Goal: Task Accomplishment & Management: Complete application form

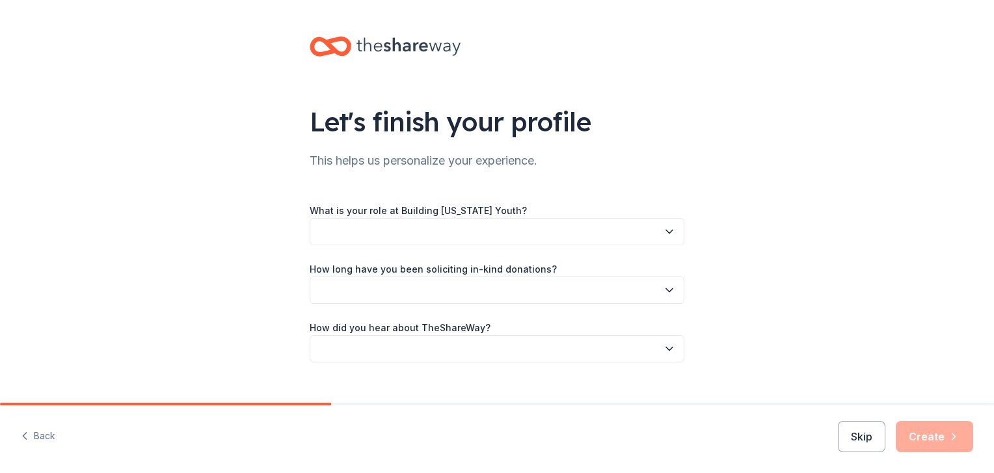
click at [523, 231] on button "button" at bounding box center [497, 231] width 375 height 27
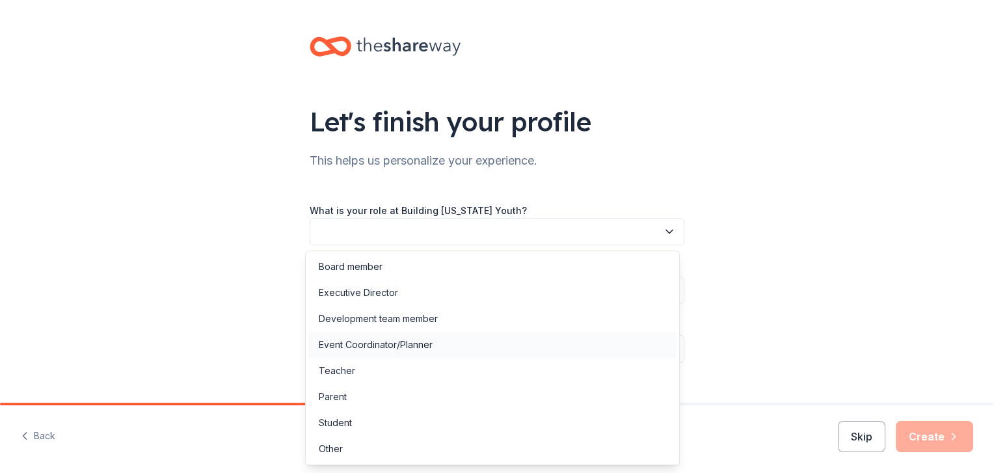
click at [368, 346] on div "Event Coordinator/Planner" at bounding box center [376, 345] width 114 height 16
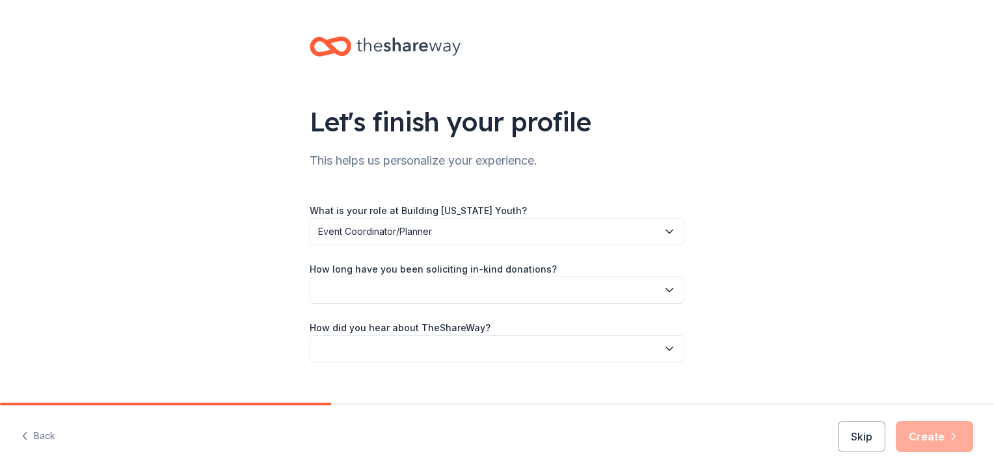
click at [332, 287] on button "button" at bounding box center [497, 290] width 375 height 27
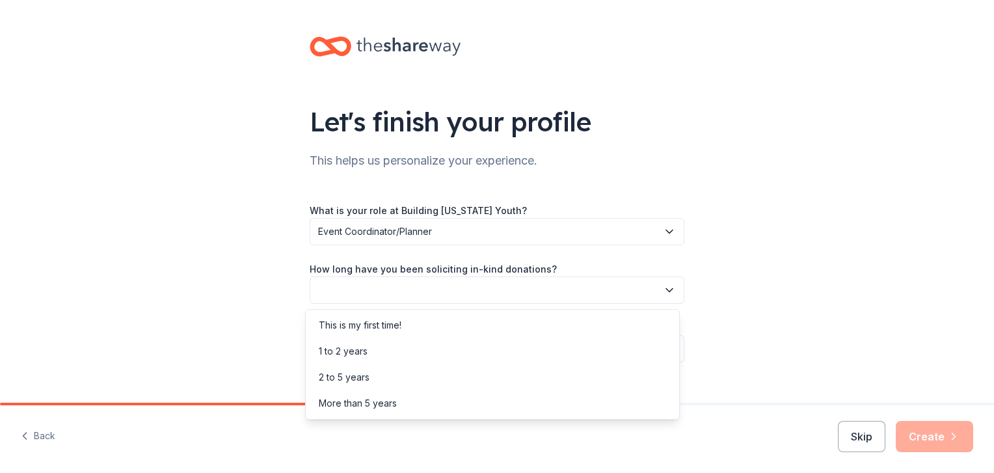
click at [362, 226] on div "What is your role at Building Utah Youth? Event Coordinator/Planner How long ha…" at bounding box center [497, 282] width 375 height 160
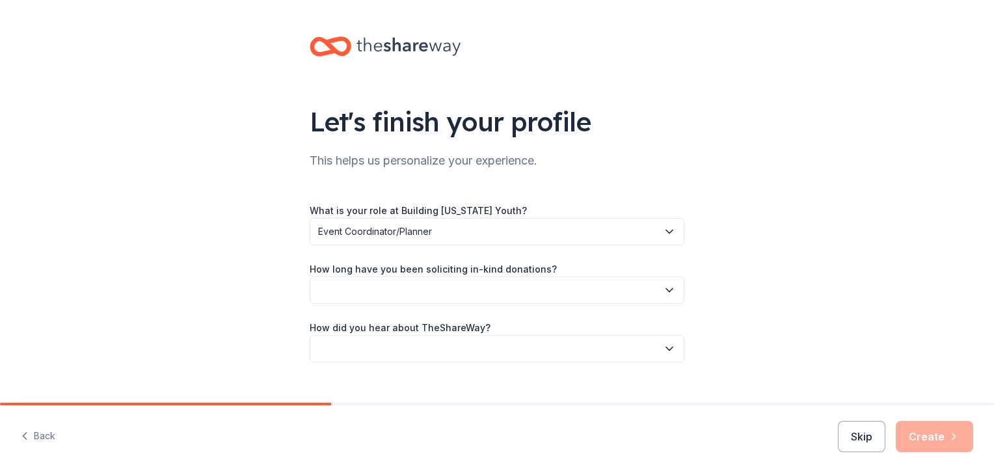
click at [362, 226] on span "Event Coordinator/Planner" at bounding box center [488, 232] width 340 height 16
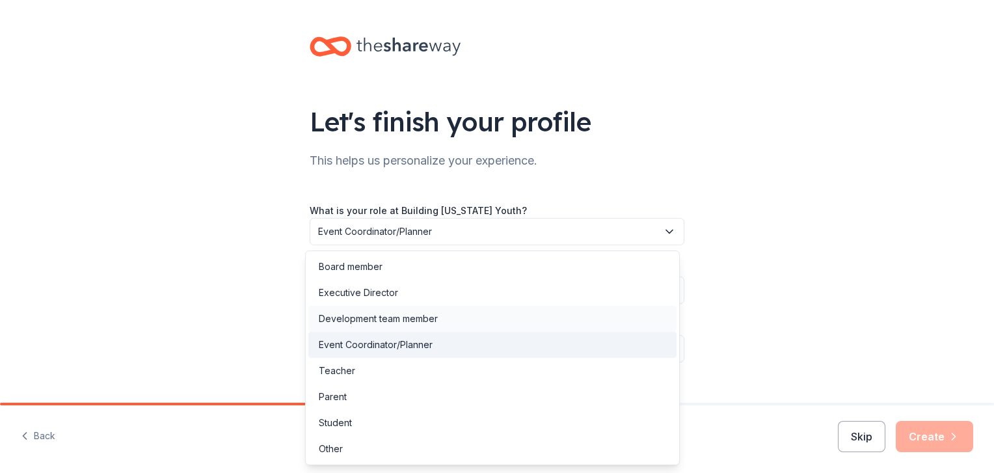
click at [351, 313] on div "Development team member" at bounding box center [378, 319] width 119 height 16
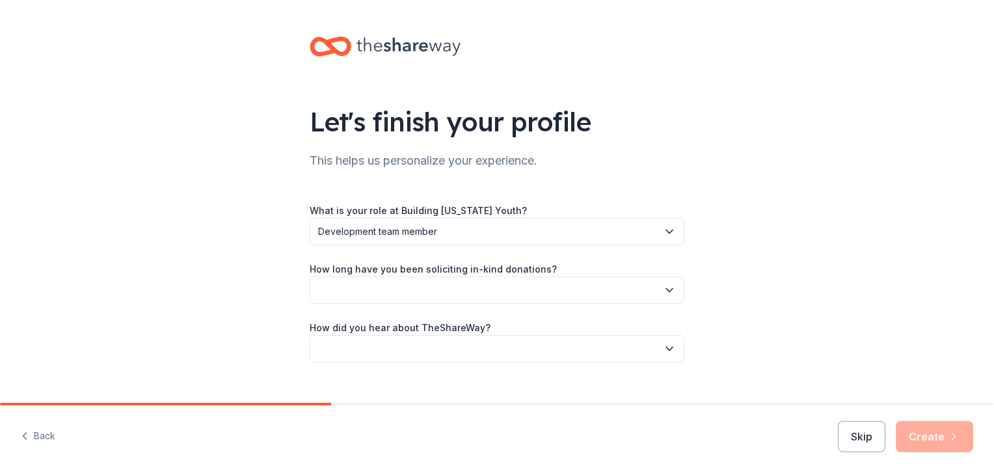
click at [347, 278] on button "button" at bounding box center [497, 290] width 375 height 27
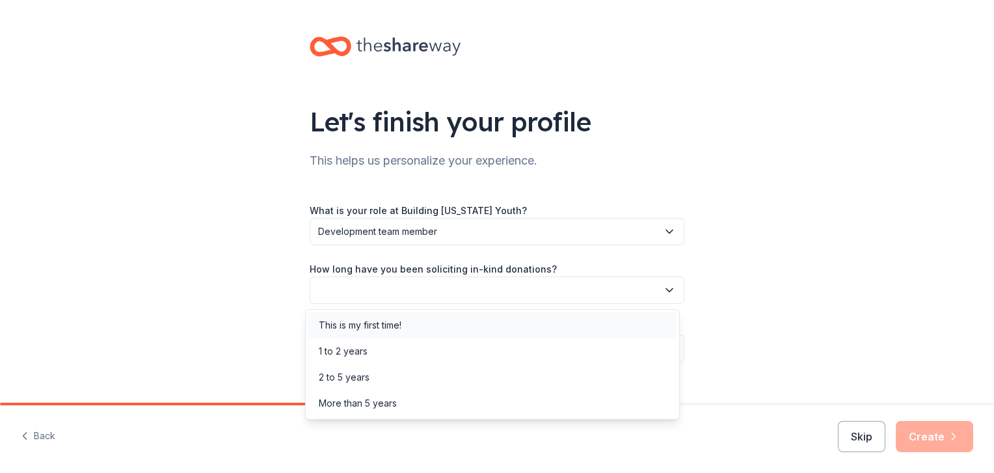
click at [351, 327] on div "This is my first time!" at bounding box center [360, 326] width 83 height 16
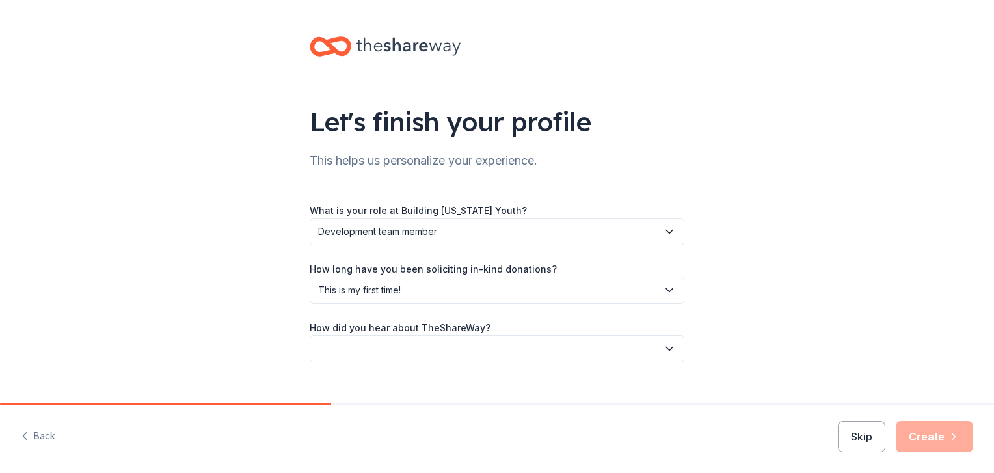
click at [351, 340] on button "button" at bounding box center [497, 348] width 375 height 27
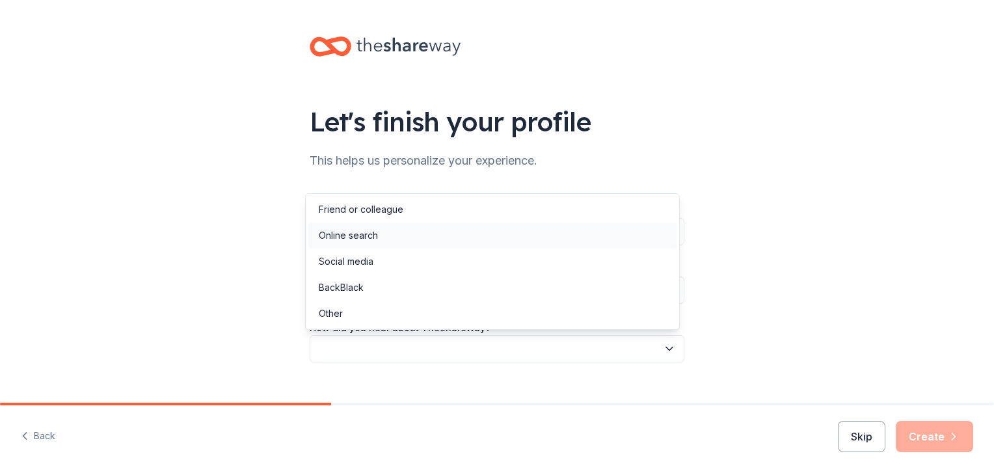
click at [368, 240] on div "Online search" at bounding box center [348, 236] width 59 height 16
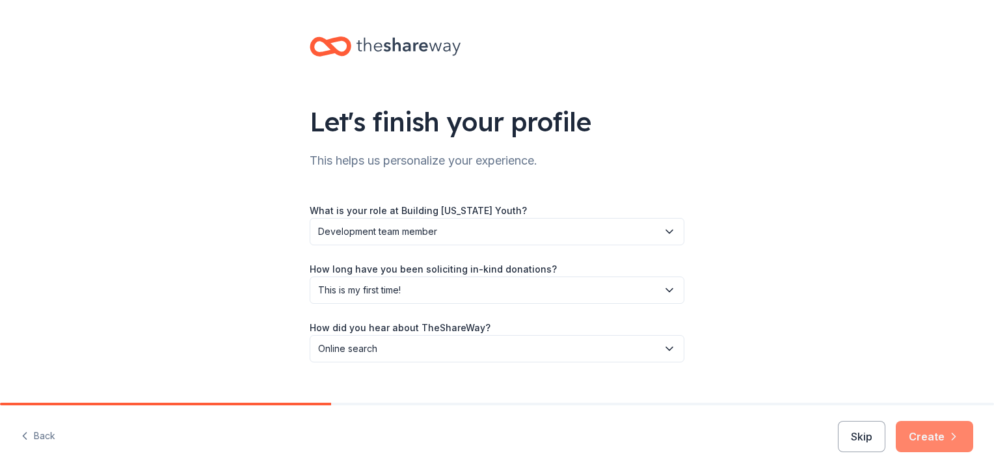
click at [929, 427] on button "Create" at bounding box center [934, 436] width 77 height 31
click at [929, 427] on div "Skip Create" at bounding box center [905, 436] width 135 height 31
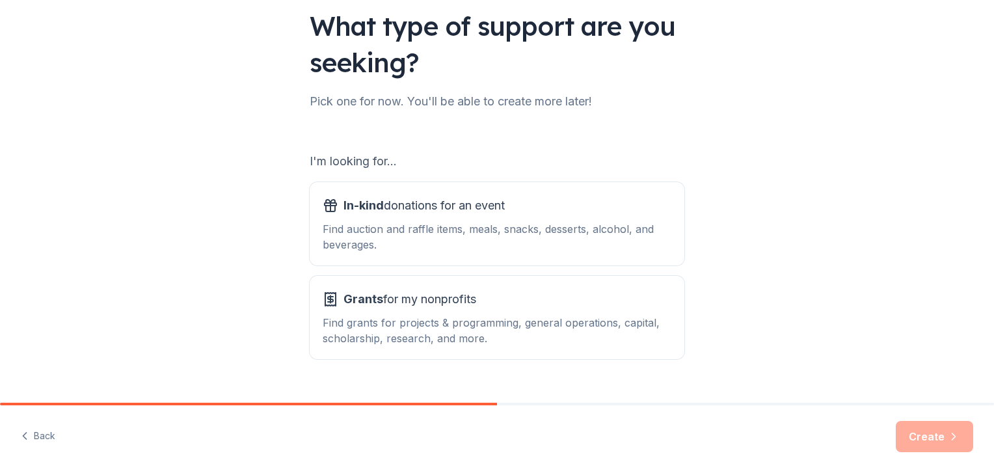
scroll to position [102, 0]
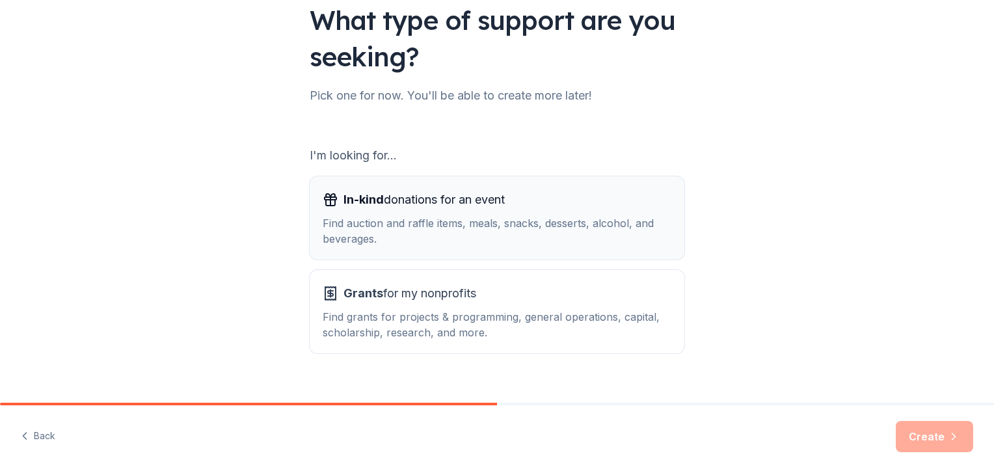
click at [537, 205] on div "In-kind donations for an event" at bounding box center [497, 199] width 349 height 21
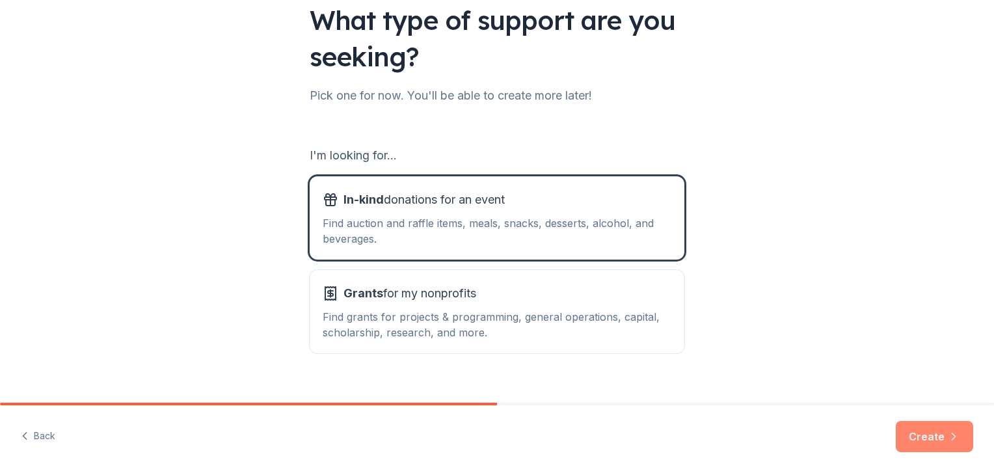
click at [925, 436] on button "Create" at bounding box center [934, 436] width 77 height 31
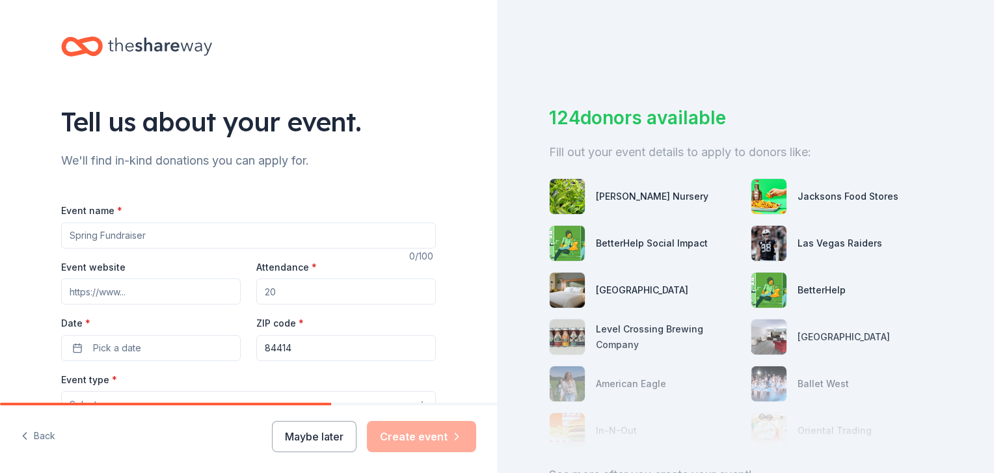
click at [198, 226] on input "Event name *" at bounding box center [248, 236] width 375 height 26
click at [287, 233] on input "Event name *" at bounding box center [248, 236] width 375 height 26
type input "Building [US_STATE] Youth Gala"
click at [302, 288] on input "Attendance *" at bounding box center [346, 291] width 180 height 26
type input "300"
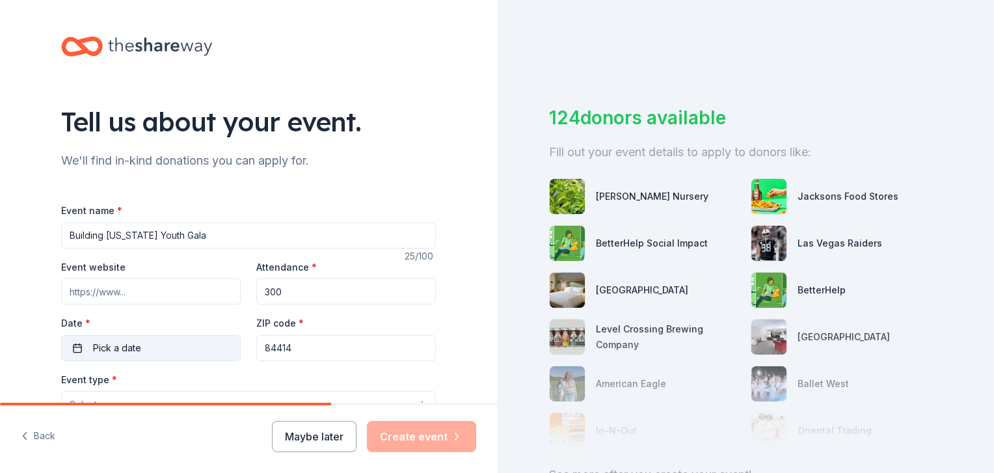
click at [118, 344] on span "Pick a date" at bounding box center [117, 348] width 48 height 16
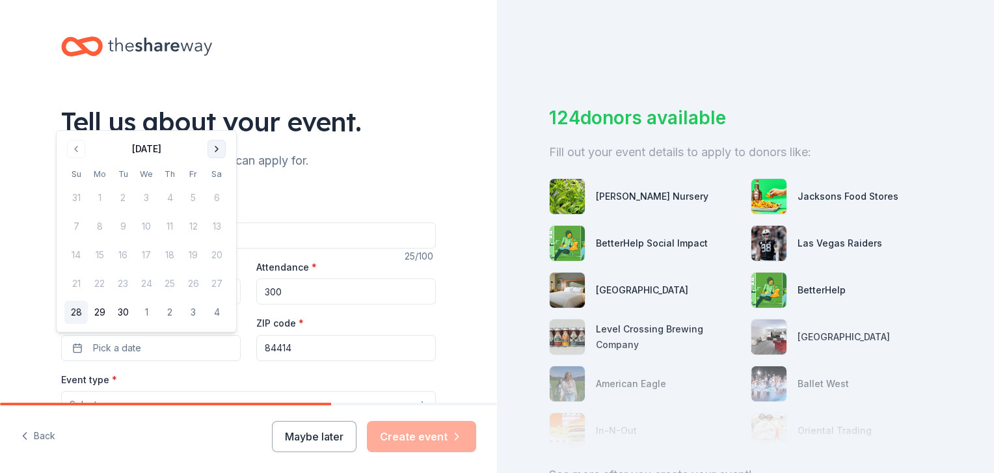
click at [212, 144] on button "Go to next month" at bounding box center [217, 149] width 18 height 18
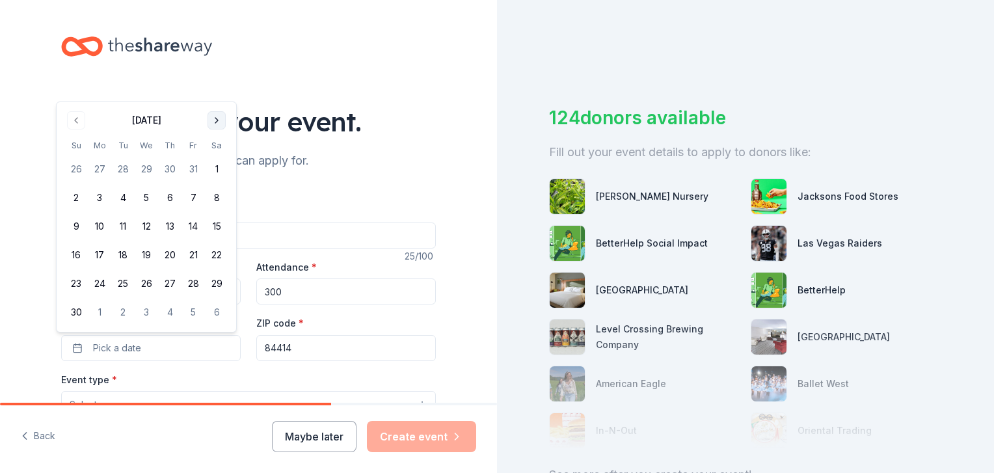
click at [212, 144] on th "Sa" at bounding box center [216, 146] width 23 height 14
click at [221, 224] on button "15" at bounding box center [216, 226] width 23 height 23
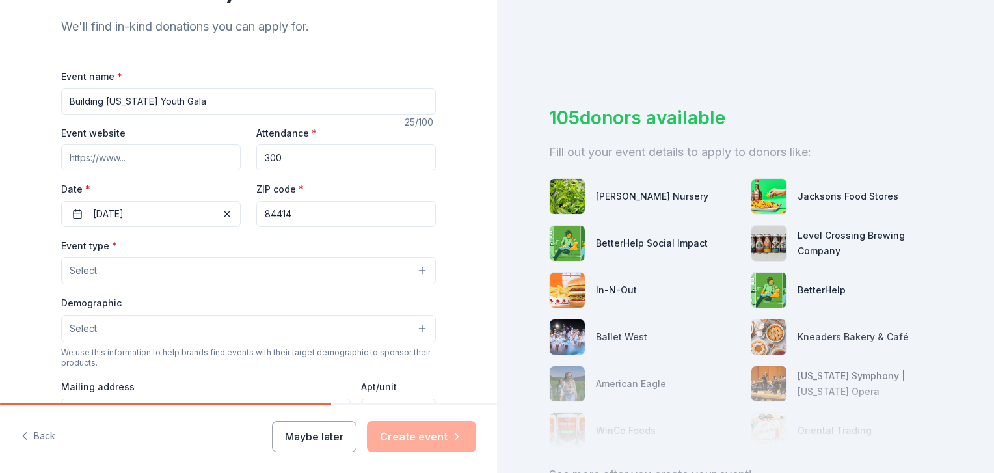
scroll to position [197, 0]
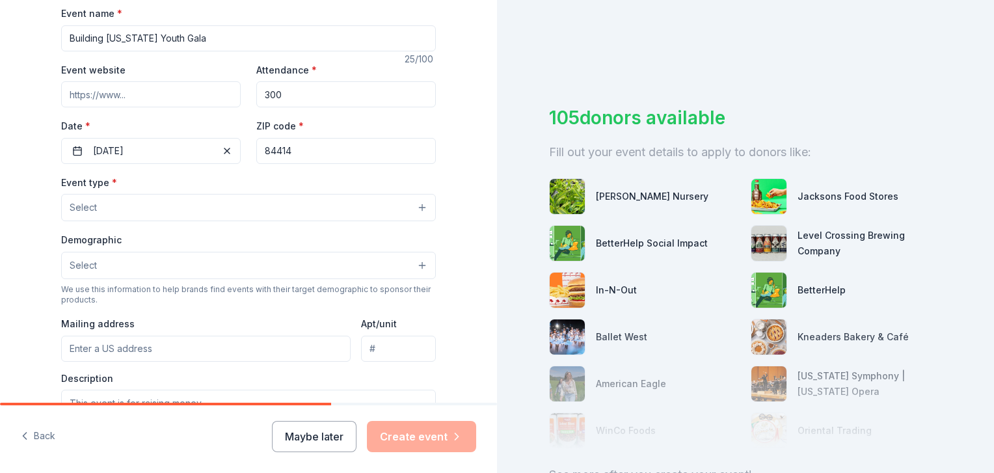
click at [372, 200] on button "Select" at bounding box center [248, 207] width 375 height 27
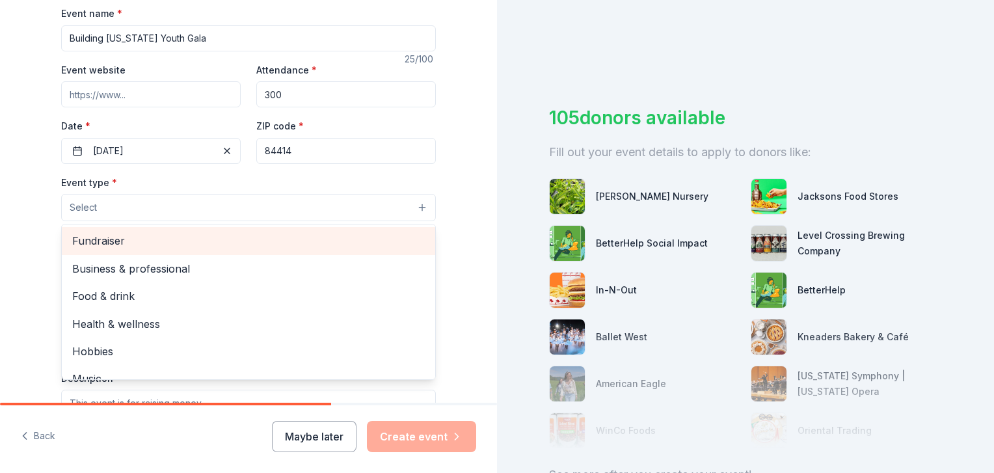
click at [322, 236] on span "Fundraiser" at bounding box center [248, 240] width 353 height 17
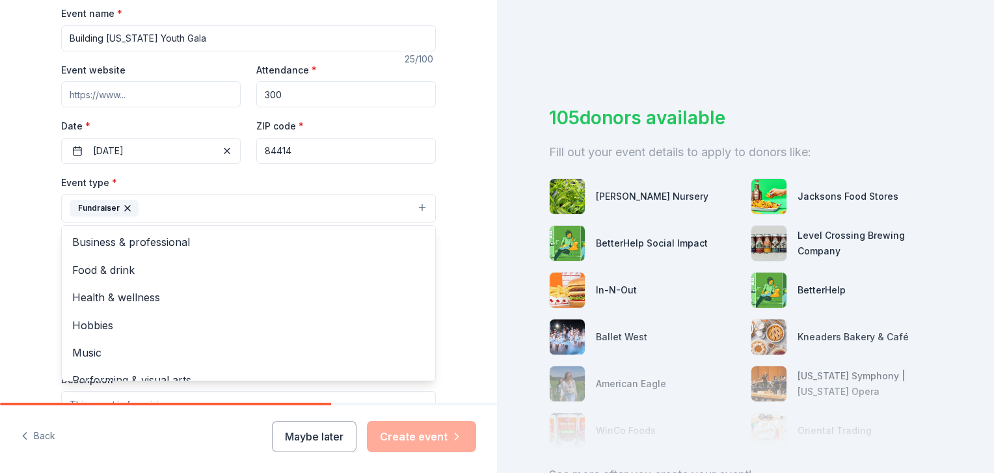
click at [468, 197] on div "Tell us about your event. We'll find in-kind donations you can apply for. Event…" at bounding box center [248, 236] width 497 height 867
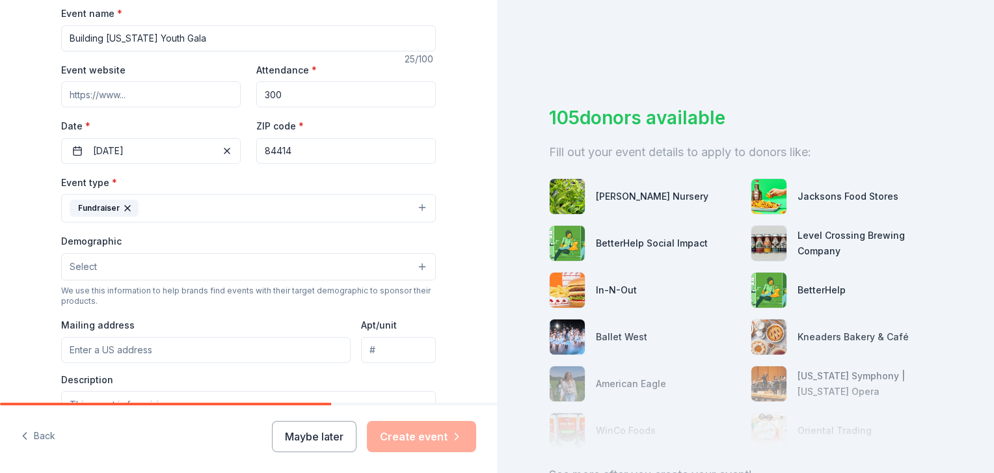
click at [283, 267] on button "Select" at bounding box center [248, 266] width 375 height 27
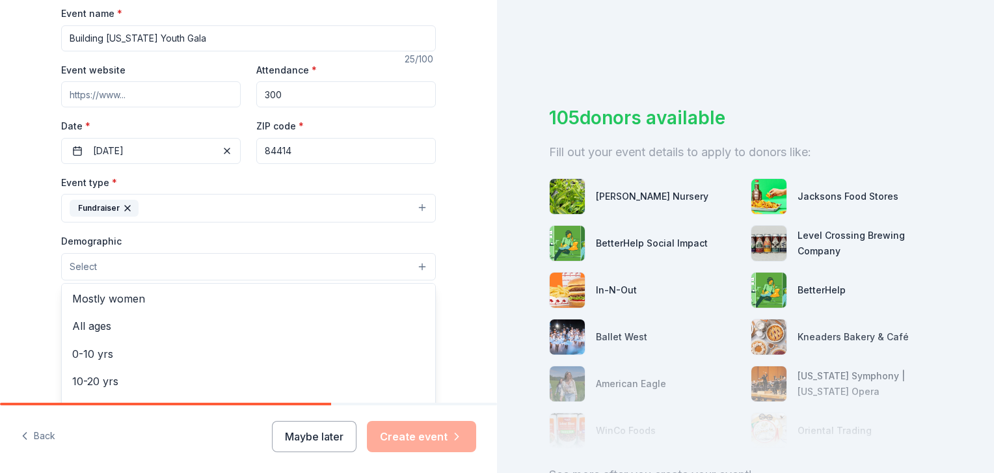
scroll to position [0, 0]
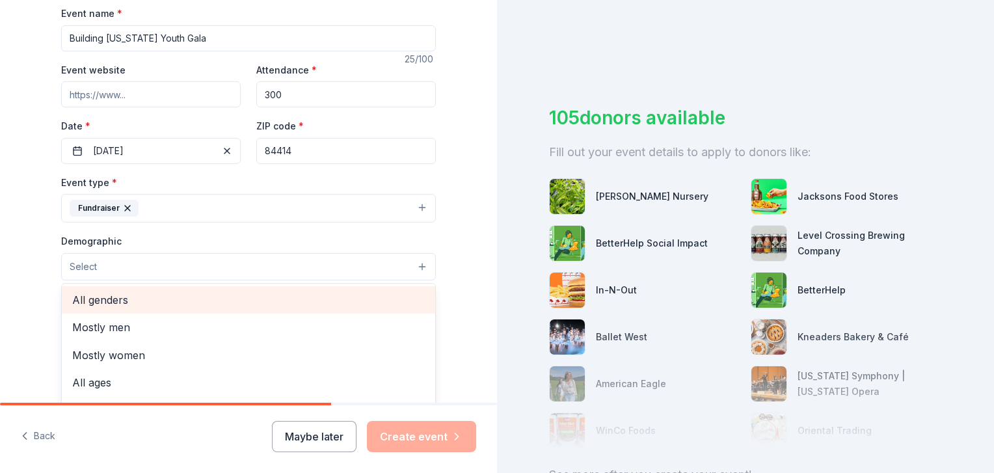
click at [311, 295] on span "All genders" at bounding box center [248, 300] width 353 height 17
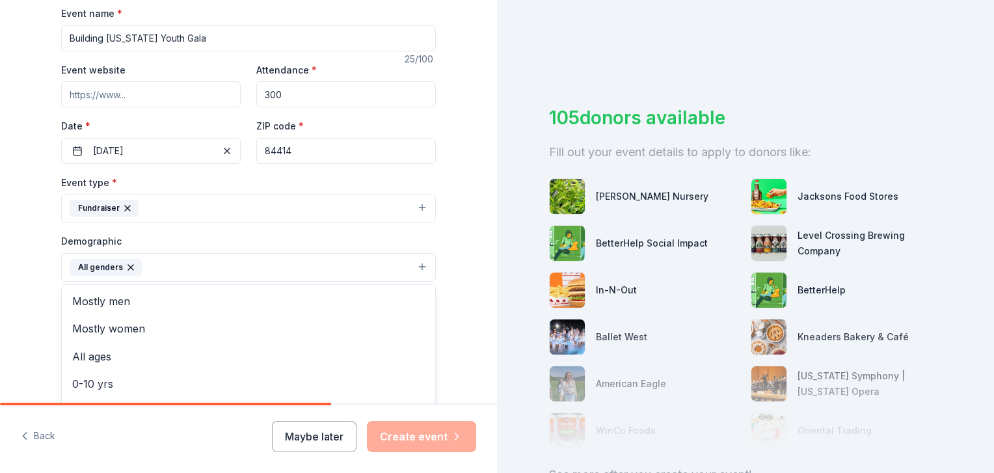
click at [455, 290] on div "Tell us about your event. We'll find in-kind donations you can apply for. Event…" at bounding box center [248, 237] width 497 height 869
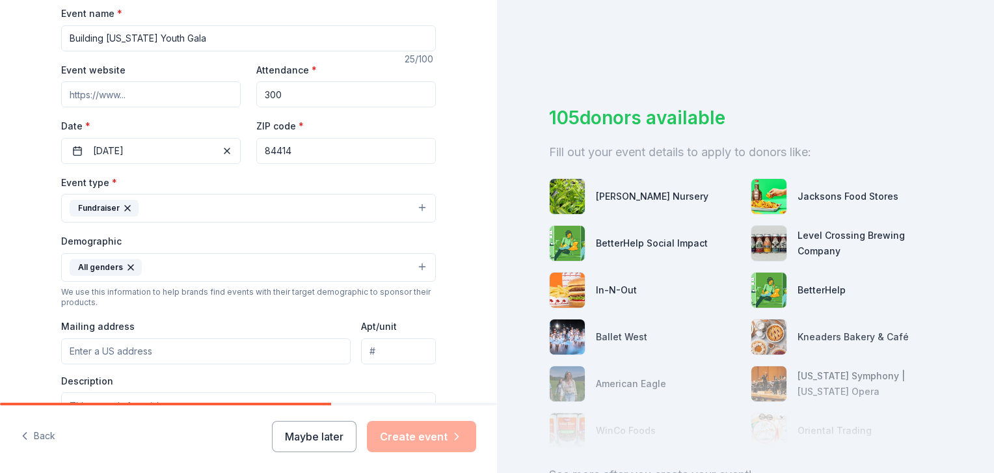
click at [267, 338] on input "Mailing address" at bounding box center [206, 351] width 290 height 26
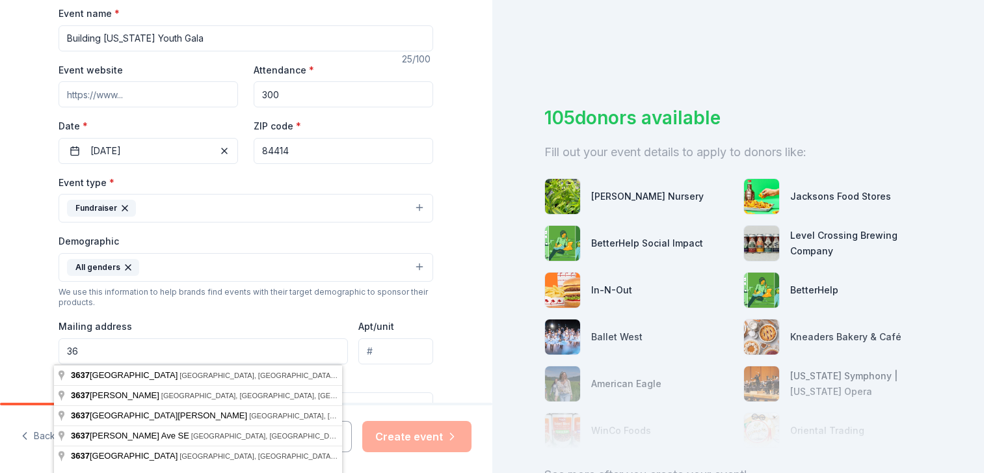
type input "3"
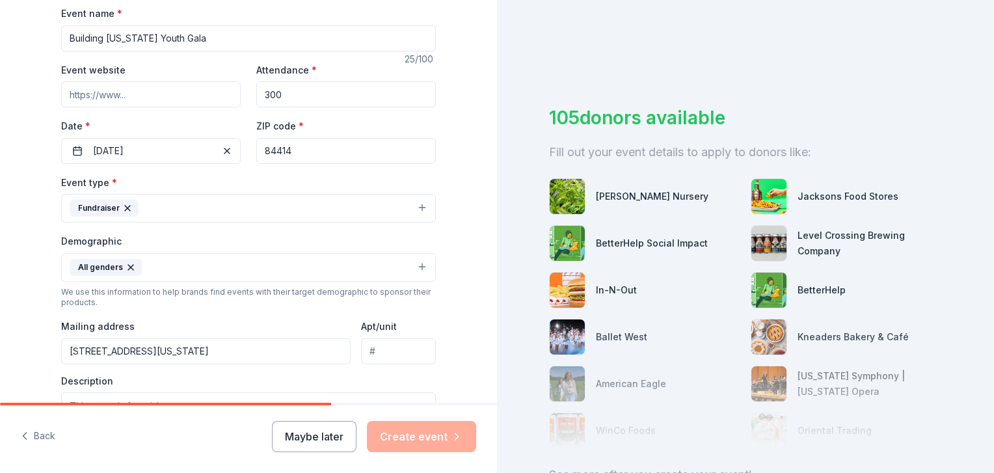
type input "2637 North Washington Boulevard, North Ogden, UT, 84414"
click at [383, 350] on input "Apt/unit" at bounding box center [398, 351] width 75 height 26
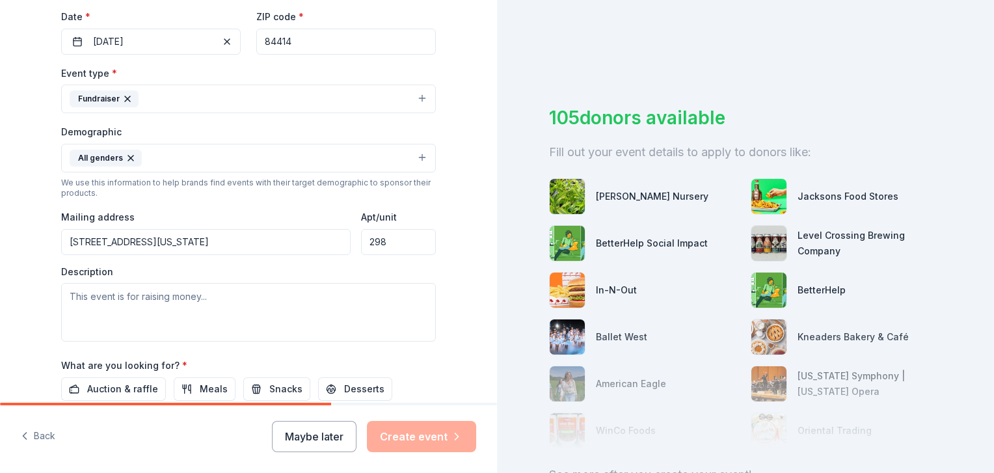
scroll to position [341, 0]
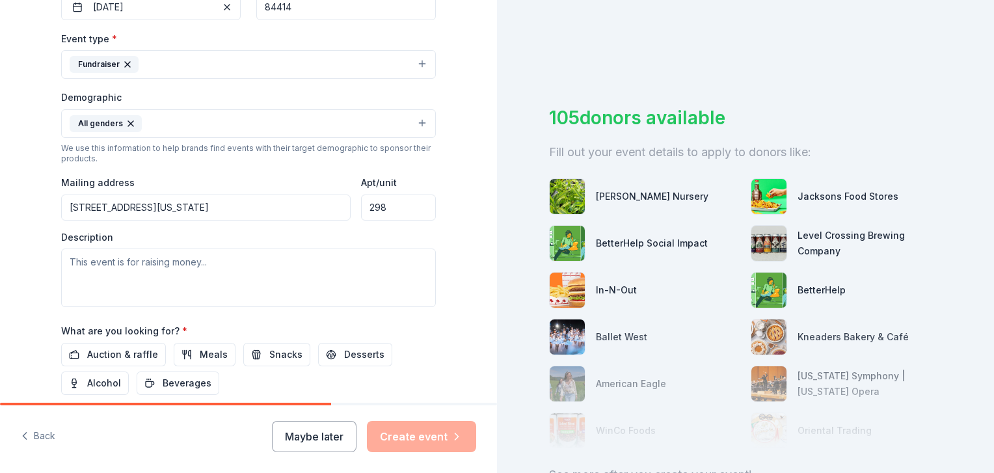
type input "298"
click at [138, 262] on textarea at bounding box center [248, 278] width 375 height 59
drag, startPoint x: 201, startPoint y: 283, endPoint x: 200, endPoint y: 275, distance: 7.8
click at [200, 275] on textarea at bounding box center [248, 278] width 375 height 59
paste textarea "Since 2007, Building Utah Youth (BUY) has been empowering teens across northern…"
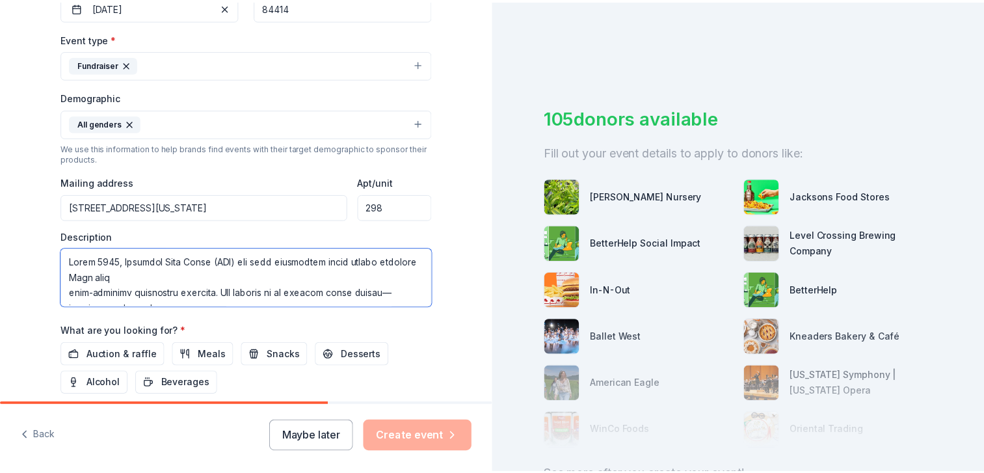
scroll to position [430, 0]
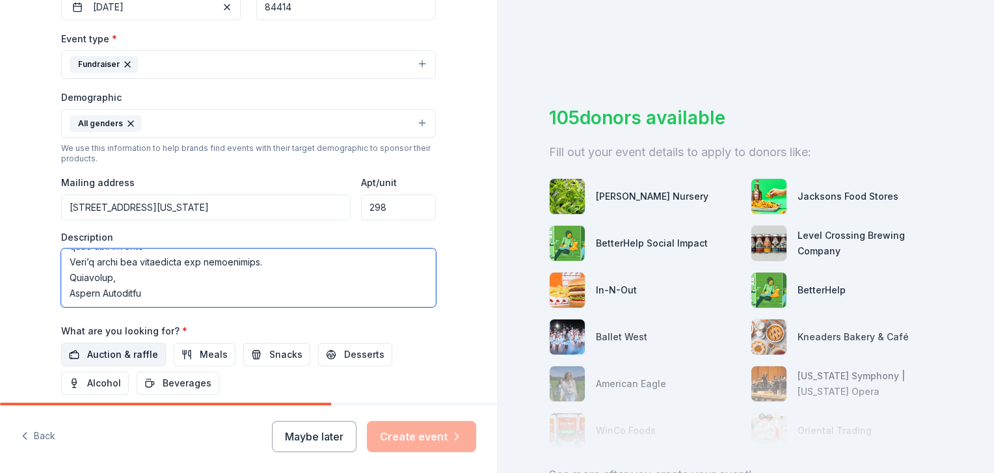
type textarea "Since 2007, Building Utah Youth (BUY) has been empowering teens across northern…"
click at [139, 351] on span "Auction & raffle" at bounding box center [122, 355] width 71 height 16
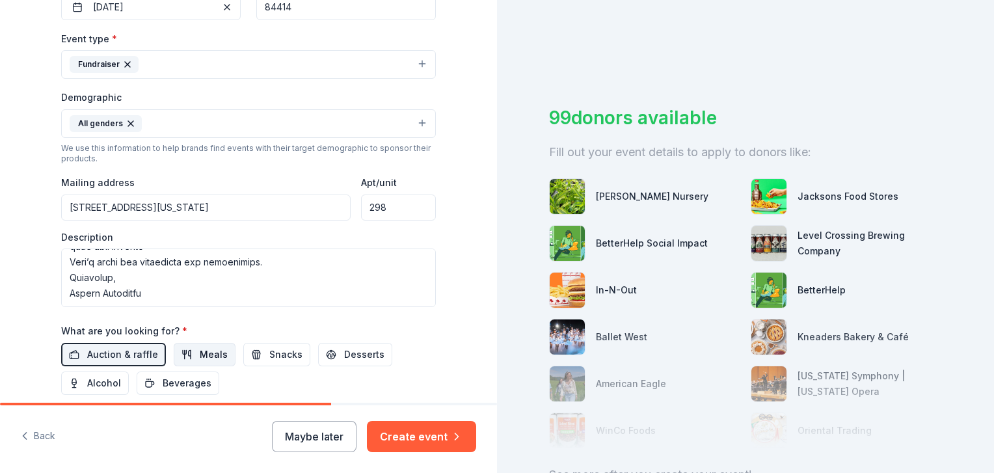
click at [187, 352] on button "Meals" at bounding box center [205, 354] width 62 height 23
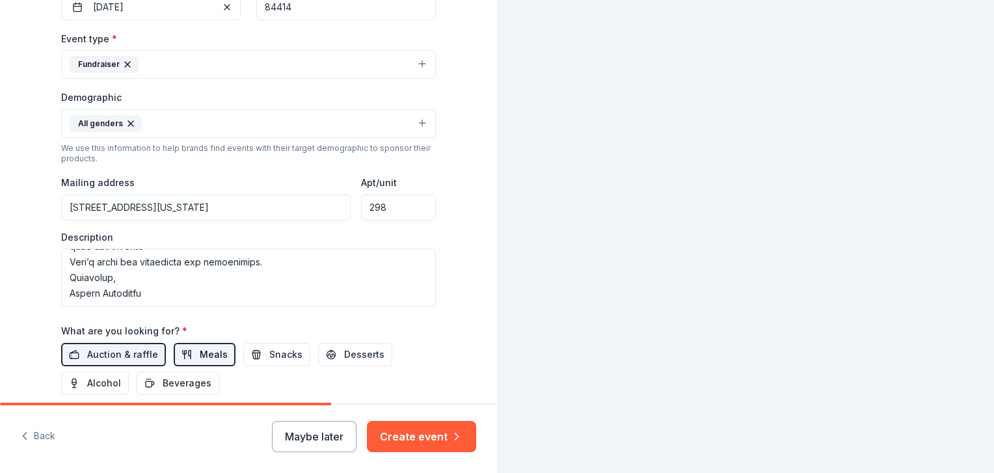
click at [187, 352] on button "Meals" at bounding box center [205, 354] width 62 height 23
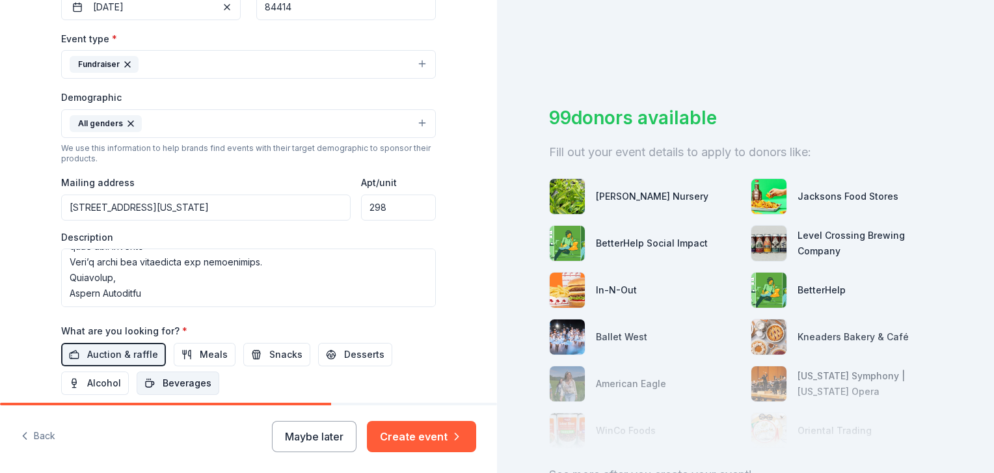
click at [195, 372] on button "Beverages" at bounding box center [178, 383] width 83 height 23
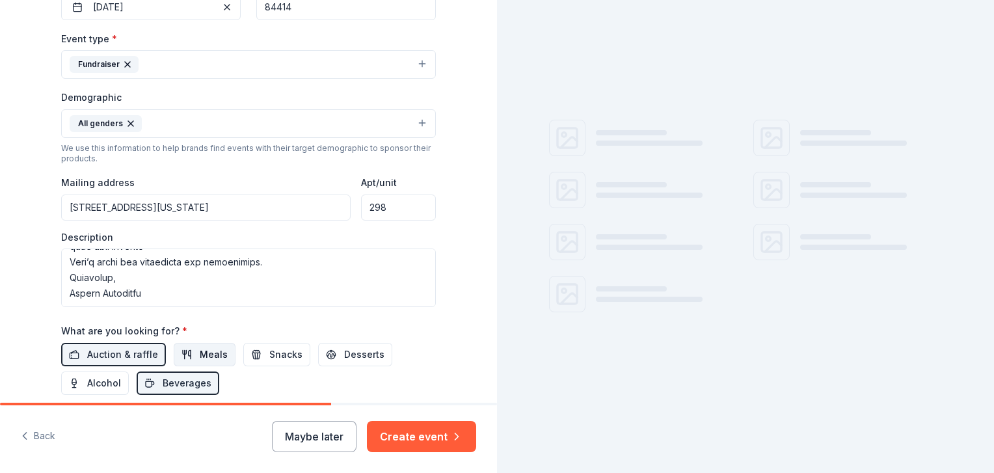
click at [201, 357] on span "Meals" at bounding box center [214, 355] width 28 height 16
click at [109, 375] on span "Alcohol" at bounding box center [104, 383] width 34 height 16
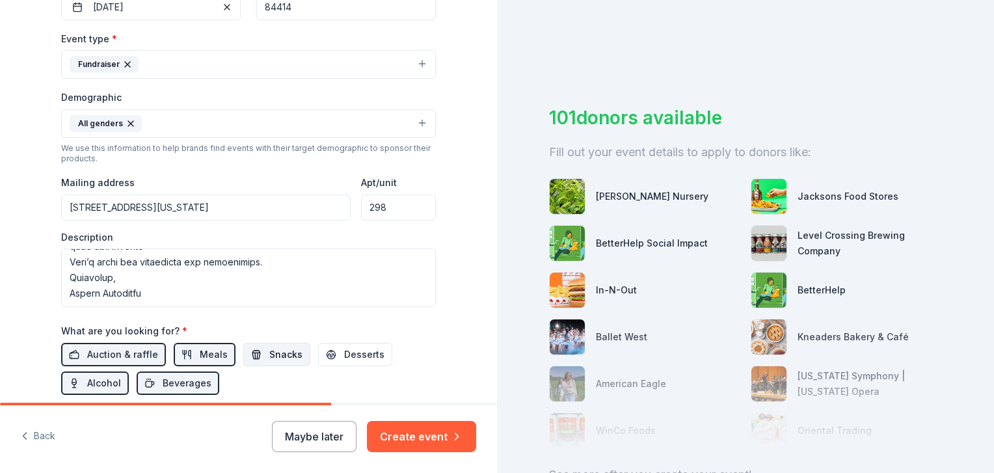
click at [271, 350] on span "Snacks" at bounding box center [285, 355] width 33 height 16
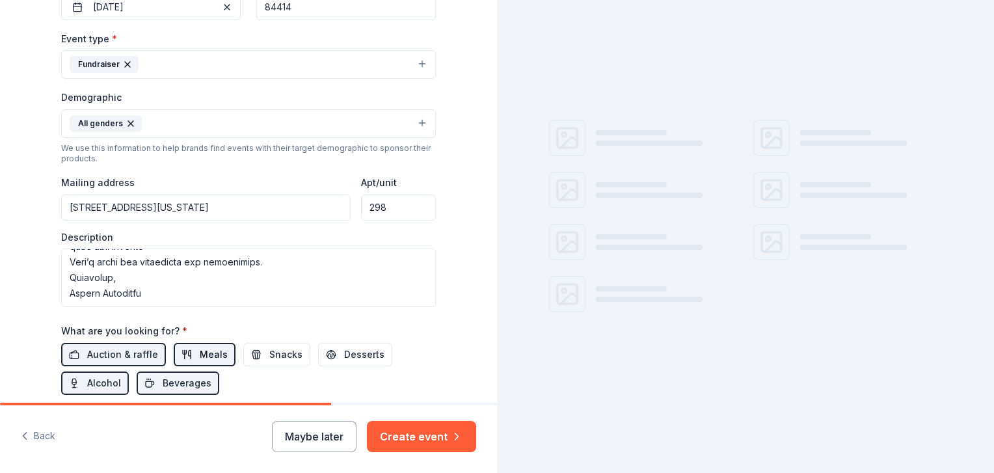
click at [200, 351] on span "Meals" at bounding box center [214, 355] width 28 height 16
click at [269, 353] on span "Snacks" at bounding box center [285, 355] width 33 height 16
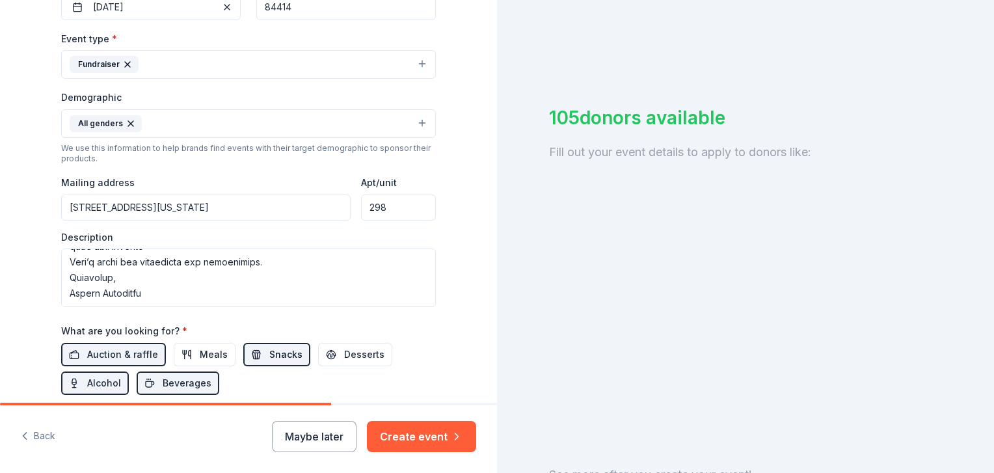
click at [269, 347] on span "Snacks" at bounding box center [285, 355] width 33 height 16
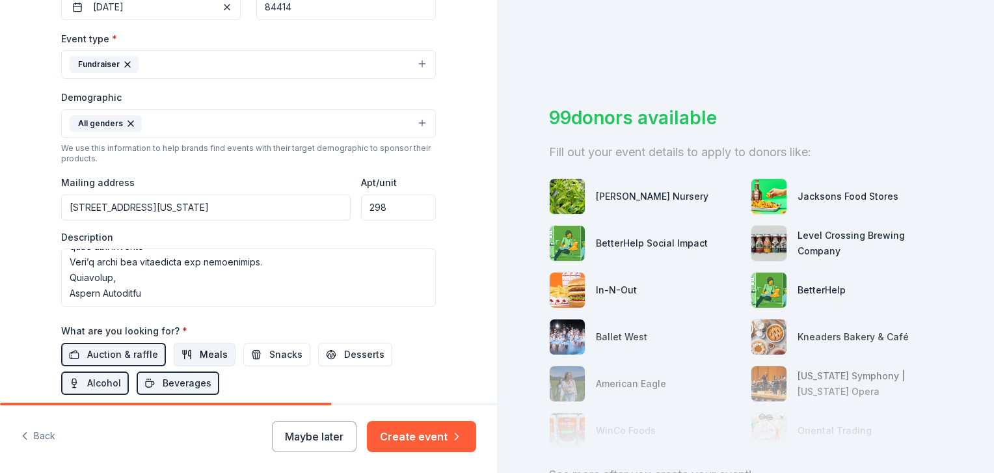
click at [211, 343] on button "Meals" at bounding box center [205, 354] width 62 height 23
click at [406, 429] on button "Create event" at bounding box center [421, 436] width 109 height 31
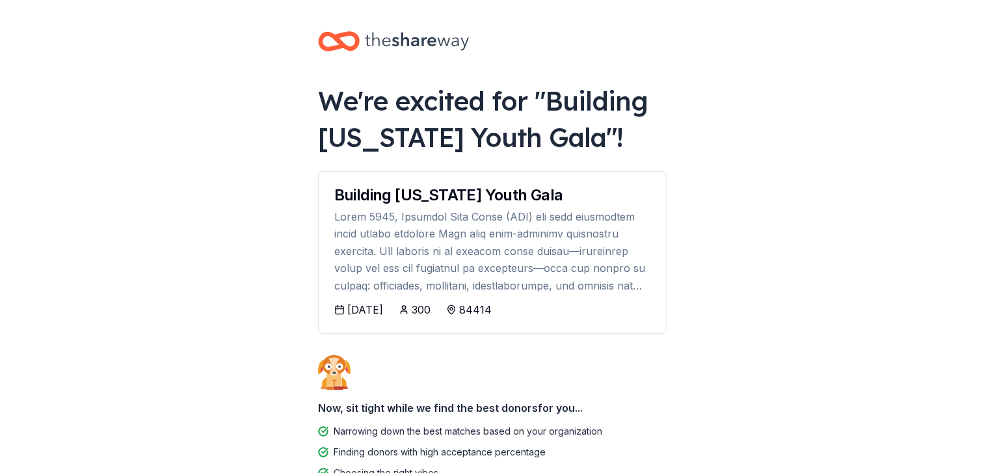
scroll to position [94, 0]
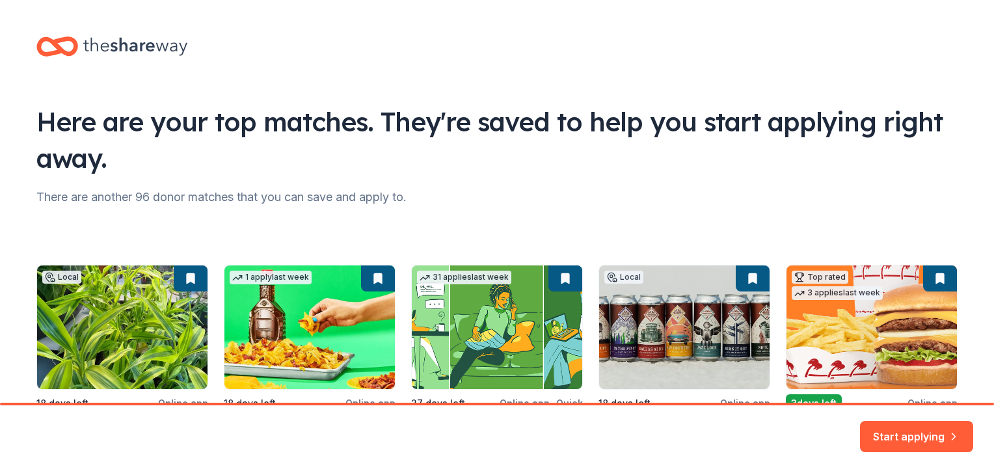
drag, startPoint x: 990, startPoint y: 158, endPoint x: 984, endPoint y: 474, distance: 315.6
click at [984, 472] on html "Here are your top matches. They're saved to help you start applying right away.…" at bounding box center [497, 236] width 994 height 473
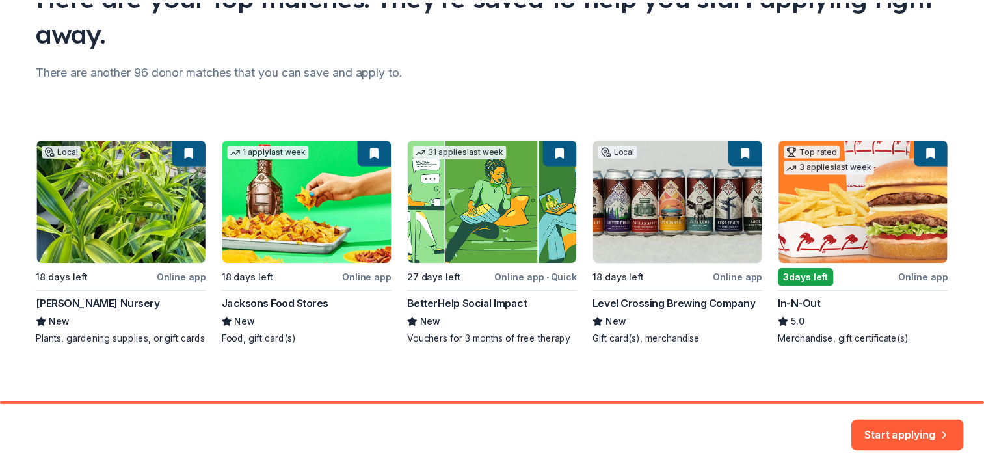
scroll to position [131, 0]
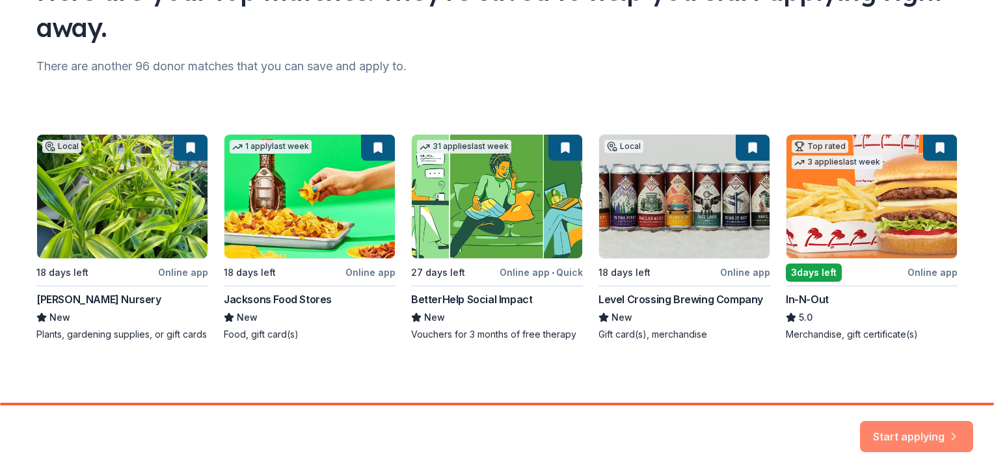
click at [880, 433] on button "Start applying" at bounding box center [916, 428] width 113 height 31
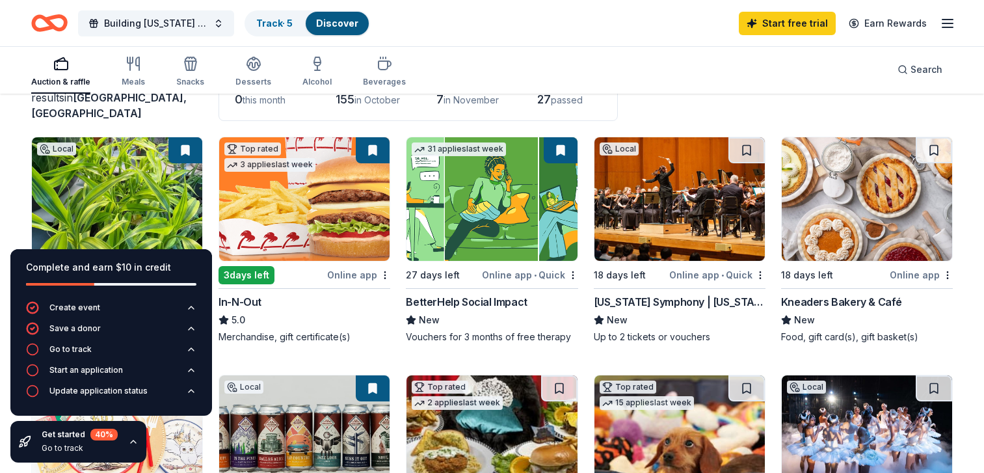
scroll to position [122, 0]
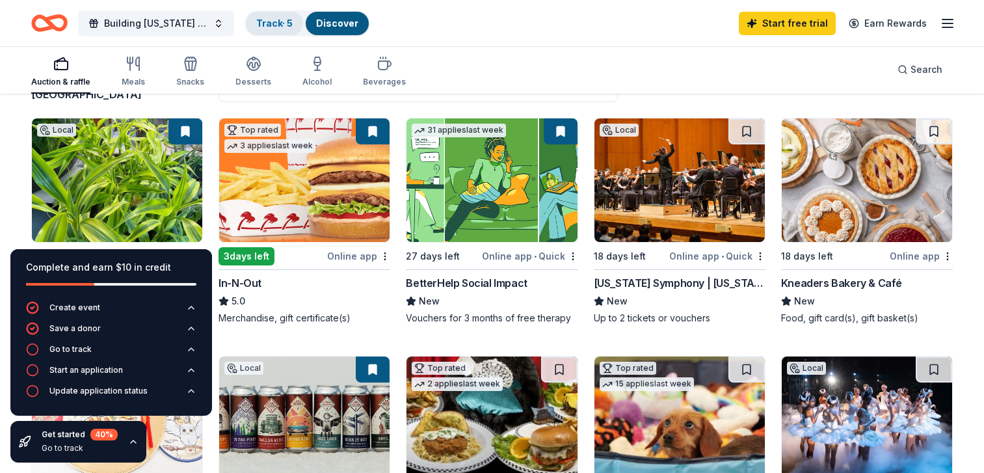
click at [275, 20] on link "Track · 5" at bounding box center [274, 23] width 36 height 11
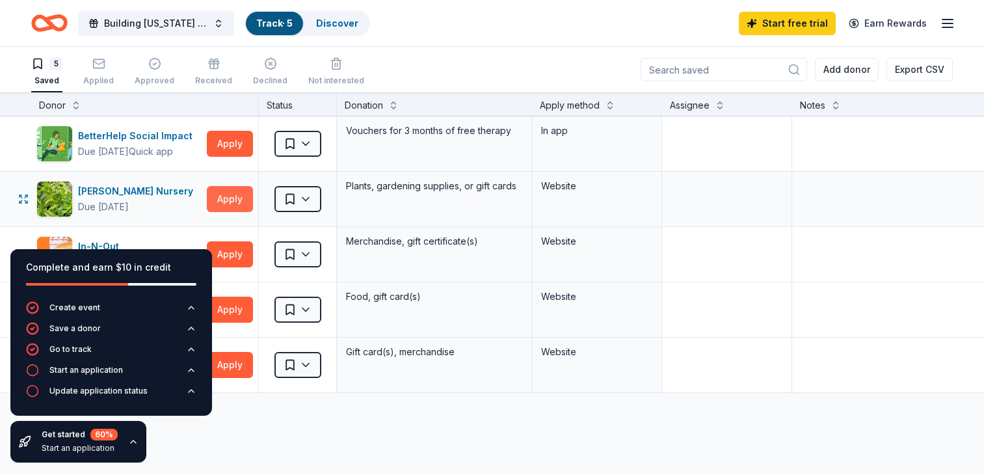
click at [224, 201] on button "Apply" at bounding box center [230, 199] width 46 height 26
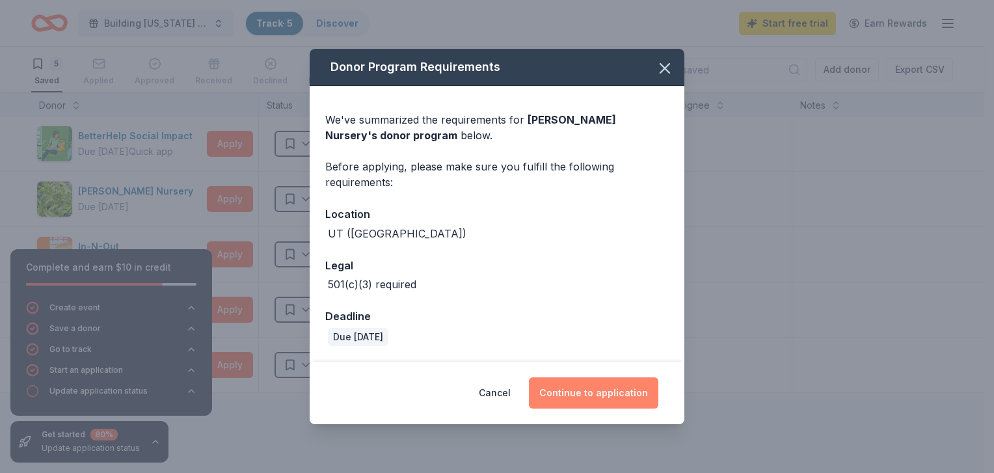
click at [582, 396] on button "Continue to application" at bounding box center [593, 392] width 129 height 31
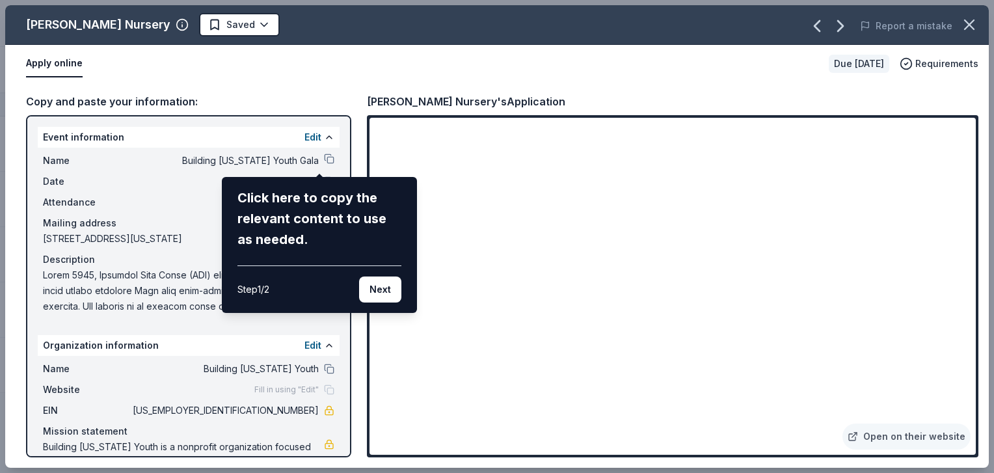
drag, startPoint x: 971, startPoint y: 150, endPoint x: 966, endPoint y: 238, distance: 88.6
click at [960, 239] on div "Glover Nursery Saved Report a mistake Apply online Due in 18 days Requirements …" at bounding box center [497, 236] width 984 height 463
click at [971, 205] on div "Glover Nursery Saved Report a mistake Apply online Due in 18 days Requirements …" at bounding box center [497, 236] width 984 height 463
drag, startPoint x: 971, startPoint y: 205, endPoint x: 947, endPoint y: 92, distance: 115.0
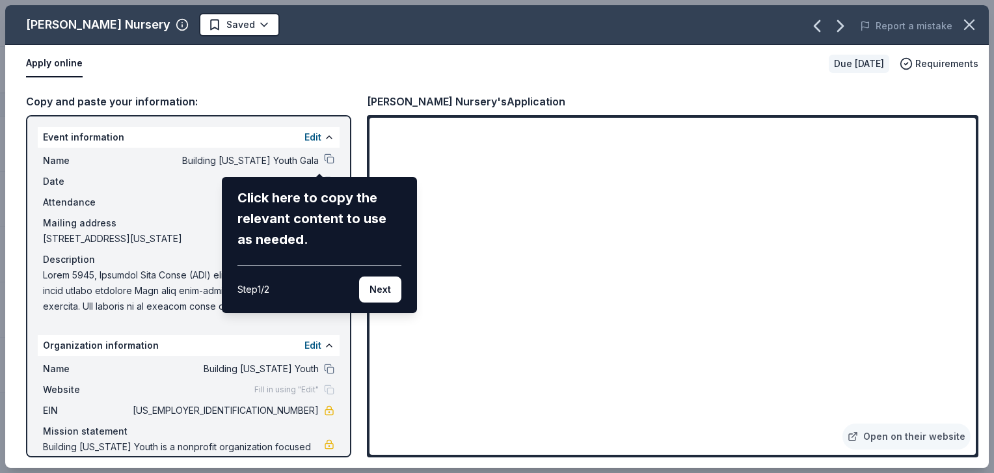
click at [947, 92] on div "Glover Nursery Saved Report a mistake Apply online Due in 18 days Requirements …" at bounding box center [497, 236] width 984 height 463
drag, startPoint x: 968, startPoint y: 167, endPoint x: 977, endPoint y: 199, distance: 33.0
click at [979, 203] on div "Glover Nursery Saved Report a mistake Apply online Due in 18 days Requirements …" at bounding box center [497, 236] width 984 height 463
click at [973, 449] on div "Glover Nursery Saved Report a mistake Apply online Due in 18 days Requirements …" at bounding box center [497, 236] width 984 height 463
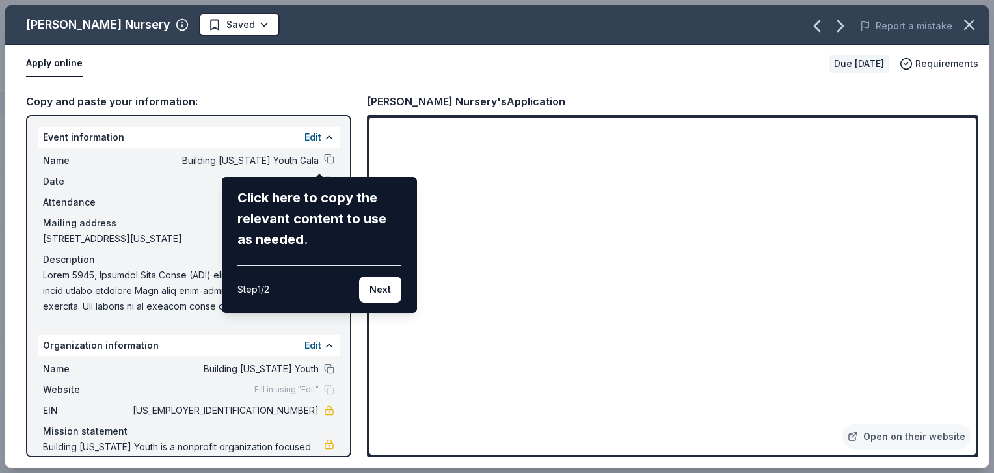
drag, startPoint x: 973, startPoint y: 449, endPoint x: 858, endPoint y: 437, distance: 115.8
click at [858, 437] on div "Glover Nursery Saved Report a mistake Apply online Due in 18 days Requirements …" at bounding box center [497, 236] width 984 height 463
click at [394, 284] on button "Next" at bounding box center [380, 290] width 42 height 26
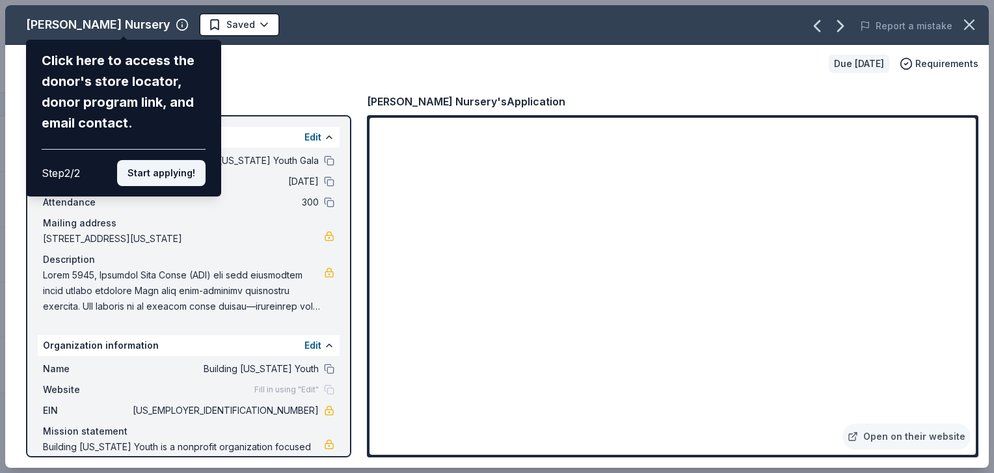
click at [146, 185] on button "Start applying!" at bounding box center [161, 173] width 88 height 26
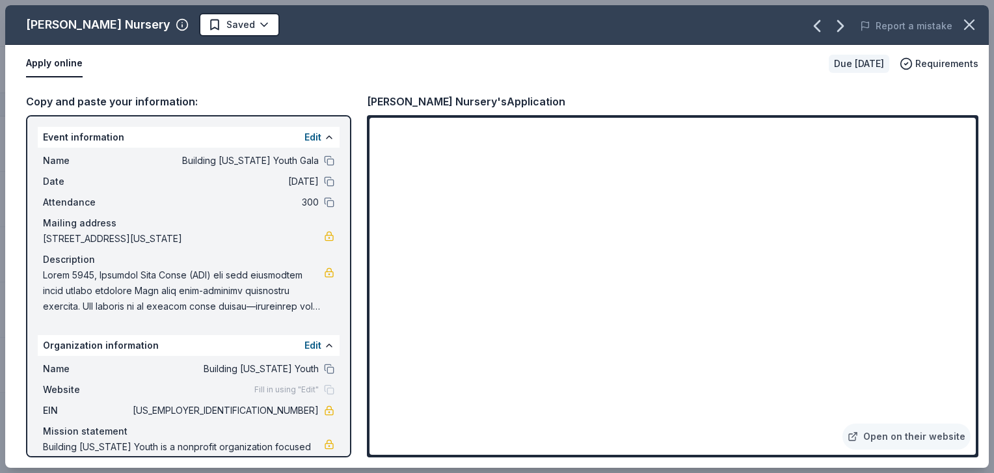
click at [319, 395] on div "Fill in using "Edit"" at bounding box center [294, 390] width 80 height 10
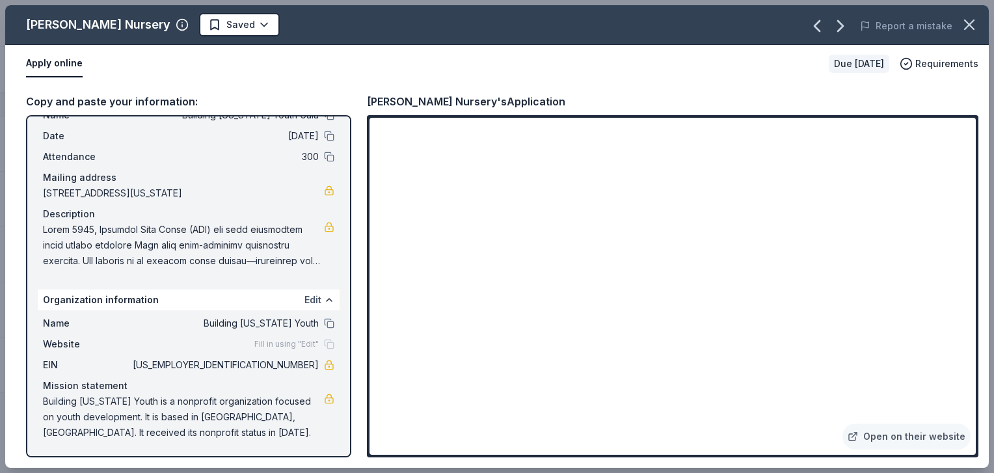
click at [305, 300] on button "Edit" at bounding box center [313, 300] width 17 height 16
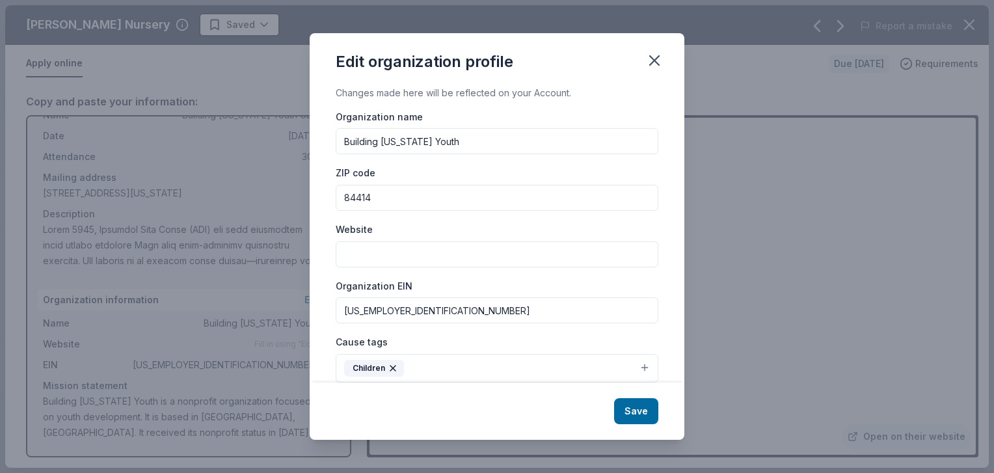
click at [400, 245] on input "Website" at bounding box center [497, 254] width 323 height 26
paste input "https://www.buildingutahyouth.org/"
type input "[URL][DOMAIN_NAME]"
click at [649, 401] on button "Save" at bounding box center [636, 411] width 44 height 26
click at [649, 401] on div "Save" at bounding box center [497, 411] width 375 height 57
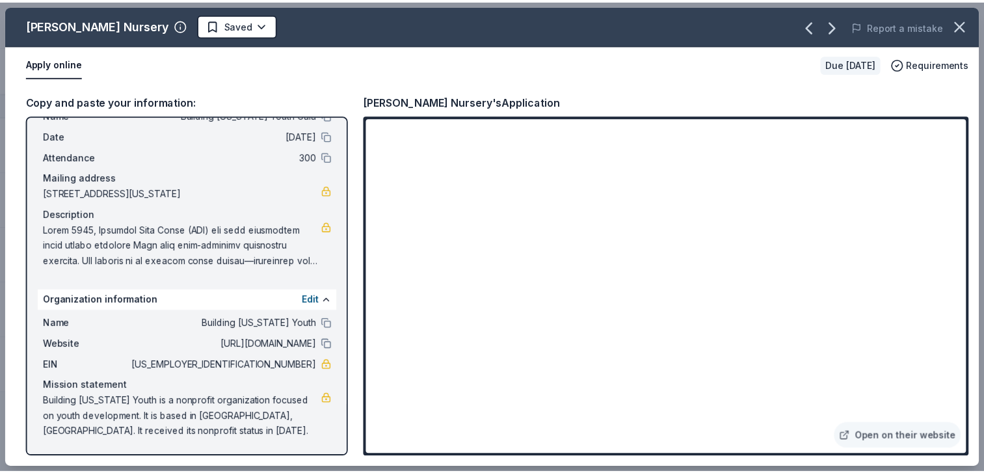
scroll to position [0, 0]
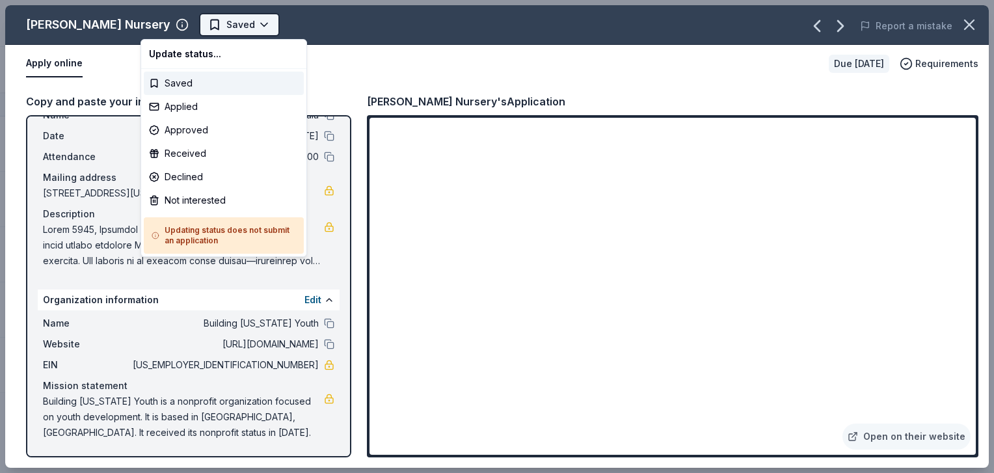
drag, startPoint x: 234, startPoint y: 6, endPoint x: 154, endPoint y: 27, distance: 82.2
click at [208, 27] on span "Saved" at bounding box center [231, 25] width 47 height 16
click at [109, 3] on html "Building Utah Youth Gala Track · 5 Discover Start free trial Earn Rewards 5 Sav…" at bounding box center [497, 236] width 994 height 473
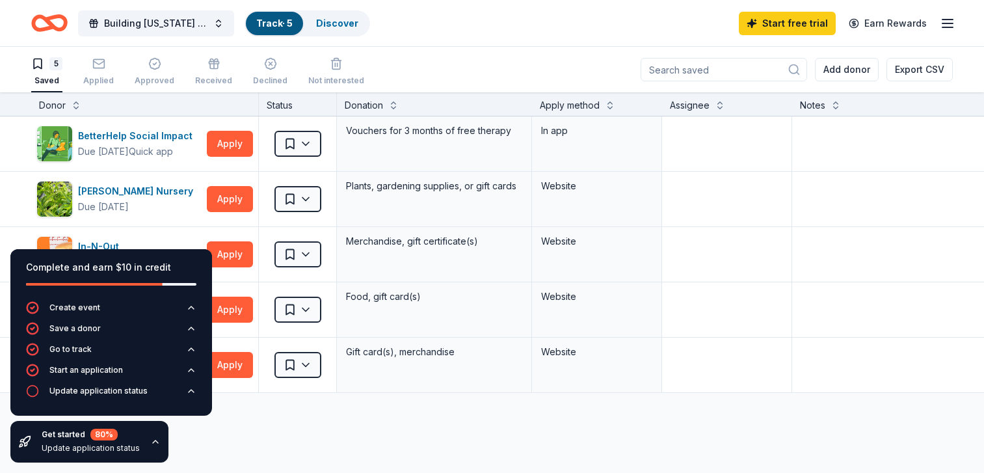
click at [403, 12] on div "Building Utah Youth Gala Track · 5 Discover Start free trial Earn Rewards" at bounding box center [492, 23] width 922 height 31
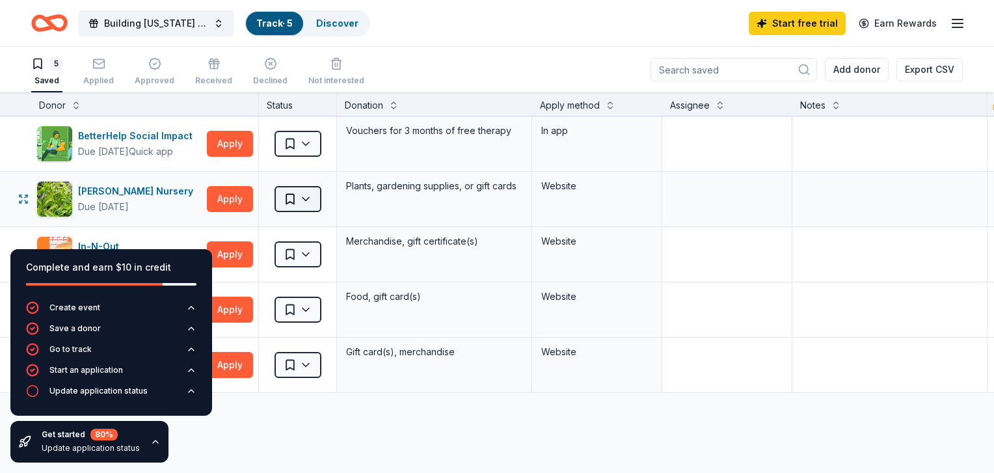
click at [284, 205] on span "Saved" at bounding box center [290, 199] width 13 height 13
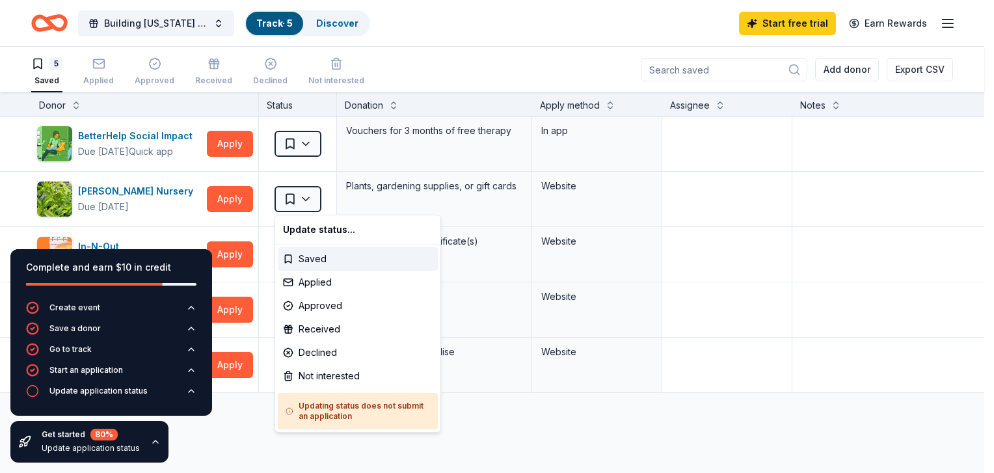
click at [284, 204] on html "Building Utah Youth Gala Track · 5 Discover Start free trial Earn Rewards 5 Sav…" at bounding box center [497, 236] width 994 height 473
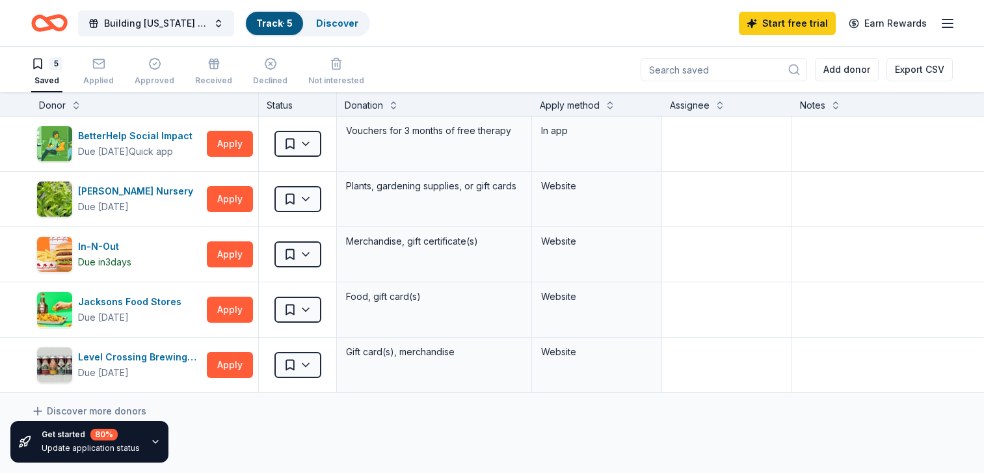
click at [261, 32] on div "Track · 5" at bounding box center [274, 23] width 57 height 23
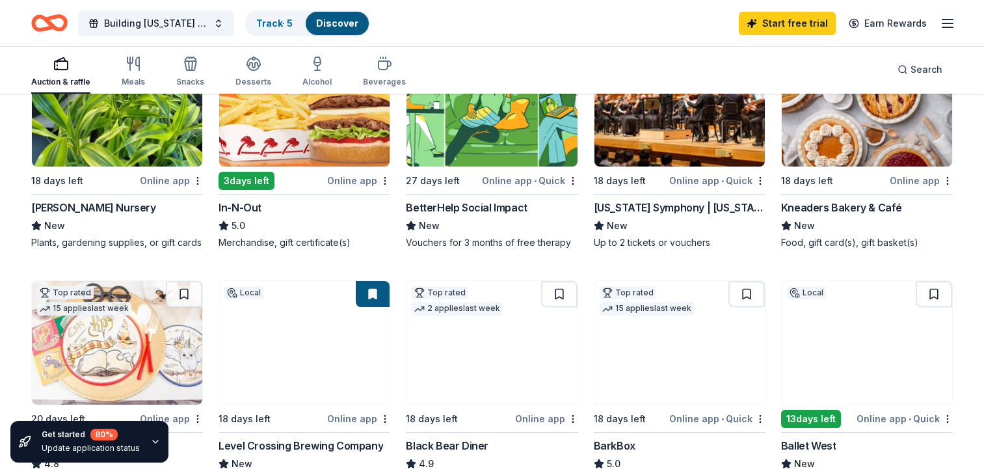
scroll to position [158, 0]
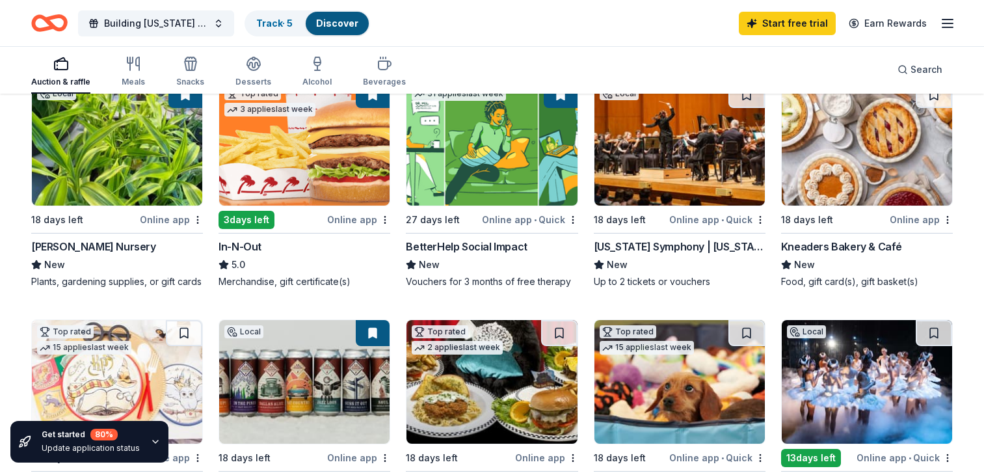
click at [158, 218] on div "Online app" at bounding box center [171, 219] width 63 height 16
click at [305, 135] on img at bounding box center [304, 144] width 170 height 124
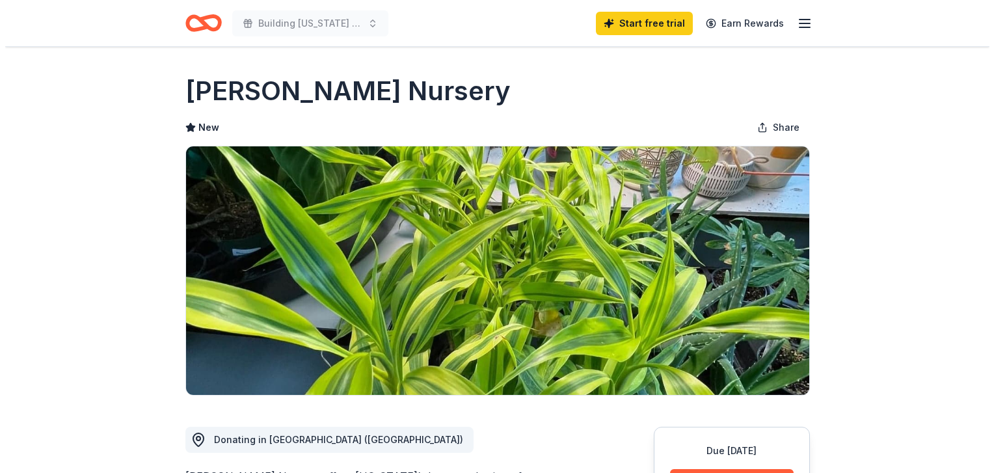
scroll to position [263, 0]
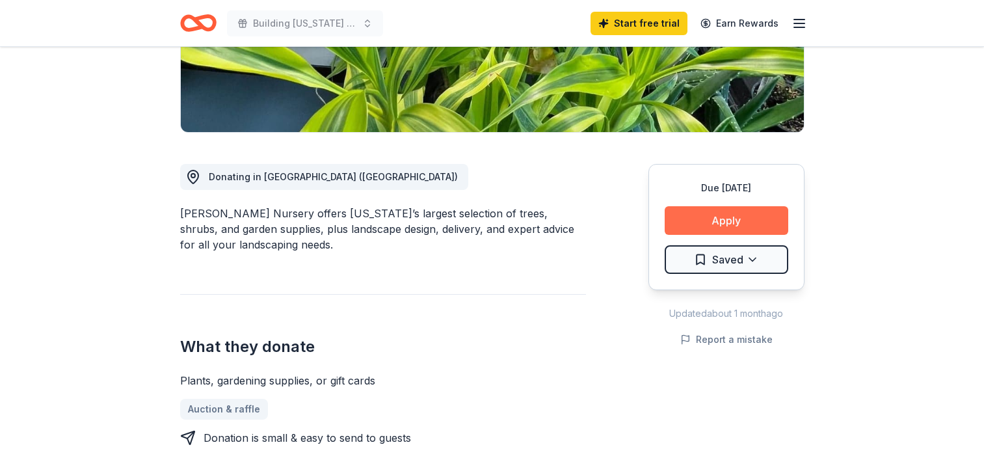
click at [733, 223] on button "Apply" at bounding box center [727, 220] width 124 height 29
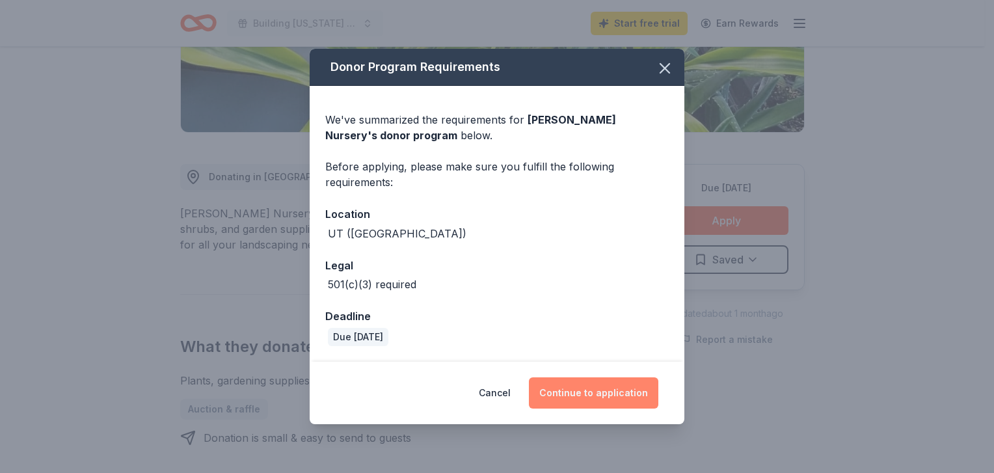
click at [624, 387] on button "Continue to application" at bounding box center [593, 392] width 129 height 31
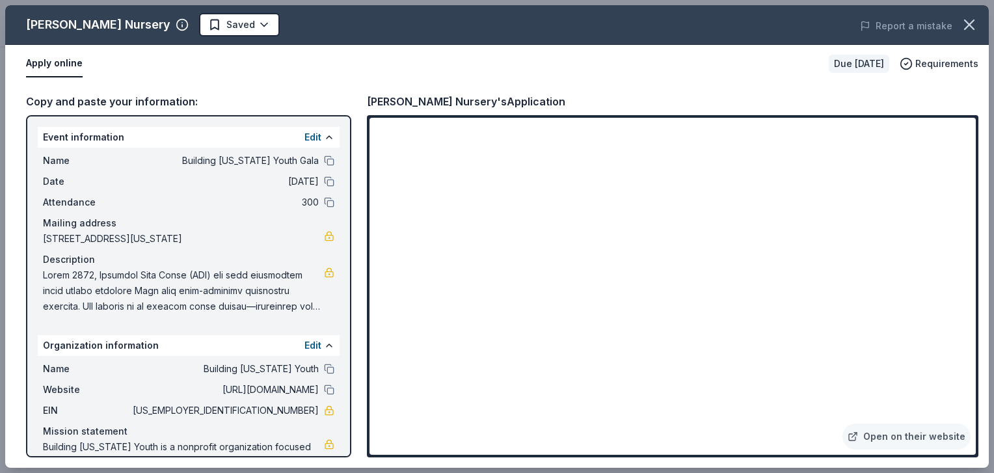
scroll to position [61, 0]
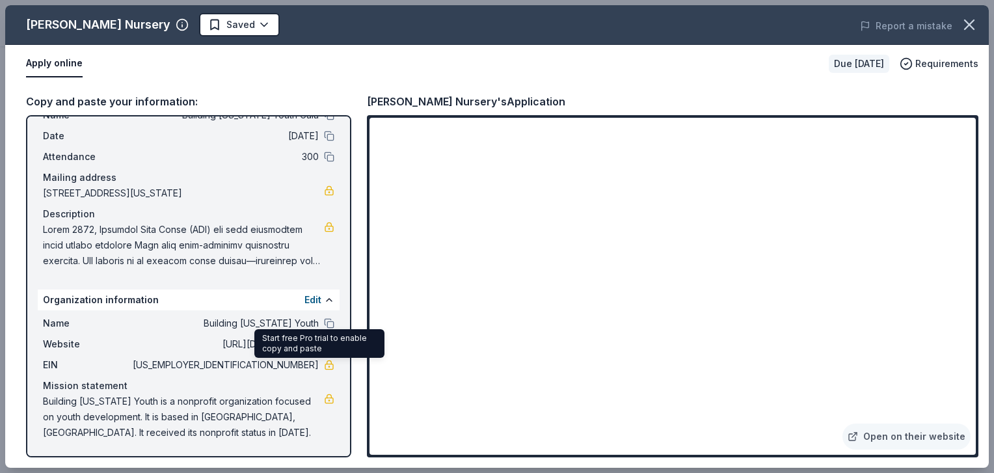
click at [315, 353] on div "Start free Pro trial to enable copy and paste Start free Pro trial to enable co…" at bounding box center [319, 343] width 130 height 29
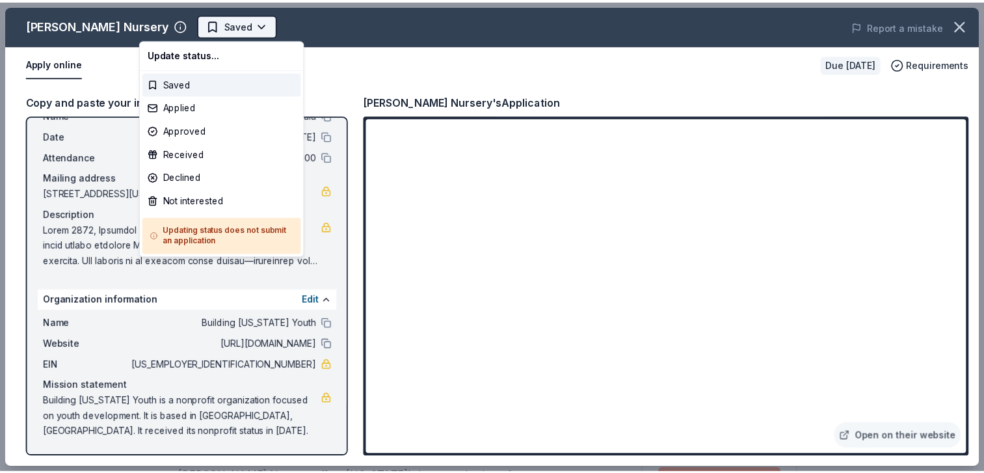
scroll to position [0, 0]
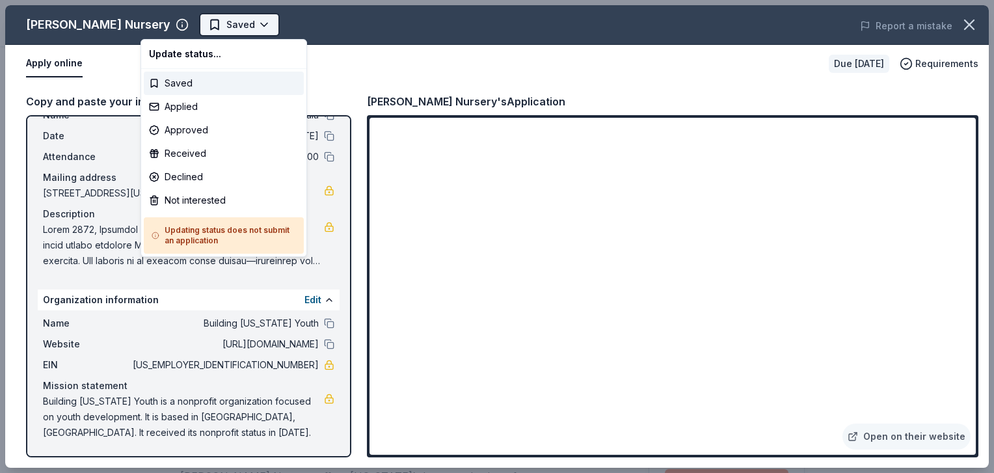
click at [202, 24] on button "Saved" at bounding box center [239, 24] width 81 height 23
click at [156, 82] on div "Saved" at bounding box center [224, 83] width 160 height 23
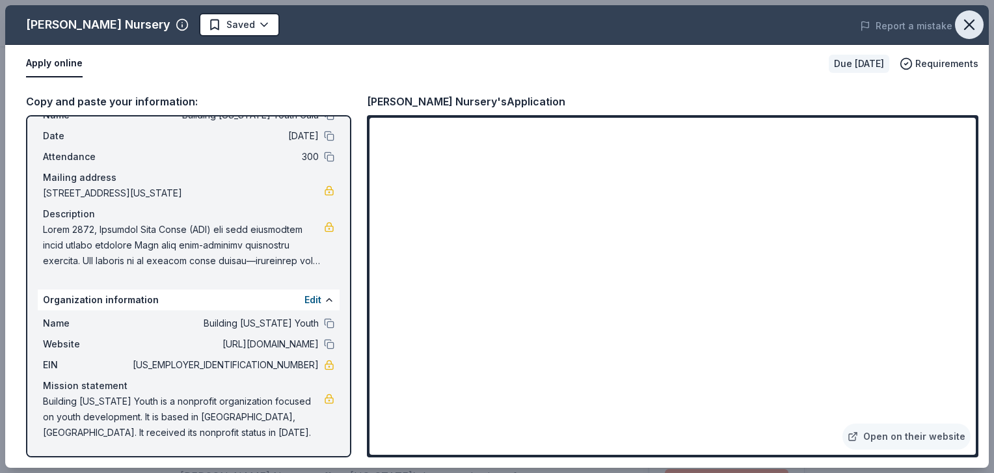
drag, startPoint x: 992, startPoint y: 133, endPoint x: 980, endPoint y: 33, distance: 101.5
click at [980, 33] on div "Glover Nursery Saved Report a mistake Apply online Due in 18 days Requirements …" at bounding box center [497, 236] width 994 height 473
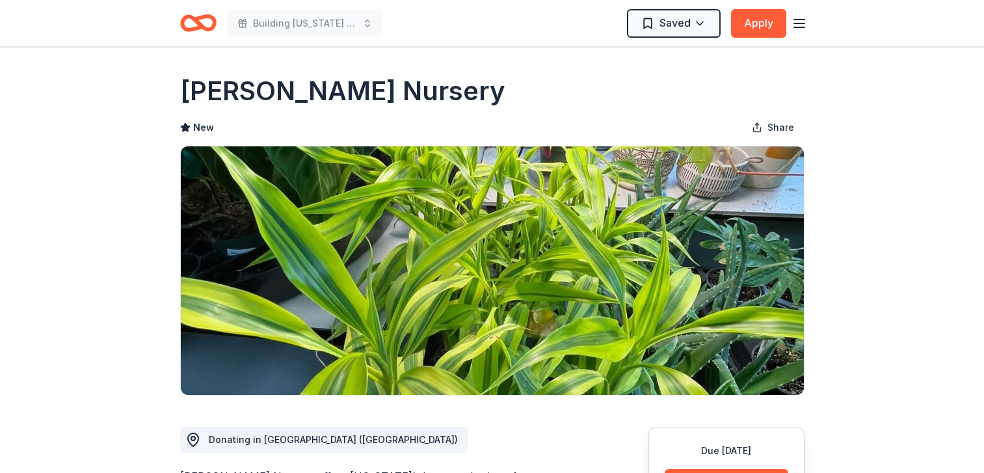
scroll to position [263, 0]
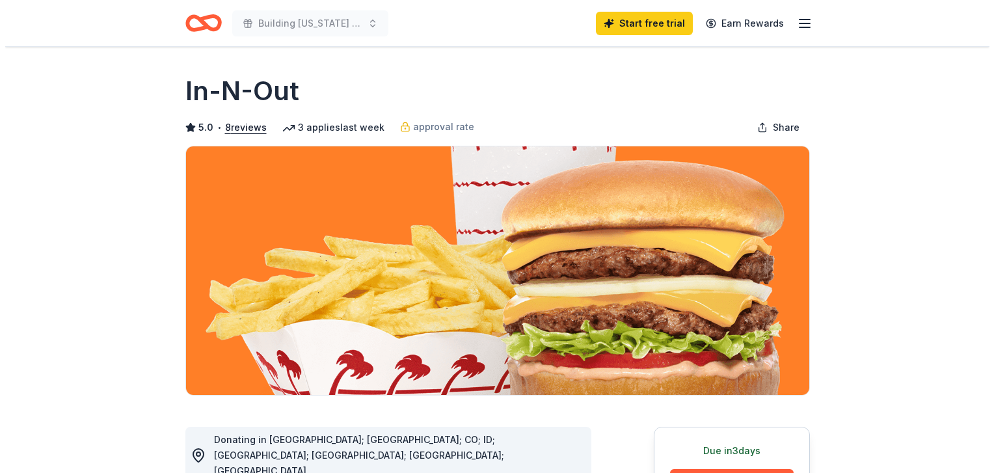
scroll to position [296, 0]
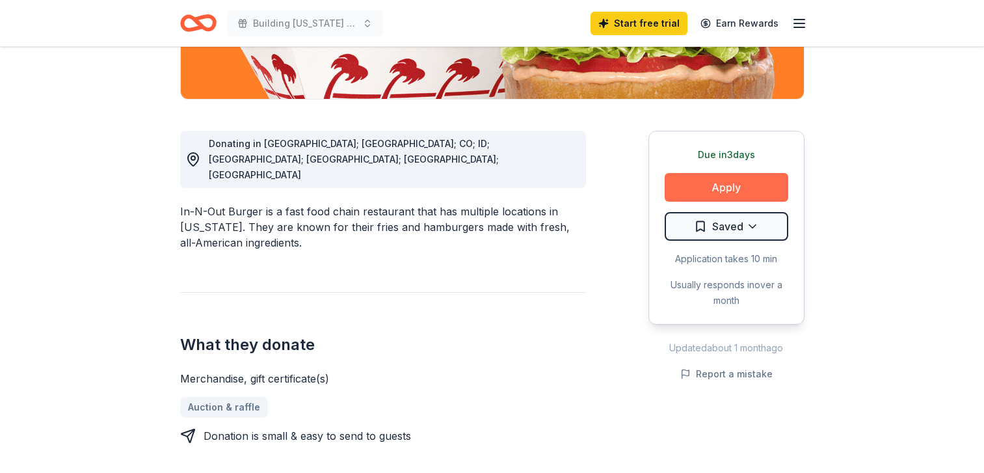
click at [729, 182] on button "Apply" at bounding box center [727, 187] width 124 height 29
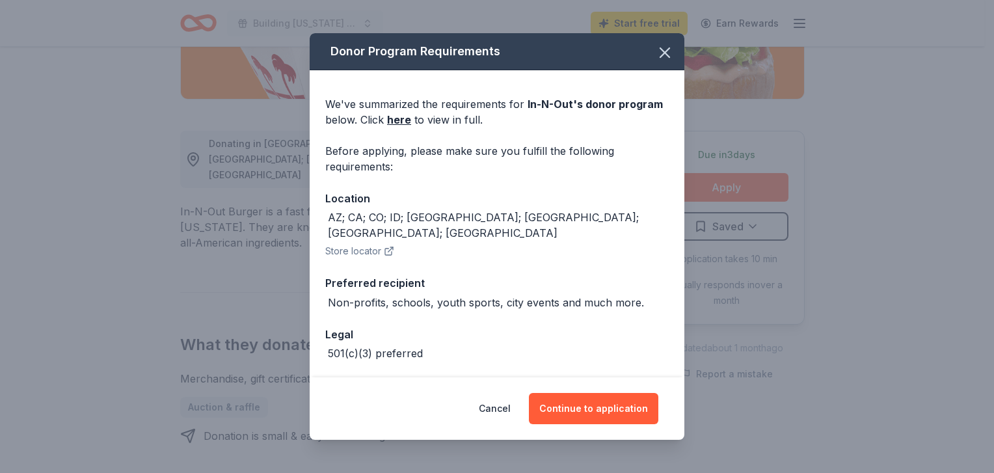
scroll to position [37, 0]
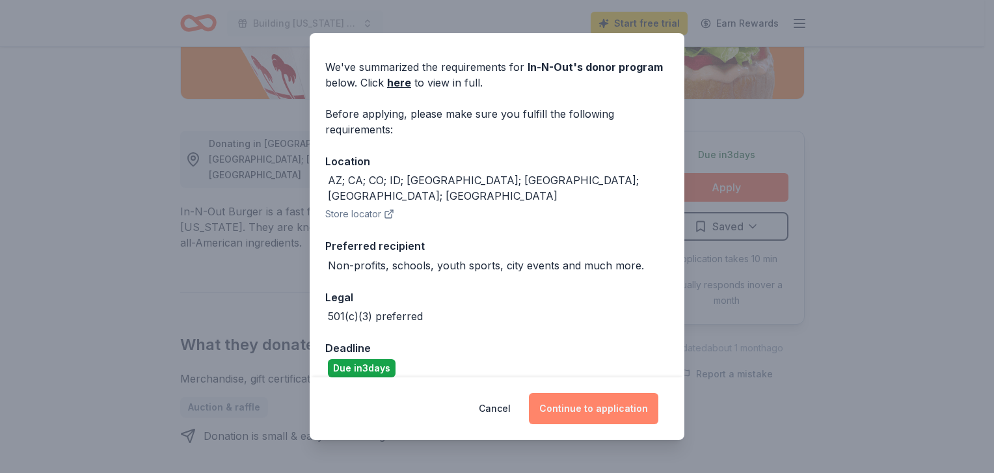
click at [589, 418] on button "Continue to application" at bounding box center [593, 408] width 129 height 31
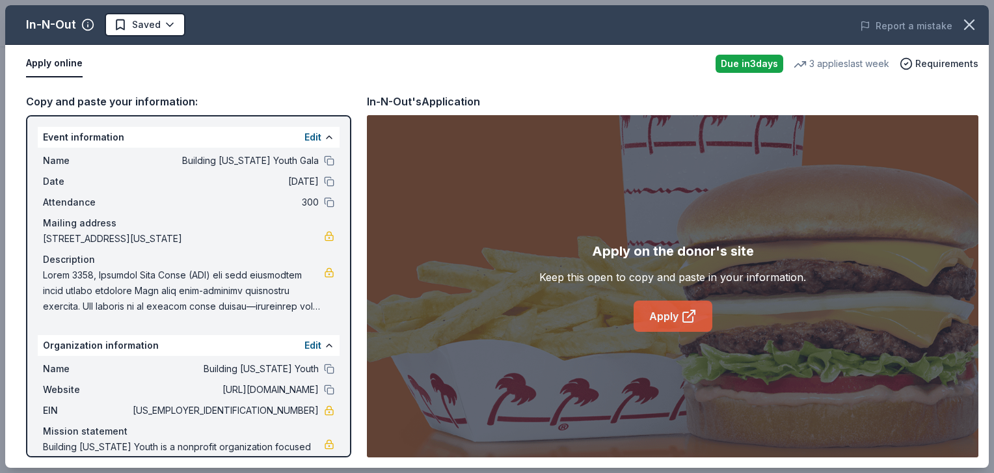
click at [668, 314] on link "Apply" at bounding box center [673, 316] width 79 height 31
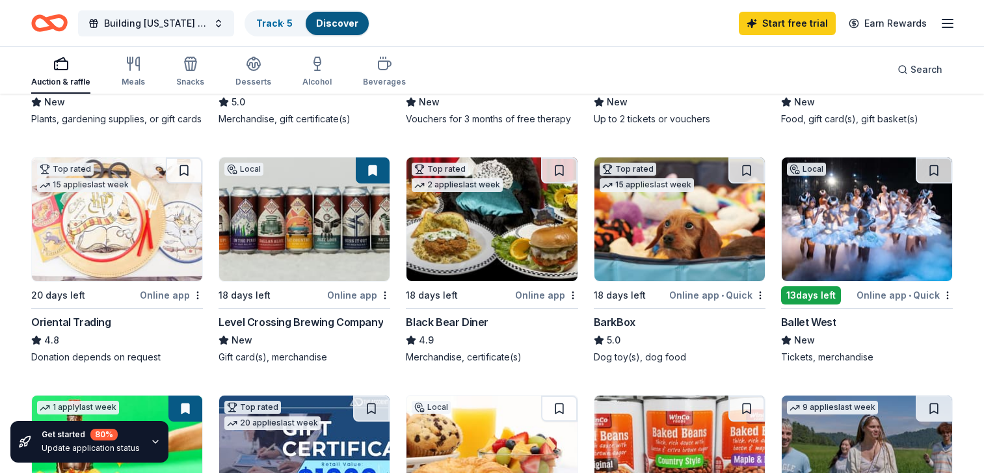
scroll to position [323, 0]
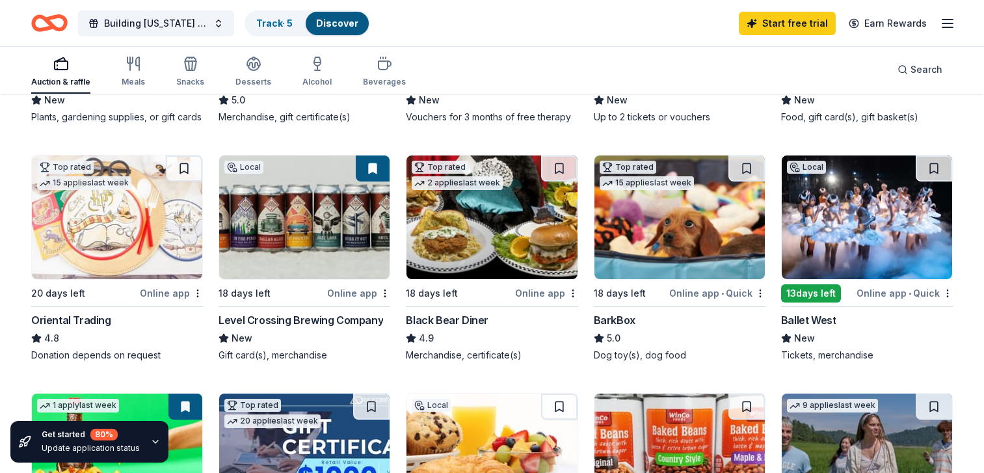
click at [115, 209] on img at bounding box center [117, 218] width 170 height 124
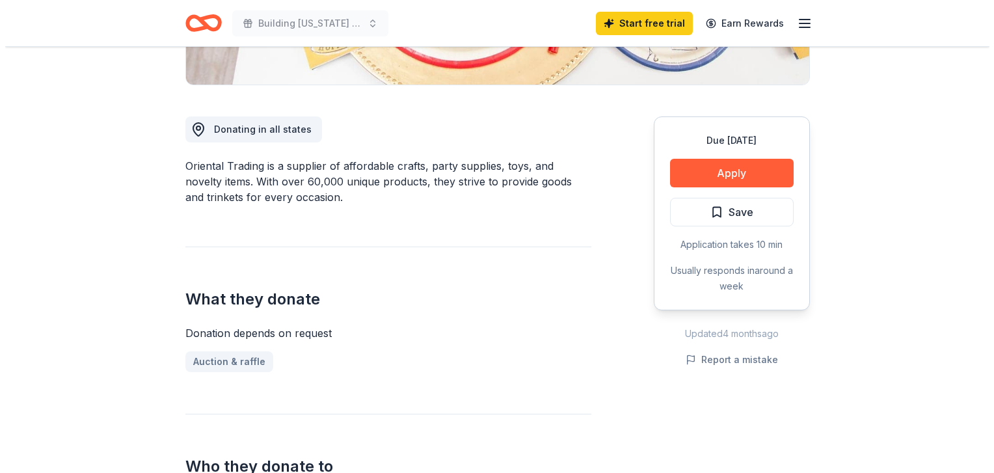
scroll to position [310, 0]
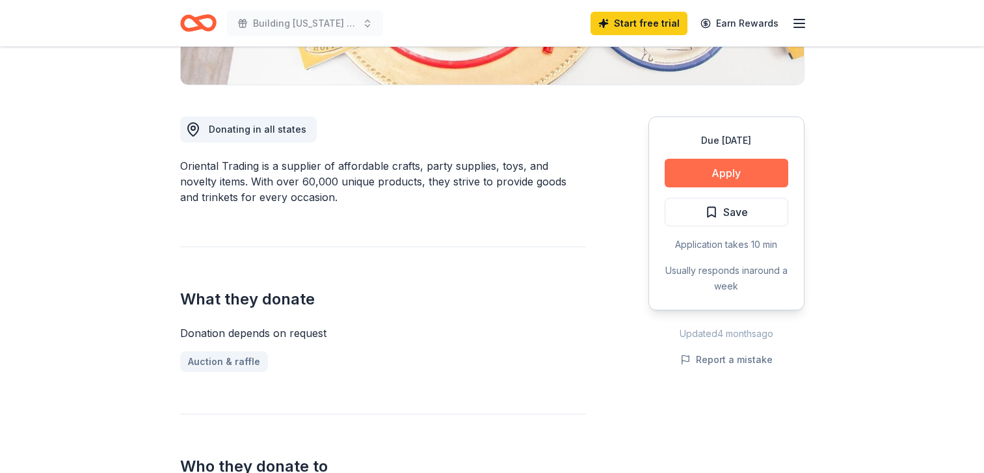
click at [729, 175] on button "Apply" at bounding box center [727, 173] width 124 height 29
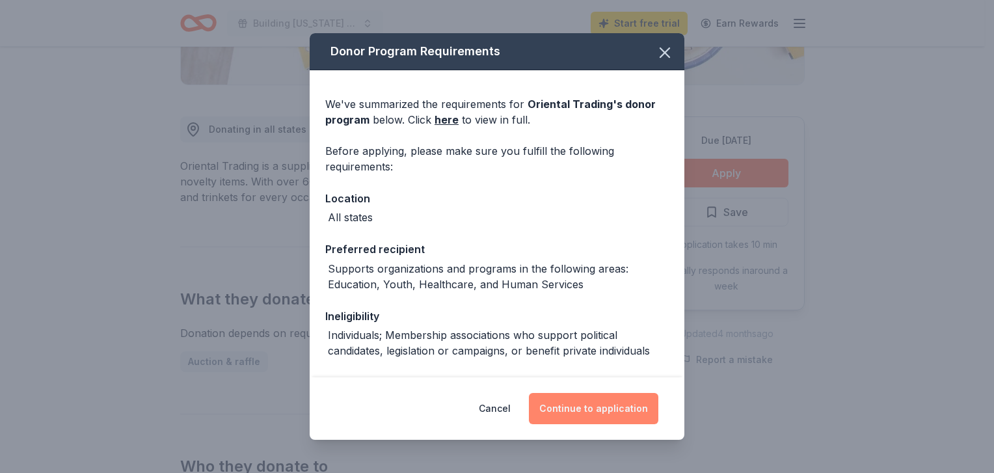
click at [609, 409] on button "Continue to application" at bounding box center [593, 408] width 129 height 31
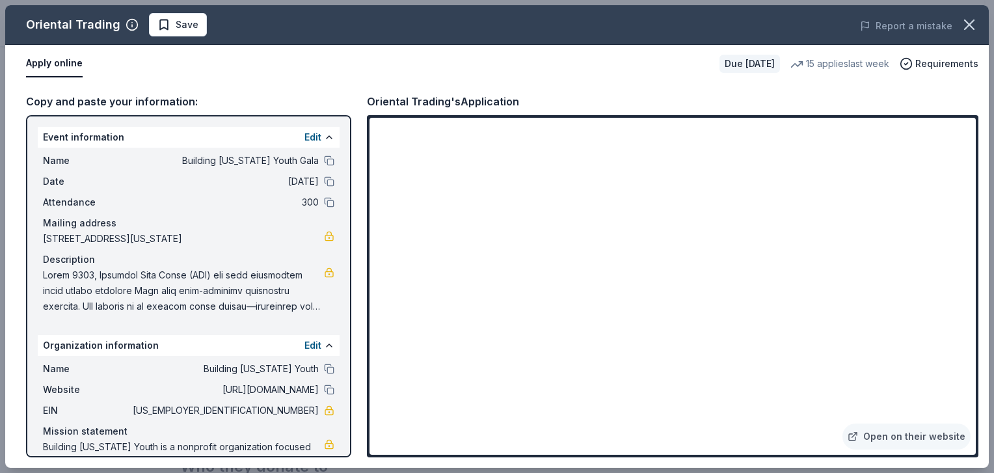
drag, startPoint x: 162, startPoint y: 405, endPoint x: 218, endPoint y: 412, distance: 56.3
click at [246, 413] on div "Name Building Utah Youth Website https://www.buildingutahyouth.org EIN 46-43584…" at bounding box center [189, 423] width 302 height 135
click at [324, 395] on button at bounding box center [329, 390] width 10 height 10
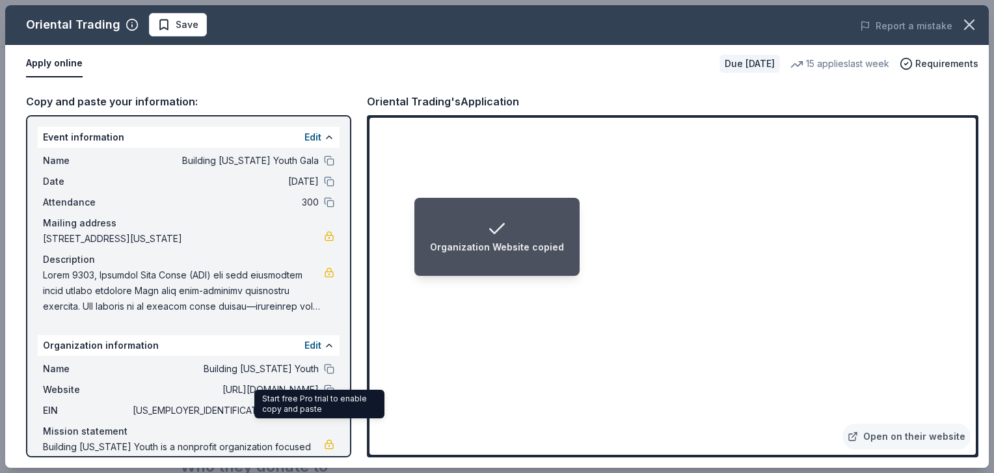
click at [324, 416] on link at bounding box center [329, 410] width 10 height 10
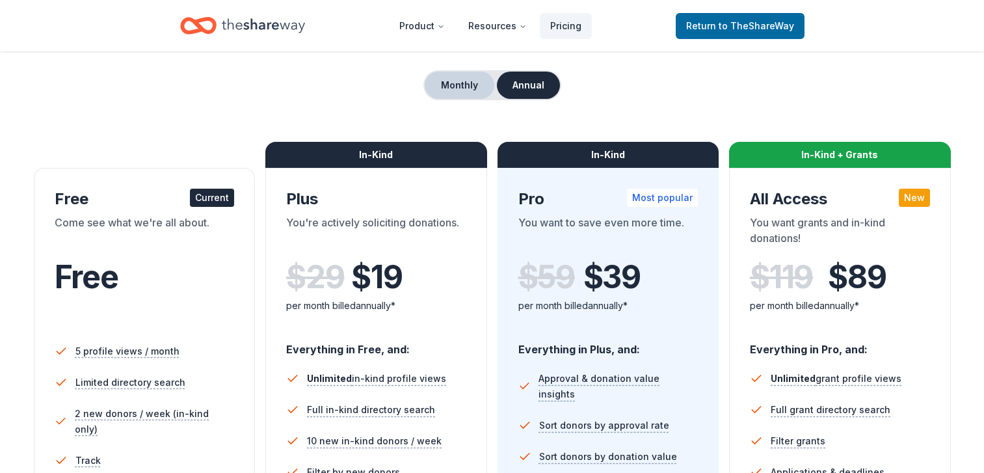
scroll to position [60, 0]
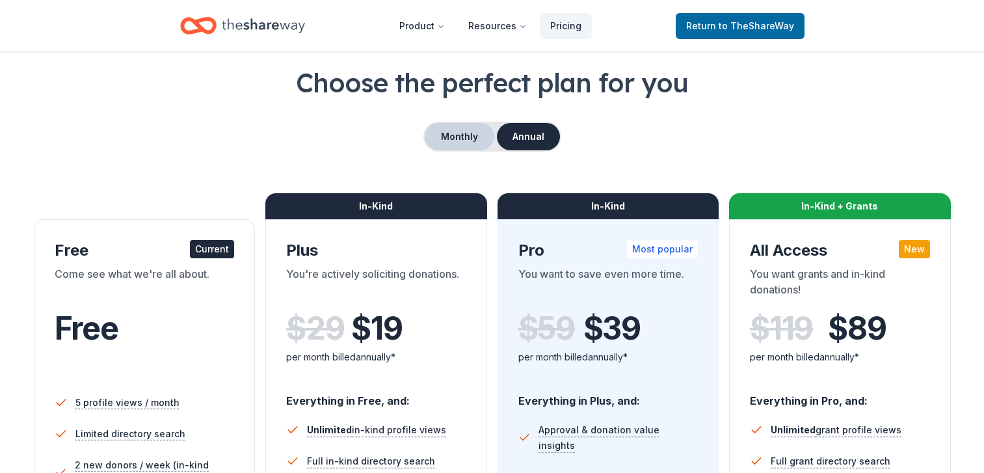
click at [464, 143] on button "Monthly" at bounding box center [460, 136] width 70 height 27
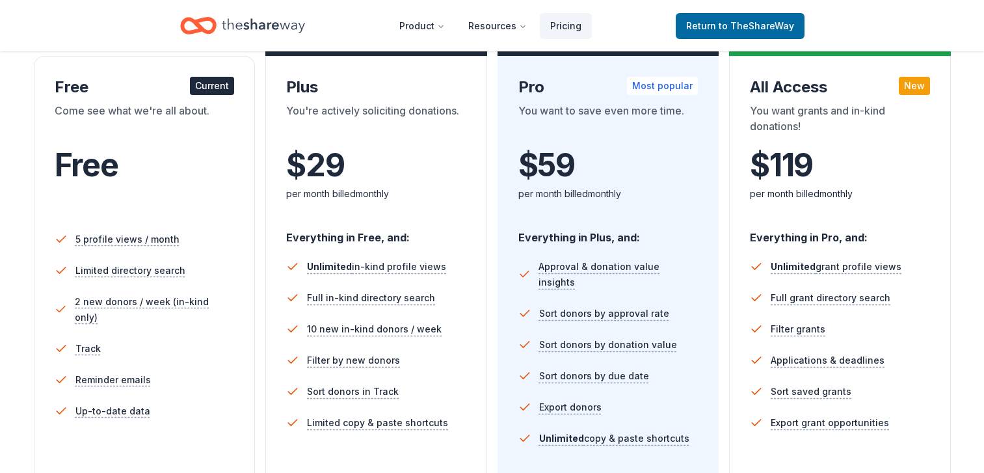
scroll to position [571, 0]
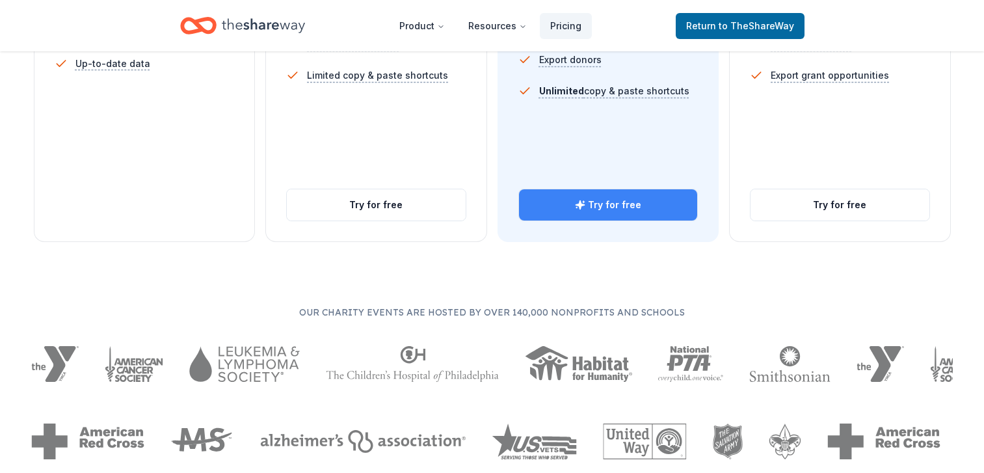
click at [599, 207] on button "Try for free" at bounding box center [608, 204] width 179 height 31
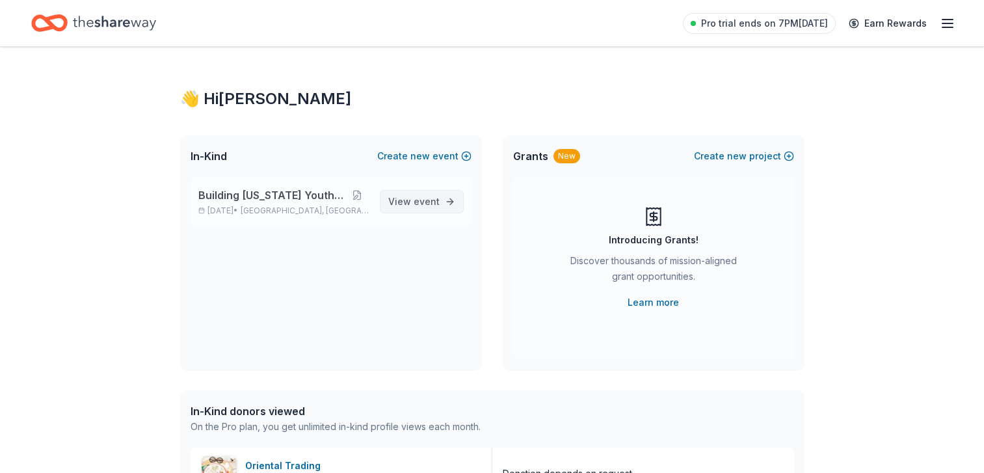
click at [401, 200] on span "View event" at bounding box center [413, 202] width 51 height 16
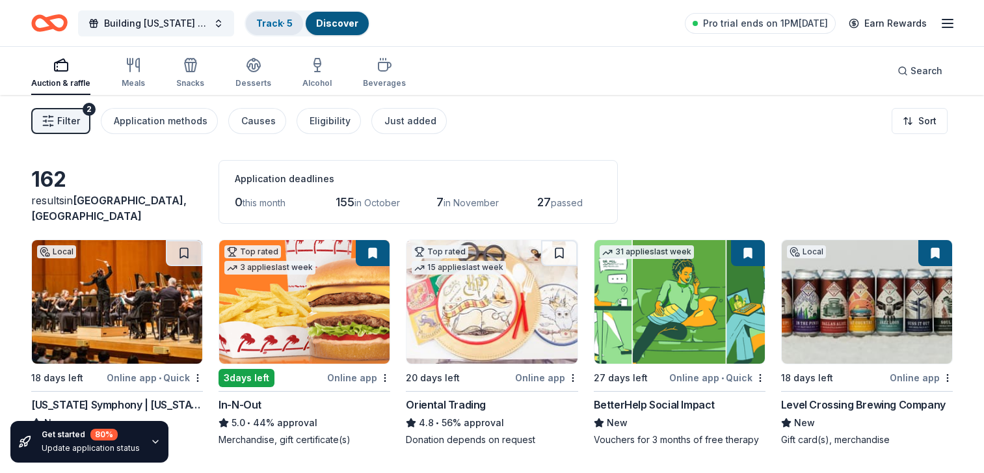
click at [275, 33] on div "Track · 5" at bounding box center [274, 23] width 57 height 23
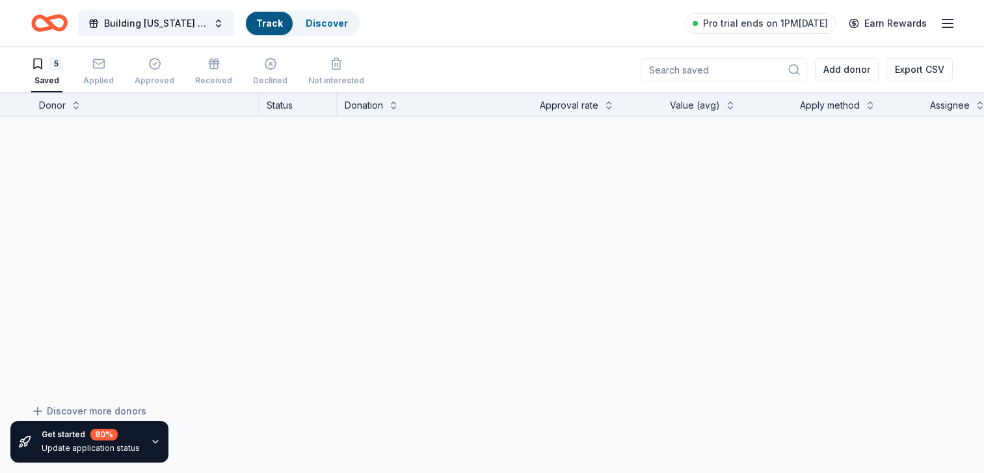
scroll to position [1, 0]
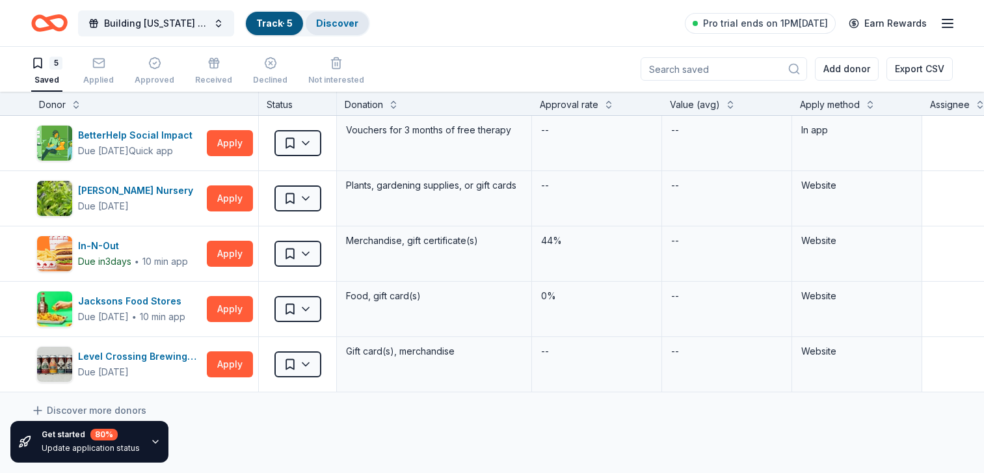
click at [349, 23] on link "Discover" at bounding box center [337, 23] width 42 height 11
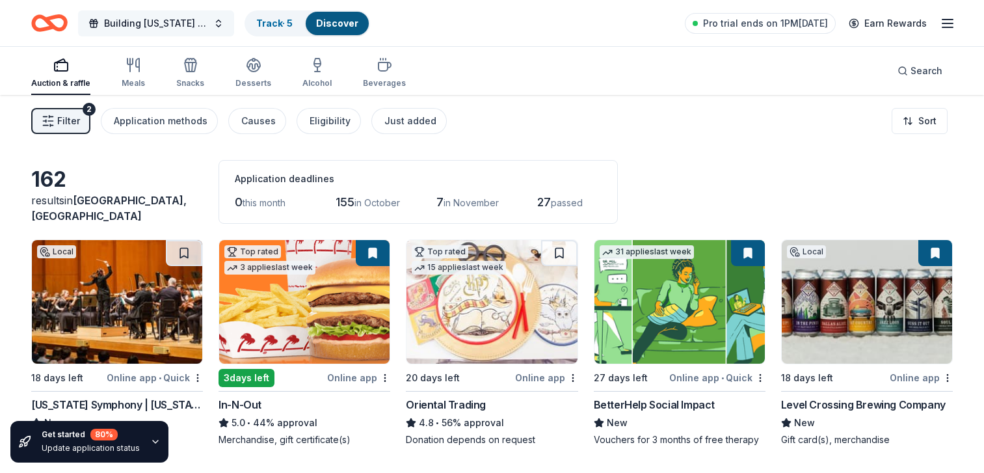
click at [148, 22] on span "Building [US_STATE] Youth Gala" at bounding box center [156, 24] width 104 height 16
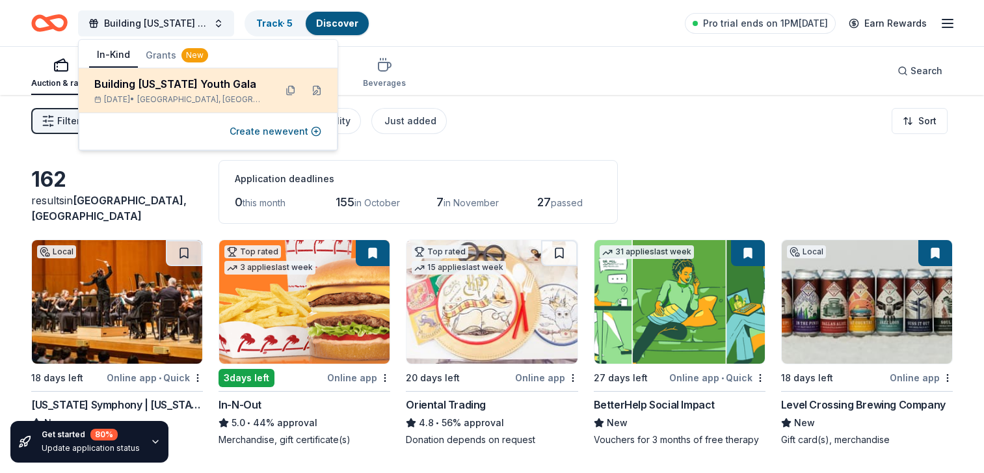
click at [149, 85] on div "Building [US_STATE] Youth Gala" at bounding box center [179, 84] width 170 height 16
click at [317, 94] on button at bounding box center [316, 90] width 21 height 21
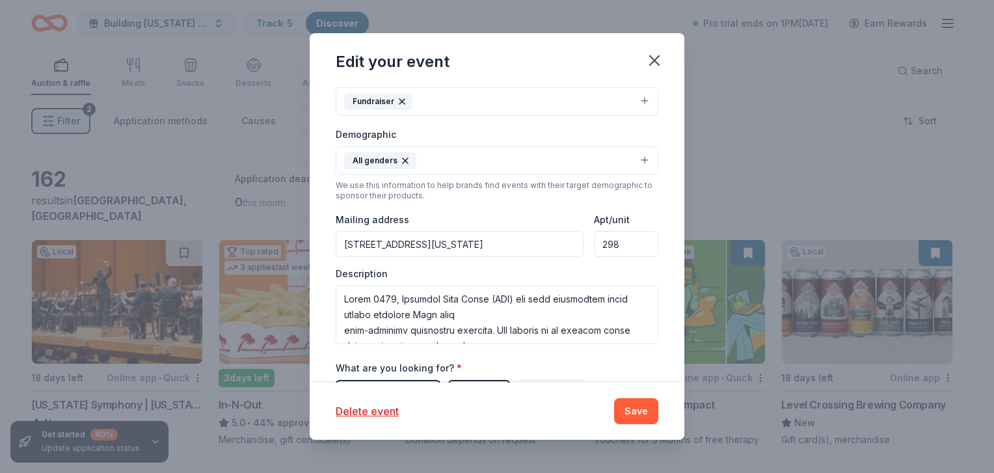
scroll to position [351, 0]
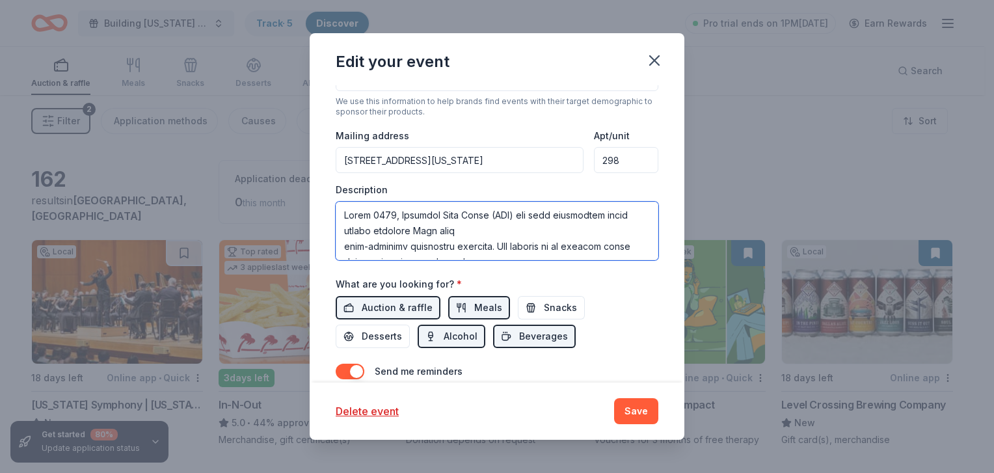
click at [344, 233] on textarea at bounding box center [497, 231] width 323 height 59
click at [344, 249] on textarea at bounding box center [497, 231] width 323 height 59
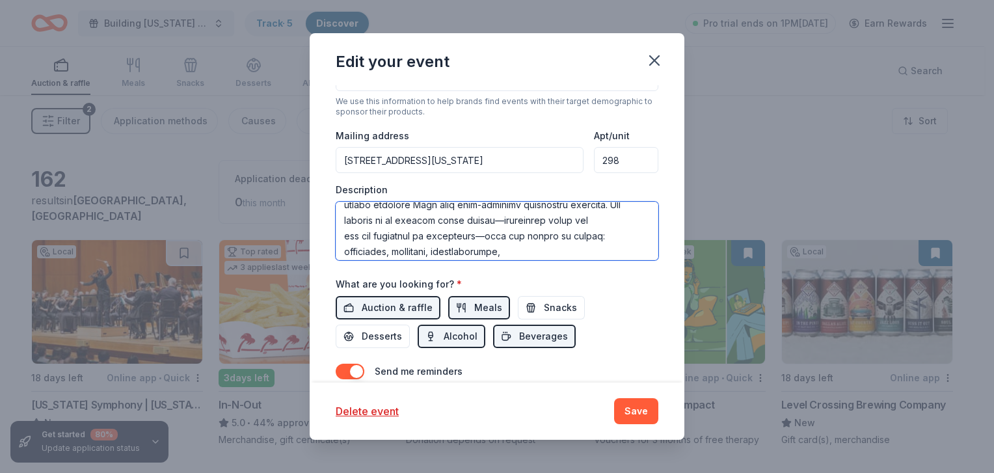
click at [342, 252] on textarea at bounding box center [497, 231] width 323 height 59
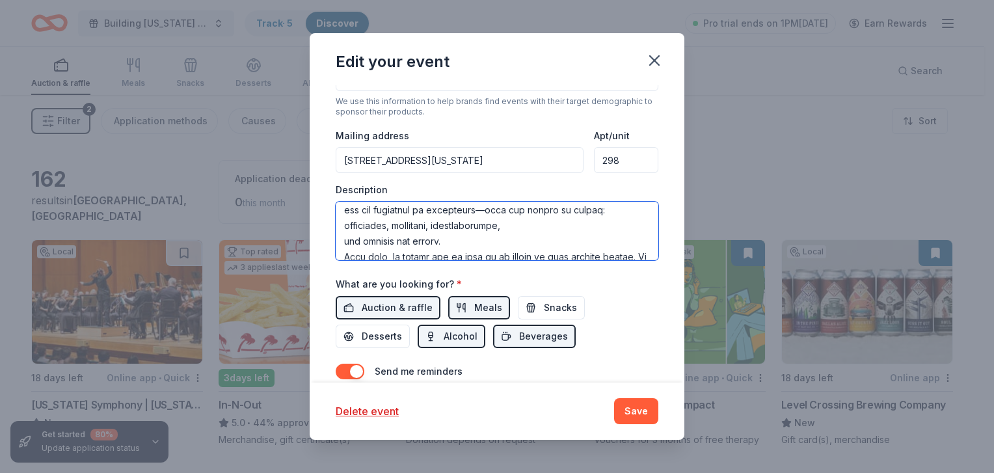
click at [347, 243] on textarea at bounding box center [497, 231] width 323 height 59
click at [344, 241] on textarea at bounding box center [497, 231] width 323 height 59
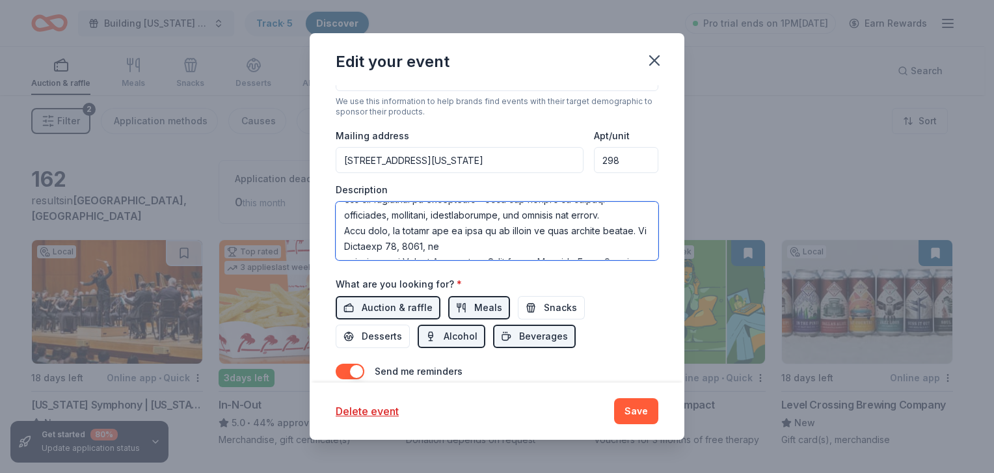
scroll to position [54, 0]
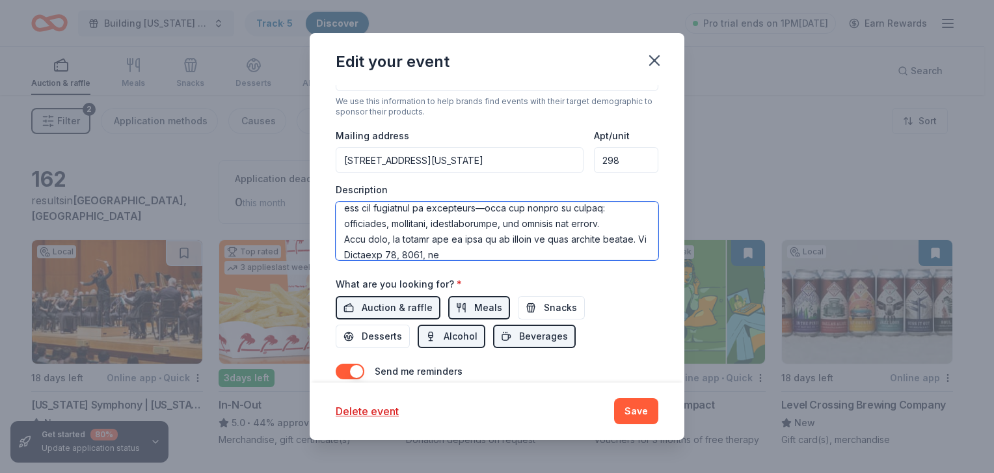
click at [339, 254] on textarea at bounding box center [497, 231] width 323 height 59
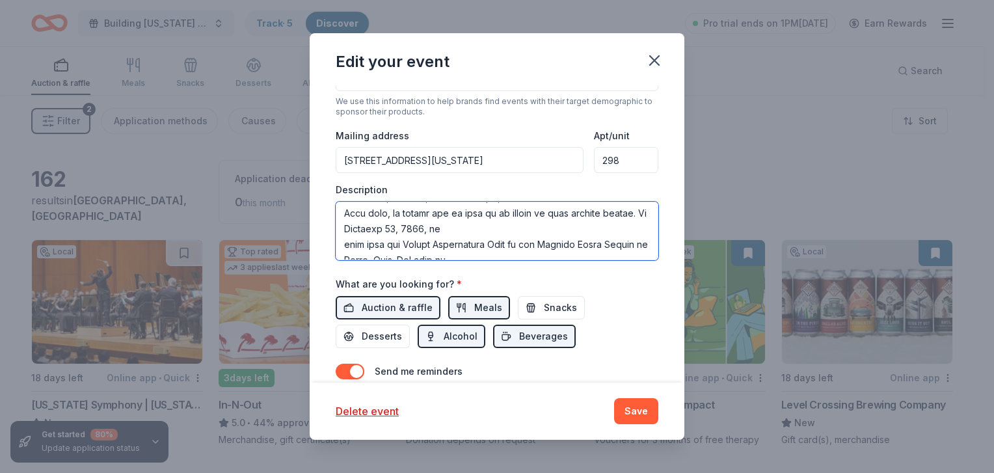
scroll to position [107, 0]
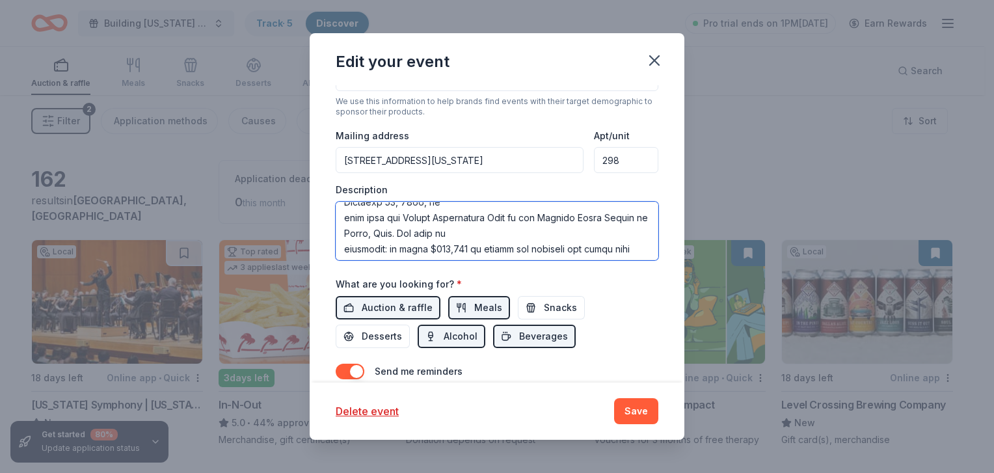
click at [344, 221] on textarea at bounding box center [497, 231] width 323 height 59
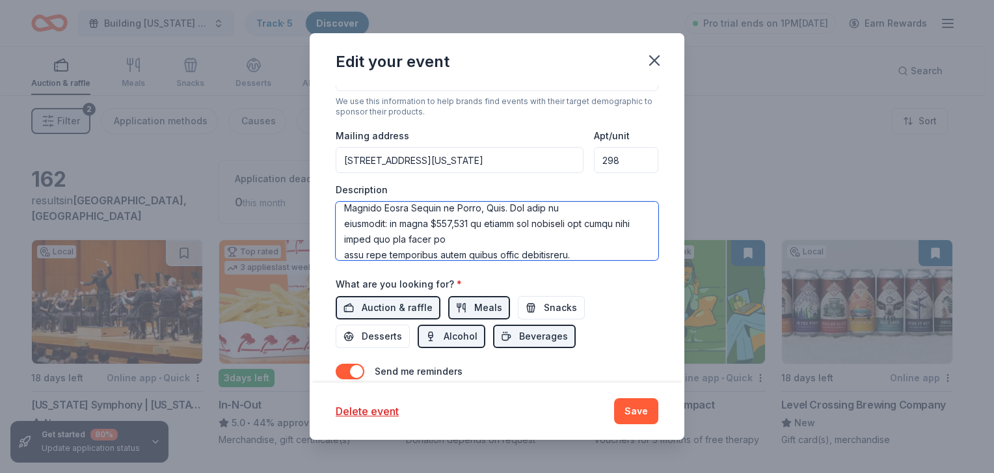
click at [344, 243] on textarea at bounding box center [497, 231] width 323 height 59
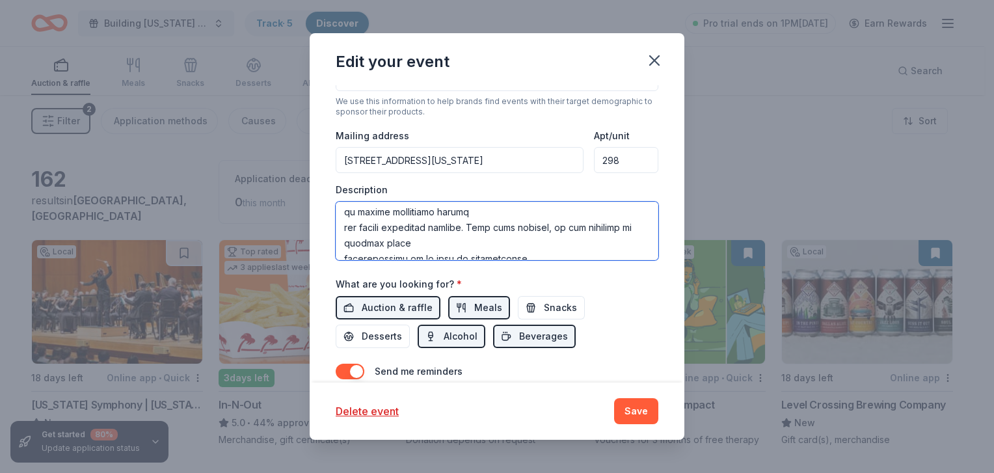
scroll to position [159, 0]
click at [344, 254] on textarea at bounding box center [497, 231] width 323 height 59
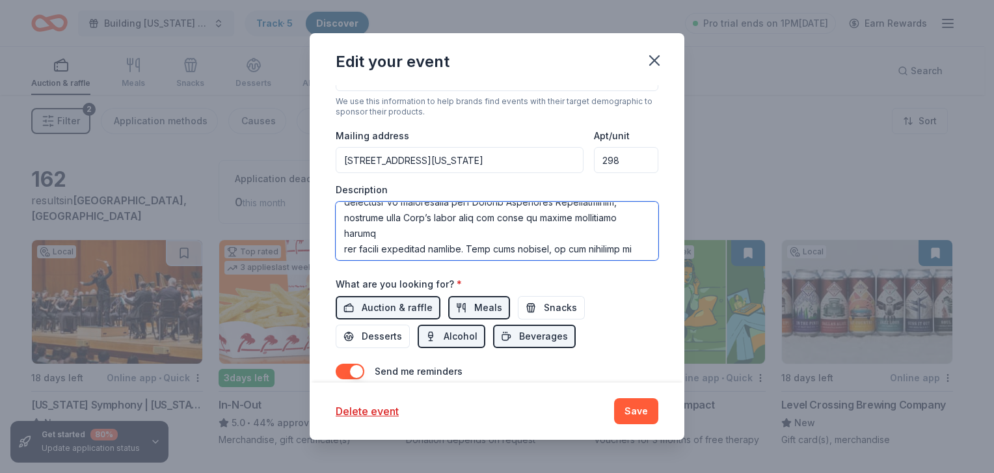
scroll to position [211, 0]
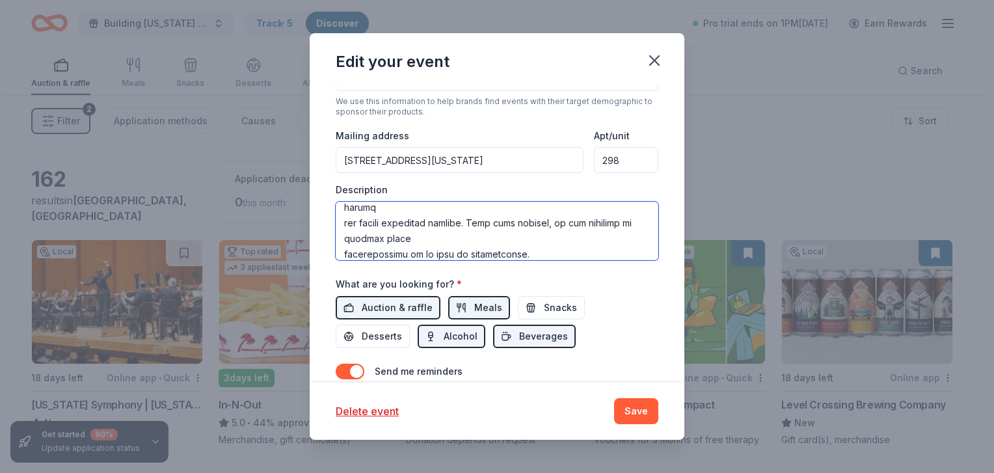
click at [345, 237] on textarea at bounding box center [497, 231] width 323 height 59
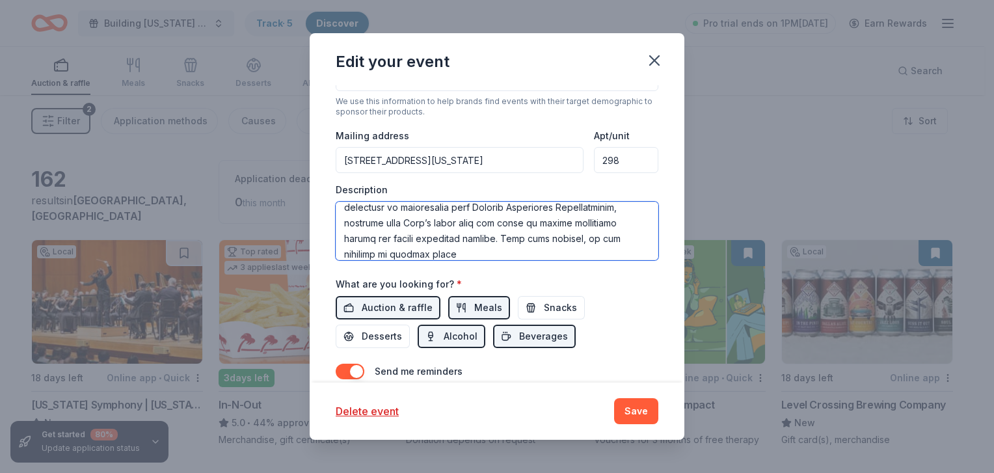
scroll to position [221, 0]
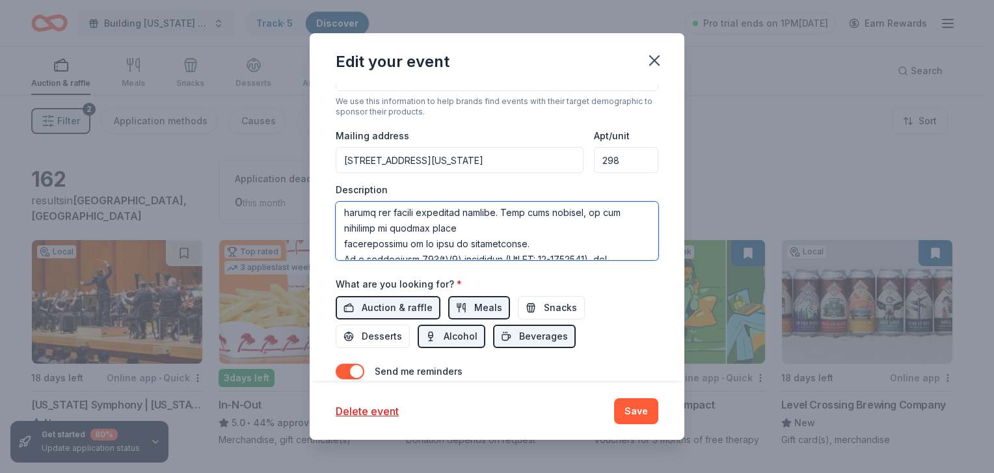
click at [344, 245] on textarea at bounding box center [497, 231] width 323 height 59
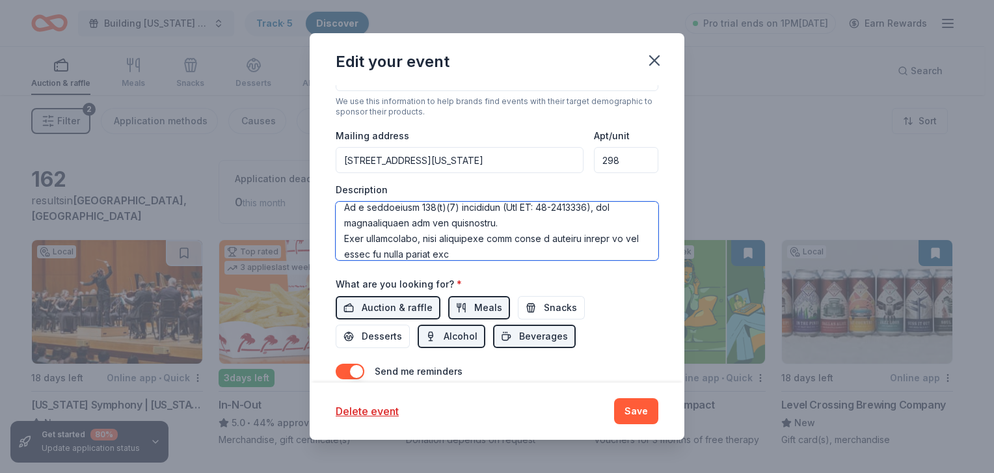
scroll to position [284, 0]
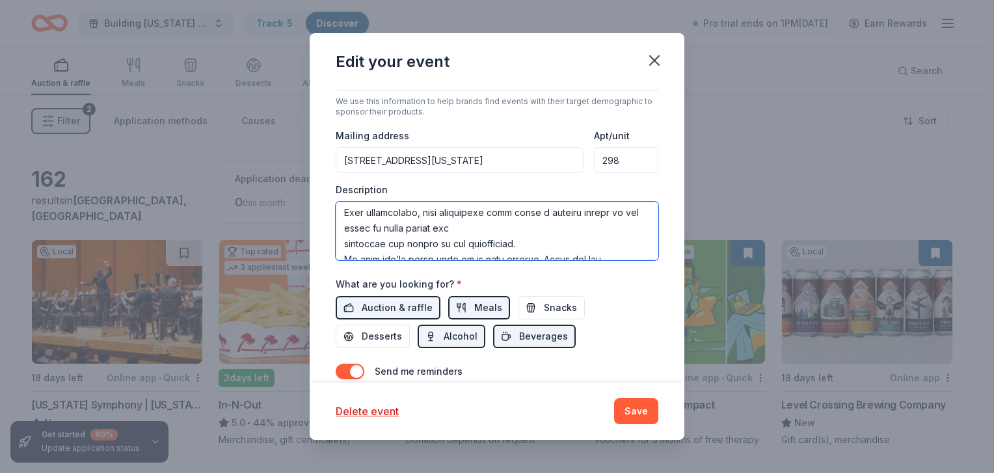
click at [340, 239] on textarea at bounding box center [497, 231] width 323 height 59
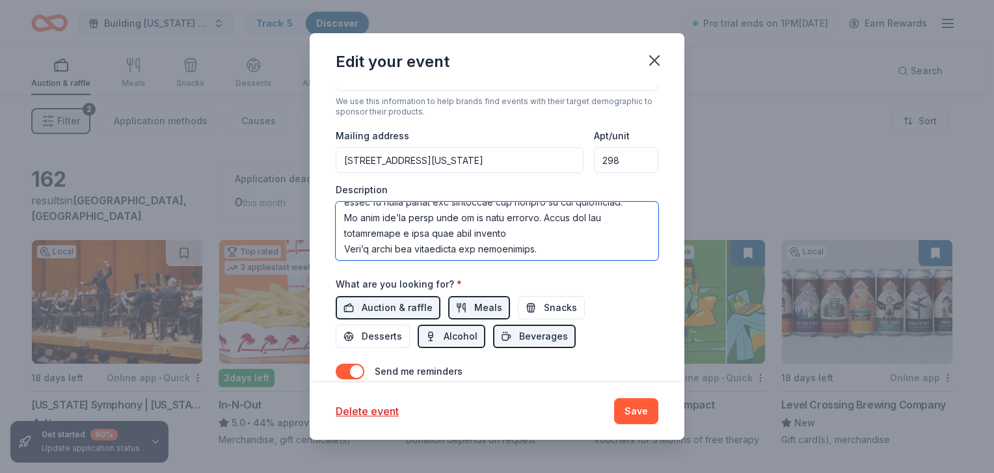
click at [341, 230] on textarea at bounding box center [497, 231] width 323 height 59
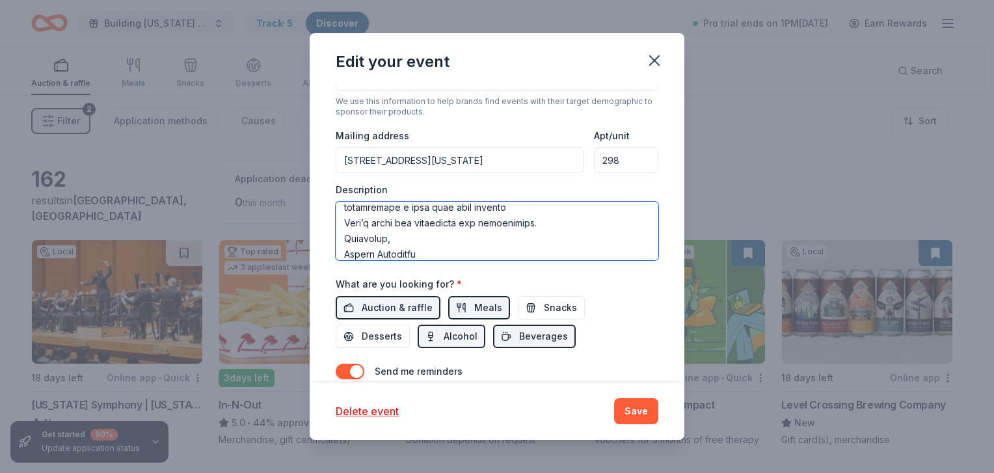
click at [341, 252] on textarea at bounding box center [497, 231] width 323 height 59
drag, startPoint x: 425, startPoint y: 255, endPoint x: 320, endPoint y: 228, distance: 108.1
click at [320, 228] on div "Update donors you've applied to Let donors know of any updates you've made sinc…" at bounding box center [497, 234] width 375 height 298
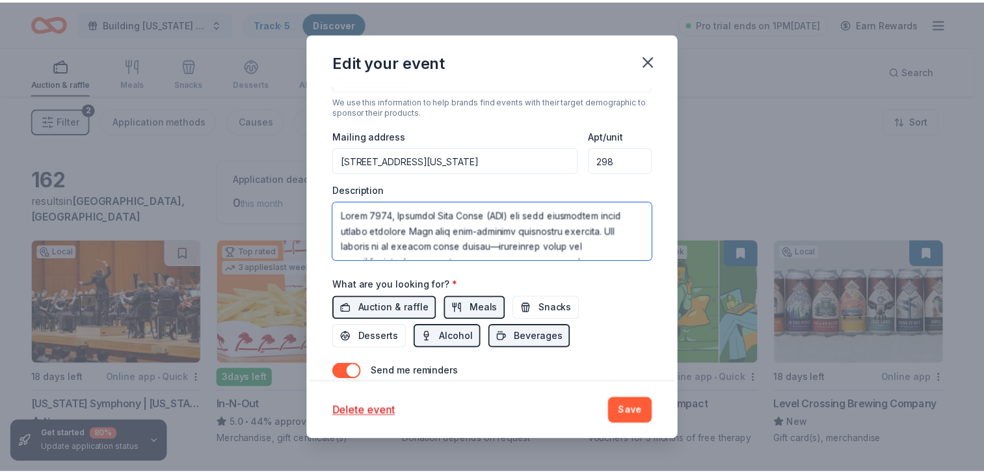
scroll to position [407, 0]
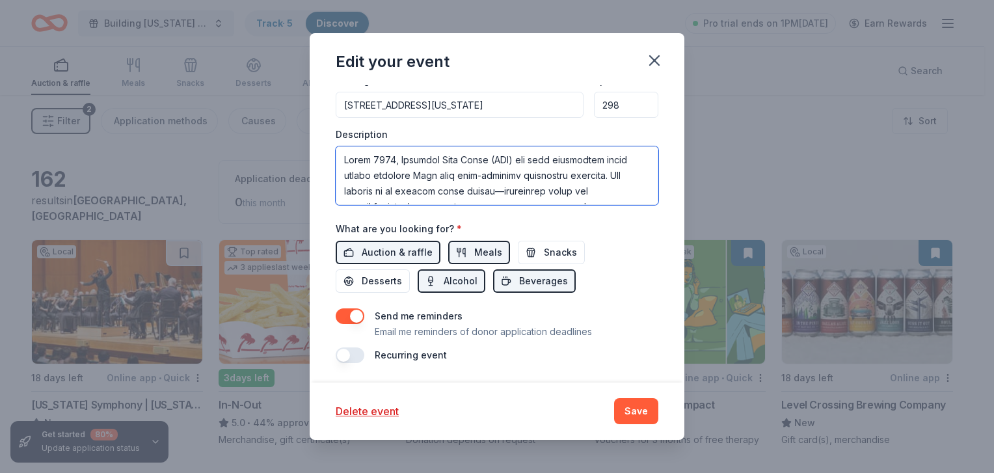
type textarea "Since 2007, Building Utah Youth (BUY) has been empowering teens across northern…"
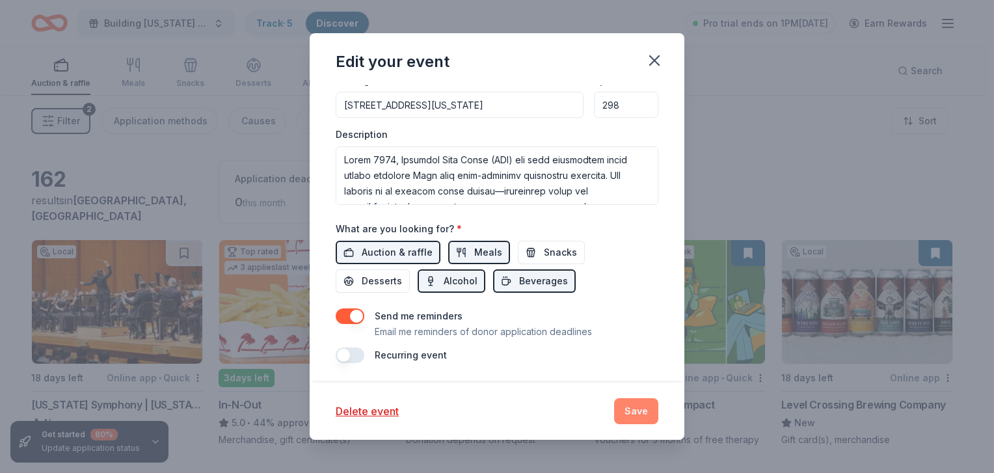
click at [629, 418] on button "Save" at bounding box center [636, 411] width 44 height 26
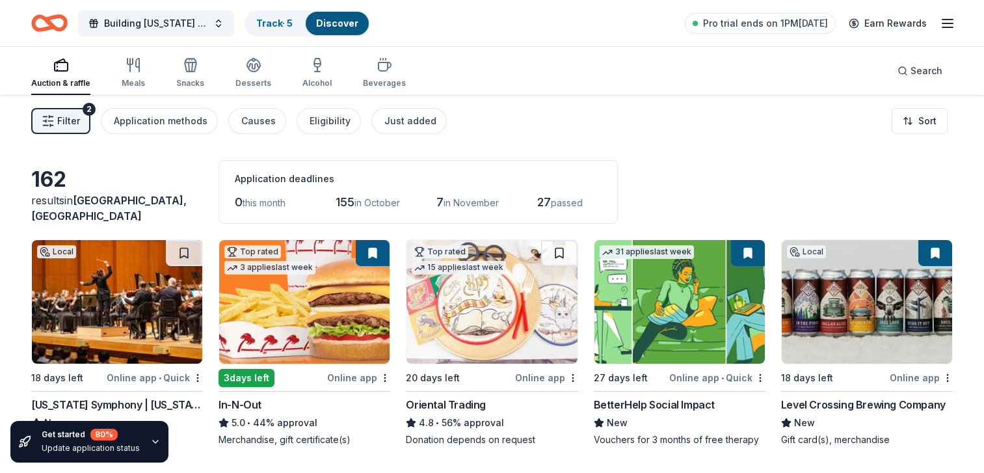
click at [461, 305] on img at bounding box center [492, 302] width 170 height 124
click at [888, 306] on img at bounding box center [867, 302] width 170 height 124
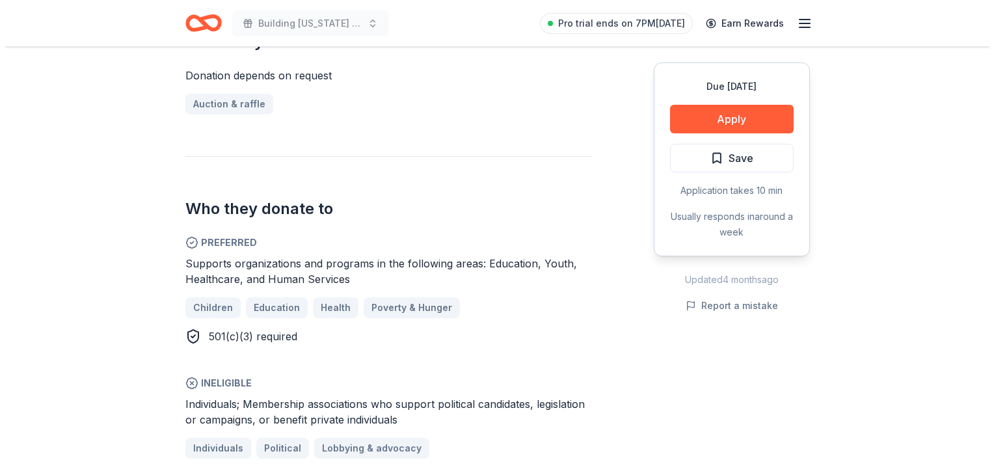
scroll to position [709, 0]
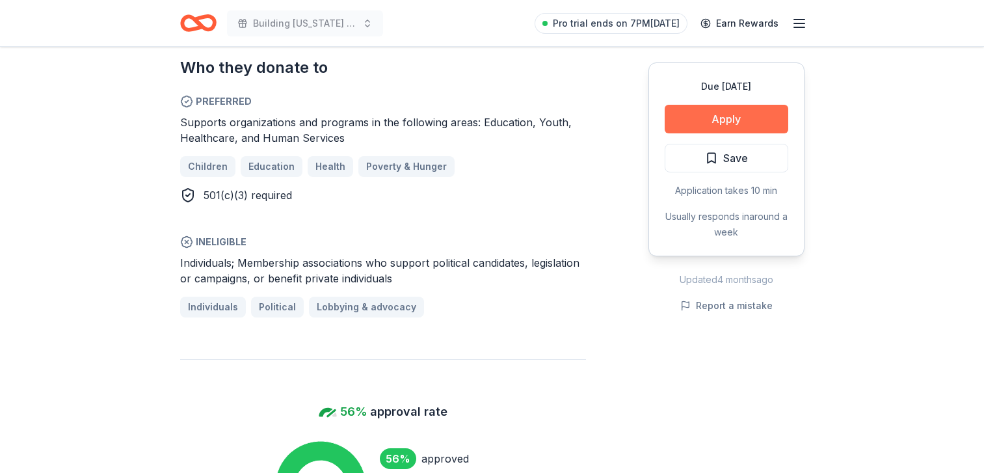
click at [721, 122] on button "Apply" at bounding box center [727, 119] width 124 height 29
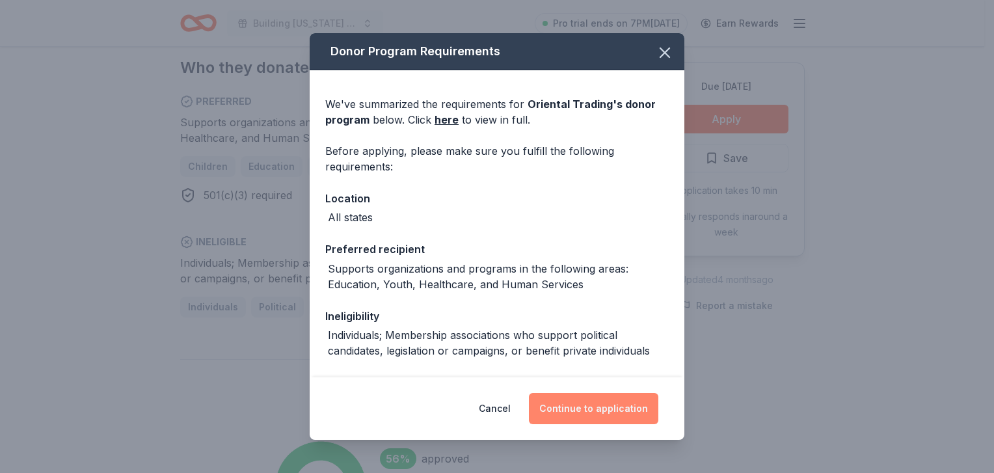
click at [599, 409] on button "Continue to application" at bounding box center [593, 408] width 129 height 31
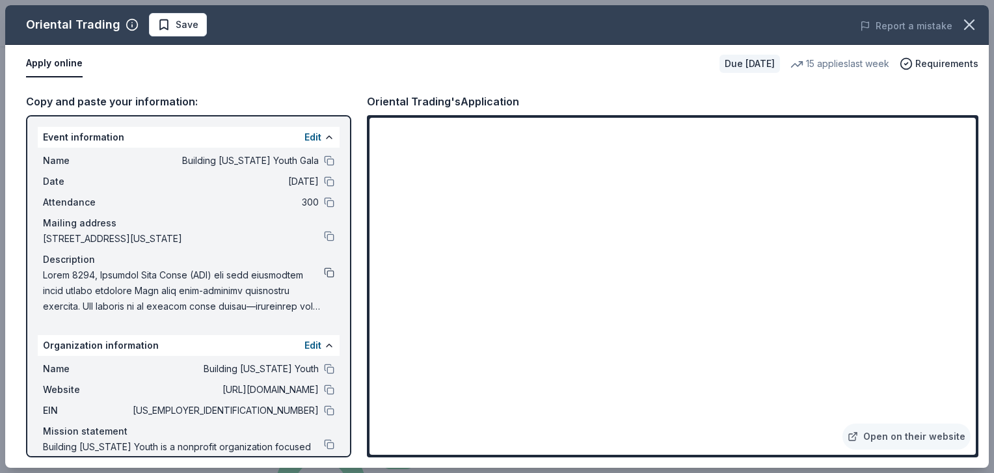
click at [324, 278] on button at bounding box center [329, 272] width 10 height 10
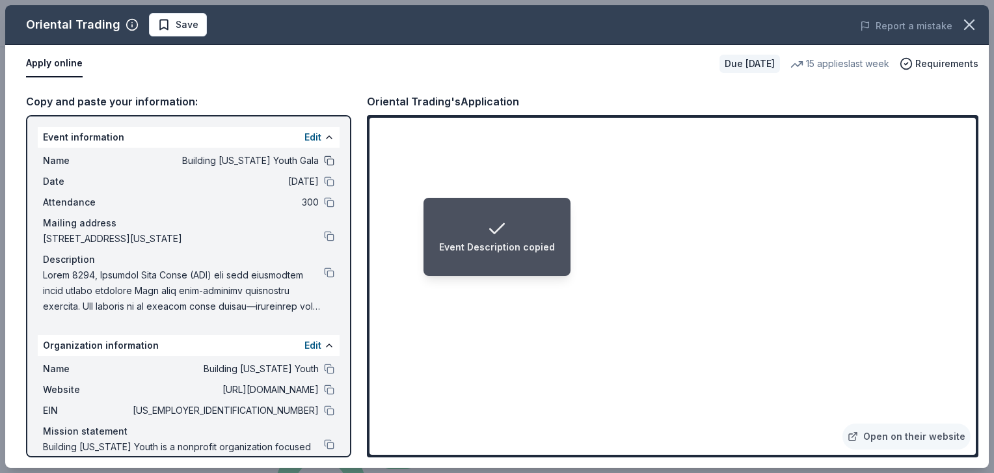
click at [324, 159] on button at bounding box center [329, 161] width 10 height 10
click at [324, 395] on button at bounding box center [329, 390] width 10 height 10
click at [324, 416] on button at bounding box center [329, 410] width 10 height 10
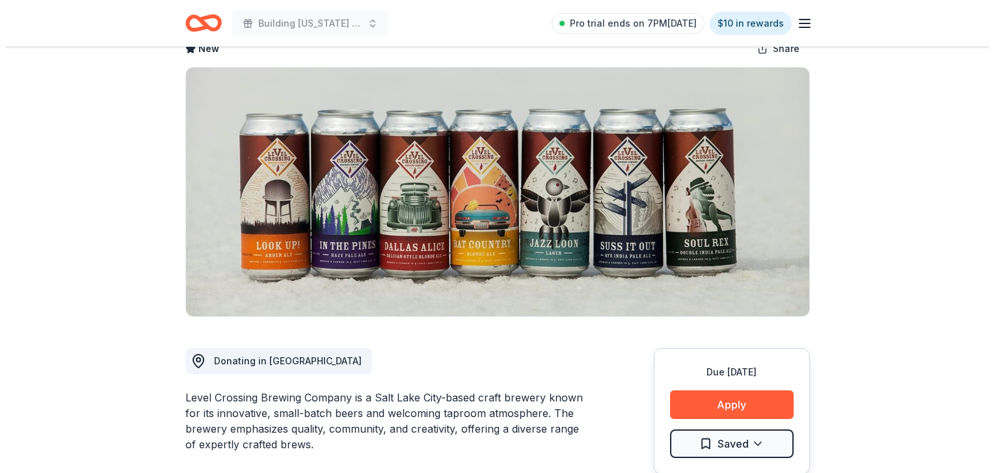
scroll to position [164, 0]
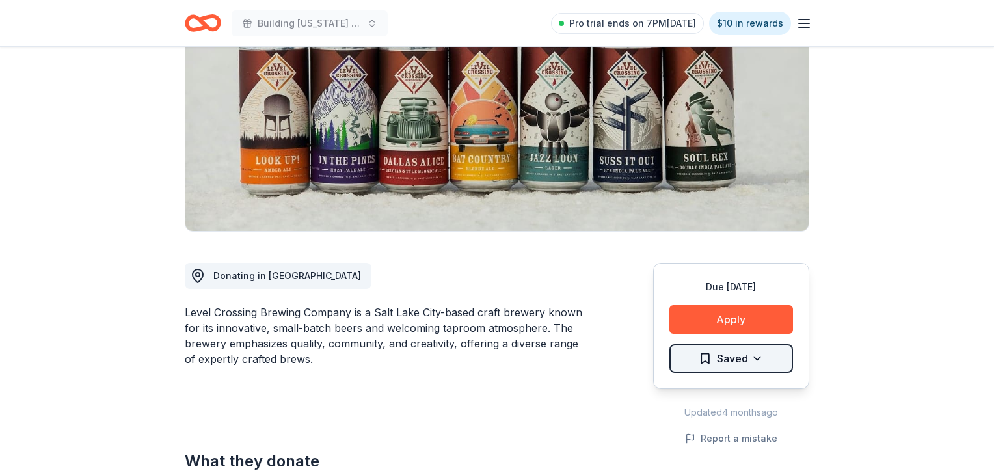
click at [701, 355] on span "Saved" at bounding box center [723, 358] width 49 height 17
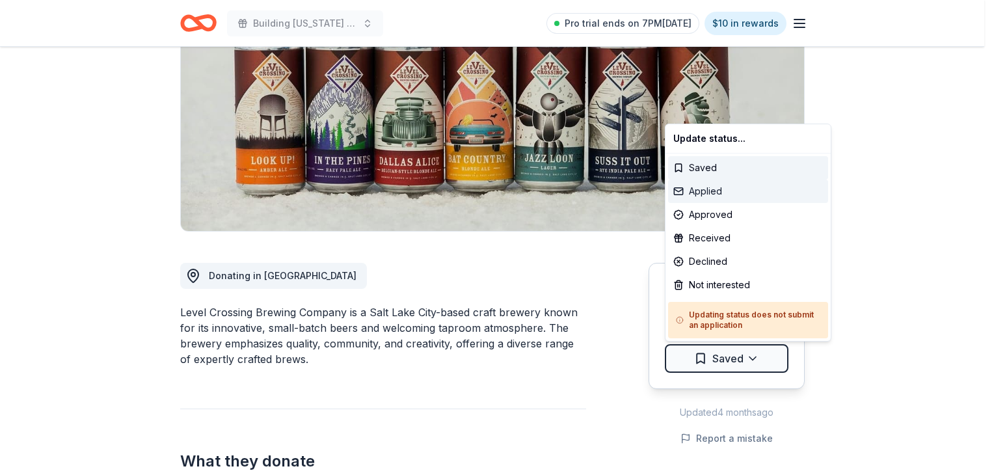
click at [698, 191] on div "Applied" at bounding box center [748, 191] width 160 height 23
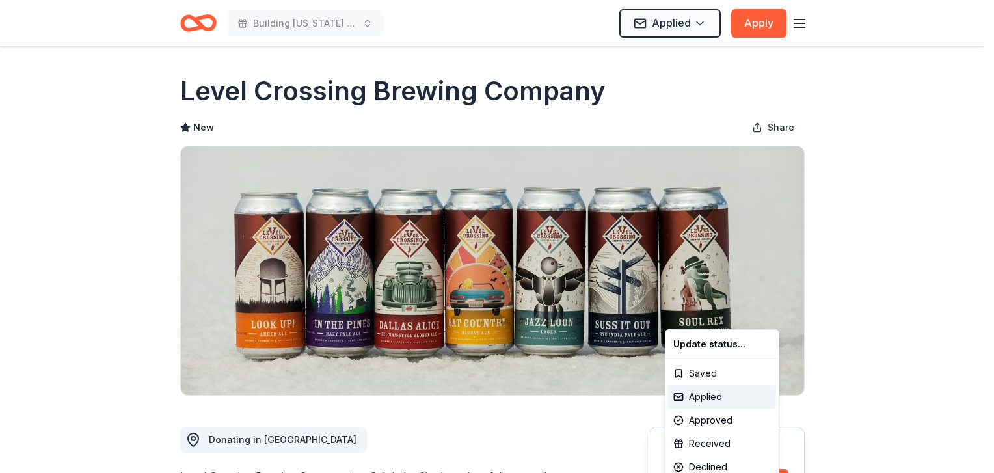
scroll to position [0, 0]
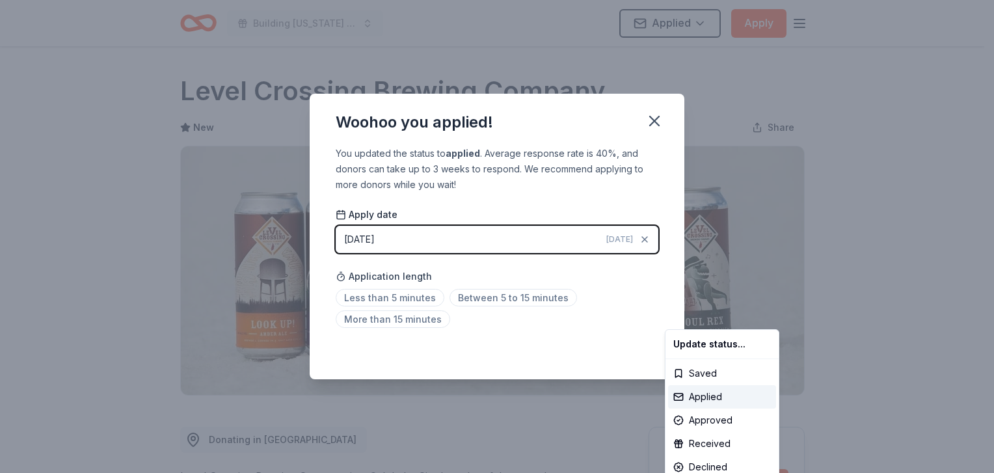
click at [647, 120] on html "Building Utah Youth Gala Applied Apply Due in 18 days Share Level Crossing Brew…" at bounding box center [497, 236] width 994 height 473
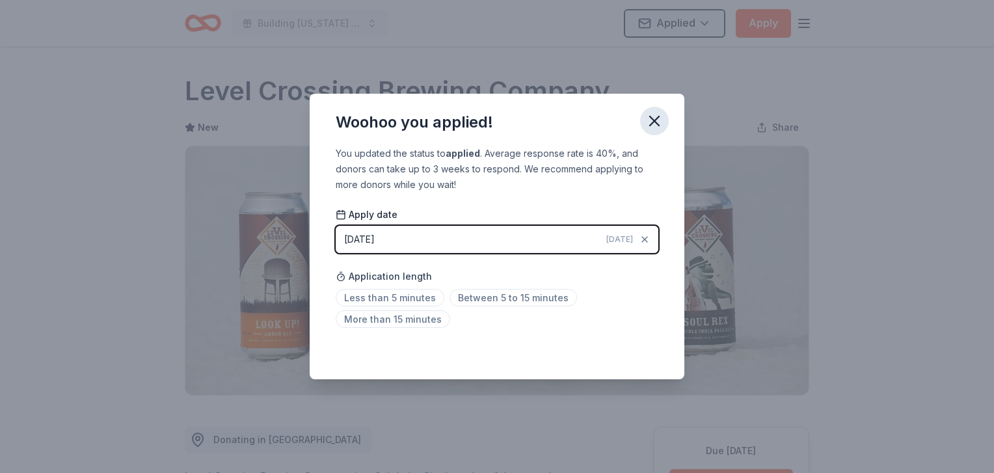
click at [648, 120] on icon "button" at bounding box center [654, 121] width 18 height 18
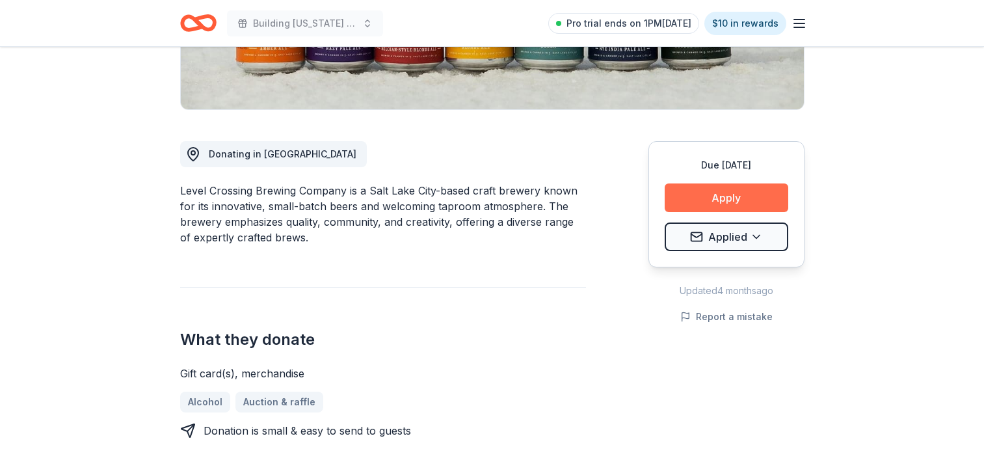
click at [740, 197] on button "Apply" at bounding box center [727, 197] width 124 height 29
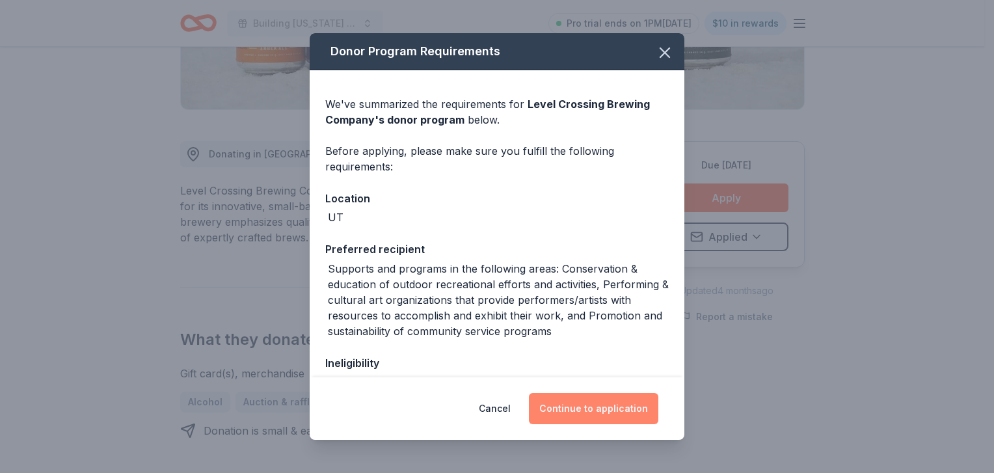
drag, startPoint x: 601, startPoint y: 422, endPoint x: 595, endPoint y: 417, distance: 7.4
click at [601, 416] on button "Continue to application" at bounding box center [593, 408] width 129 height 31
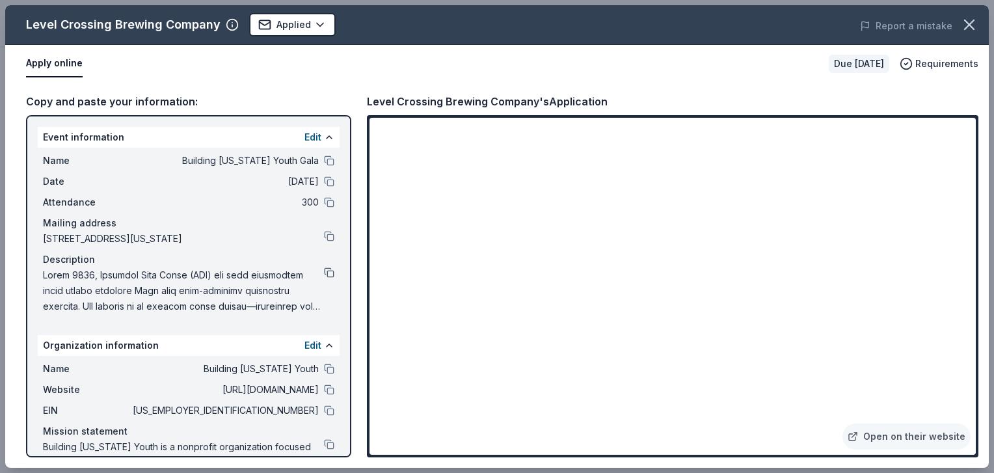
click at [324, 278] on button at bounding box center [329, 272] width 10 height 10
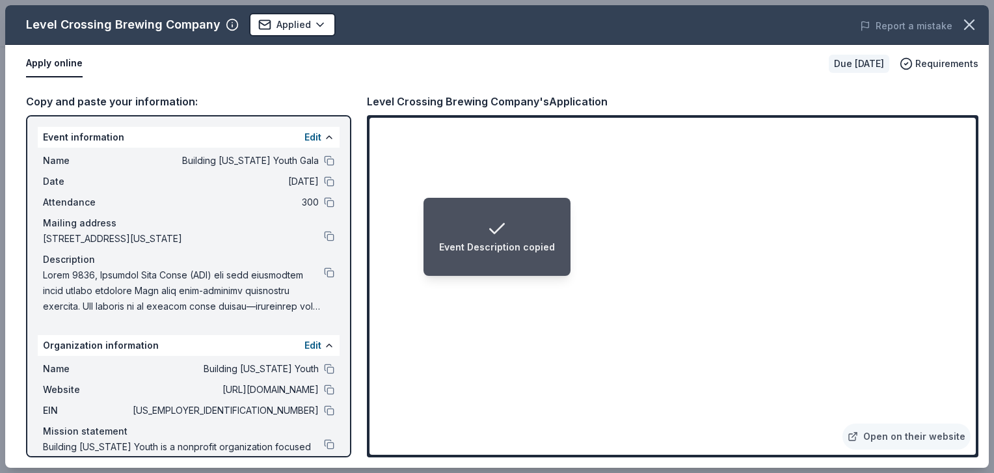
drag, startPoint x: 549, startPoint y: 239, endPoint x: 527, endPoint y: 267, distance: 34.8
click at [526, 269] on li "Event Description copied" at bounding box center [497, 237] width 147 height 78
click at [547, 234] on div "Event Description copied" at bounding box center [497, 237] width 116 height 36
click at [543, 233] on div "Event Description copied" at bounding box center [497, 237] width 116 height 36
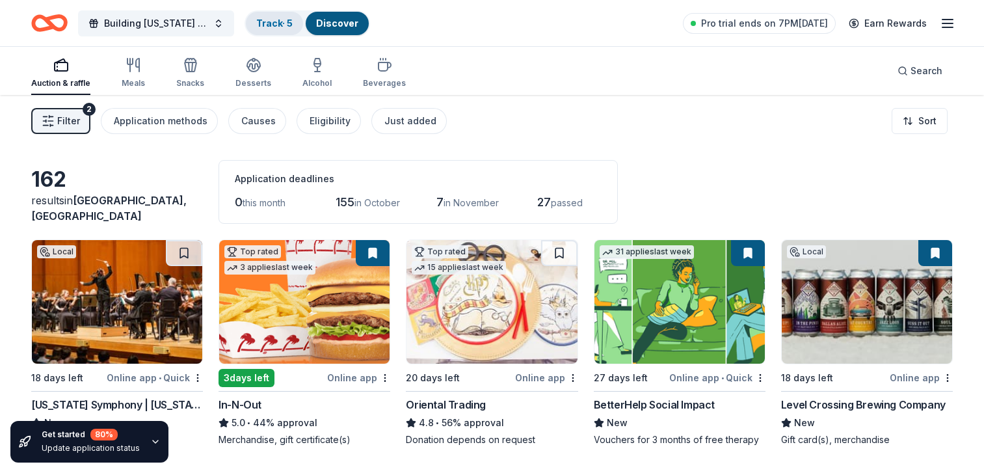
click at [267, 16] on div "Track · 5" at bounding box center [274, 23] width 57 height 23
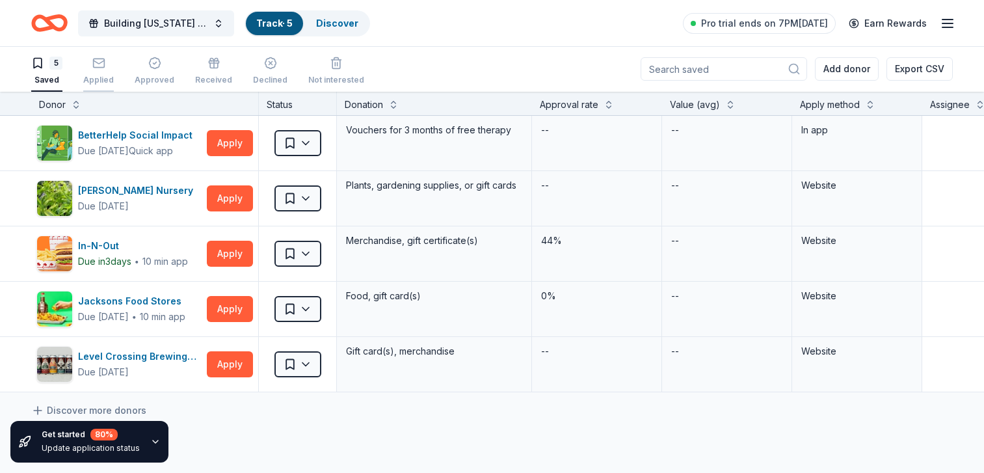
click at [110, 70] on div "Applied" at bounding box center [98, 71] width 31 height 29
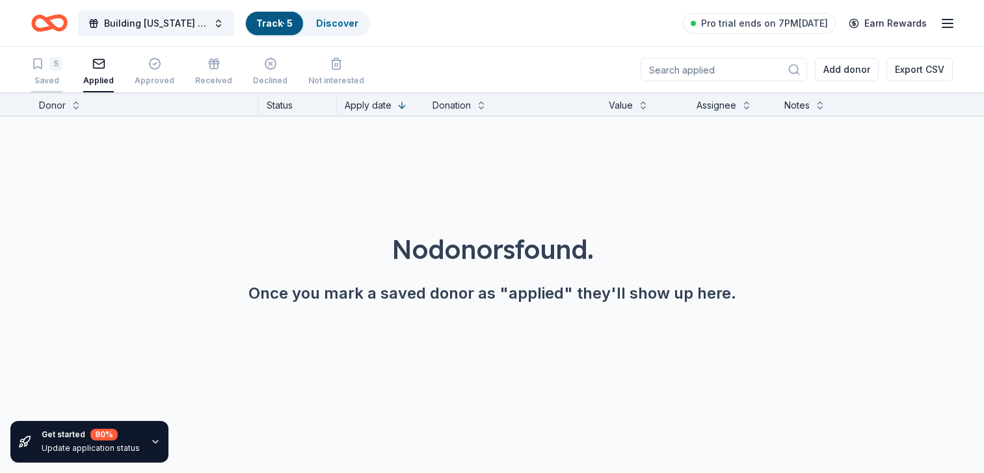
click at [37, 63] on icon "button" at bounding box center [37, 63] width 13 height 13
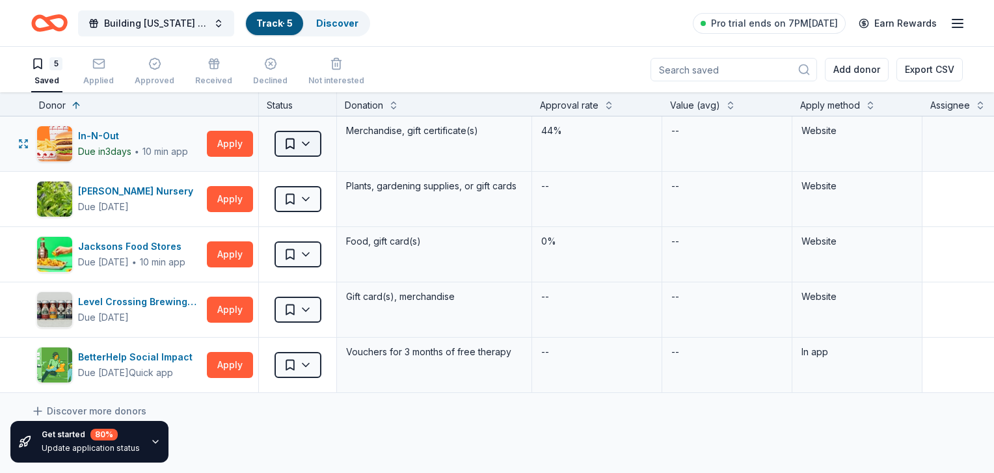
click at [286, 145] on span "Saved" at bounding box center [290, 143] width 13 height 13
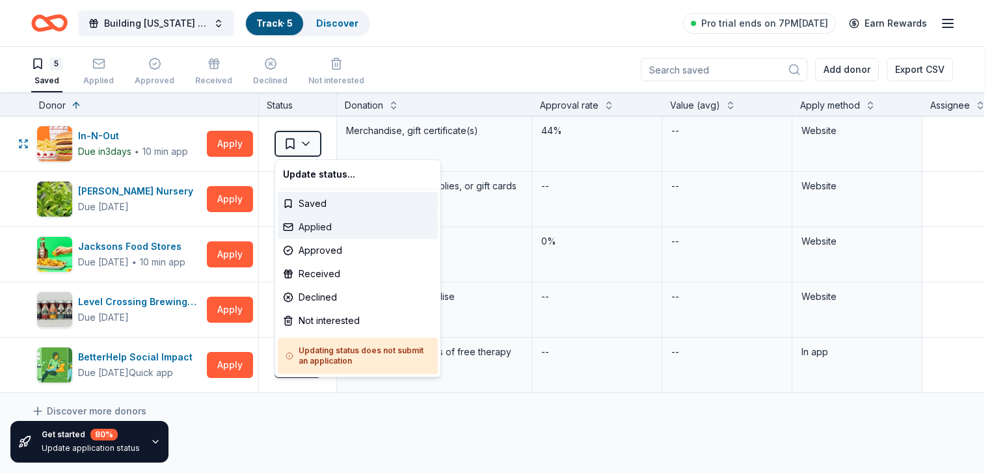
click at [312, 230] on div "Applied" at bounding box center [358, 226] width 160 height 23
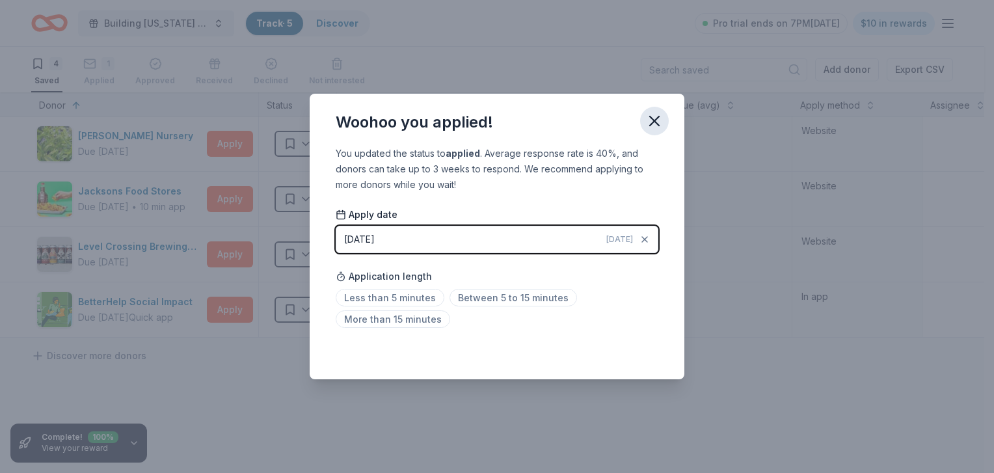
click at [651, 123] on icon "button" at bounding box center [654, 120] width 9 height 9
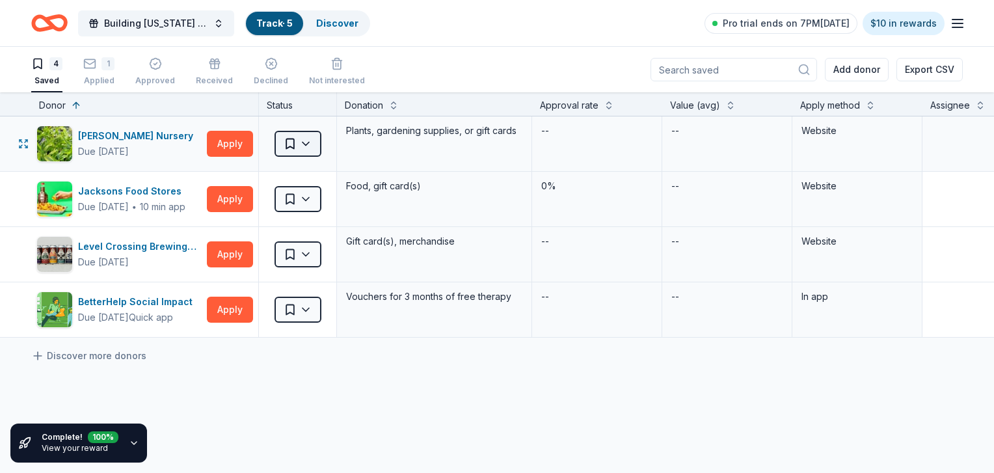
click at [297, 148] on button "Saved" at bounding box center [298, 144] width 47 height 26
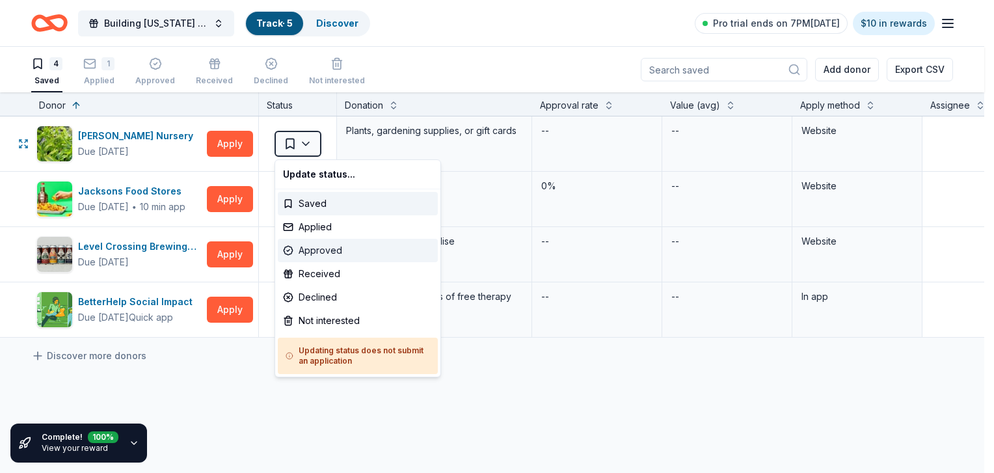
click at [323, 240] on div "Approved" at bounding box center [358, 250] width 160 height 23
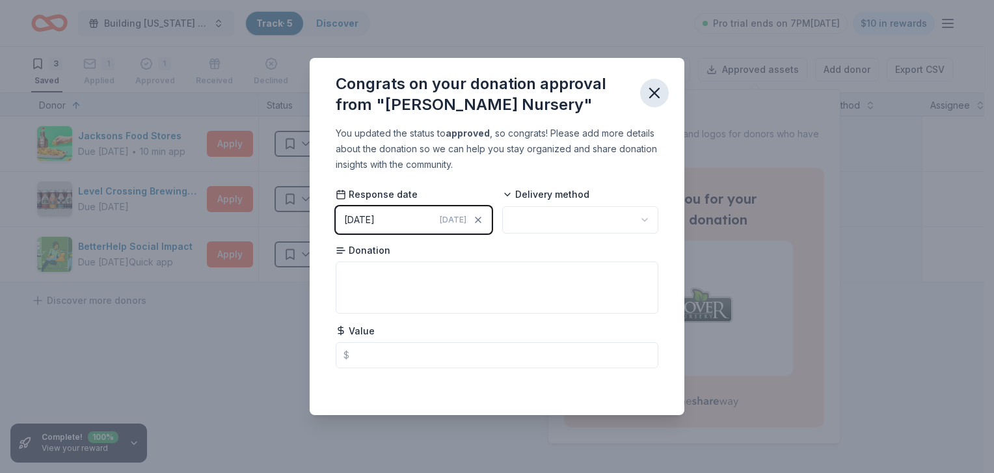
click at [652, 96] on icon "button" at bounding box center [654, 93] width 18 height 18
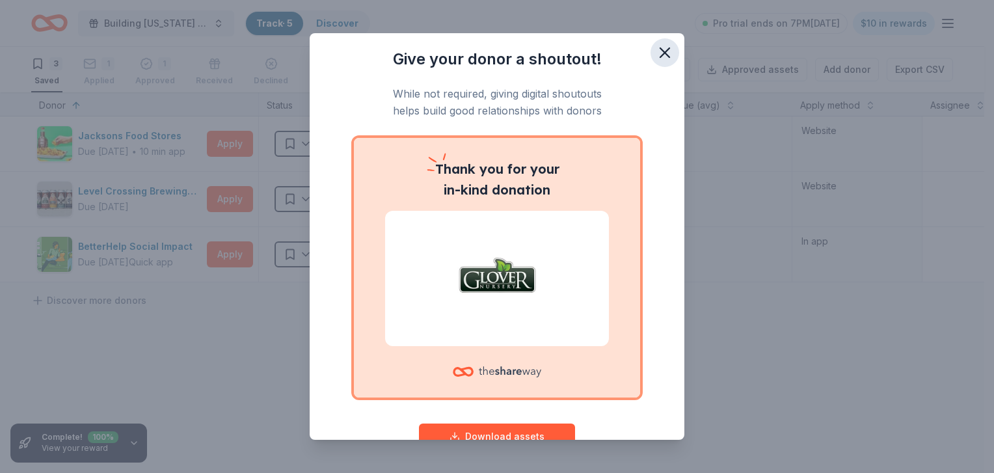
click at [658, 53] on icon "button" at bounding box center [665, 53] width 18 height 18
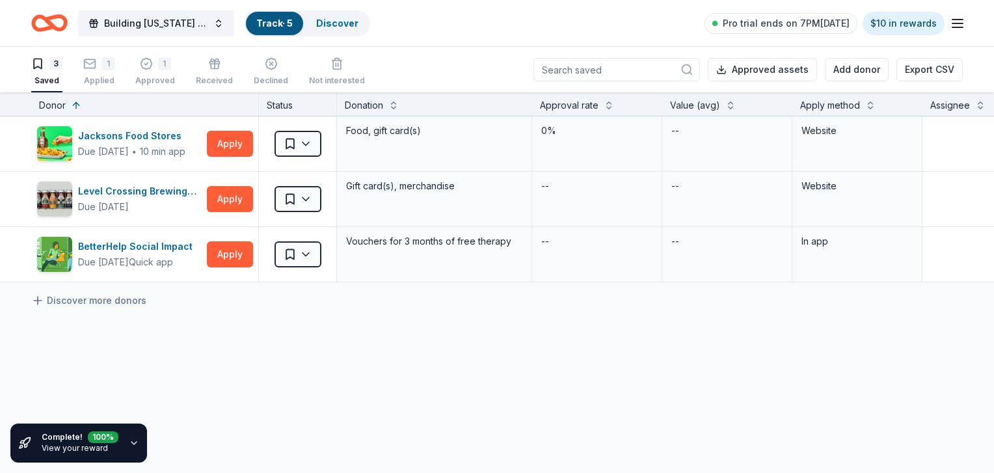
click at [645, 53] on div "Approved assets Add donor Export CSV" at bounding box center [748, 70] width 429 height 46
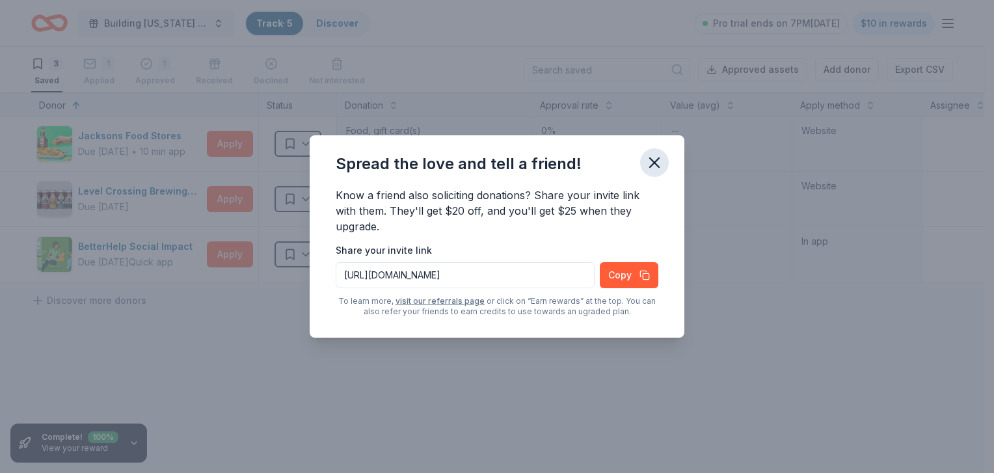
click at [653, 160] on icon "button" at bounding box center [654, 163] width 18 height 18
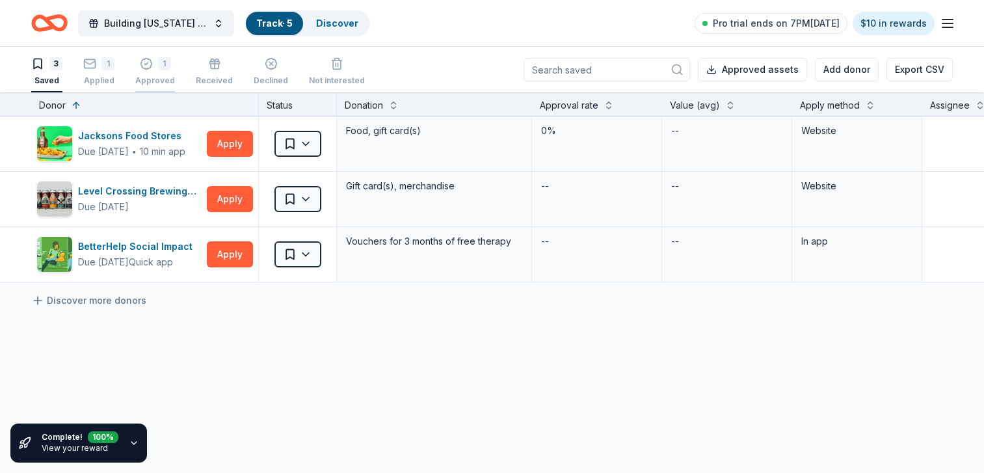
click at [161, 60] on div "1" at bounding box center [164, 57] width 13 height 13
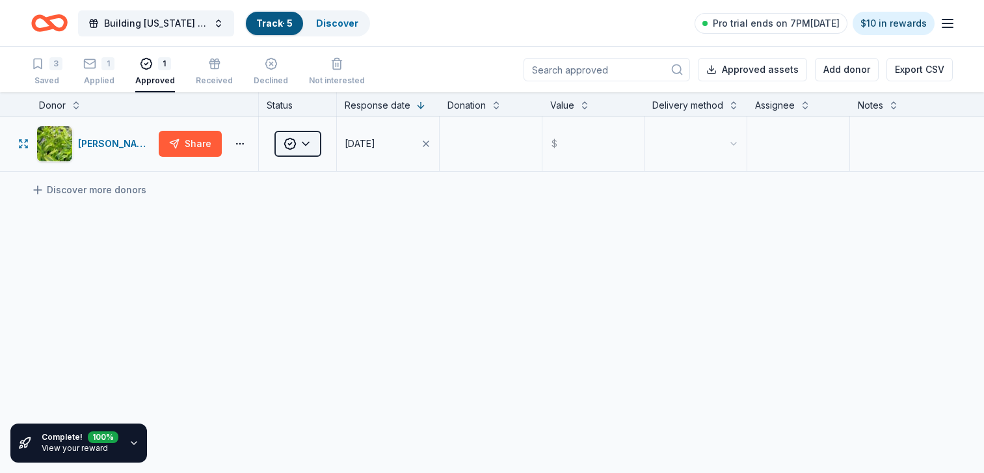
click at [307, 138] on button "Approved" at bounding box center [298, 144] width 47 height 26
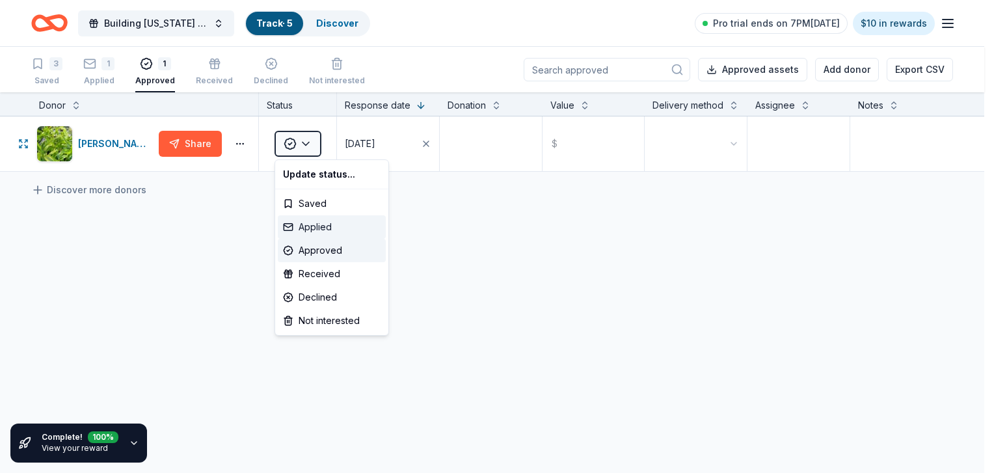
click at [303, 226] on div "Applied" at bounding box center [332, 226] width 108 height 23
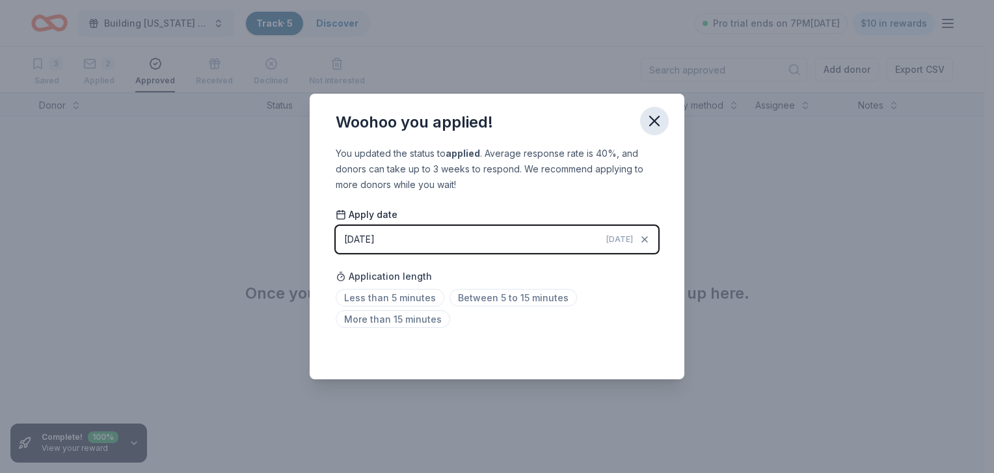
click at [658, 119] on icon "button" at bounding box center [654, 121] width 18 height 18
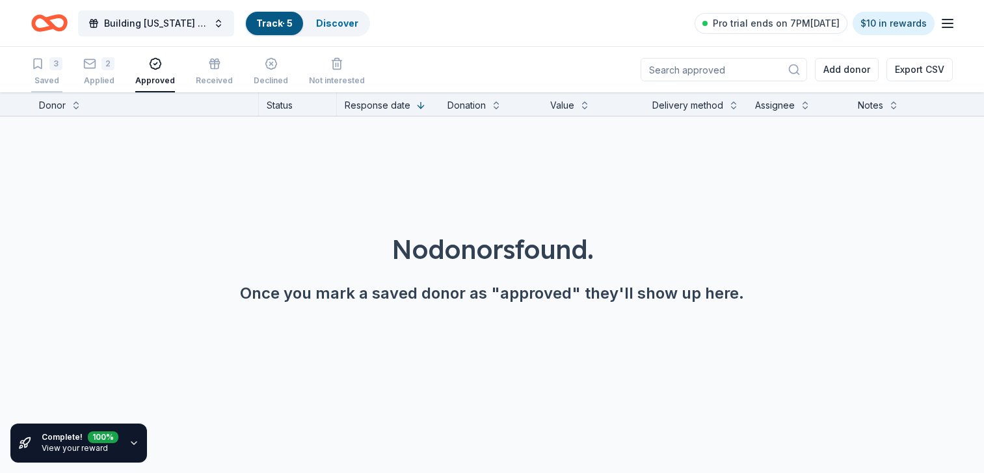
click at [51, 81] on div "Saved" at bounding box center [46, 80] width 31 height 10
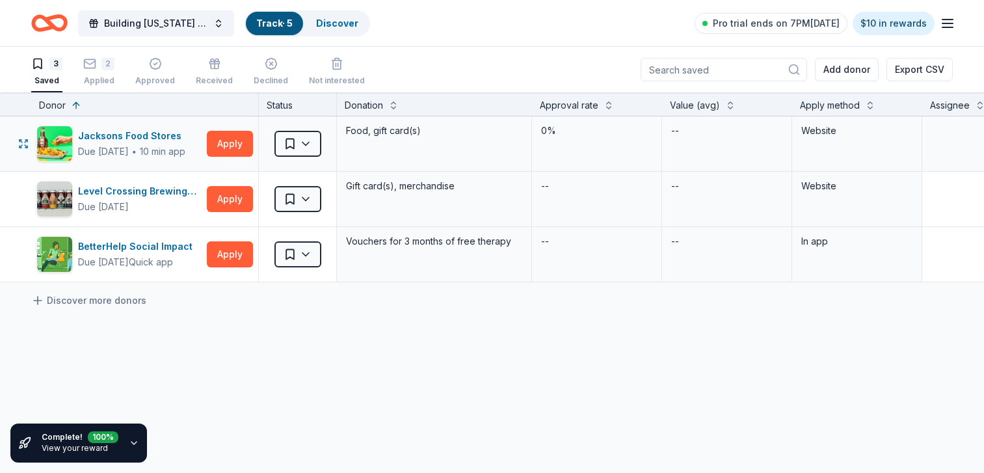
click at [237, 118] on div "Jacksons Food Stores Due in 18 days ∙ 10 min app Apply" at bounding box center [144, 143] width 227 height 55
click at [688, 61] on input at bounding box center [724, 69] width 167 height 23
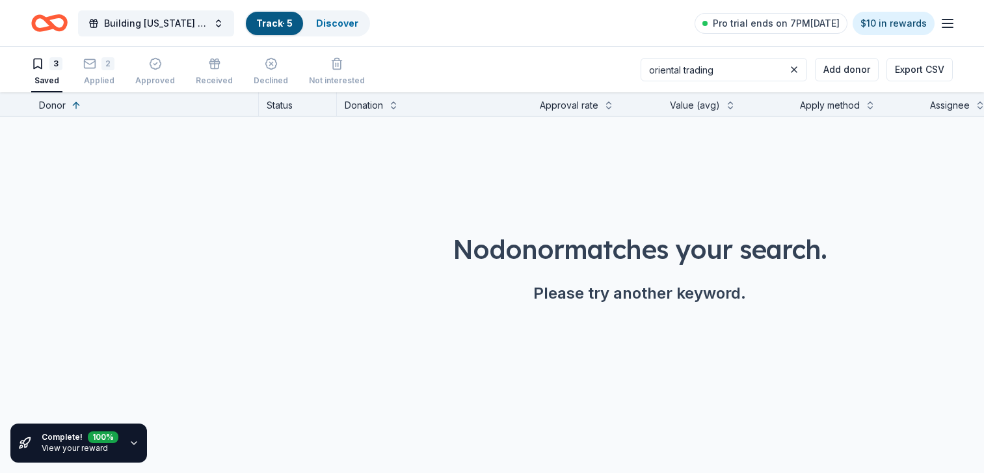
type input "oriental trading"
click at [589, 43] on div "Building Utah Youth Gala Track · 5 Discover Pro trial ends on 7PM, 10/5 $10 in …" at bounding box center [492, 23] width 984 height 46
click at [54, 69] on div "3" at bounding box center [55, 63] width 13 height 13
click at [255, 29] on div "Track · 5" at bounding box center [274, 23] width 57 height 23
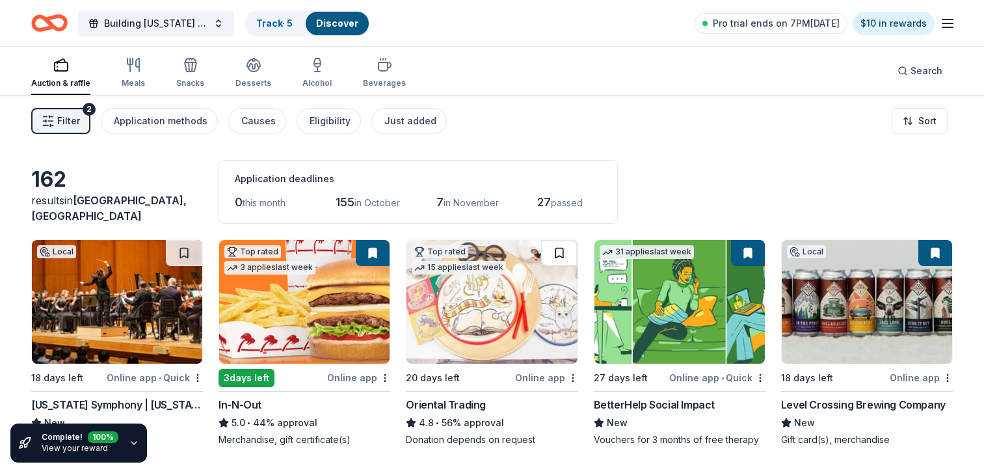
click at [560, 254] on button at bounding box center [559, 253] width 36 height 26
click at [937, 254] on button at bounding box center [936, 253] width 34 height 26
click at [850, 291] on img at bounding box center [867, 302] width 170 height 124
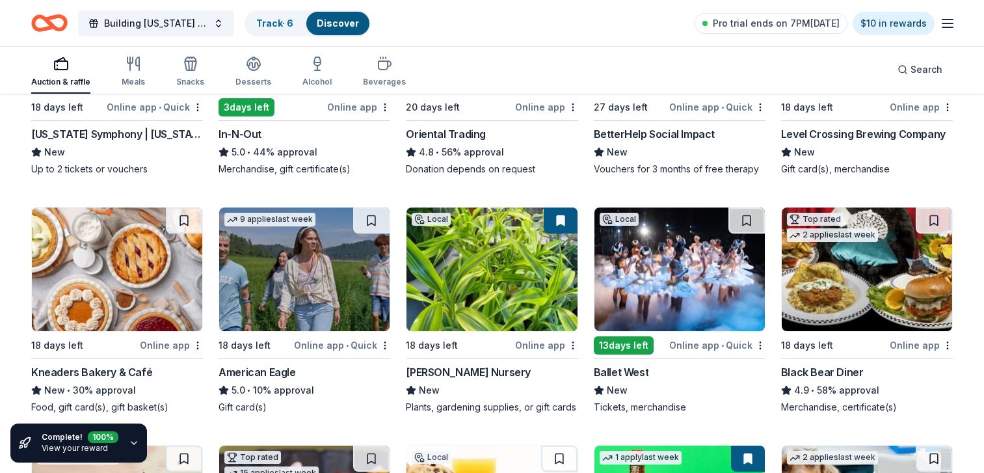
scroll to position [266, 0]
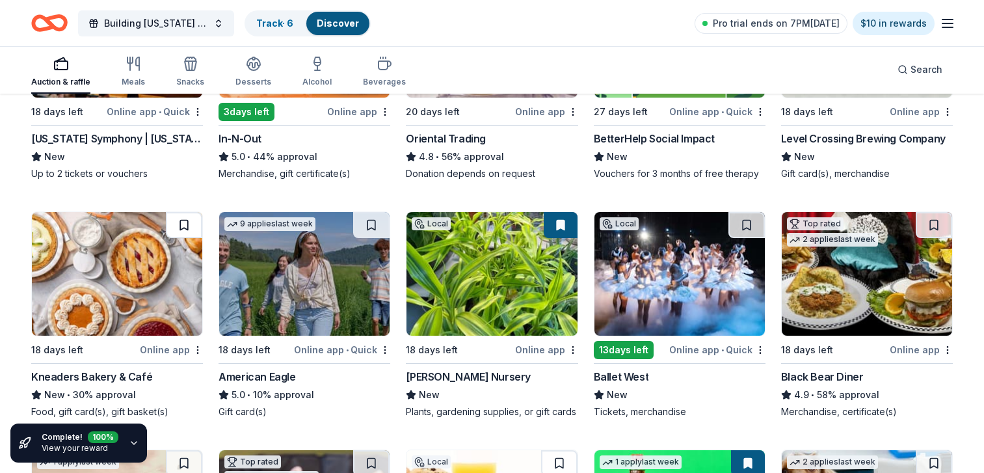
click at [183, 228] on button at bounding box center [184, 225] width 36 height 26
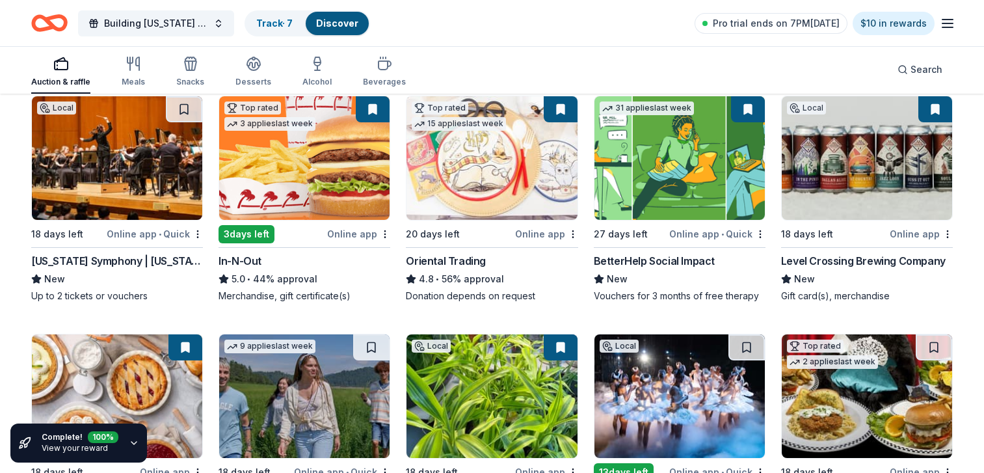
scroll to position [60, 0]
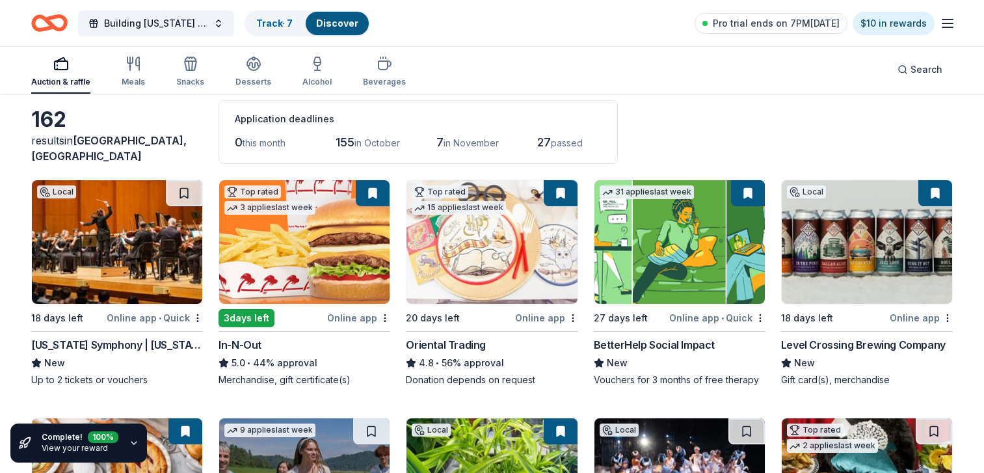
click at [884, 217] on img at bounding box center [867, 242] width 170 height 124
click at [149, 452] on div "Complete! 100 % View your reward" at bounding box center [111, 443] width 223 height 60
click at [134, 446] on icon "button" at bounding box center [134, 443] width 10 height 10
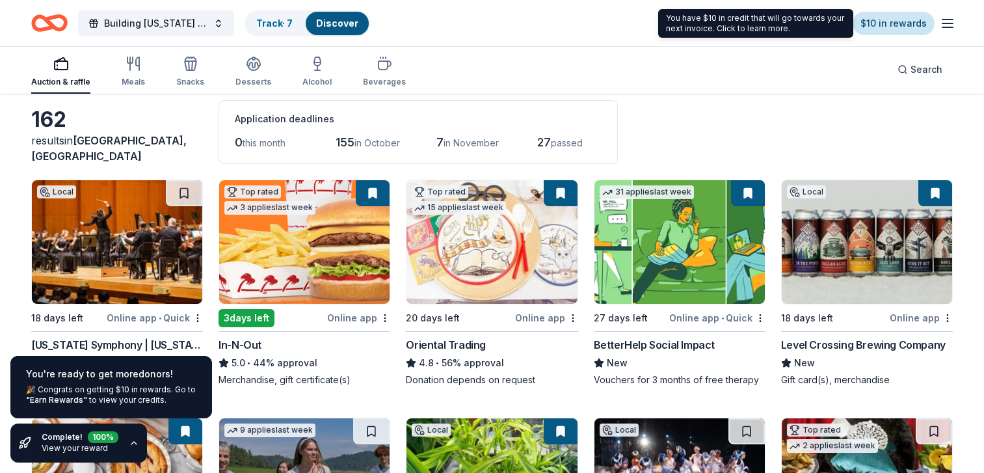
click at [893, 23] on link "$10 in rewards" at bounding box center [894, 23] width 82 height 23
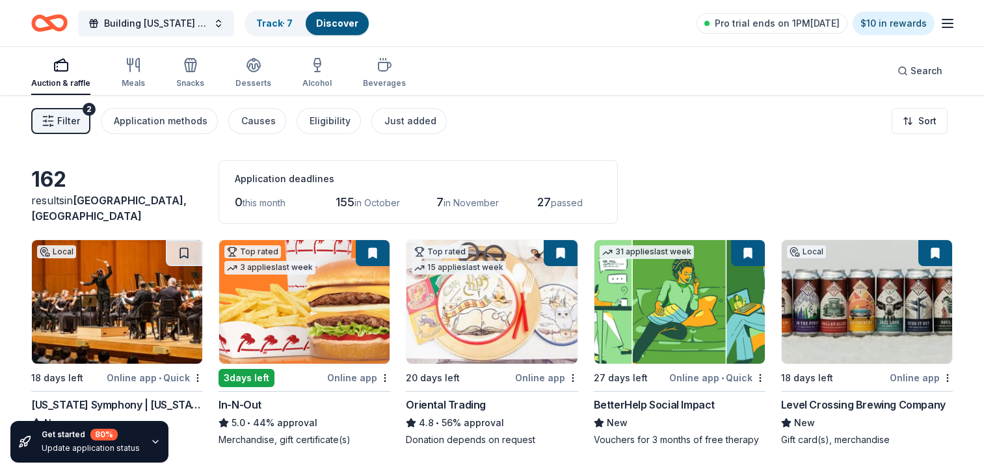
click at [176, 452] on div "Get started 80 % Update application status" at bounding box center [111, 442] width 223 height 62
click at [688, 187] on div "162 results in Harrisville, UT Application deadlines 0 this month 155 in Octobe…" at bounding box center [492, 192] width 922 height 64
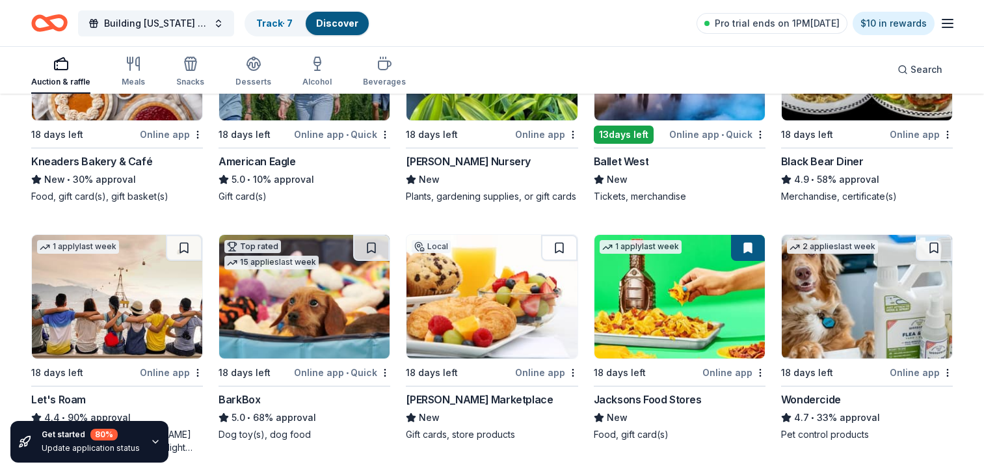
scroll to position [625, 0]
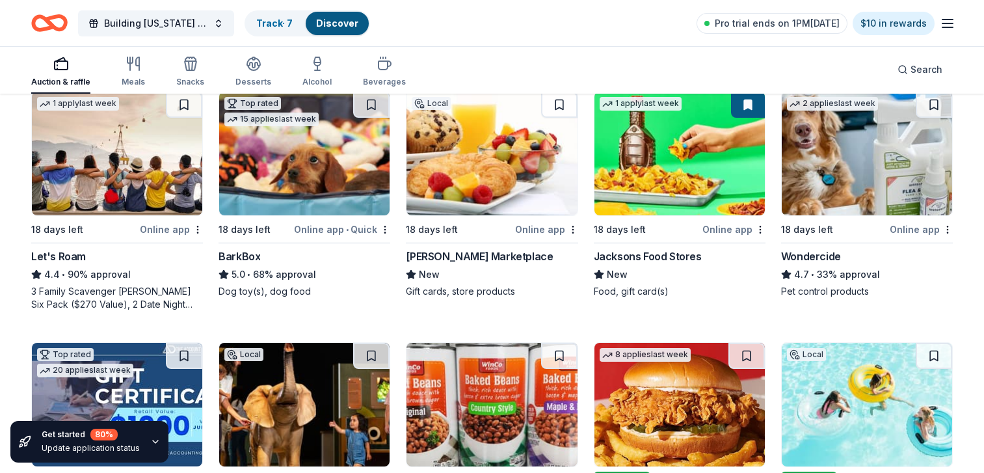
click at [373, 130] on img at bounding box center [304, 154] width 170 height 124
click at [368, 105] on button at bounding box center [373, 105] width 34 height 26
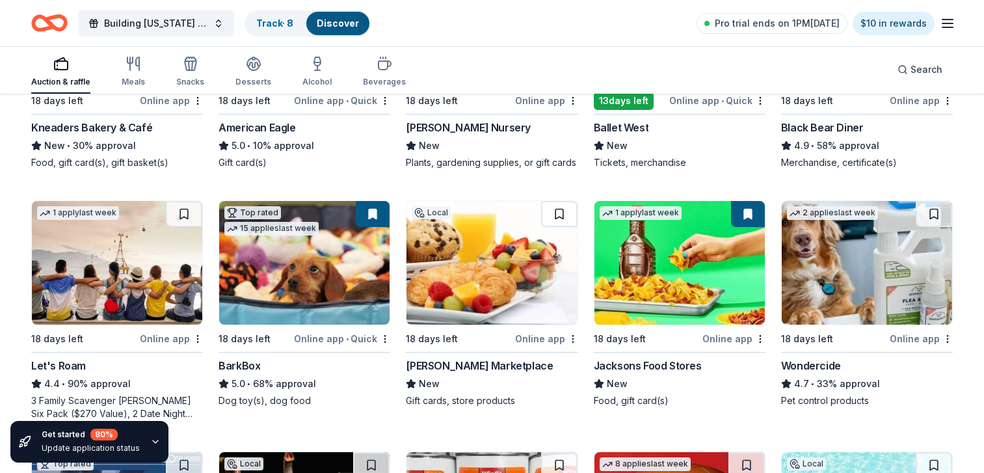
scroll to position [507, 0]
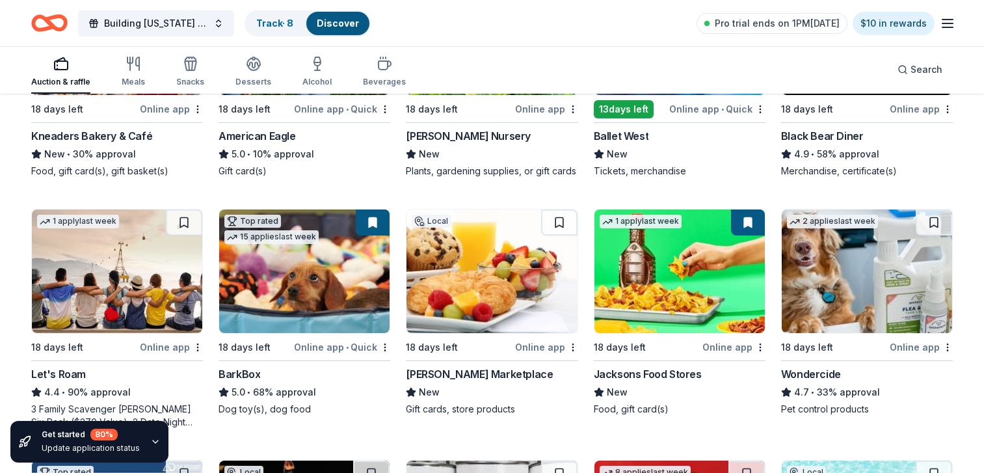
click at [289, 271] on img at bounding box center [304, 272] width 170 height 124
click at [282, 20] on link "Track · 8" at bounding box center [274, 23] width 37 height 11
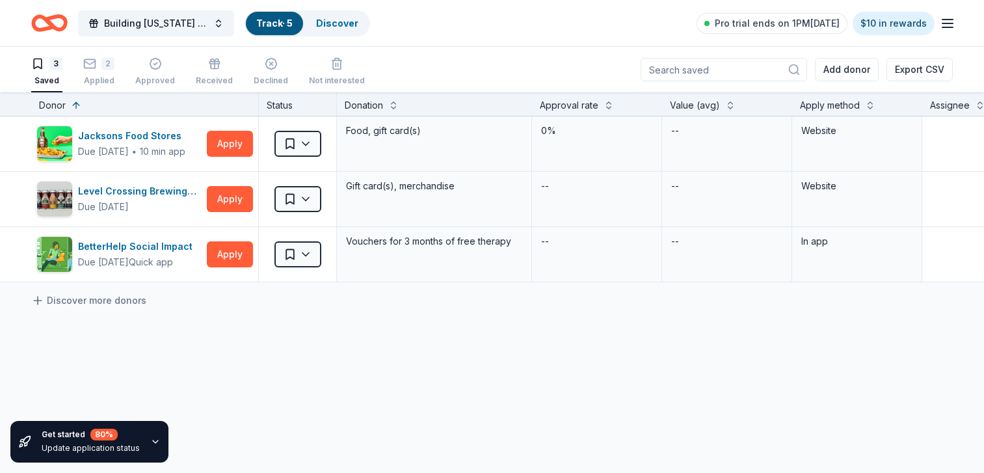
click at [283, 29] on div "Track · 5" at bounding box center [274, 23] width 57 height 23
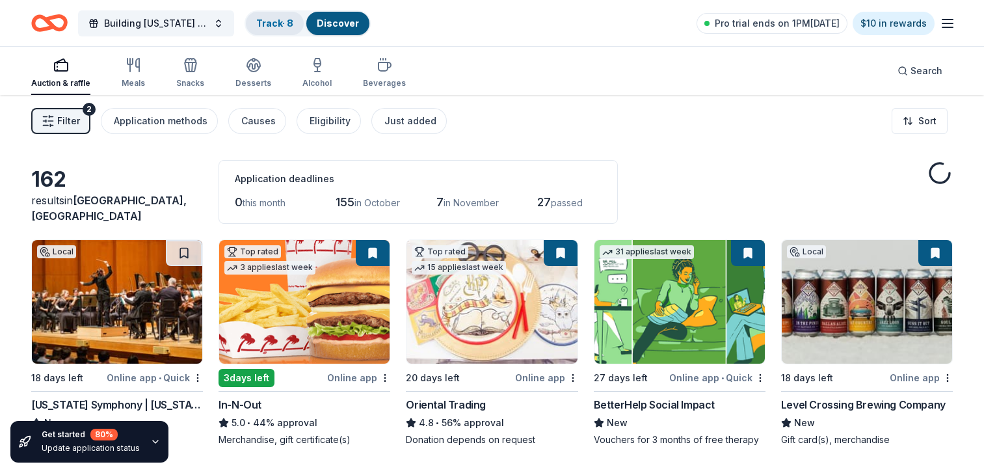
click at [277, 21] on link "Track · 8" at bounding box center [274, 23] width 37 height 11
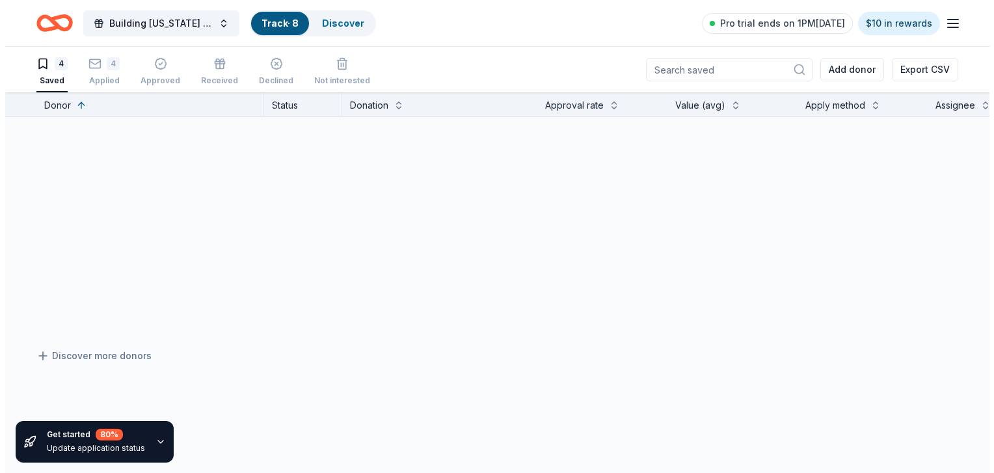
scroll to position [1, 0]
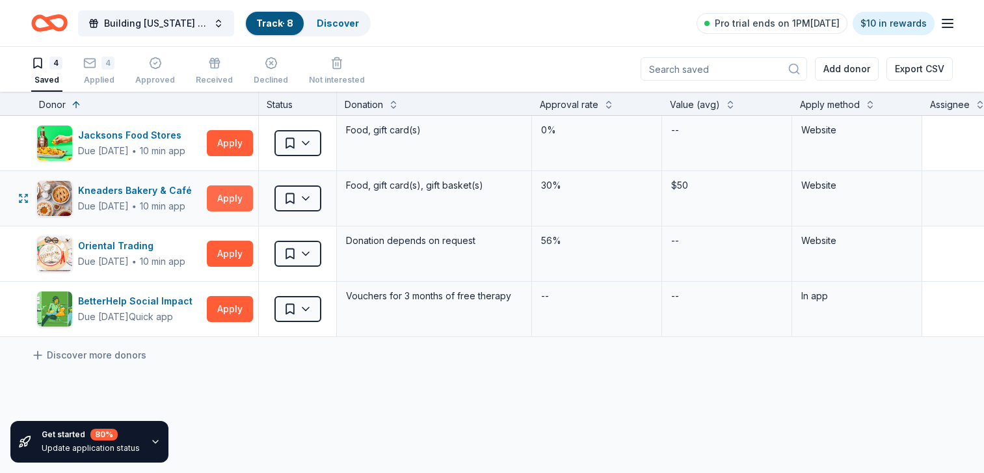
click at [224, 191] on button "Apply" at bounding box center [230, 198] width 46 height 26
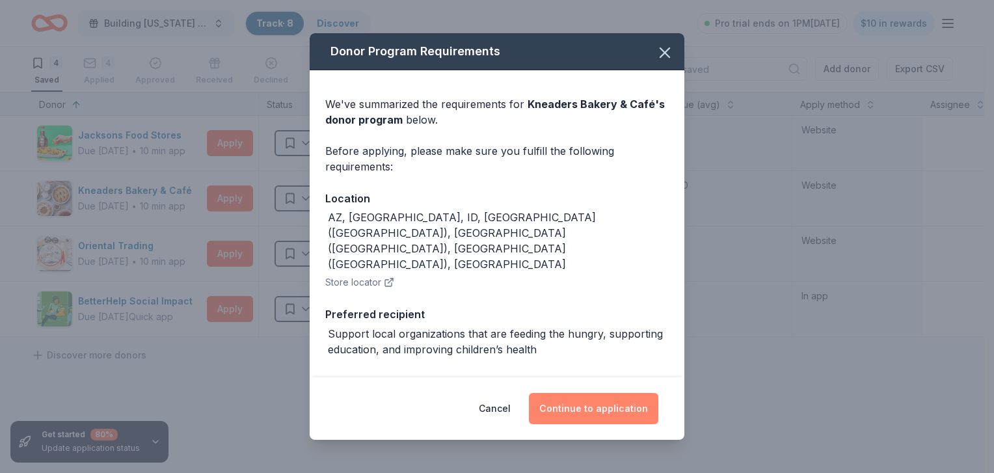
click at [562, 403] on button "Continue to application" at bounding box center [593, 408] width 129 height 31
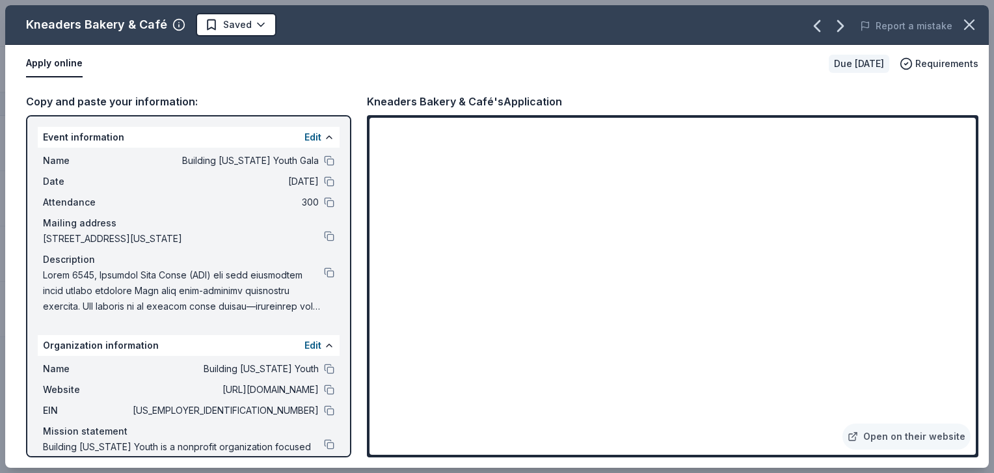
drag, startPoint x: 976, startPoint y: 148, endPoint x: 980, endPoint y: 186, distance: 38.6
click at [980, 186] on div "Copy and paste your information: Event information Edit Name Building Utah Yout…" at bounding box center [497, 275] width 984 height 385
click at [324, 278] on button at bounding box center [329, 272] width 10 height 10
click at [234, 18] on span "Saved" at bounding box center [237, 25] width 29 height 16
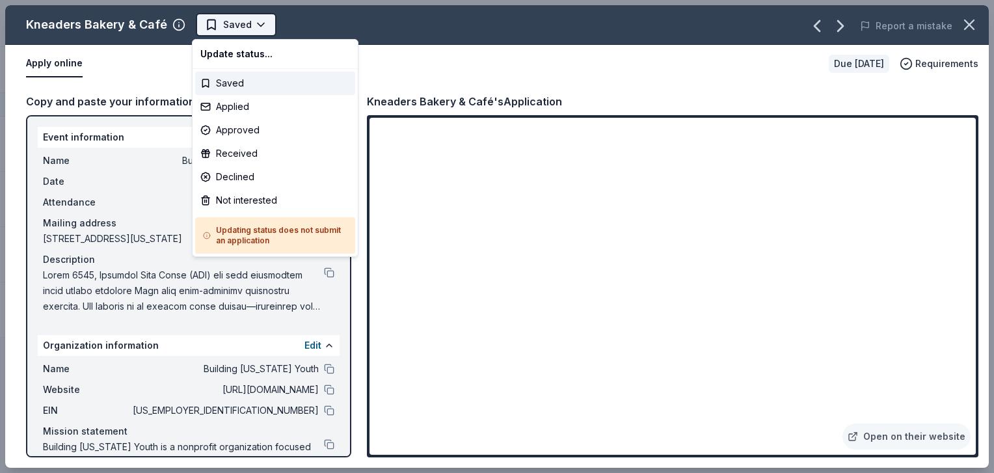
scroll to position [0, 0]
click at [239, 113] on div "Applied" at bounding box center [275, 106] width 160 height 23
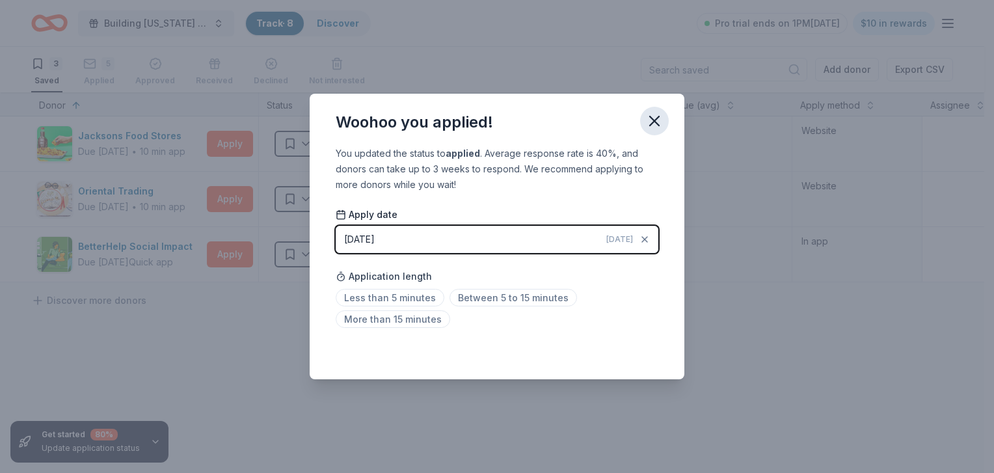
click at [645, 108] on button "button" at bounding box center [654, 121] width 29 height 29
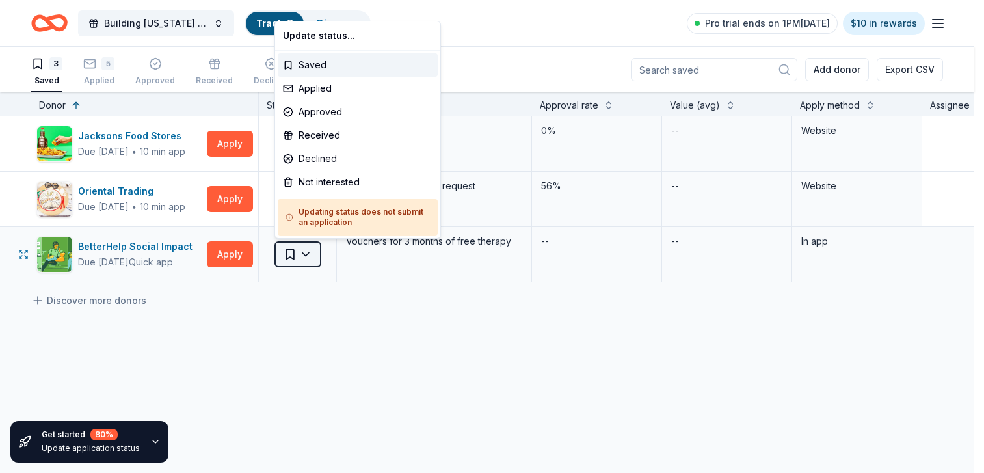
click at [305, 244] on button "Saved" at bounding box center [298, 254] width 47 height 26
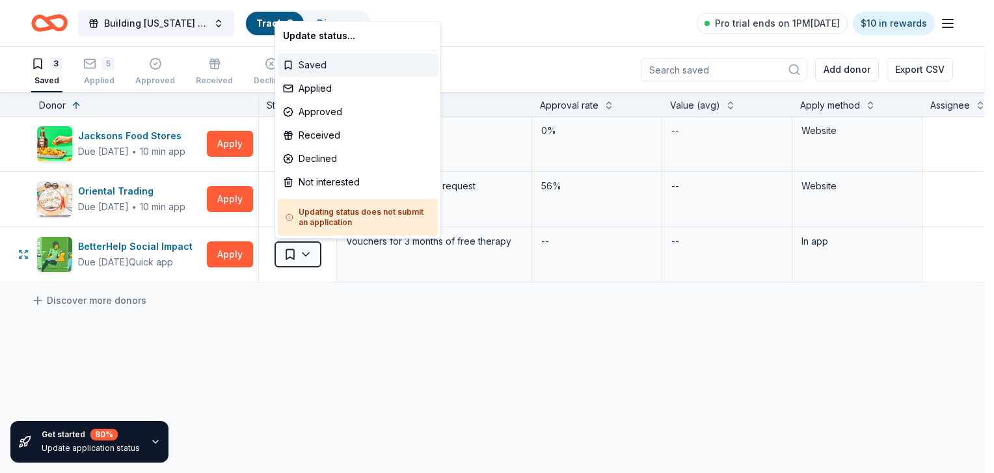
click at [306, 59] on div "Saved" at bounding box center [358, 64] width 160 height 23
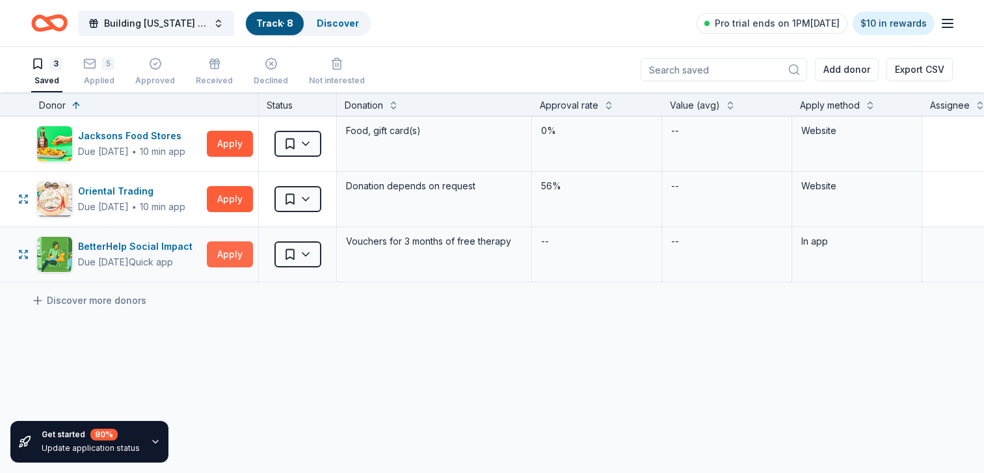
click at [234, 257] on button "Apply" at bounding box center [230, 254] width 46 height 26
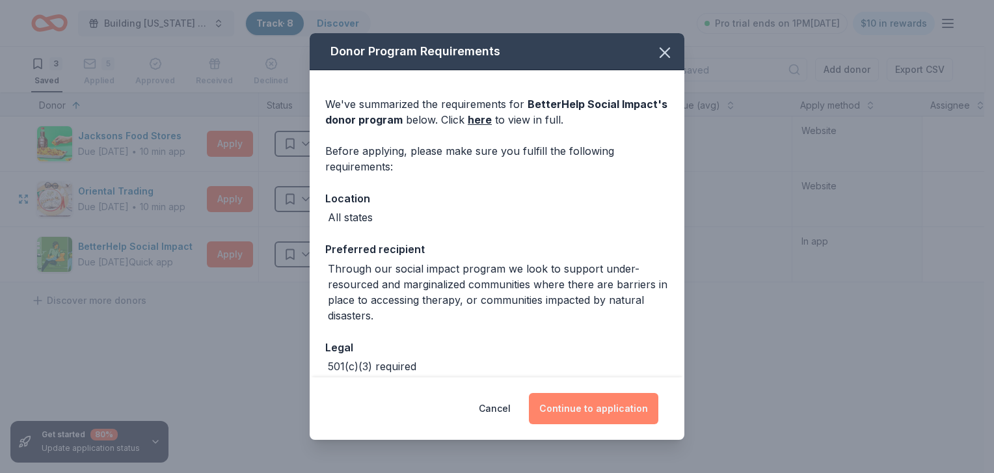
click at [588, 404] on button "Continue to application" at bounding box center [593, 408] width 129 height 31
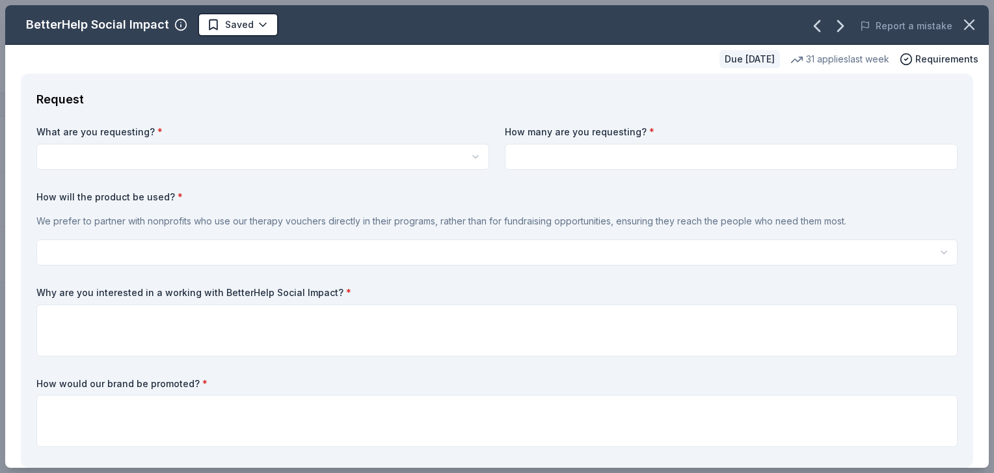
click at [243, 156] on button "button" at bounding box center [262, 157] width 453 height 26
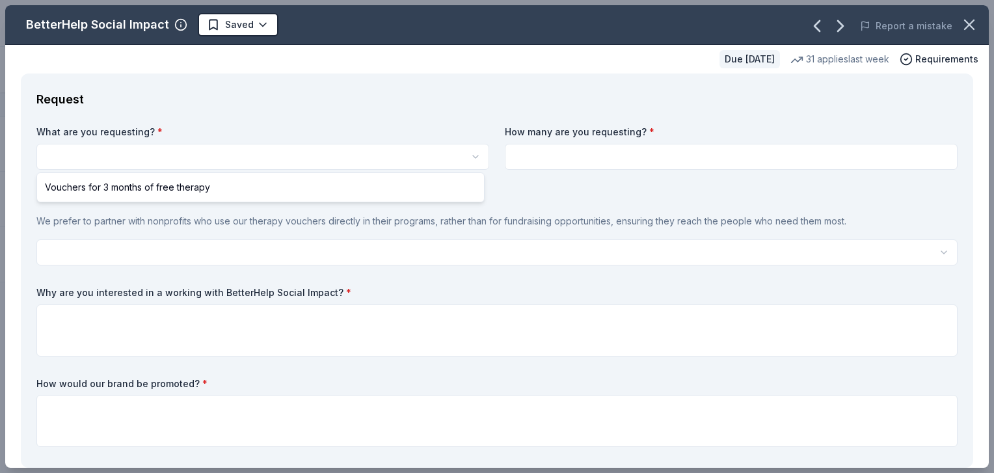
select select "Vouchers for 3 months of free therapy"
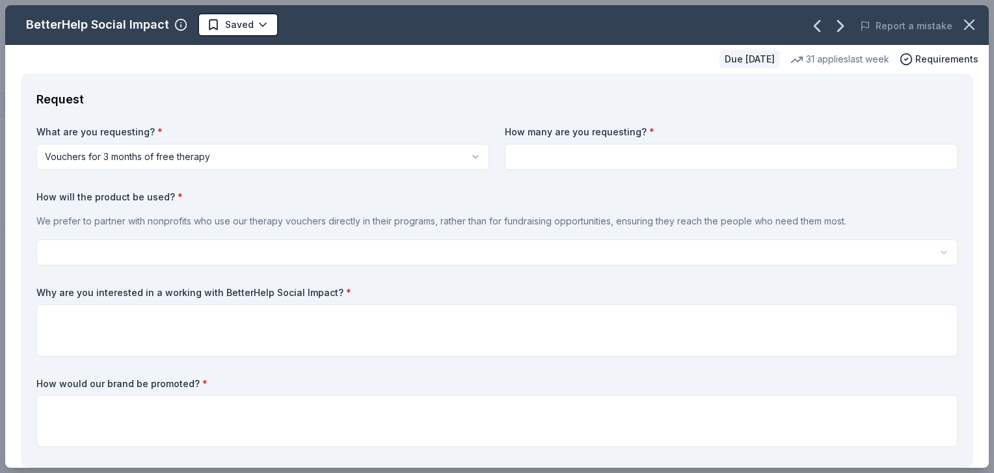
click at [571, 161] on input at bounding box center [731, 157] width 453 height 26
type input "2"
type input "5"
type input "6"
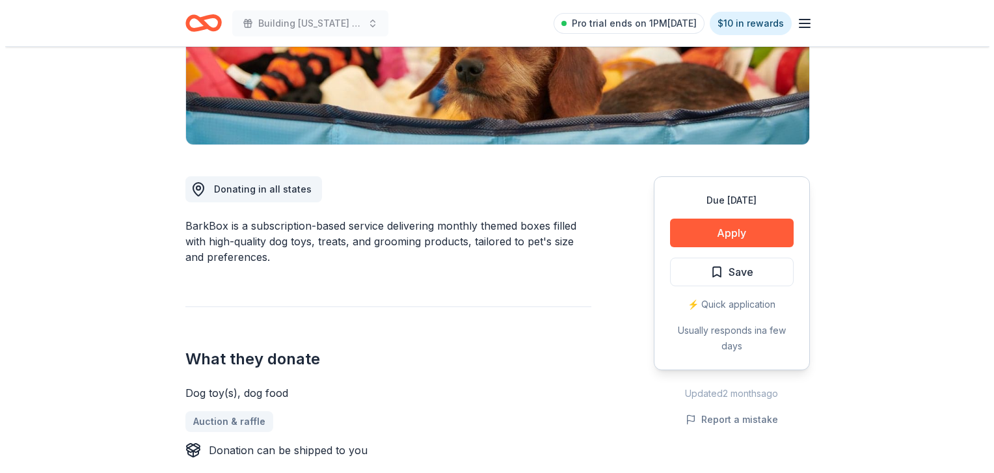
scroll to position [269, 0]
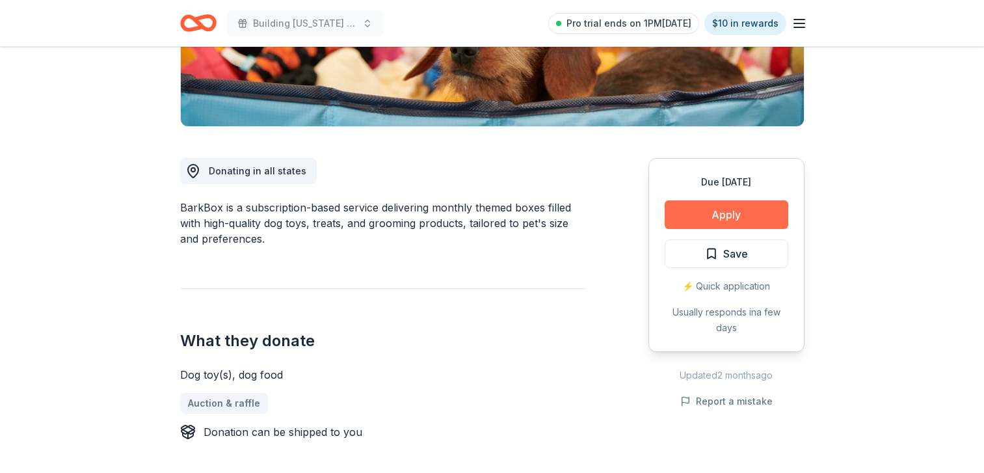
click at [724, 217] on button "Apply" at bounding box center [727, 214] width 124 height 29
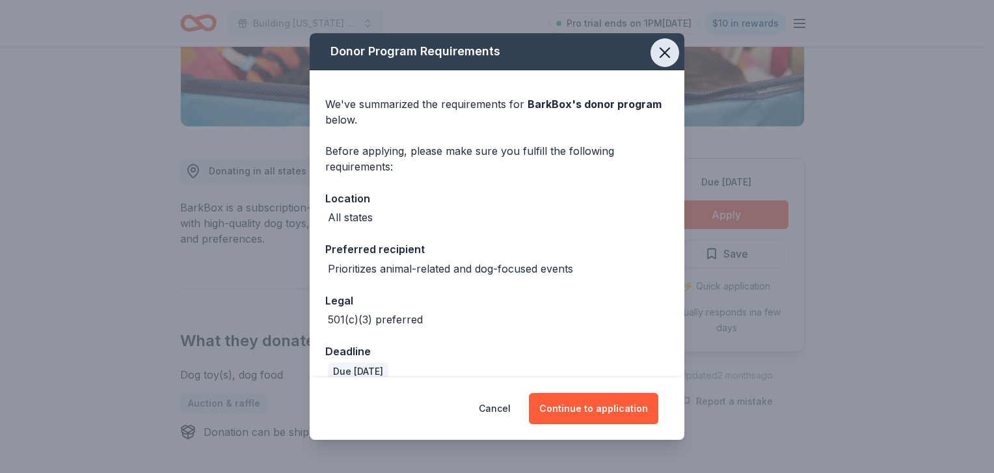
click at [656, 60] on icon "button" at bounding box center [665, 53] width 18 height 18
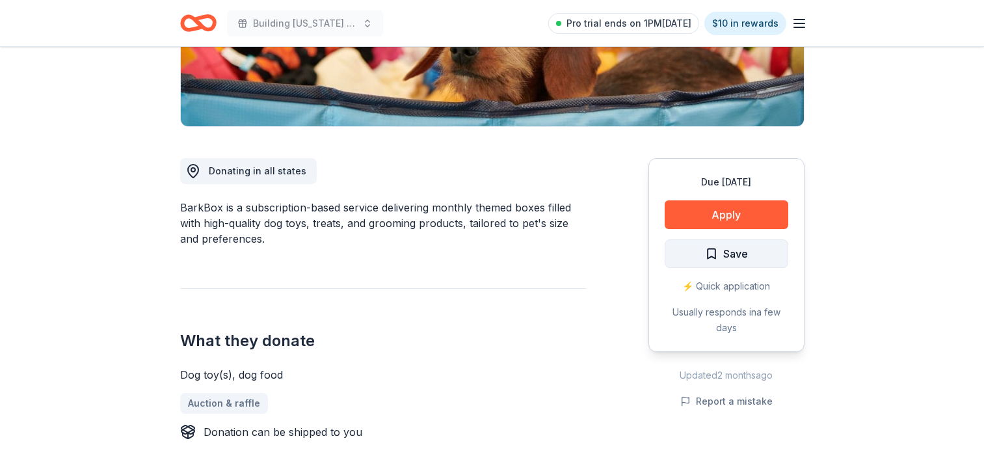
click at [713, 258] on span "Save" at bounding box center [726, 253] width 43 height 17
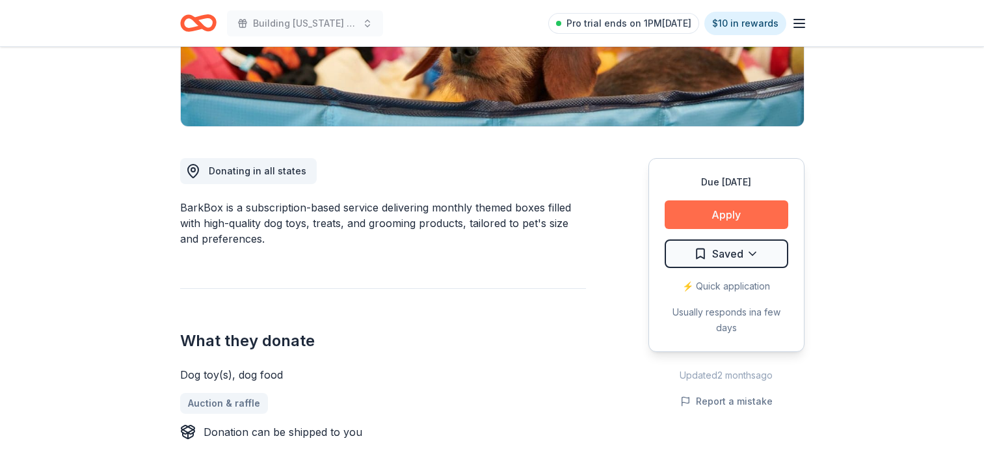
click at [703, 223] on button "Apply" at bounding box center [727, 214] width 124 height 29
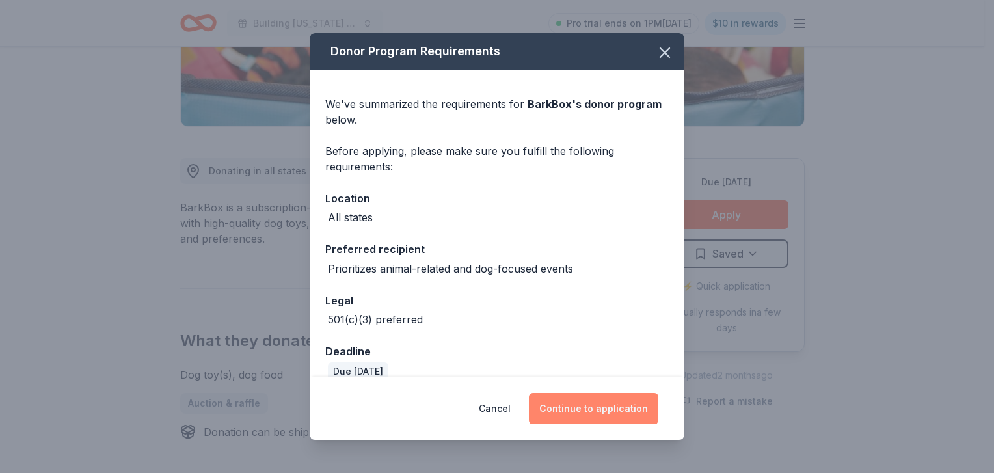
click at [590, 412] on button "Continue to application" at bounding box center [593, 408] width 129 height 31
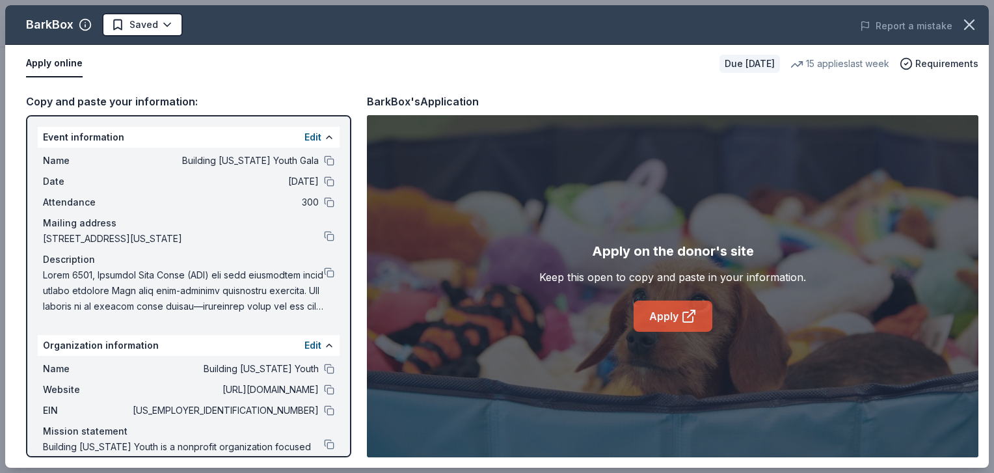
click at [683, 325] on link "Apply" at bounding box center [673, 316] width 79 height 31
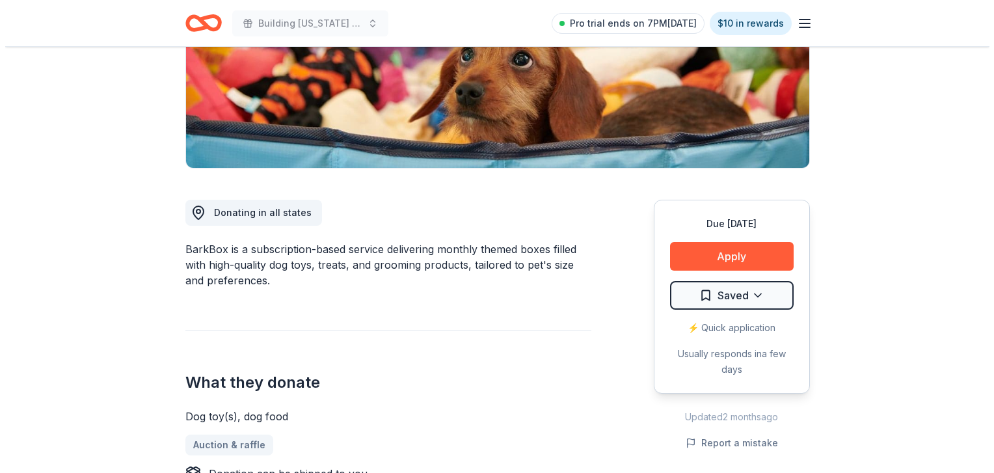
scroll to position [227, 0]
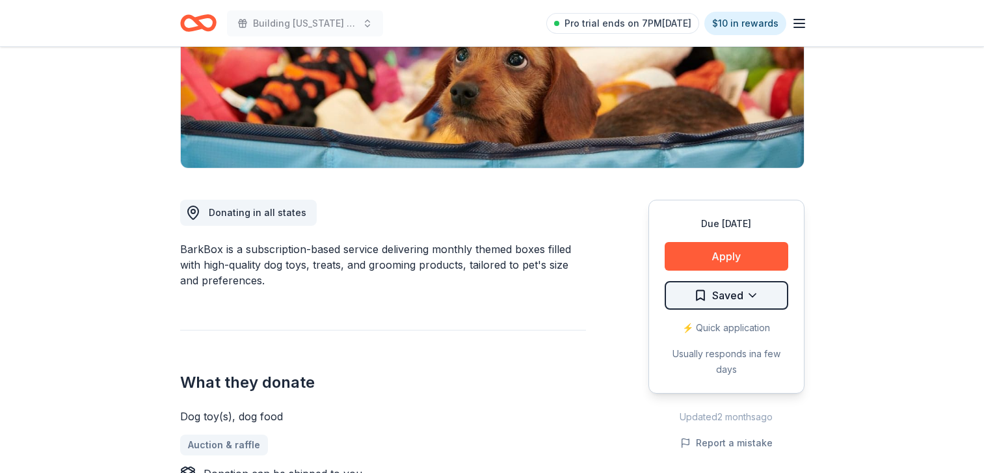
click at [731, 303] on span "Saved" at bounding box center [727, 295] width 31 height 17
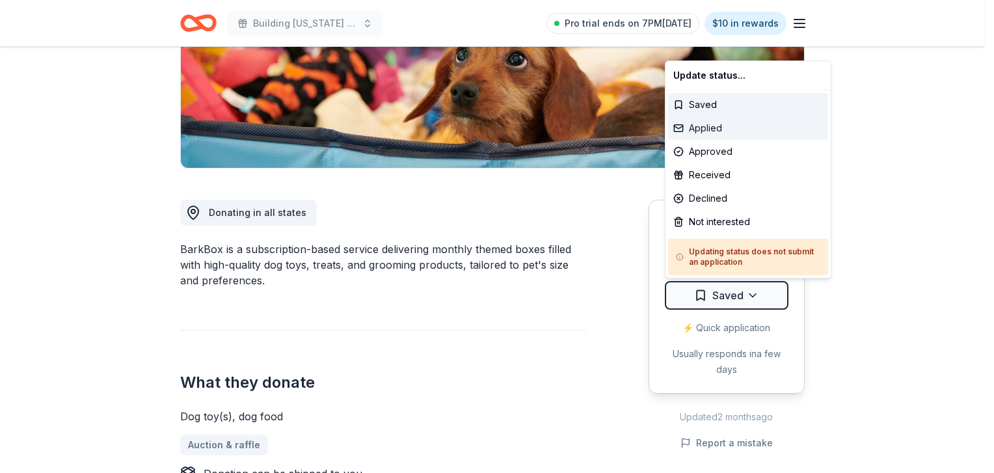
click at [698, 134] on div "Applied" at bounding box center [748, 127] width 160 height 23
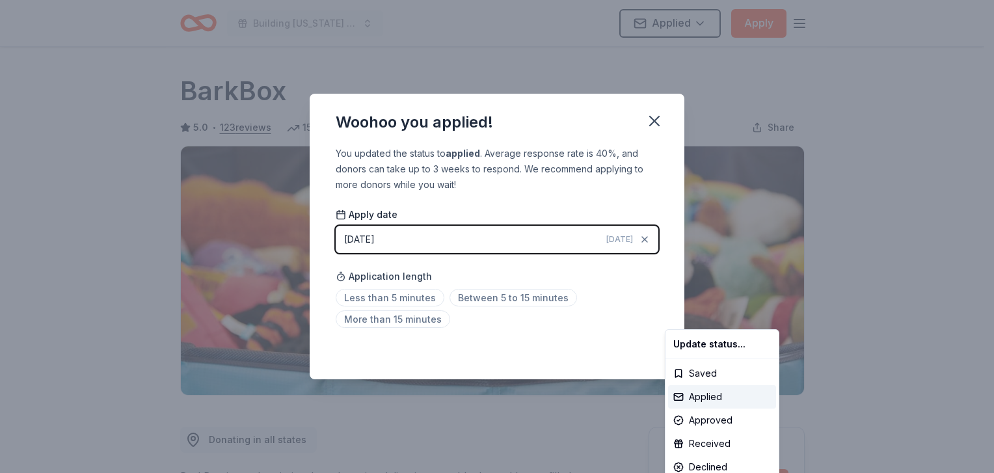
click at [649, 118] on html "Building Utah Youth Gala Applied Apply Due in 18 days Share BarkBox 5.0 • 123 r…" at bounding box center [497, 236] width 994 height 473
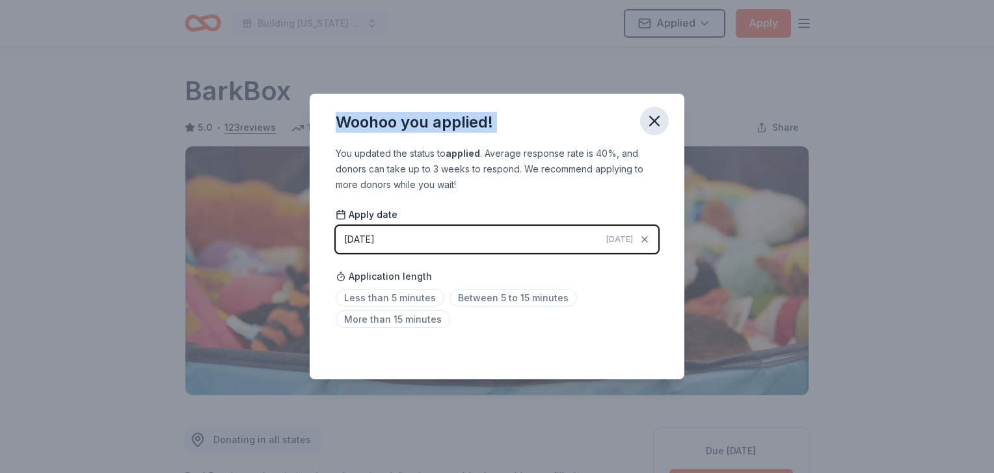
click at [651, 120] on icon "button" at bounding box center [654, 121] width 18 height 18
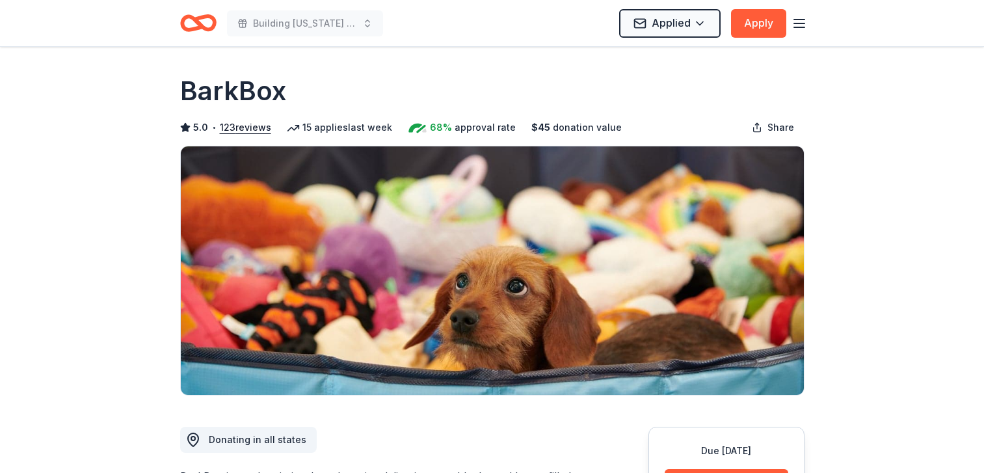
click at [193, 21] on icon "Home" at bounding box center [198, 23] width 36 height 31
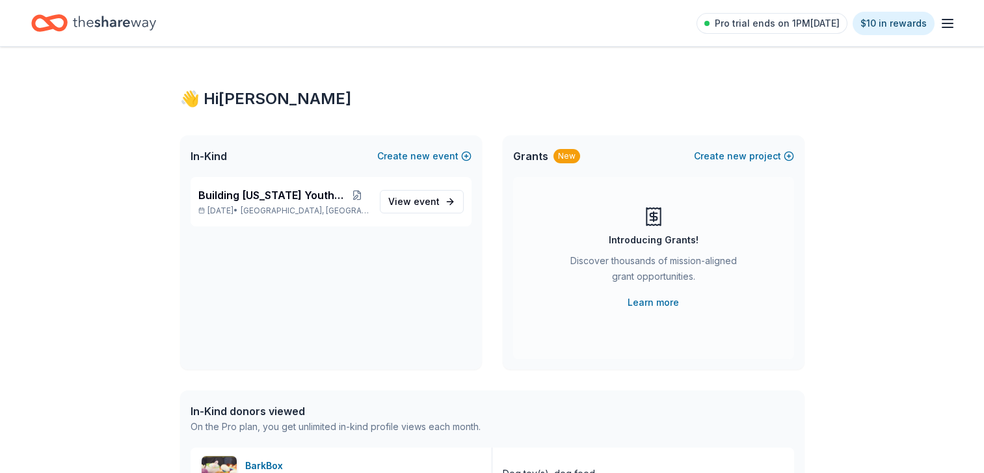
click at [949, 27] on line "button" at bounding box center [948, 27] width 10 height 0
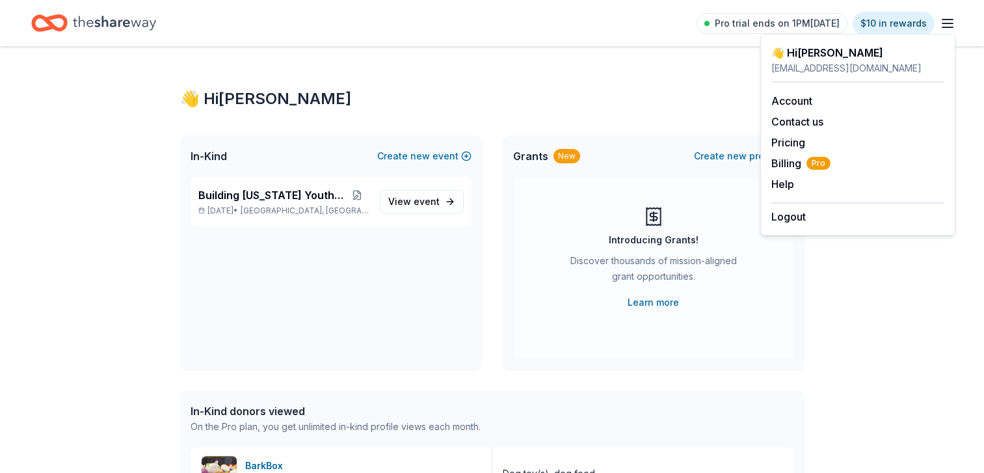
click at [57, 10] on icon "Home" at bounding box center [49, 23] width 36 height 31
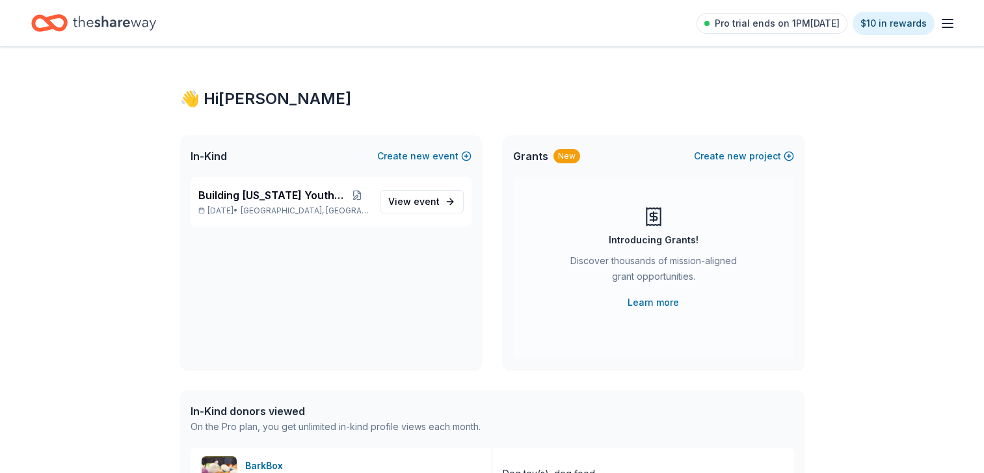
click at [55, 20] on icon "Home" at bounding box center [49, 23] width 36 height 31
click at [426, 196] on span "event" at bounding box center [427, 201] width 26 height 11
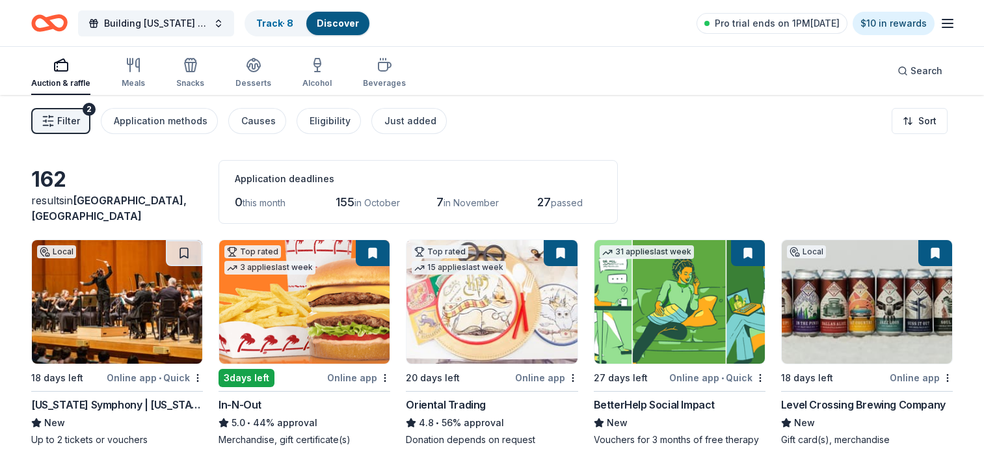
click at [84, 120] on button "Filter 2" at bounding box center [60, 121] width 59 height 26
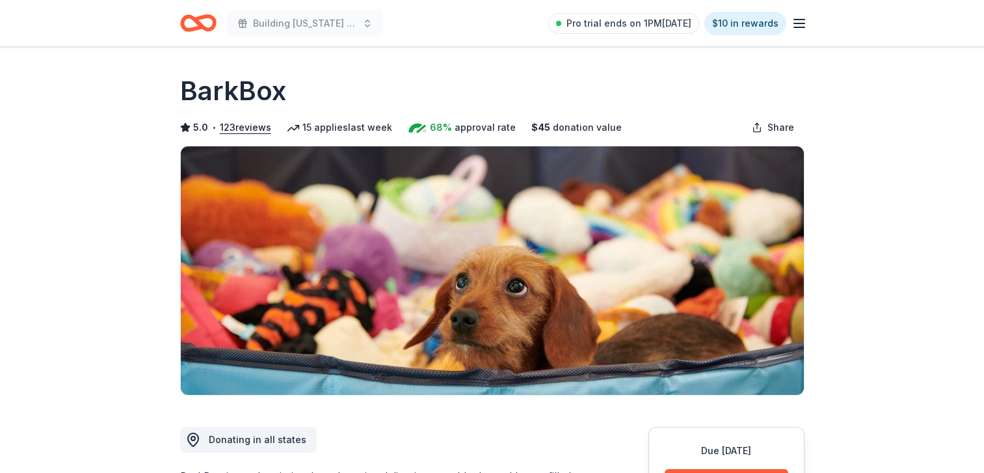
click at [23, 3] on header "Building Utah Youth Gala Pro trial ends on 1PM, 10/5 $10 in rewards" at bounding box center [492, 23] width 984 height 47
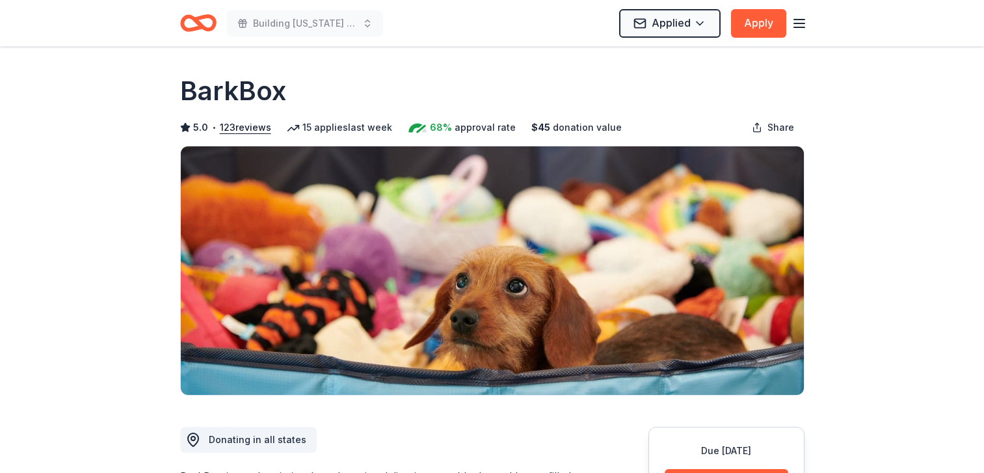
click at [203, 31] on icon "Home" at bounding box center [198, 23] width 36 height 31
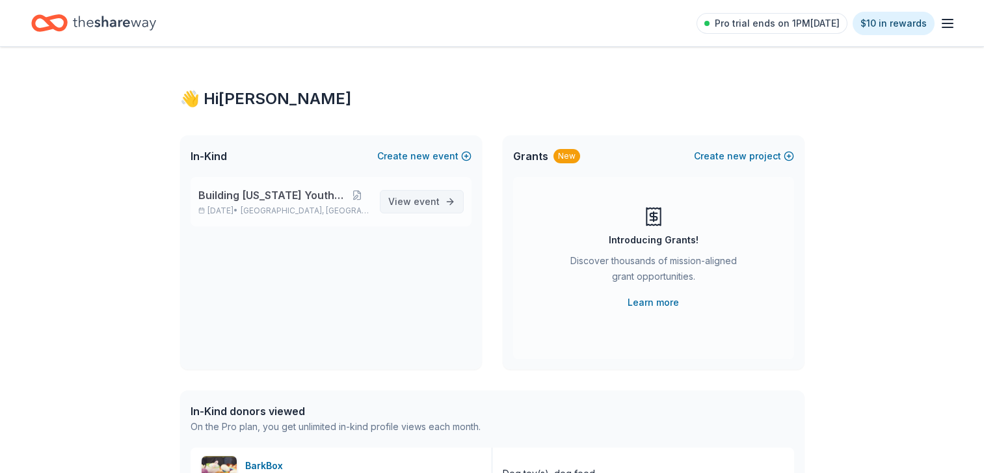
click at [429, 204] on span "event" at bounding box center [427, 201] width 26 height 11
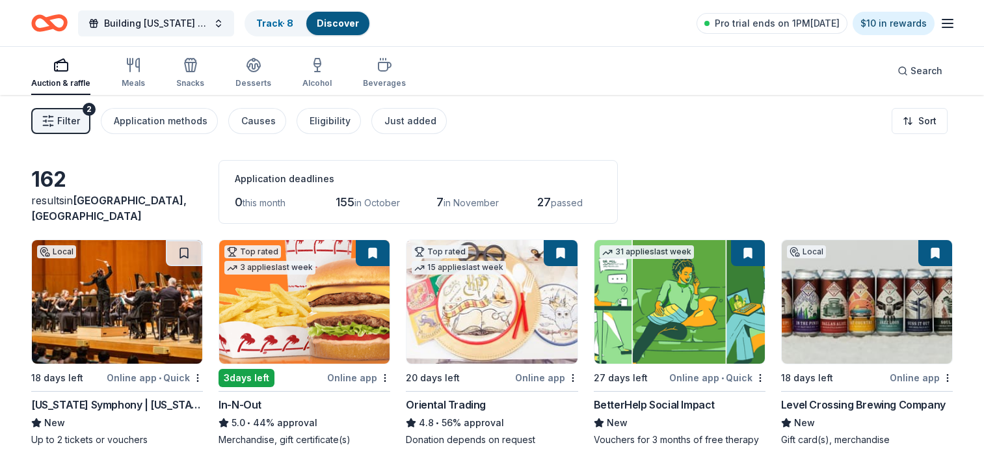
click at [70, 120] on span "Filter" at bounding box center [68, 121] width 23 height 16
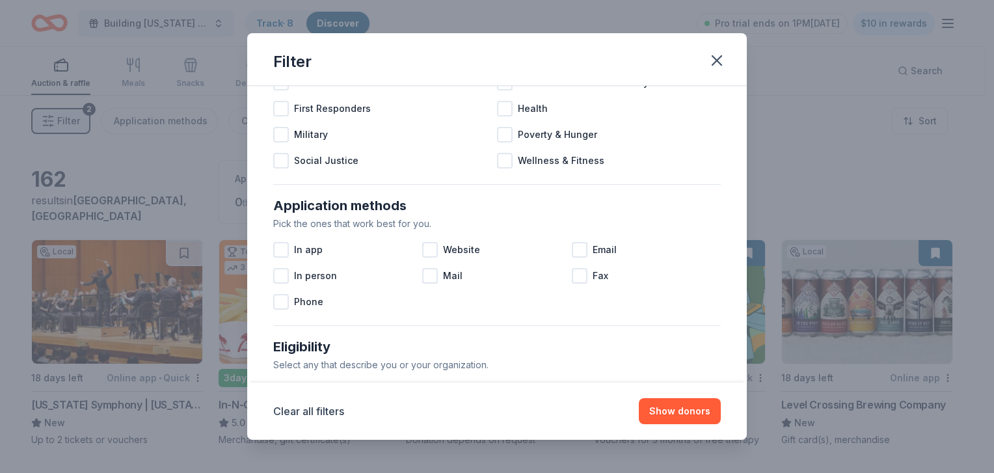
scroll to position [147, 0]
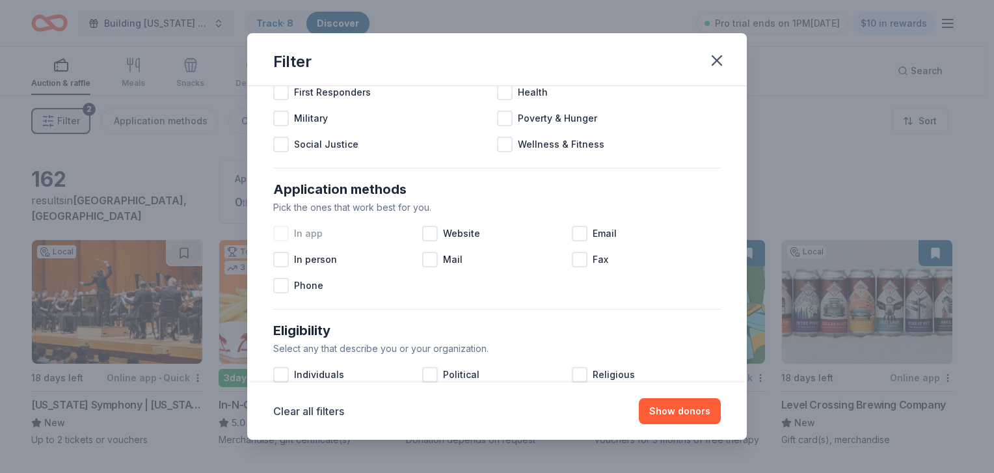
click at [284, 236] on div at bounding box center [281, 234] width 16 height 16
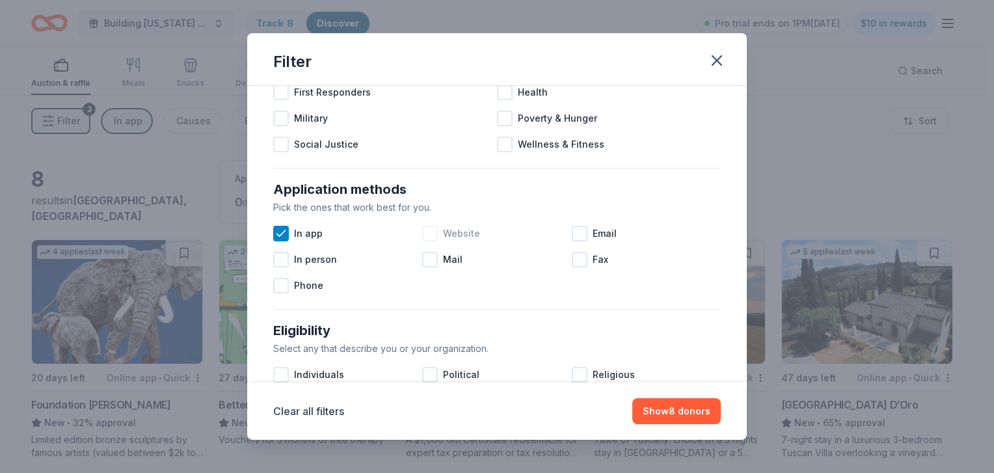
click at [424, 233] on div at bounding box center [430, 234] width 16 height 16
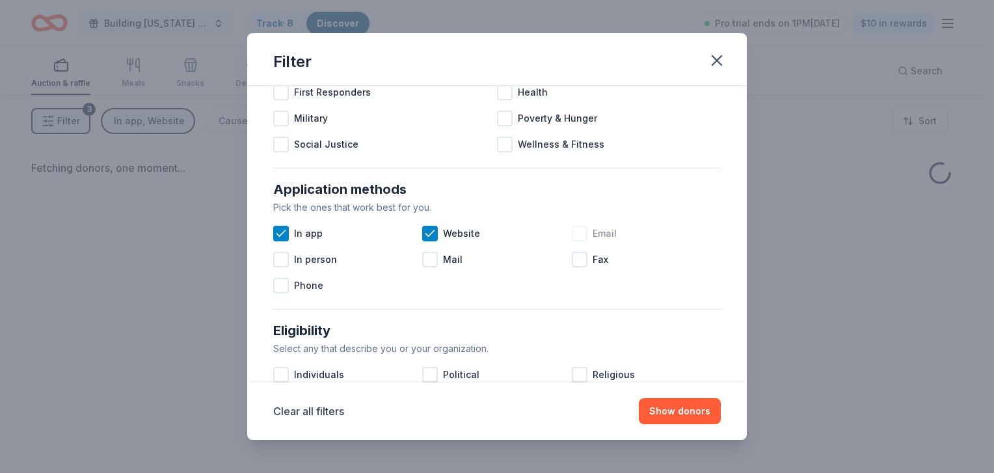
click at [575, 230] on div at bounding box center [580, 234] width 16 height 16
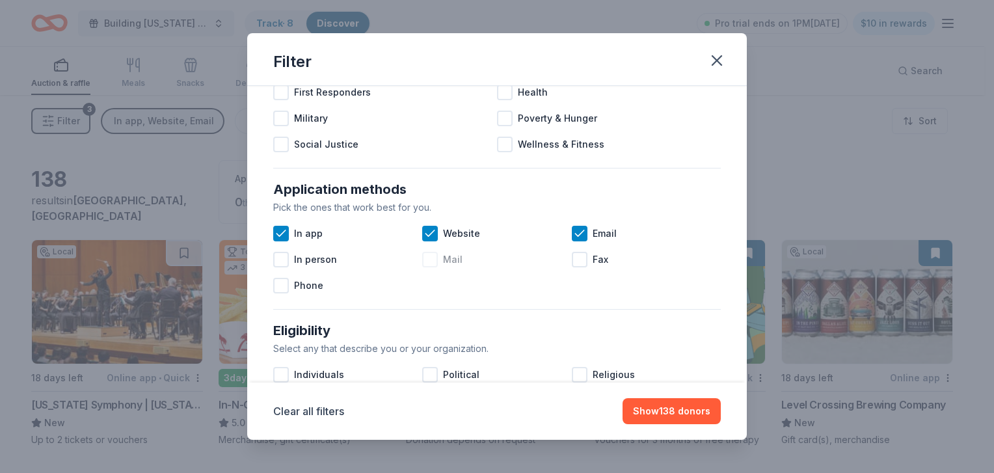
click at [438, 260] on div "Mail" at bounding box center [496, 260] width 149 height 26
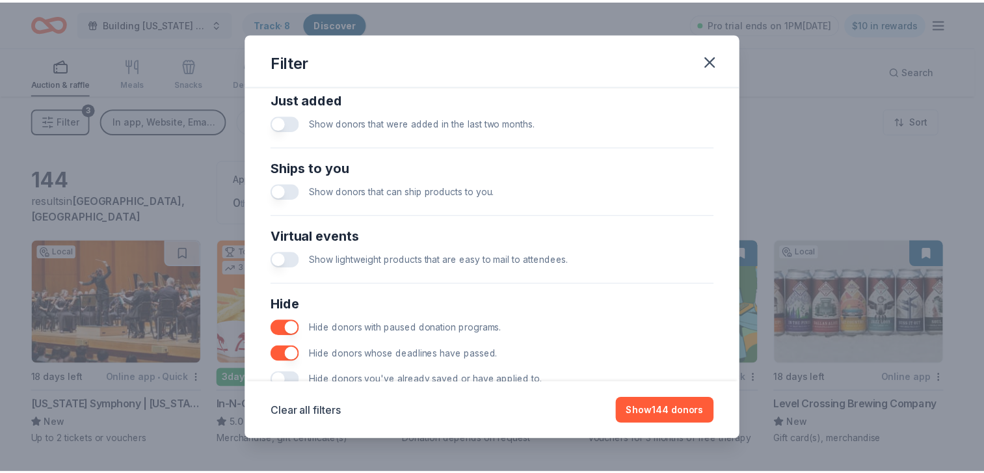
scroll to position [523, 0]
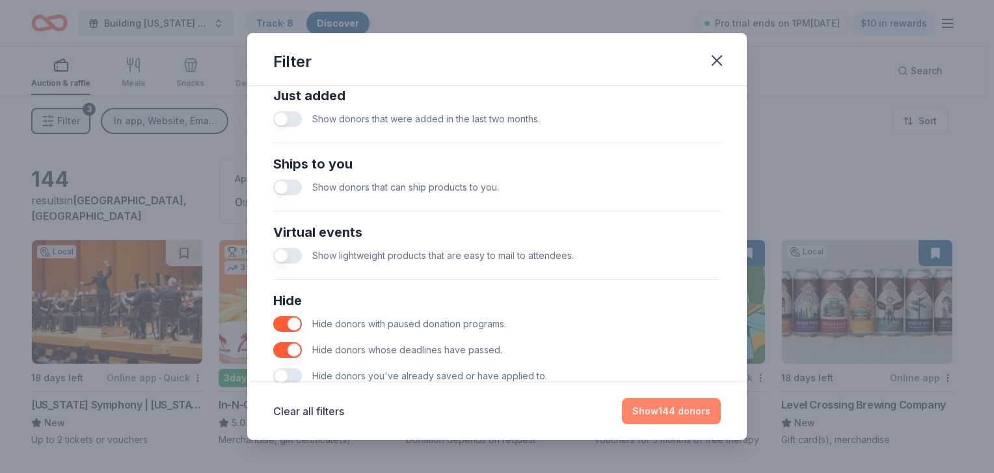
click at [653, 409] on button "Show 144 donors" at bounding box center [671, 411] width 99 height 26
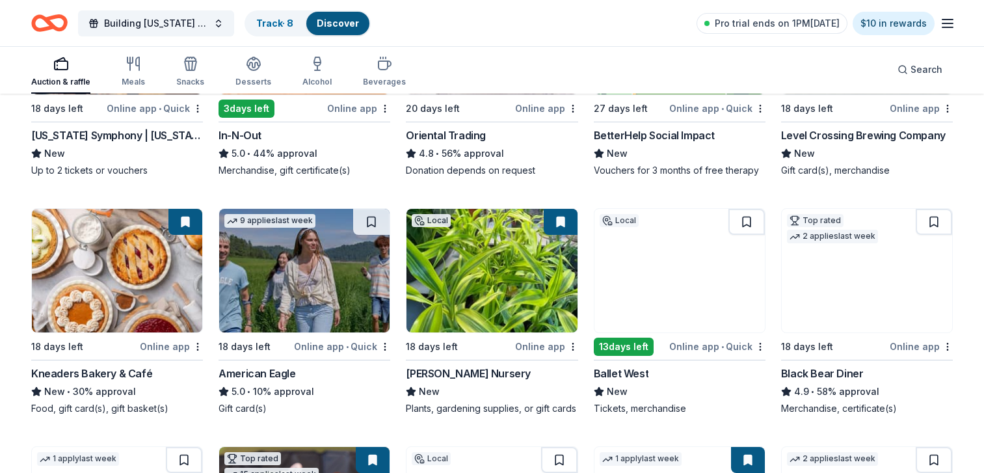
scroll to position [330, 0]
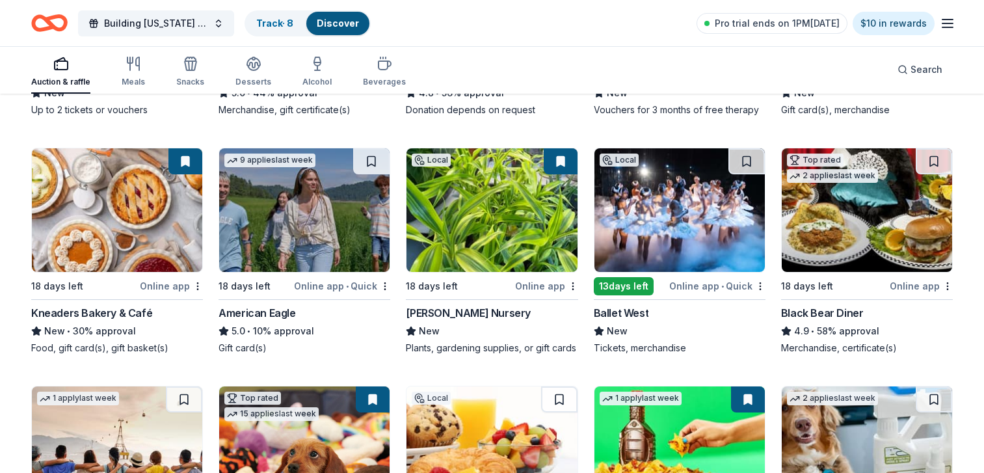
click at [983, 218] on div "144 results in Harrisville, UT Application deadlines 0 this month 137 in Octobe…" at bounding box center [492, 363] width 984 height 1196
click at [187, 161] on button at bounding box center [186, 161] width 34 height 26
click at [263, 21] on link "Track · 8" at bounding box center [274, 23] width 37 height 11
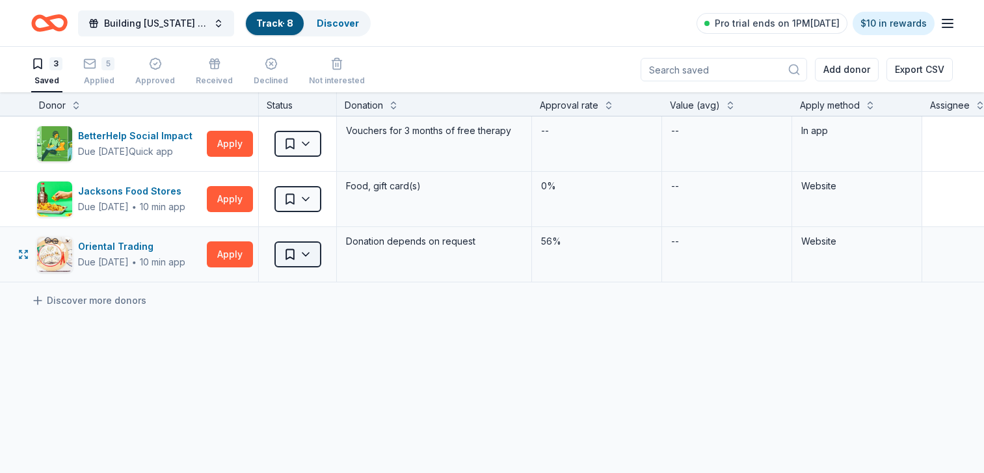
click at [301, 259] on html "<1% Building Utah Youth Gala Track · 8 Discover Pro trial ends on 1PM, 10/5 $10…" at bounding box center [492, 236] width 984 height 473
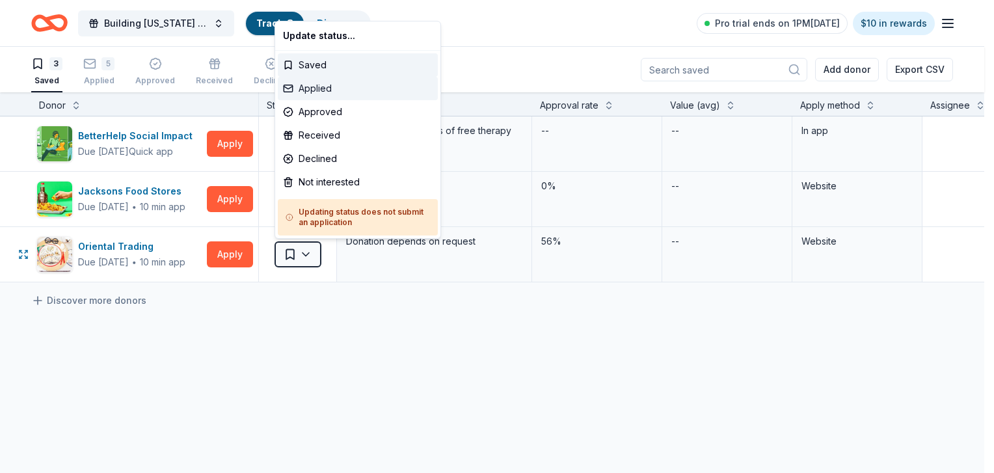
click at [311, 85] on div "Applied" at bounding box center [358, 88] width 160 height 23
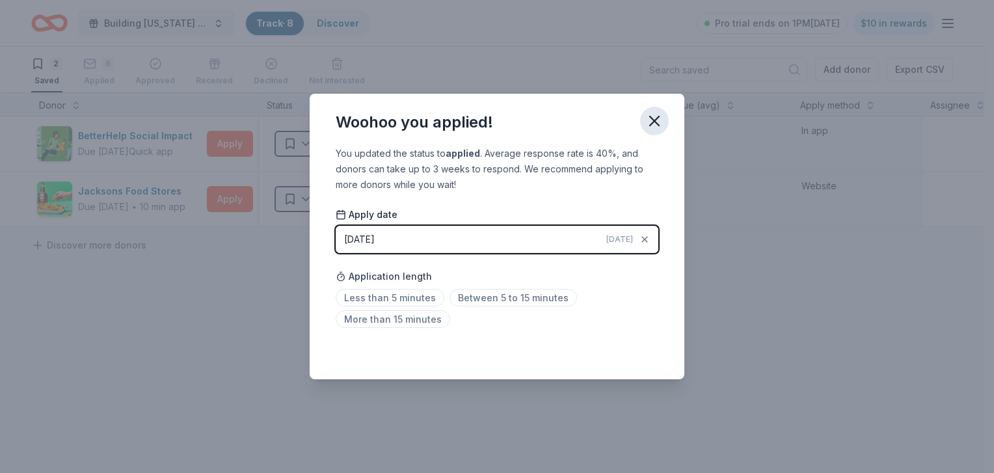
click at [656, 116] on icon "button" at bounding box center [654, 121] width 18 height 18
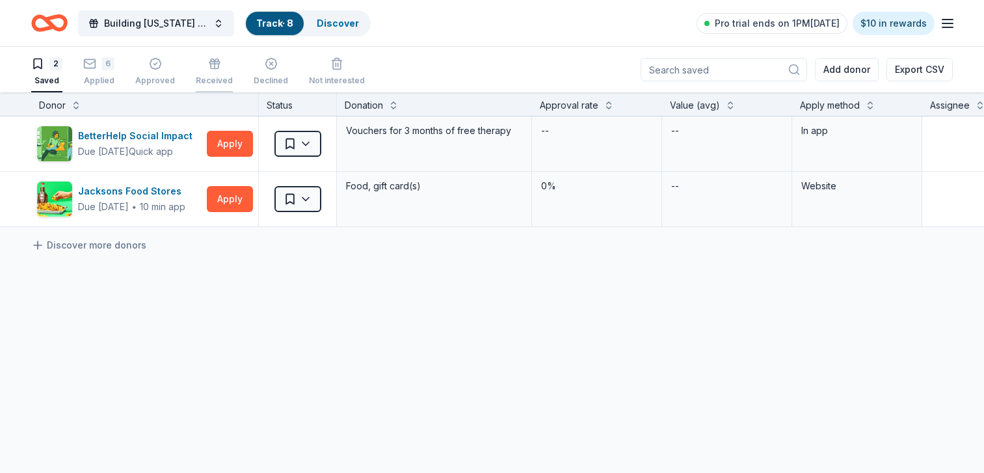
click at [208, 81] on div "Received" at bounding box center [214, 80] width 37 height 10
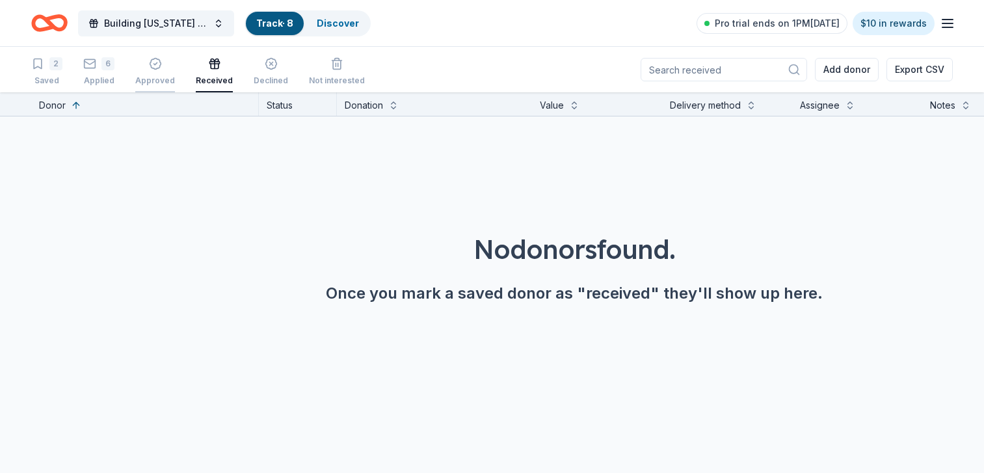
click at [150, 66] on icon "button" at bounding box center [155, 63] width 13 height 13
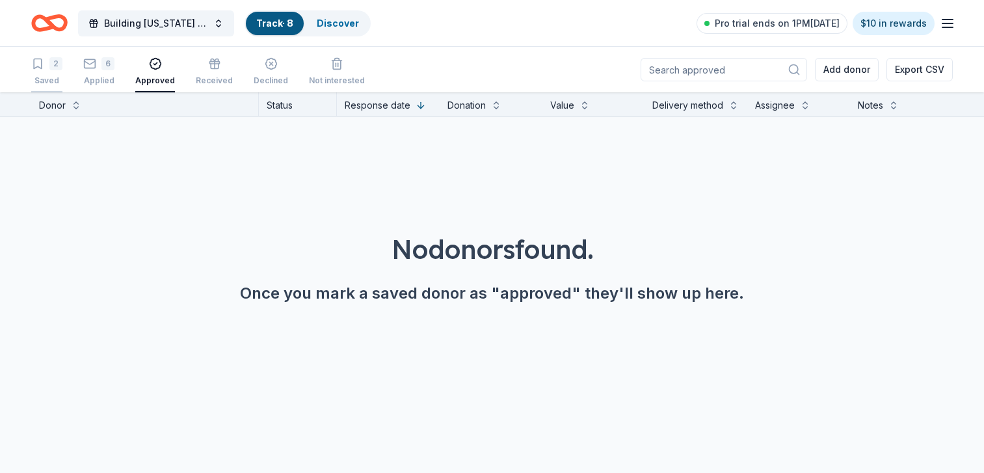
click at [52, 79] on div "Saved" at bounding box center [46, 80] width 31 height 10
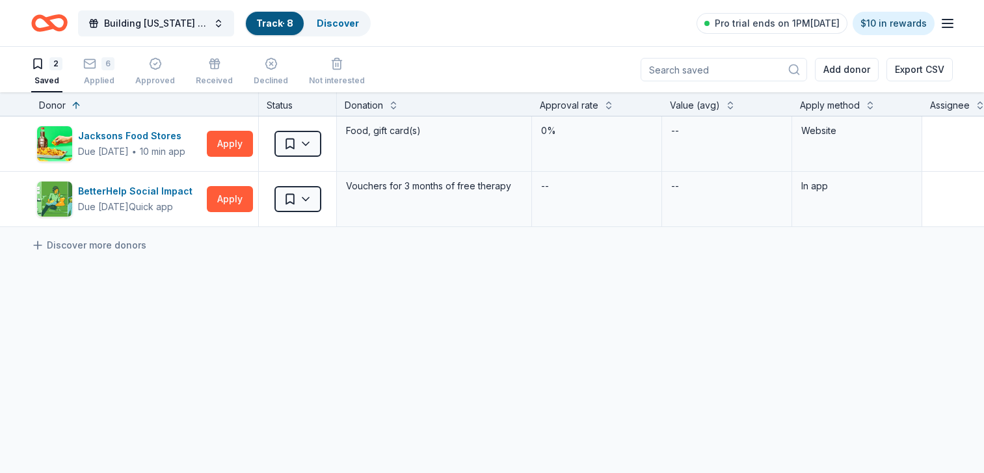
click at [55, 74] on div "2 Saved" at bounding box center [46, 71] width 31 height 29
click at [337, 27] on link "Discover" at bounding box center [338, 23] width 42 height 11
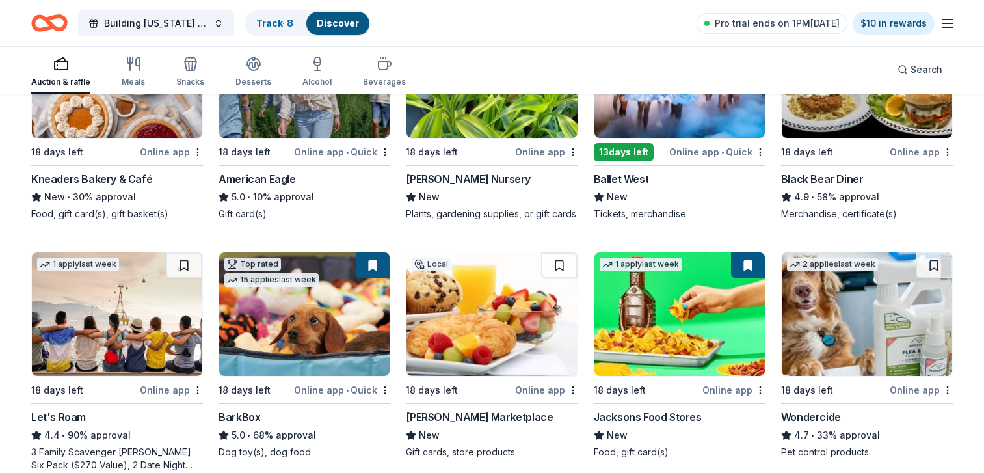
scroll to position [498, 0]
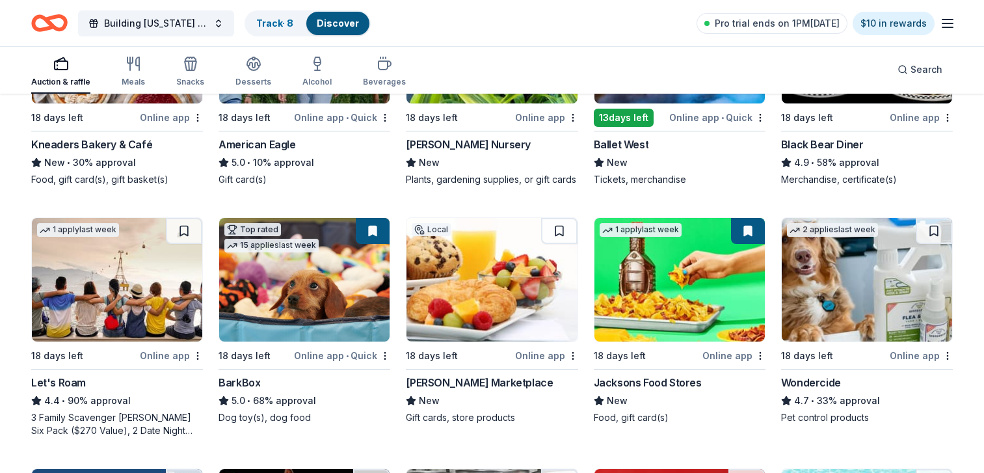
click at [115, 273] on img at bounding box center [117, 280] width 170 height 124
click at [561, 288] on img at bounding box center [492, 280] width 170 height 124
click at [498, 238] on img at bounding box center [492, 280] width 170 height 124
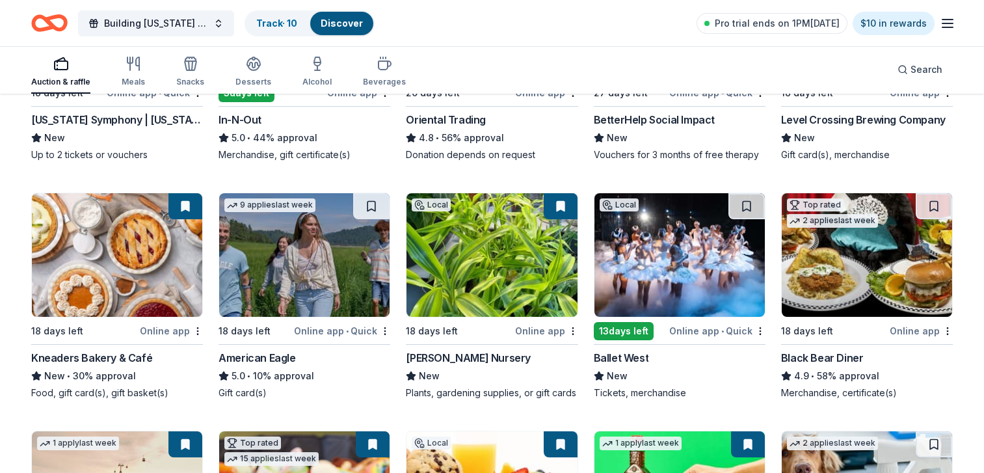
scroll to position [454, 0]
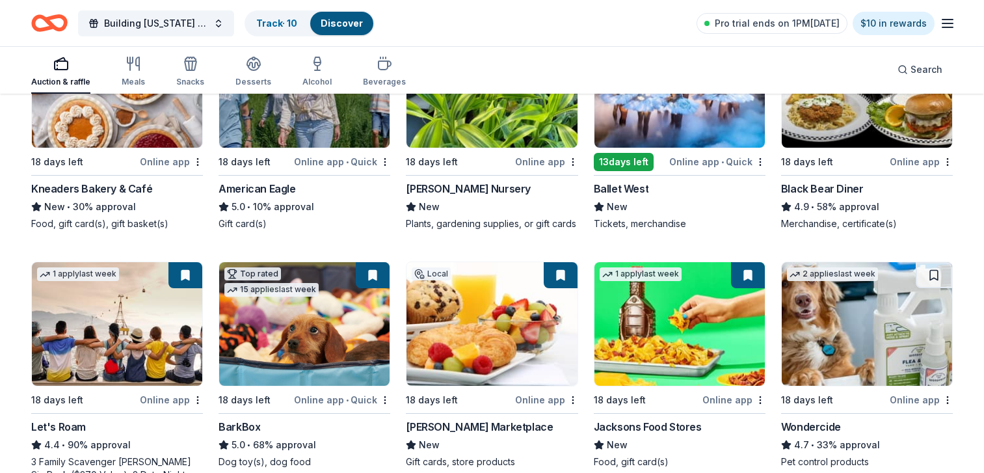
click at [872, 135] on img at bounding box center [867, 86] width 170 height 124
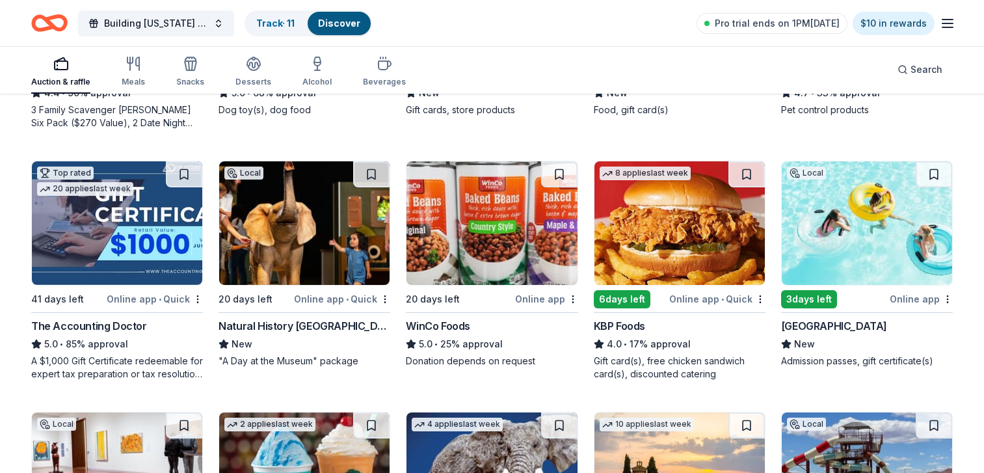
scroll to position [846, 0]
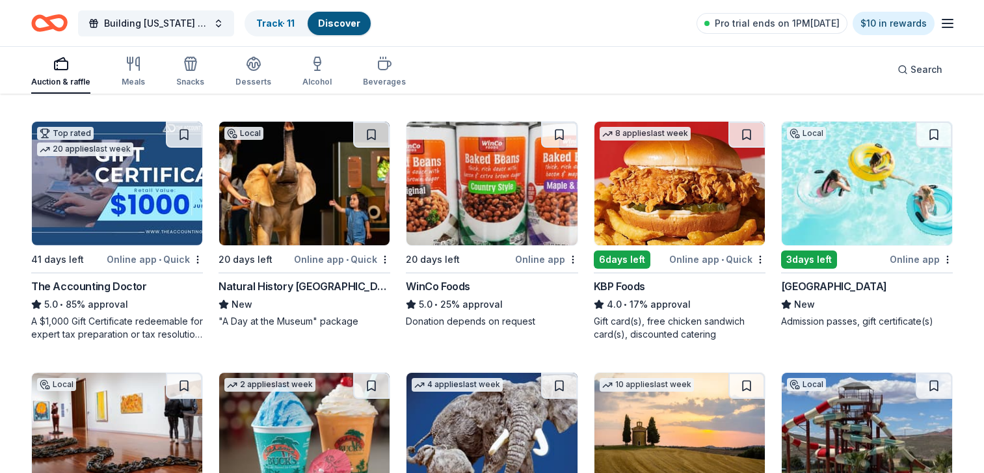
click at [485, 210] on img at bounding box center [492, 184] width 170 height 124
click at [826, 219] on img at bounding box center [867, 184] width 170 height 124
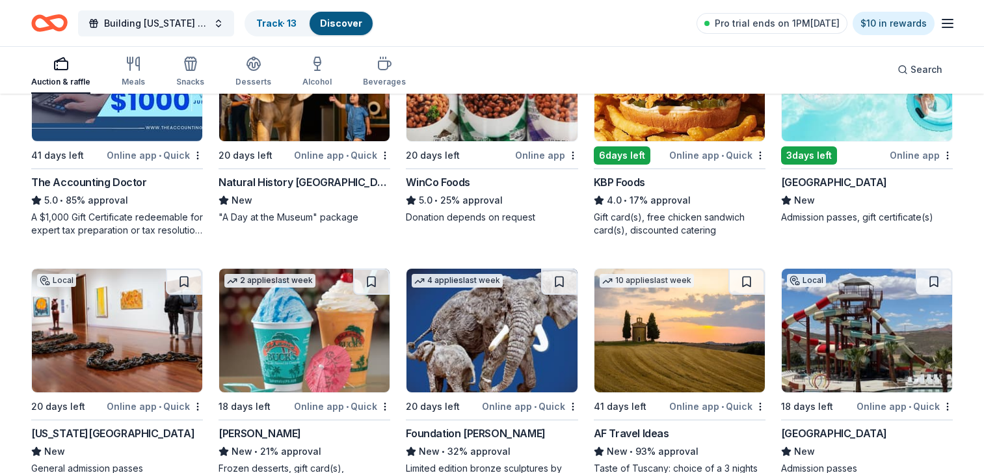
scroll to position [976, 0]
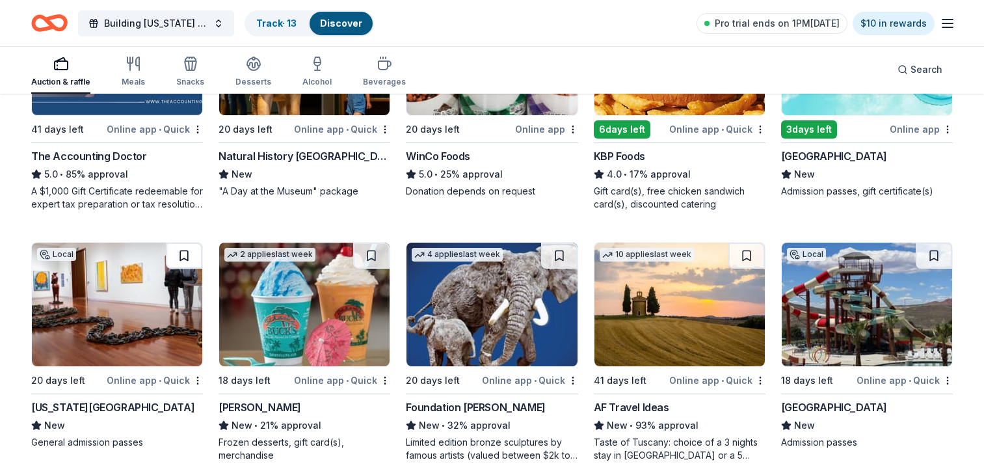
click at [187, 258] on button at bounding box center [184, 256] width 36 height 26
click at [148, 273] on img at bounding box center [117, 305] width 170 height 124
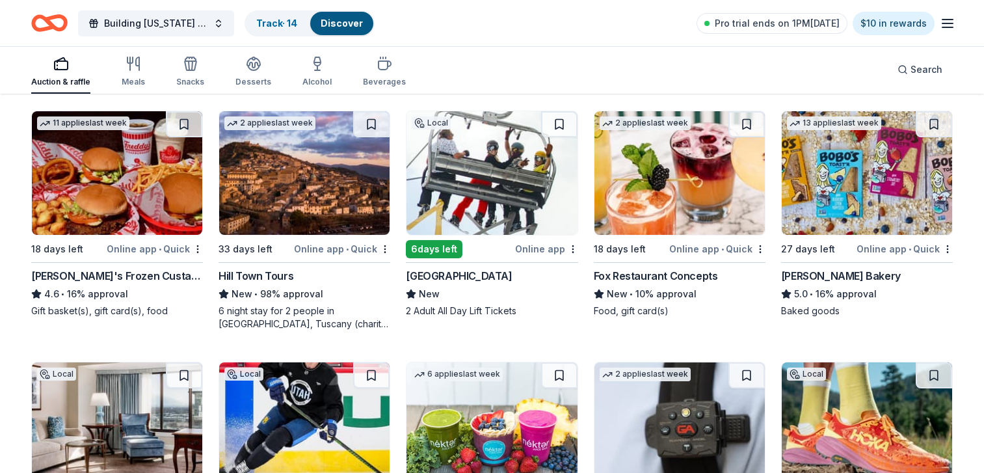
scroll to position [1636, 0]
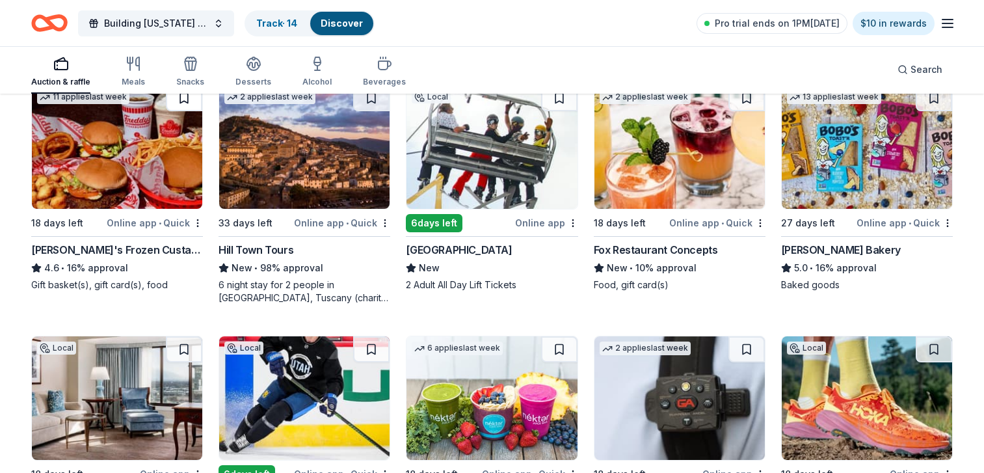
click at [180, 96] on button at bounding box center [184, 98] width 36 height 26
click at [562, 98] on button at bounding box center [559, 98] width 36 height 26
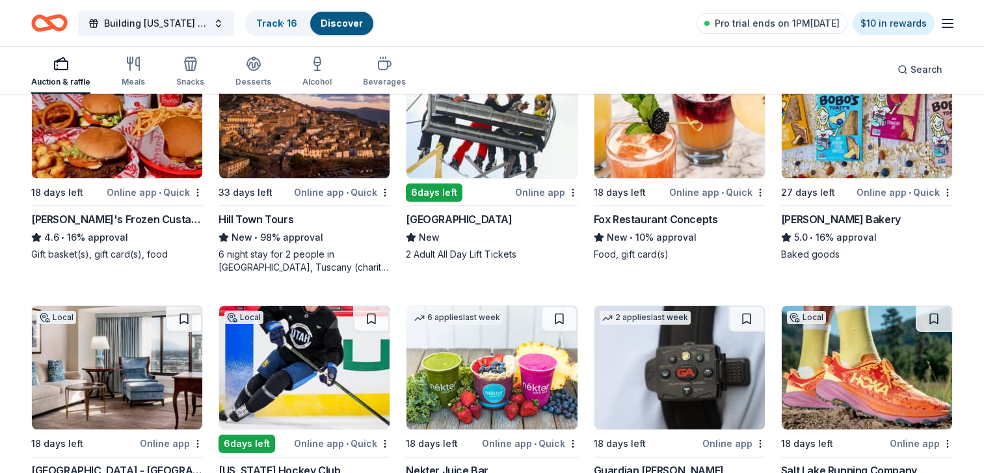
scroll to position [1808, 0]
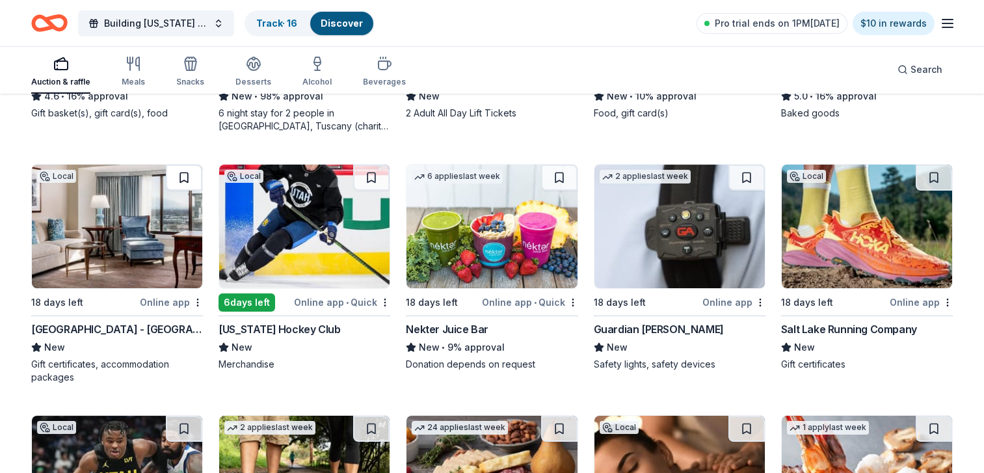
click at [182, 178] on button at bounding box center [184, 178] width 36 height 26
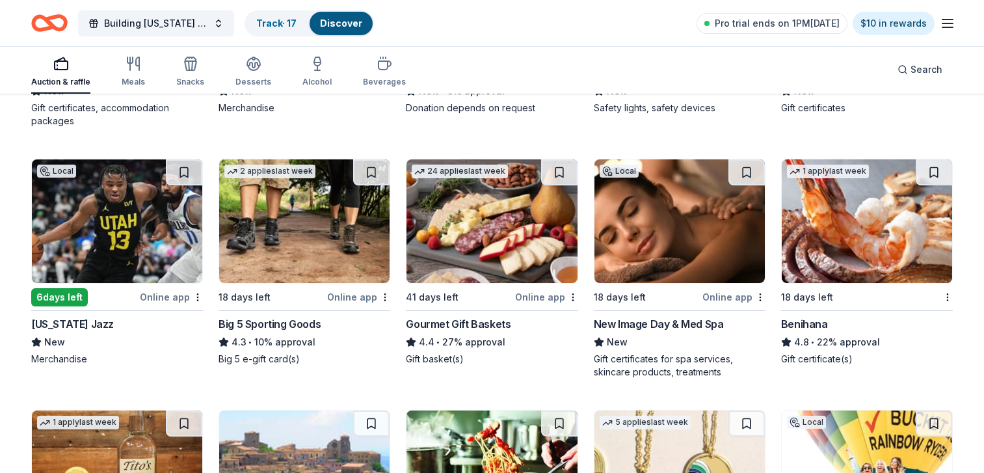
scroll to position [2076, 0]
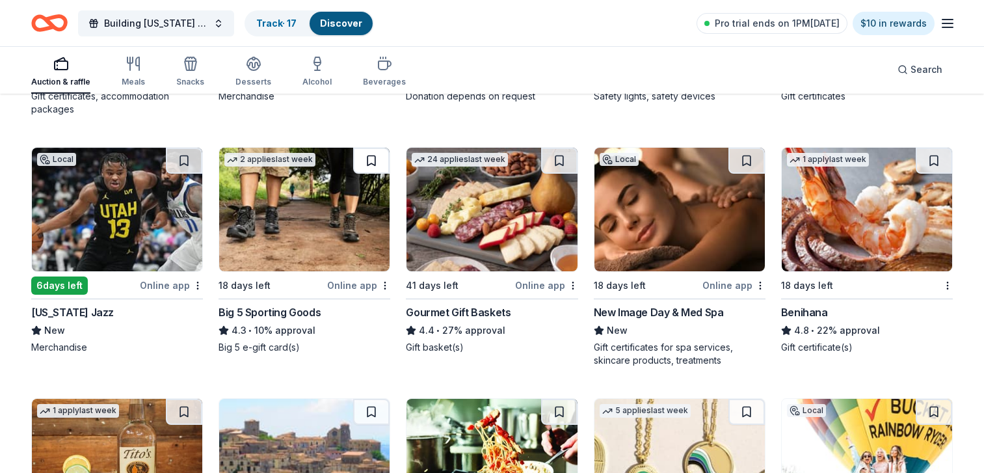
click at [372, 159] on button at bounding box center [371, 161] width 36 height 26
click at [561, 163] on button at bounding box center [559, 161] width 36 height 26
click at [748, 156] on button at bounding box center [747, 161] width 36 height 26
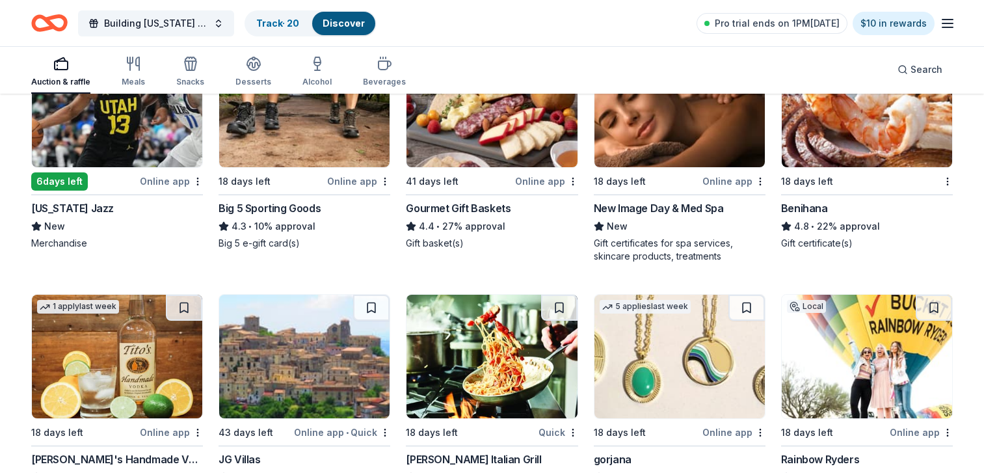
scroll to position [2382, 0]
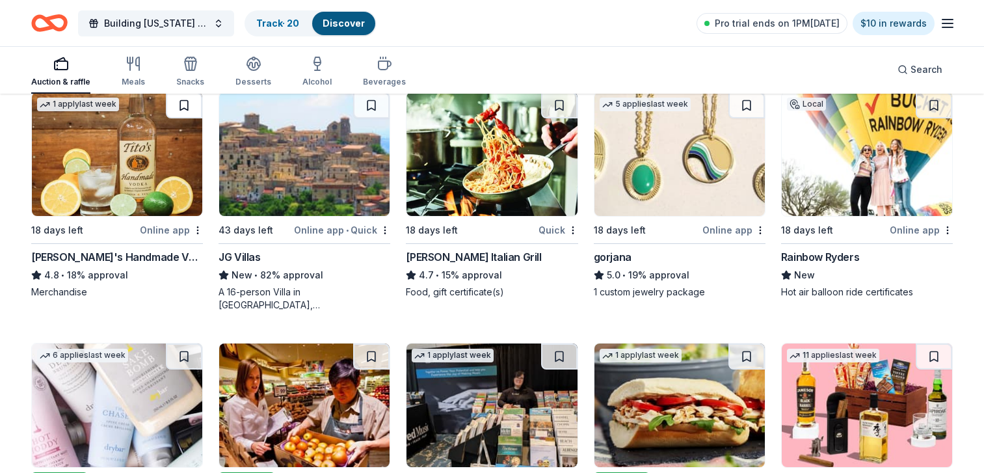
click at [181, 106] on button at bounding box center [184, 105] width 36 height 26
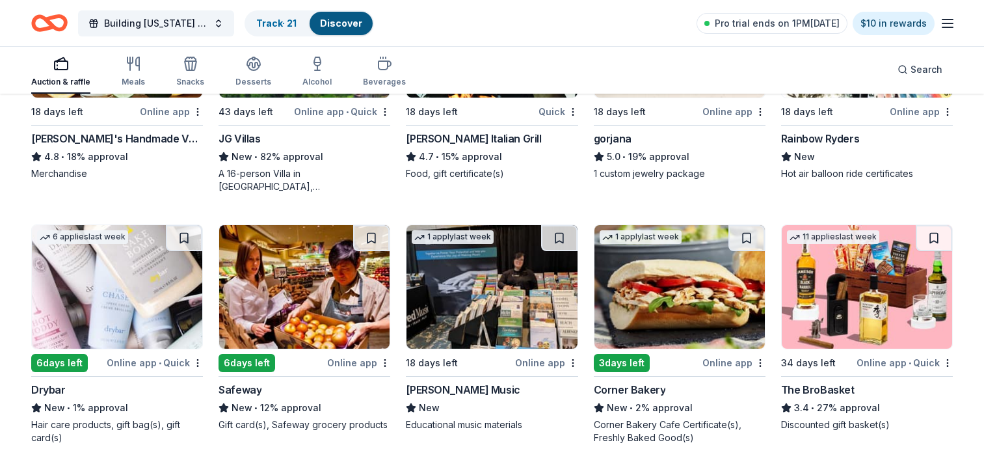
scroll to position [2473, 0]
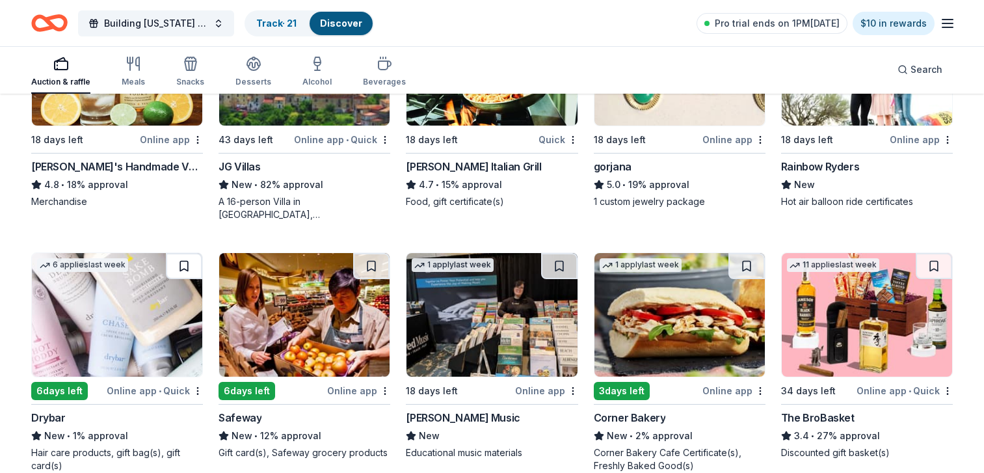
click at [184, 268] on button at bounding box center [184, 266] width 36 height 26
click at [746, 267] on button at bounding box center [747, 266] width 36 height 26
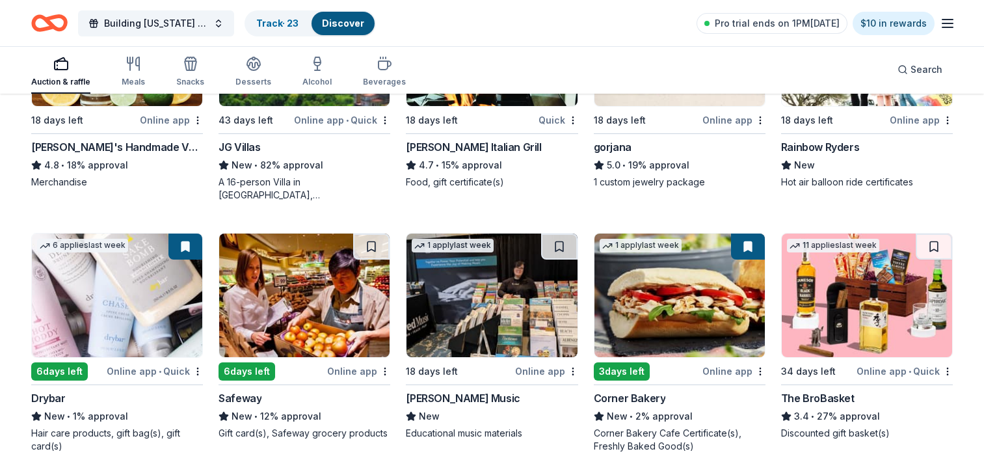
scroll to position [2515, 0]
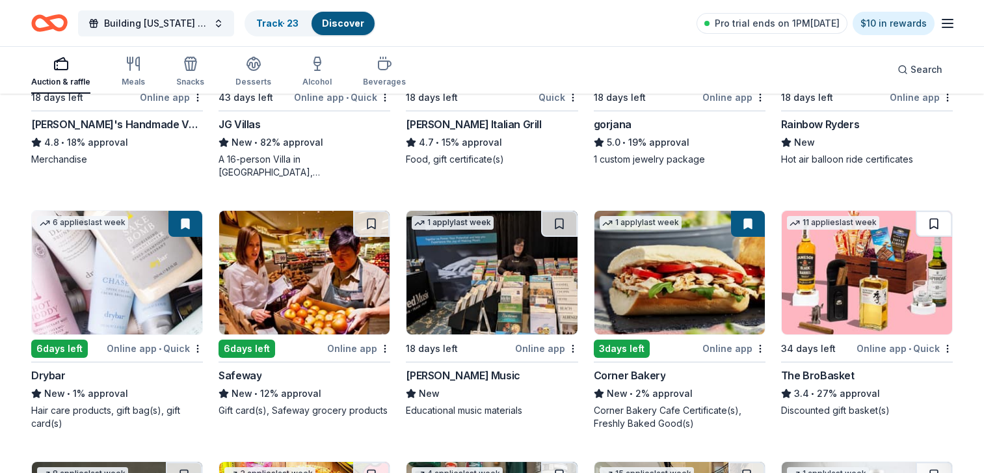
click at [936, 224] on button at bounding box center [934, 224] width 36 height 26
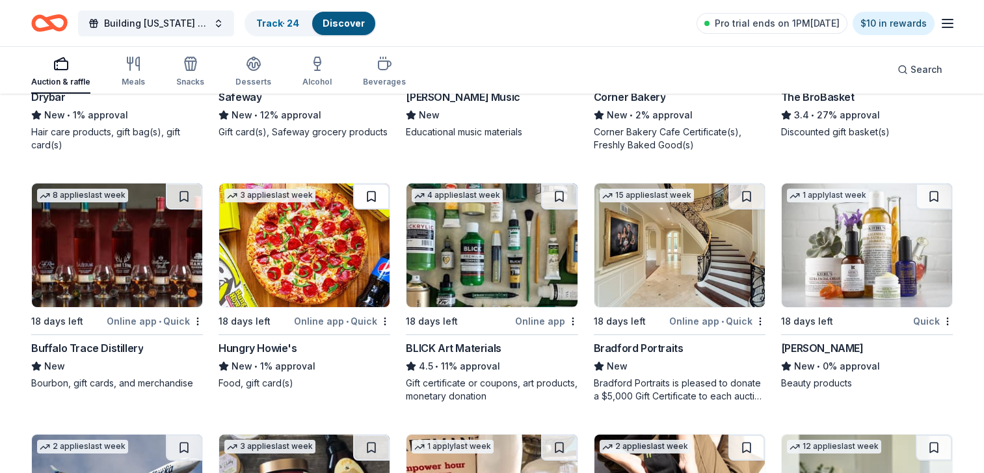
click at [365, 193] on button at bounding box center [371, 196] width 36 height 26
click at [182, 196] on button at bounding box center [184, 196] width 36 height 26
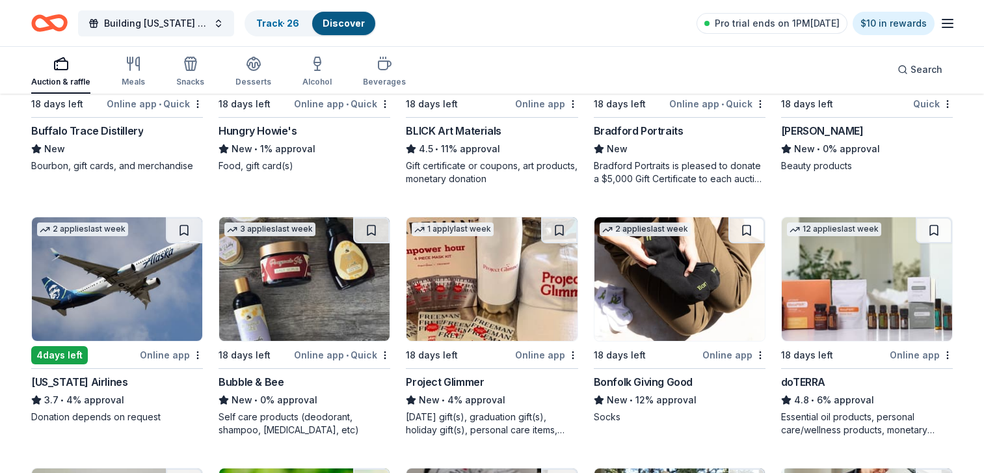
scroll to position [3039, 0]
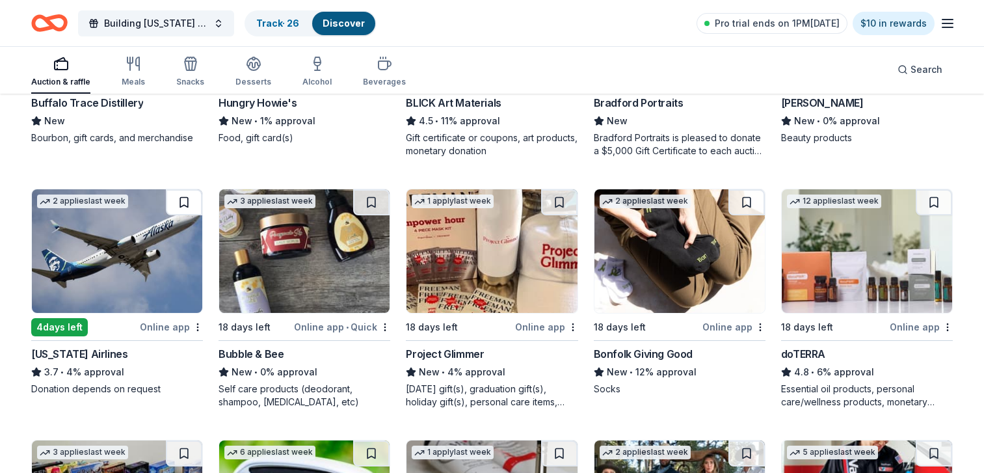
click at [182, 202] on button at bounding box center [184, 202] width 36 height 26
click at [933, 197] on button at bounding box center [934, 202] width 36 height 26
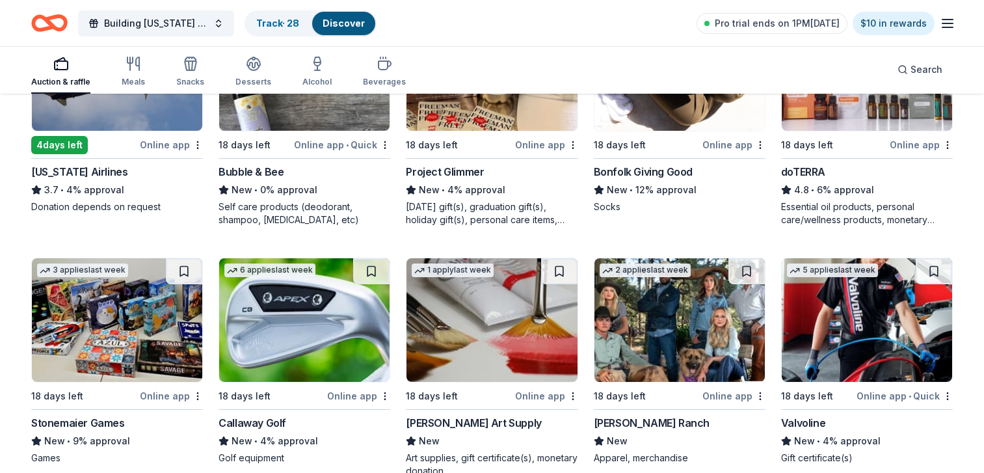
scroll to position [3300, 0]
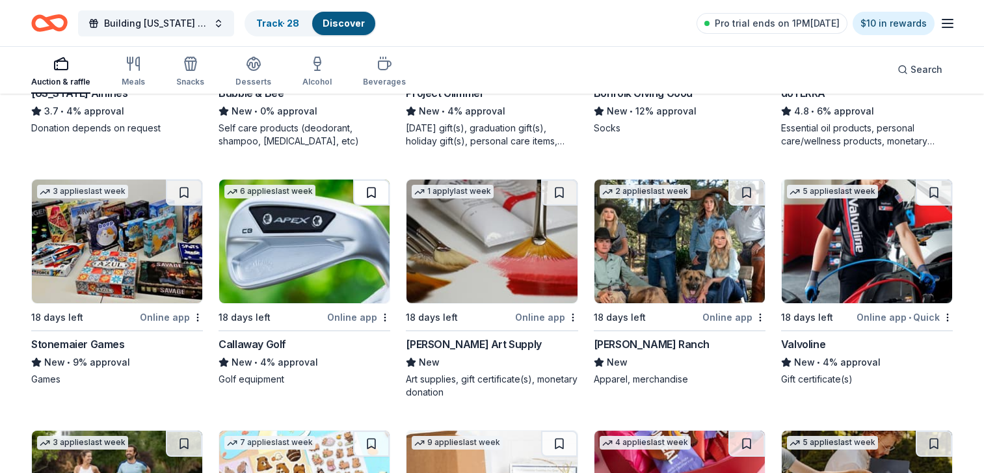
click at [370, 191] on button at bounding box center [371, 193] width 36 height 26
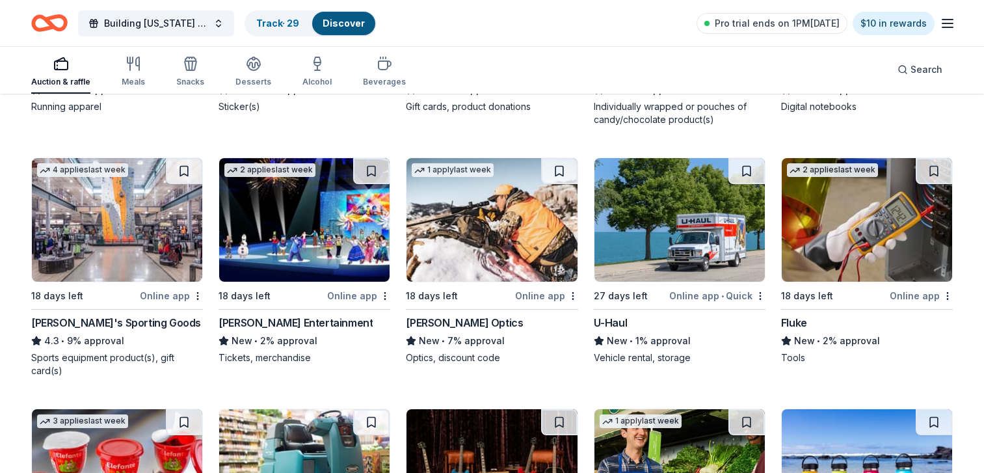
scroll to position [3818, 0]
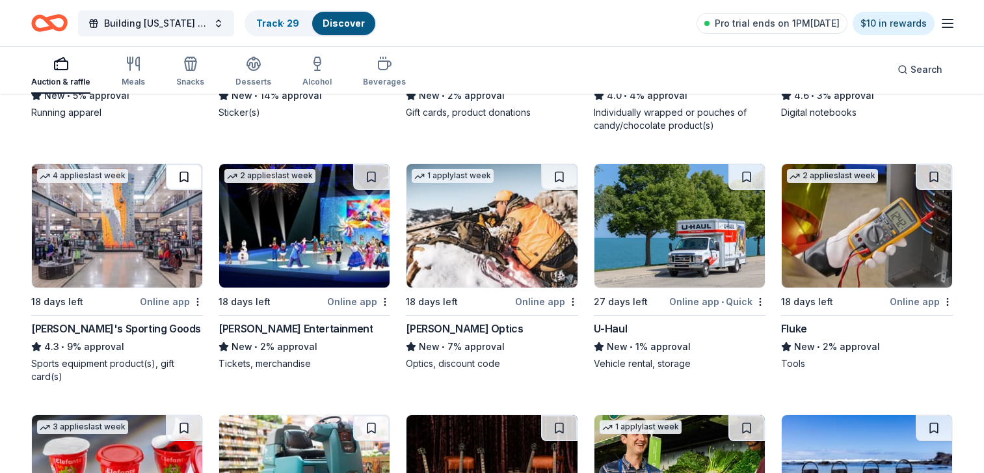
click at [183, 172] on button at bounding box center [184, 177] width 36 height 26
click at [740, 177] on button at bounding box center [747, 177] width 36 height 26
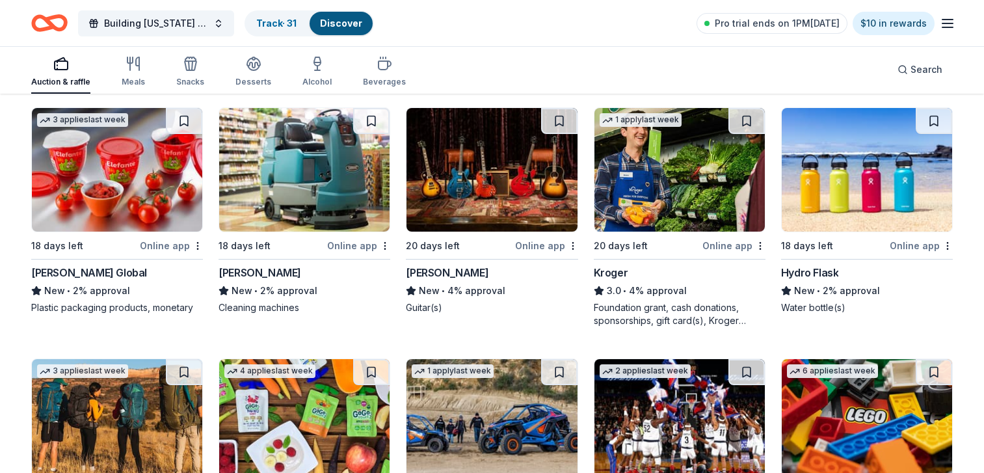
scroll to position [4147, 0]
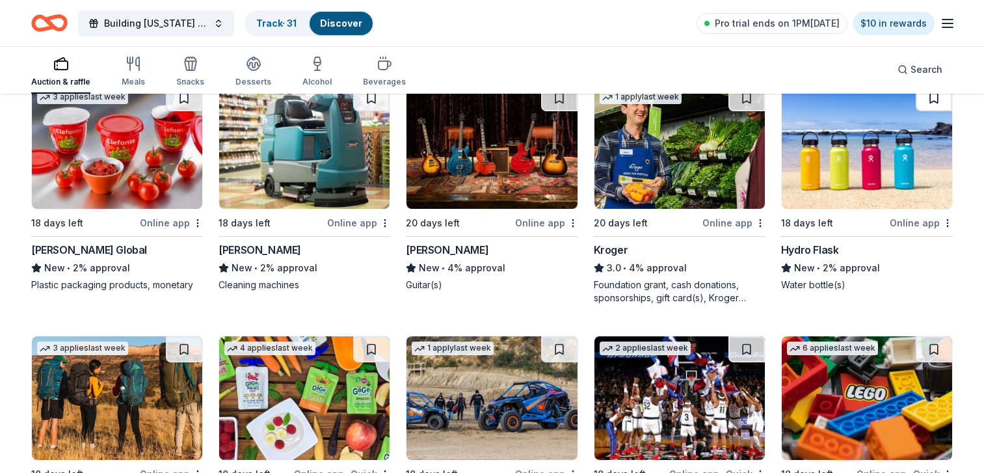
click at [931, 98] on button at bounding box center [934, 98] width 36 height 26
click at [748, 97] on button at bounding box center [747, 98] width 36 height 26
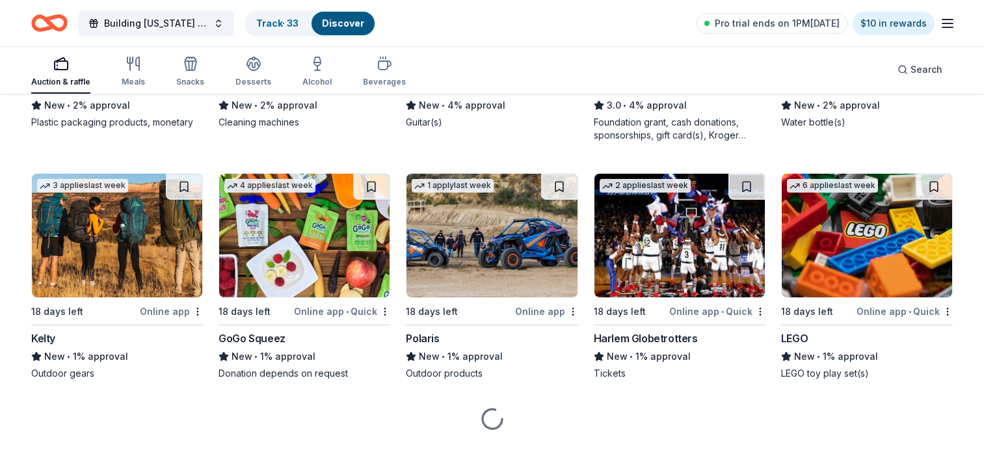
scroll to position [4271, 0]
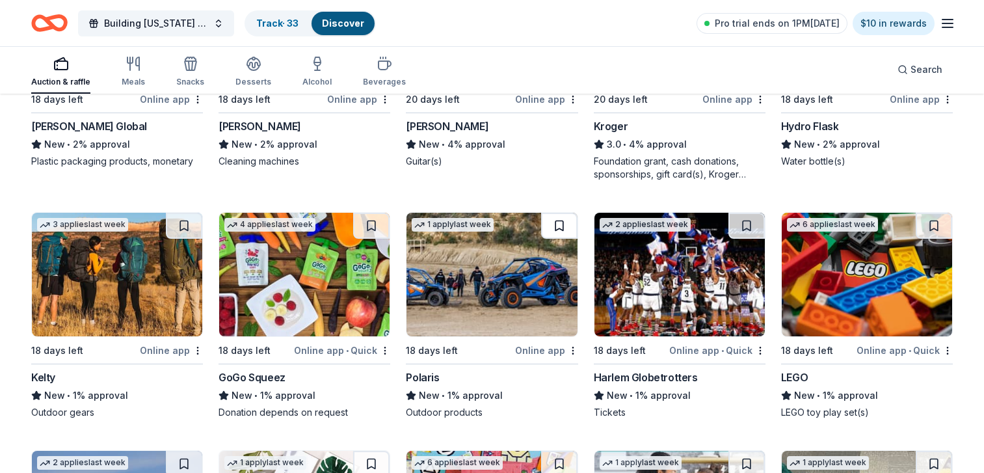
click at [562, 224] on button at bounding box center [559, 226] width 36 height 26
click at [929, 224] on button at bounding box center [934, 226] width 36 height 26
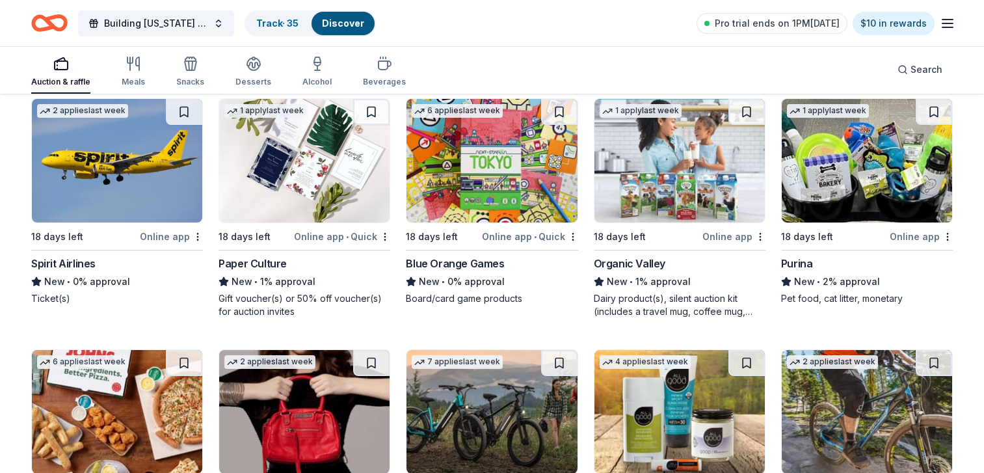
scroll to position [4609, 0]
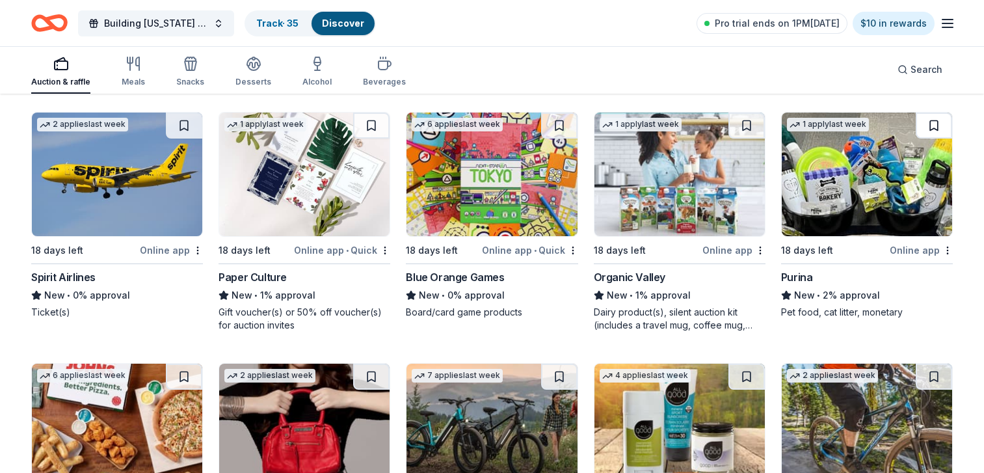
click at [932, 121] on button at bounding box center [934, 126] width 36 height 26
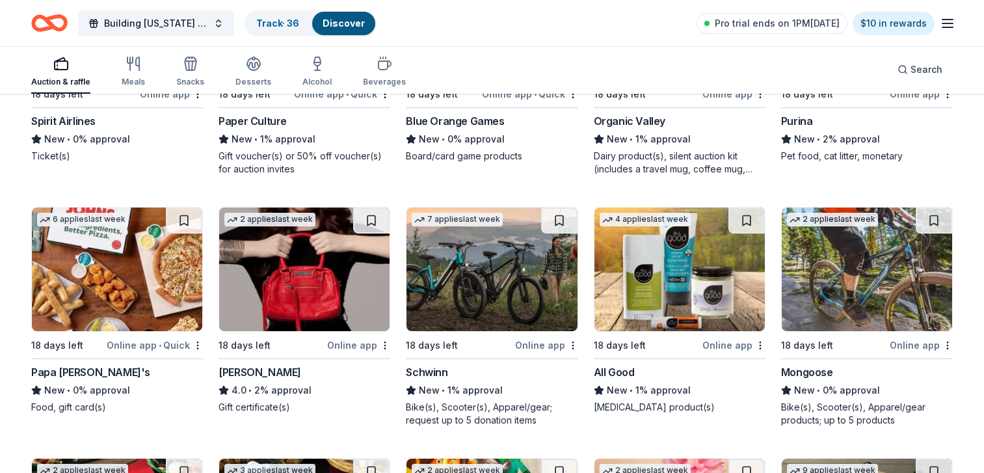
scroll to position [4809, 0]
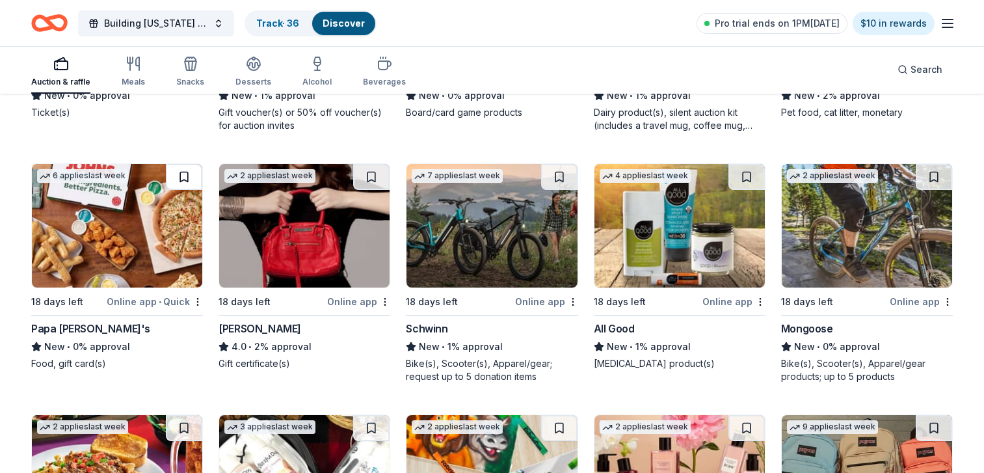
click at [185, 180] on button at bounding box center [184, 177] width 36 height 26
click at [934, 176] on button at bounding box center [934, 177] width 36 height 26
click at [553, 174] on button at bounding box center [559, 177] width 36 height 26
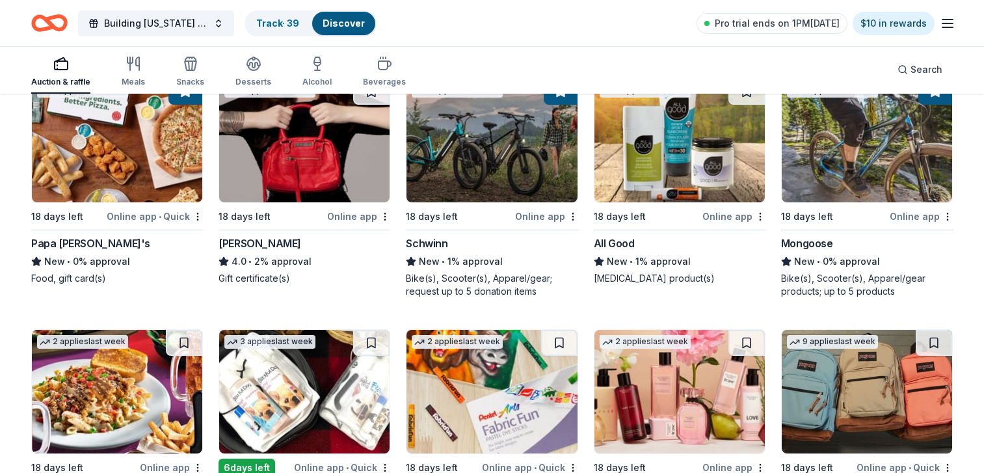
scroll to position [5092, 0]
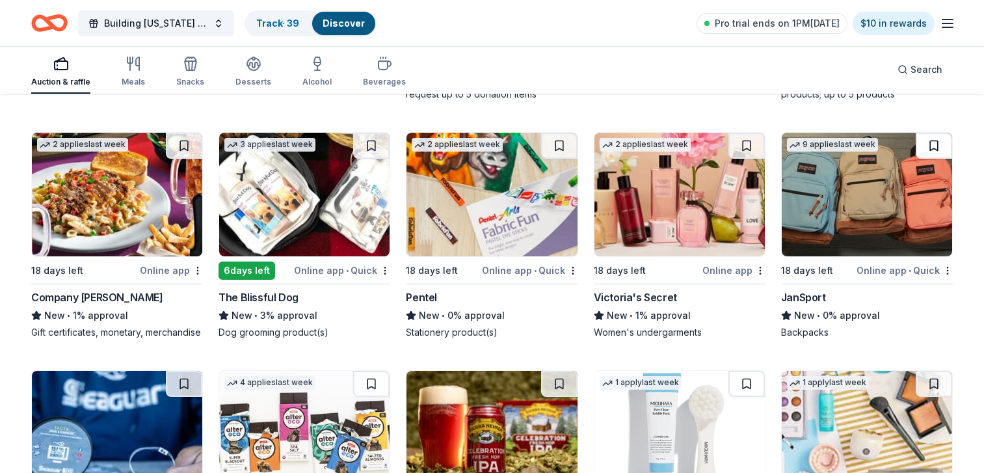
click at [930, 141] on button at bounding box center [934, 146] width 36 height 26
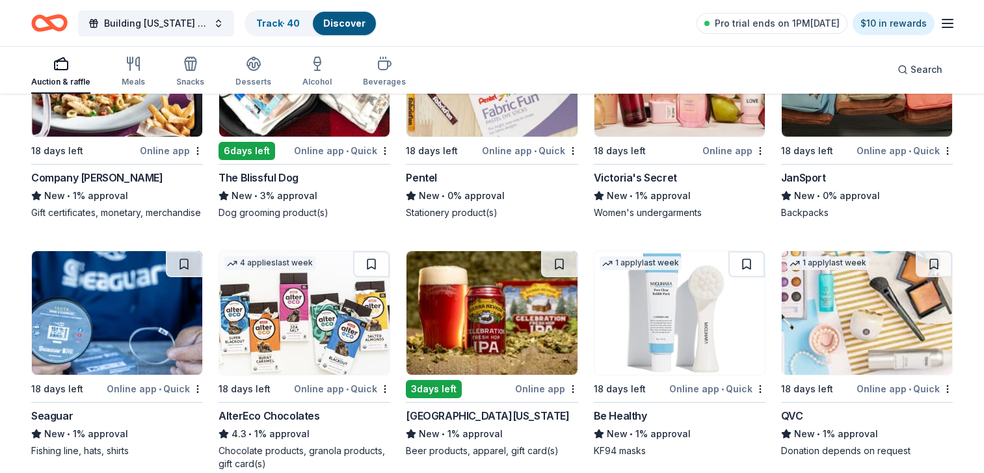
scroll to position [5326, 0]
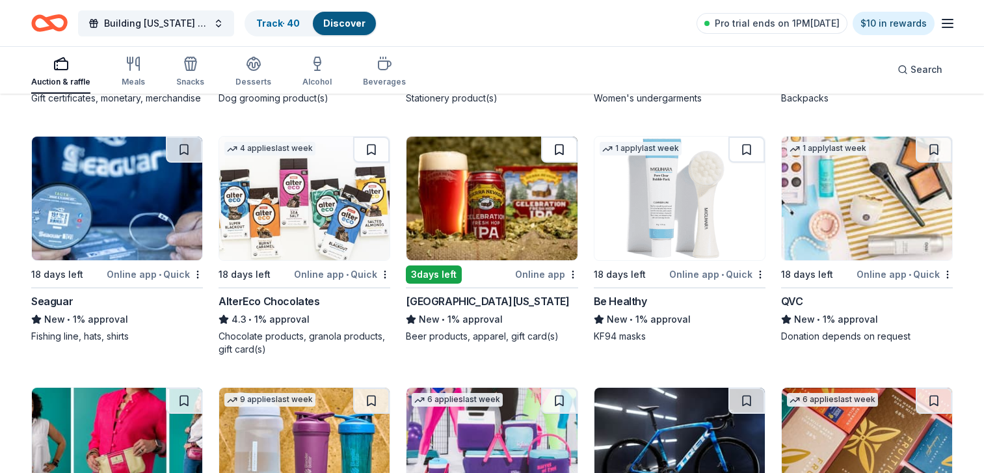
click at [557, 163] on button at bounding box center [559, 150] width 36 height 26
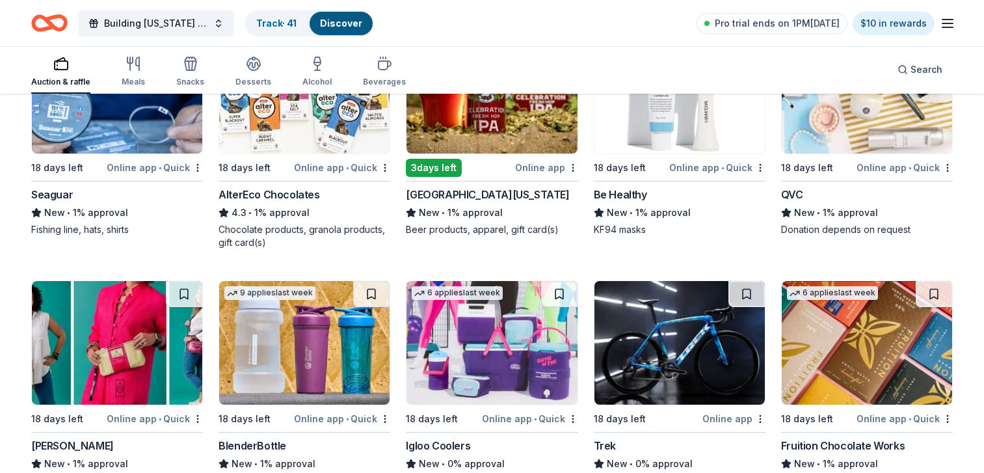
scroll to position [5595, 0]
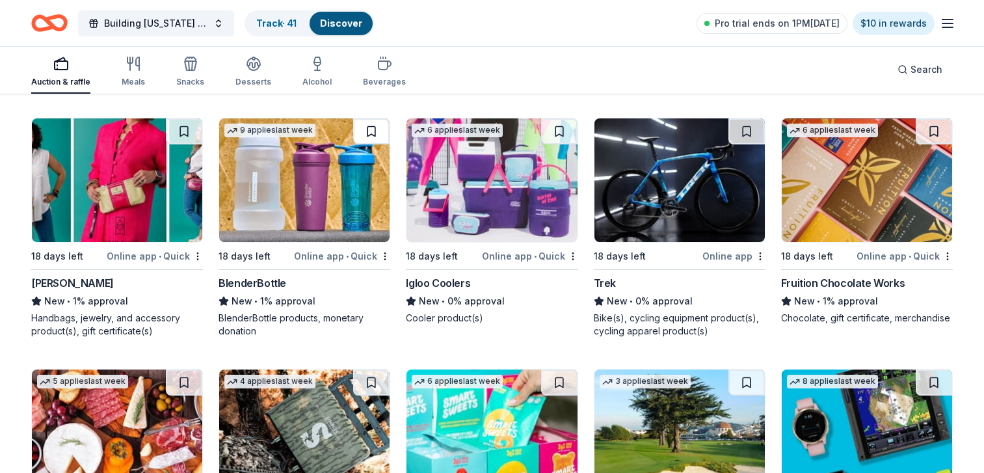
click at [370, 144] on button at bounding box center [371, 131] width 36 height 26
click at [554, 144] on button at bounding box center [559, 131] width 36 height 26
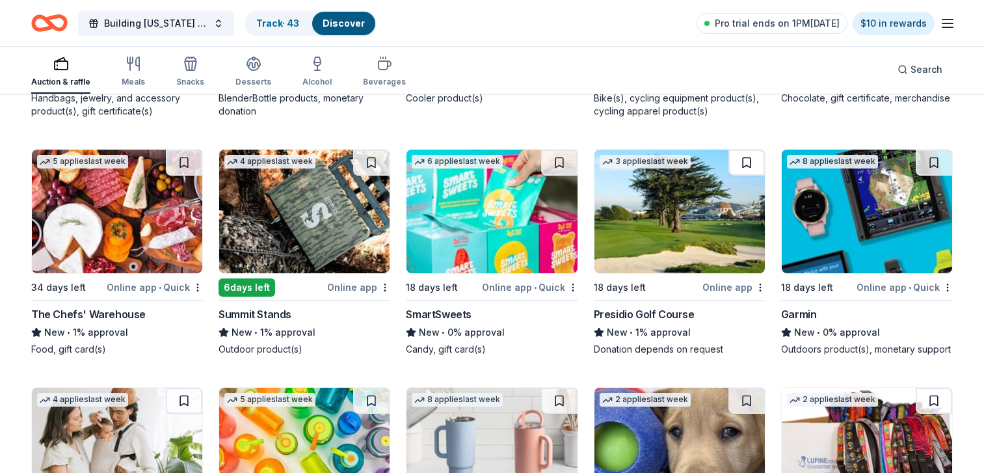
click at [741, 176] on button at bounding box center [747, 163] width 36 height 26
click at [927, 176] on button at bounding box center [934, 163] width 36 height 26
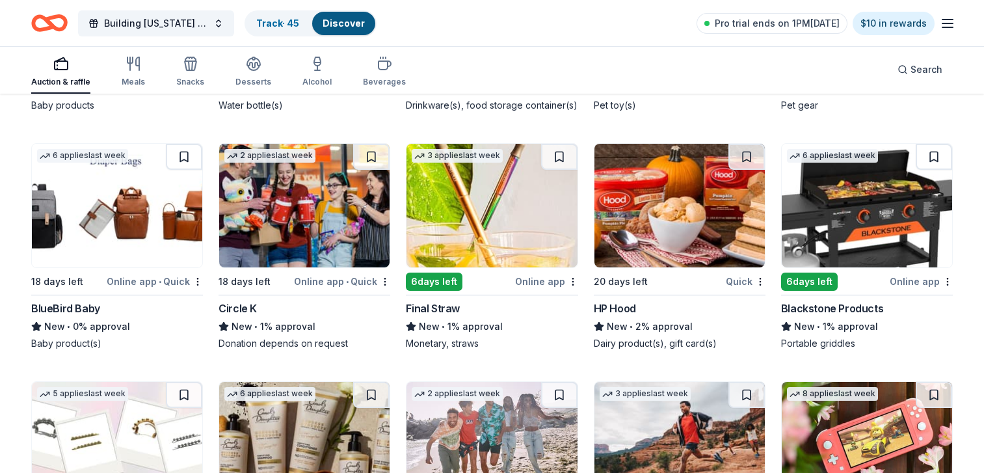
scroll to position [6365, 0]
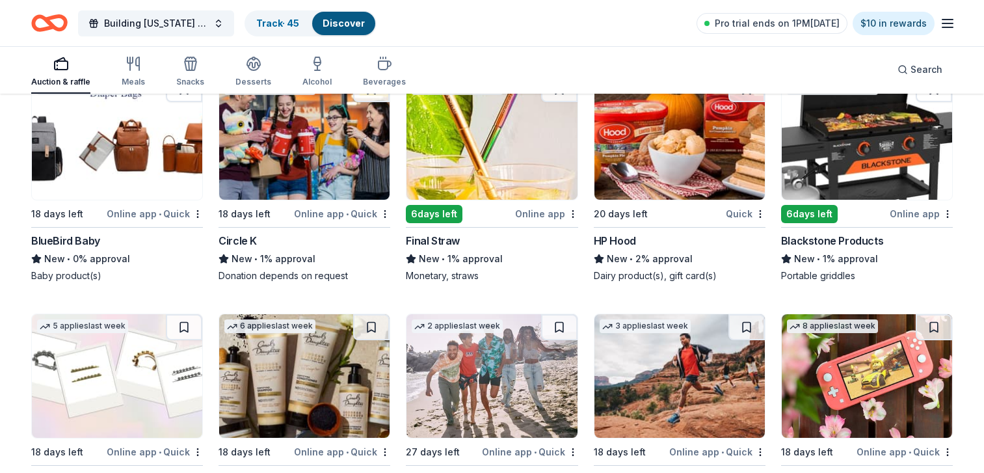
click at [934, 100] on button at bounding box center [934, 89] width 36 height 26
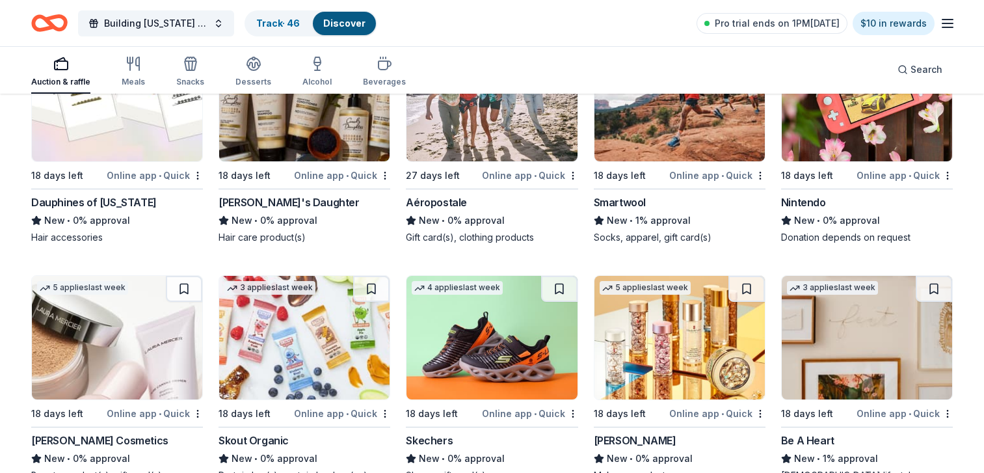
scroll to position [6476, 0]
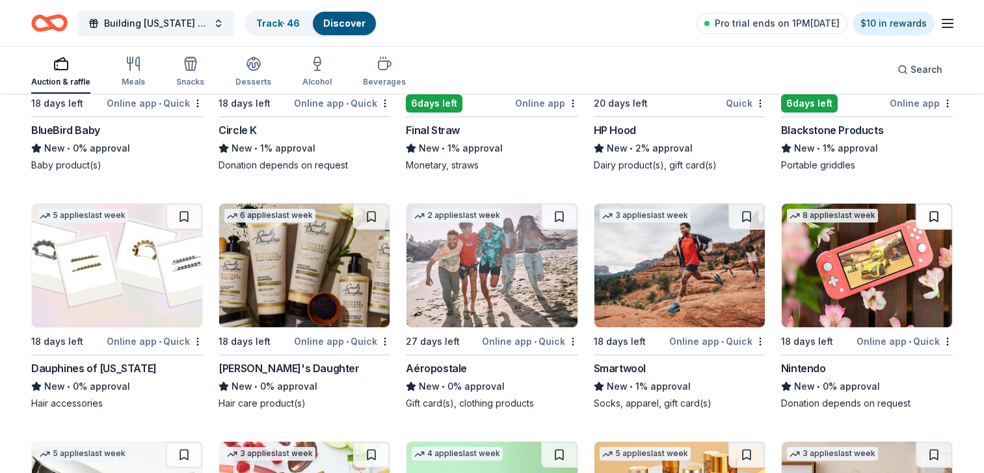
click at [932, 223] on button at bounding box center [934, 217] width 36 height 26
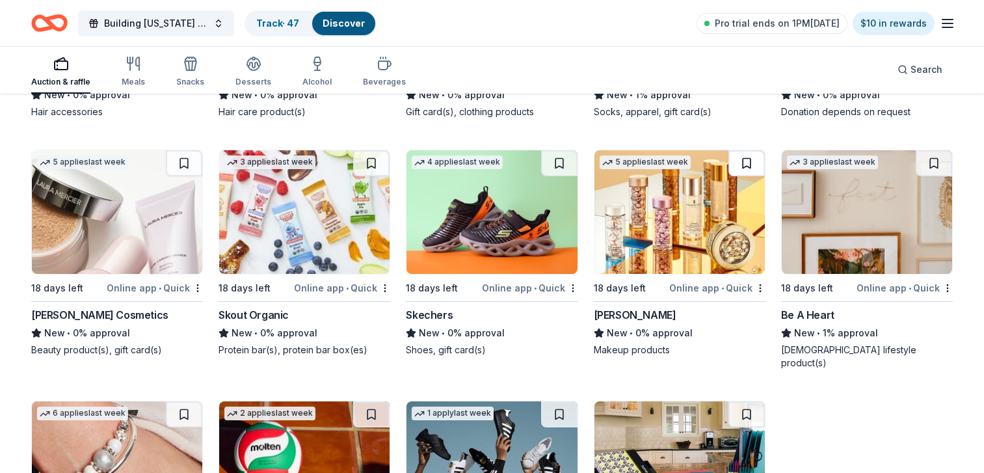
click at [744, 174] on button at bounding box center [747, 163] width 36 height 26
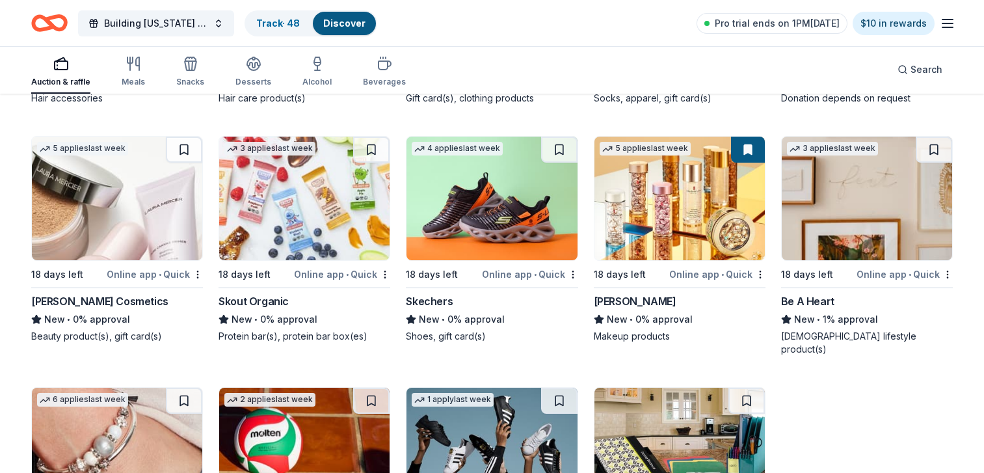
scroll to position [6941, 0]
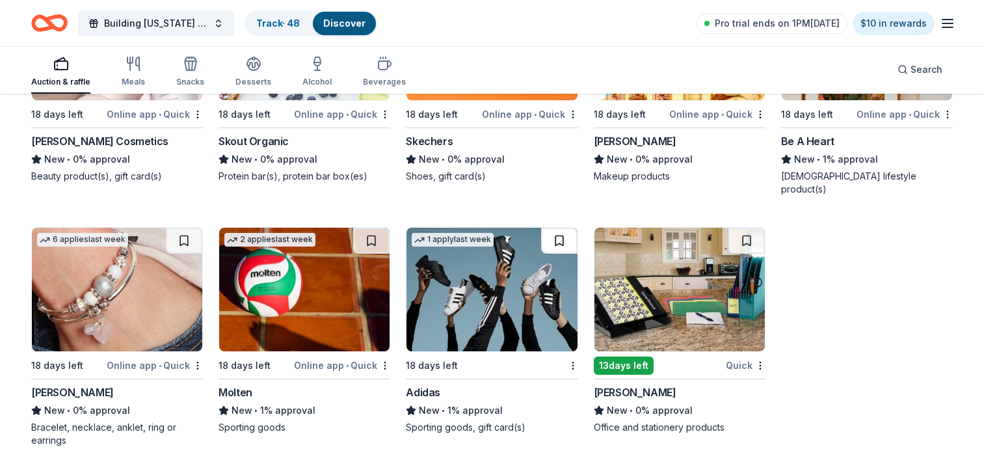
click at [556, 241] on button at bounding box center [559, 241] width 36 height 26
click at [744, 242] on button at bounding box center [747, 241] width 36 height 26
click at [267, 24] on link "Track · 50" at bounding box center [277, 23] width 43 height 11
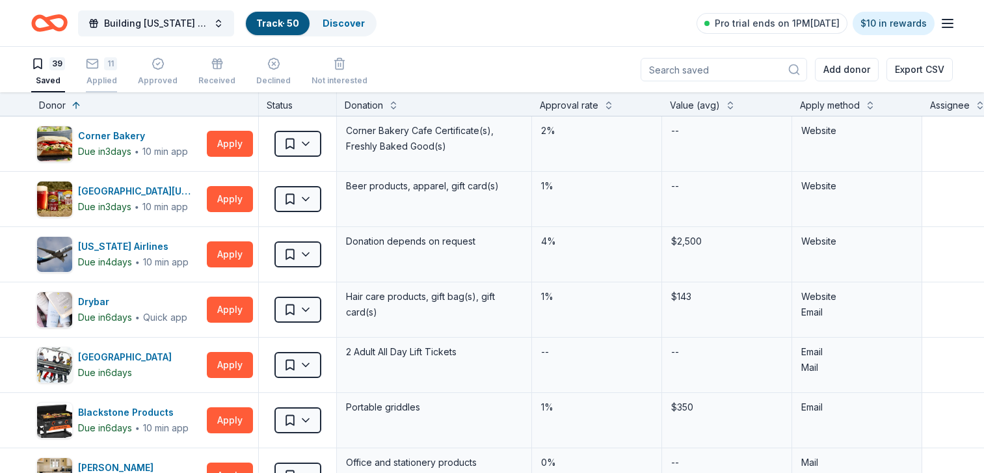
click at [96, 68] on rect "button" at bounding box center [92, 63] width 11 height 8
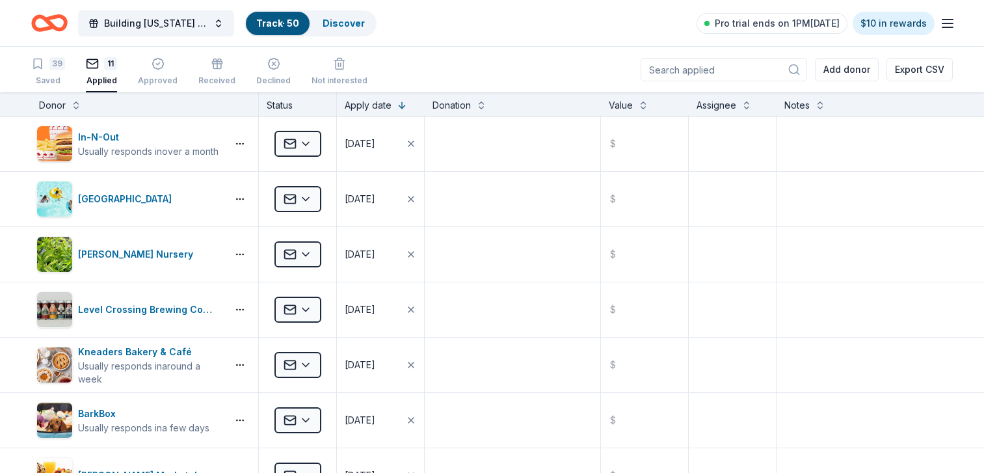
click at [275, 22] on link "Track · 50" at bounding box center [277, 23] width 43 height 11
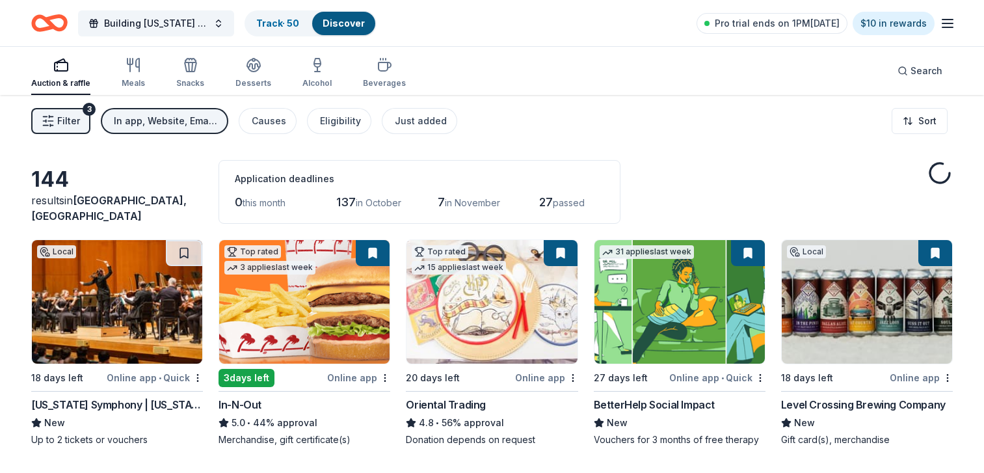
click at [75, 125] on span "Filter" at bounding box center [68, 121] width 23 height 16
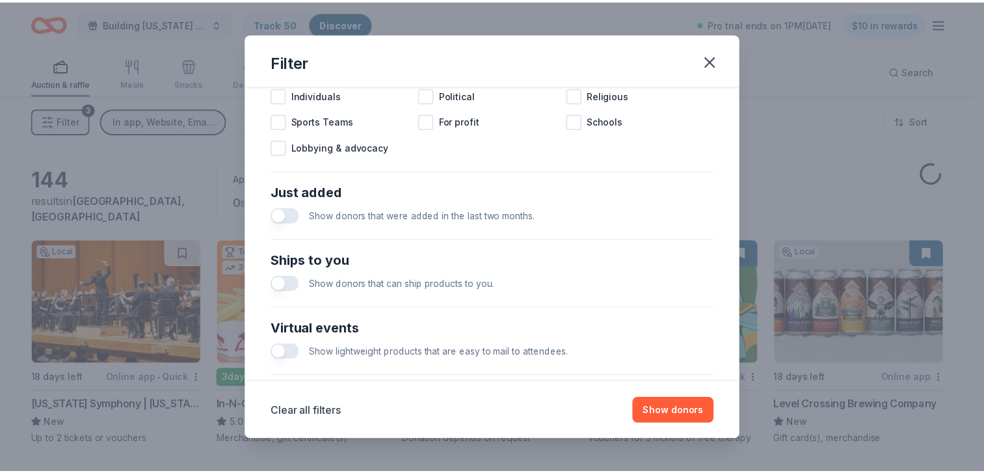
scroll to position [560, 0]
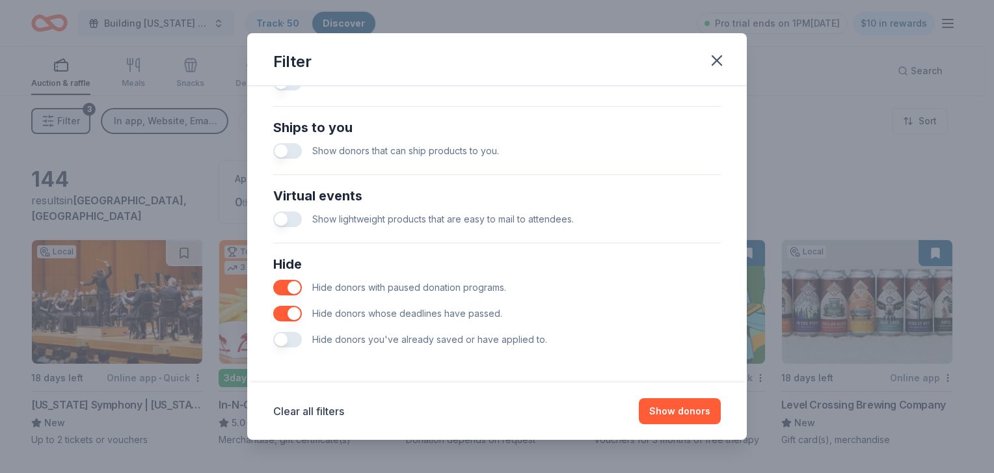
click at [280, 342] on button "button" at bounding box center [287, 340] width 29 height 16
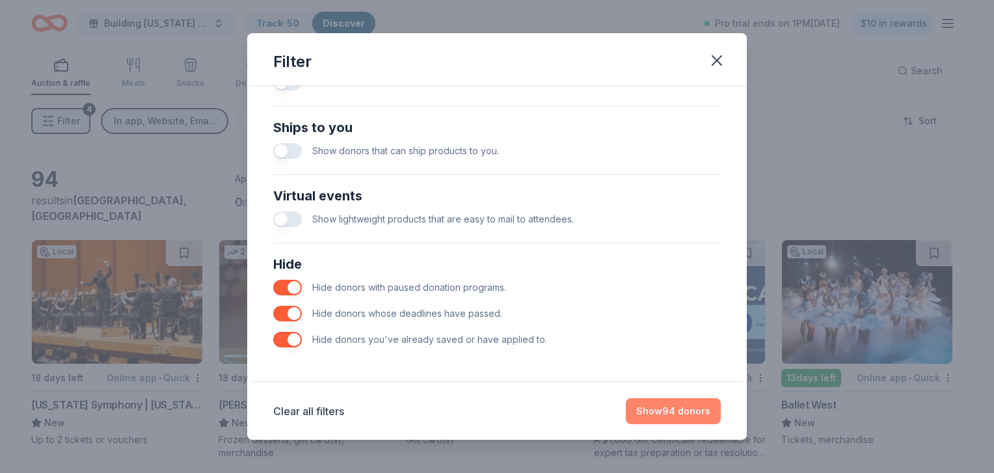
click at [695, 407] on button "Show 94 donors" at bounding box center [673, 411] width 95 height 26
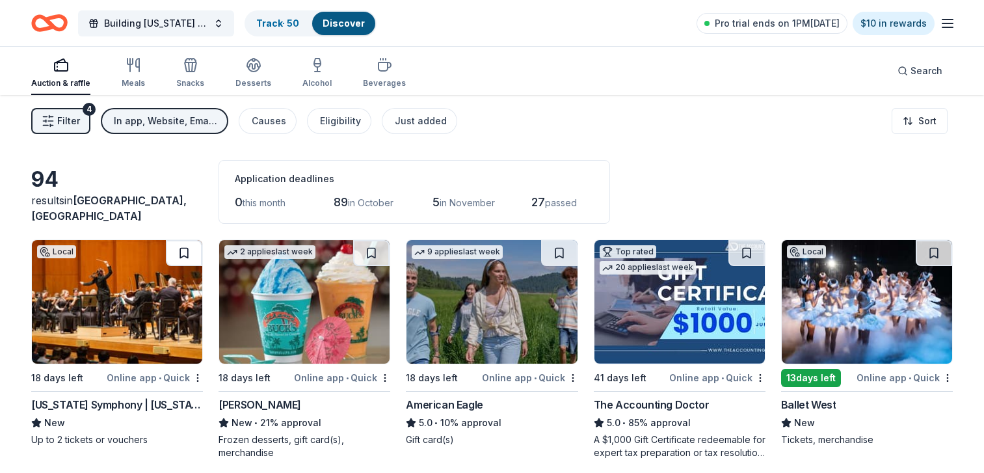
click at [180, 252] on button at bounding box center [184, 253] width 36 height 26
click at [277, 16] on div "Track · 51" at bounding box center [276, 23] width 61 height 23
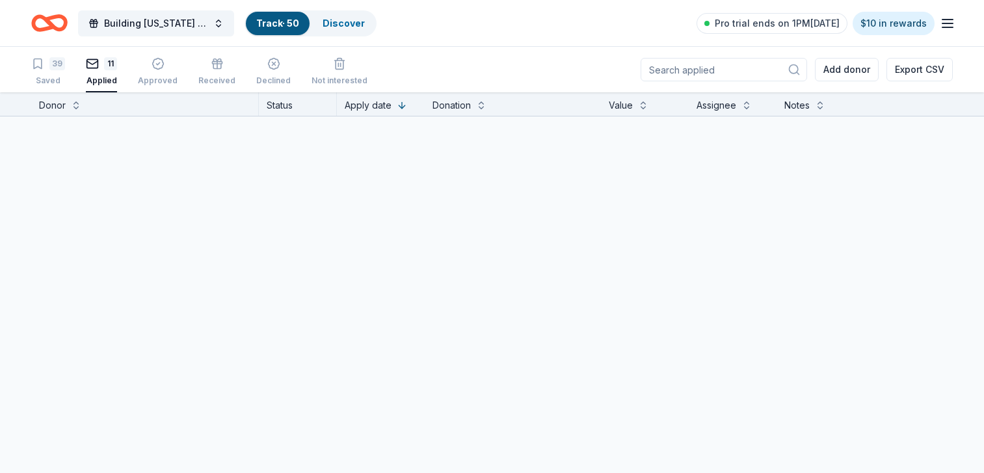
scroll to position [1, 0]
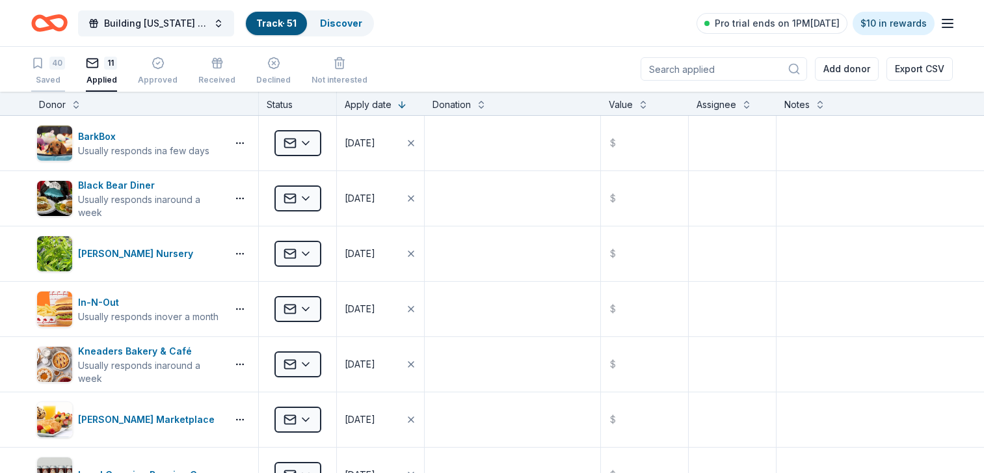
click at [49, 65] on div "40" at bounding box center [57, 63] width 16 height 13
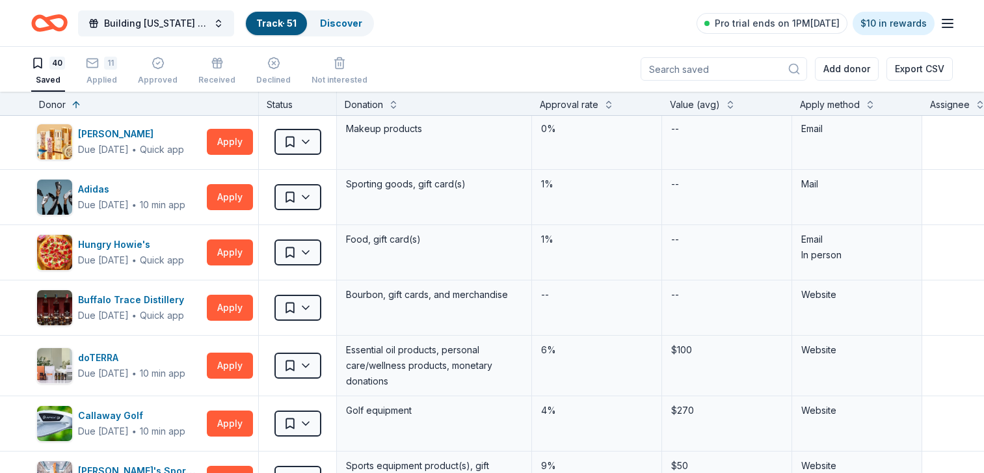
scroll to position [854, 0]
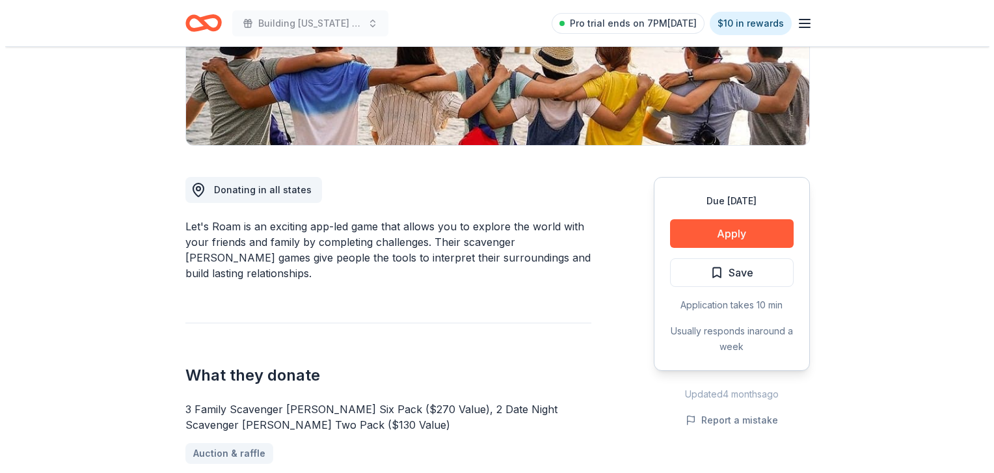
scroll to position [252, 0]
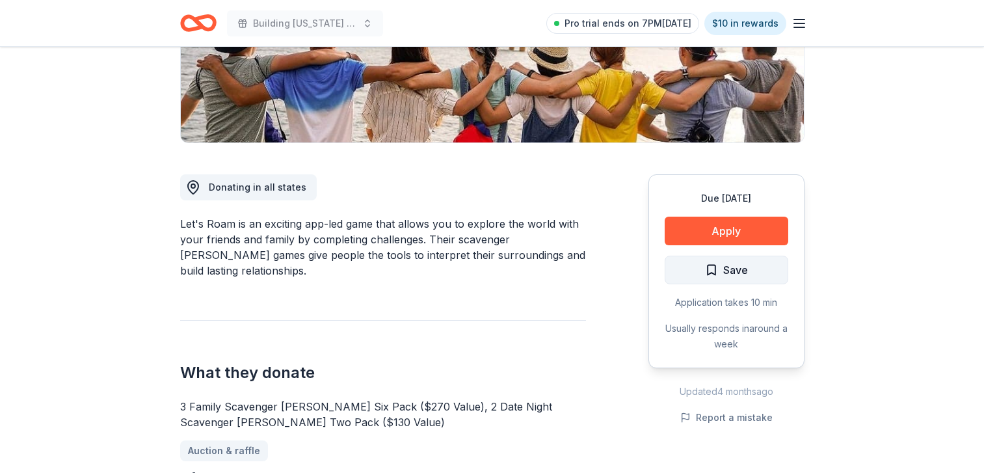
click at [706, 278] on button "Save" at bounding box center [727, 270] width 124 height 29
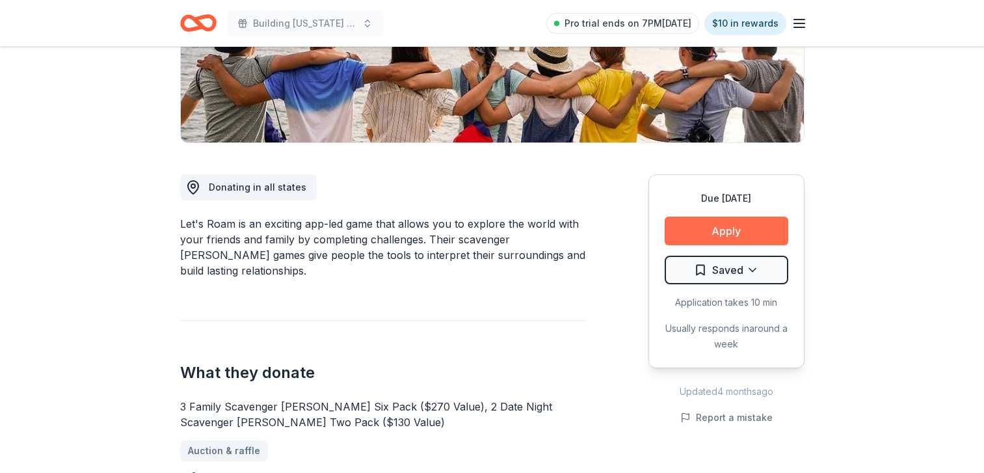
click at [699, 232] on button "Apply" at bounding box center [727, 231] width 124 height 29
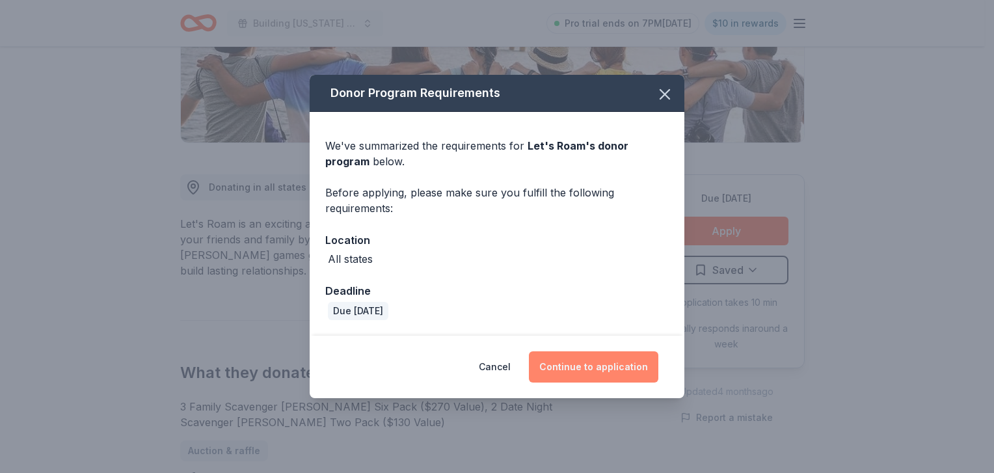
click at [605, 373] on button "Continue to application" at bounding box center [593, 366] width 129 height 31
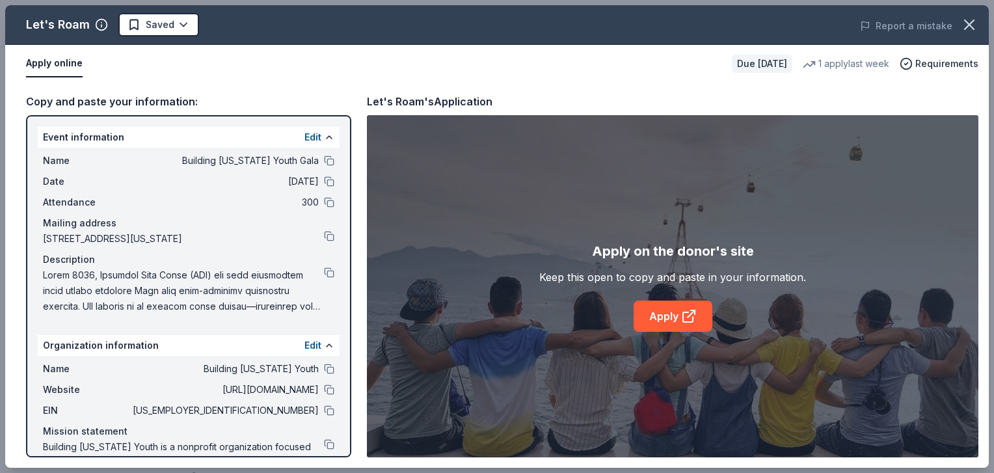
scroll to position [61, 0]
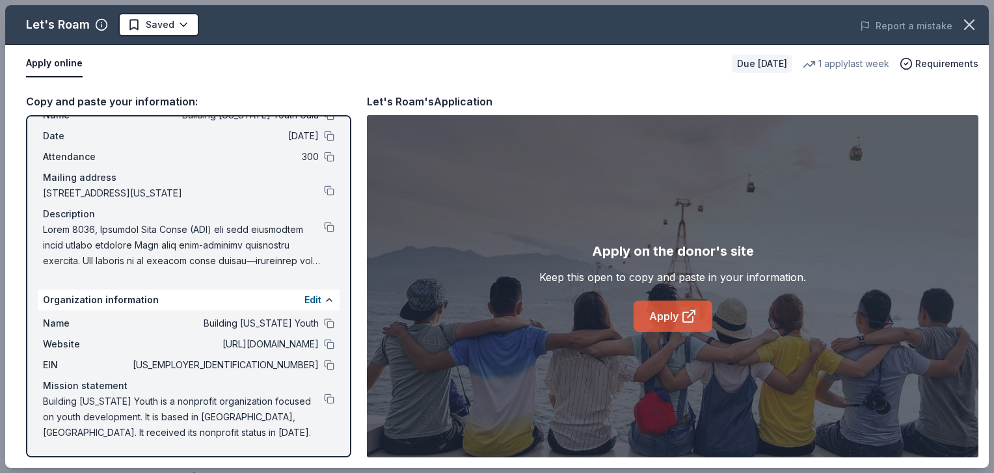
click at [675, 316] on link "Apply" at bounding box center [673, 316] width 79 height 31
click at [324, 347] on button at bounding box center [329, 344] width 10 height 10
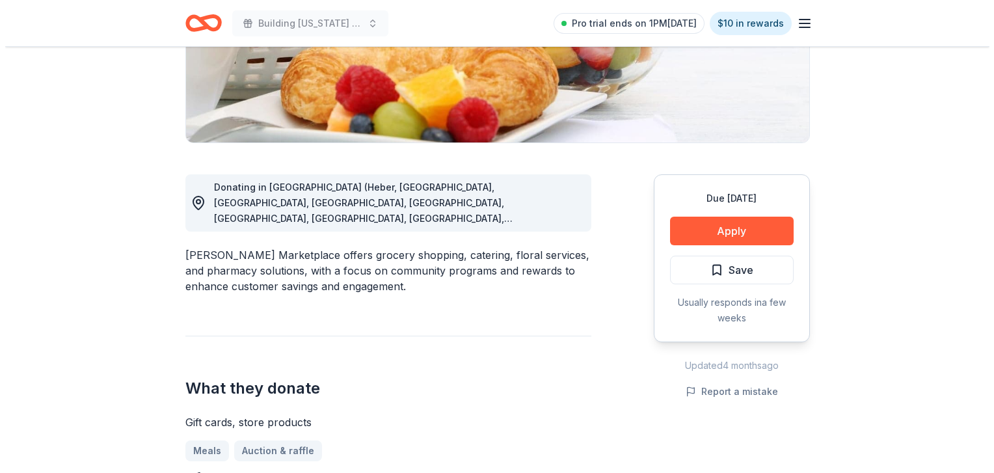
scroll to position [269, 0]
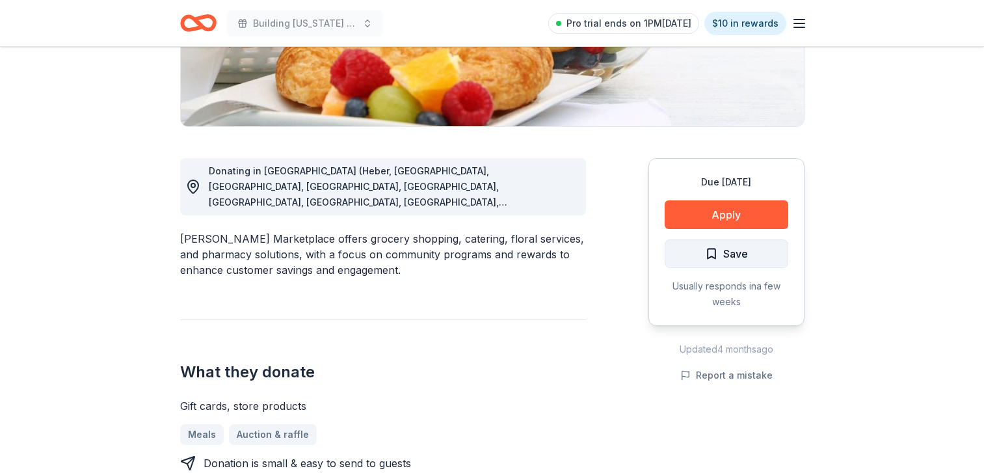
click at [709, 254] on span "Save" at bounding box center [726, 253] width 43 height 17
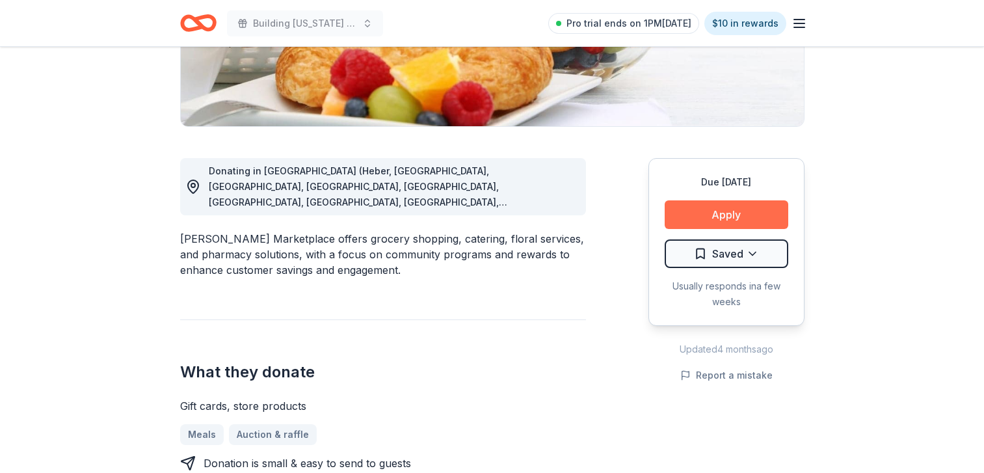
click at [712, 215] on button "Apply" at bounding box center [727, 214] width 124 height 29
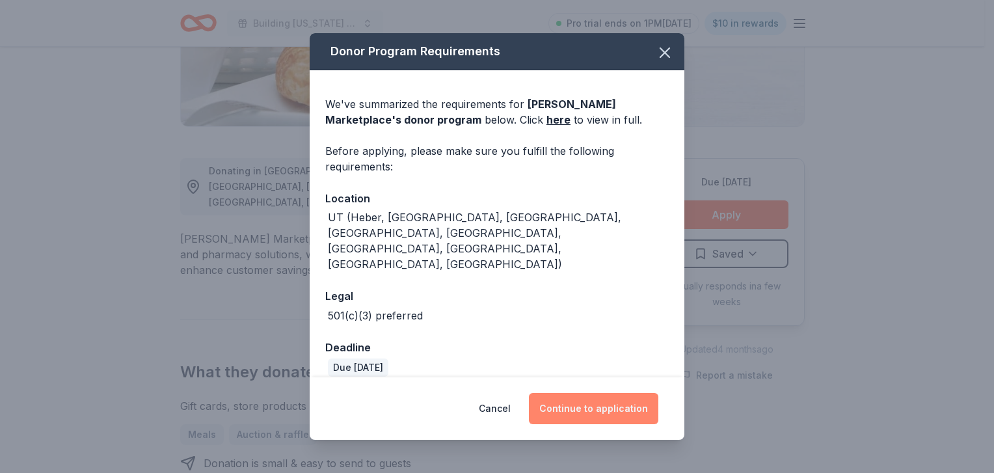
click at [604, 393] on button "Continue to application" at bounding box center [593, 408] width 129 height 31
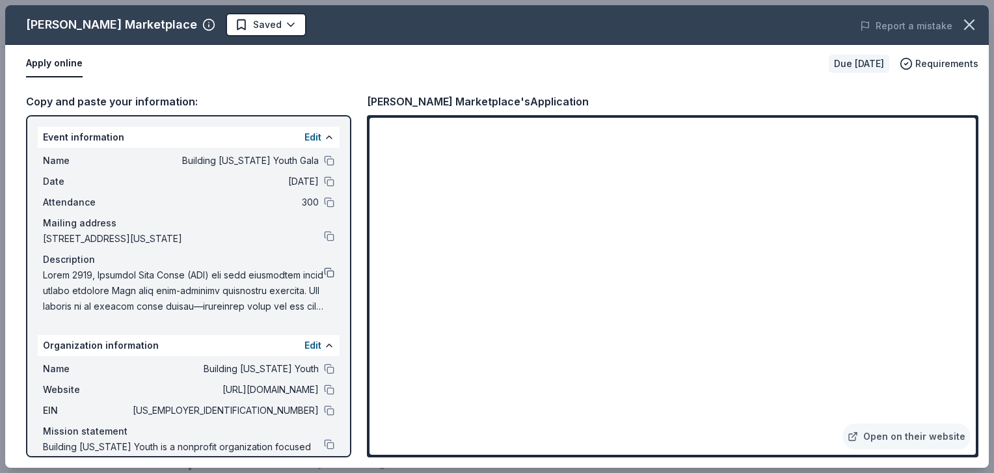
click at [324, 278] on button at bounding box center [329, 272] width 10 height 10
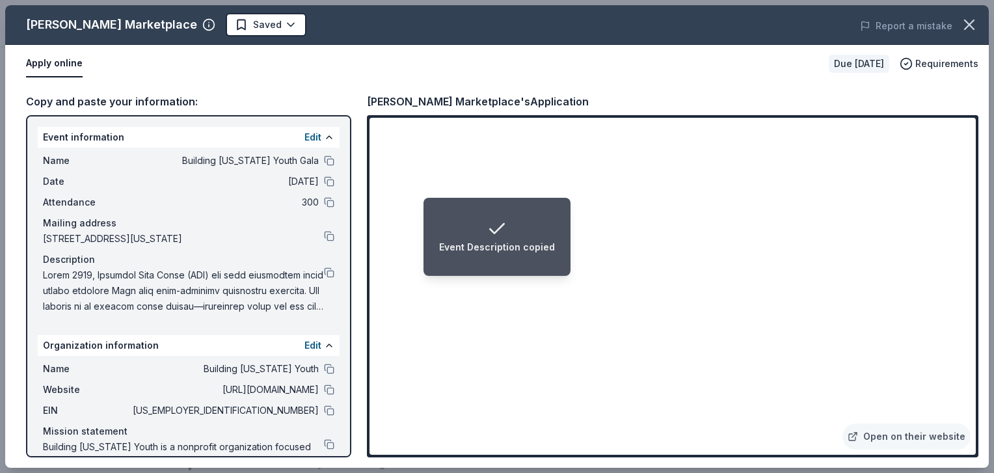
drag, startPoint x: 977, startPoint y: 355, endPoint x: 976, endPoint y: 334, distance: 20.2
click at [976, 334] on div "Open on their website" at bounding box center [673, 286] width 612 height 342
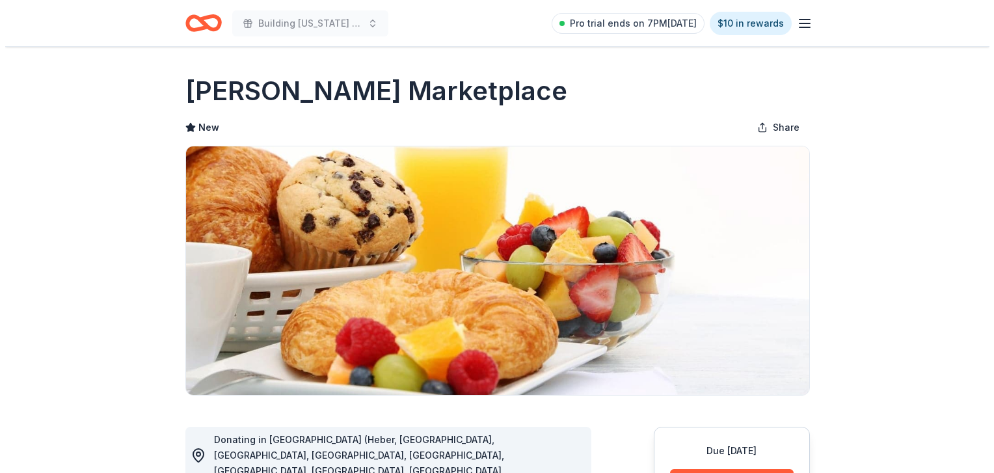
scroll to position [81, 0]
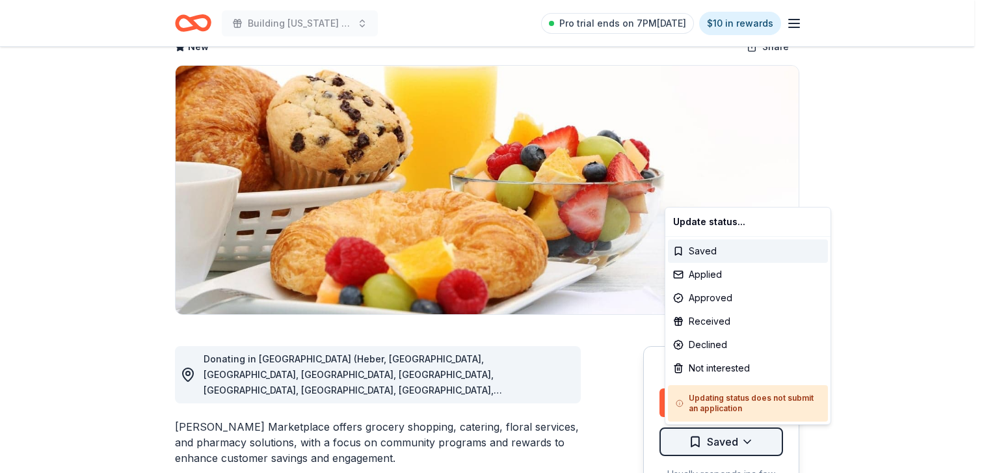
click at [705, 450] on button "Saved" at bounding box center [722, 441] width 124 height 29
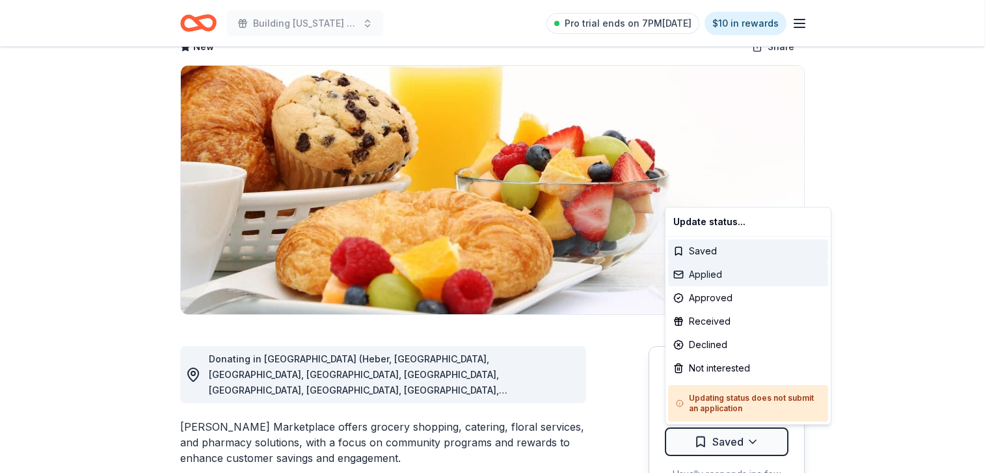
click at [738, 277] on div "Applied" at bounding box center [748, 274] width 160 height 23
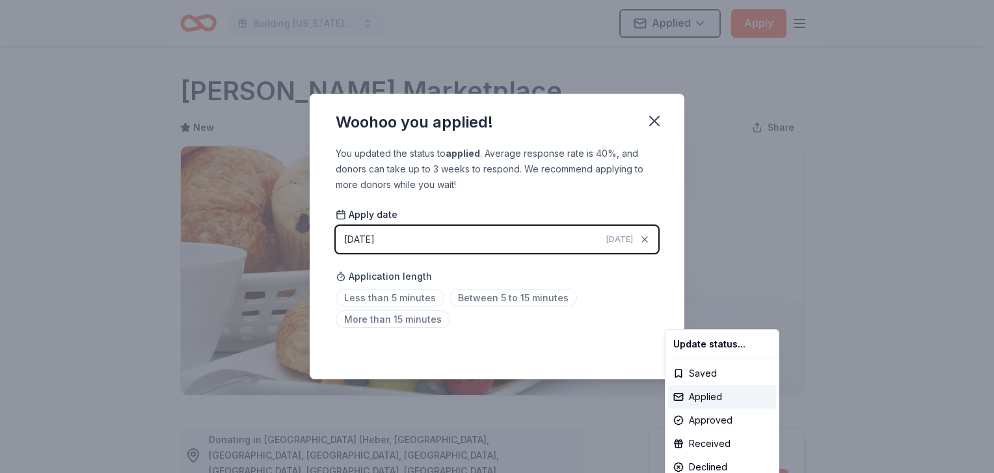
click at [651, 119] on html "Building [US_STATE] Youth Gala Applied Apply Due [DATE] Share [PERSON_NAME] Mar…" at bounding box center [497, 236] width 994 height 473
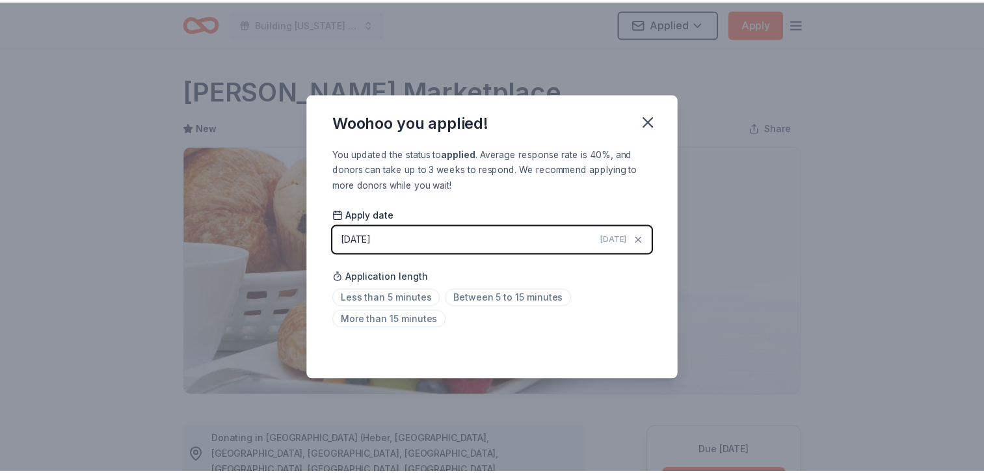
scroll to position [286, 0]
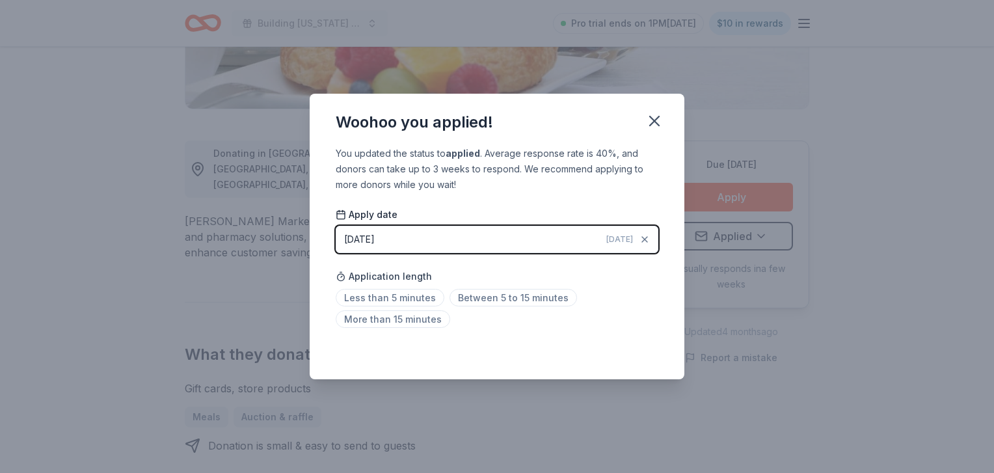
click at [651, 118] on icon "button" at bounding box center [654, 121] width 18 height 18
click at [645, 118] on icon "button" at bounding box center [654, 121] width 18 height 18
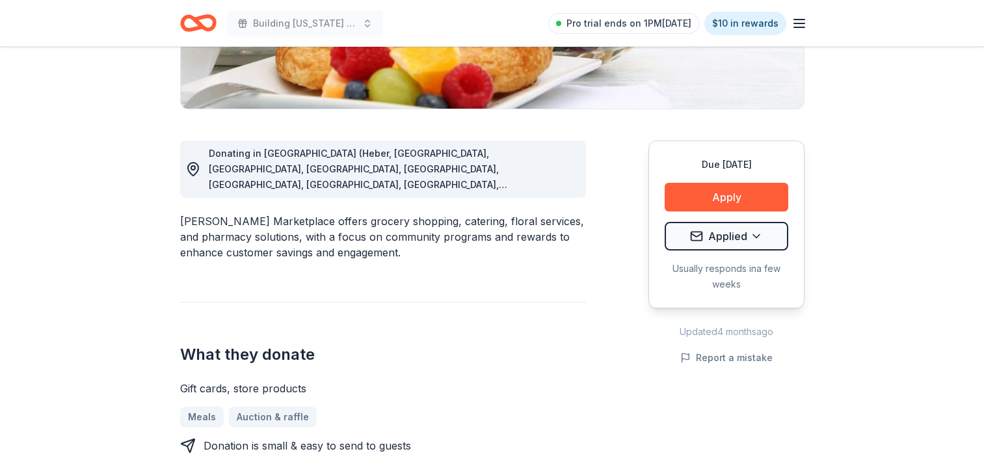
click at [651, 119] on div "Due [DATE] Apply Applied Usually responds in a few weeks Updated [DATE] Report …" at bounding box center [727, 458] width 156 height 699
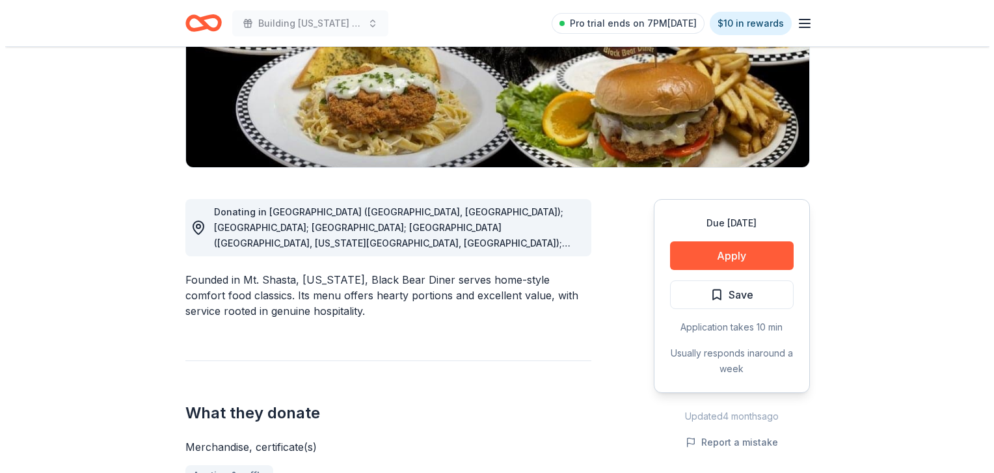
scroll to position [223, 0]
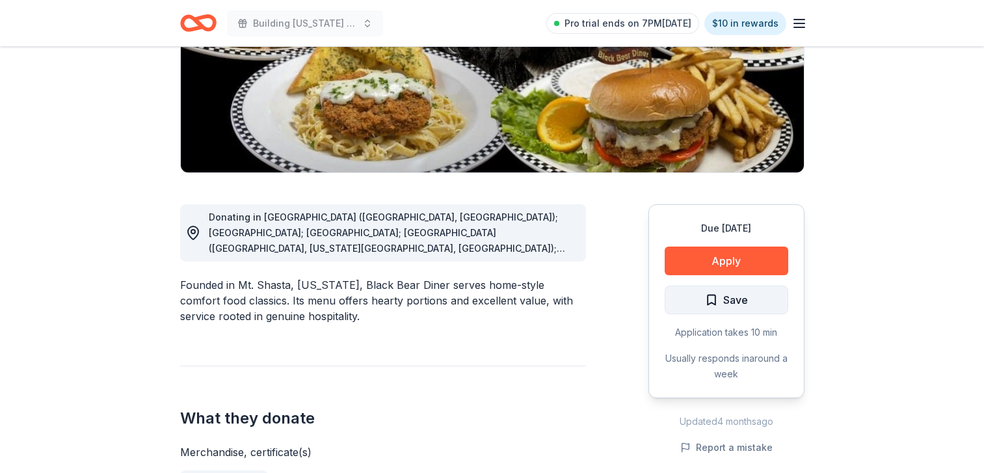
click at [718, 293] on span "Save" at bounding box center [726, 300] width 43 height 17
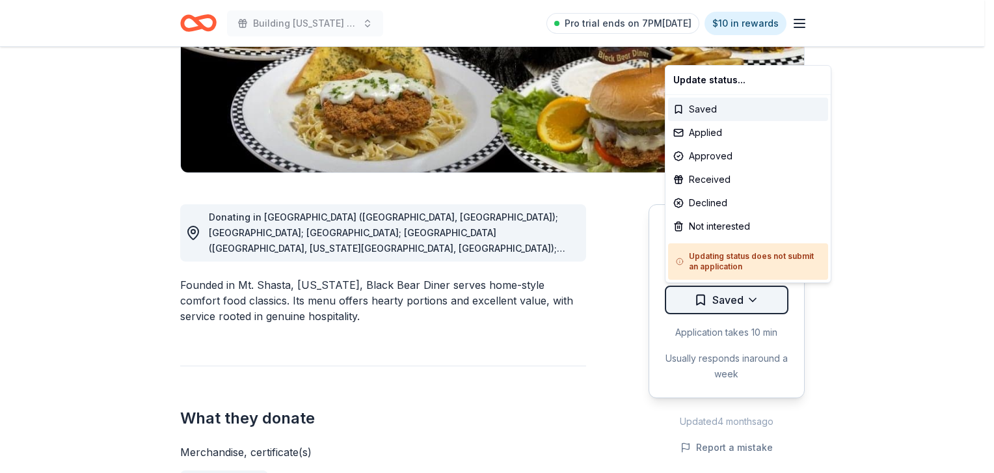
click at [711, 295] on span "Saved" at bounding box center [718, 300] width 49 height 17
click at [716, 128] on div "Applied" at bounding box center [748, 132] width 160 height 23
click at [716, 144] on div "Applied" at bounding box center [748, 132] width 160 height 23
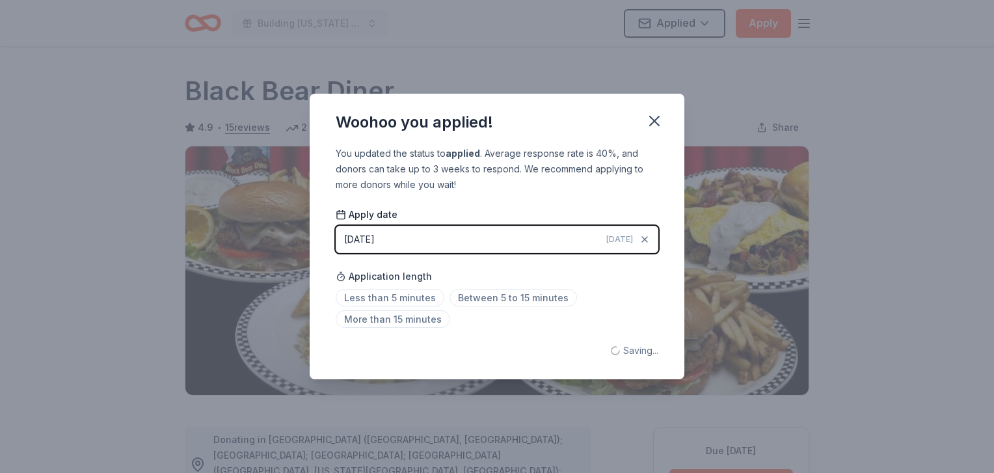
scroll to position [286, 0]
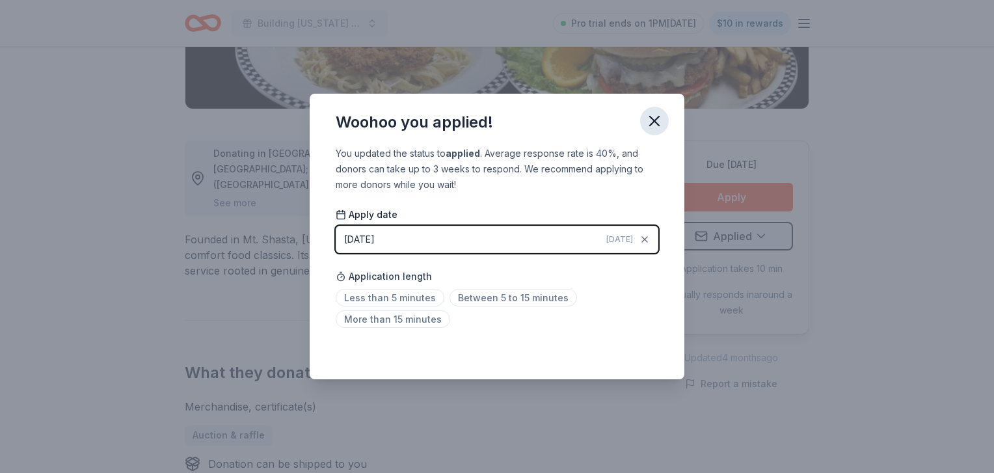
click at [651, 112] on icon "button" at bounding box center [654, 121] width 18 height 18
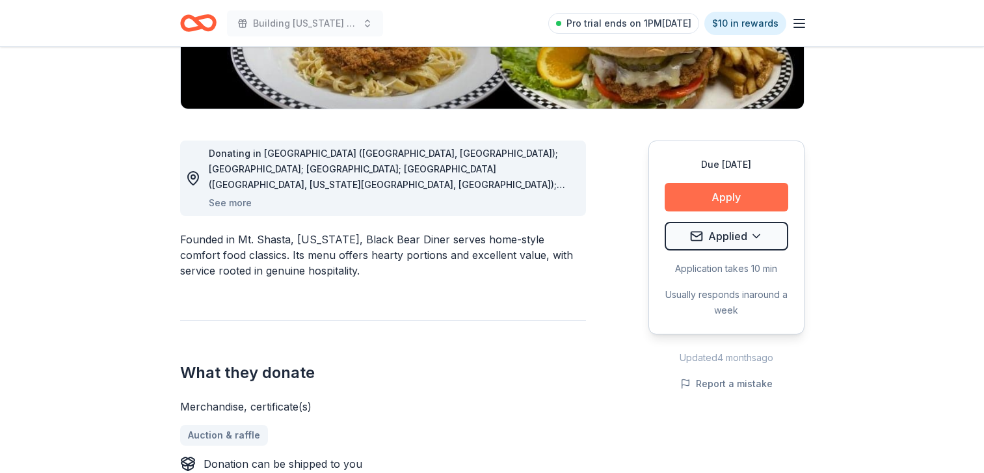
click at [733, 188] on button "Apply" at bounding box center [727, 197] width 124 height 29
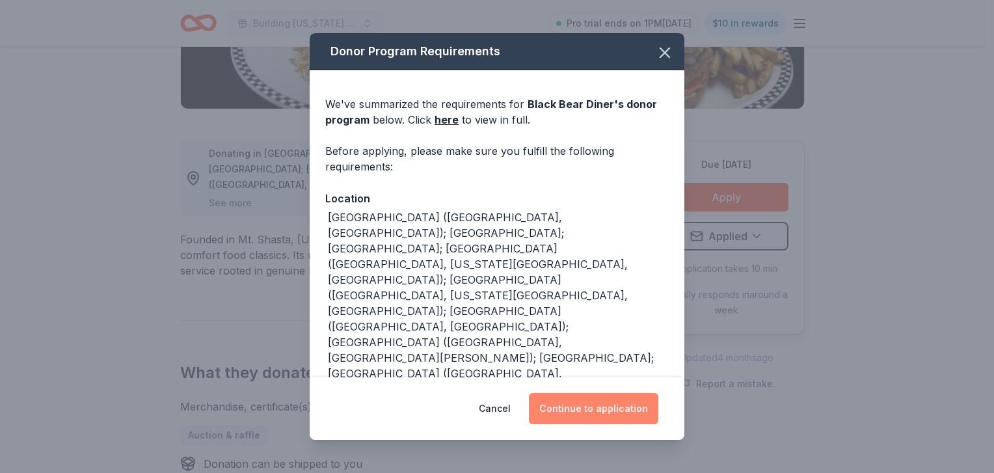
click at [618, 407] on button "Continue to application" at bounding box center [593, 408] width 129 height 31
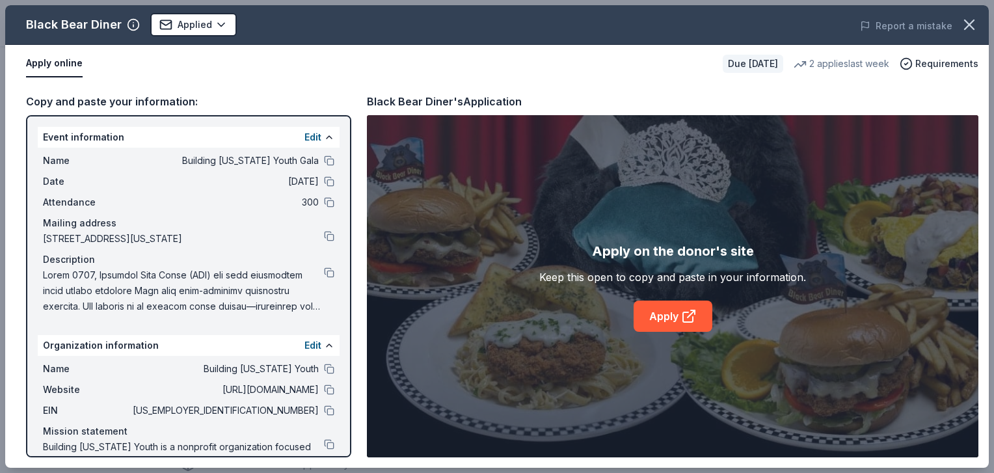
click at [935, 340] on div "Apply on the donor's site Keep this open to copy and paste in your information.…" at bounding box center [673, 286] width 612 height 342
click at [676, 319] on link "Apply" at bounding box center [673, 316] width 79 height 31
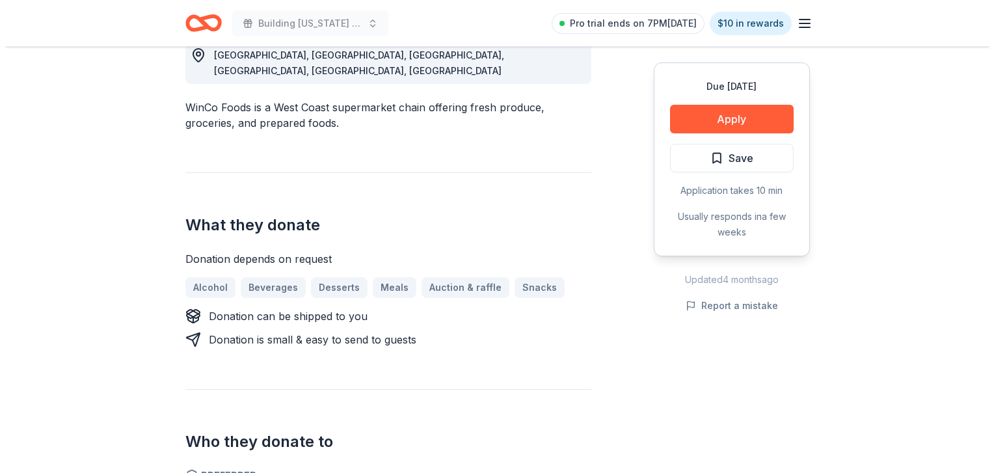
scroll to position [392, 0]
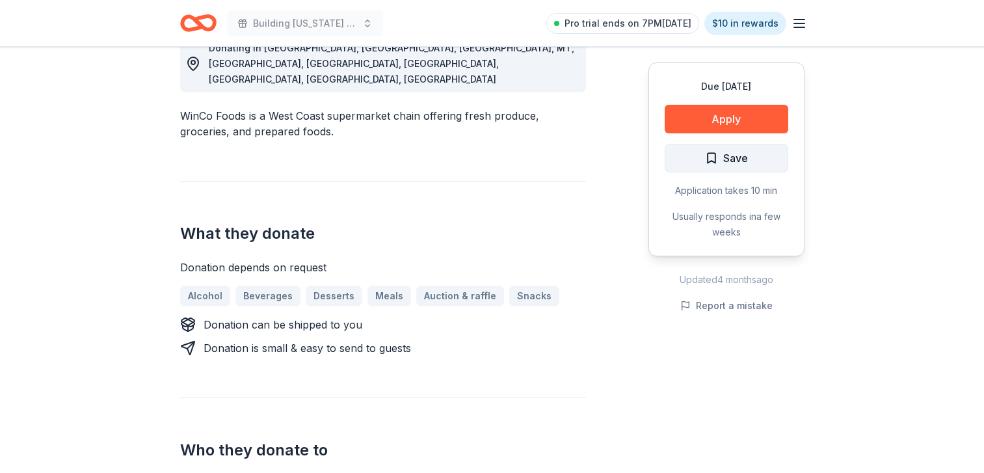
click at [695, 147] on button "Save" at bounding box center [727, 158] width 124 height 29
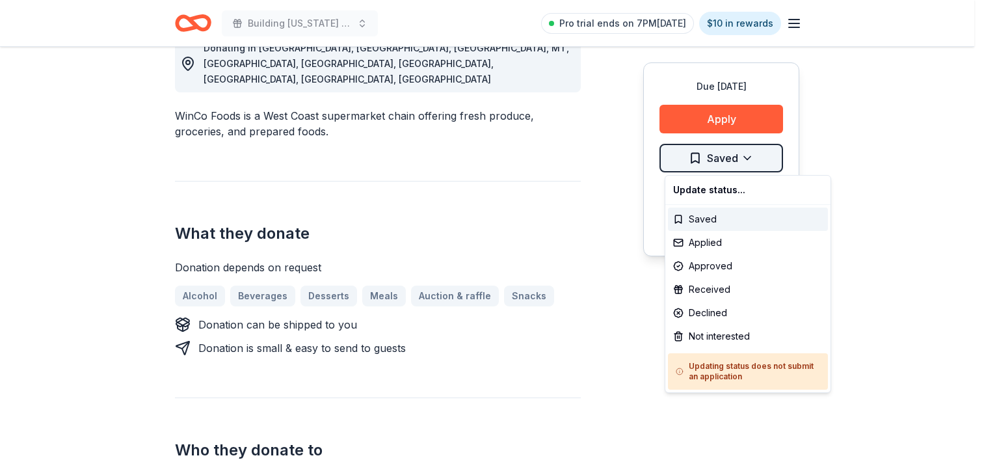
click at [694, 156] on span "Saved" at bounding box center [713, 158] width 49 height 17
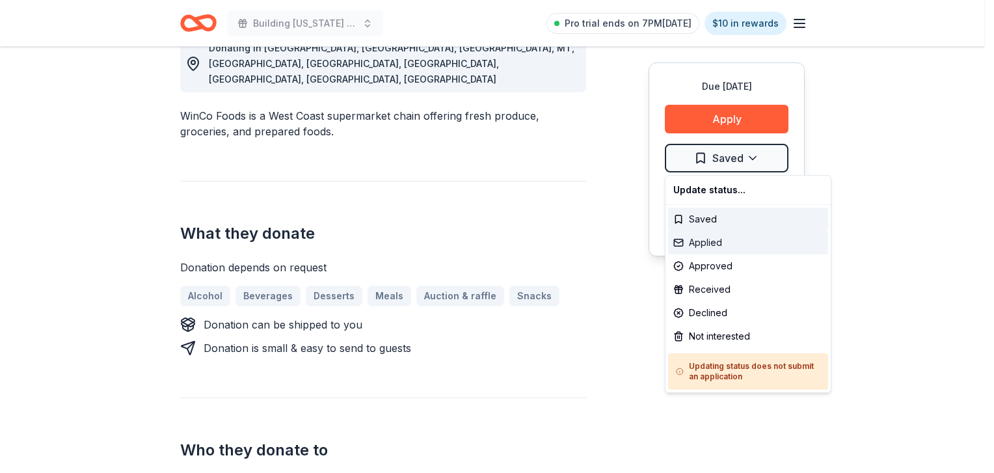
click at [685, 242] on div "Applied" at bounding box center [748, 242] width 160 height 23
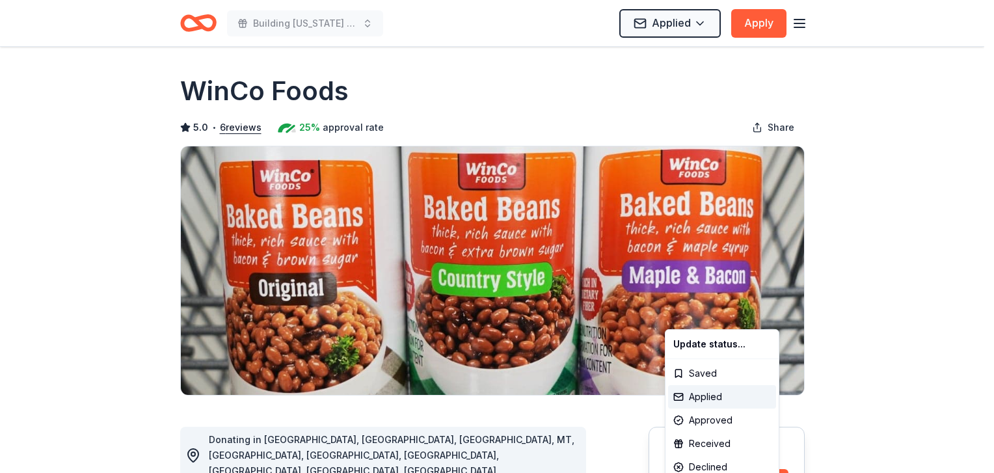
scroll to position [0, 0]
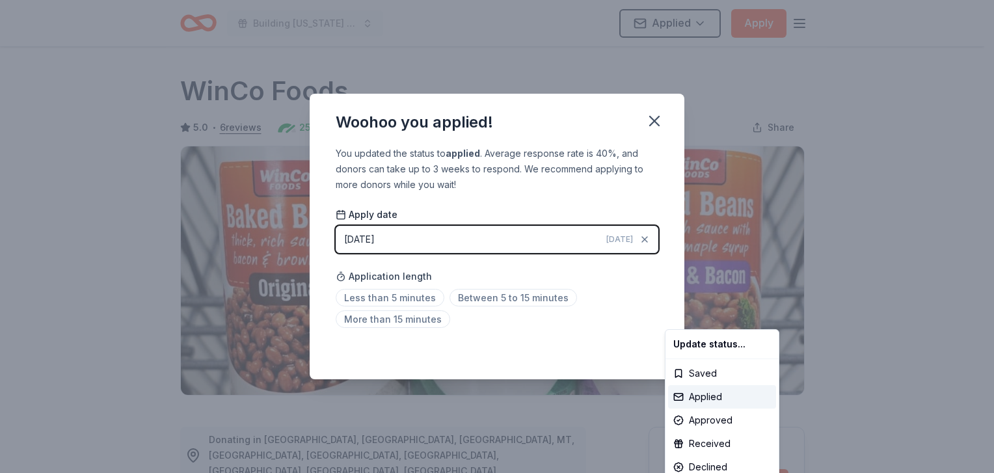
click at [649, 126] on html "Building [US_STATE] Youth Gala Applied Apply Due [DATE] Share WinCo Foods 5.0 •…" at bounding box center [497, 236] width 994 height 473
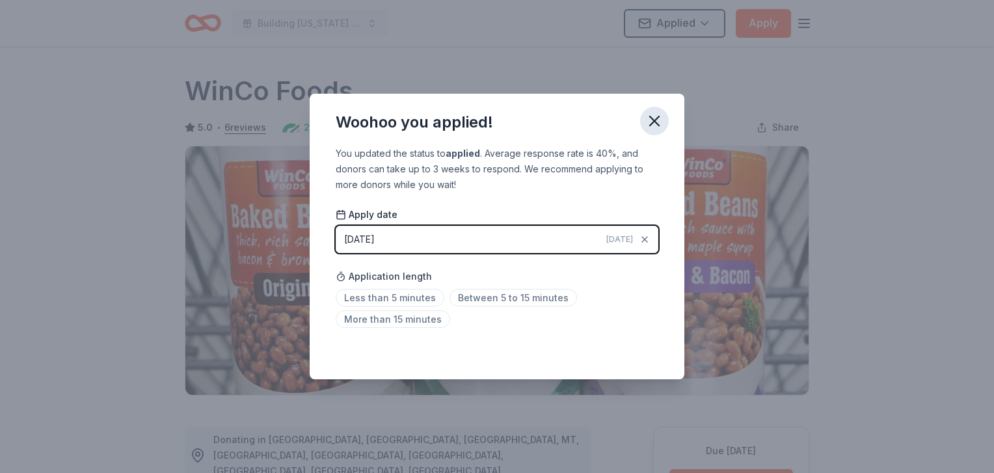
scroll to position [286, 0]
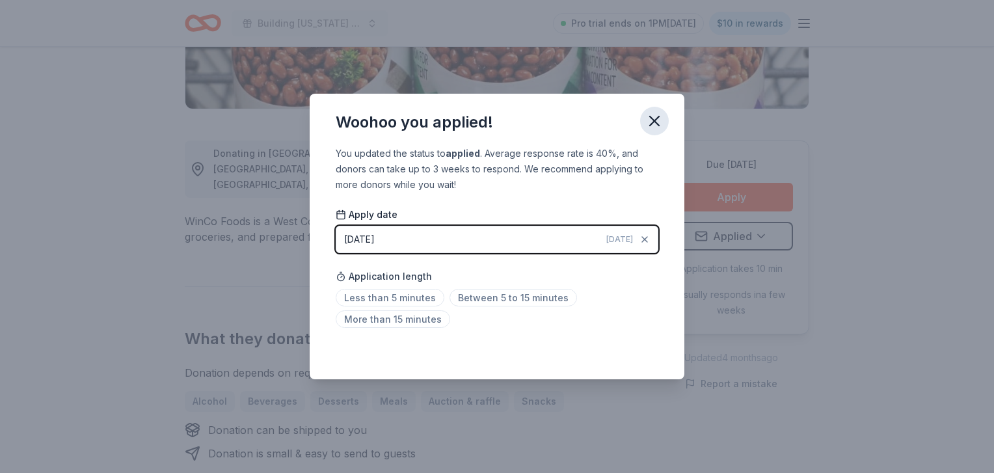
click at [651, 116] on icon "button" at bounding box center [654, 121] width 18 height 18
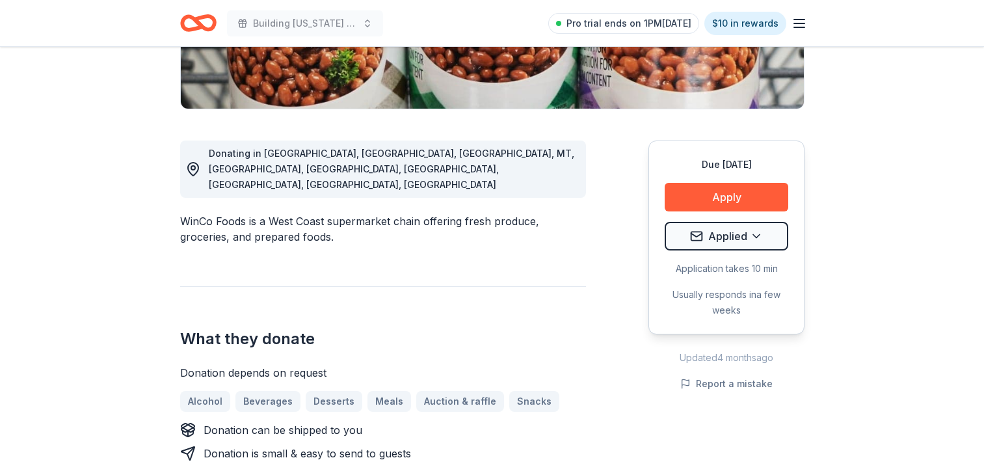
click at [702, 210] on button "Apply" at bounding box center [727, 197] width 124 height 29
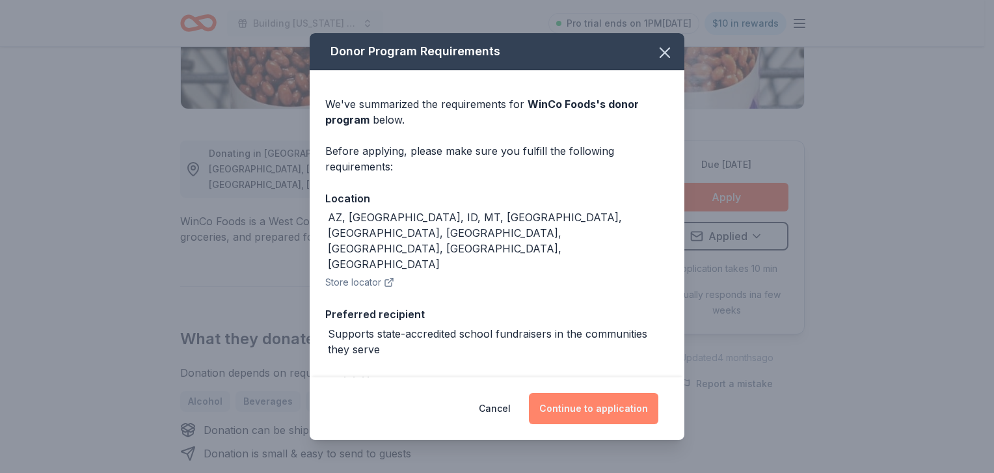
click at [573, 413] on button "Continue to application" at bounding box center [593, 408] width 129 height 31
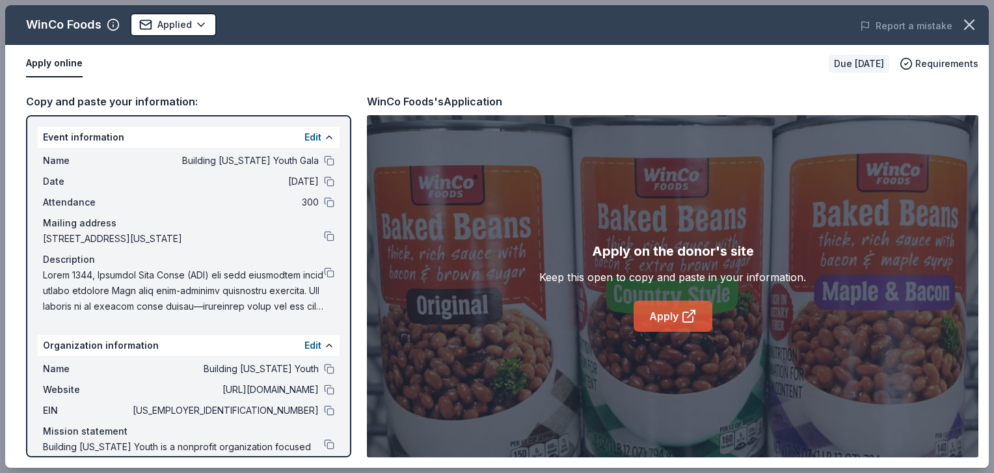
click at [675, 323] on link "Apply" at bounding box center [673, 316] width 79 height 31
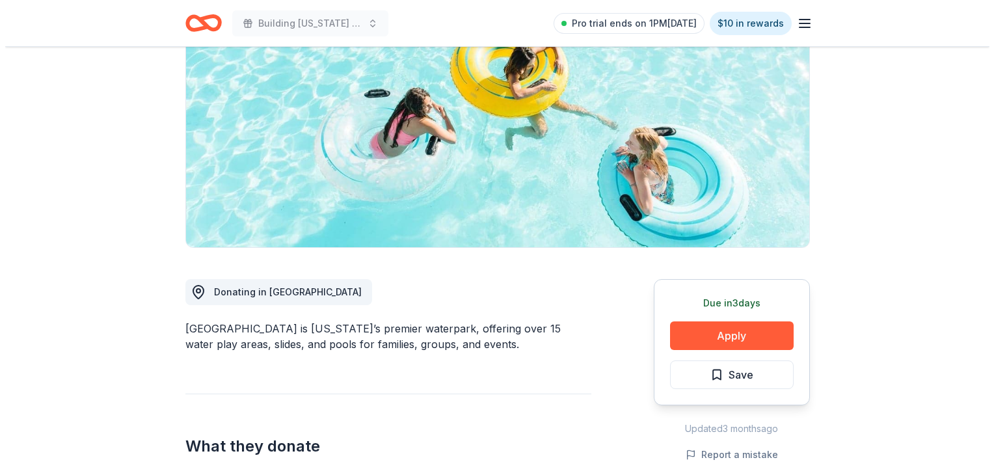
scroll to position [183, 0]
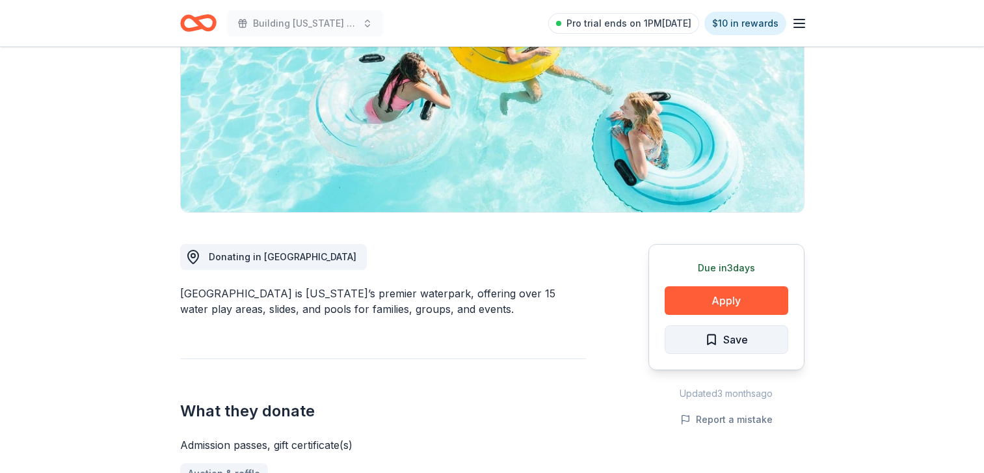
click at [727, 337] on span "Save" at bounding box center [736, 339] width 25 height 17
click at [716, 342] on span "Saved" at bounding box center [727, 339] width 31 height 17
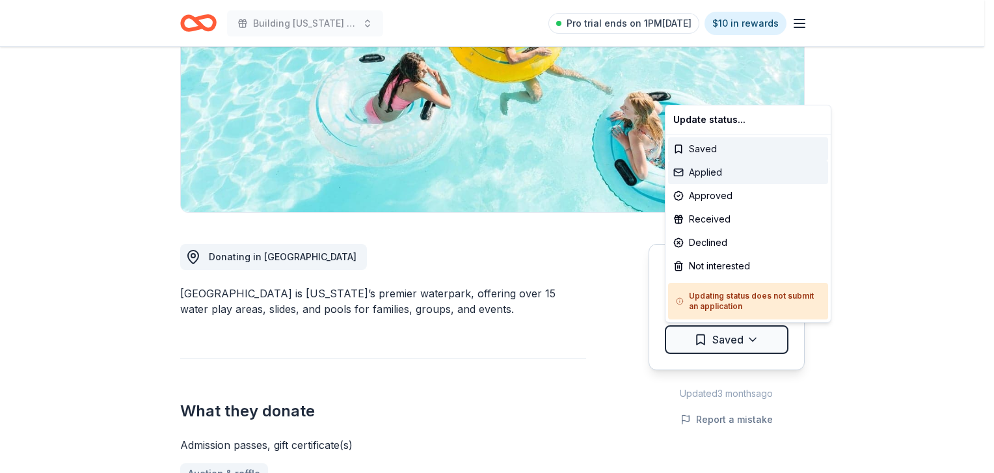
click at [718, 168] on div "Applied" at bounding box center [748, 172] width 160 height 23
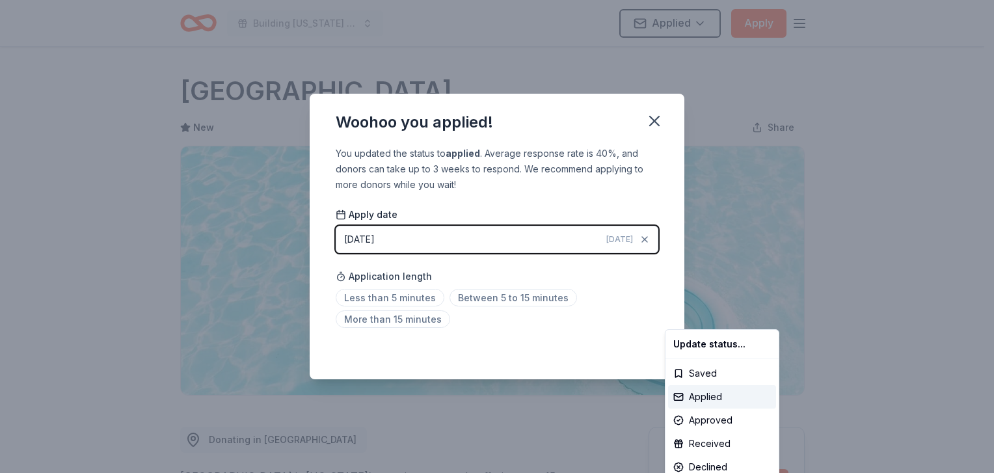
click at [650, 118] on html "Building [US_STATE] Youth Gala Applied Apply Due [DATE] Share [GEOGRAPHIC_DATA]…" at bounding box center [497, 236] width 994 height 473
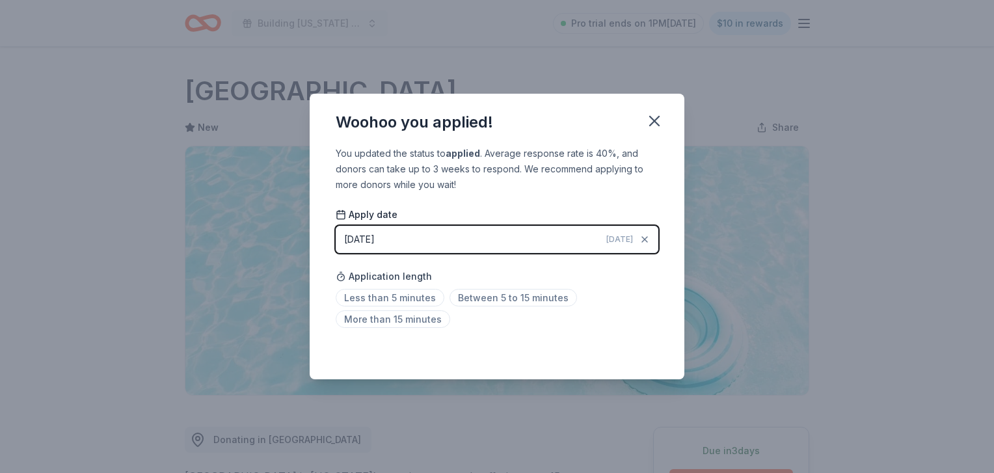
scroll to position [286, 0]
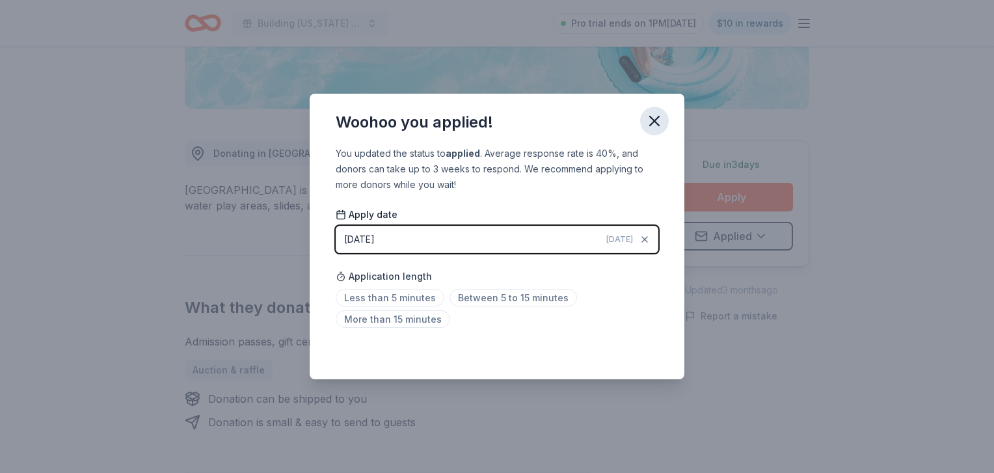
click at [658, 119] on icon "button" at bounding box center [654, 121] width 18 height 18
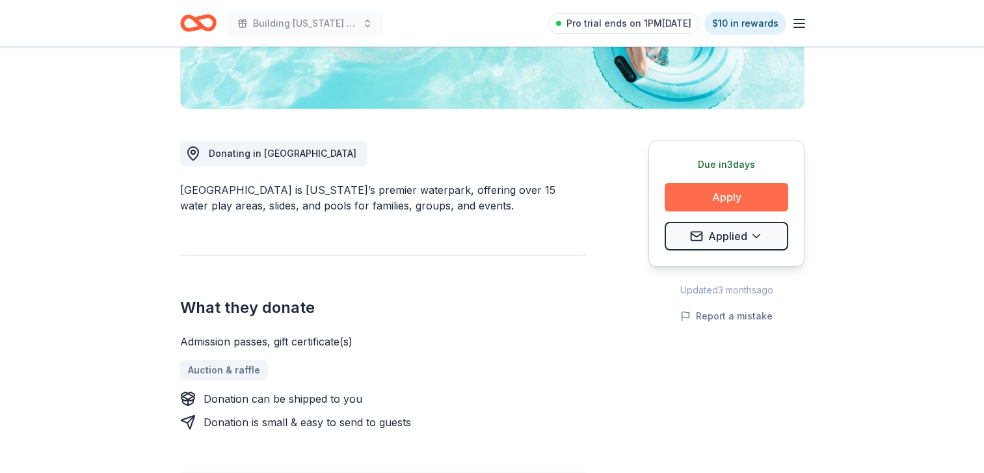
drag, startPoint x: 724, startPoint y: 204, endPoint x: 721, endPoint y: 198, distance: 7.0
click at [721, 198] on button "Apply" at bounding box center [727, 197] width 124 height 29
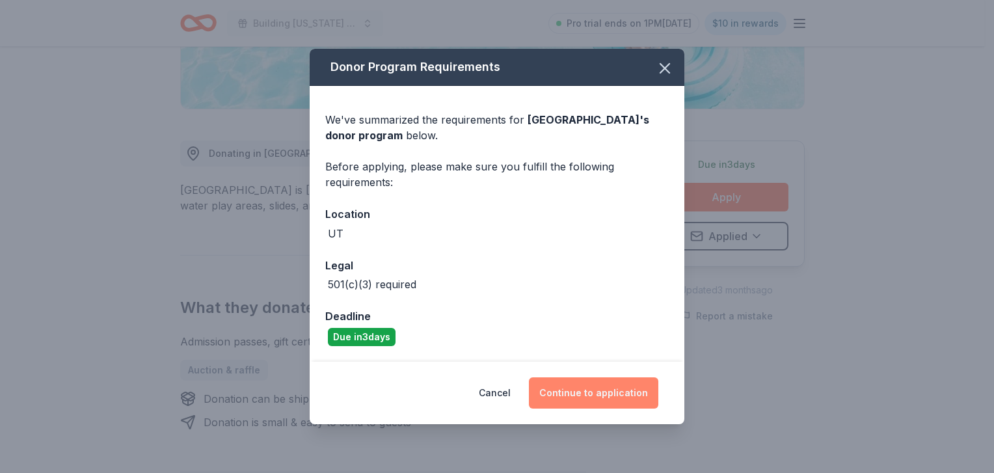
click at [604, 386] on button "Continue to application" at bounding box center [593, 392] width 129 height 31
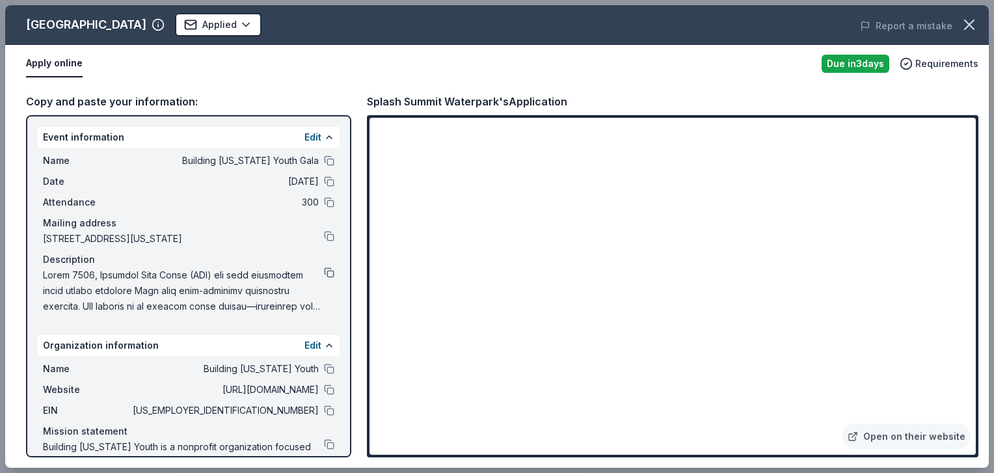
click at [324, 278] on button at bounding box center [329, 272] width 10 height 10
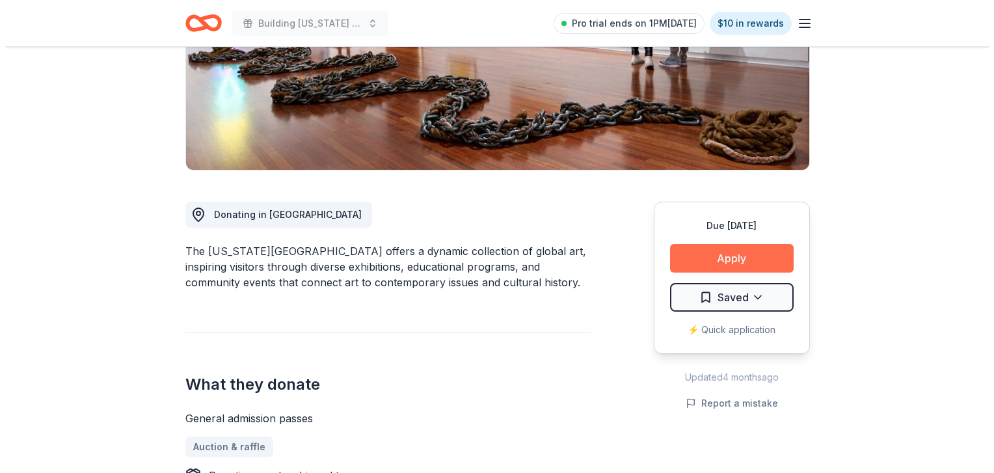
scroll to position [228, 0]
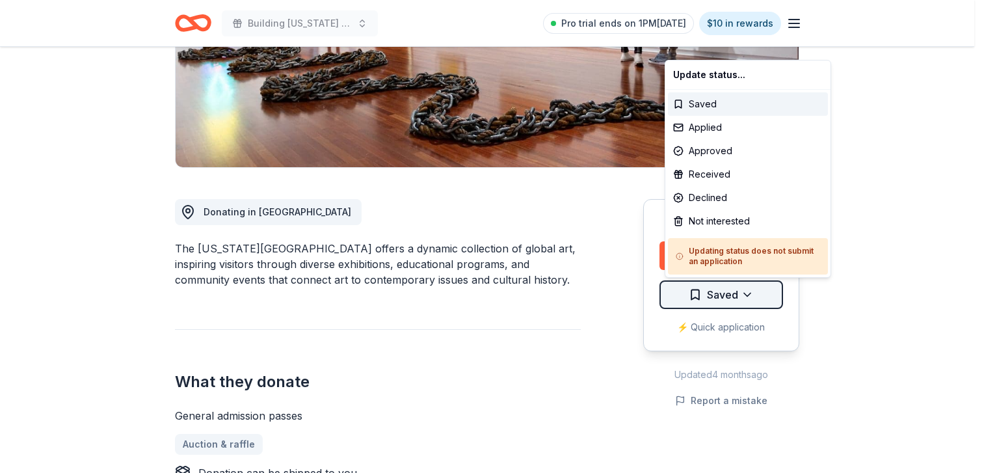
click at [719, 284] on button "Saved" at bounding box center [722, 294] width 124 height 29
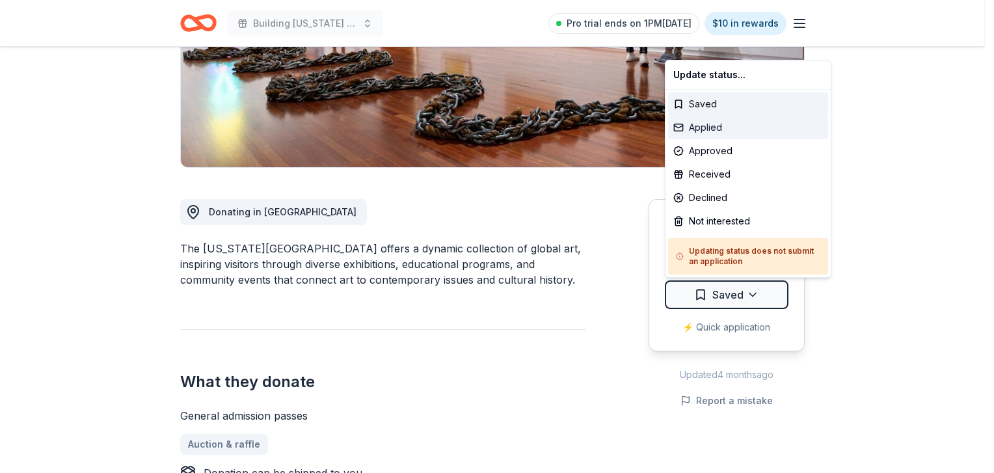
click at [695, 128] on div "Applied" at bounding box center [748, 127] width 160 height 23
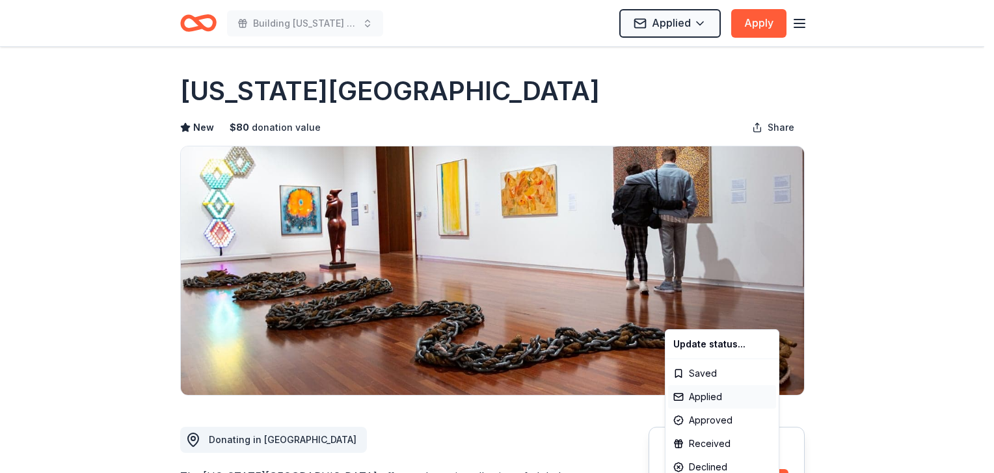
scroll to position [0, 0]
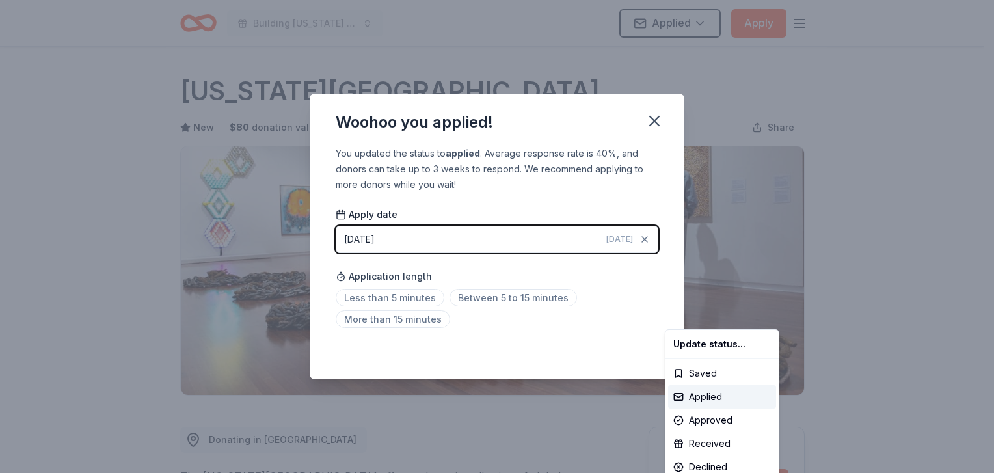
click at [651, 120] on html "Building Utah Youth Gala Applied Apply Due in 20 days Share Utah Museum of Fine…" at bounding box center [497, 236] width 994 height 473
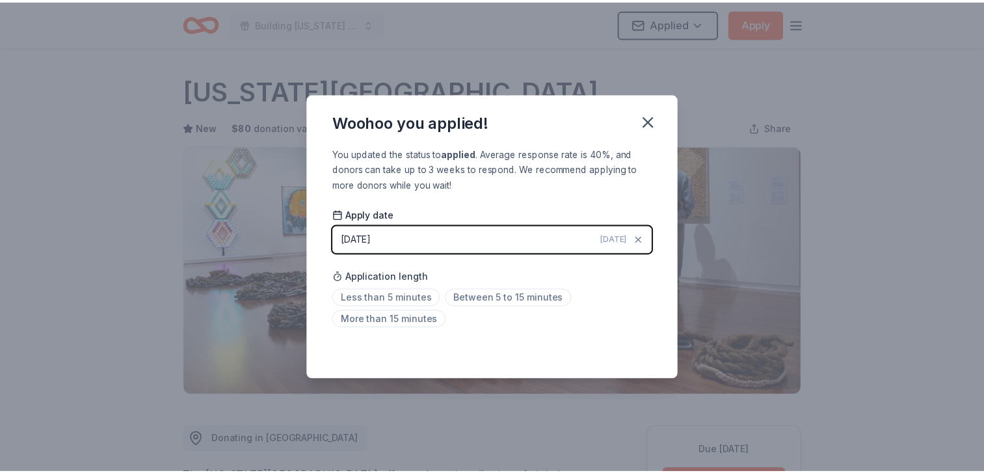
scroll to position [286, 0]
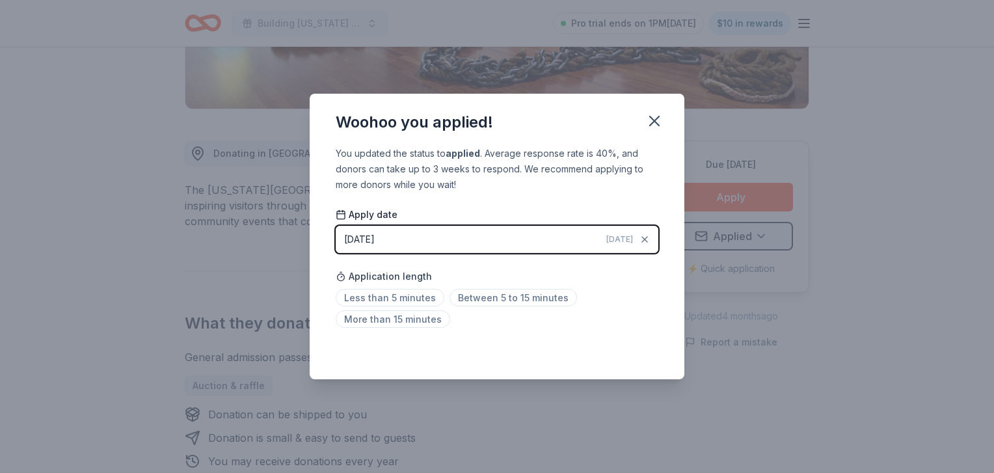
click at [651, 119] on icon "button" at bounding box center [654, 121] width 18 height 18
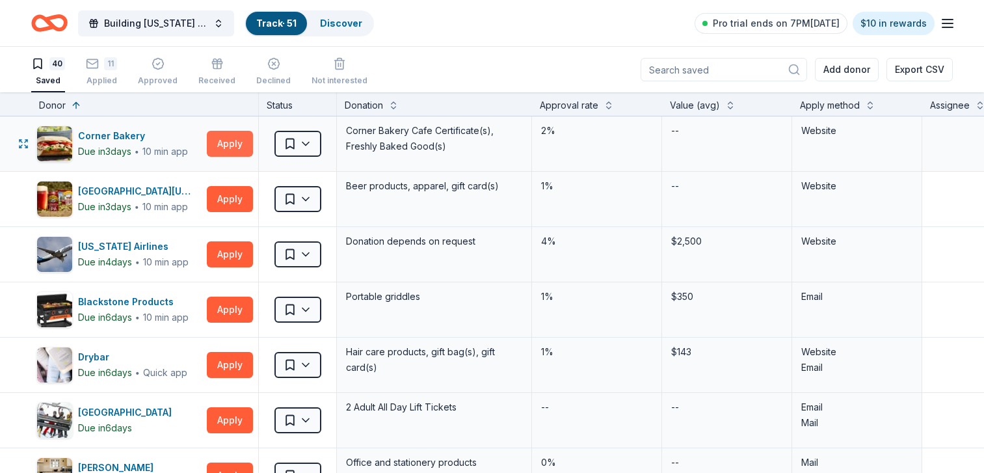
click at [225, 144] on button "Apply" at bounding box center [230, 144] width 46 height 26
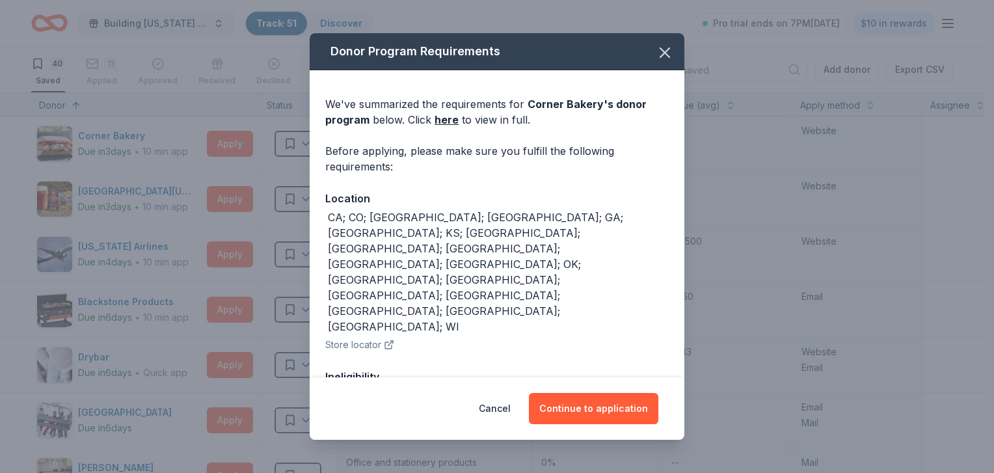
click at [227, 146] on div "Donor Program Requirements We've summarized the requirements for Corner Bakery …" at bounding box center [497, 236] width 994 height 473
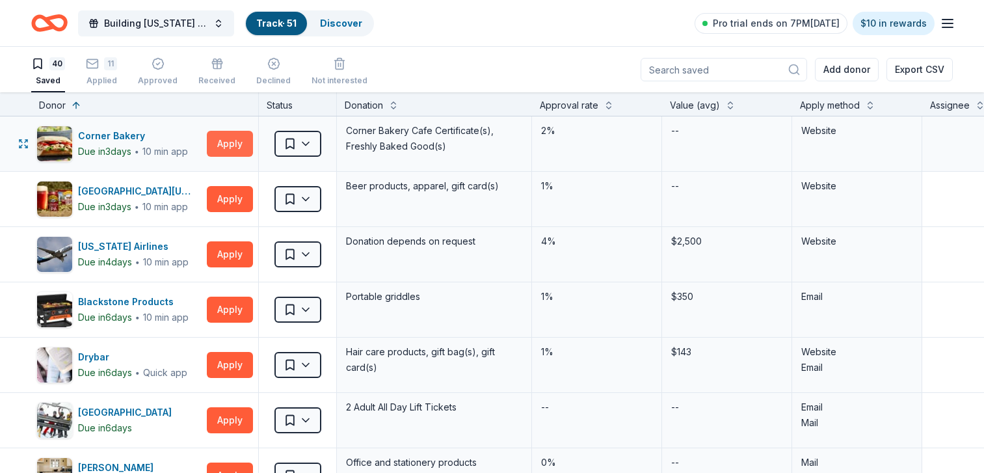
click at [243, 146] on button "Apply" at bounding box center [230, 144] width 46 height 26
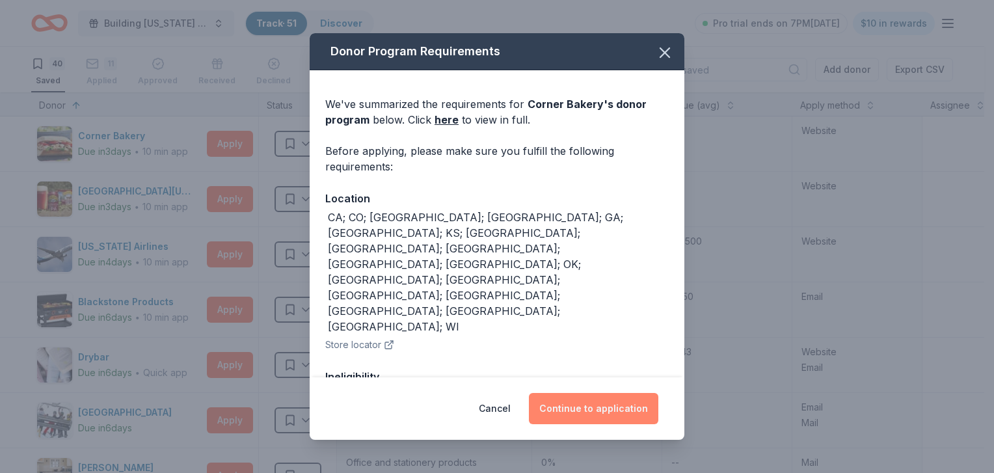
click at [606, 411] on button "Continue to application" at bounding box center [593, 408] width 129 height 31
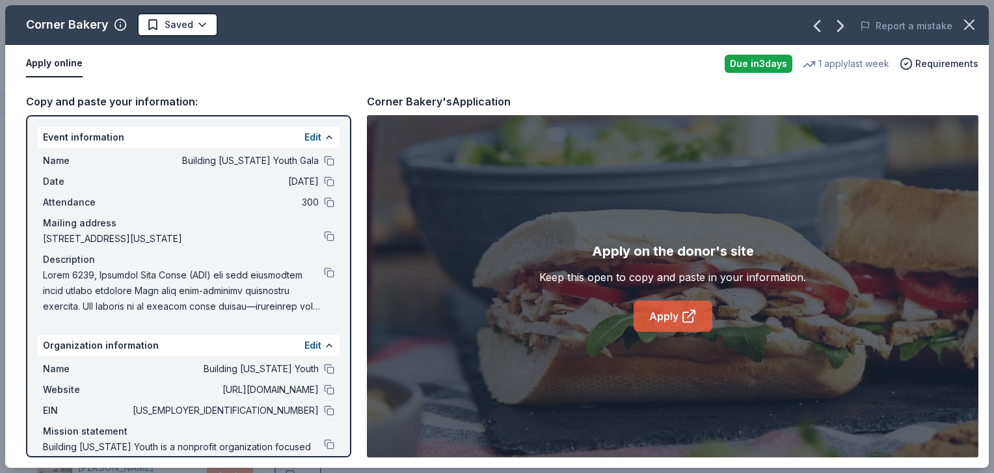
click at [658, 314] on link "Apply" at bounding box center [673, 316] width 79 height 31
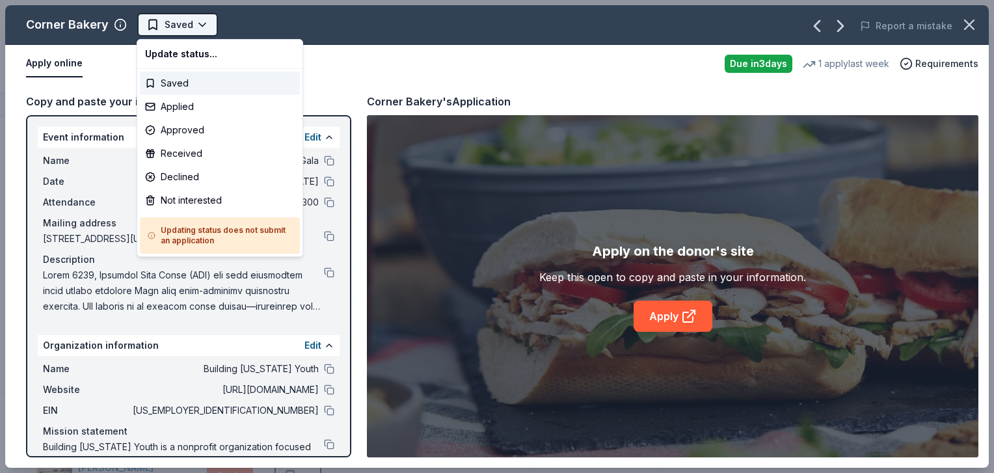
click at [193, 20] on button "Saved" at bounding box center [177, 24] width 81 height 23
click at [194, 193] on div "Not interested" at bounding box center [220, 200] width 160 height 23
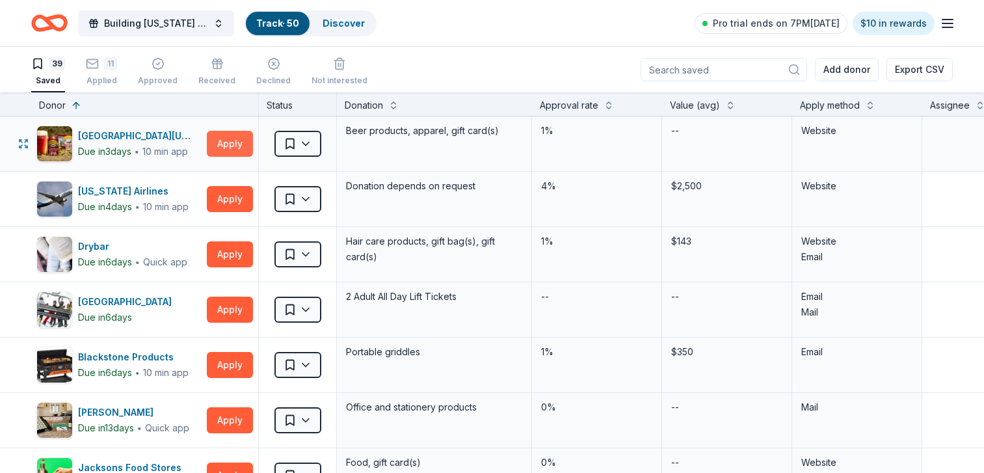
click at [219, 144] on button "Apply" at bounding box center [230, 144] width 46 height 26
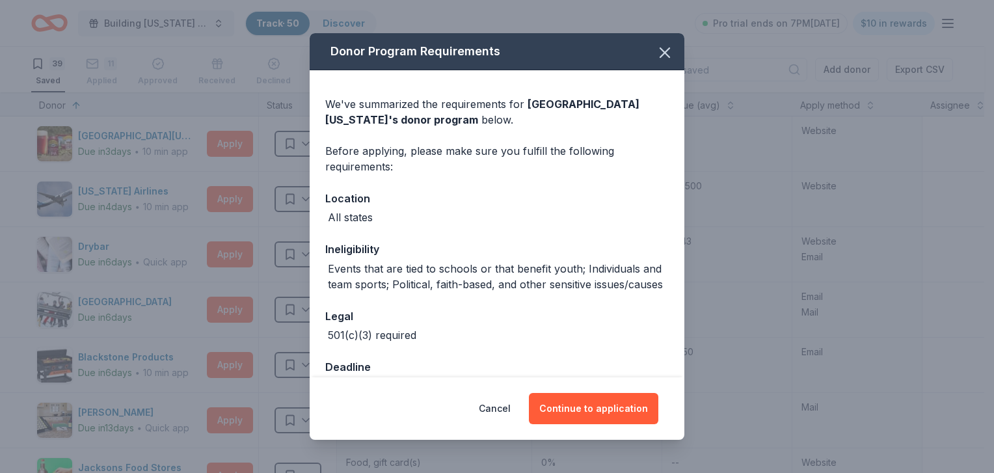
click at [448, 292] on div "Events that are tied to schools or that benefit youth; Individuals and team spo…" at bounding box center [498, 276] width 341 height 31
click at [660, 50] on icon "button" at bounding box center [665, 53] width 18 height 18
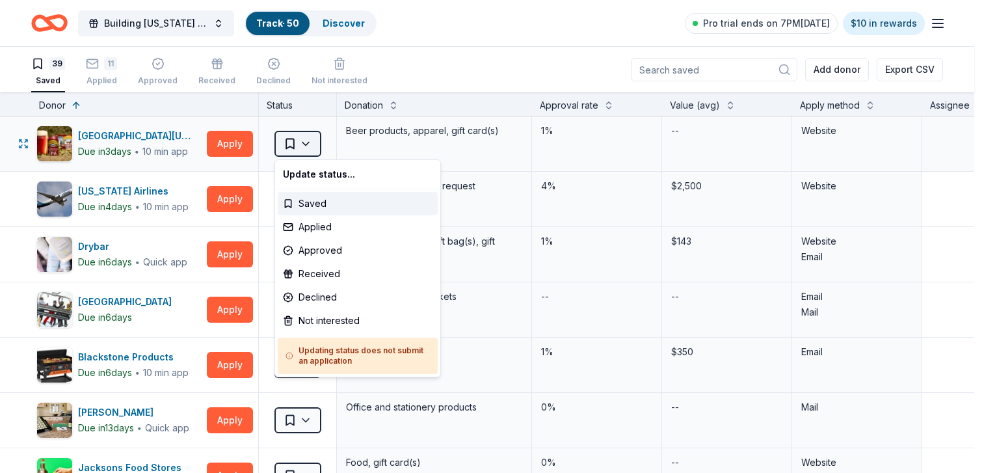
click at [281, 134] on button "Saved" at bounding box center [298, 144] width 47 height 26
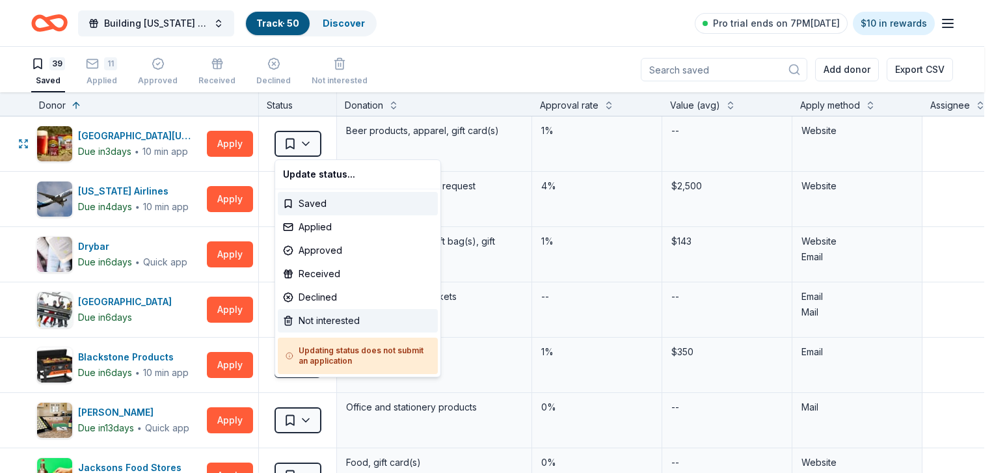
click at [327, 325] on div "Not interested" at bounding box center [358, 320] width 160 height 23
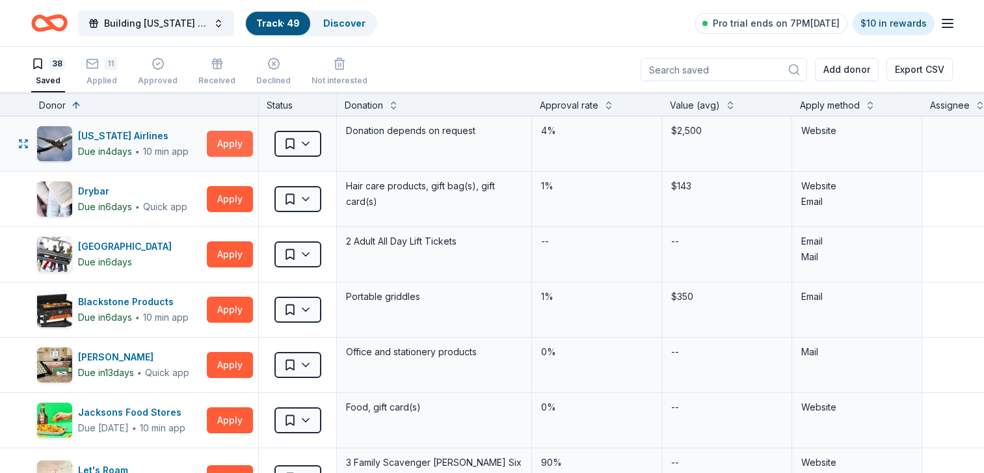
click at [234, 152] on button "Apply" at bounding box center [230, 144] width 46 height 26
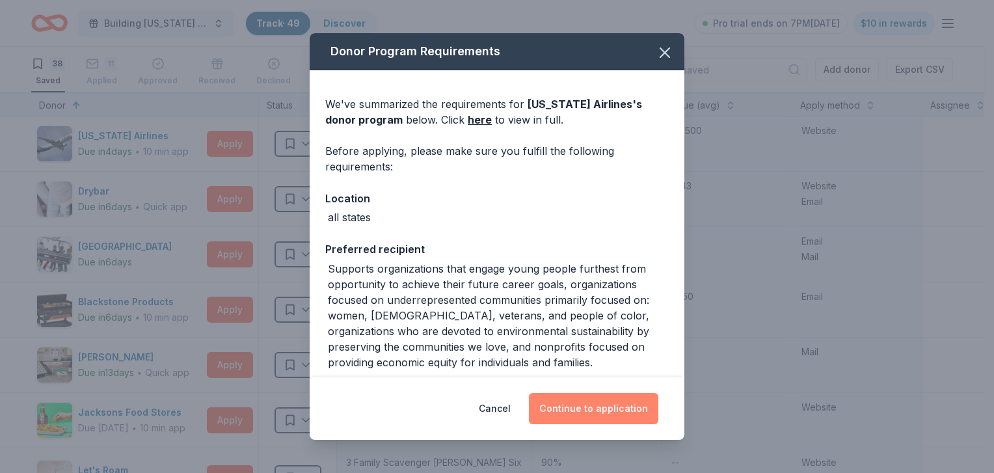
click at [595, 401] on button "Continue to application" at bounding box center [593, 408] width 129 height 31
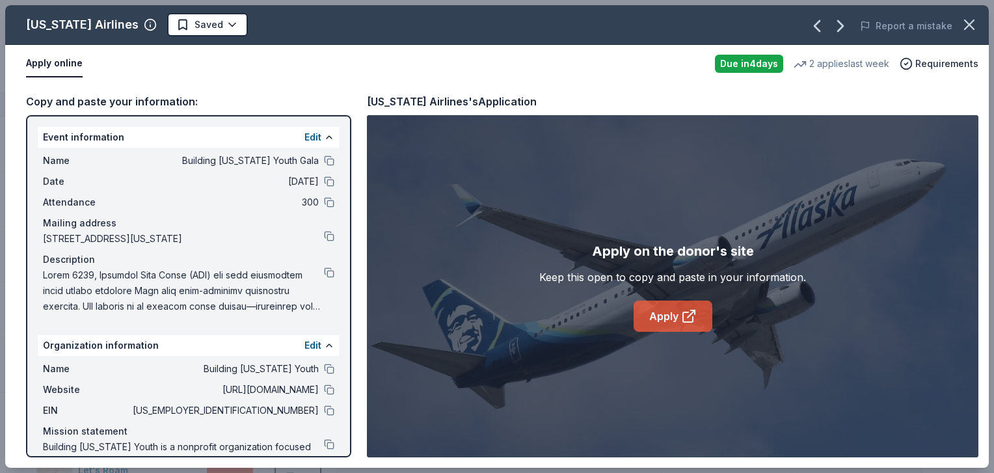
click at [664, 322] on link "Apply" at bounding box center [673, 316] width 79 height 31
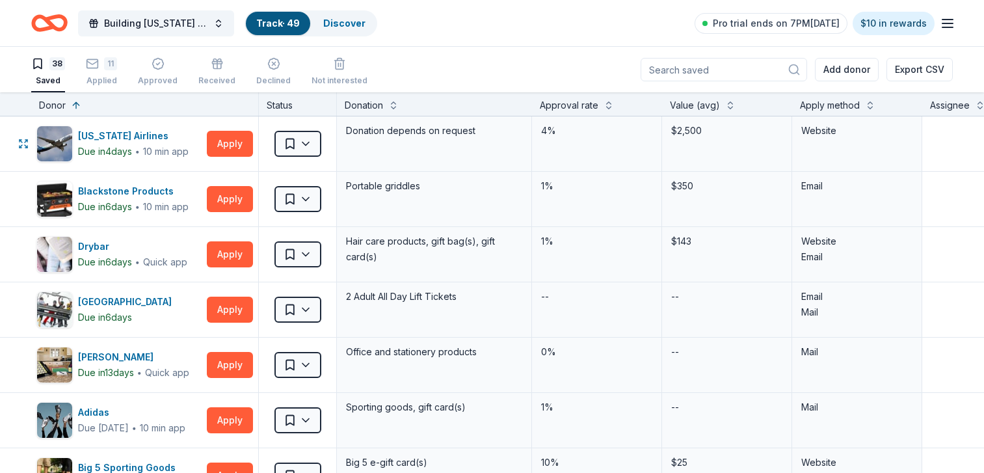
click at [208, 155] on button "Apply" at bounding box center [230, 144] width 46 height 26
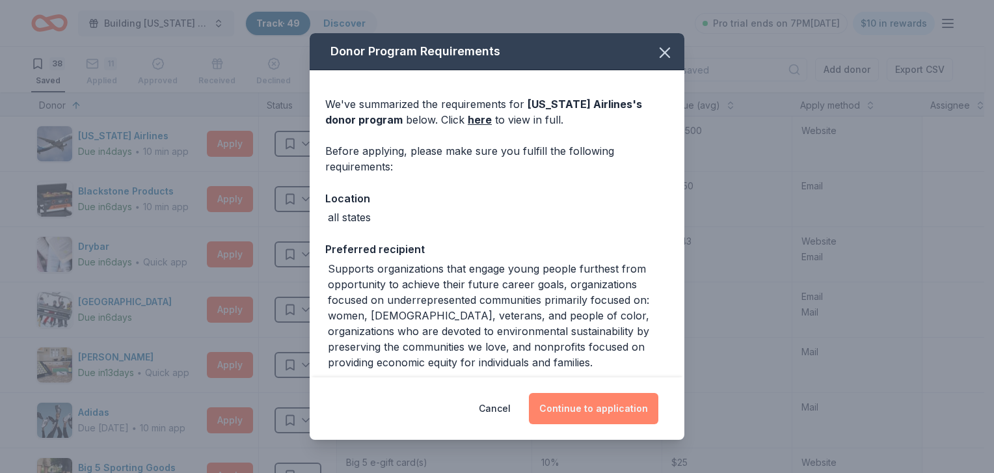
click at [572, 401] on button "Continue to application" at bounding box center [593, 408] width 129 height 31
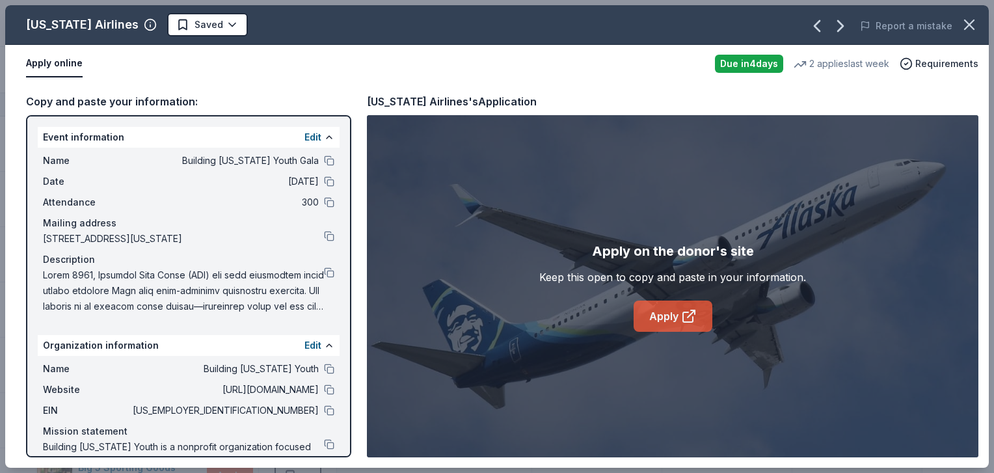
click at [655, 324] on link "Apply" at bounding box center [673, 316] width 79 height 31
click at [324, 395] on button at bounding box center [329, 390] width 10 height 10
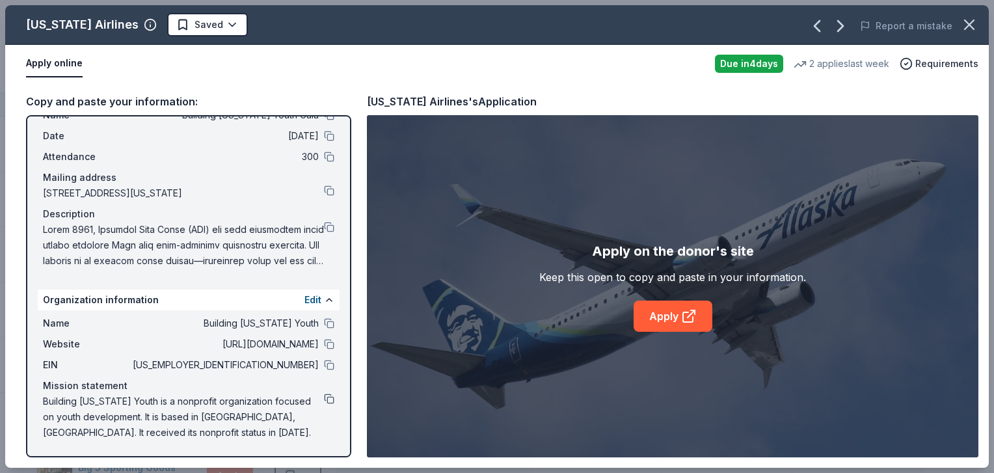
click at [324, 394] on button at bounding box center [329, 399] width 10 height 10
click at [324, 228] on button at bounding box center [329, 227] width 10 height 10
click at [176, 27] on span "Saved" at bounding box center [199, 25] width 47 height 16
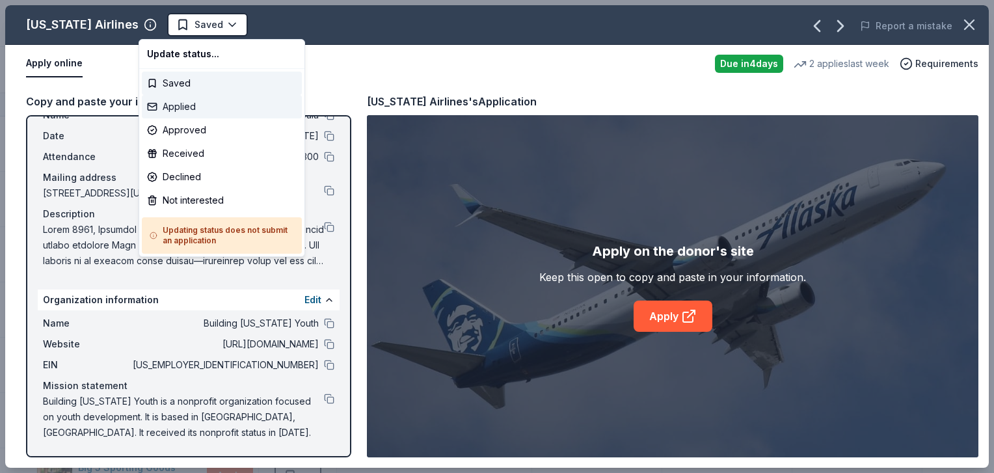
click at [183, 103] on div "Applied" at bounding box center [222, 106] width 160 height 23
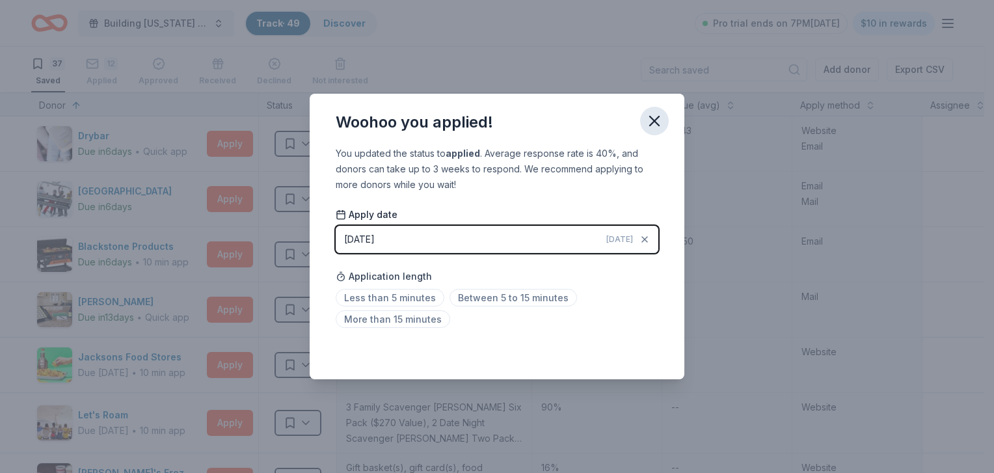
click at [656, 126] on icon "button" at bounding box center [654, 121] width 18 height 18
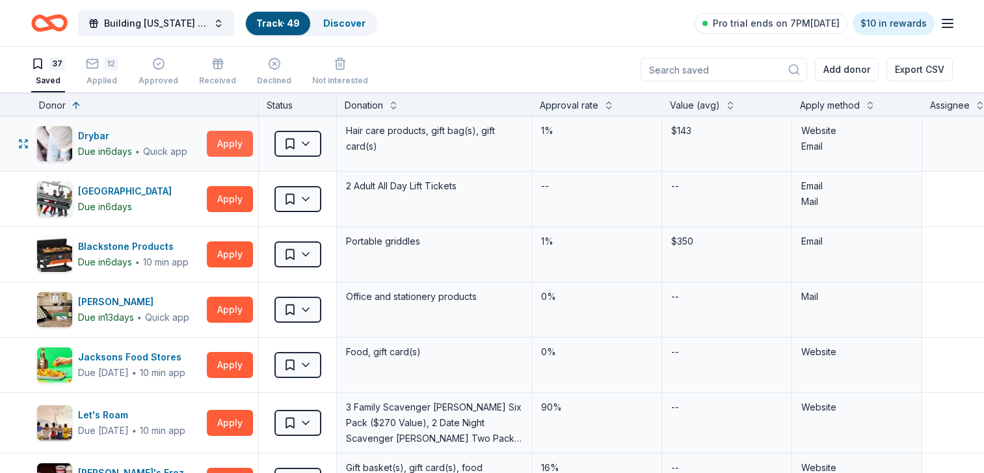
click at [230, 138] on button "Apply" at bounding box center [230, 144] width 46 height 26
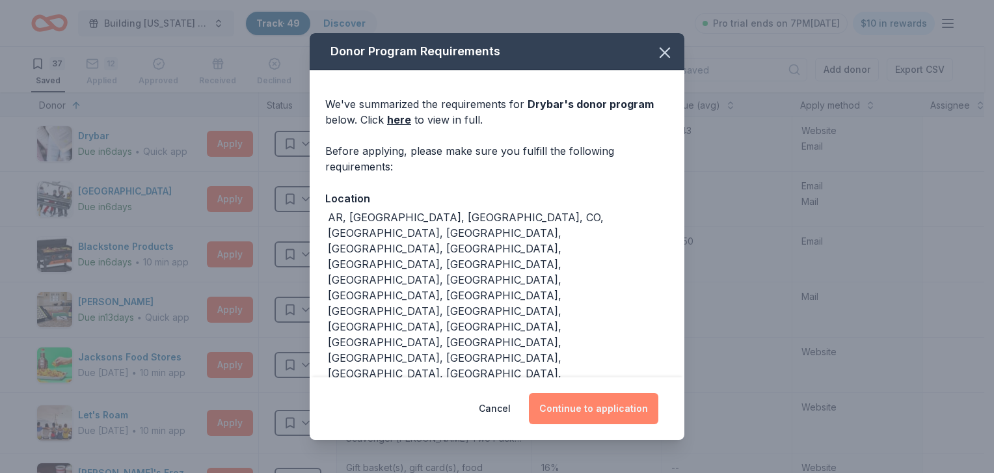
click at [626, 397] on button "Continue to application" at bounding box center [593, 408] width 129 height 31
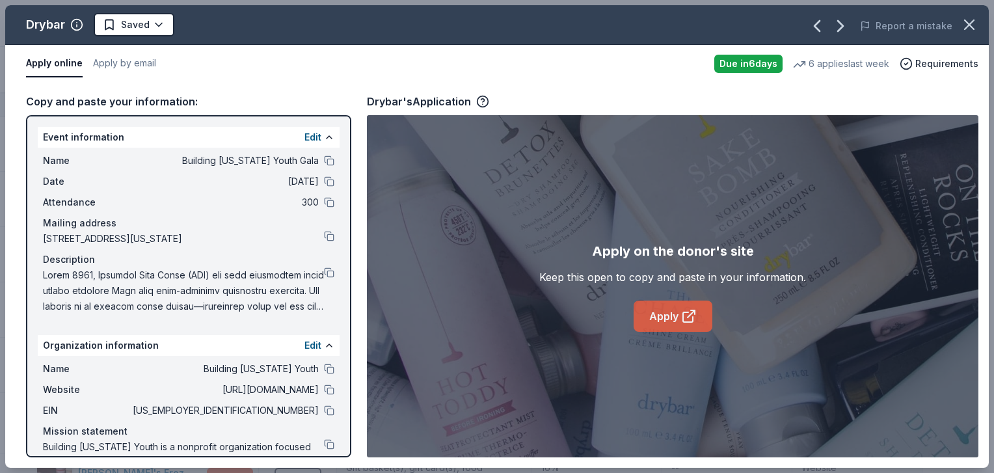
click at [663, 308] on link "Apply" at bounding box center [673, 316] width 79 height 31
click at [324, 278] on button at bounding box center [329, 272] width 10 height 10
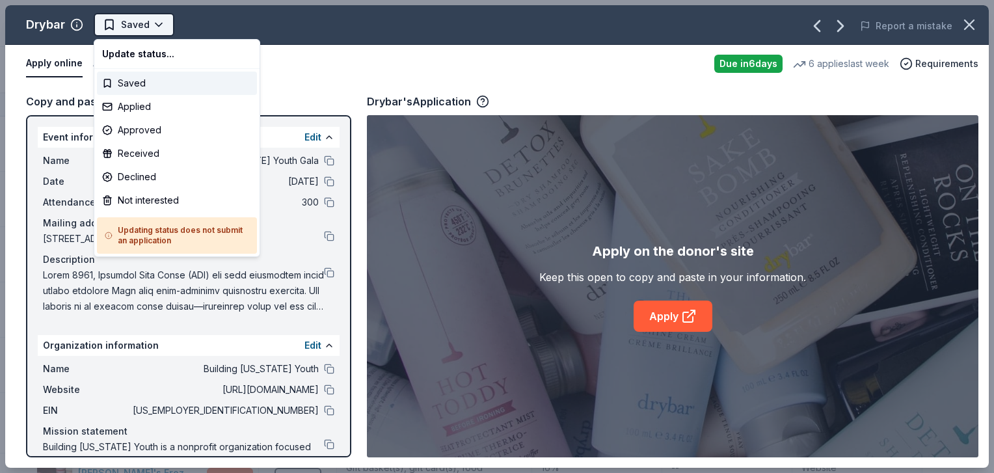
click at [138, 27] on span "Saved" at bounding box center [135, 25] width 29 height 16
click at [145, 102] on div "Applied" at bounding box center [177, 106] width 160 height 23
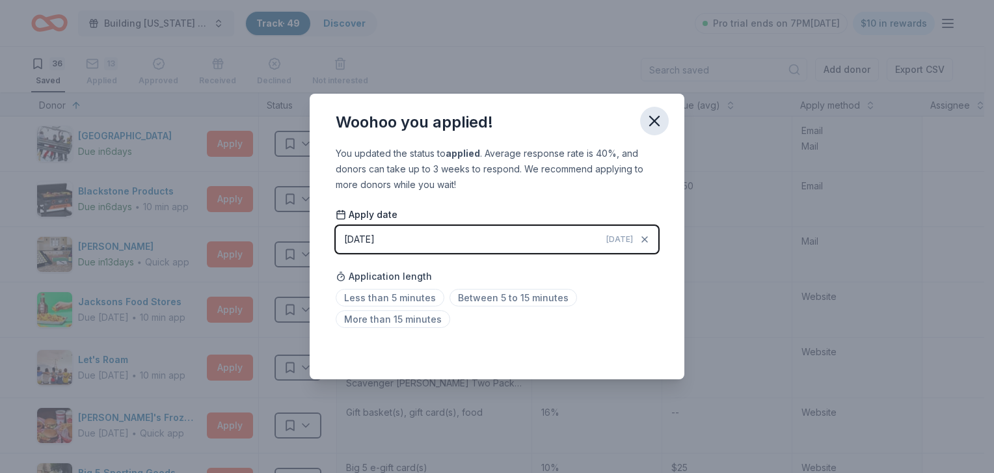
click at [649, 127] on icon "button" at bounding box center [654, 121] width 18 height 18
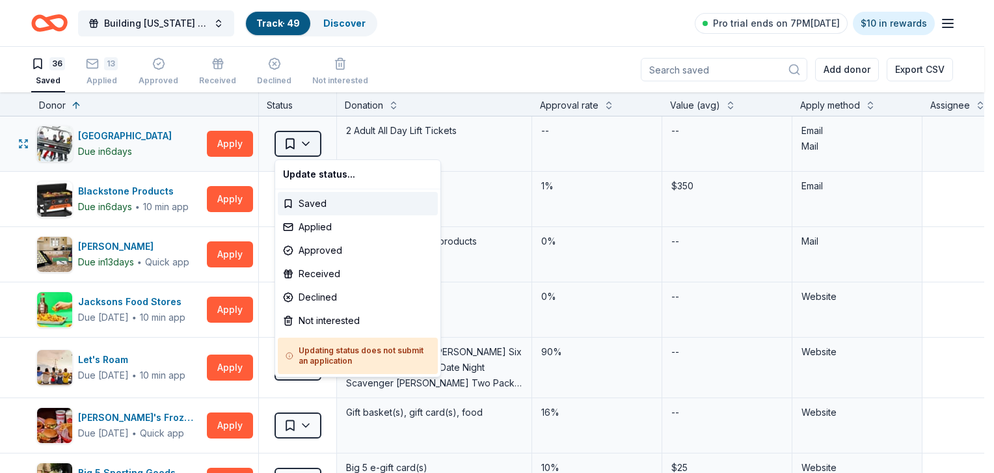
click at [307, 152] on button "Saved" at bounding box center [298, 144] width 47 height 26
click at [305, 318] on div "Not interested" at bounding box center [358, 320] width 160 height 23
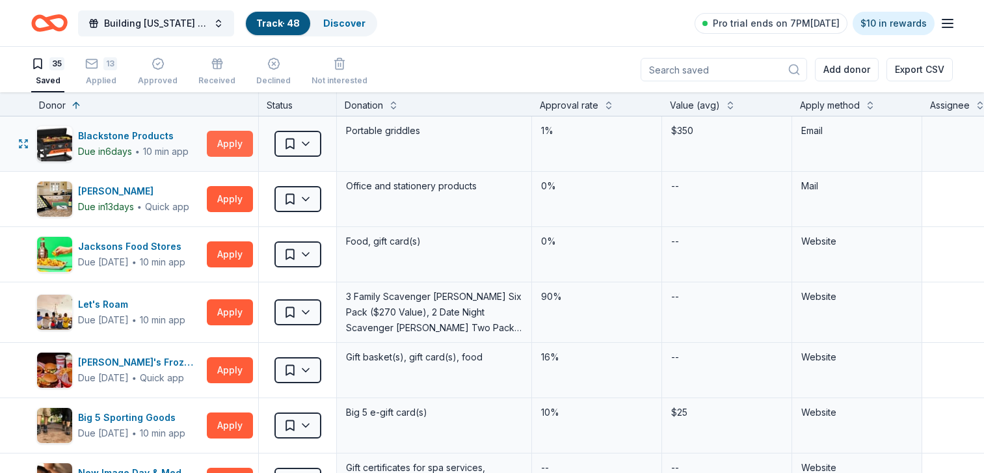
click at [228, 146] on button "Apply" at bounding box center [230, 144] width 46 height 26
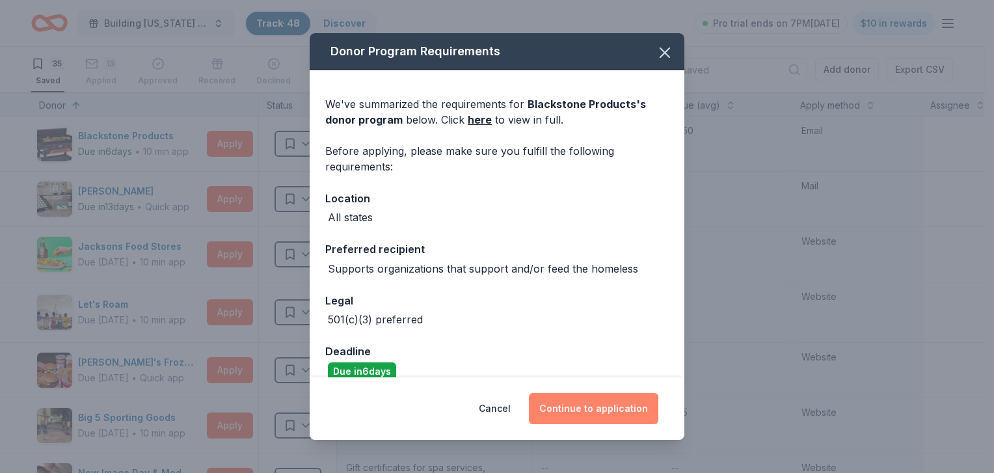
click at [571, 409] on button "Continue to application" at bounding box center [593, 408] width 129 height 31
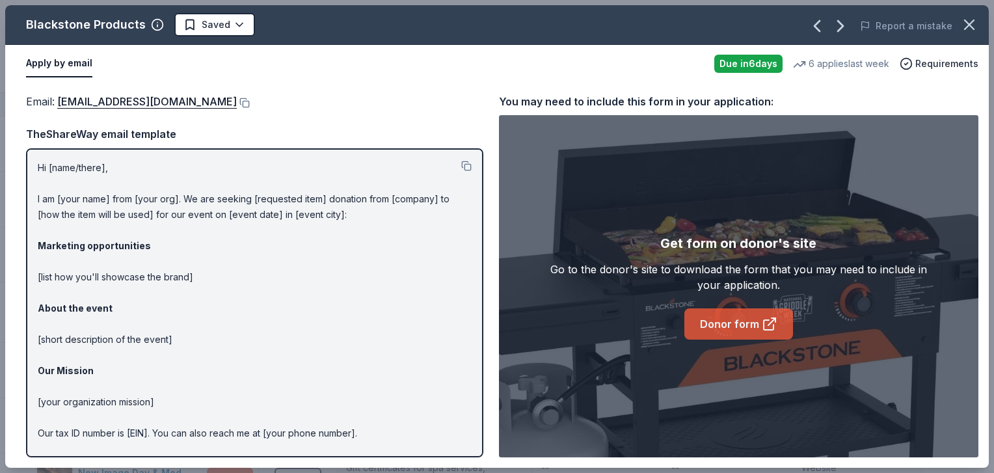
click at [753, 330] on link "Donor form" at bounding box center [739, 323] width 109 height 31
click at [31, 163] on div "Hi [name/there], I am [your name] from [your org]. We are seeking [requested it…" at bounding box center [254, 302] width 457 height 309
drag, startPoint x: 31, startPoint y: 163, endPoint x: 191, endPoint y: 227, distance: 171.9
click at [191, 227] on div "Hi [name/there], I am [your name] from [your org]. We are seeking [requested it…" at bounding box center [254, 302] width 457 height 309
click at [461, 163] on button at bounding box center [466, 166] width 10 height 10
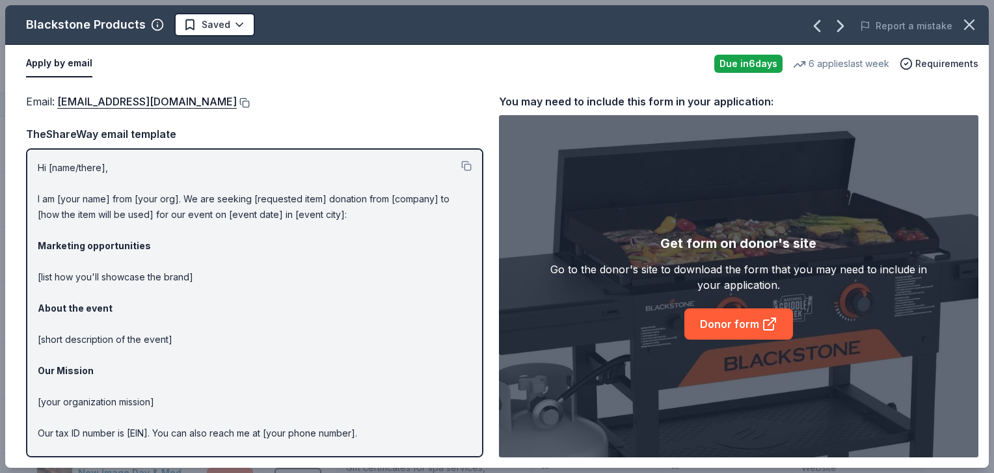
click at [245, 103] on button at bounding box center [243, 103] width 13 height 10
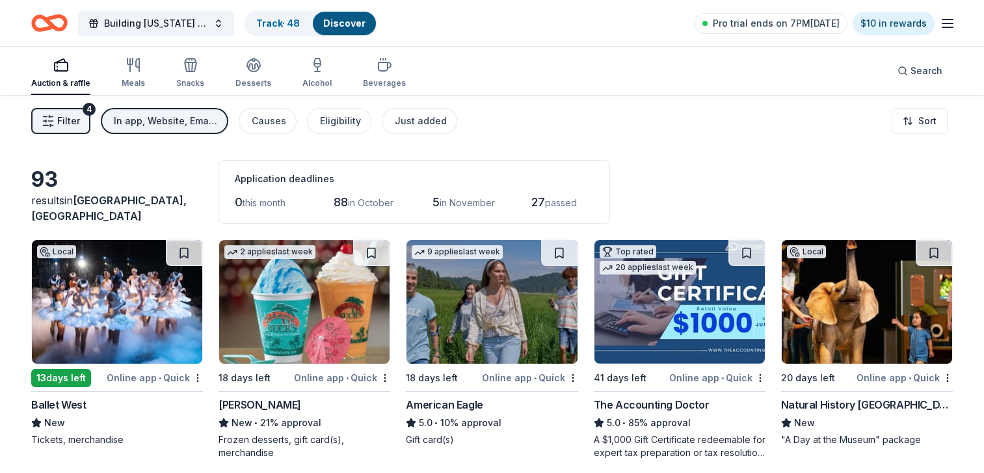
click at [278, 18] on link "Track · 48" at bounding box center [278, 23] width 44 height 11
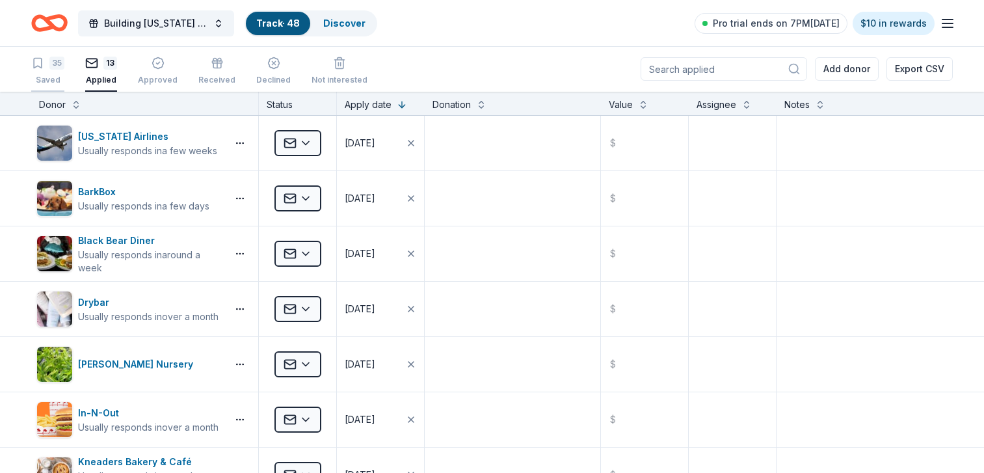
click at [51, 61] on div "35" at bounding box center [56, 63] width 15 height 13
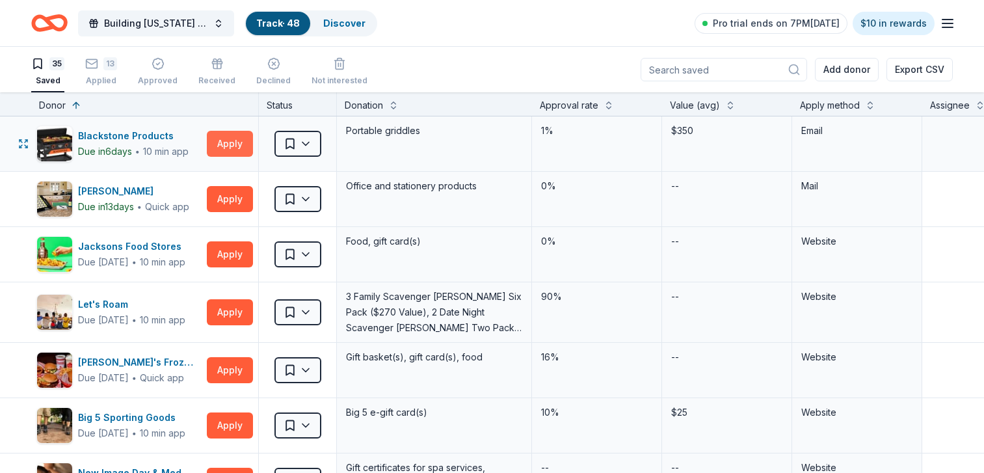
click at [224, 141] on button "Apply" at bounding box center [230, 144] width 46 height 26
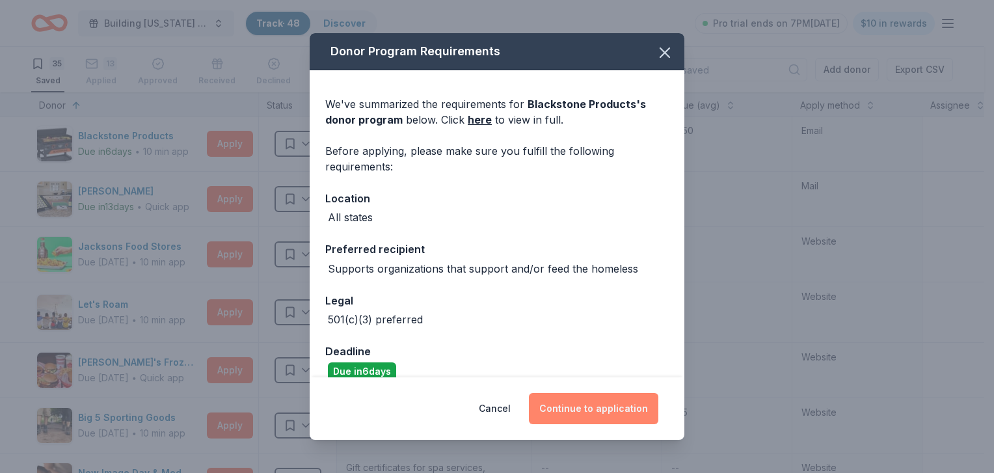
click at [609, 404] on button "Continue to application" at bounding box center [593, 408] width 129 height 31
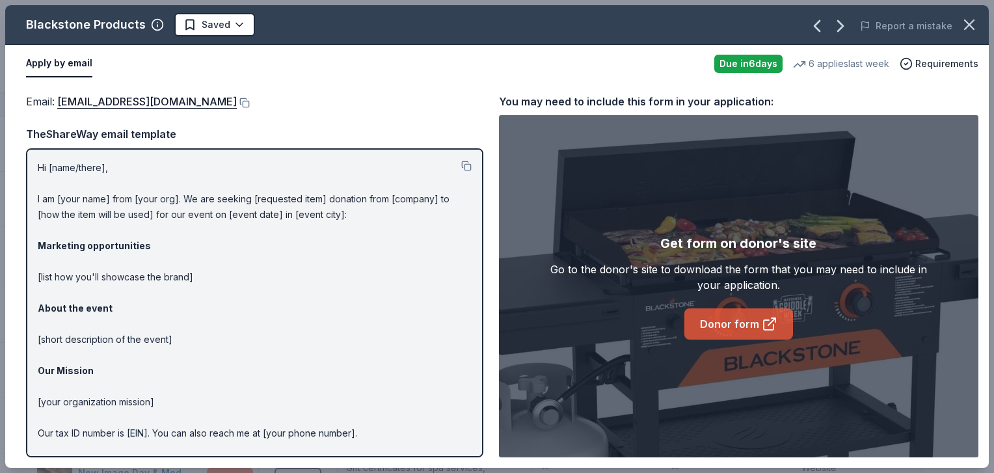
click at [745, 331] on link "Donor form" at bounding box center [739, 323] width 109 height 31
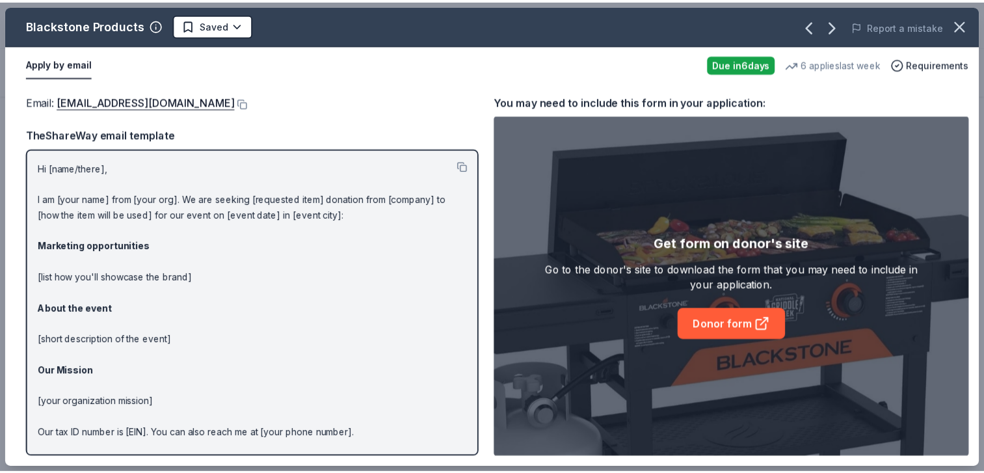
scroll to position [675, 0]
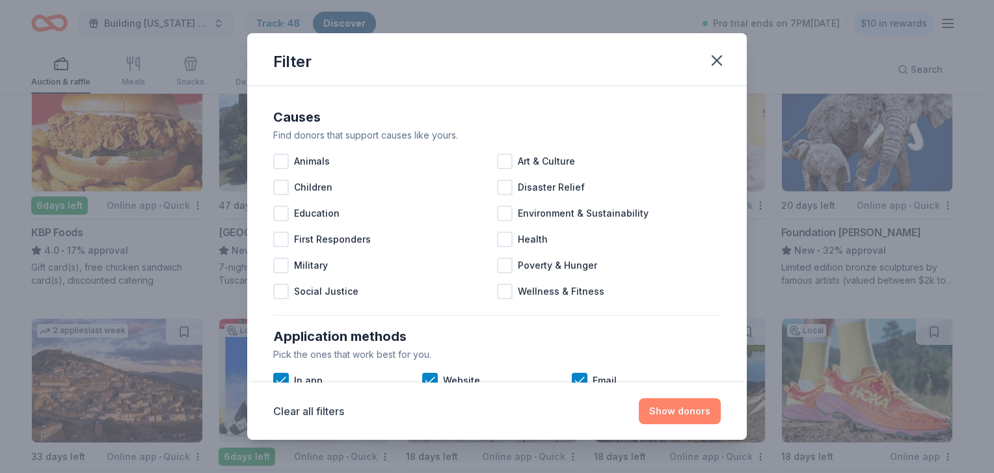
click at [681, 409] on button "Show donors" at bounding box center [680, 411] width 82 height 26
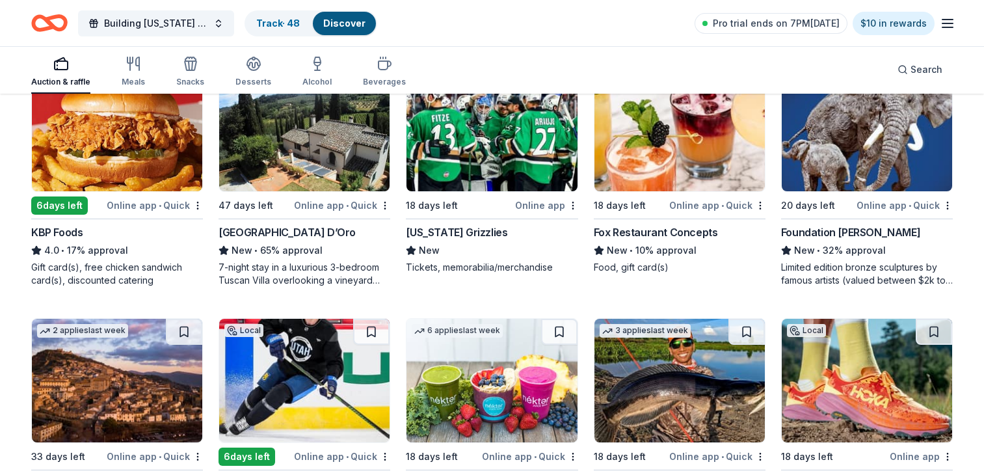
click at [257, 25] on link "Track · 48" at bounding box center [278, 23] width 44 height 11
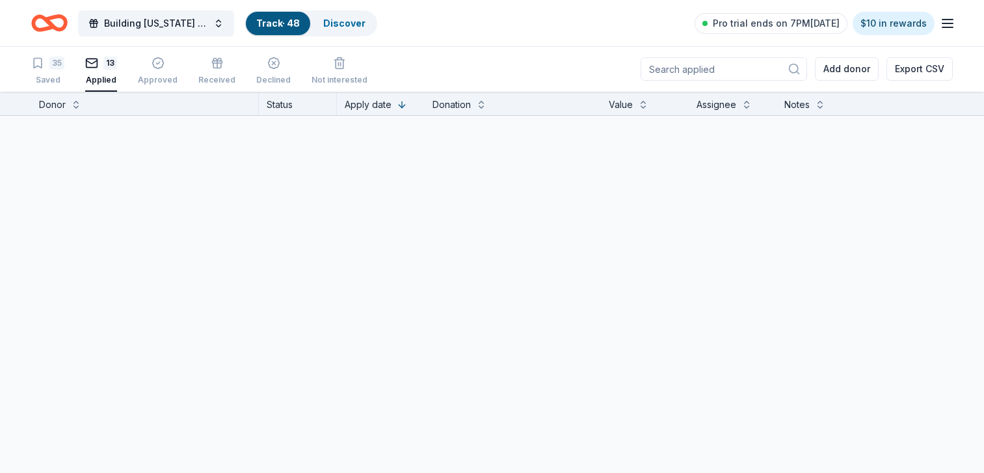
scroll to position [1, 0]
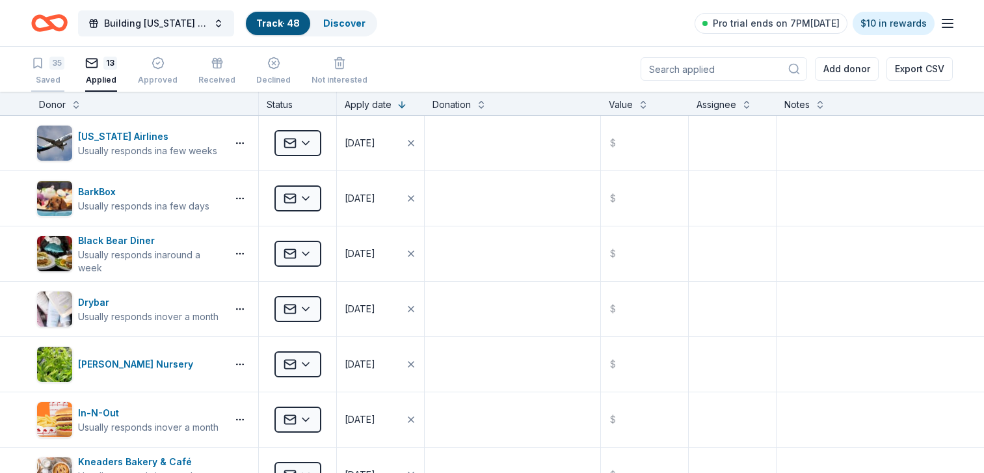
click at [47, 63] on div "35" at bounding box center [47, 63] width 33 height 13
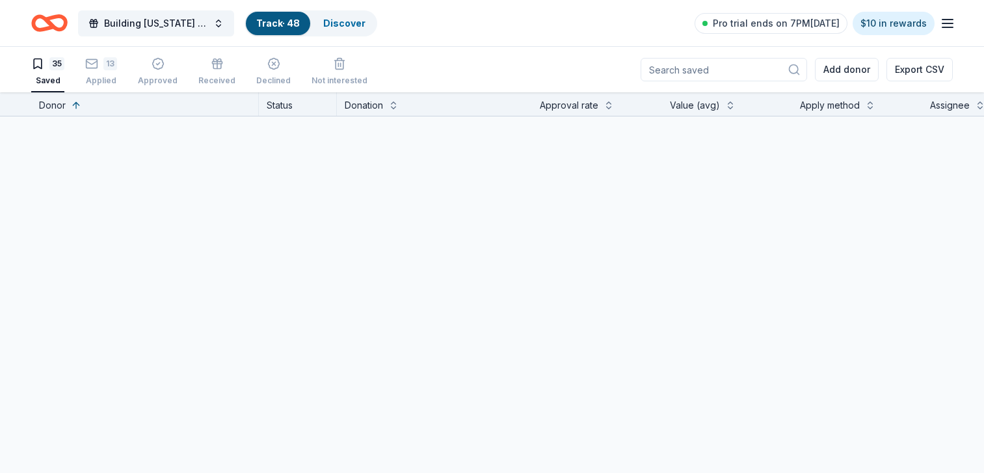
click at [47, 64] on div "35" at bounding box center [47, 63] width 33 height 13
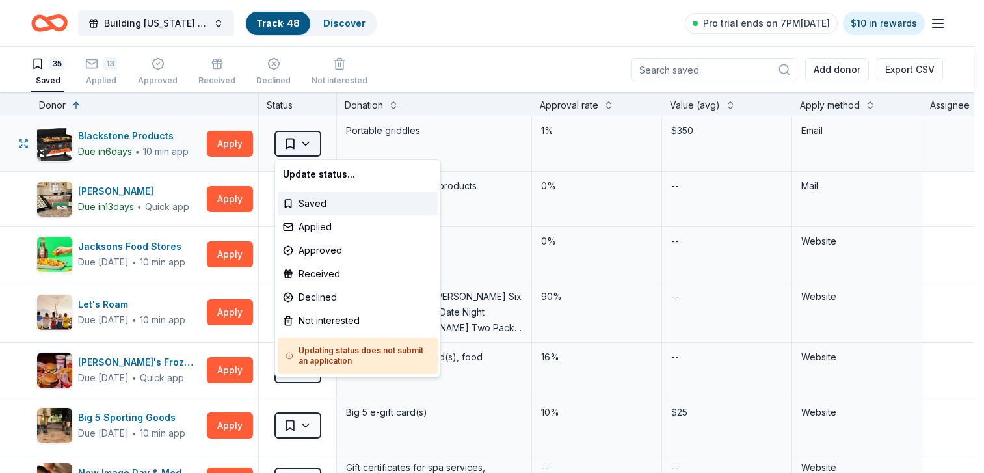
click at [291, 142] on span "Saved" at bounding box center [290, 143] width 13 height 13
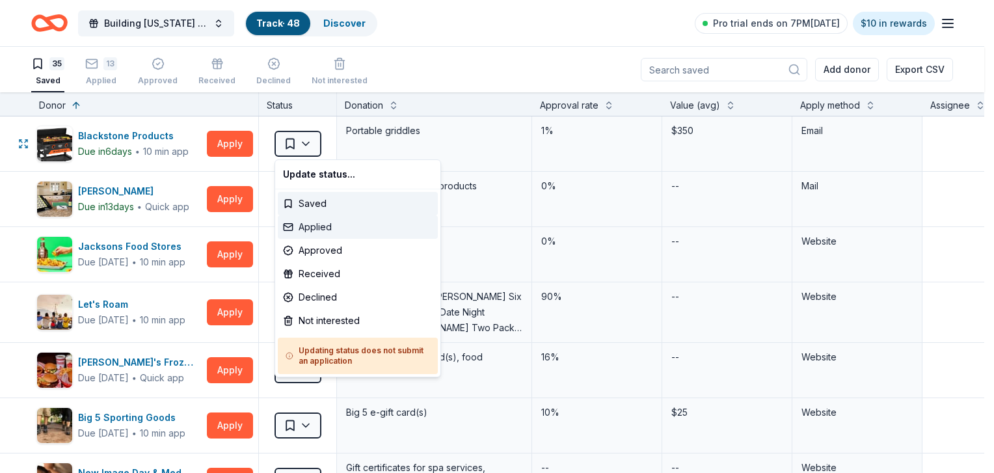
click at [315, 229] on div "Applied" at bounding box center [358, 226] width 160 height 23
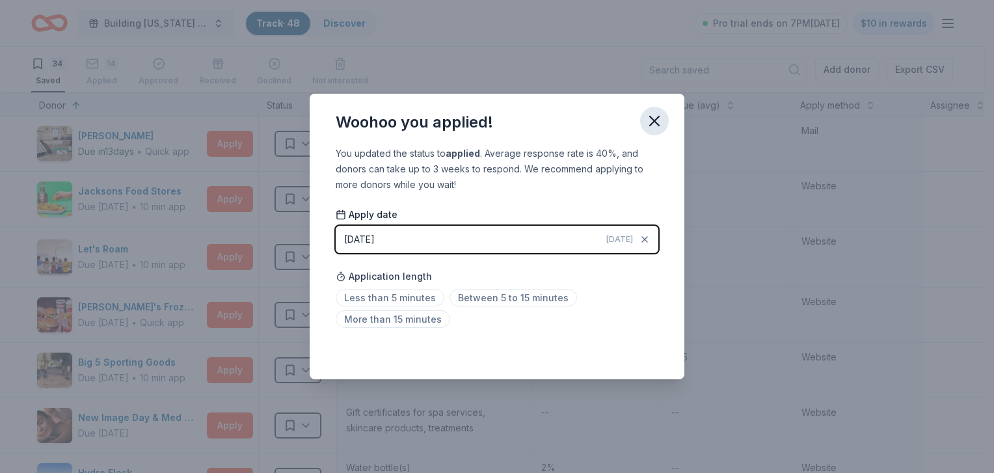
click at [654, 120] on icon "button" at bounding box center [654, 120] width 9 height 9
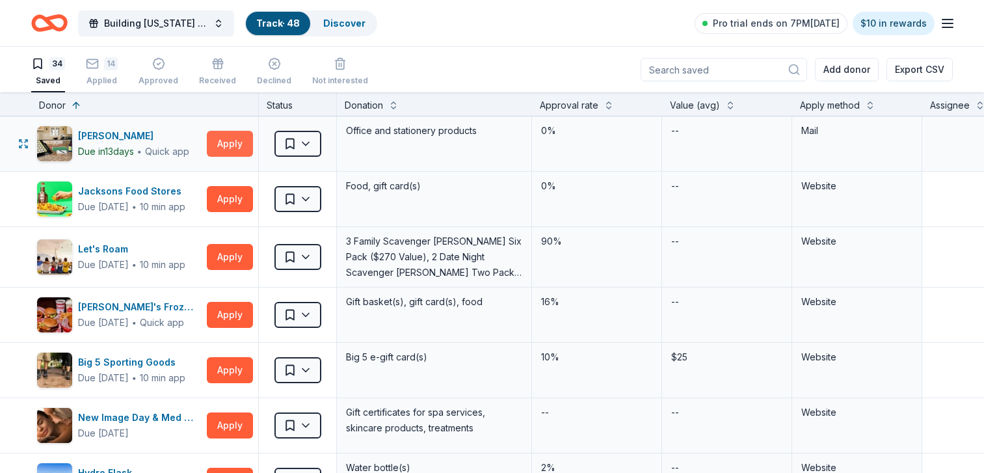
click at [221, 150] on button "Apply" at bounding box center [230, 144] width 46 height 26
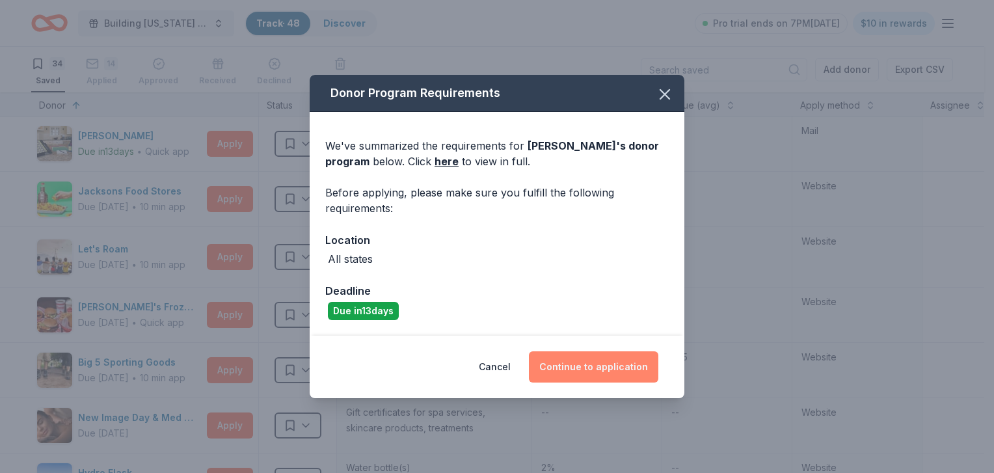
click at [612, 378] on button "Continue to application" at bounding box center [593, 366] width 129 height 31
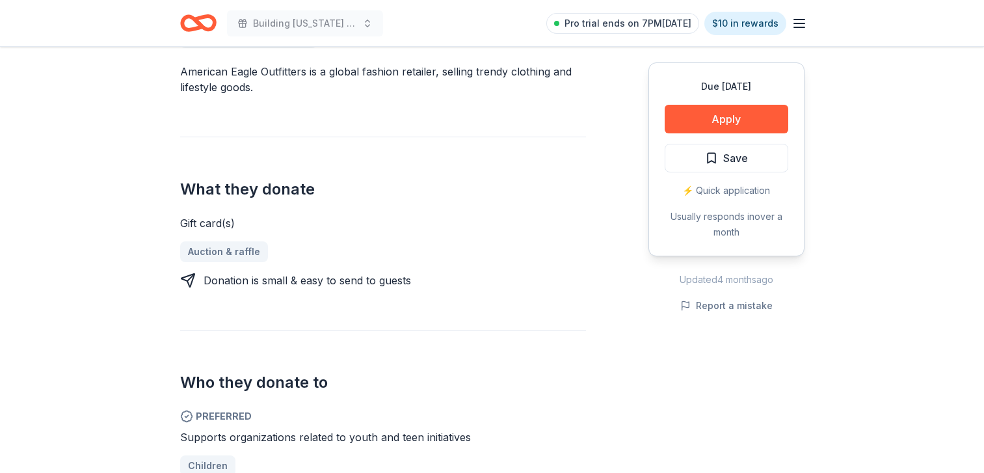
scroll to position [400, 0]
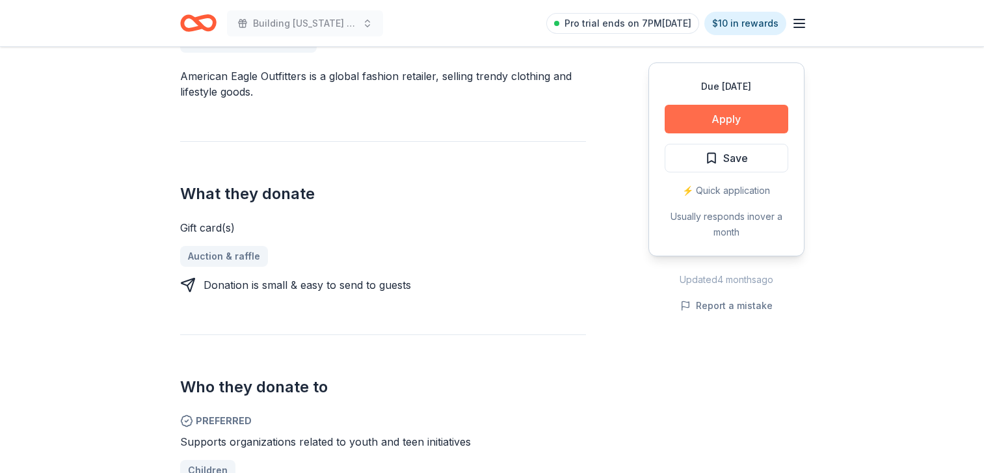
click at [700, 127] on button "Apply" at bounding box center [727, 119] width 124 height 29
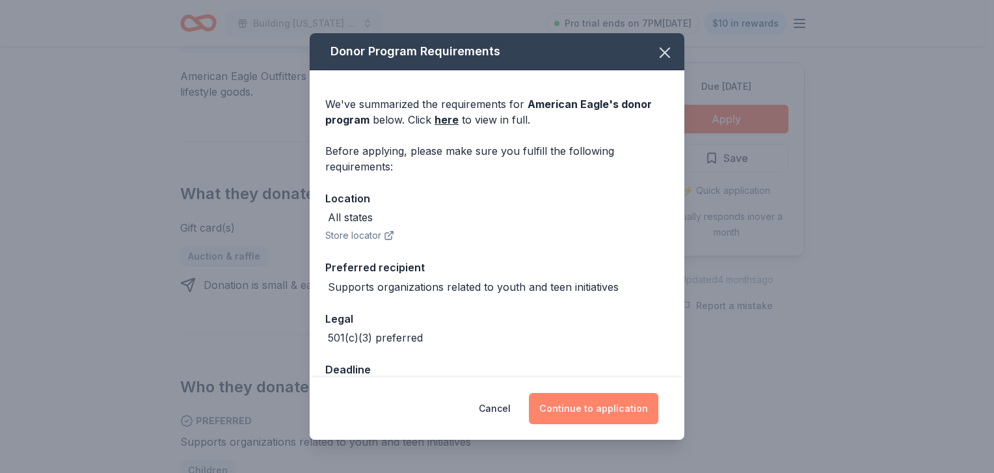
click at [557, 407] on button "Continue to application" at bounding box center [593, 408] width 129 height 31
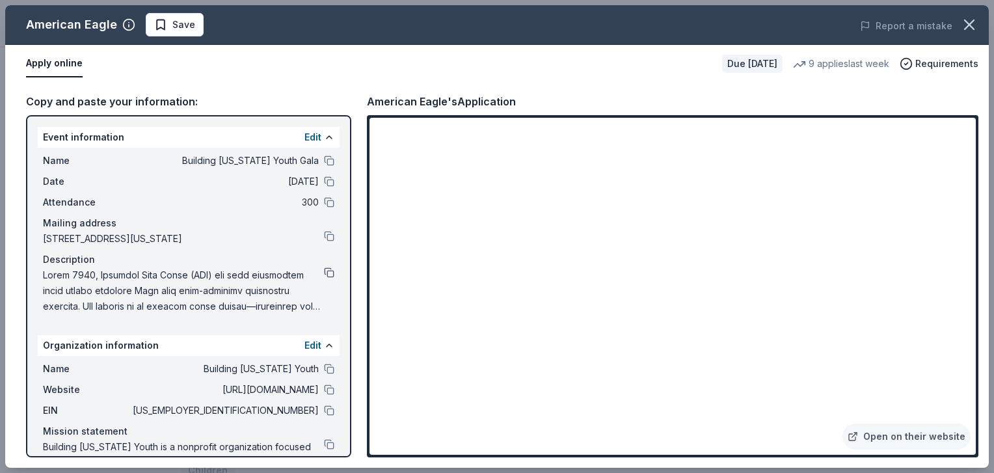
click at [324, 278] on button at bounding box center [329, 272] width 10 height 10
click at [970, 25] on icon "button" at bounding box center [969, 24] width 9 height 9
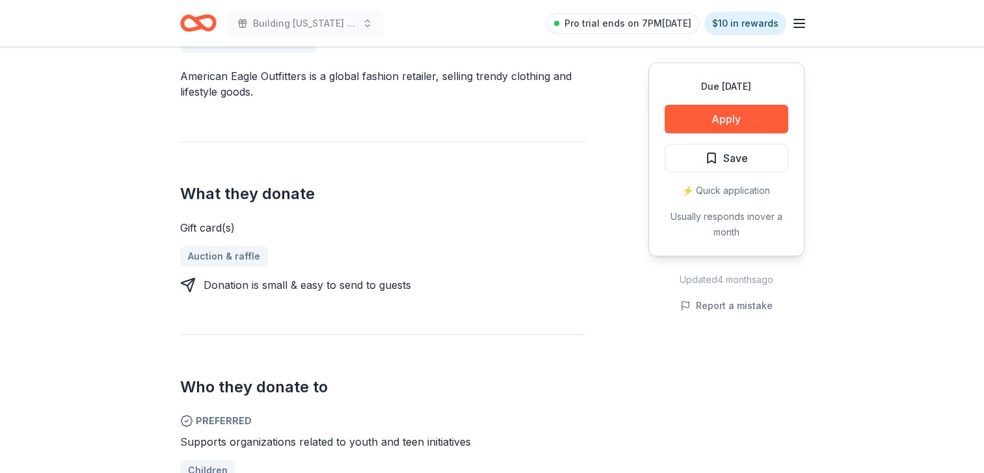
click at [205, 20] on icon "Home" at bounding box center [198, 23] width 36 height 31
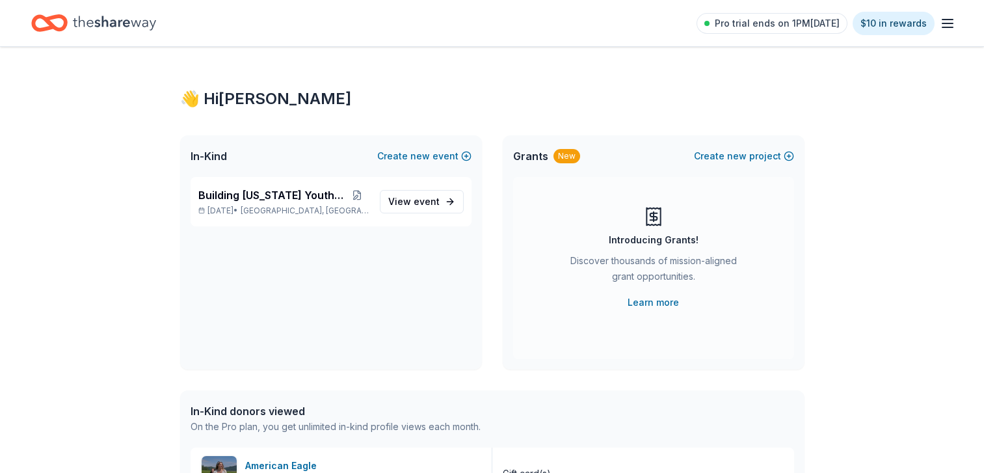
scroll to position [575, 0]
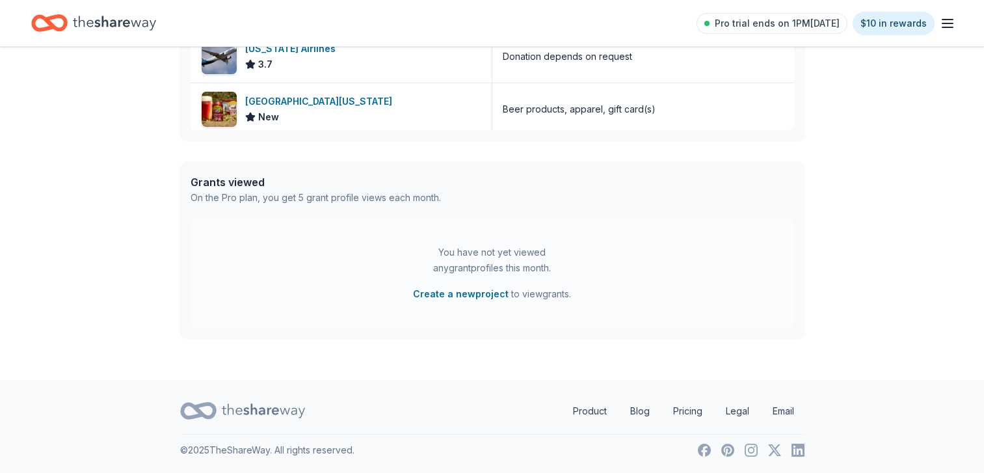
click at [76, 25] on icon "Home" at bounding box center [114, 23] width 83 height 14
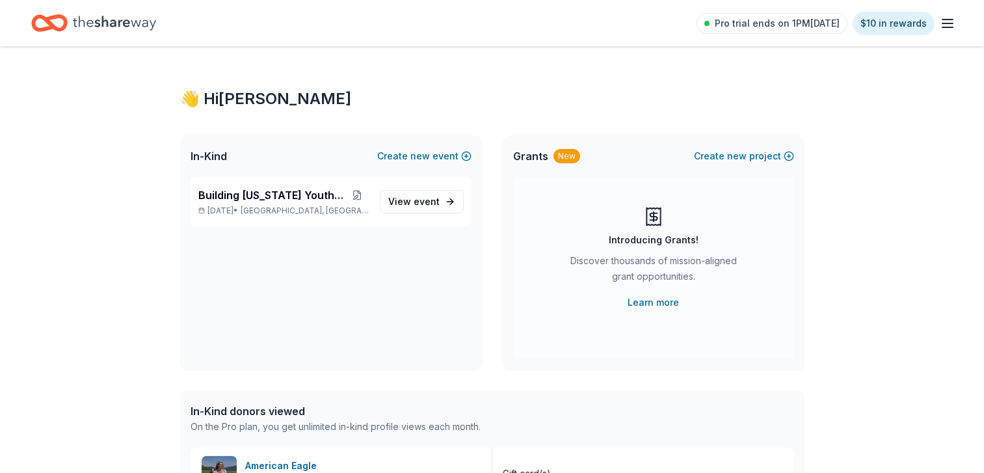
click at [53, 11] on icon "Home" at bounding box center [49, 23] width 36 height 31
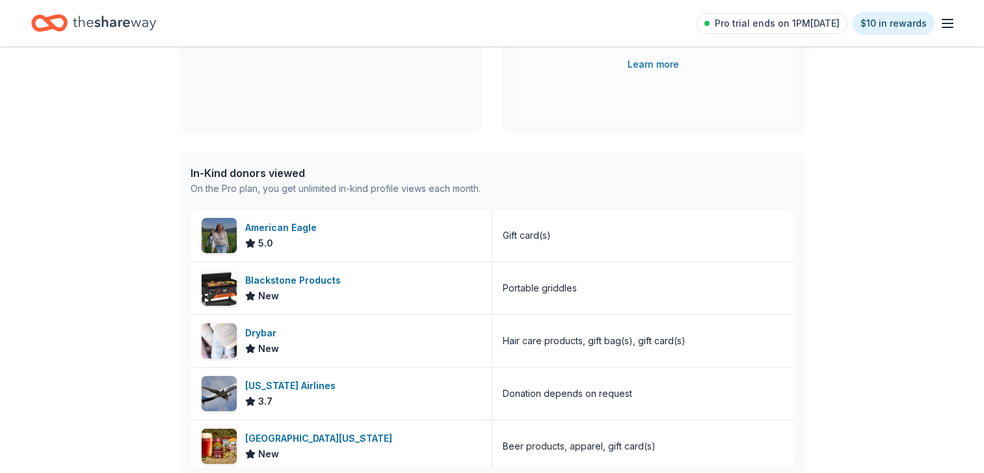
scroll to position [311, 0]
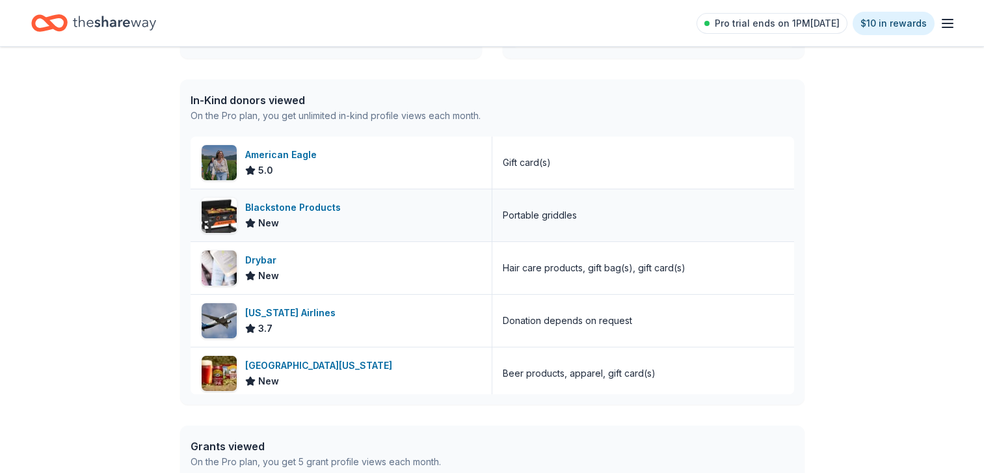
click at [208, 218] on img at bounding box center [219, 215] width 35 height 35
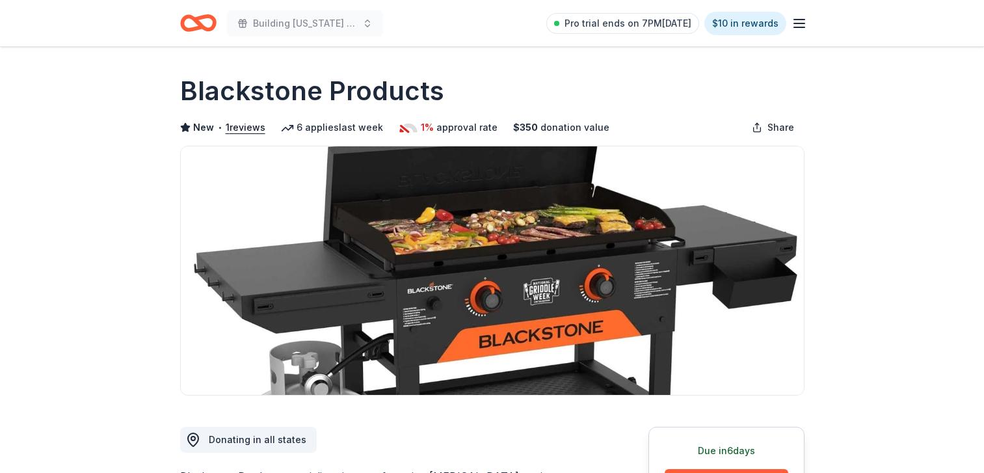
click at [802, 21] on icon "button" at bounding box center [800, 24] width 16 height 16
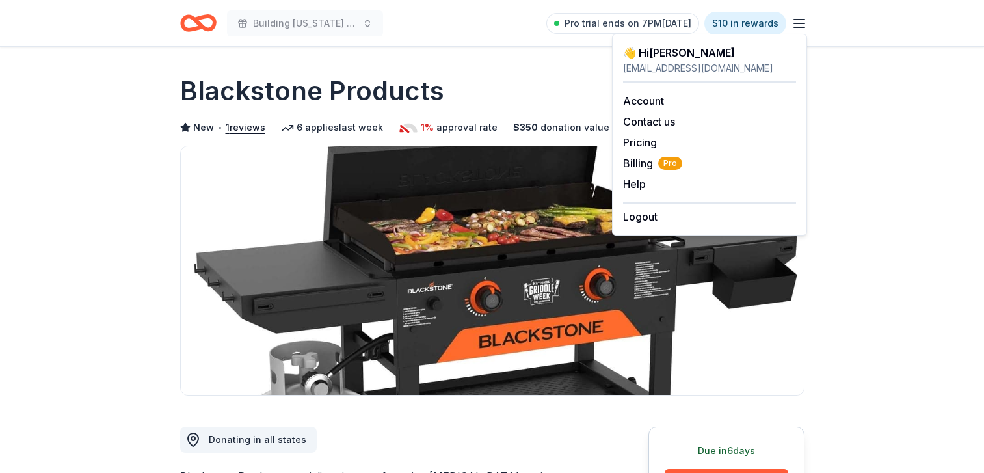
click at [203, 14] on icon "Home" at bounding box center [198, 23] width 36 height 31
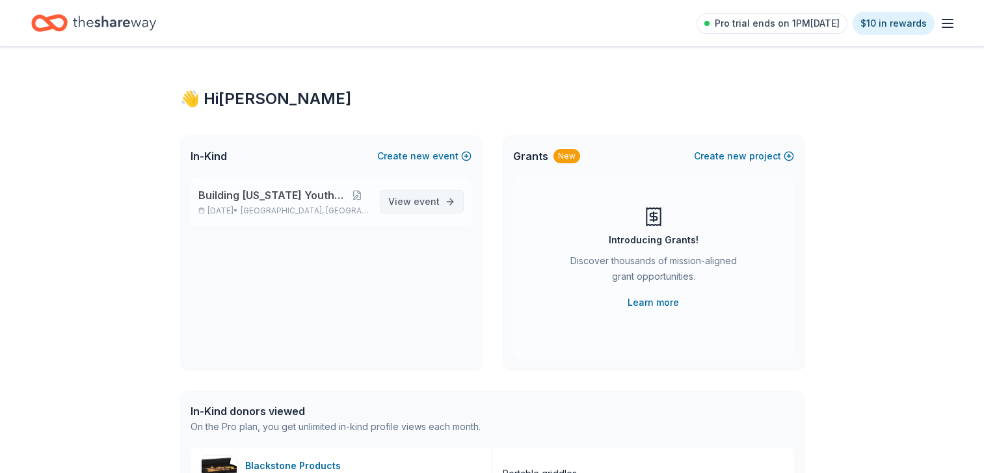
click at [428, 210] on link "View event" at bounding box center [422, 201] width 84 height 23
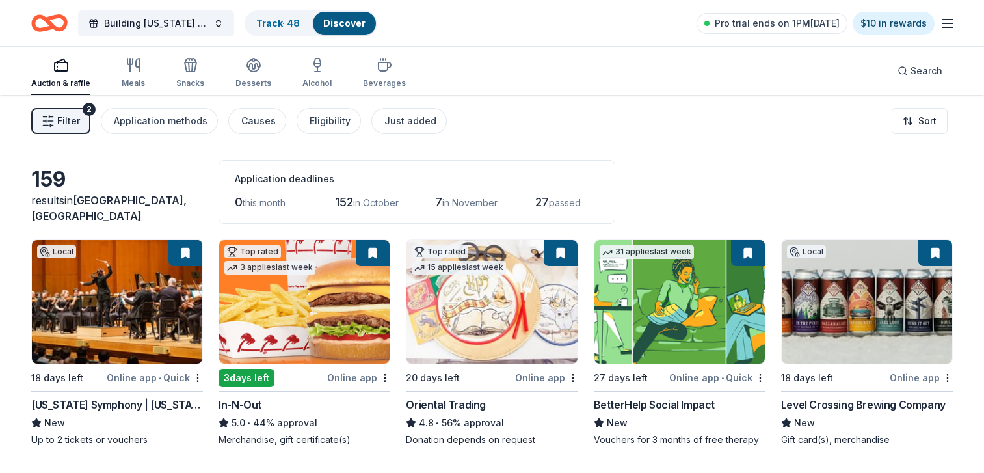
scroll to position [34, 0]
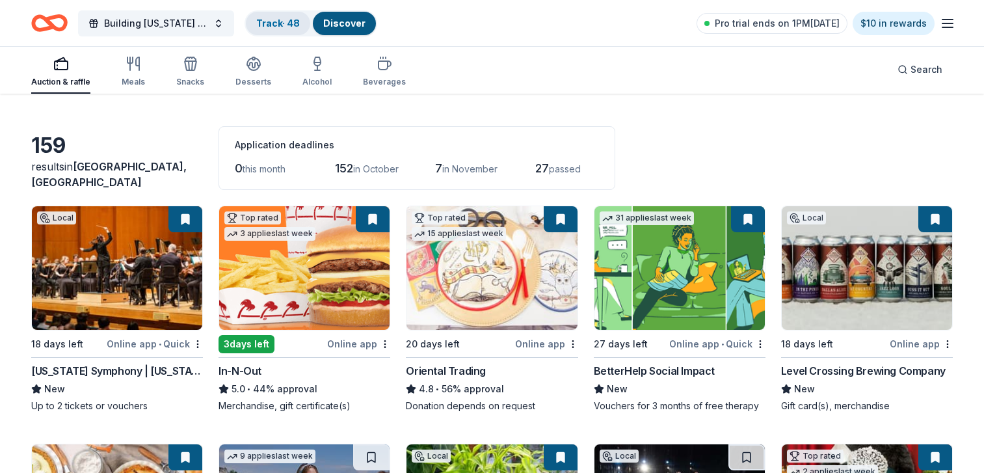
click at [282, 25] on link "Track · 48" at bounding box center [278, 23] width 44 height 11
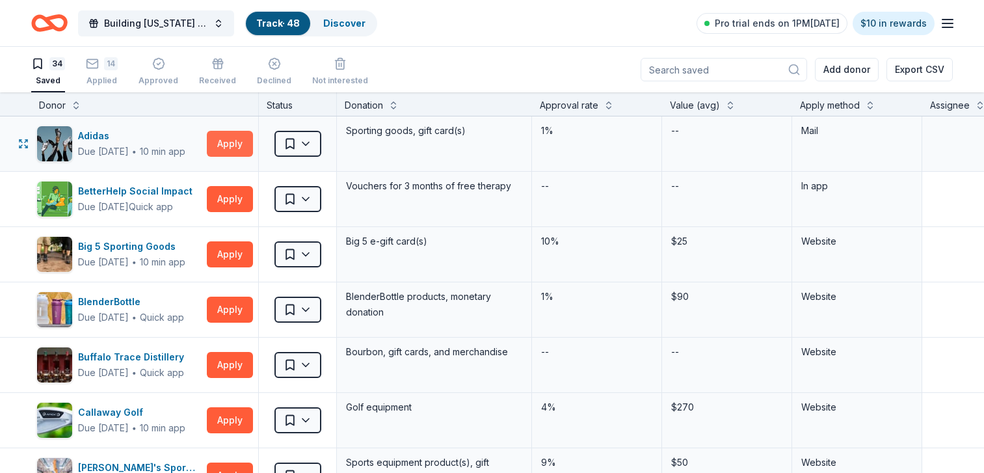
click at [234, 140] on button "Apply" at bounding box center [230, 144] width 46 height 26
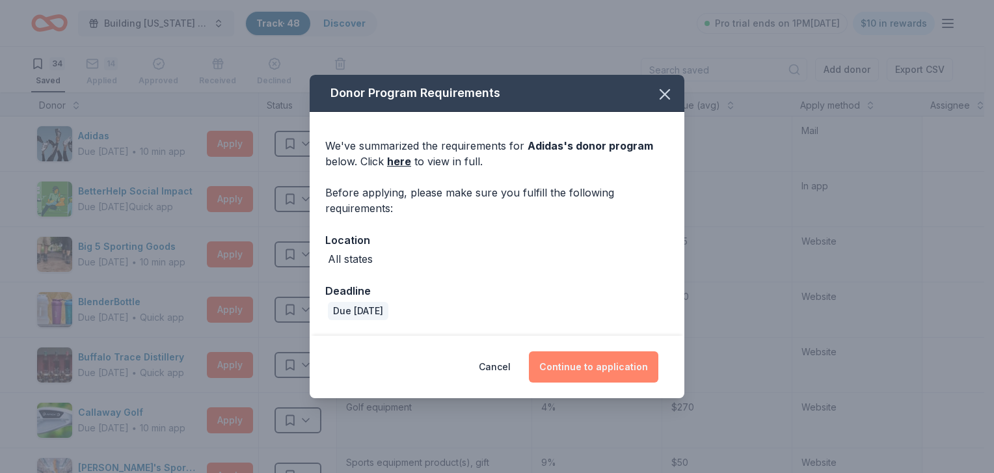
click at [577, 379] on button "Continue to application" at bounding box center [593, 366] width 129 height 31
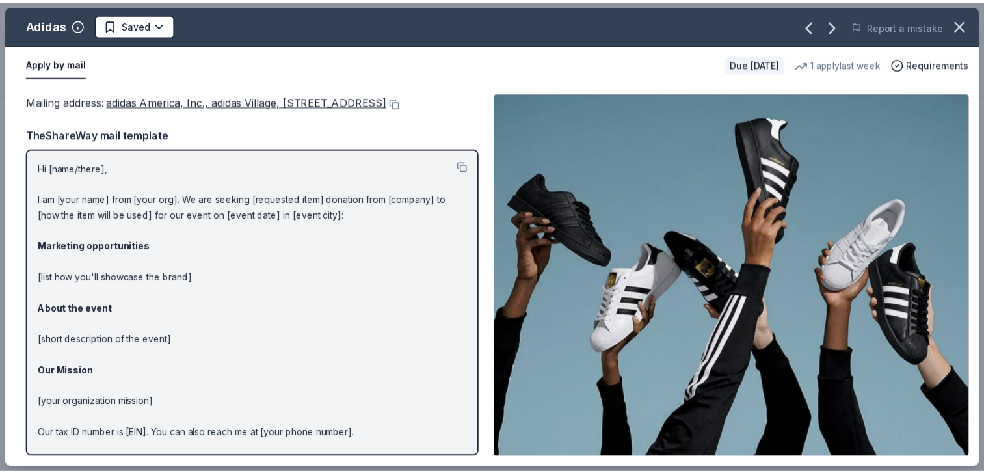
scroll to position [34, 0]
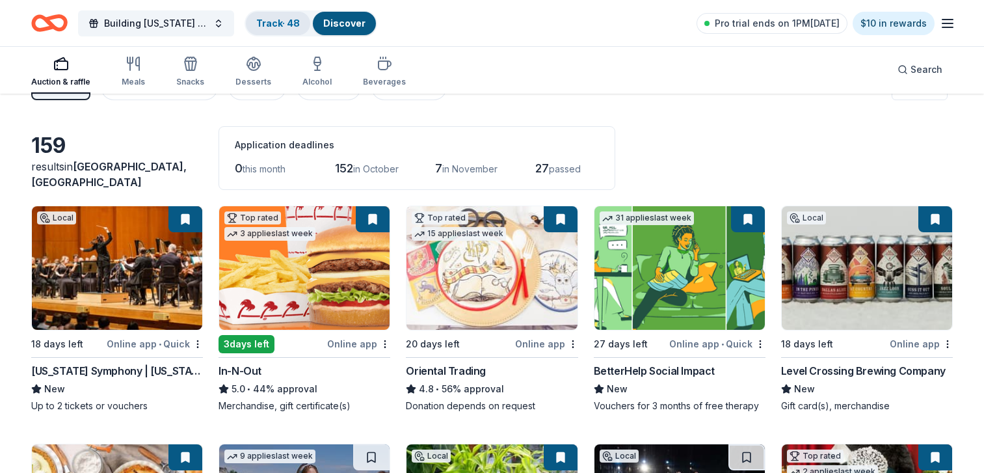
click at [273, 16] on div "Track · 48" at bounding box center [278, 23] width 64 height 23
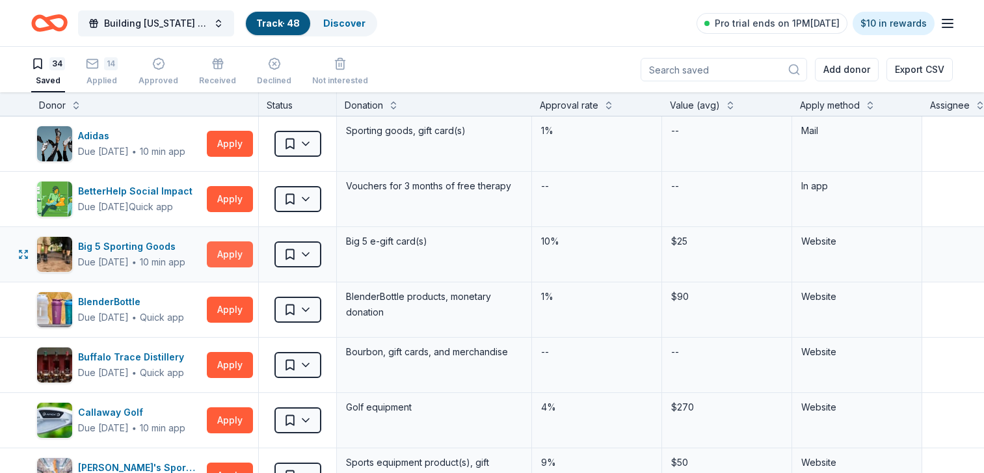
click at [234, 253] on button "Apply" at bounding box center [230, 254] width 46 height 26
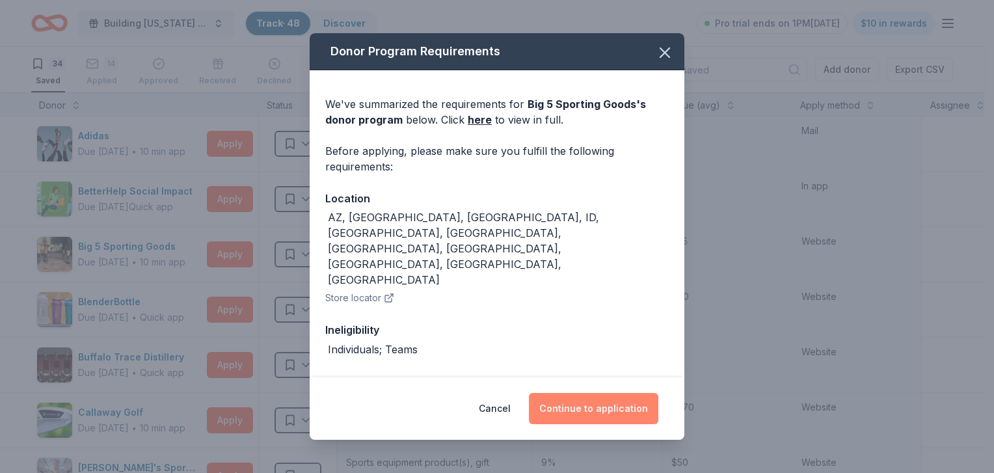
click at [576, 405] on button "Continue to application" at bounding box center [593, 408] width 129 height 31
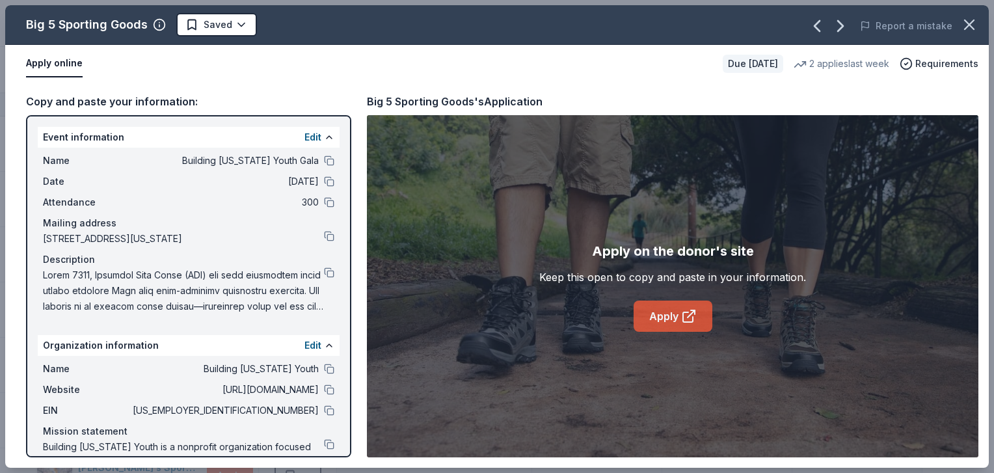
drag, startPoint x: 668, startPoint y: 310, endPoint x: 664, endPoint y: 316, distance: 7.9
click at [663, 316] on link "Apply" at bounding box center [673, 316] width 79 height 31
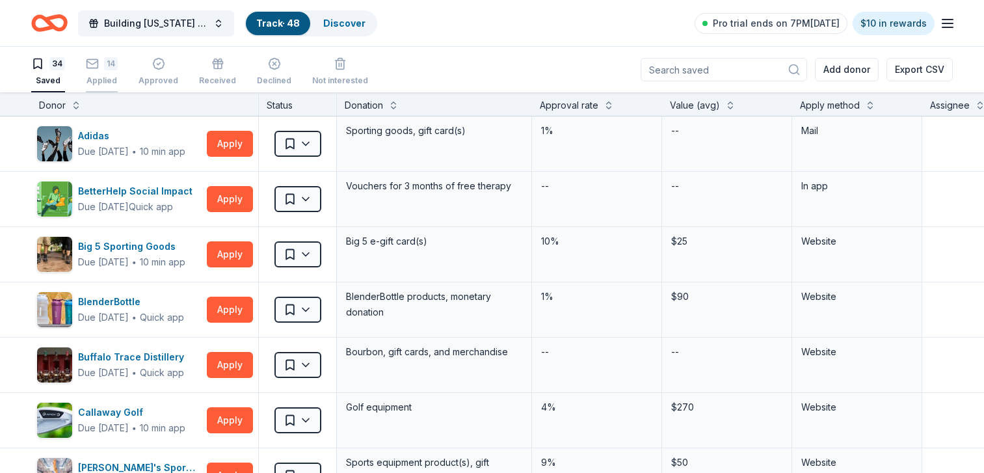
click at [110, 67] on div "14" at bounding box center [111, 63] width 14 height 13
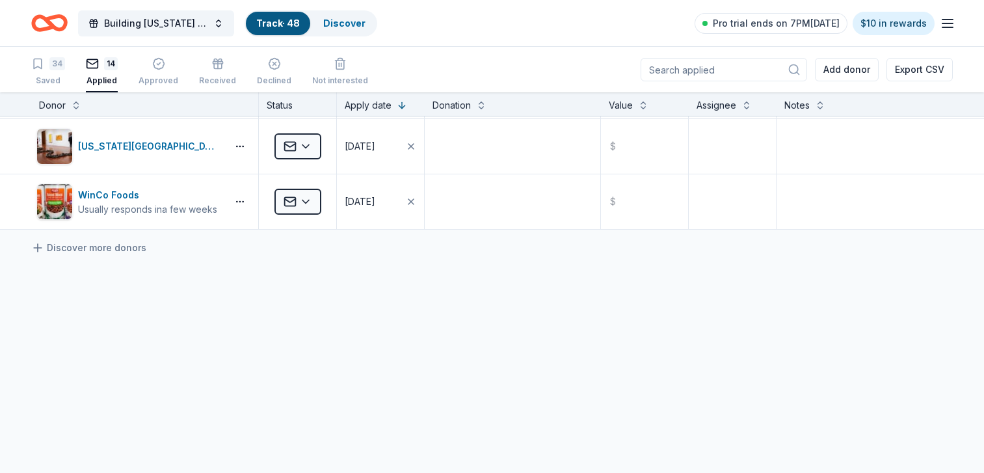
scroll to position [220, 0]
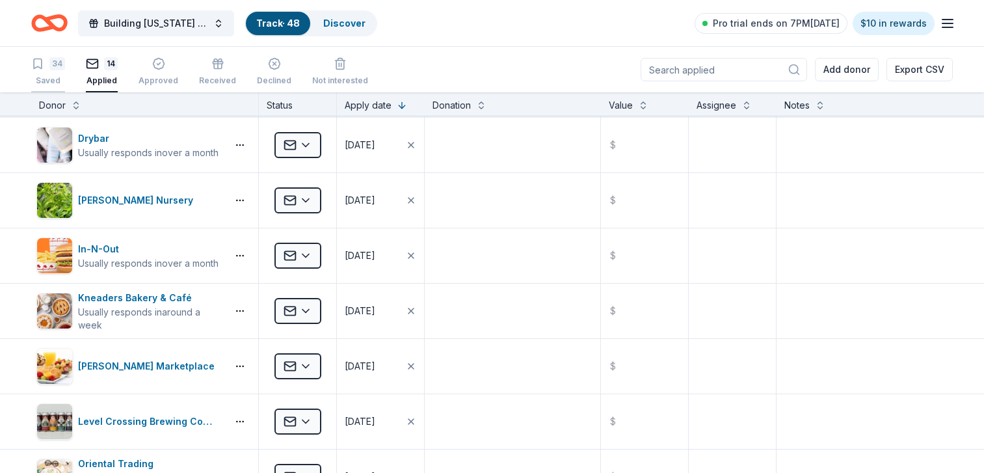
click at [49, 80] on div "Saved" at bounding box center [48, 80] width 34 height 10
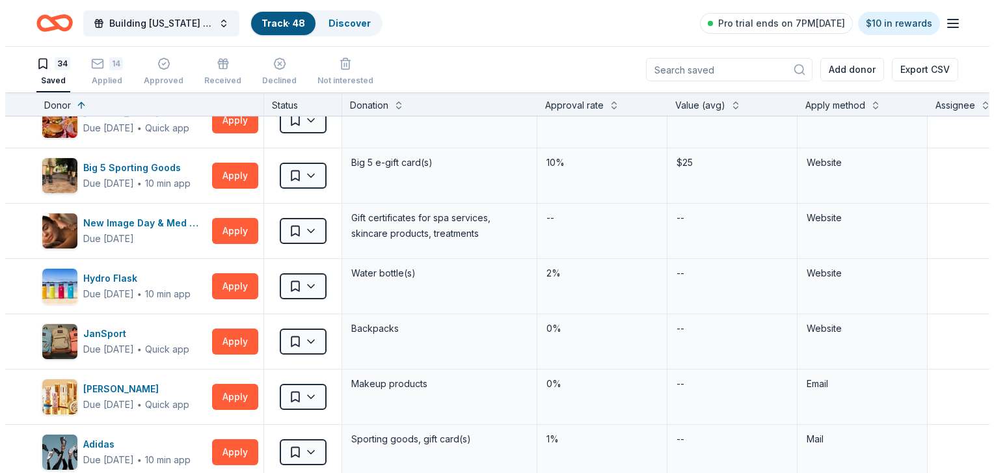
scroll to position [152, 0]
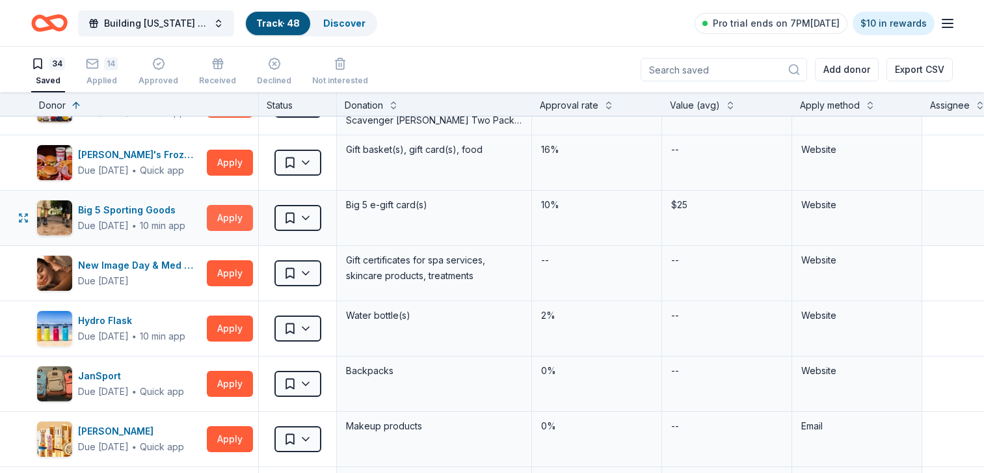
click at [230, 219] on button "Apply" at bounding box center [230, 218] width 46 height 26
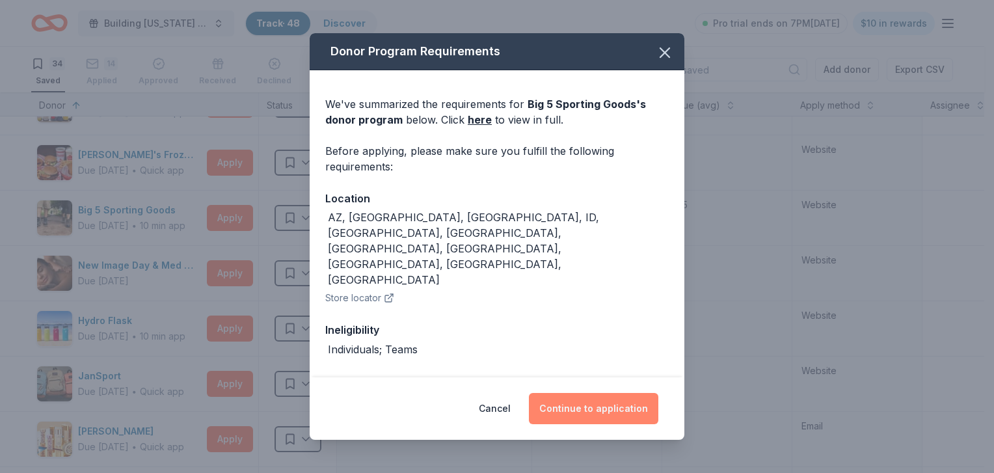
click at [539, 407] on button "Continue to application" at bounding box center [593, 408] width 129 height 31
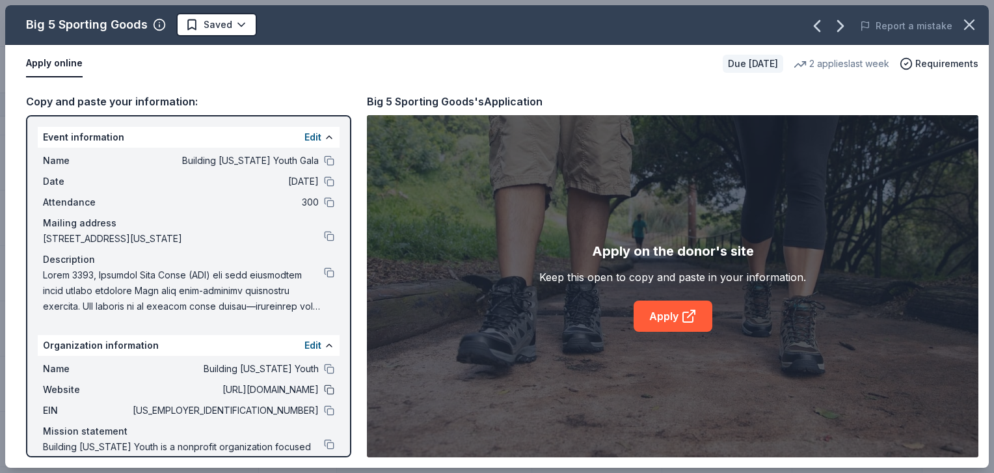
click at [324, 395] on button at bounding box center [329, 390] width 10 height 10
click at [324, 278] on button at bounding box center [329, 272] width 10 height 10
drag, startPoint x: 344, startPoint y: 159, endPoint x: 347, endPoint y: 167, distance: 8.2
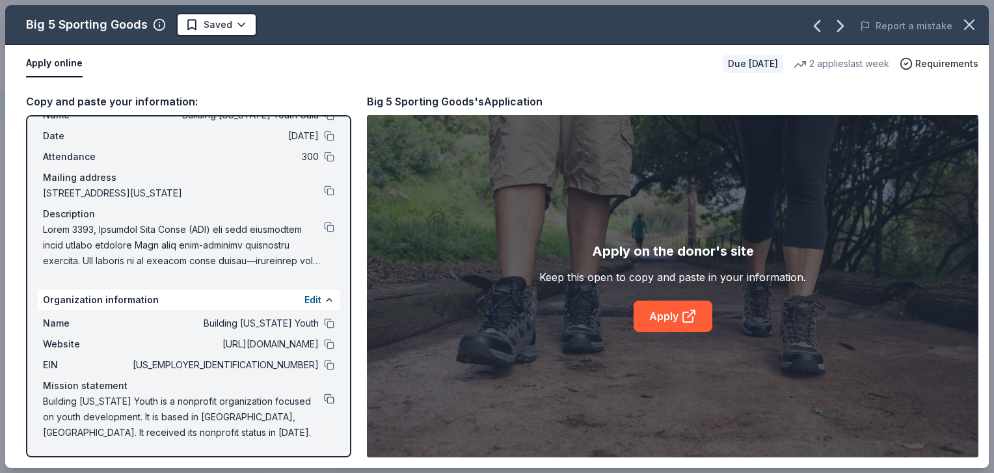
click at [324, 400] on button at bounding box center [329, 399] width 10 height 10
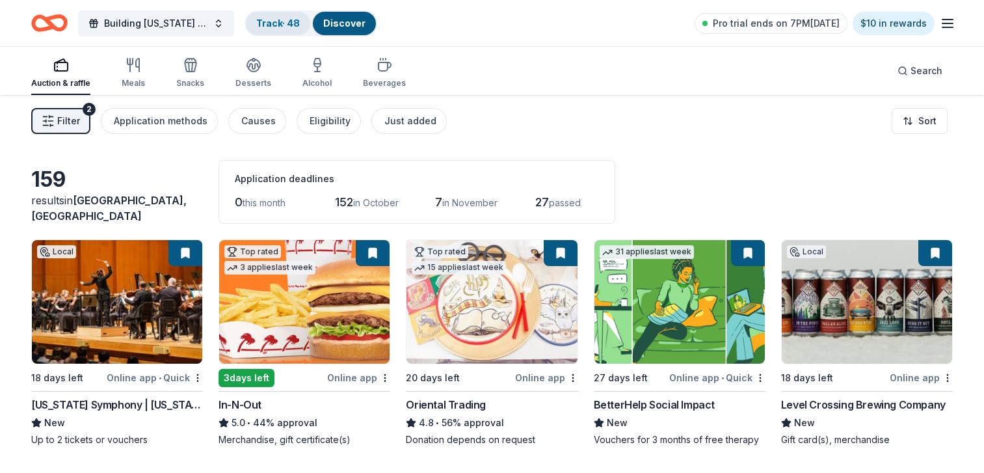
click at [278, 19] on link "Track · 48" at bounding box center [278, 23] width 44 height 11
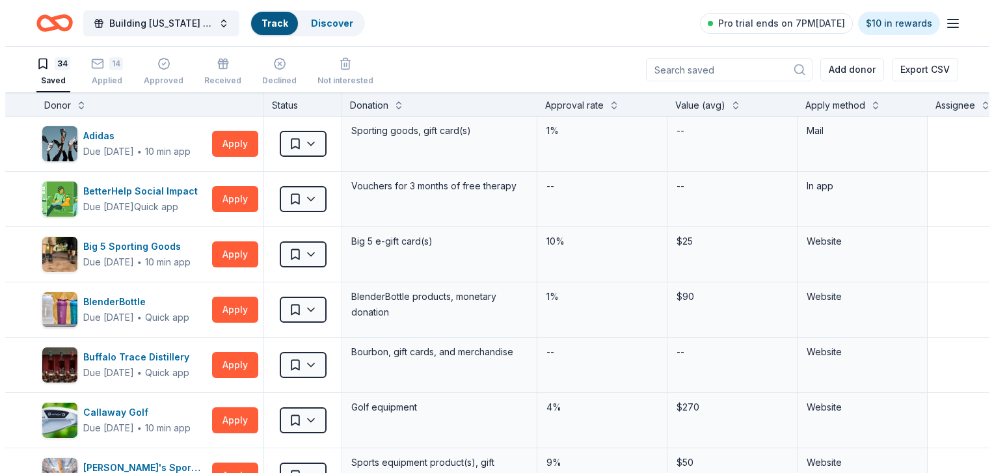
scroll to position [1, 0]
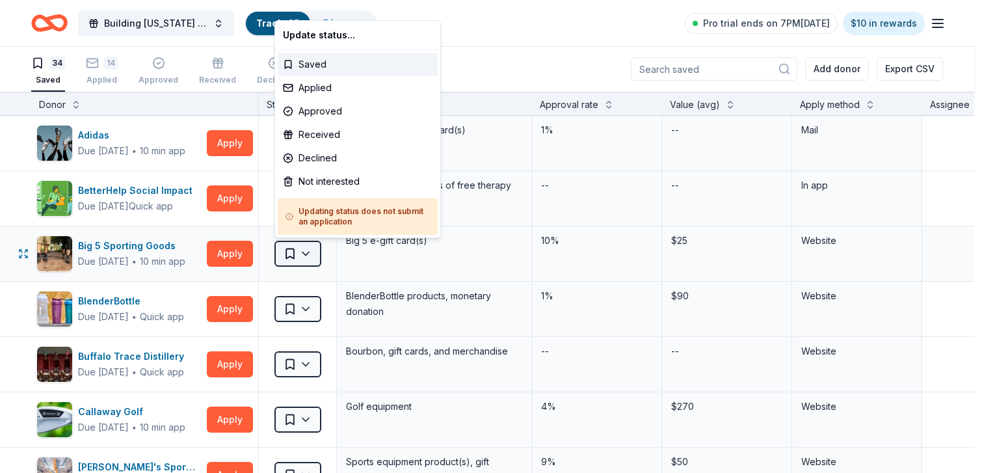
click at [296, 257] on button "Saved" at bounding box center [298, 254] width 47 height 26
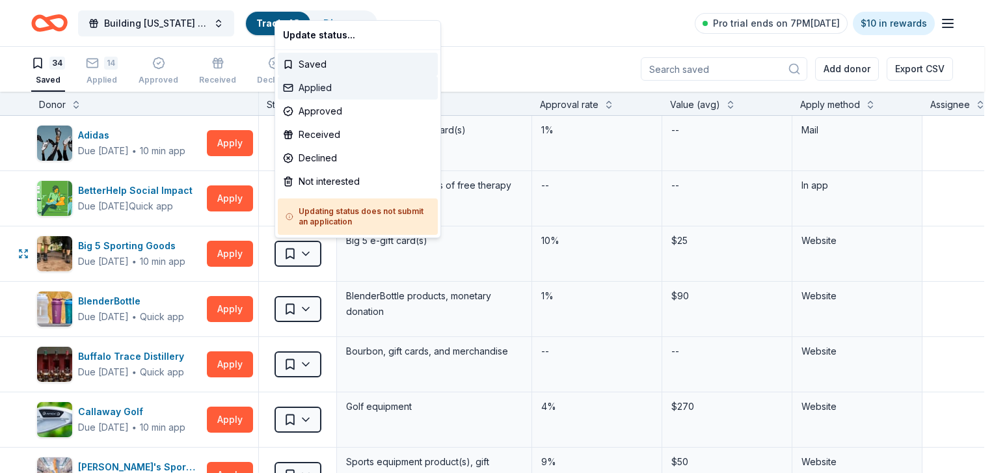
click at [313, 89] on div "Applied" at bounding box center [358, 87] width 160 height 23
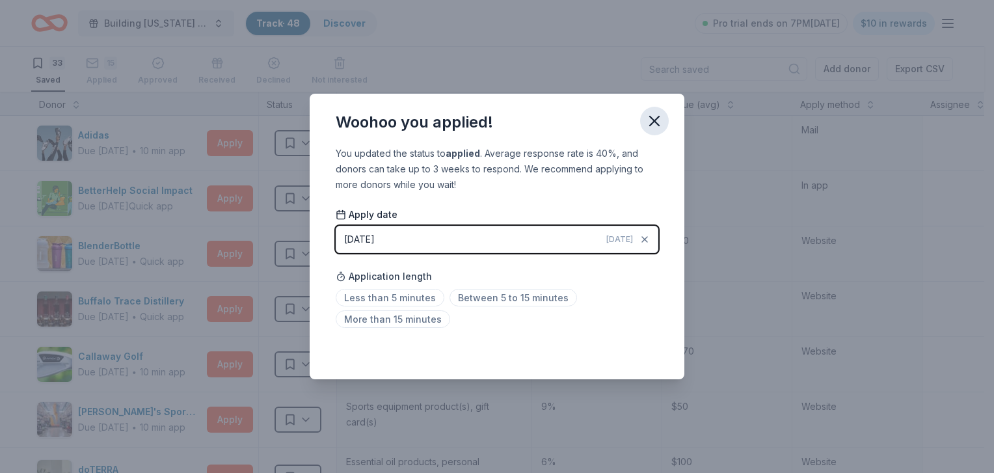
click at [653, 123] on icon "button" at bounding box center [654, 121] width 18 height 18
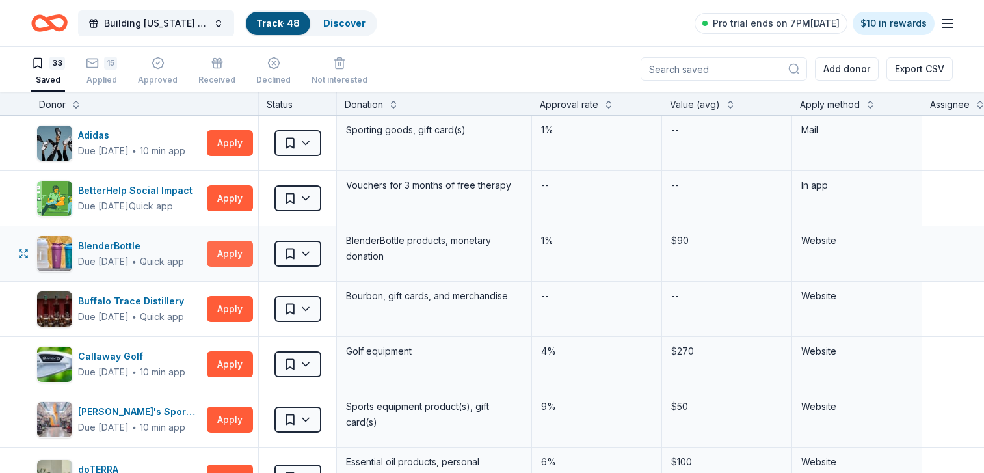
click at [234, 248] on button "Apply" at bounding box center [230, 254] width 46 height 26
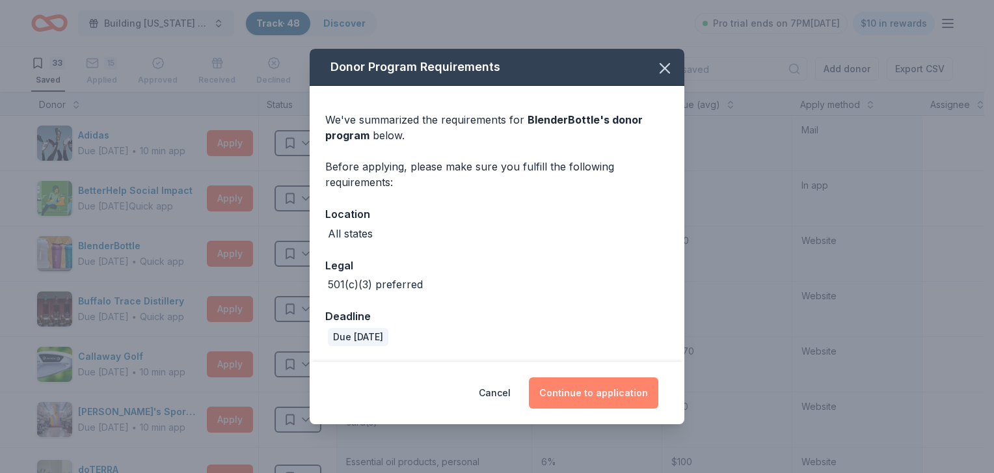
click at [580, 390] on button "Continue to application" at bounding box center [593, 392] width 129 height 31
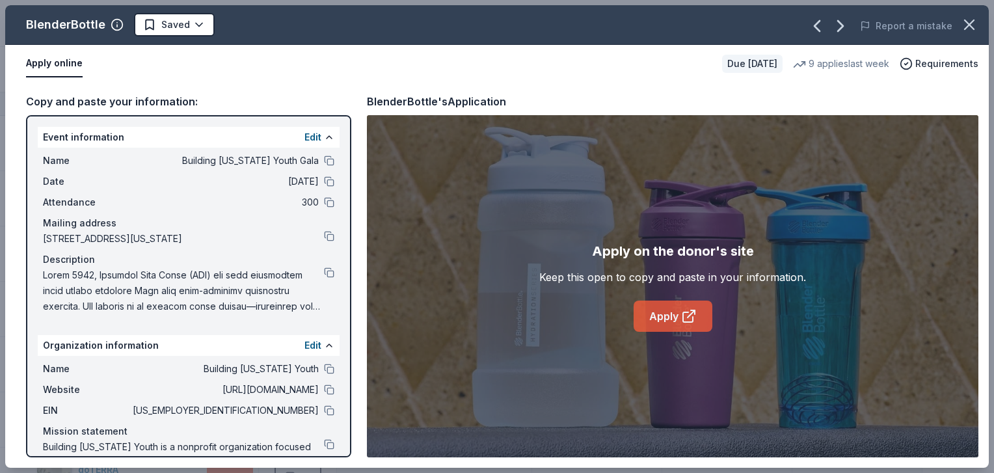
click at [673, 314] on link "Apply" at bounding box center [673, 316] width 79 height 31
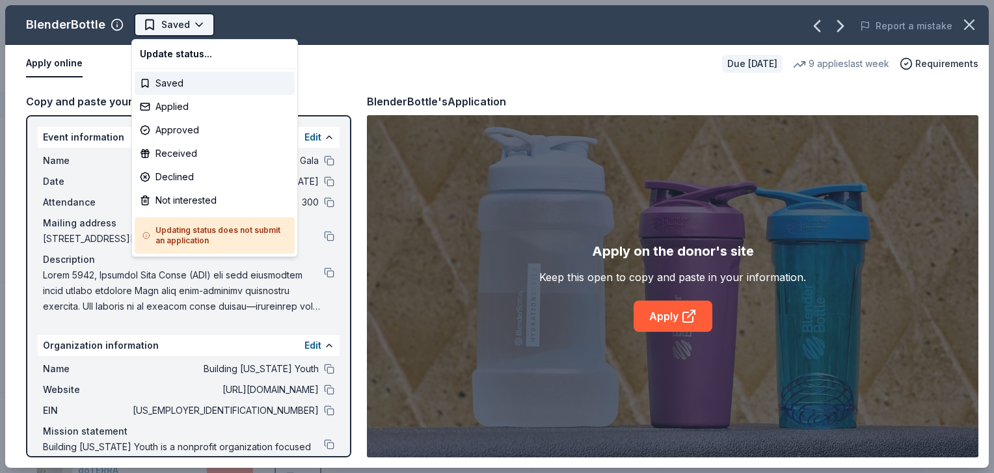
scroll to position [0, 0]
click at [189, 27] on button "Saved" at bounding box center [174, 24] width 81 height 23
click at [194, 103] on div "Applied" at bounding box center [215, 106] width 160 height 23
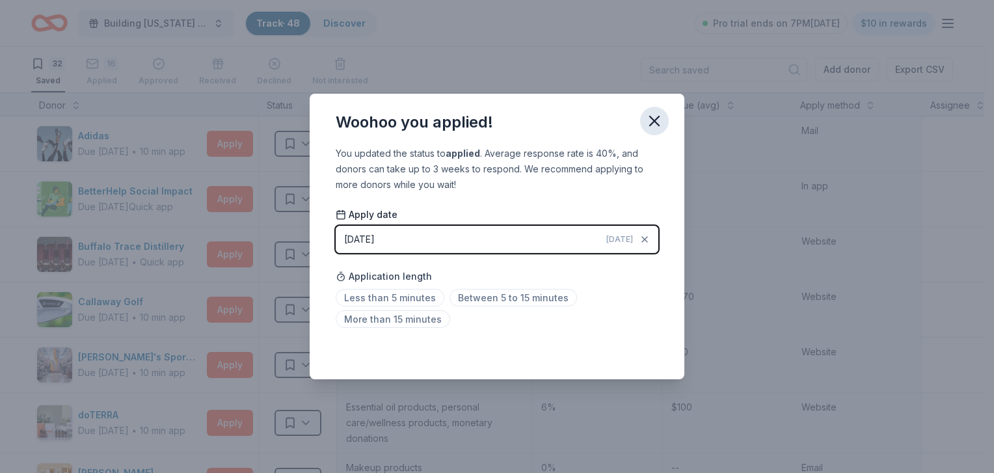
click at [652, 118] on icon "button" at bounding box center [654, 120] width 9 height 9
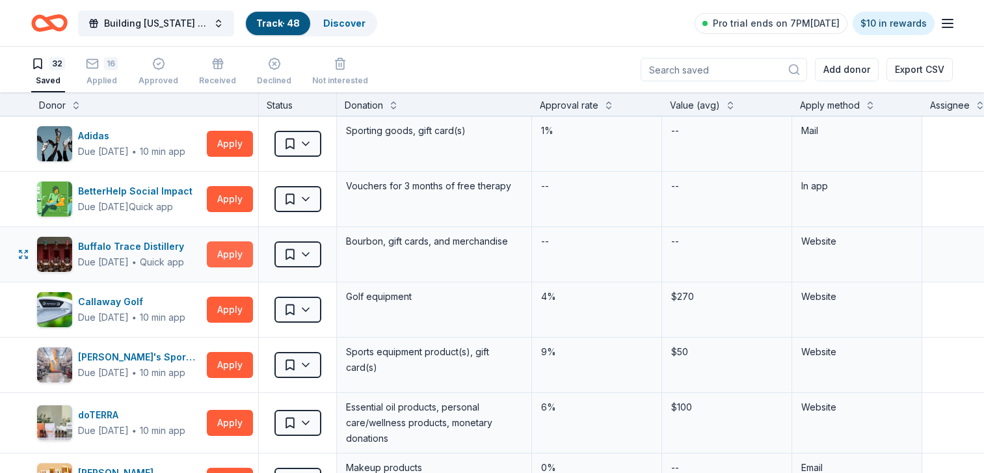
click at [233, 258] on button "Apply" at bounding box center [230, 254] width 46 height 26
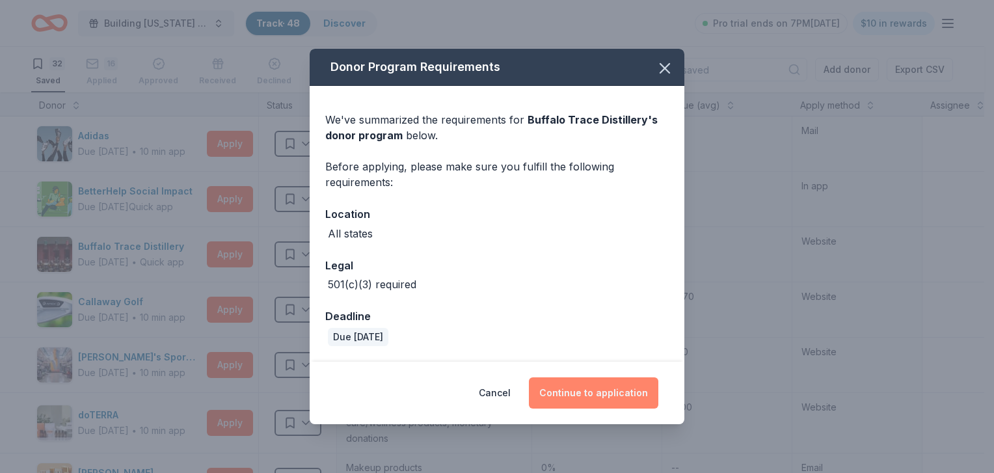
click at [603, 388] on button "Continue to application" at bounding box center [593, 392] width 129 height 31
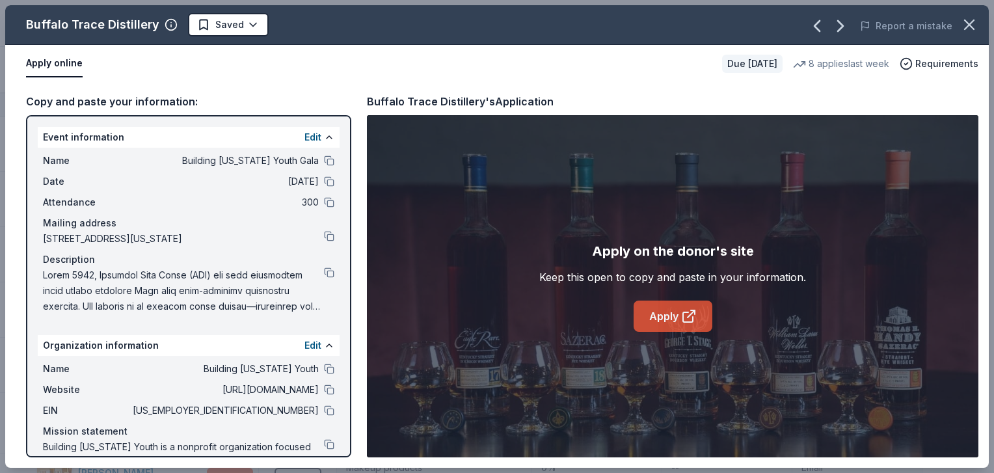
drag, startPoint x: 685, startPoint y: 321, endPoint x: 685, endPoint y: 312, distance: 9.1
click at [684, 312] on icon at bounding box center [689, 316] width 16 height 16
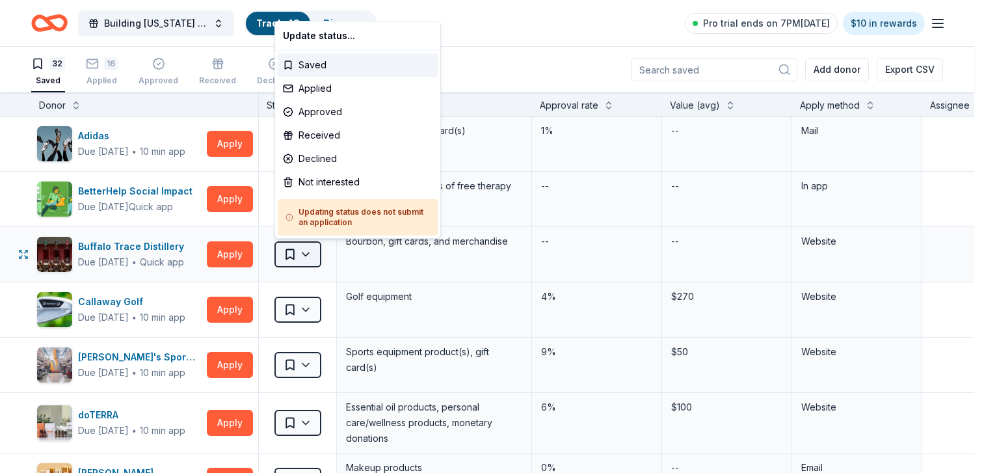
click at [298, 253] on button "Saved" at bounding box center [298, 254] width 47 height 26
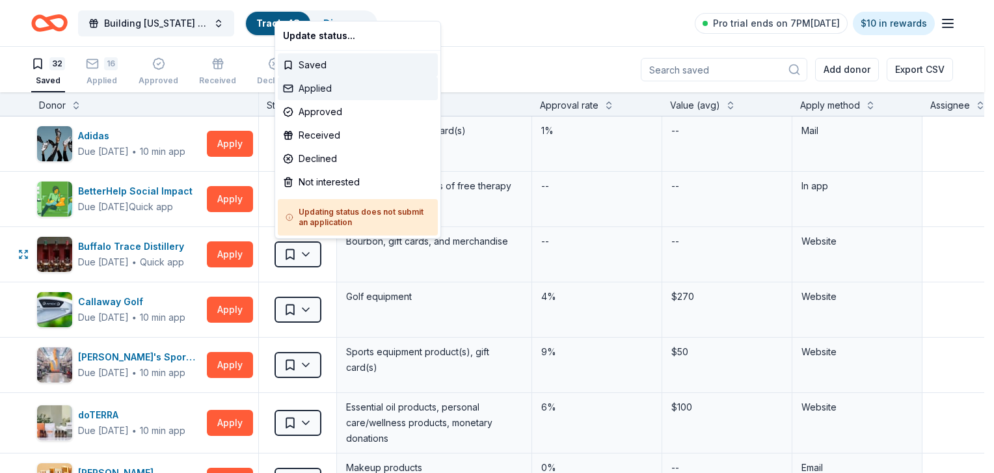
click at [297, 92] on div "Applied" at bounding box center [358, 88] width 160 height 23
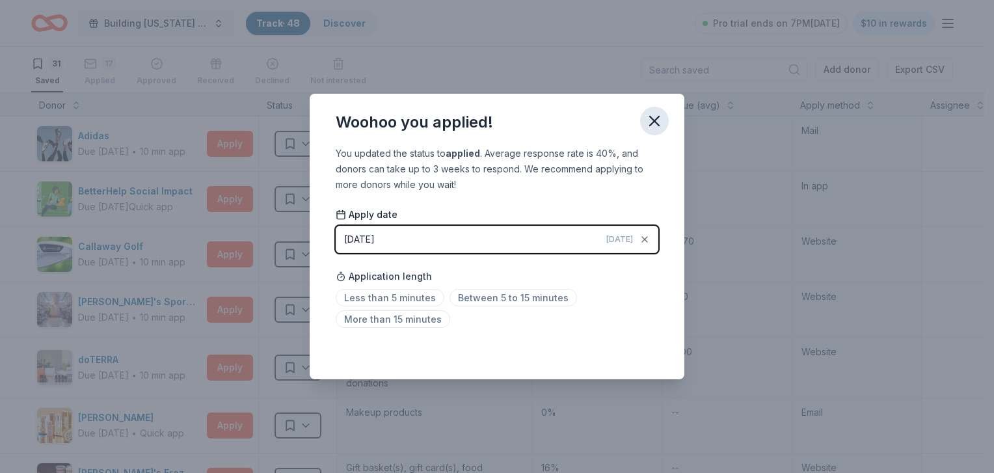
click at [660, 120] on icon "button" at bounding box center [654, 121] width 18 height 18
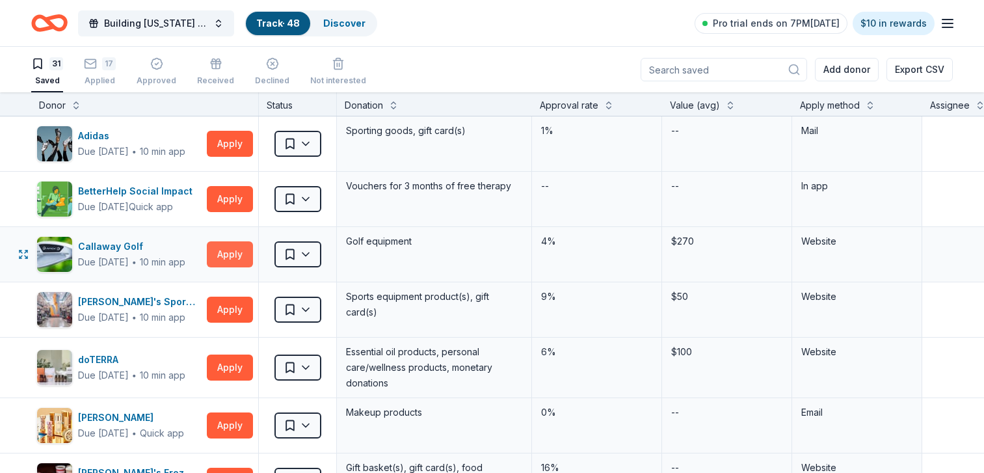
drag, startPoint x: 660, startPoint y: 120, endPoint x: 228, endPoint y: 258, distance: 453.5
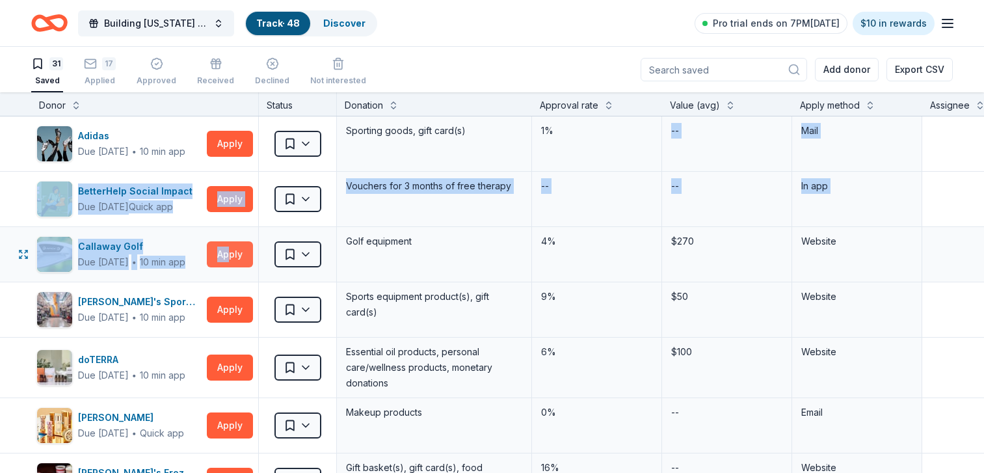
click at [228, 258] on button "Apply" at bounding box center [230, 254] width 46 height 26
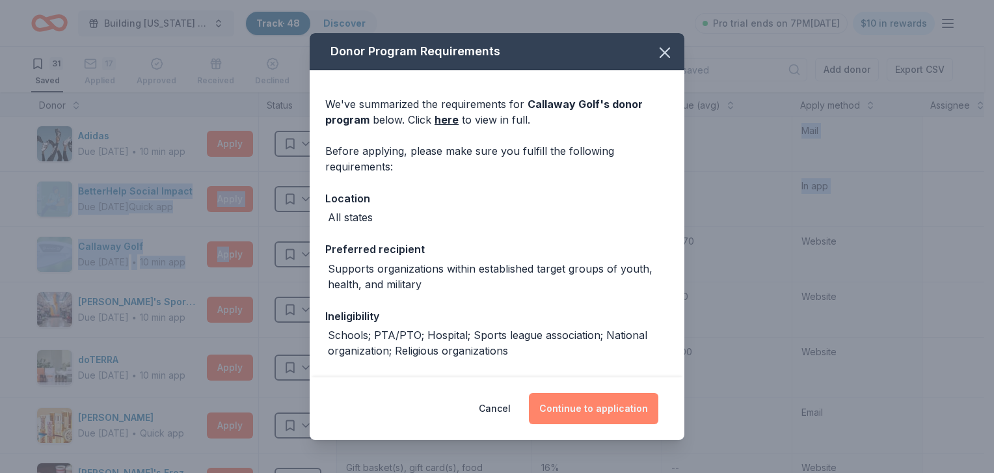
click at [591, 414] on button "Continue to application" at bounding box center [593, 408] width 129 height 31
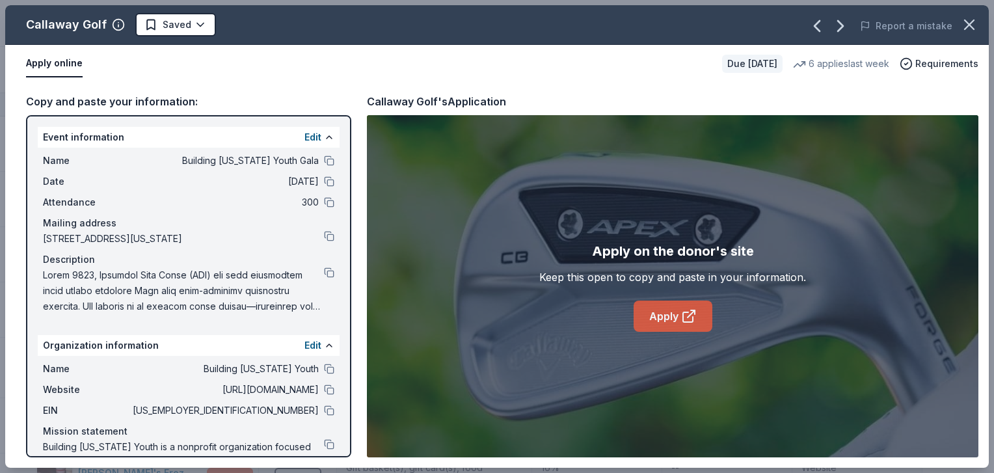
click at [696, 321] on icon at bounding box center [689, 316] width 16 height 16
click at [324, 395] on button at bounding box center [329, 390] width 10 height 10
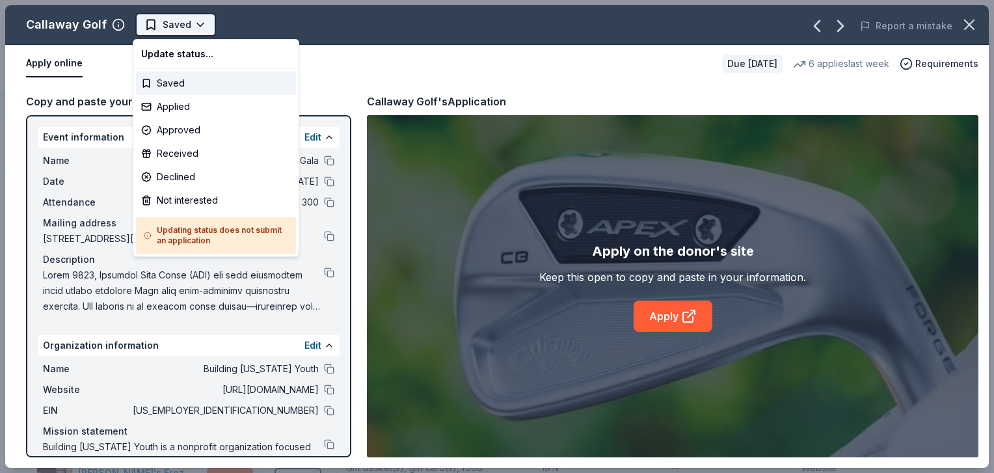
click at [179, 20] on span "Saved" at bounding box center [177, 25] width 29 height 16
click at [174, 111] on div "Applied" at bounding box center [216, 106] width 160 height 23
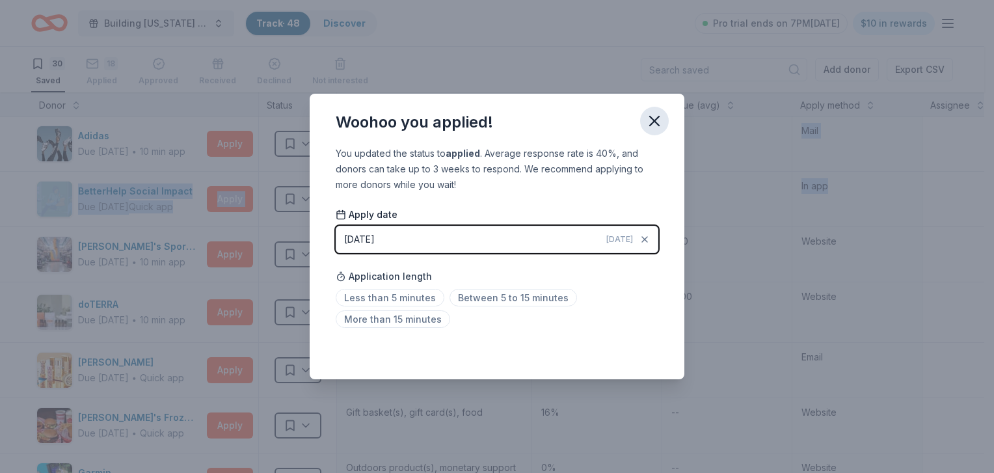
click at [657, 122] on icon "button" at bounding box center [654, 120] width 9 height 9
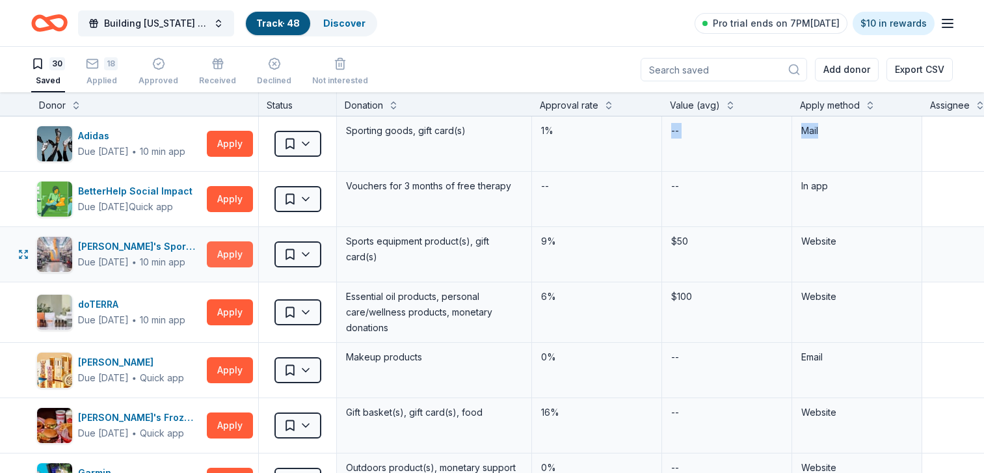
click at [232, 256] on button "Apply" at bounding box center [230, 254] width 46 height 26
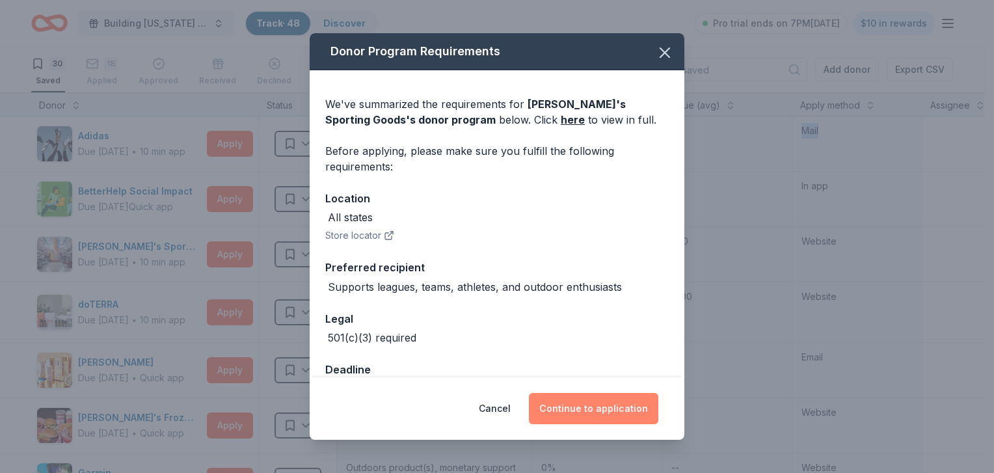
click at [604, 404] on button "Continue to application" at bounding box center [593, 408] width 129 height 31
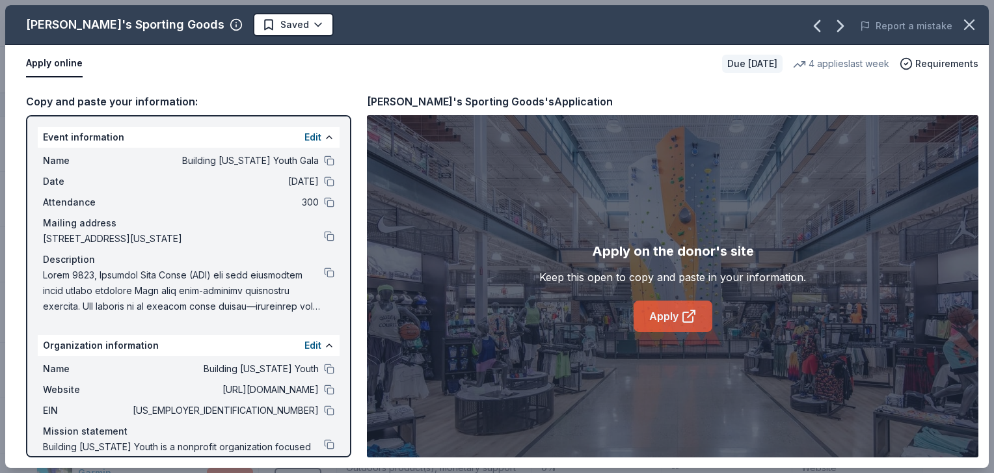
click at [667, 312] on link "Apply" at bounding box center [673, 316] width 79 height 31
click at [280, 29] on span "Saved" at bounding box center [294, 25] width 29 height 16
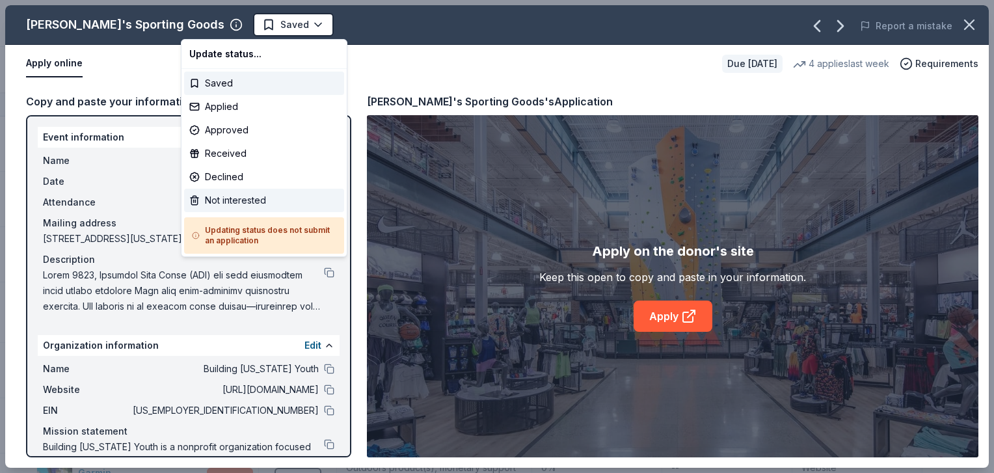
click at [217, 197] on div "Not interested" at bounding box center [264, 200] width 160 height 23
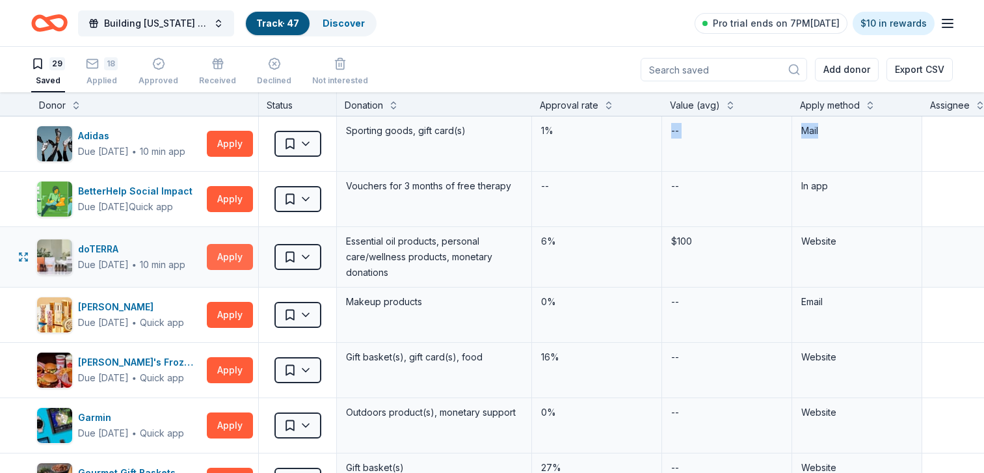
click at [243, 258] on button "Apply" at bounding box center [230, 257] width 46 height 26
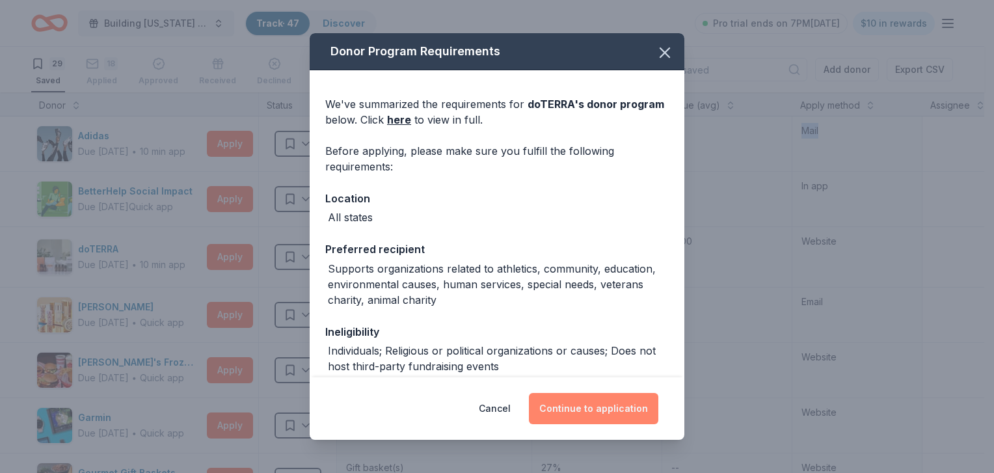
click at [596, 412] on button "Continue to application" at bounding box center [593, 408] width 129 height 31
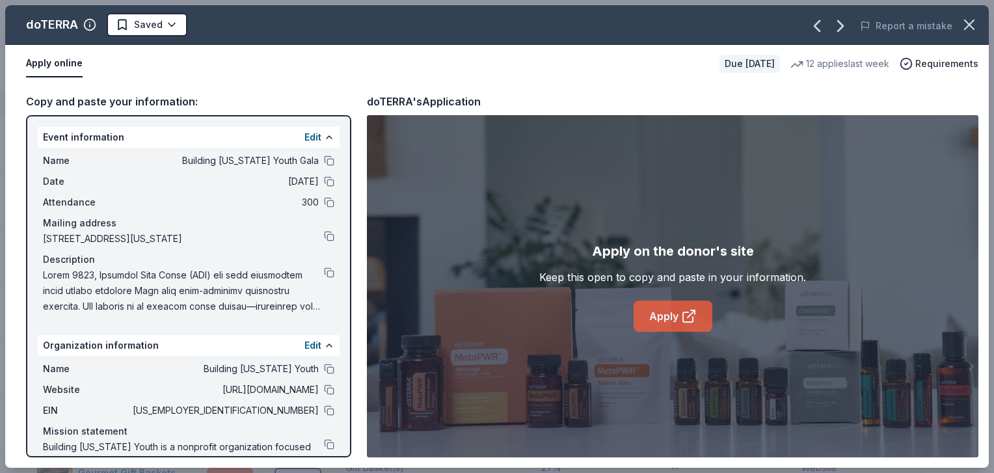
click at [658, 303] on div "Apply on the donor's site Keep this open to copy and paste in your information.…" at bounding box center [672, 286] width 267 height 91
click at [658, 311] on link "Apply" at bounding box center [673, 316] width 79 height 31
click at [324, 278] on button at bounding box center [329, 272] width 10 height 10
click at [822, 25] on icon "button" at bounding box center [817, 26] width 21 height 21
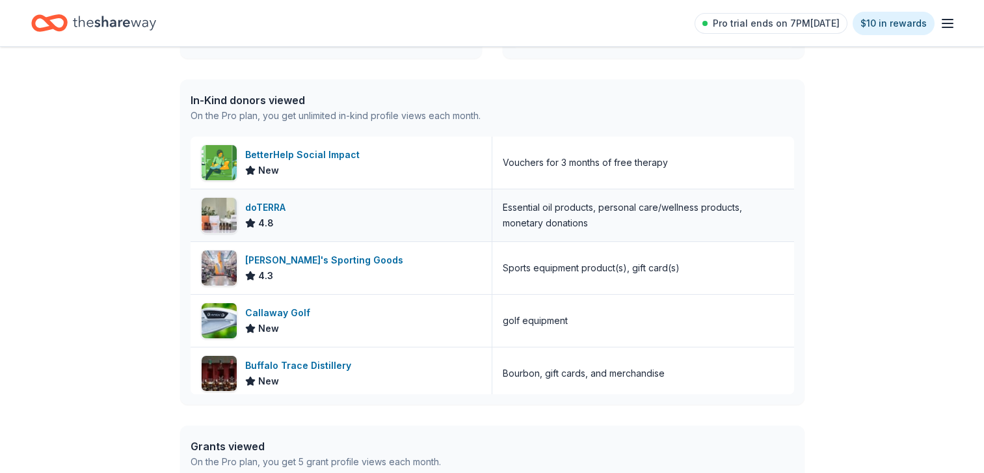
click at [213, 211] on img at bounding box center [219, 215] width 35 height 35
click at [52, 23] on icon "Home" at bounding box center [56, 22] width 20 height 13
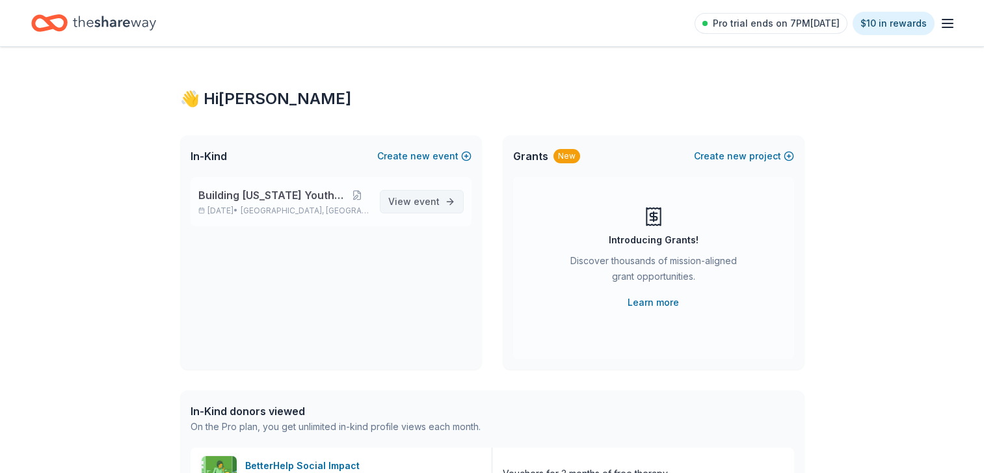
click at [416, 199] on span "event" at bounding box center [427, 201] width 26 height 11
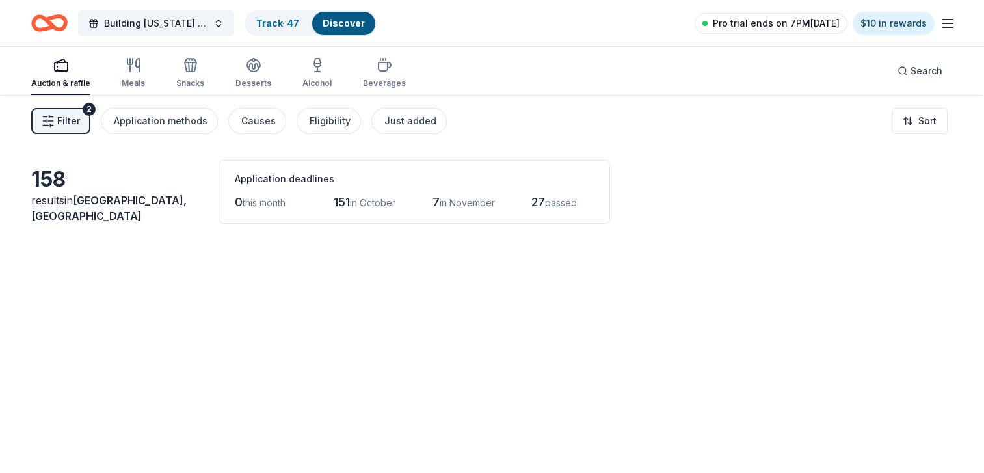
click at [760, 27] on span "Pro trial ends on 7PM[DATE]" at bounding box center [776, 24] width 127 height 16
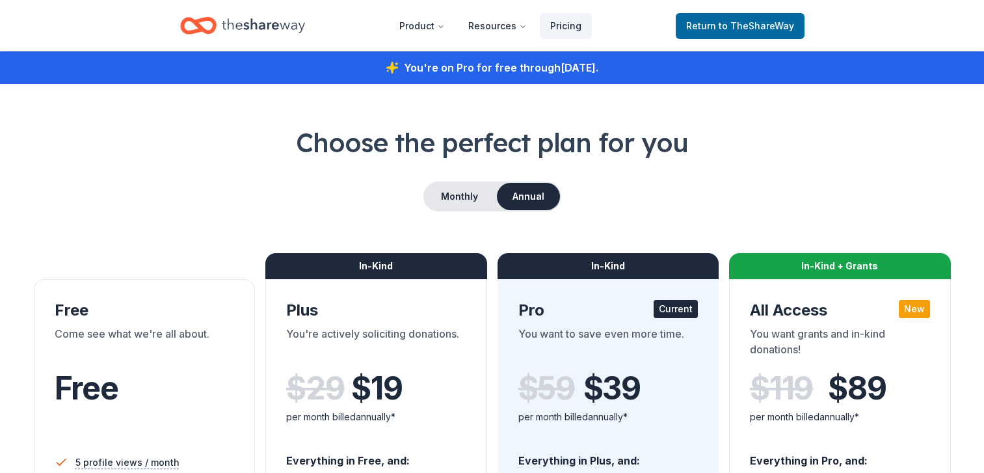
click at [756, 22] on span "to TheShareWay" at bounding box center [756, 25] width 75 height 11
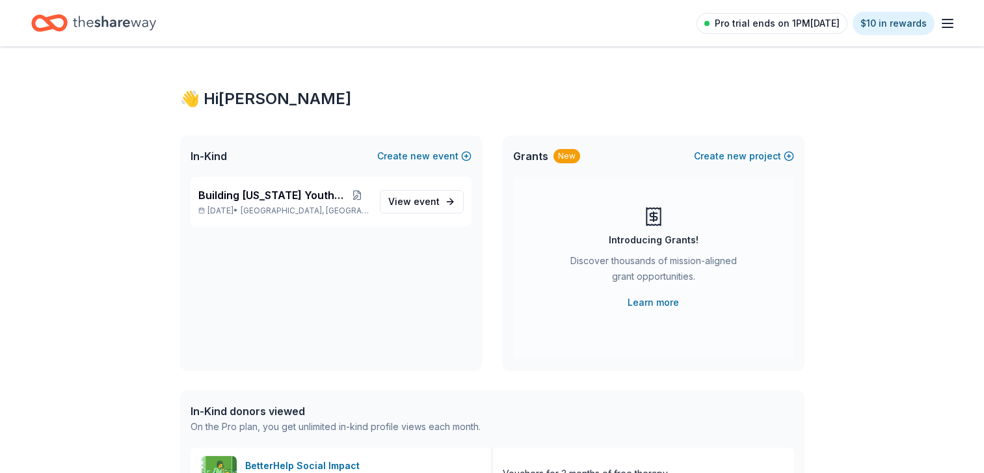
click at [755, 20] on span "Pro trial ends on 1PM[DATE]" at bounding box center [777, 24] width 125 height 16
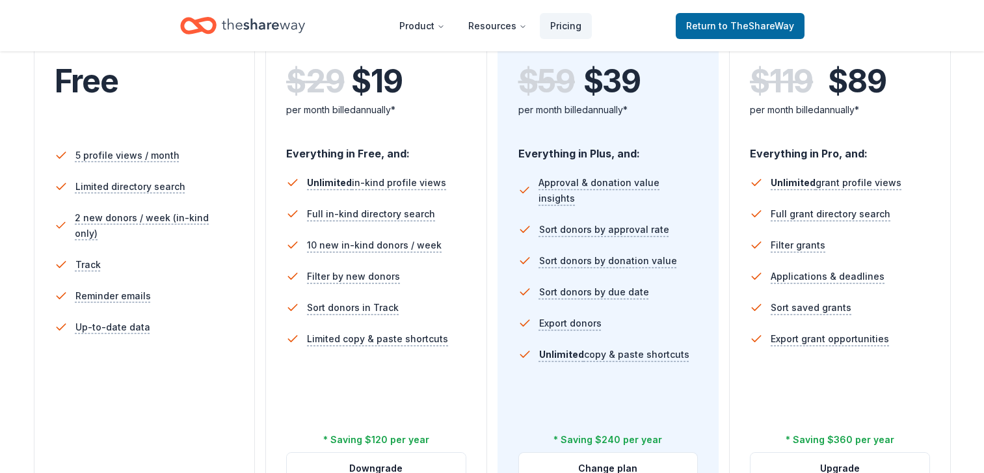
scroll to position [296, 0]
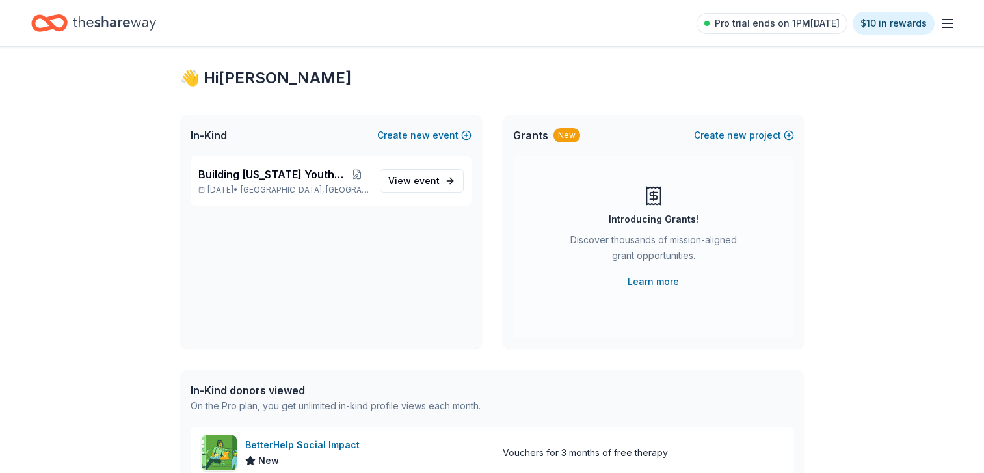
scroll to position [36, 0]
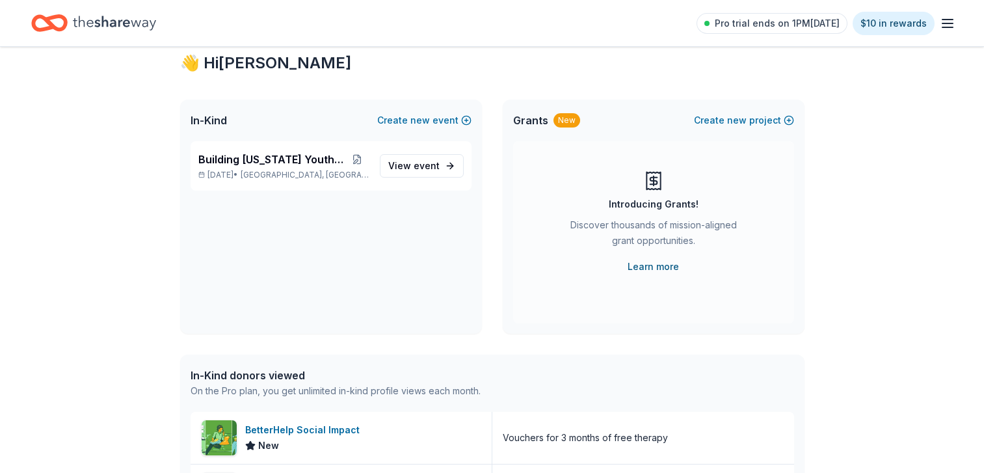
click at [664, 266] on link "Learn more" at bounding box center [653, 267] width 51 height 16
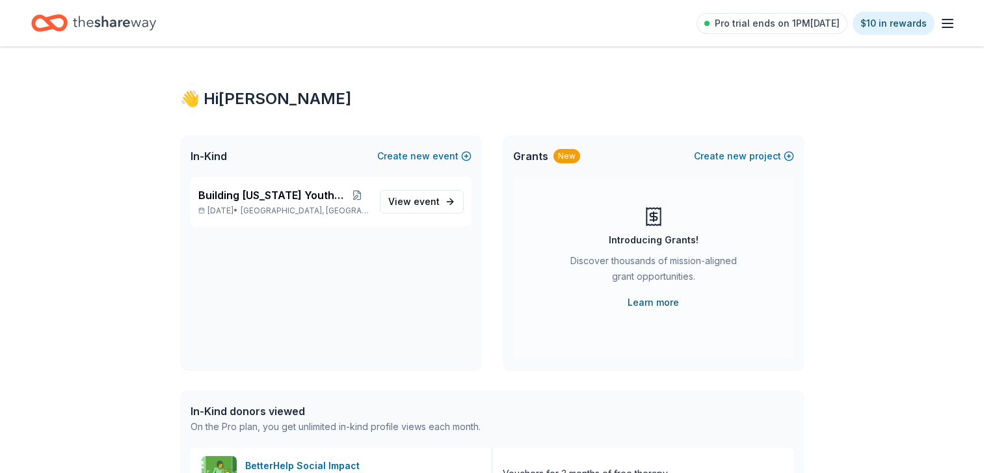
click at [650, 304] on link "Learn more" at bounding box center [653, 303] width 51 height 16
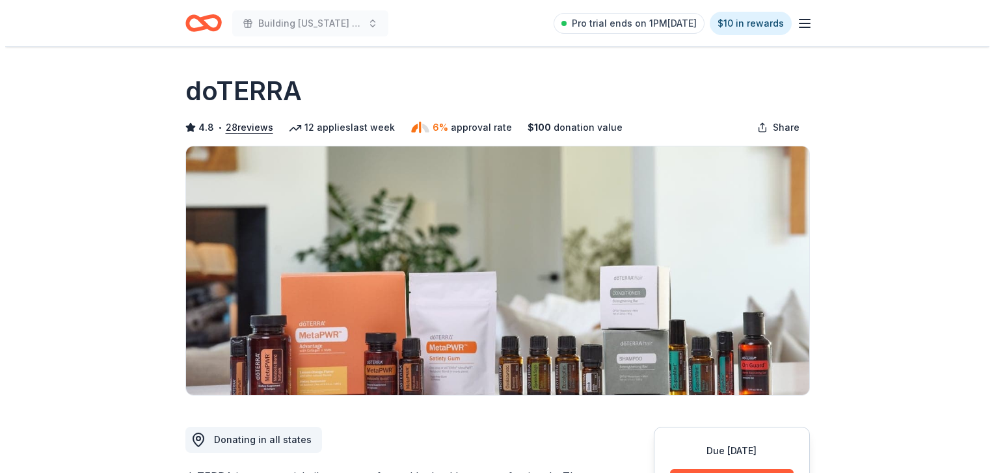
scroll to position [295, 0]
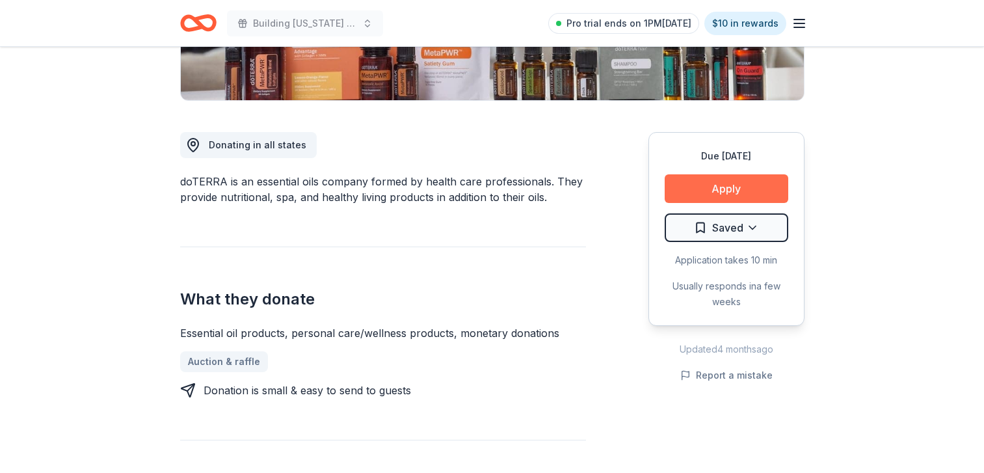
click at [724, 186] on button "Apply" at bounding box center [727, 188] width 124 height 29
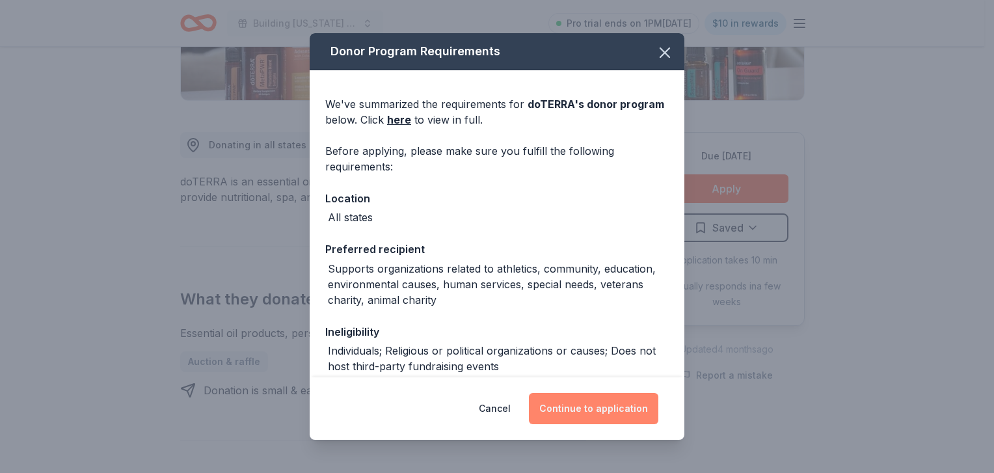
click at [606, 405] on button "Continue to application" at bounding box center [593, 408] width 129 height 31
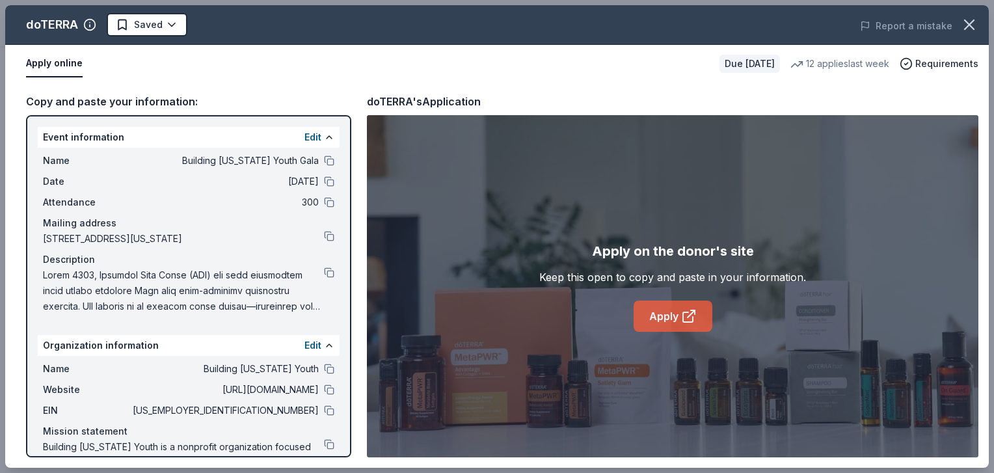
click at [668, 324] on link "Apply" at bounding box center [673, 316] width 79 height 31
click at [324, 395] on button at bounding box center [329, 390] width 10 height 10
click at [138, 12] on div "doTERRA Saved Report a mistake" at bounding box center [497, 25] width 984 height 40
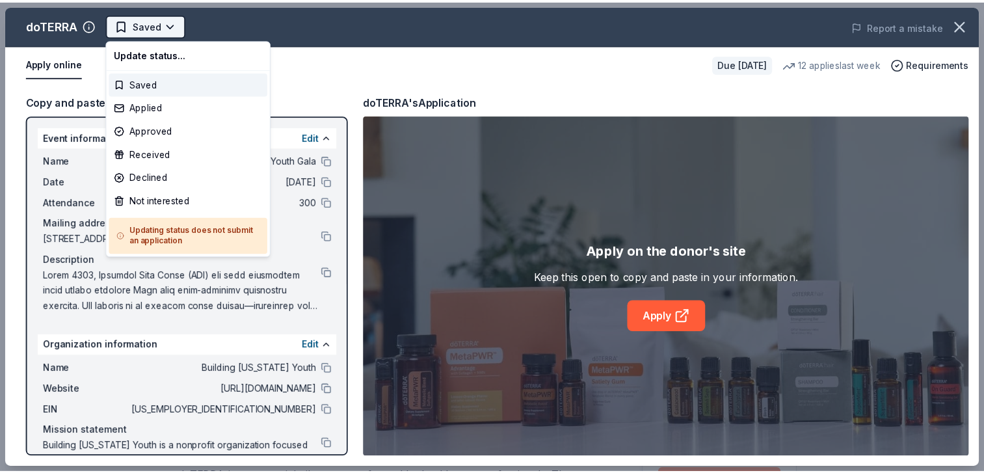
scroll to position [0, 0]
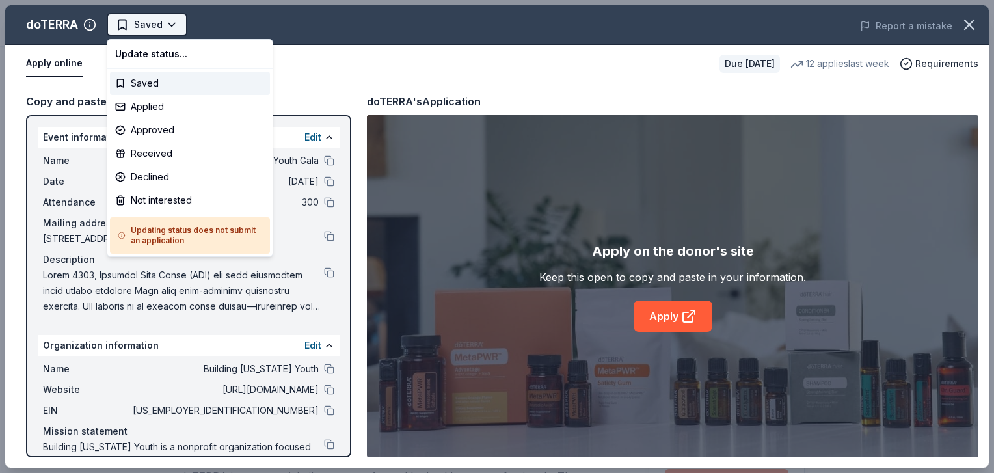
click at [140, 21] on span "Saved" at bounding box center [148, 25] width 29 height 16
click at [154, 97] on div "Applied" at bounding box center [190, 106] width 160 height 23
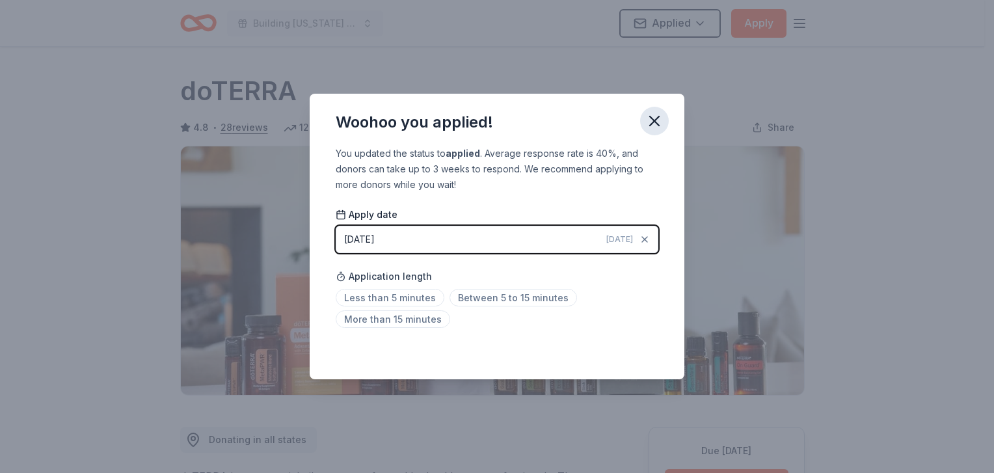
click at [653, 122] on icon "button" at bounding box center [654, 120] width 9 height 9
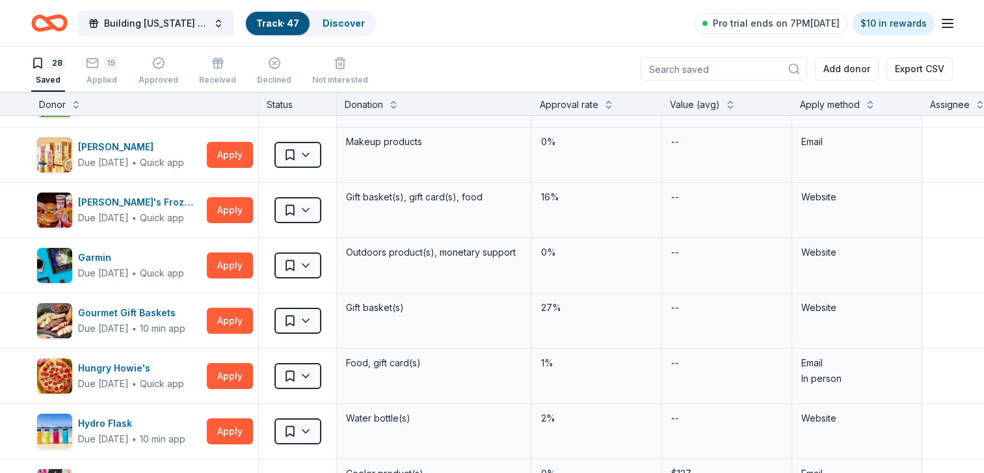
scroll to position [104, 0]
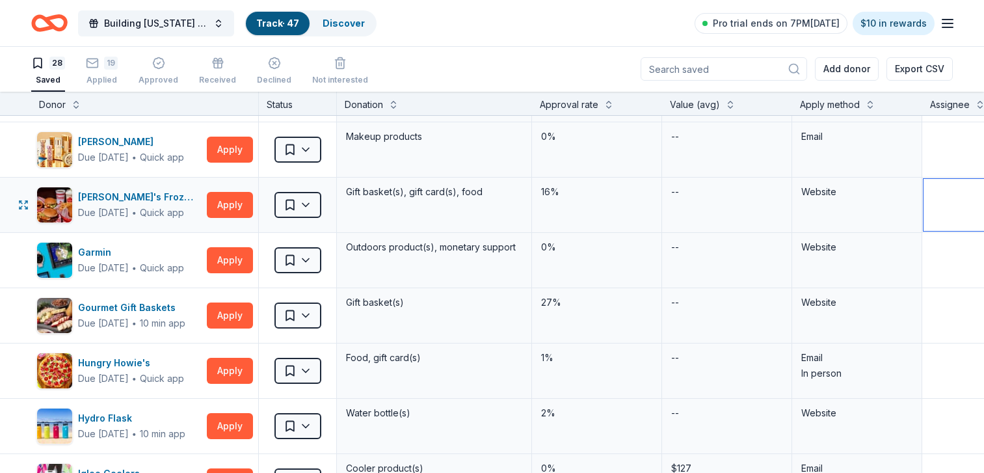
click at [970, 182] on textarea at bounding box center [987, 205] width 127 height 52
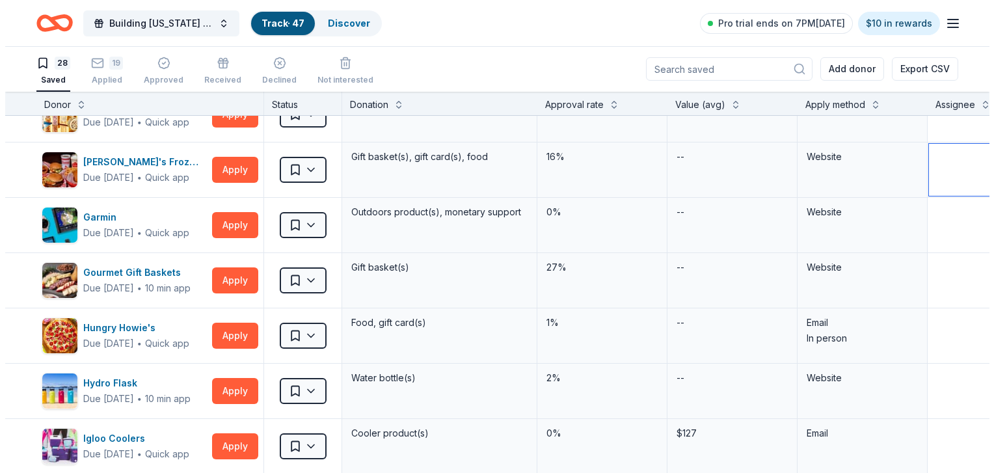
scroll to position [0, 0]
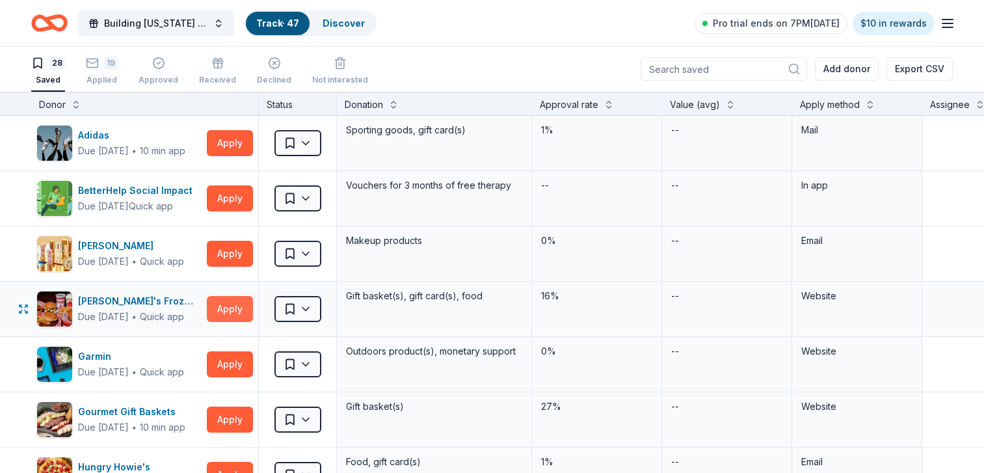
click at [231, 312] on button "Apply" at bounding box center [230, 309] width 46 height 26
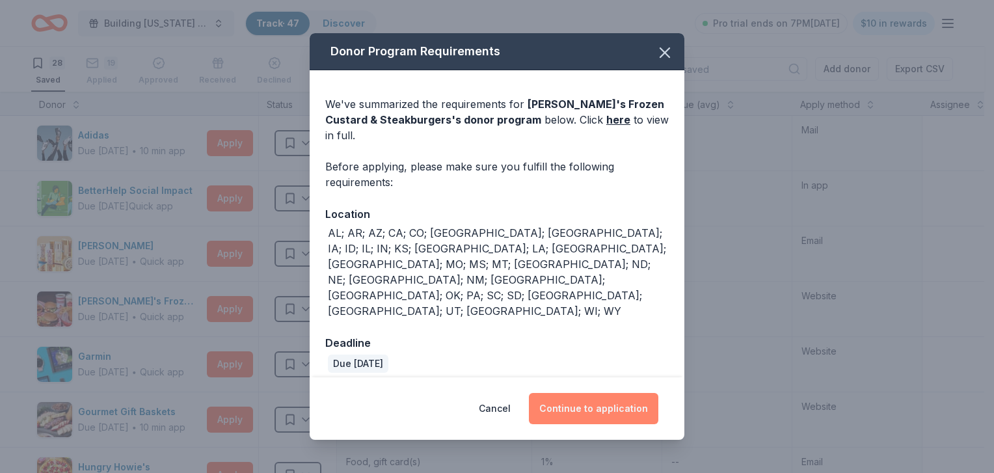
click at [580, 393] on button "Continue to application" at bounding box center [593, 408] width 129 height 31
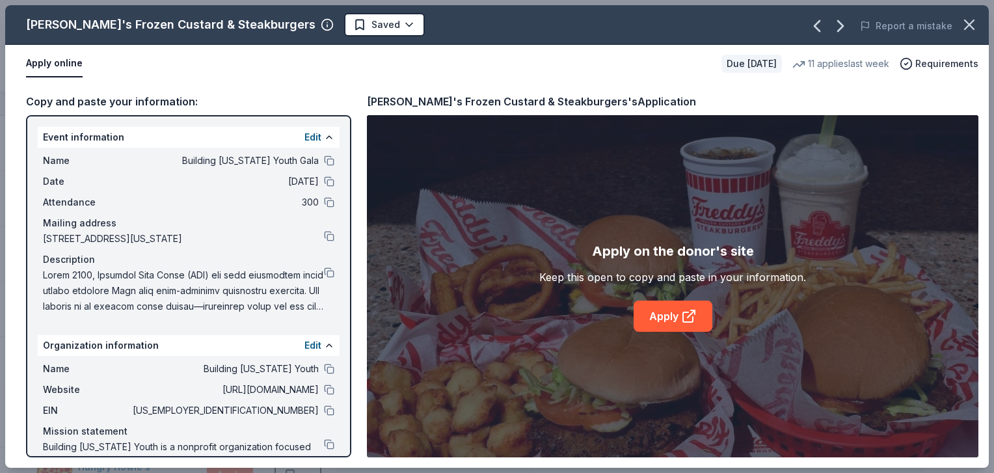
click at [315, 38] on div "[PERSON_NAME]'s Frozen Custard & Steakburgers Saved Report a mistake" at bounding box center [497, 25] width 984 height 40
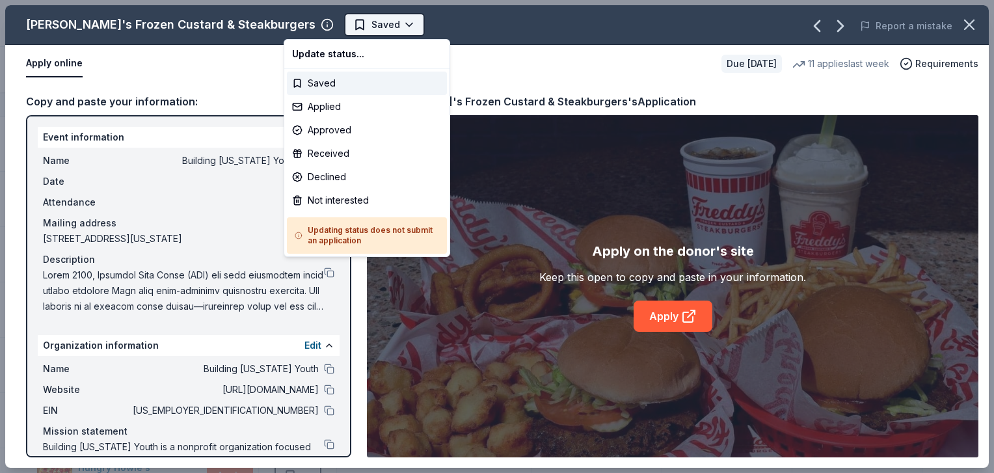
click at [372, 23] on span "Saved" at bounding box center [386, 25] width 29 height 16
click at [328, 105] on div "Applied" at bounding box center [367, 106] width 160 height 23
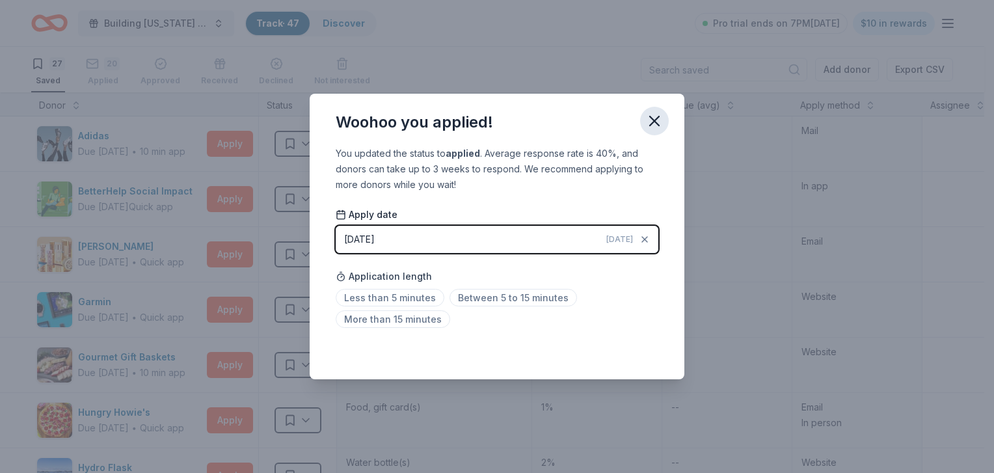
click at [642, 122] on button "button" at bounding box center [654, 121] width 29 height 29
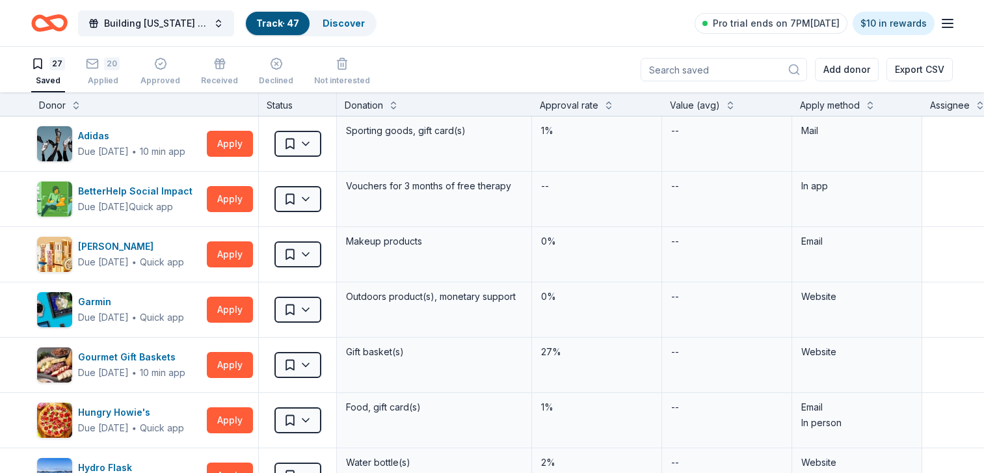
click at [117, 86] on div "27 Saved 20 Applied Approved Received Declined Not interested" at bounding box center [200, 72] width 339 height 40
click at [116, 86] on button "20 Applied" at bounding box center [103, 72] width 34 height 40
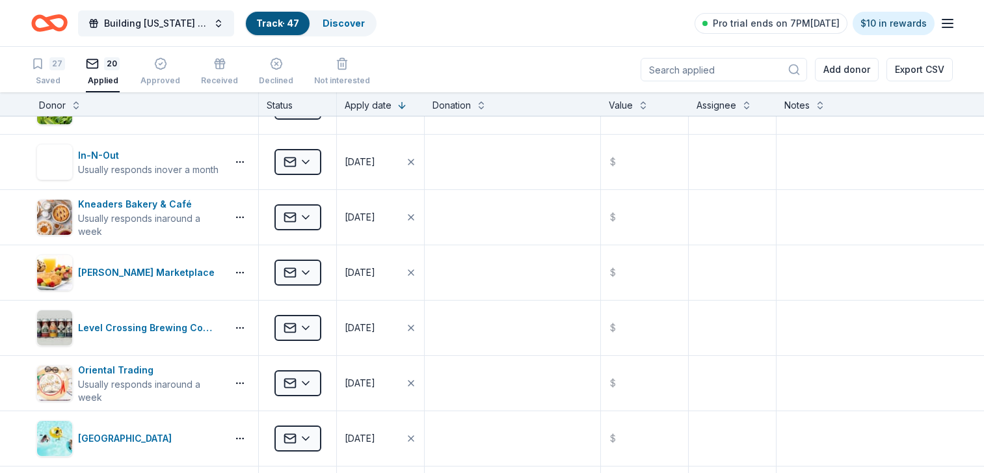
scroll to position [394, 0]
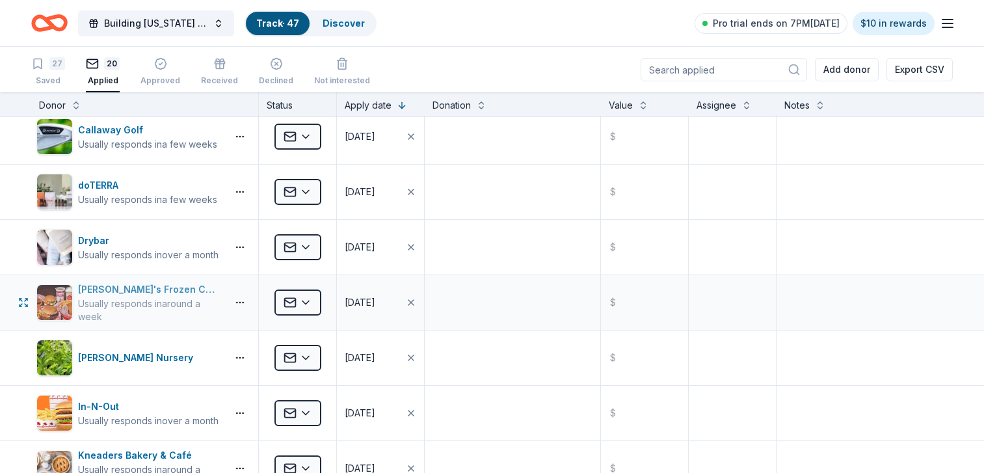
click at [166, 298] on div "Usually responds in around a week" at bounding box center [150, 310] width 144 height 26
click at [59, 69] on div "27" at bounding box center [57, 63] width 16 height 13
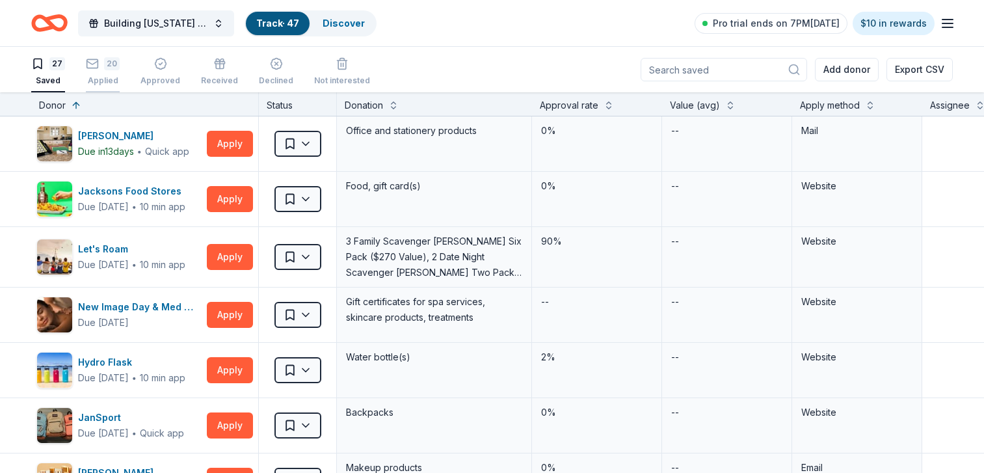
click at [94, 62] on icon "button" at bounding box center [92, 63] width 13 height 13
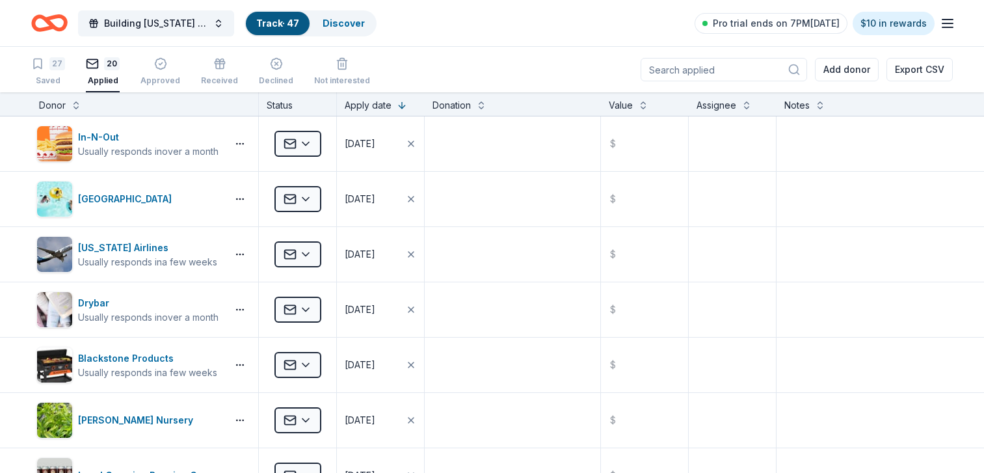
click at [104, 69] on div "20" at bounding box center [112, 63] width 16 height 13
click at [47, 62] on div "27" at bounding box center [48, 63] width 34 height 13
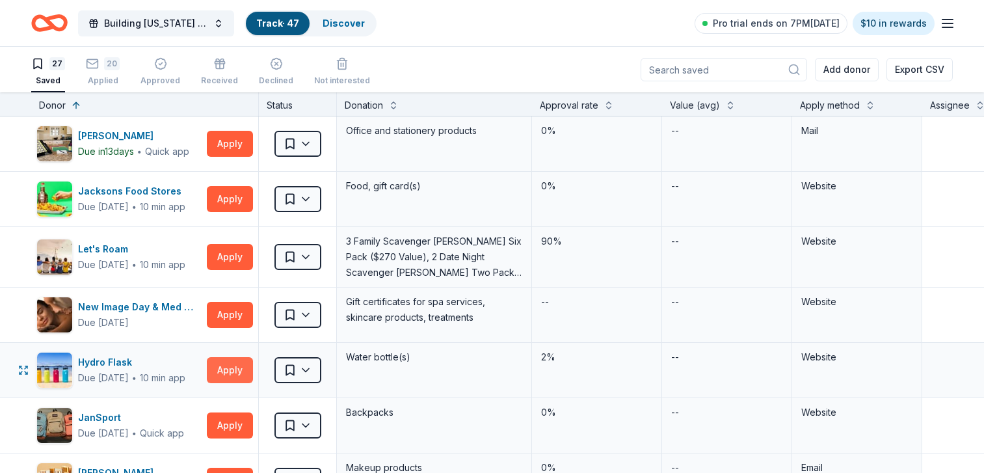
click at [223, 364] on button "Apply" at bounding box center [230, 370] width 46 height 26
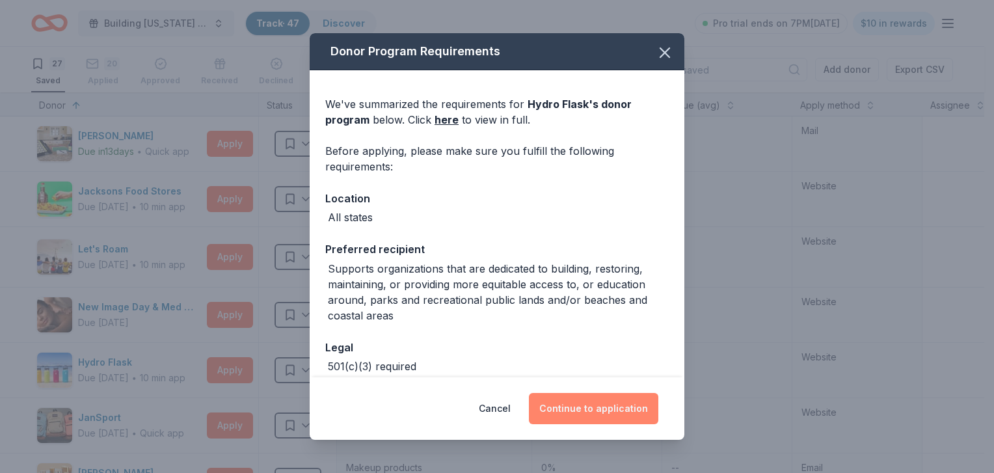
click at [617, 407] on button "Continue to application" at bounding box center [593, 408] width 129 height 31
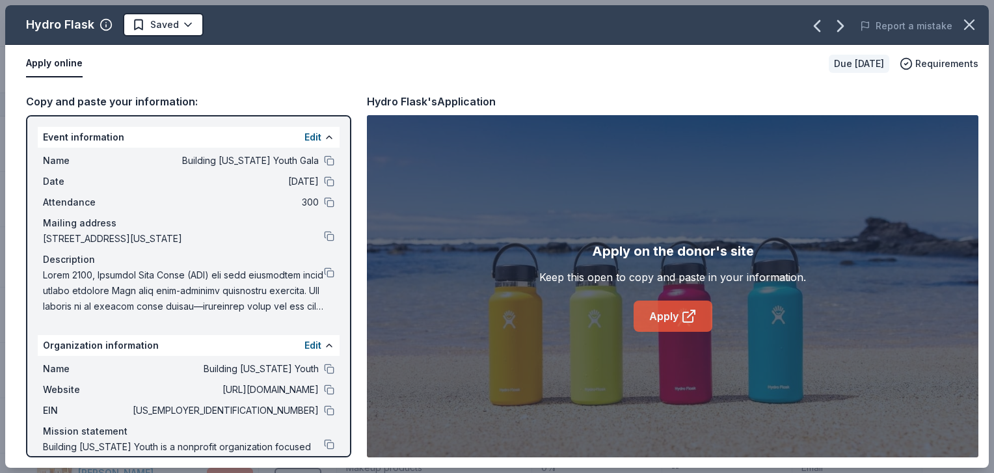
click at [669, 319] on link "Apply" at bounding box center [673, 316] width 79 height 31
click at [324, 395] on button at bounding box center [329, 390] width 10 height 10
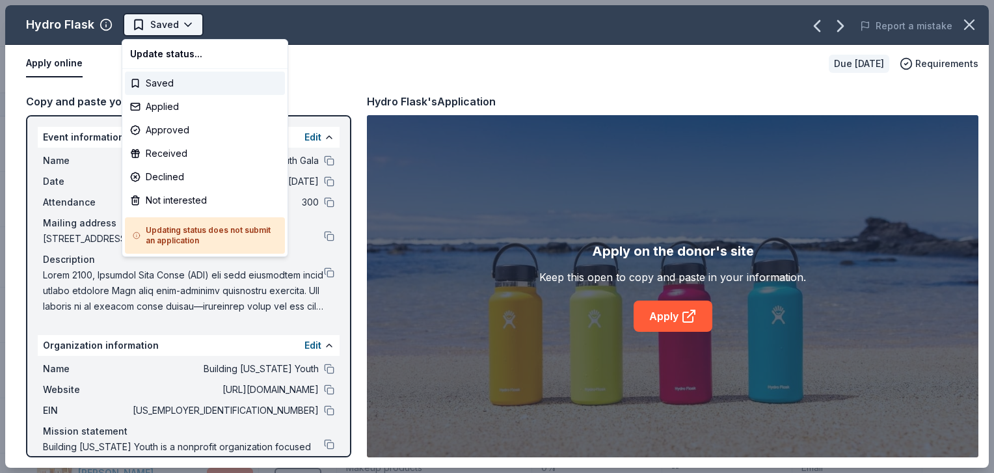
click at [158, 14] on button "Saved" at bounding box center [163, 24] width 81 height 23
click at [157, 111] on div "Applied" at bounding box center [205, 106] width 160 height 23
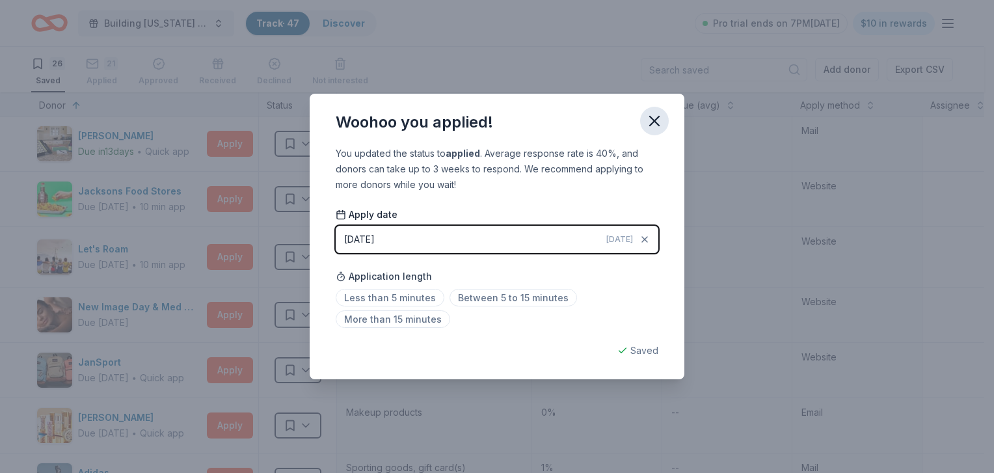
click at [658, 120] on icon "button" at bounding box center [654, 121] width 18 height 18
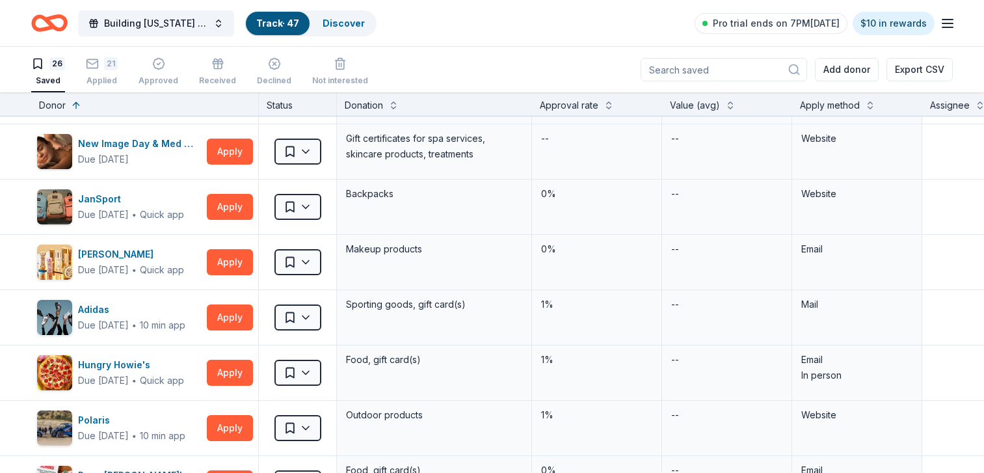
scroll to position [226, 0]
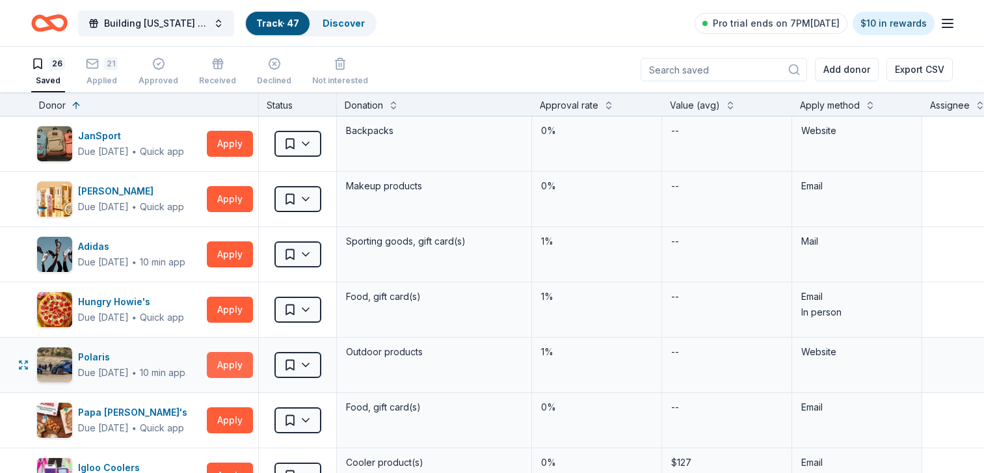
click at [245, 363] on button "Apply" at bounding box center [230, 365] width 46 height 26
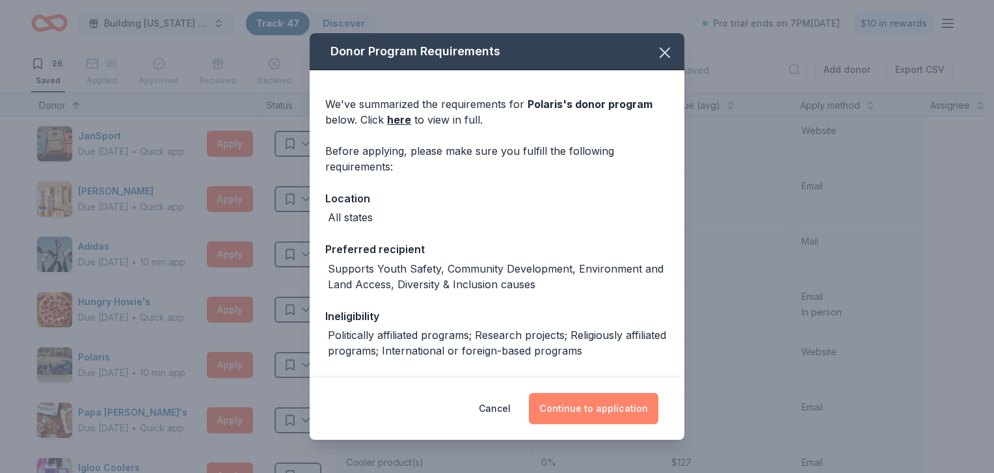
click at [565, 403] on button "Continue to application" at bounding box center [593, 408] width 129 height 31
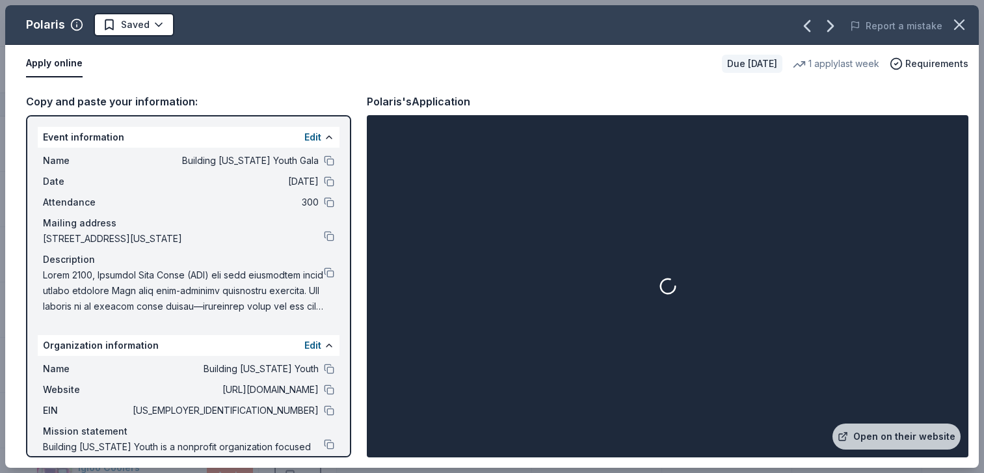
click at [549, 400] on div "Copy and paste your information: Event information Edit Name Building Utah Yout…" at bounding box center [492, 275] width 974 height 385
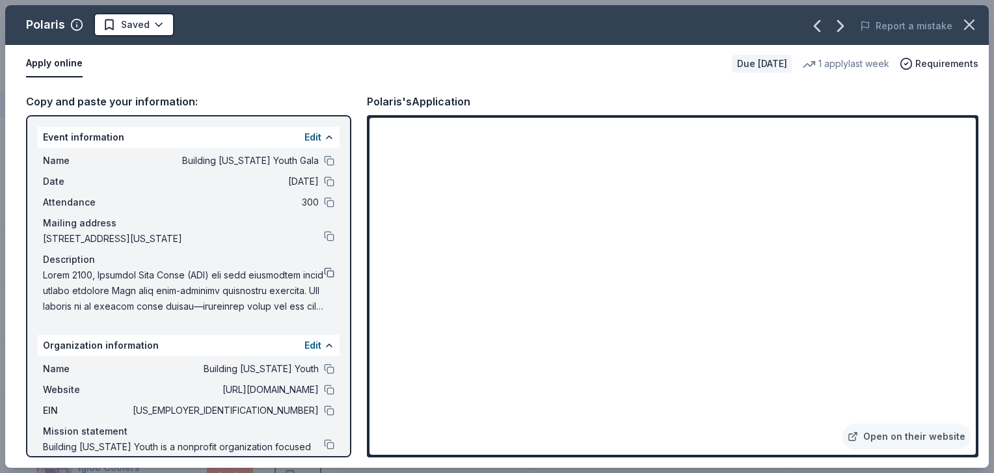
click at [324, 278] on button at bounding box center [329, 272] width 10 height 10
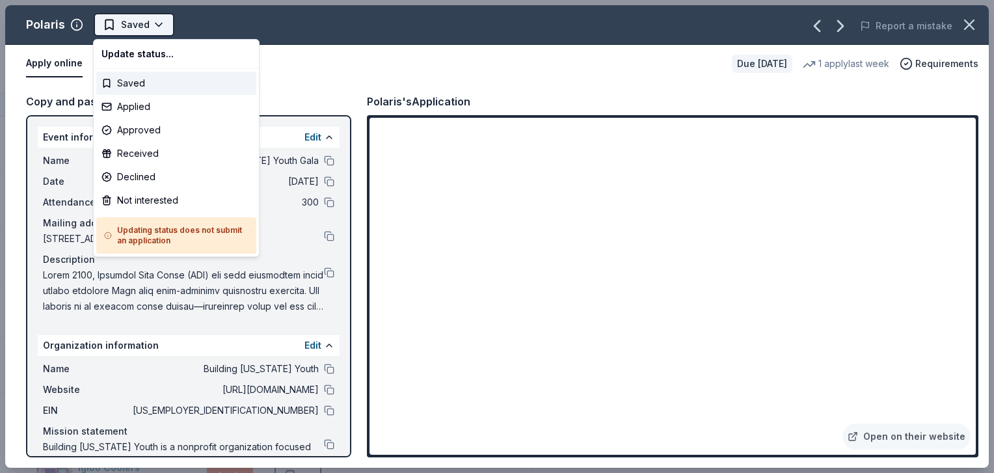
click at [139, 27] on span "Saved" at bounding box center [135, 25] width 29 height 16
click at [148, 108] on div "Applied" at bounding box center [176, 106] width 160 height 23
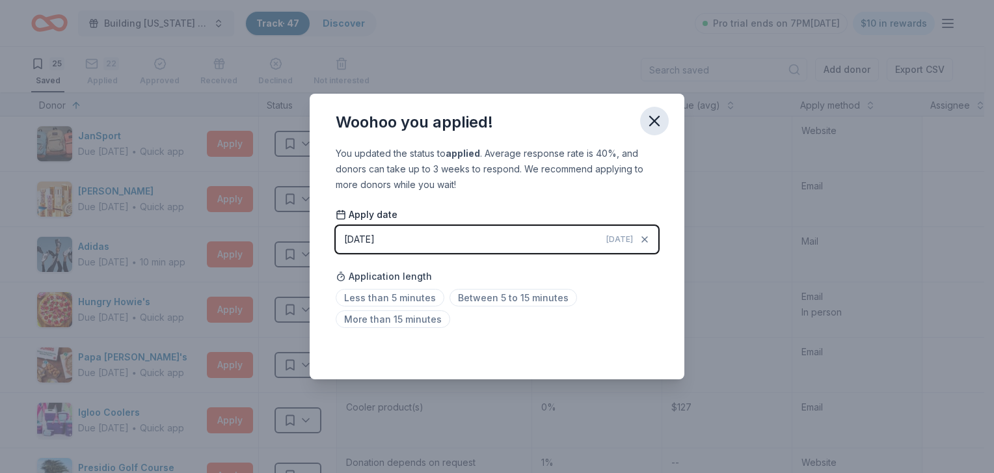
click at [653, 119] on icon "button" at bounding box center [654, 120] width 9 height 9
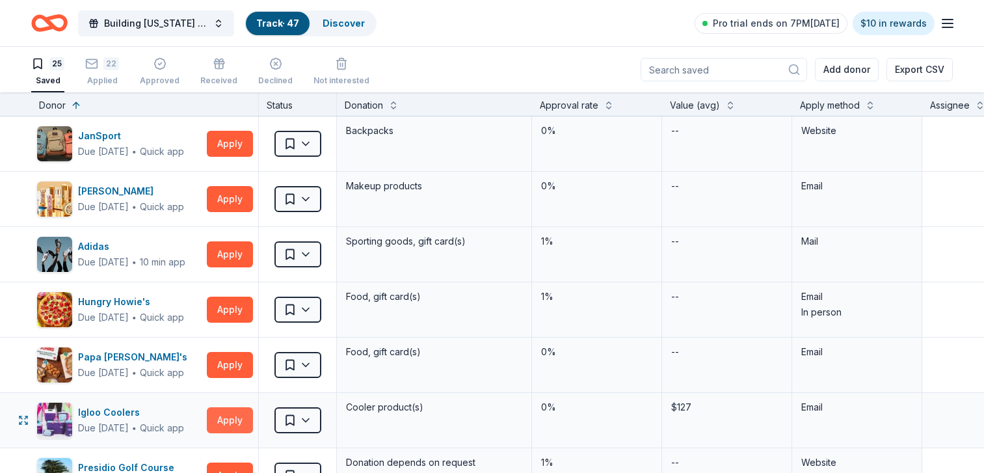
click at [223, 418] on button "Apply" at bounding box center [230, 420] width 46 height 26
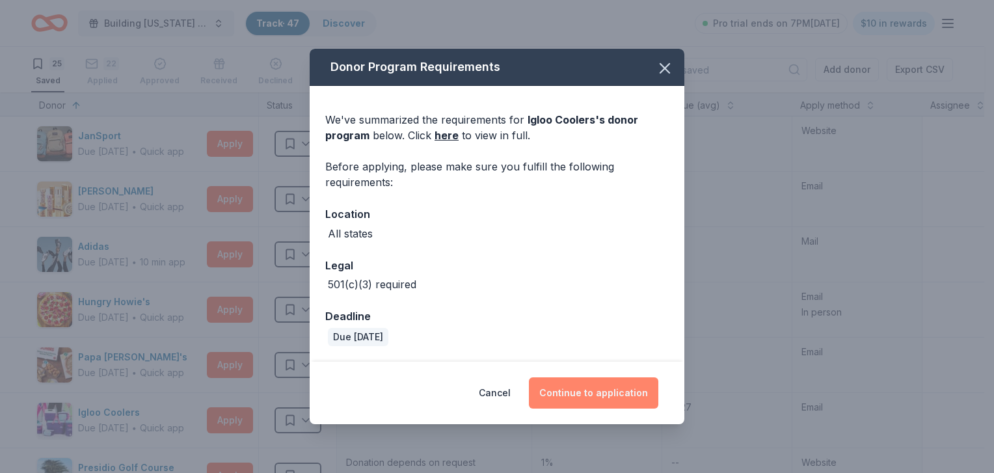
click at [621, 390] on button "Continue to application" at bounding box center [593, 392] width 129 height 31
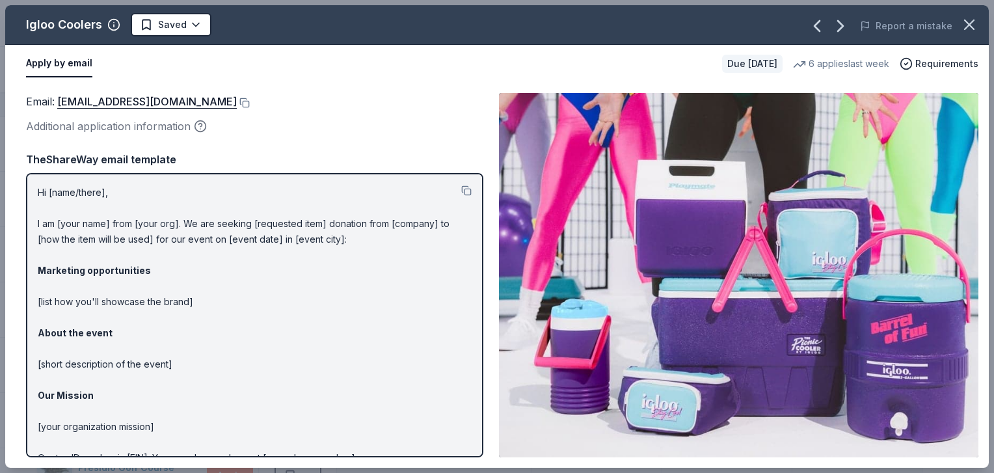
drag, startPoint x: 992, startPoint y: 201, endPoint x: 996, endPoint y: 329, distance: 128.3
click at [984, 331] on html "Building Utah Youth Gala Track · 47 Discover Pro trial ends on 7PM, 10/5 $10 in…" at bounding box center [497, 236] width 994 height 473
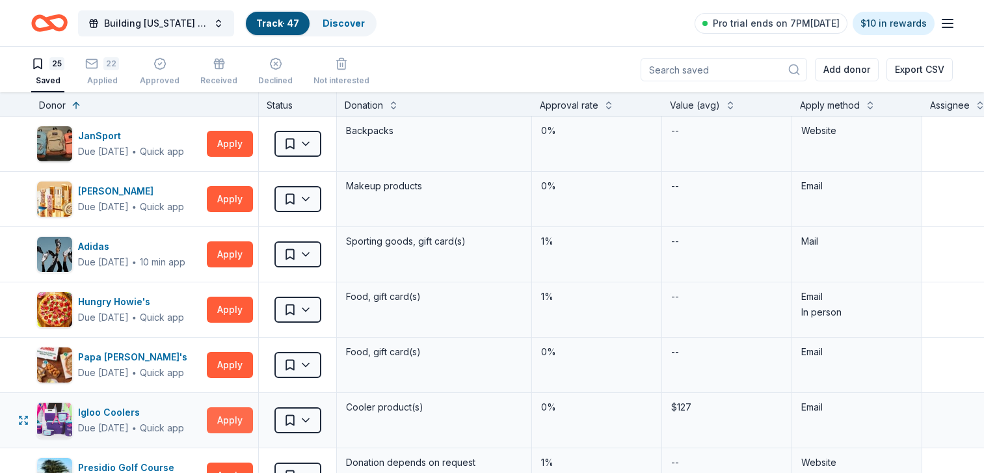
click at [230, 411] on button "Apply" at bounding box center [230, 420] width 46 height 26
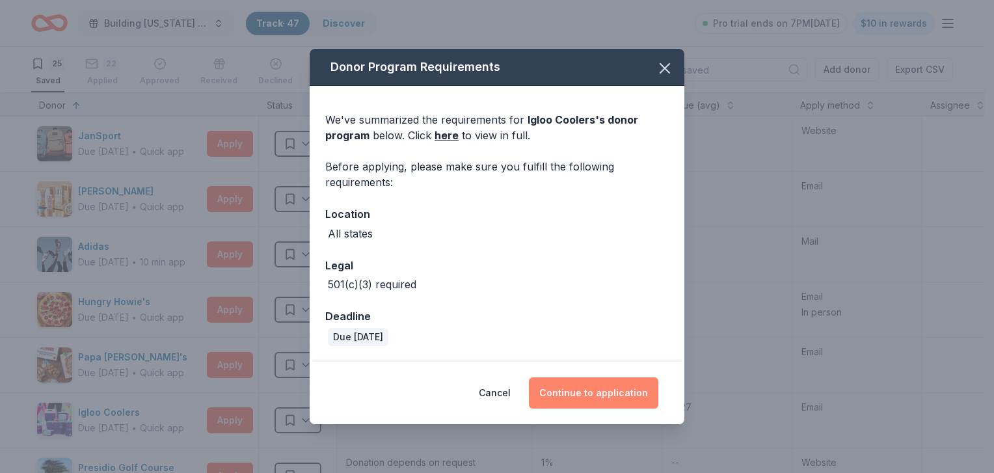
click at [579, 393] on button "Continue to application" at bounding box center [593, 392] width 129 height 31
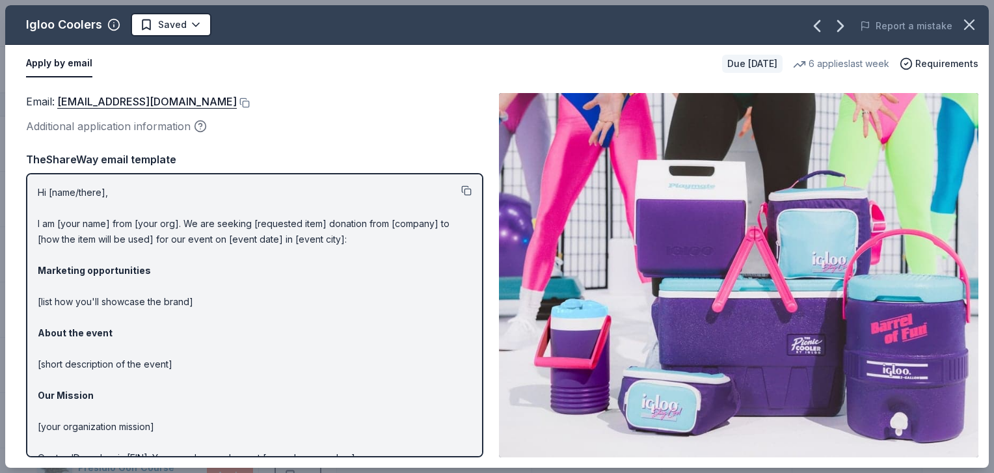
click at [461, 193] on button at bounding box center [466, 190] width 10 height 10
click at [961, 28] on icon "button" at bounding box center [969, 25] width 18 height 18
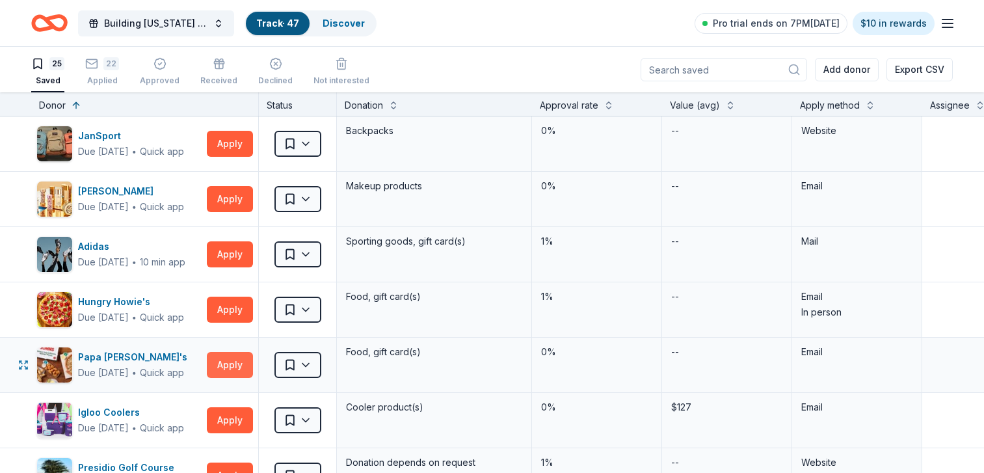
click at [231, 359] on button "Apply" at bounding box center [230, 365] width 46 height 26
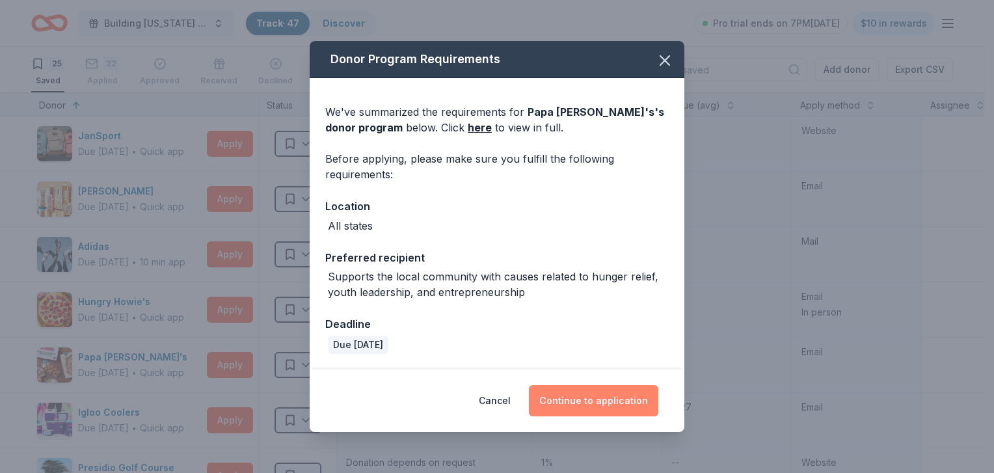
click at [614, 388] on button "Continue to application" at bounding box center [593, 400] width 129 height 31
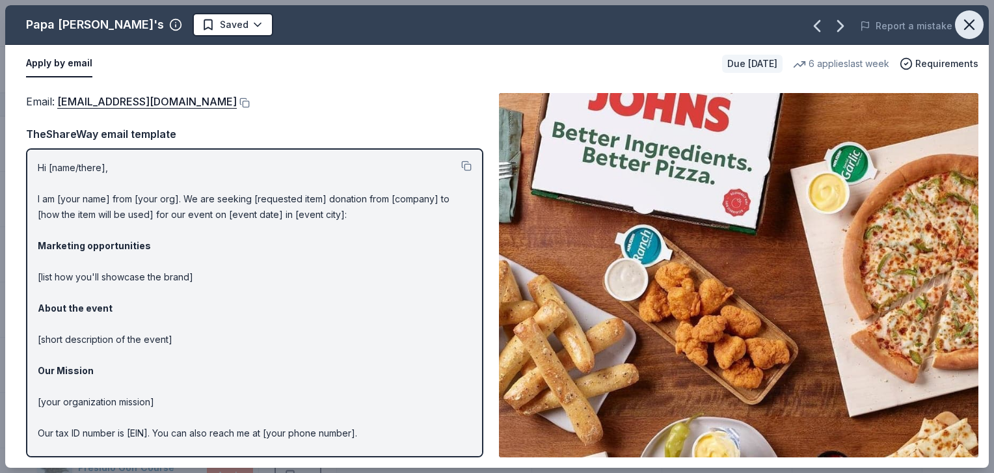
click at [973, 29] on icon "button" at bounding box center [969, 25] width 18 height 18
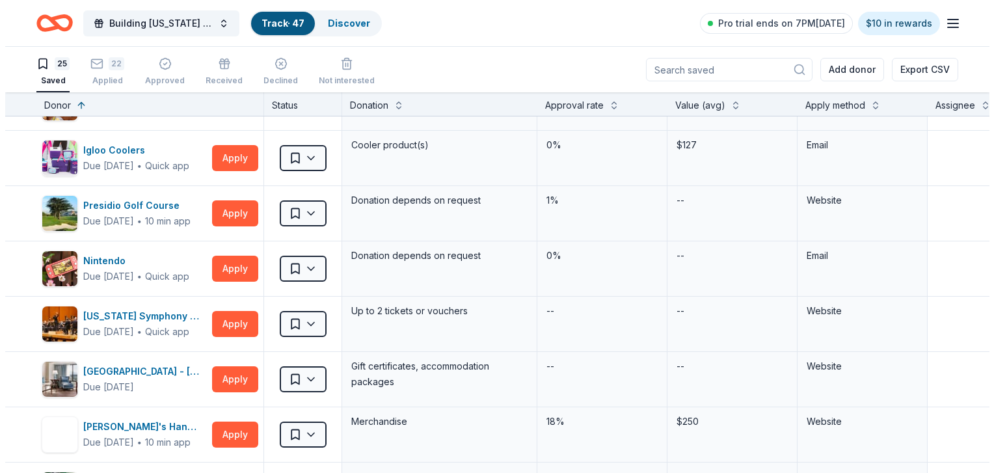
scroll to position [491, 0]
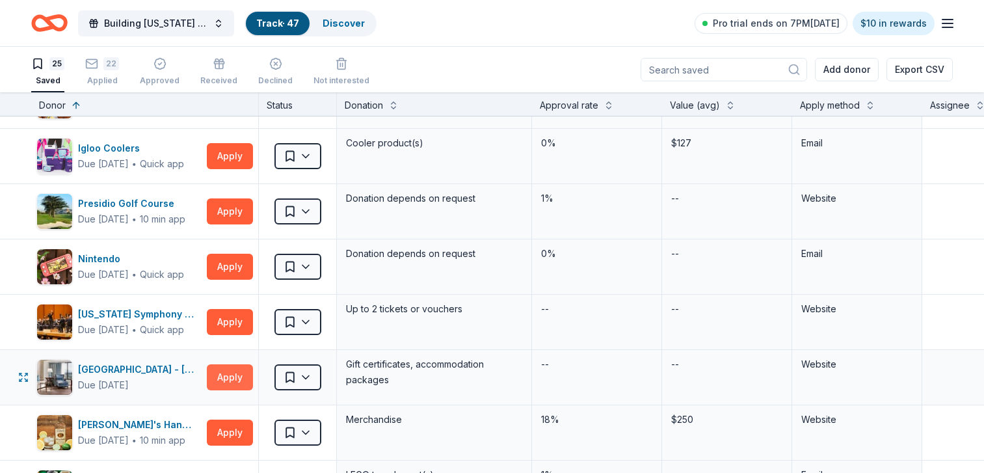
click at [234, 372] on button "Apply" at bounding box center [230, 377] width 46 height 26
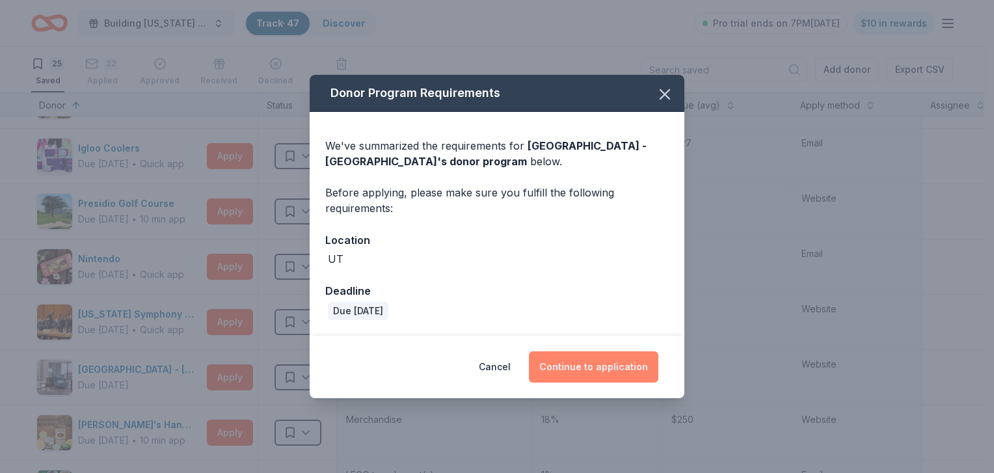
click at [573, 364] on button "Continue to application" at bounding box center [593, 366] width 129 height 31
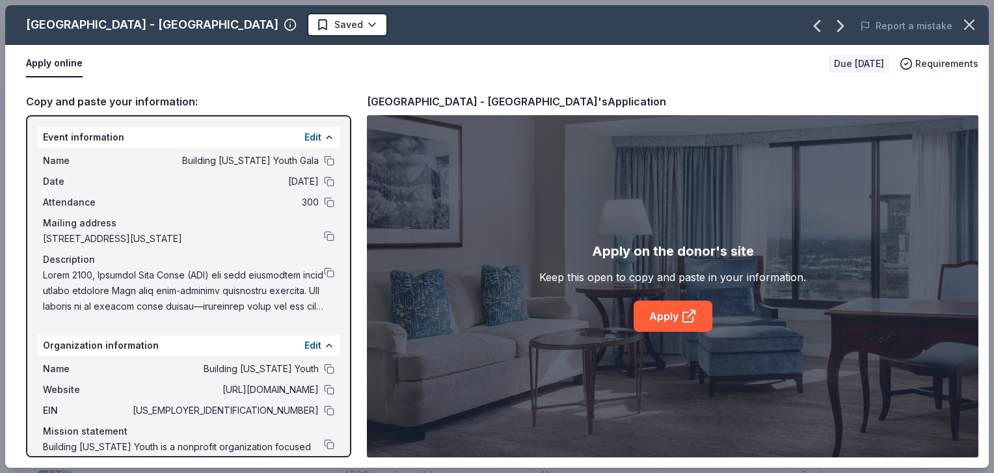
click at [265, 267] on div "Description" at bounding box center [189, 260] width 292 height 16
click at [324, 278] on button at bounding box center [329, 272] width 10 height 10
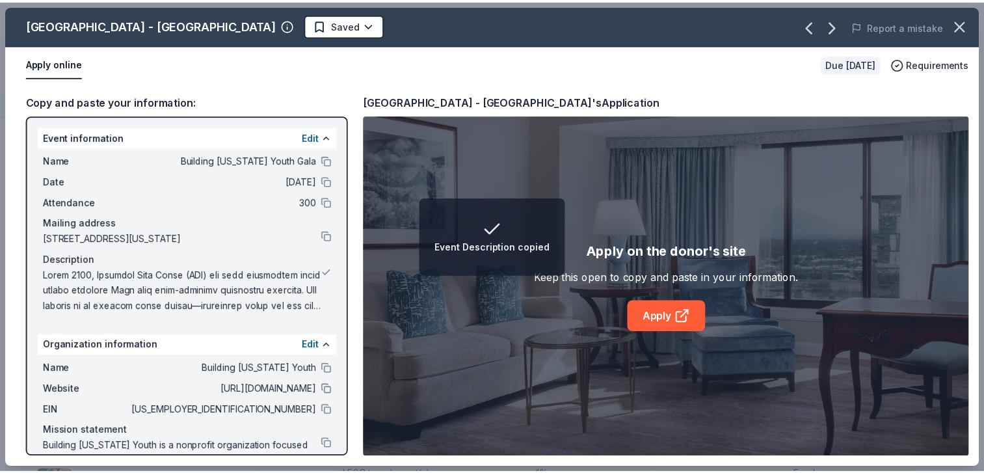
scroll to position [31, 0]
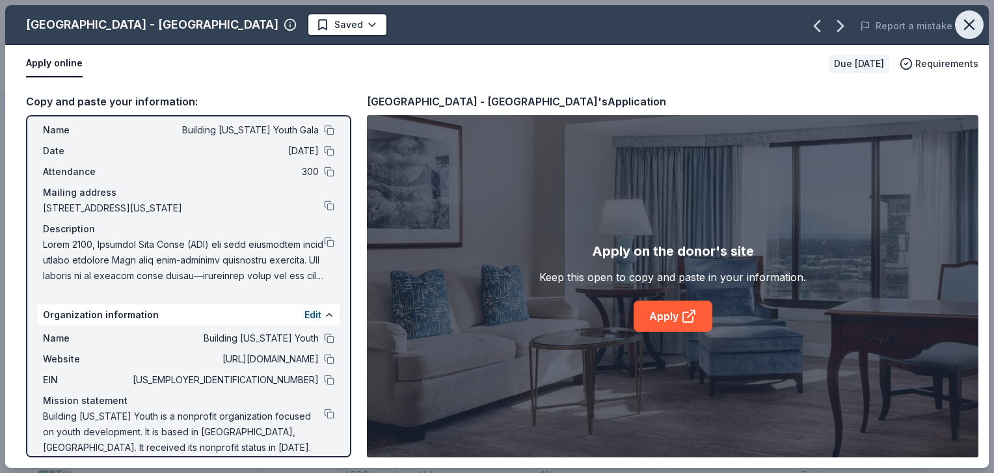
drag, startPoint x: 971, startPoint y: 34, endPoint x: 958, endPoint y: 27, distance: 14.9
click at [968, 27] on icon "button" at bounding box center [969, 25] width 18 height 18
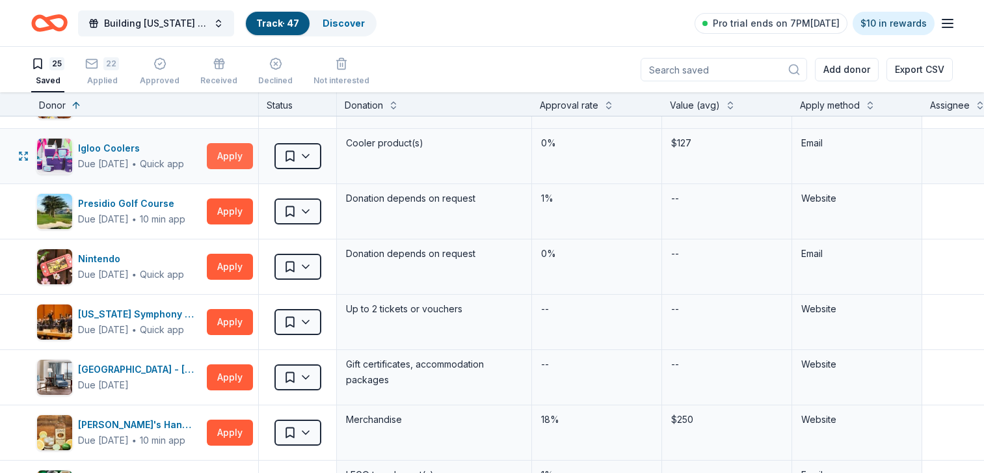
click at [231, 158] on button "Apply" at bounding box center [230, 156] width 46 height 26
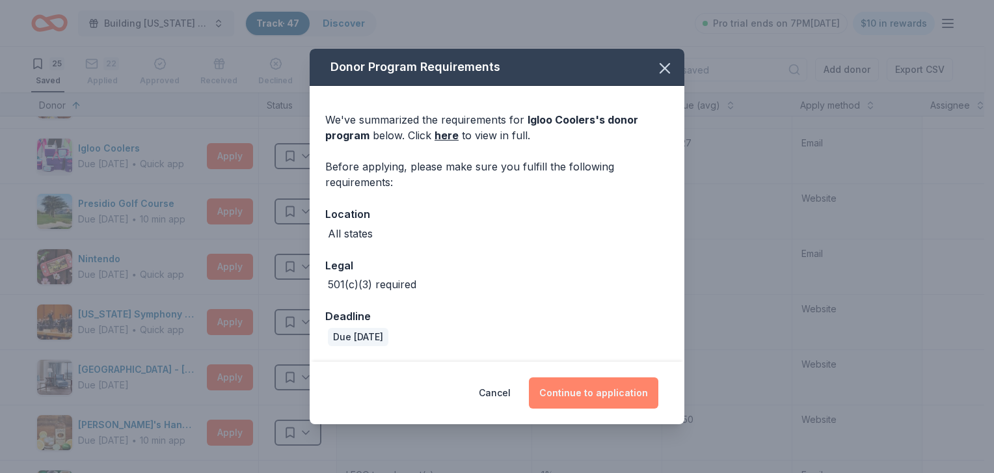
click at [617, 387] on button "Continue to application" at bounding box center [593, 392] width 129 height 31
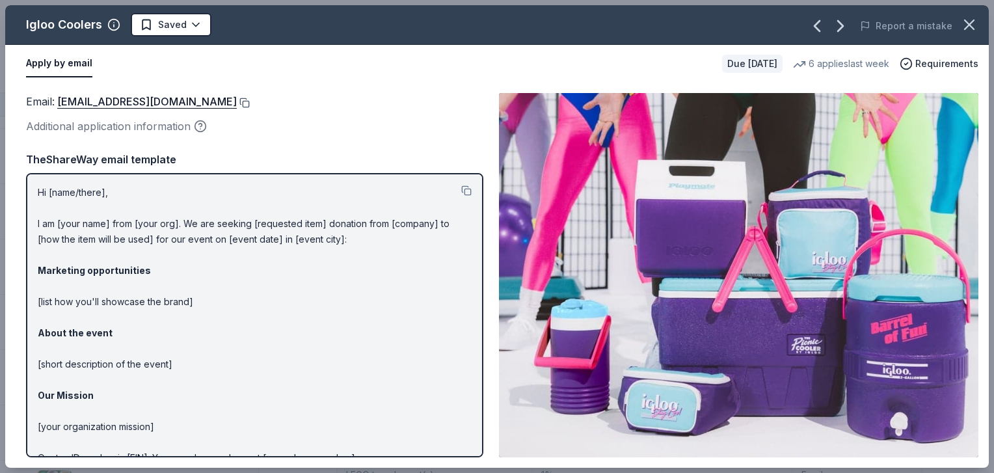
click at [237, 103] on button at bounding box center [243, 103] width 13 height 10
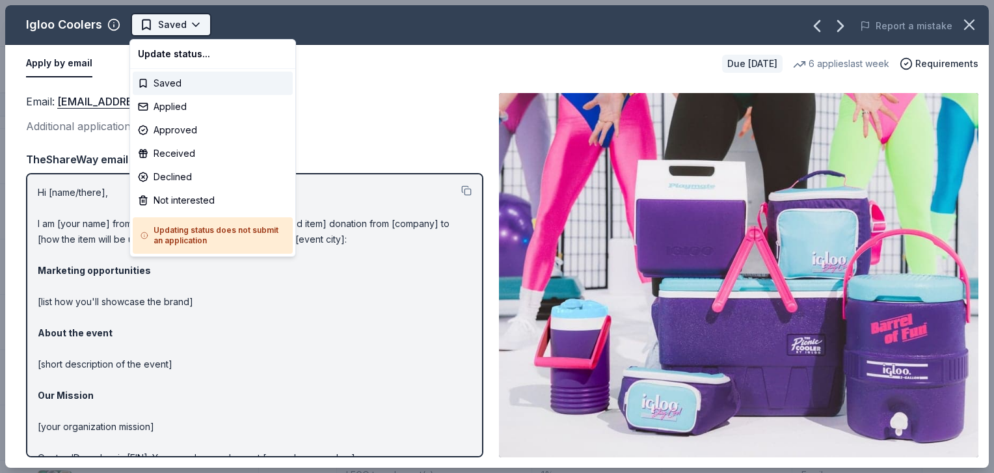
click at [154, 22] on span "Saved" at bounding box center [163, 25] width 47 height 16
click at [163, 100] on div "Applied" at bounding box center [213, 106] width 160 height 23
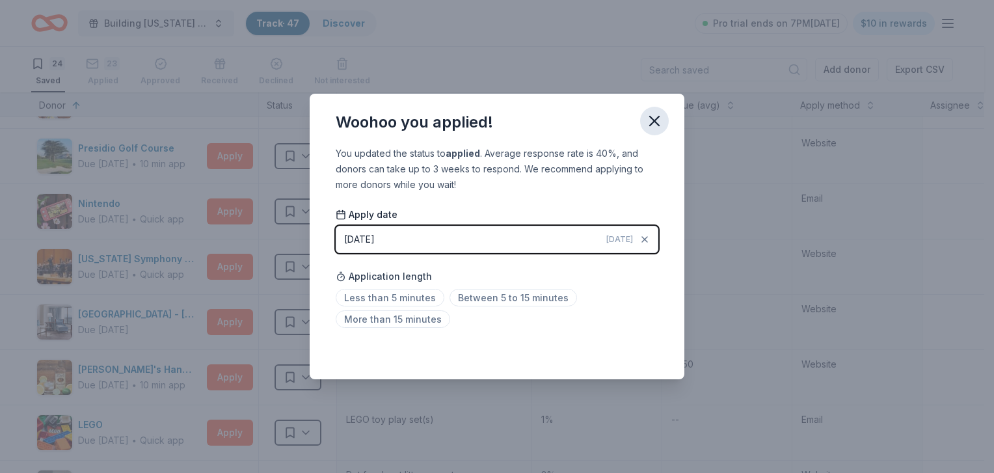
click at [658, 118] on icon "button" at bounding box center [654, 121] width 18 height 18
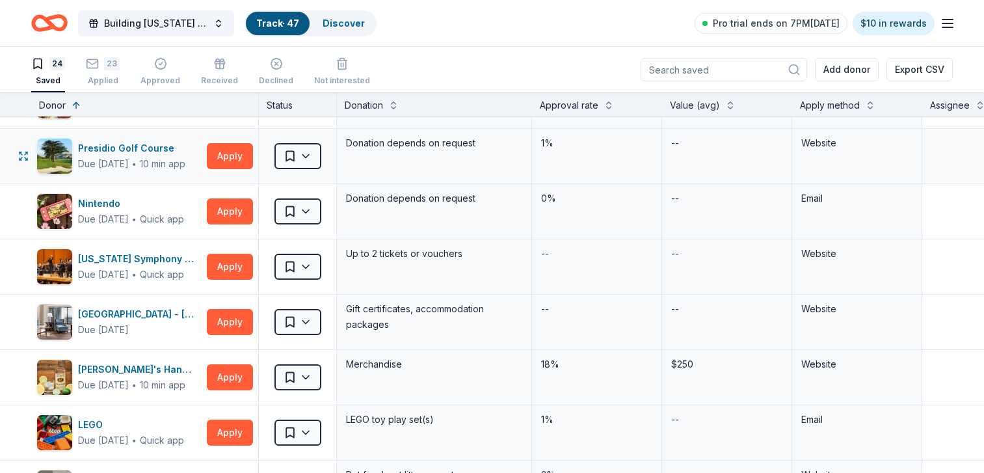
click at [383, 137] on div "Donation depends on request" at bounding box center [434, 143] width 179 height 18
click at [226, 321] on button "Apply" at bounding box center [230, 322] width 46 height 26
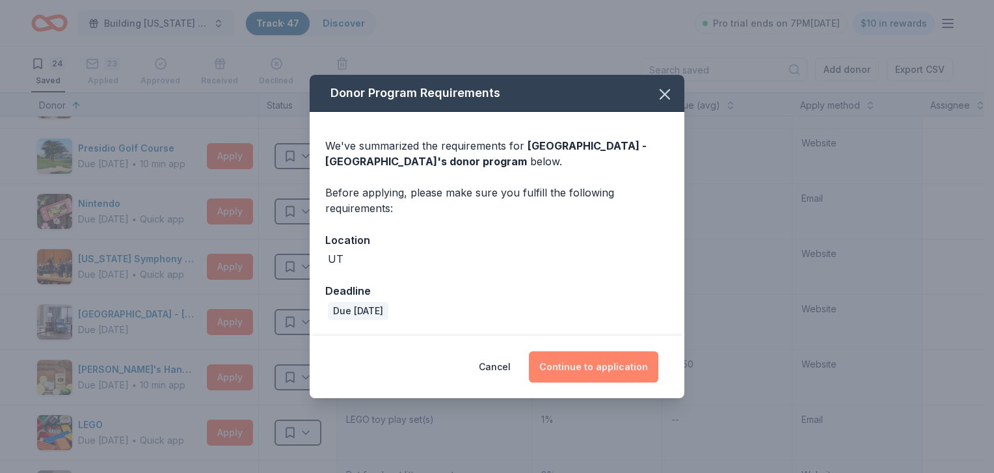
click at [599, 369] on button "Continue to application" at bounding box center [593, 366] width 129 height 31
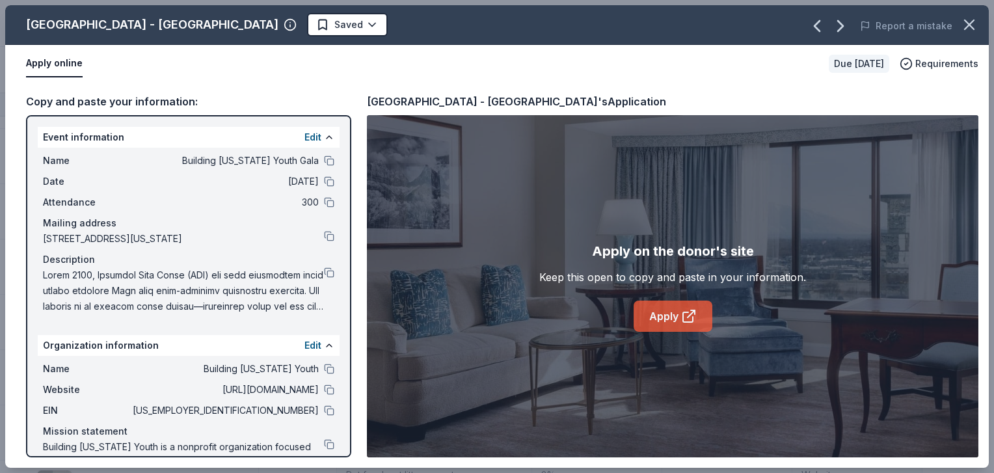
click at [671, 314] on link "Apply" at bounding box center [673, 316] width 79 height 31
click at [324, 278] on button at bounding box center [329, 272] width 10 height 10
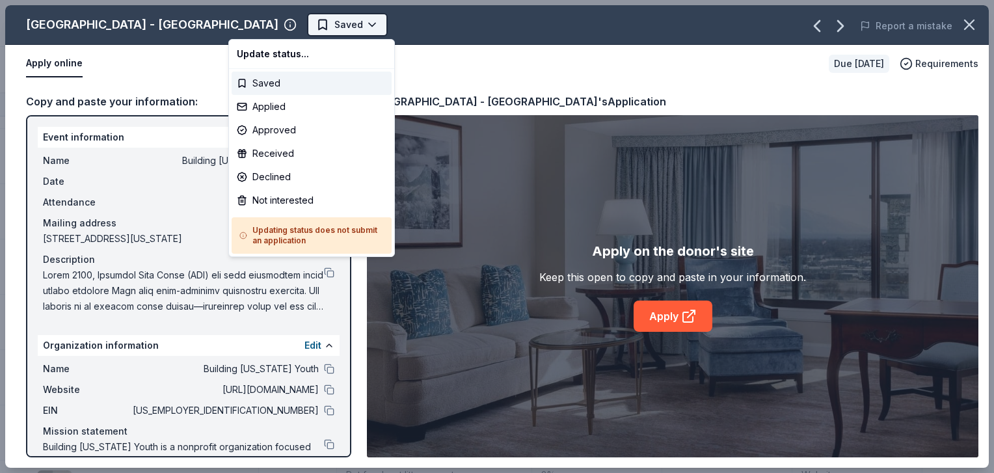
click at [334, 24] on span "Saved" at bounding box center [348, 25] width 29 height 16
click at [269, 106] on div "Applied" at bounding box center [312, 106] width 160 height 23
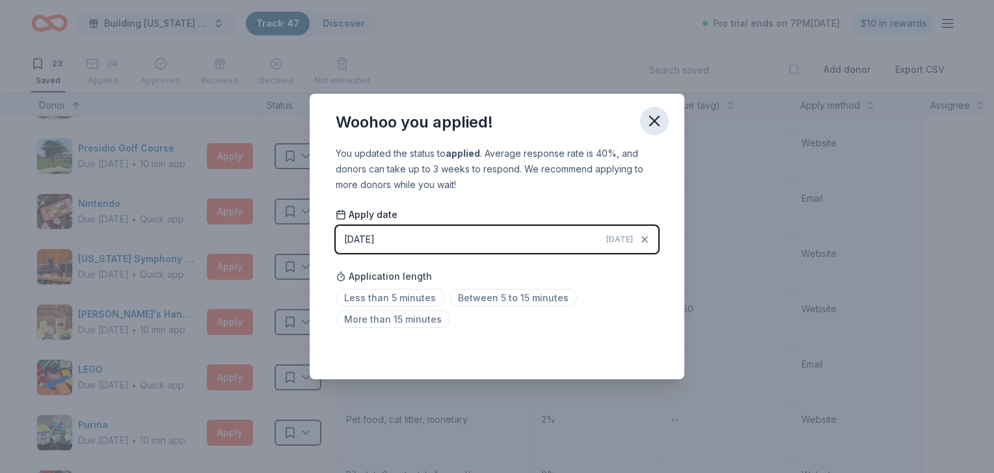
click at [653, 119] on icon "button" at bounding box center [654, 120] width 9 height 9
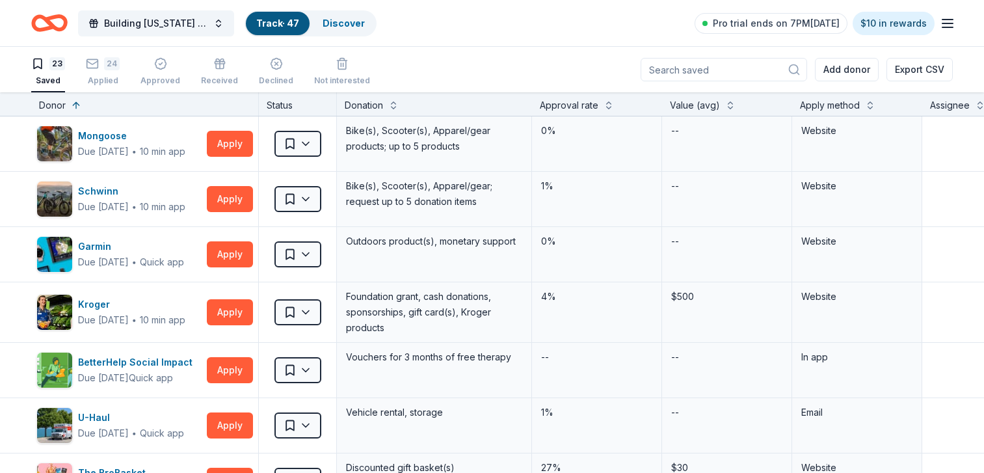
scroll to position [850, 0]
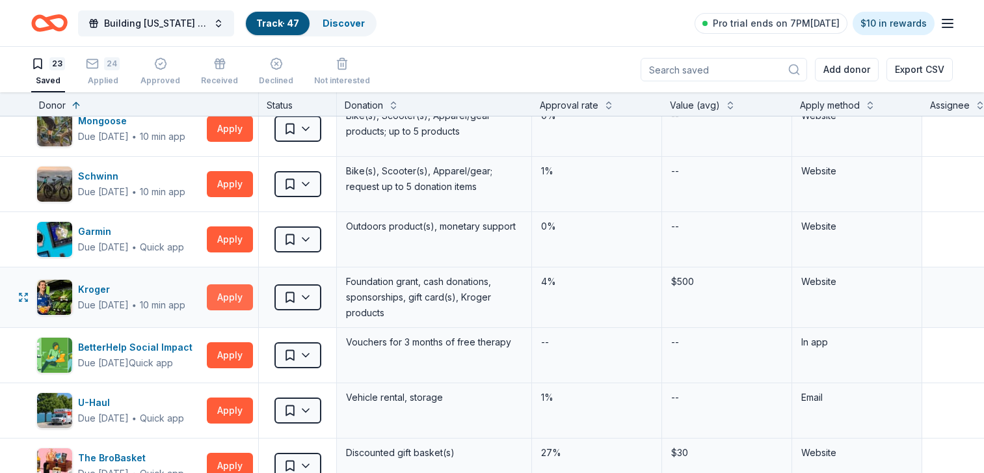
click at [224, 295] on button "Apply" at bounding box center [230, 297] width 46 height 26
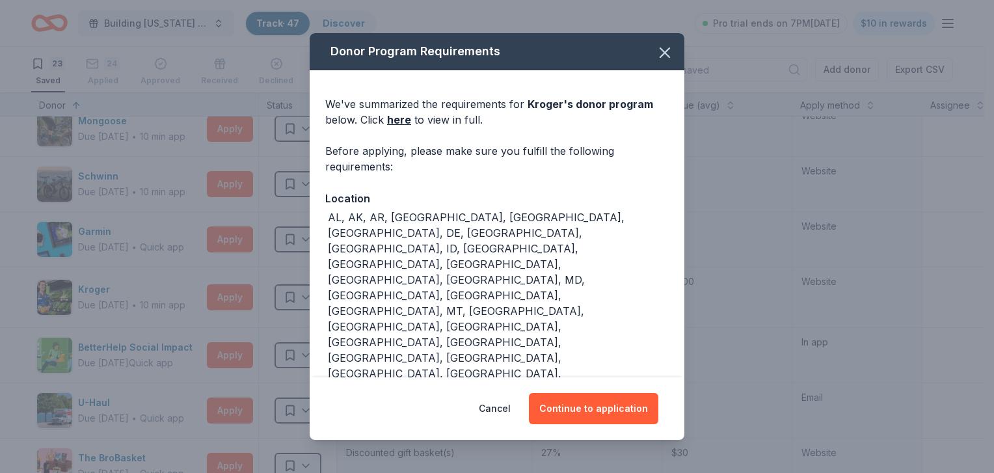
click at [617, 431] on div "Cancel Continue to application" at bounding box center [497, 408] width 375 height 62
click at [595, 403] on button "Continue to application" at bounding box center [593, 408] width 129 height 31
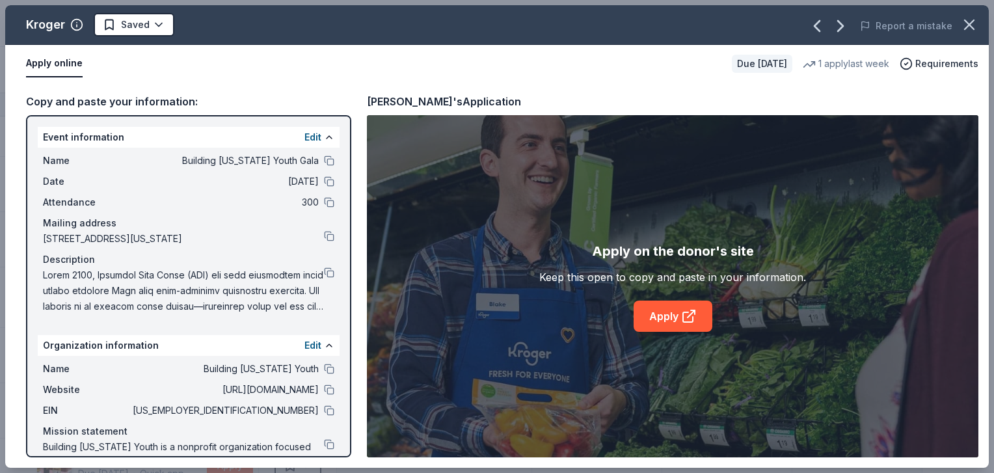
click at [365, 136] on div "Copy and paste your information: Event information Edit Name Building Utah Yout…" at bounding box center [497, 275] width 984 height 385
click at [652, 316] on link "Apply" at bounding box center [673, 316] width 79 height 31
drag, startPoint x: 973, startPoint y: 30, endPoint x: 963, endPoint y: 27, distance: 10.7
click at [973, 28] on icon "button" at bounding box center [969, 24] width 9 height 9
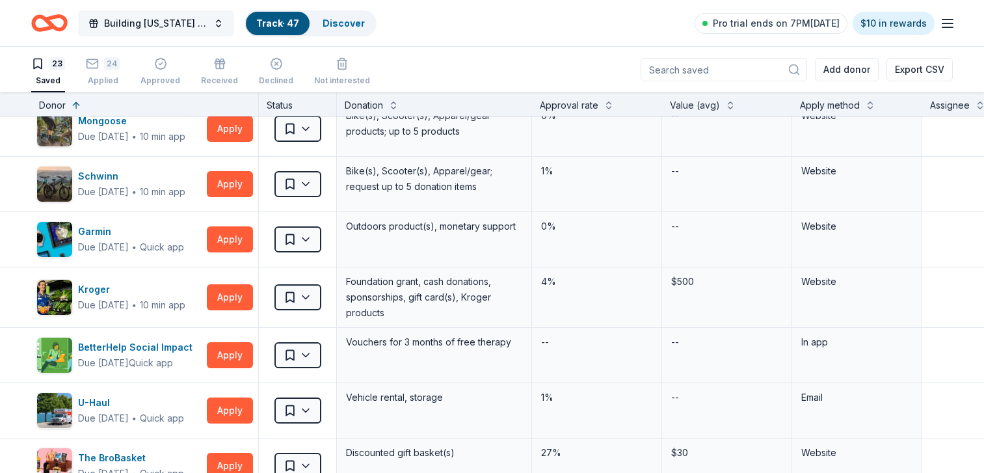
click at [154, 27] on span "Building [US_STATE] Youth Gala" at bounding box center [156, 24] width 104 height 16
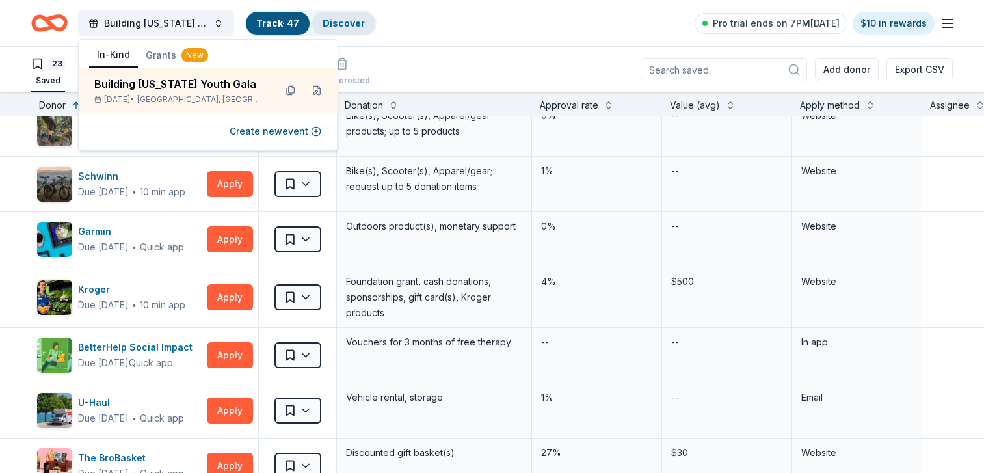
click at [356, 25] on link "Discover" at bounding box center [344, 23] width 42 height 11
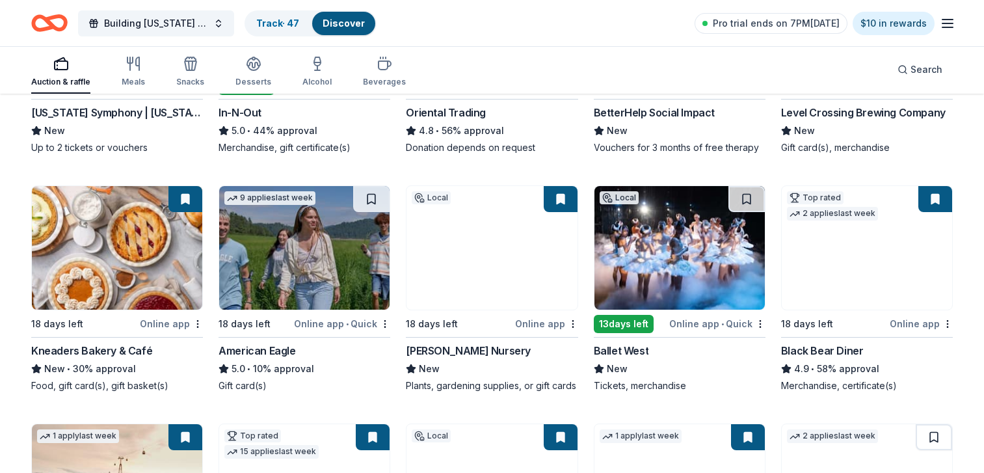
scroll to position [310, 0]
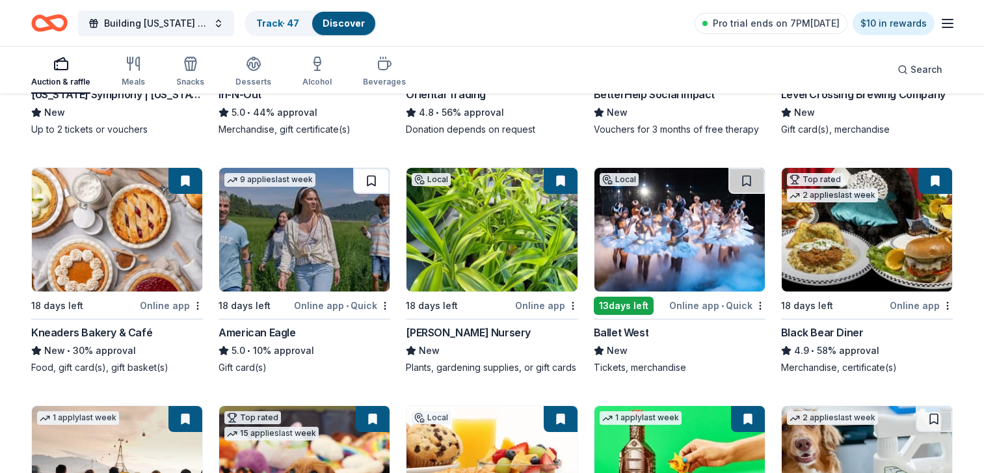
click at [365, 179] on button at bounding box center [371, 181] width 36 height 26
click at [325, 183] on img at bounding box center [304, 230] width 170 height 124
click at [746, 183] on button at bounding box center [747, 181] width 36 height 26
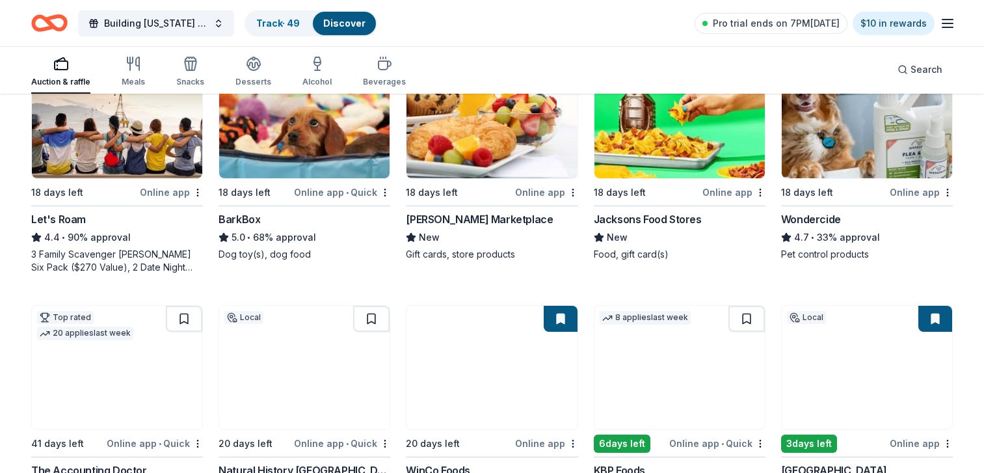
scroll to position [806, 0]
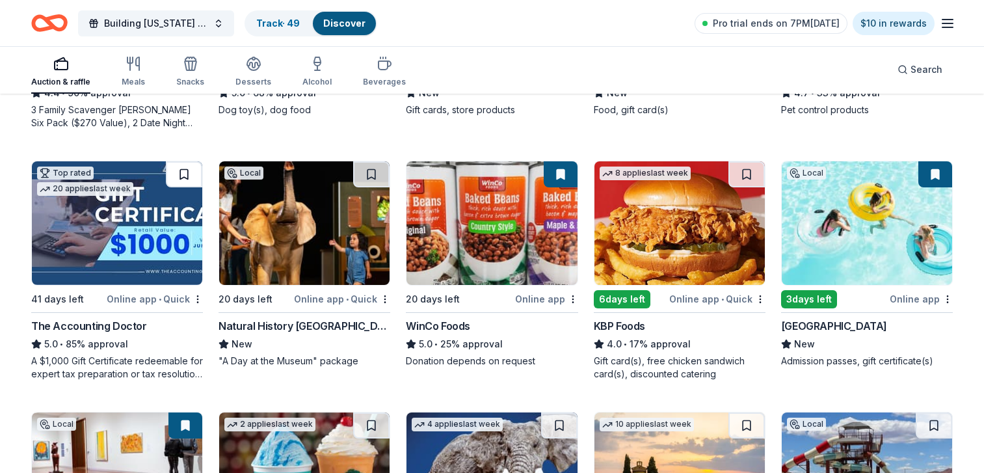
click at [188, 163] on button at bounding box center [184, 174] width 36 height 26
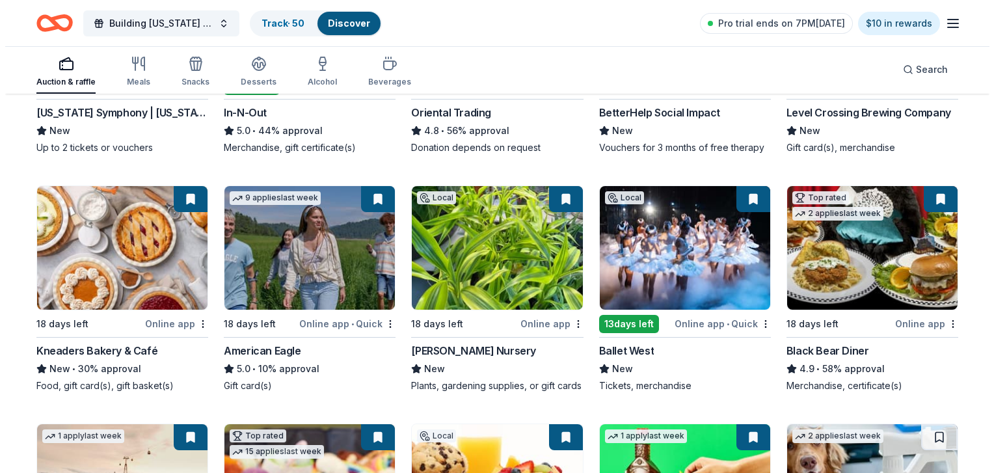
scroll to position [0, 0]
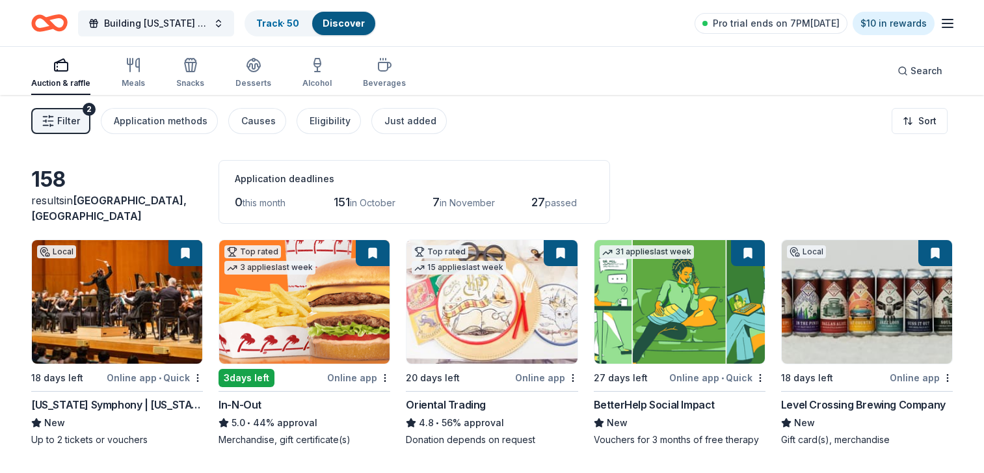
click at [66, 118] on span "Filter" at bounding box center [68, 121] width 23 height 16
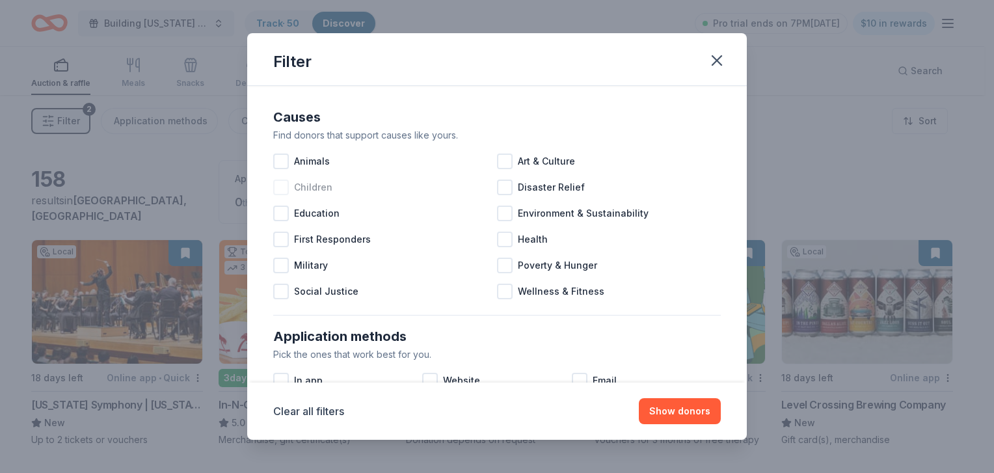
click at [282, 195] on div "Children" at bounding box center [385, 187] width 224 height 26
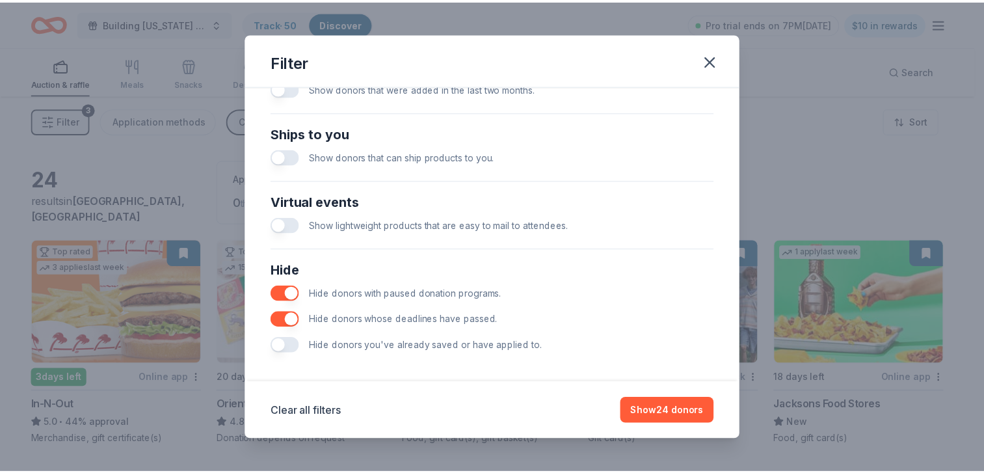
scroll to position [557, 0]
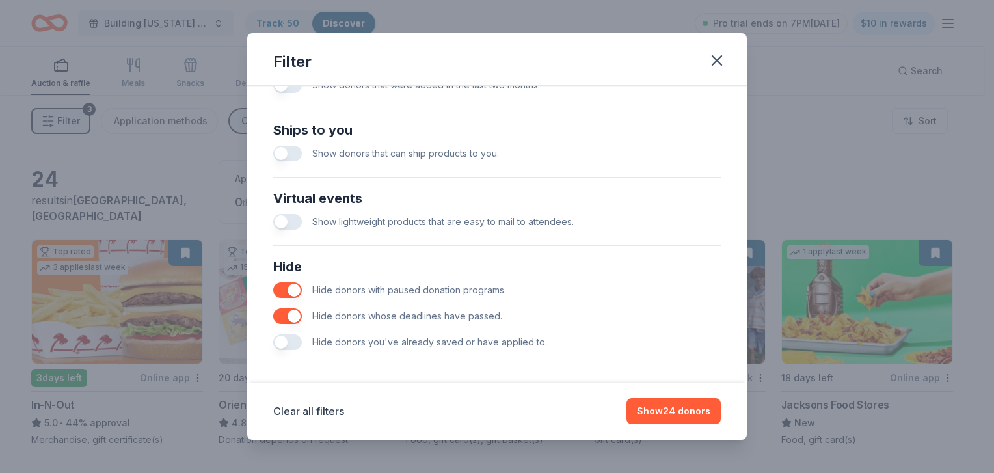
click at [292, 157] on button "button" at bounding box center [287, 154] width 29 height 16
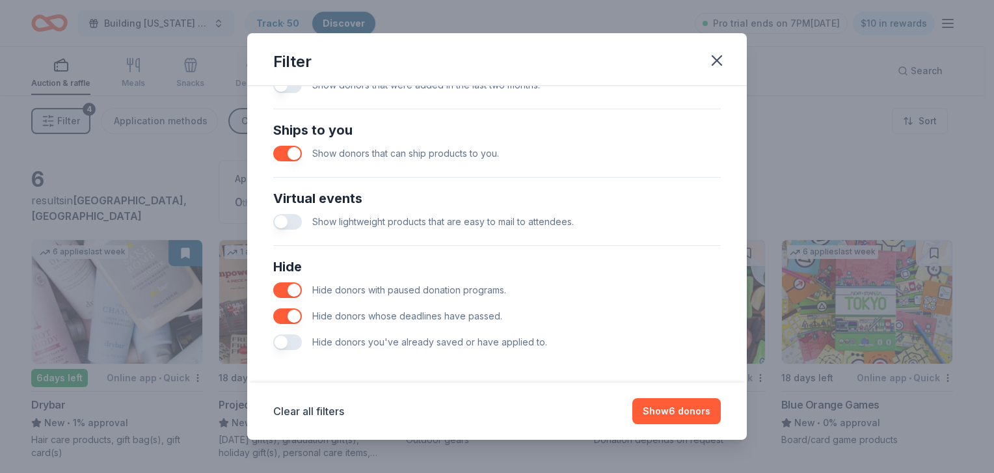
click at [292, 215] on button "button" at bounding box center [287, 222] width 29 height 16
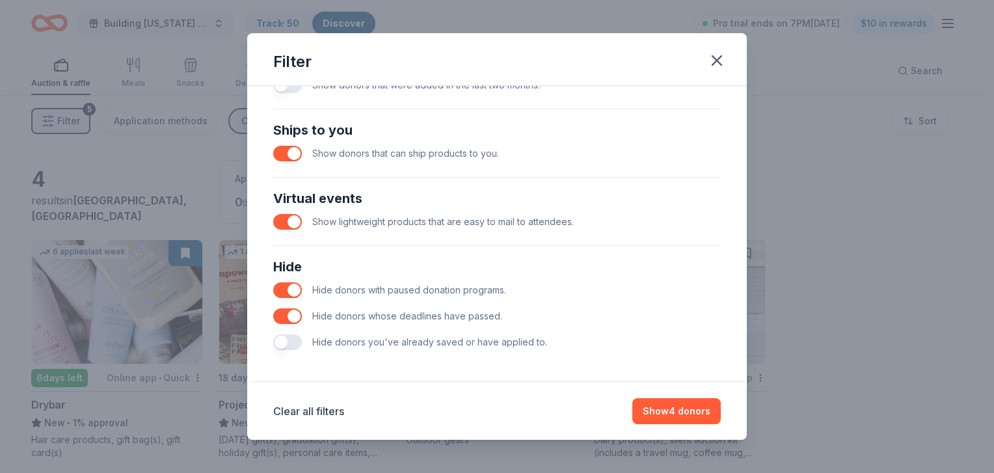
click at [295, 344] on button "button" at bounding box center [287, 342] width 29 height 16
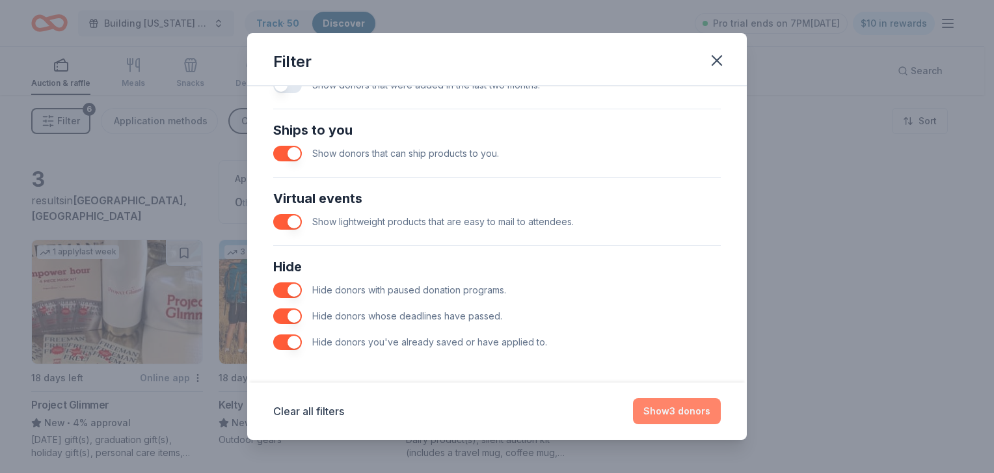
click at [682, 422] on button "Show 3 donors" at bounding box center [677, 411] width 88 height 26
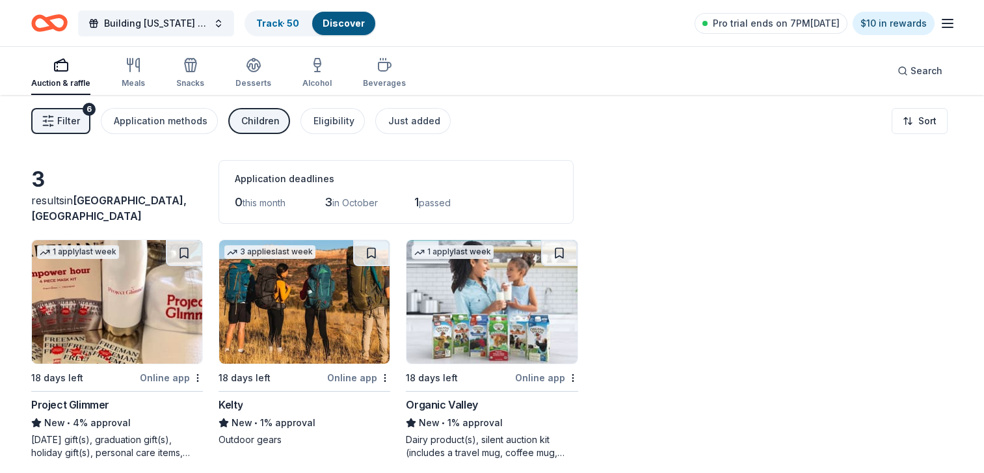
click at [55, 132] on button "Filter 6" at bounding box center [60, 121] width 59 height 26
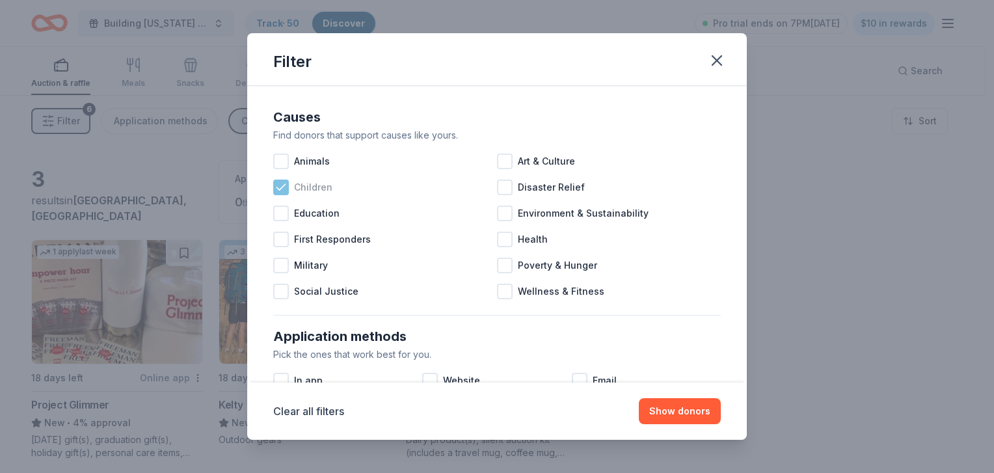
click at [281, 190] on icon at bounding box center [281, 187] width 13 height 13
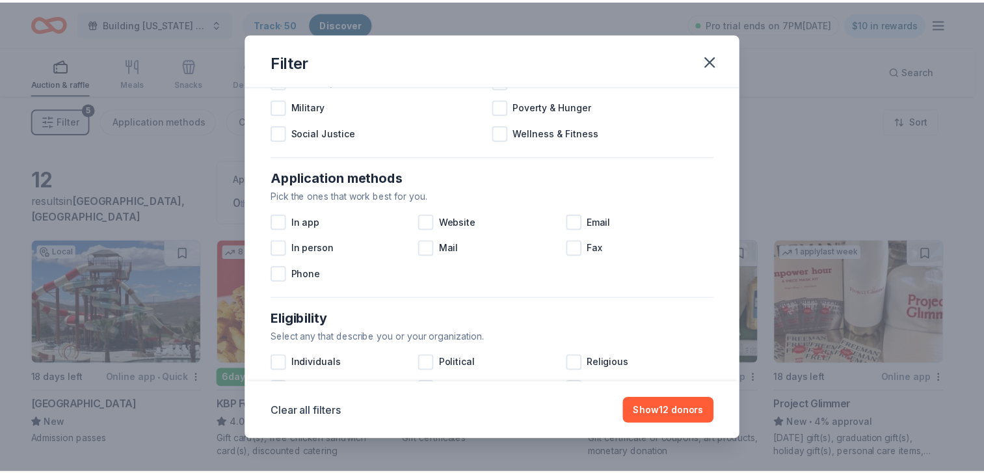
scroll to position [150, 0]
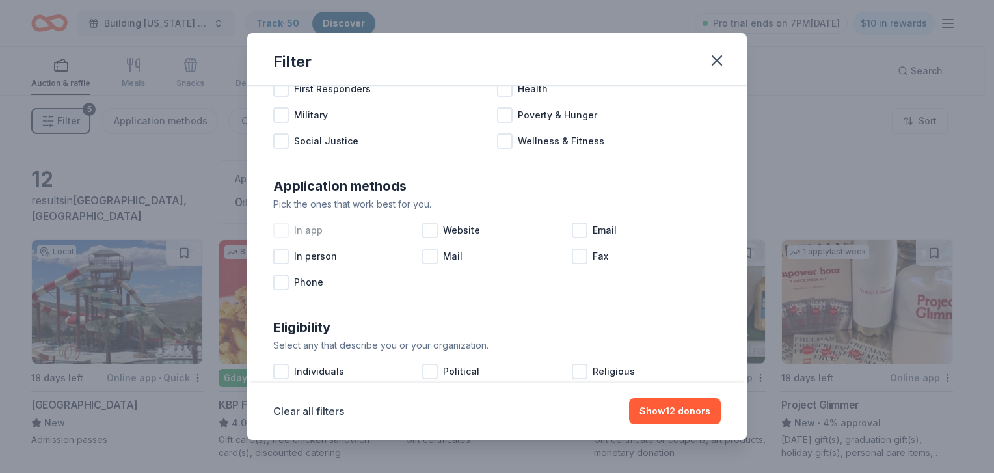
click at [284, 236] on div at bounding box center [281, 231] width 16 height 16
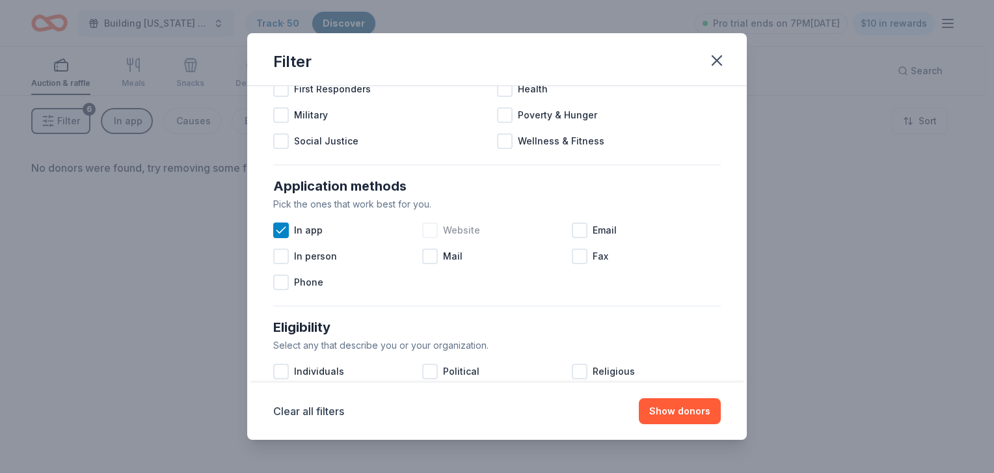
click at [424, 230] on div at bounding box center [430, 231] width 16 height 16
click at [427, 252] on div at bounding box center [430, 257] width 16 height 16
click at [427, 252] on icon at bounding box center [430, 256] width 13 height 13
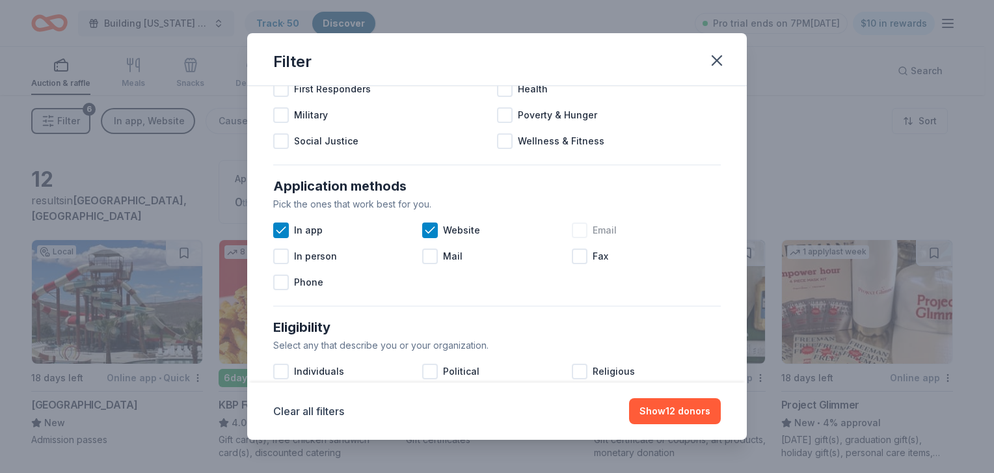
click at [576, 233] on div at bounding box center [580, 231] width 16 height 16
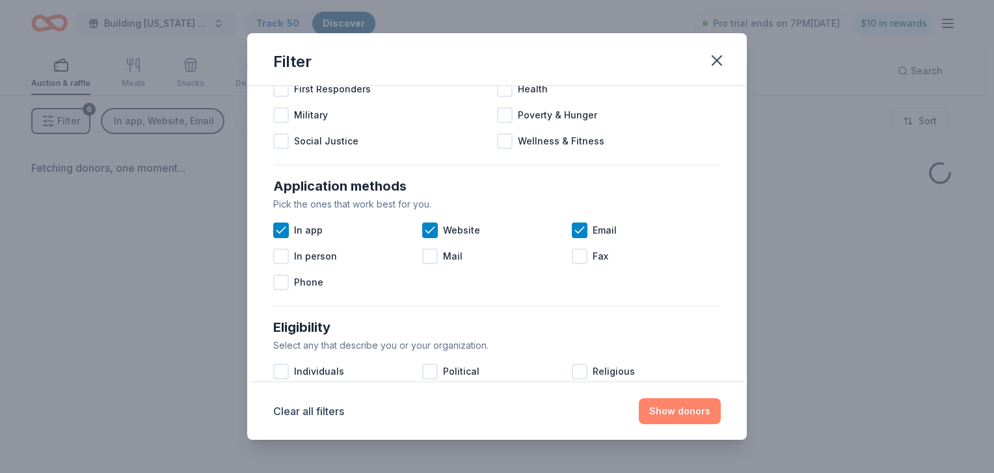
click at [681, 415] on button "Show donors" at bounding box center [680, 411] width 82 height 26
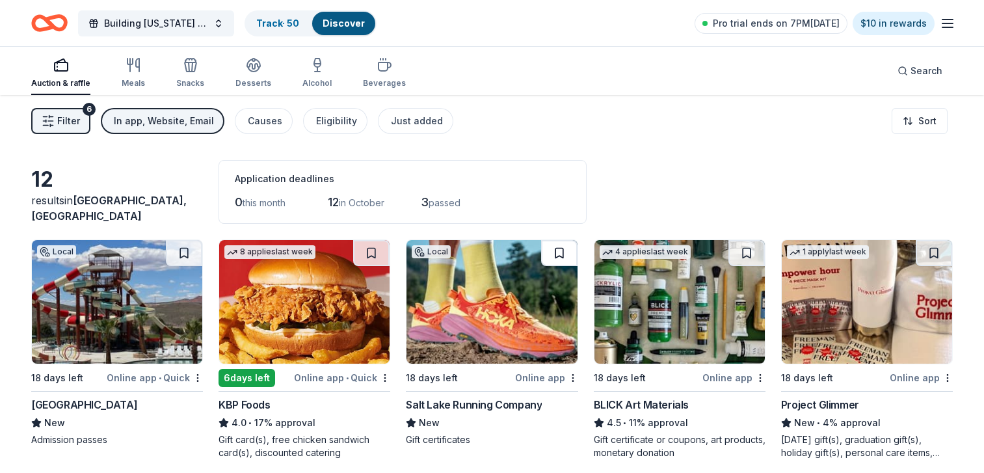
click at [560, 248] on button at bounding box center [559, 253] width 36 height 26
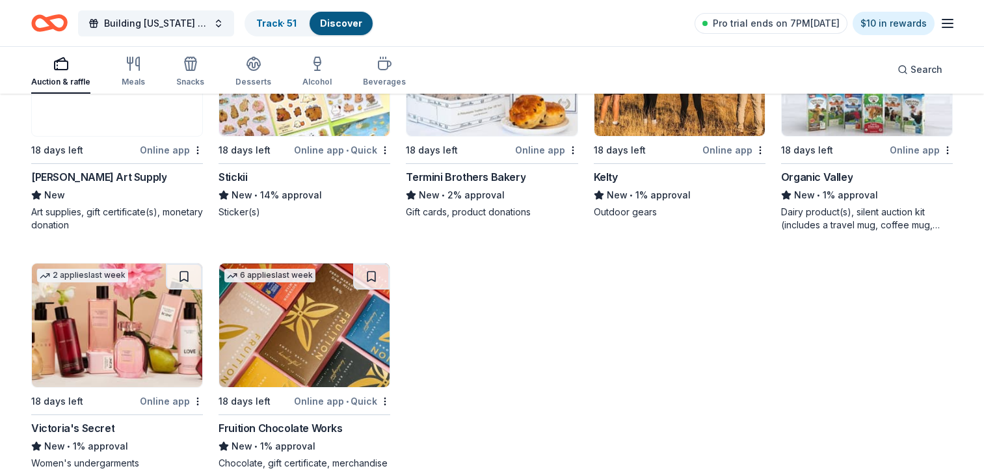
scroll to position [501, 0]
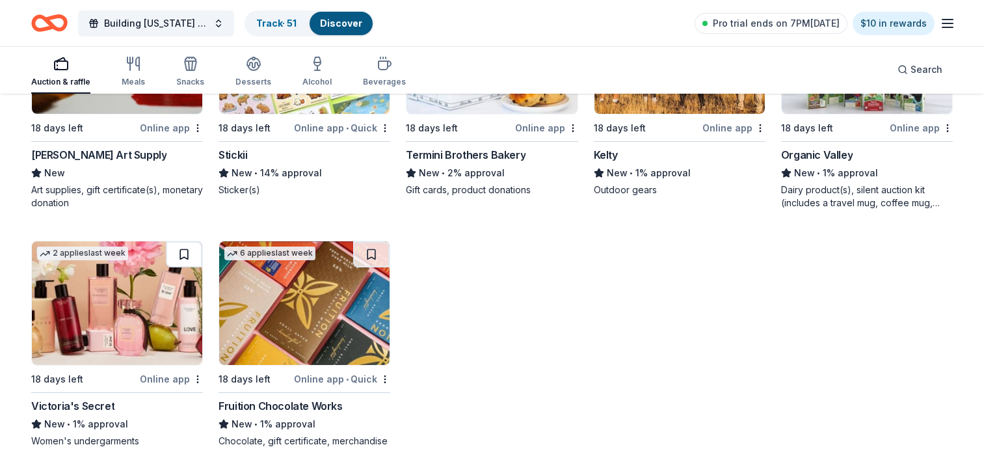
click at [182, 256] on button at bounding box center [184, 254] width 36 height 26
click at [138, 275] on img at bounding box center [117, 303] width 170 height 124
click at [942, 72] on span "Search" at bounding box center [927, 70] width 32 height 16
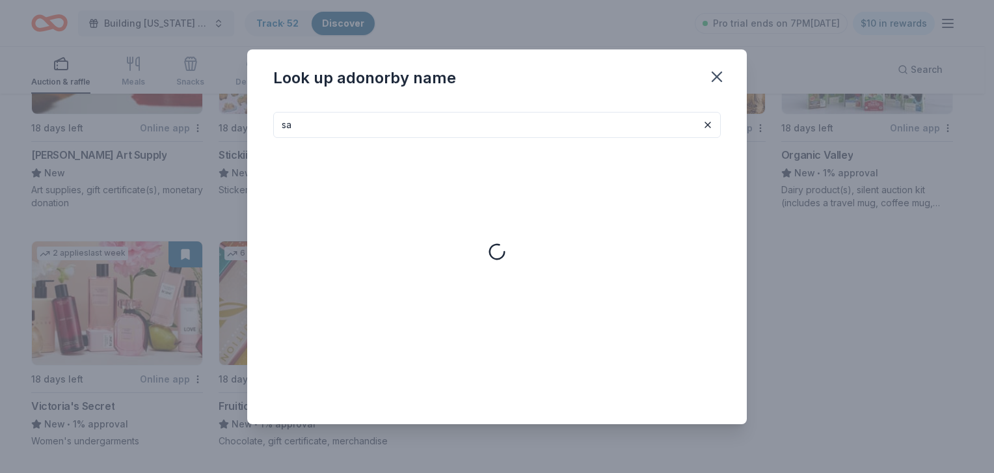
type input "s"
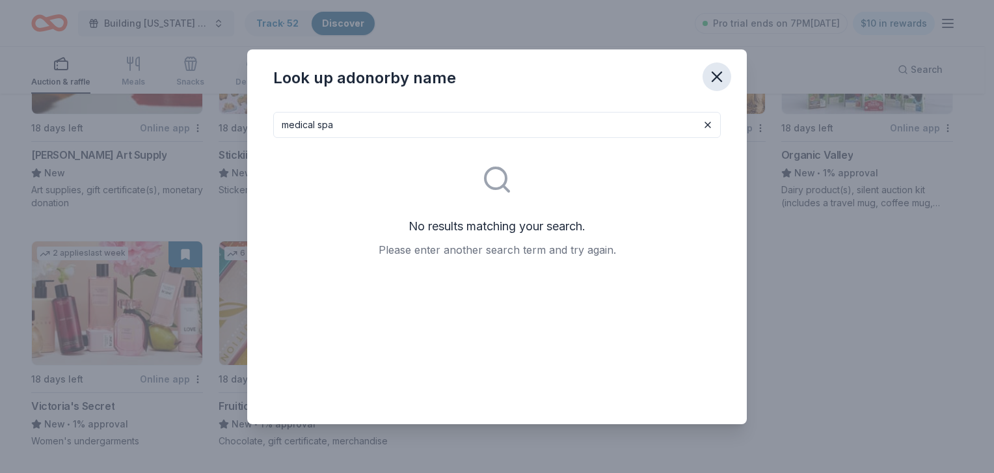
type input "medical spa"
click at [718, 79] on icon "button" at bounding box center [717, 77] width 18 height 18
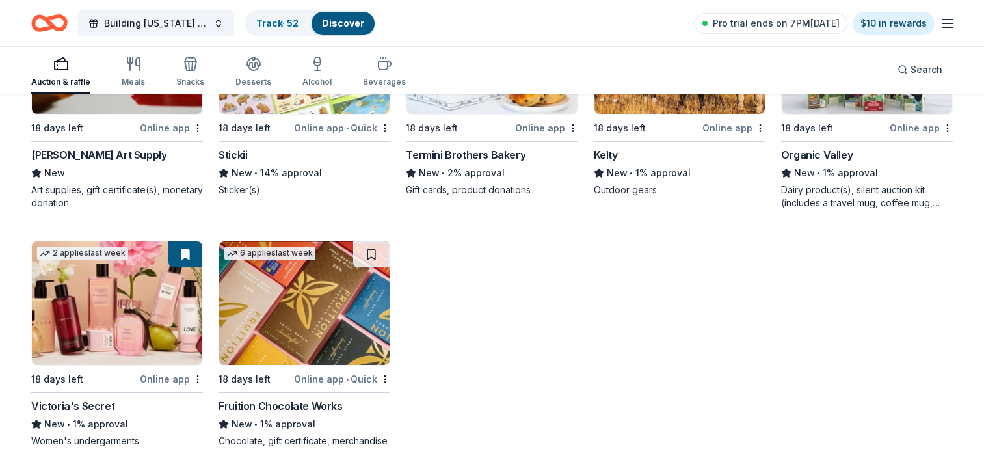
click at [56, 64] on icon "button" at bounding box center [61, 64] width 16 height 16
drag, startPoint x: 56, startPoint y: 64, endPoint x: 513, endPoint y: 124, distance: 460.8
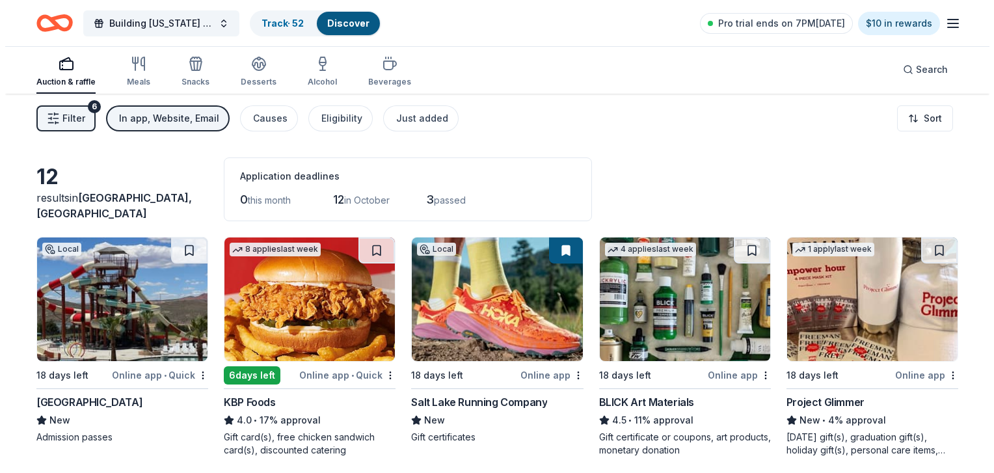
scroll to position [0, 0]
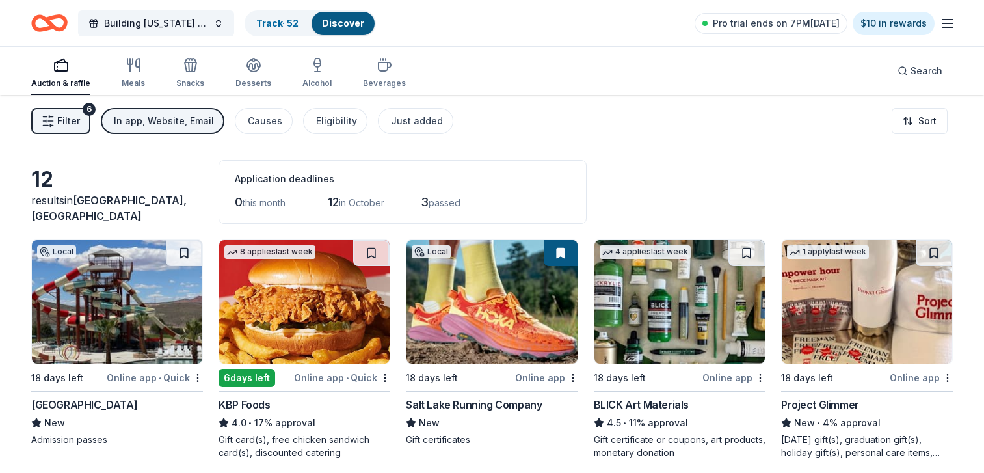
click at [450, 201] on span "passed" at bounding box center [445, 202] width 32 height 11
click at [56, 117] on button "Filter 6" at bounding box center [60, 121] width 59 height 26
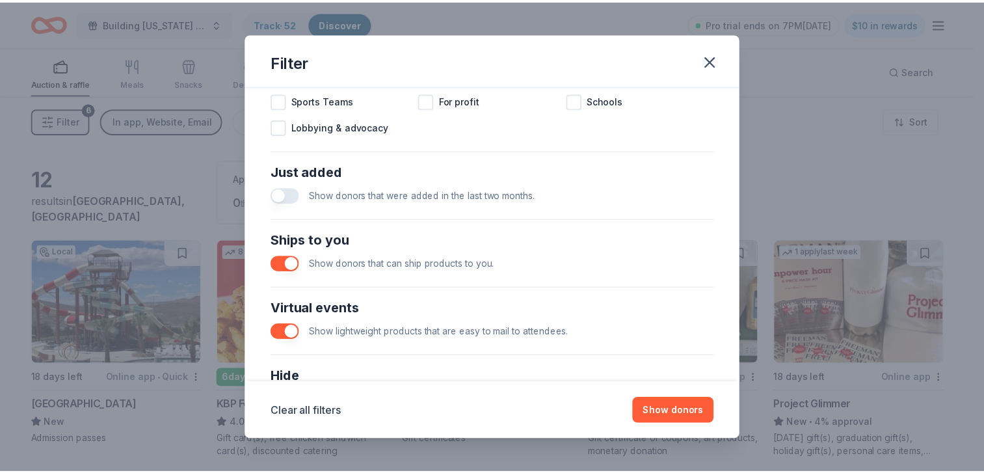
scroll to position [560, 0]
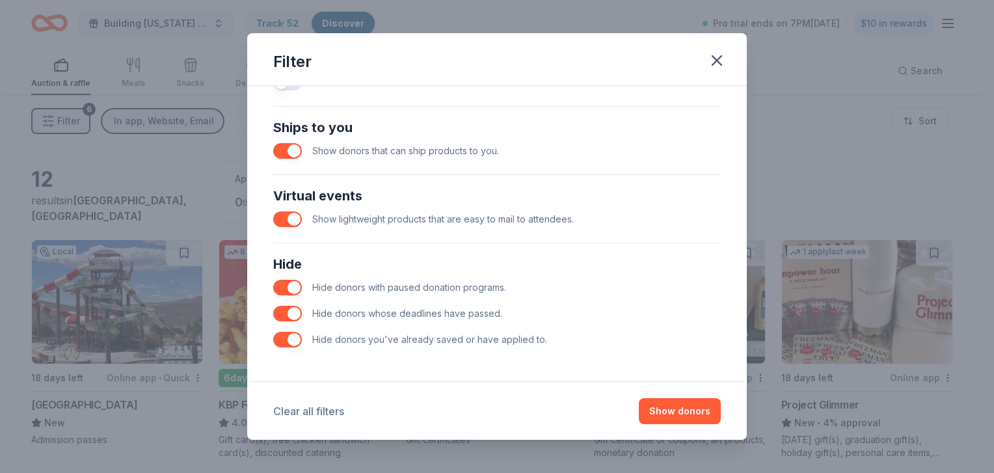
click at [318, 409] on button "Clear all filters" at bounding box center [308, 411] width 71 height 16
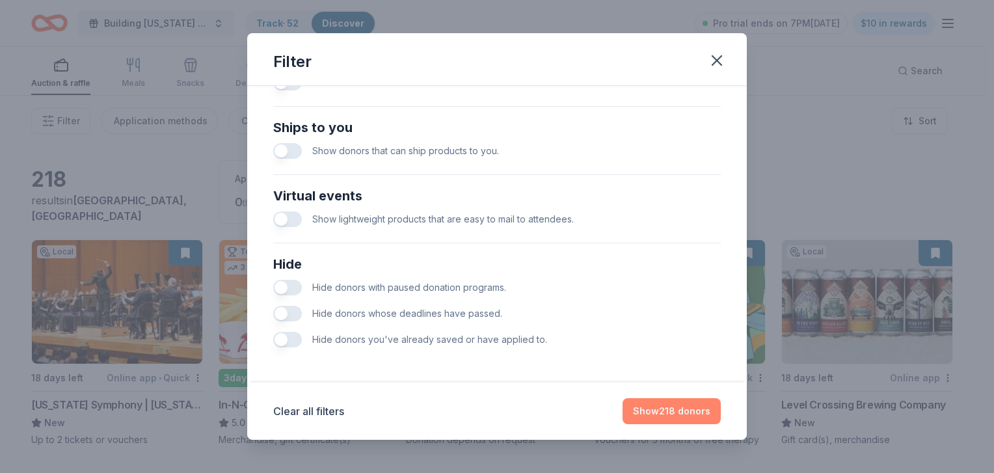
click at [699, 401] on button "Show 218 donors" at bounding box center [672, 411] width 98 height 26
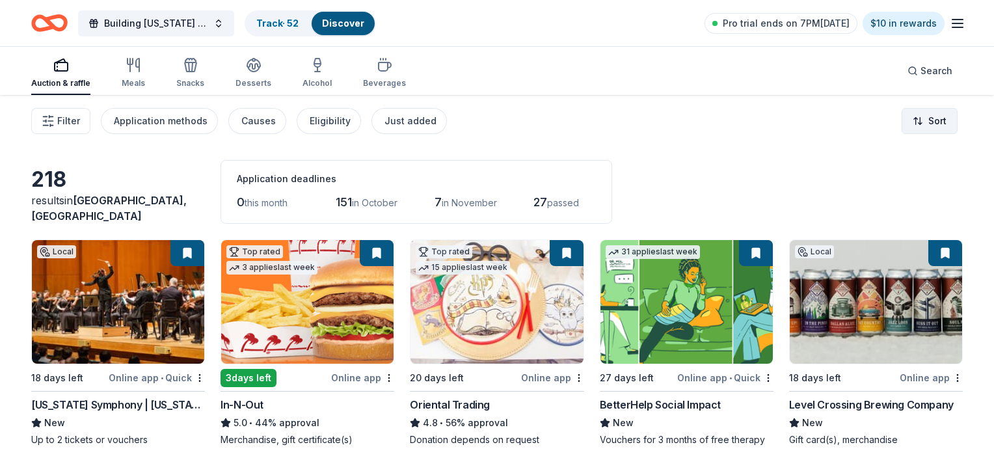
click at [942, 115] on button "Sort" at bounding box center [930, 121] width 56 height 26
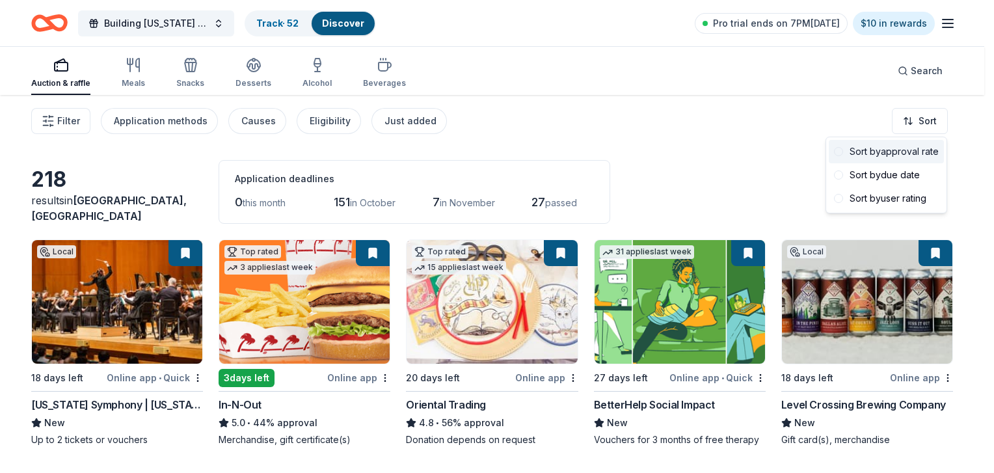
click at [914, 150] on div "Sort by approval rate" at bounding box center [886, 151] width 115 height 23
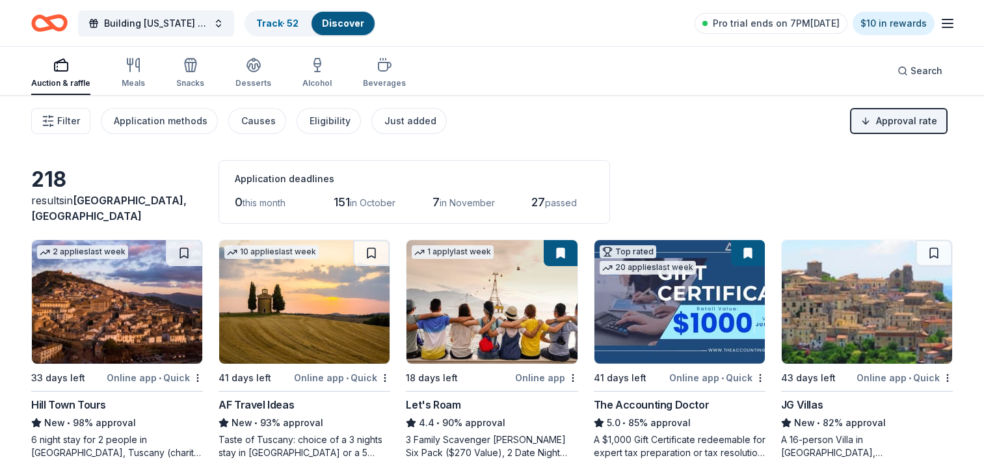
click at [103, 319] on img at bounding box center [117, 302] width 170 height 124
click at [370, 254] on button at bounding box center [371, 253] width 36 height 26
click at [934, 249] on button at bounding box center [934, 253] width 36 height 26
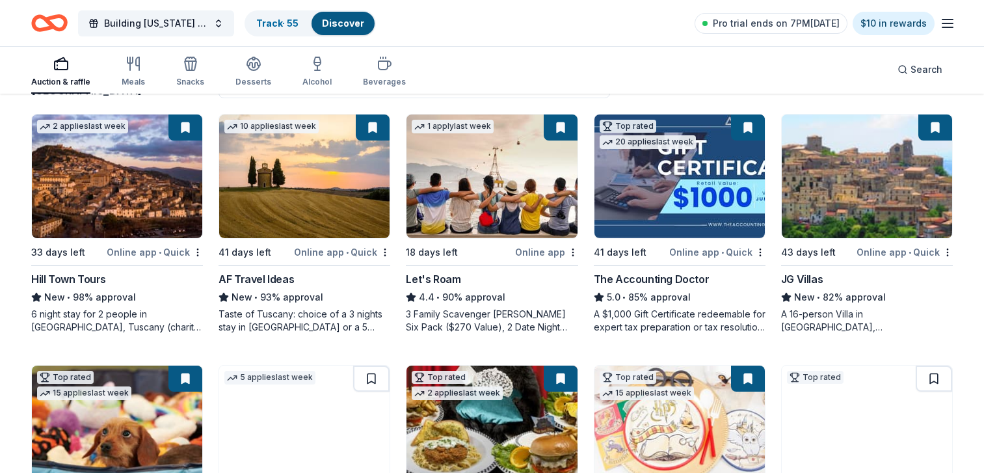
scroll to position [280, 0]
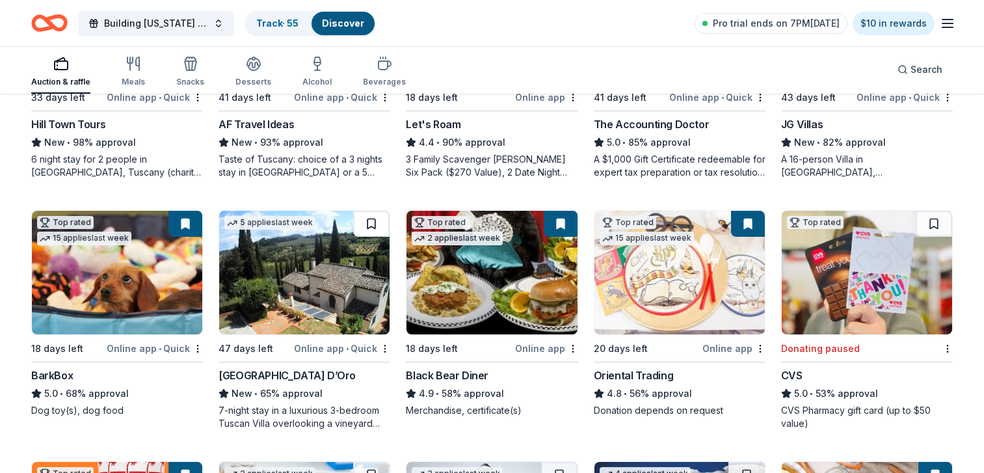
click at [370, 226] on button at bounding box center [371, 224] width 36 height 26
click at [370, 226] on button at bounding box center [373, 224] width 34 height 26
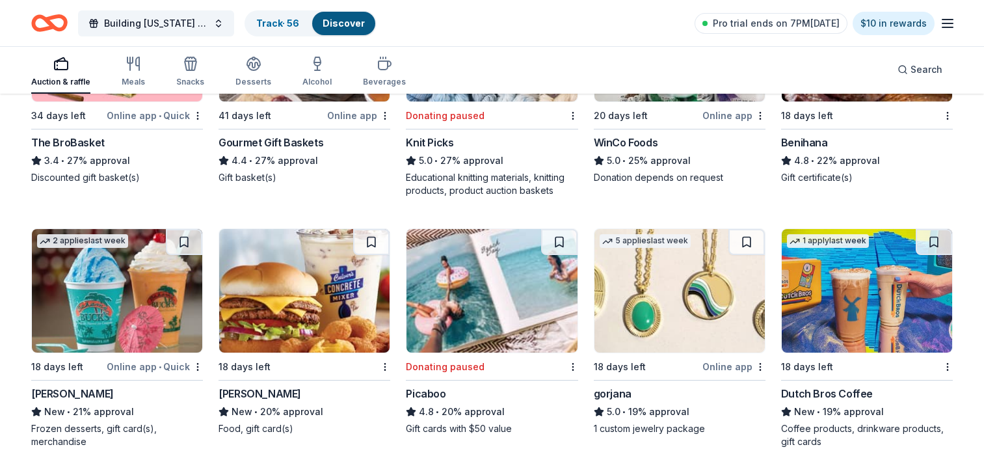
scroll to position [1061, 0]
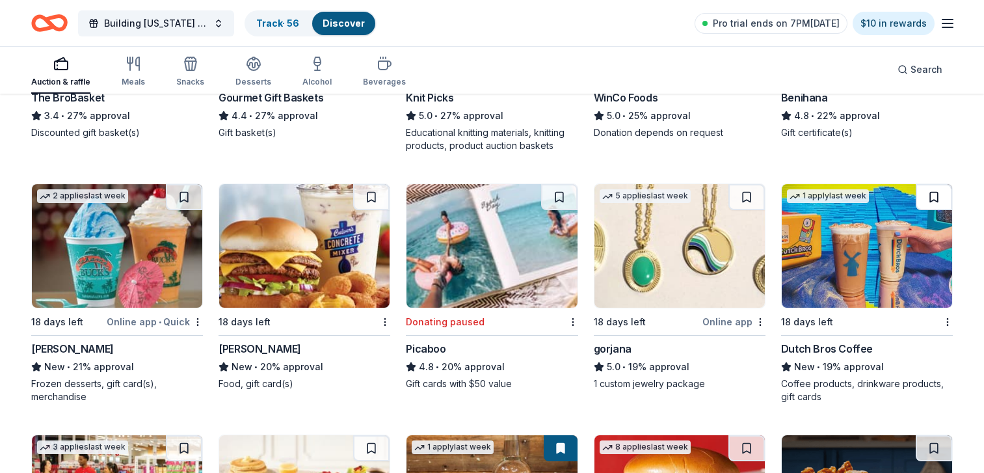
click at [931, 189] on button at bounding box center [934, 197] width 36 height 26
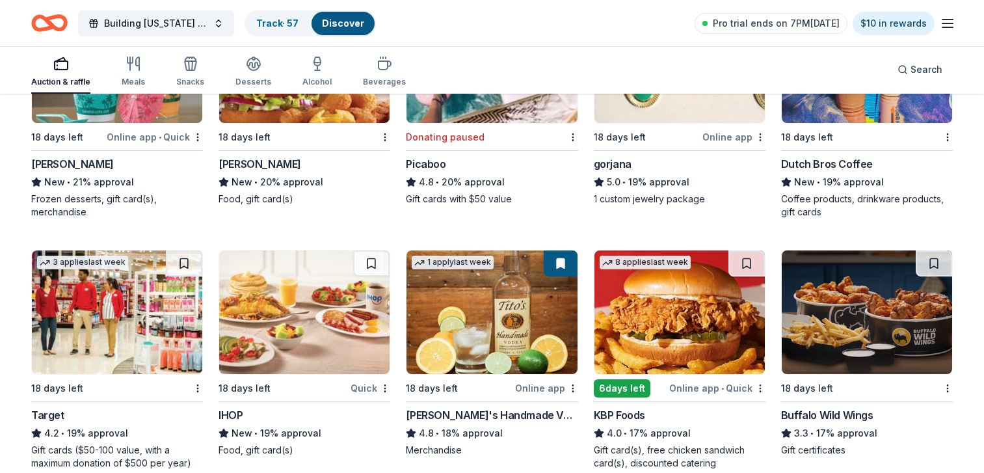
scroll to position [1350, 0]
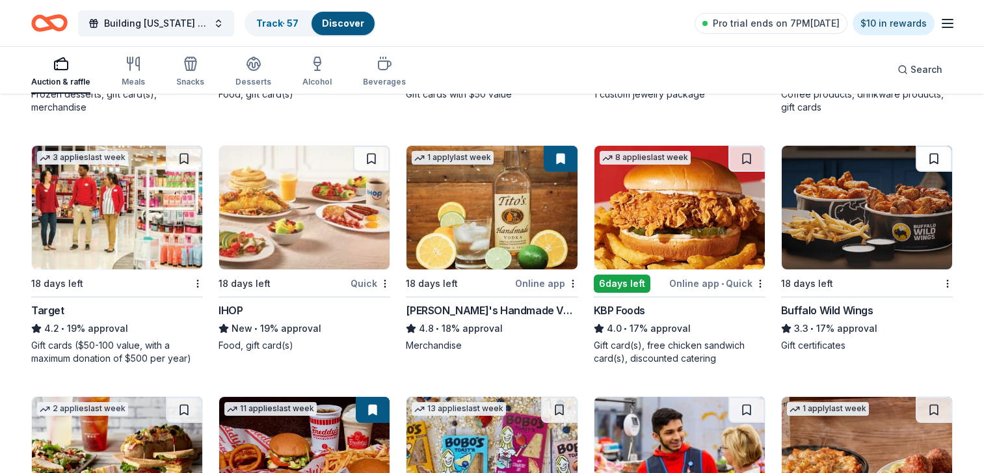
click at [931, 161] on button at bounding box center [934, 159] width 36 height 26
click at [370, 153] on button at bounding box center [371, 159] width 36 height 26
click at [184, 154] on button at bounding box center [184, 159] width 36 height 26
click at [746, 403] on button at bounding box center [747, 410] width 36 height 26
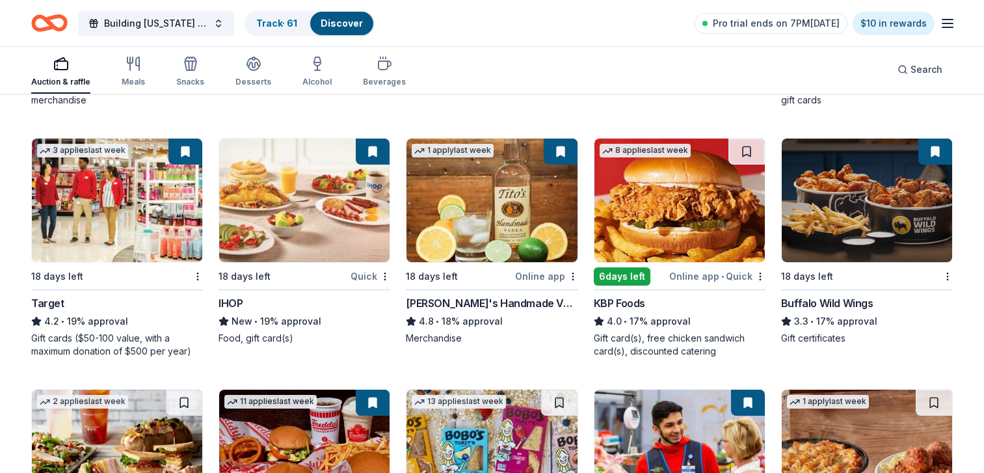
scroll to position [1635, 0]
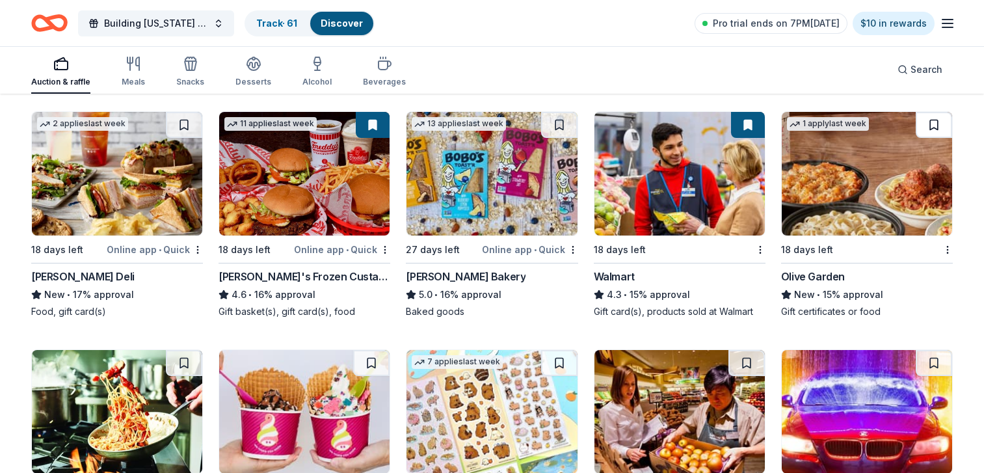
click at [934, 120] on button at bounding box center [934, 125] width 36 height 26
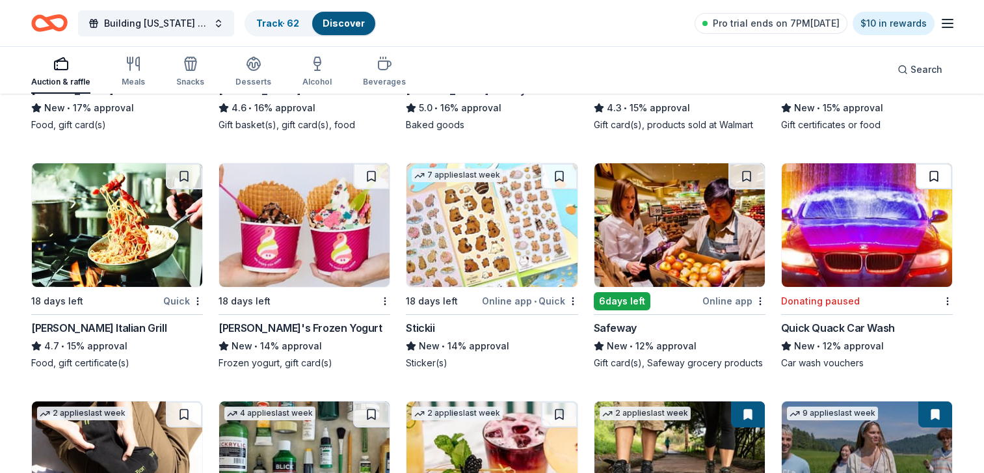
click at [934, 170] on button at bounding box center [934, 176] width 36 height 26
click at [370, 179] on button at bounding box center [371, 176] width 36 height 26
click at [184, 174] on button at bounding box center [184, 176] width 36 height 26
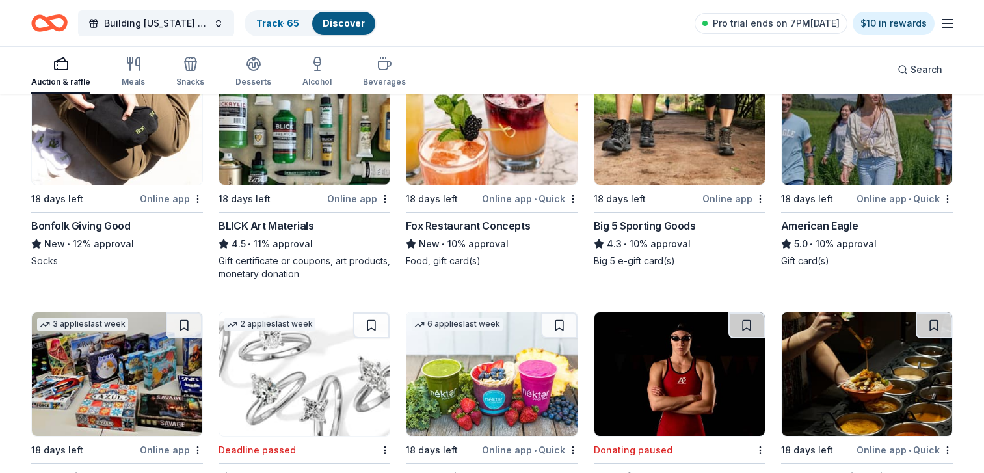
scroll to position [2052, 0]
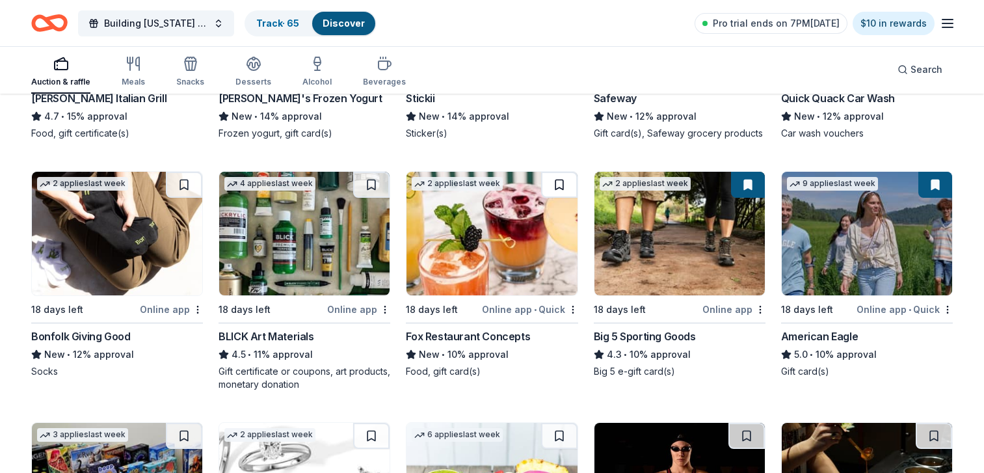
click at [558, 178] on button at bounding box center [559, 185] width 36 height 26
click at [558, 178] on button at bounding box center [561, 185] width 34 height 26
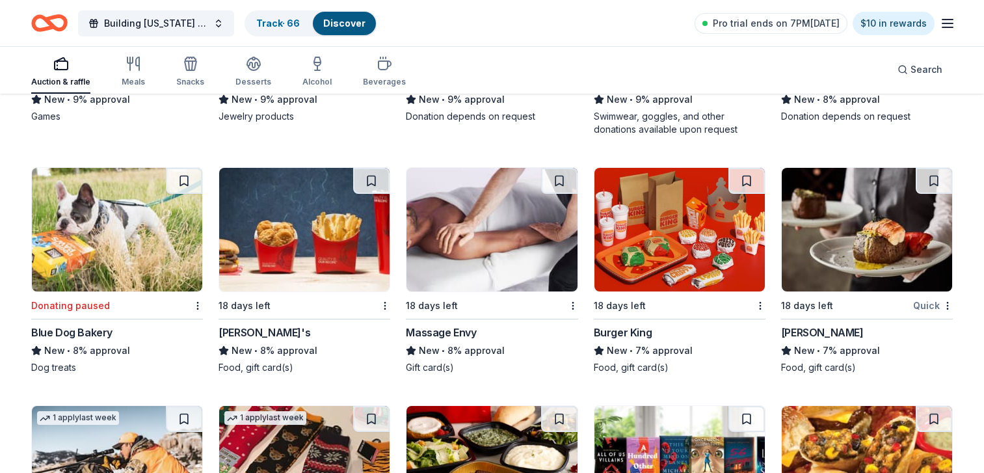
scroll to position [2549, 0]
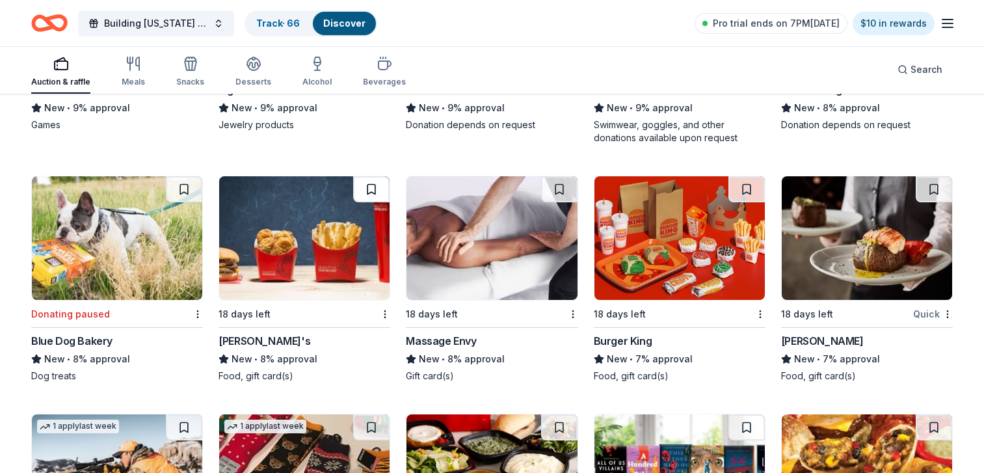
click at [370, 186] on button at bounding box center [371, 189] width 36 height 26
click at [560, 189] on button at bounding box center [559, 189] width 36 height 26
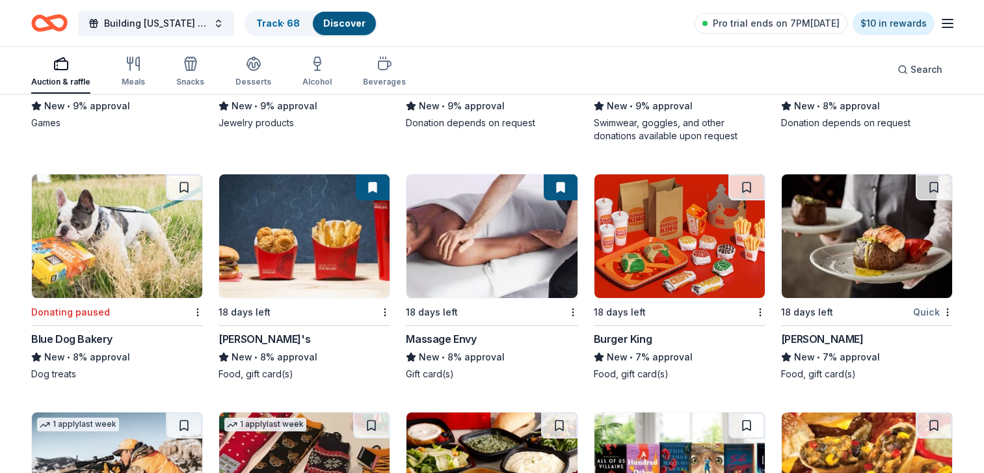
scroll to position [2724, 0]
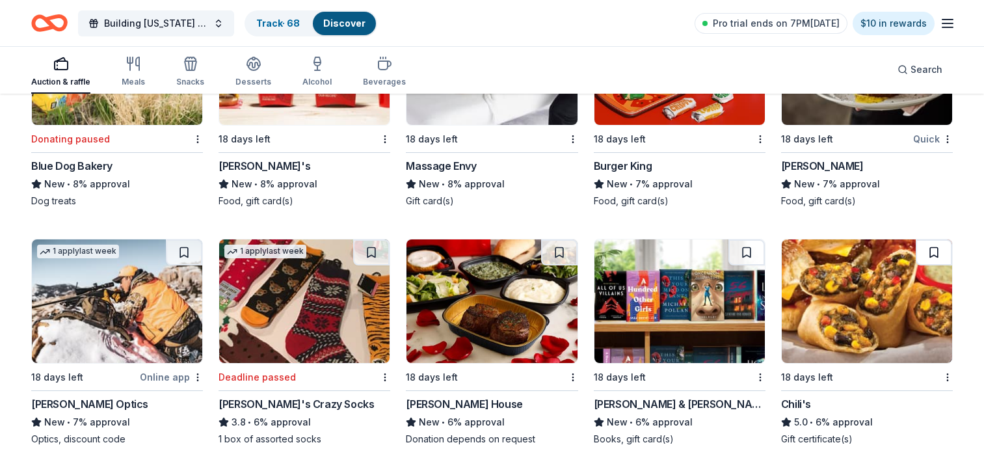
click at [938, 249] on button at bounding box center [934, 252] width 36 height 26
click at [749, 248] on button at bounding box center [747, 252] width 36 height 26
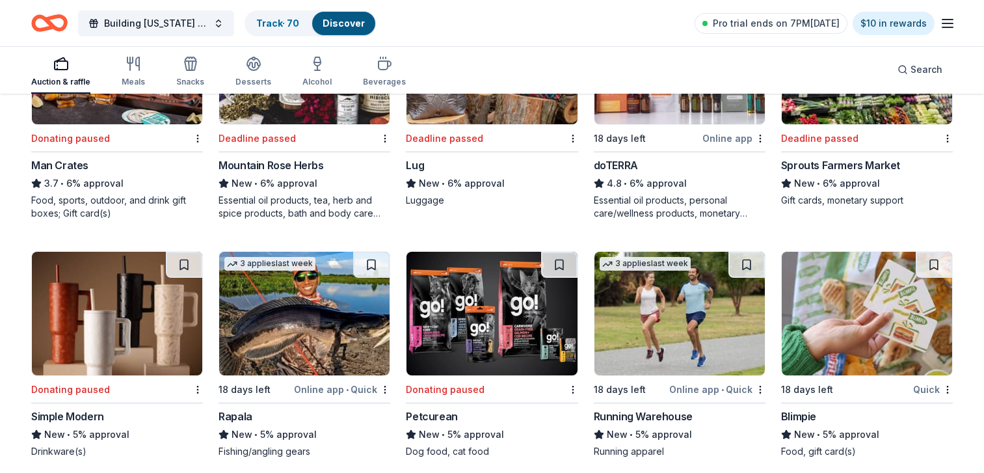
scroll to position [3277, 0]
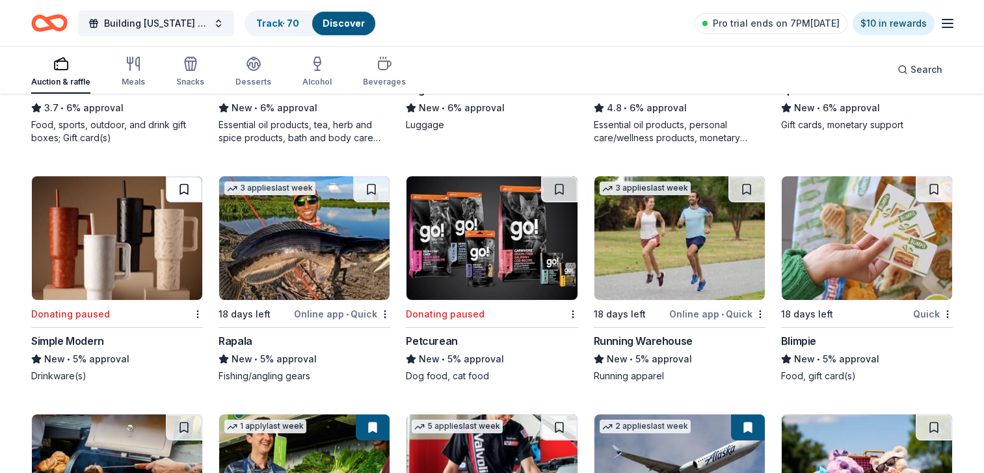
click at [180, 186] on button at bounding box center [184, 189] width 36 height 26
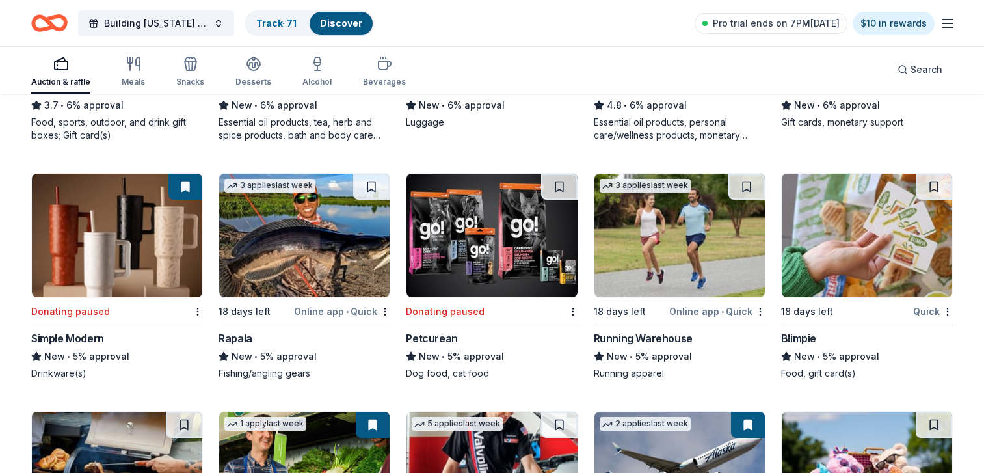
scroll to position [3605, 0]
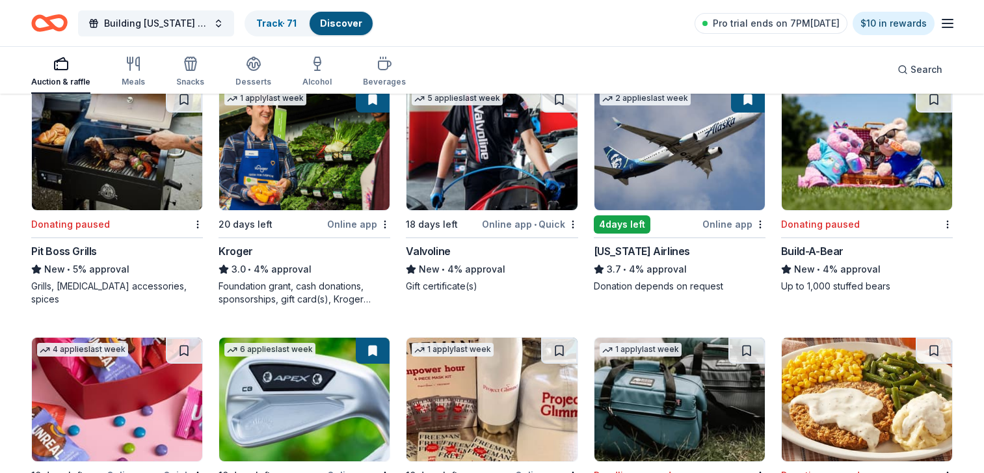
click at [390, 296] on div "Foundation grant, cash donations, sponsorships, gift card(s), Kroger products" at bounding box center [305, 293] width 172 height 26
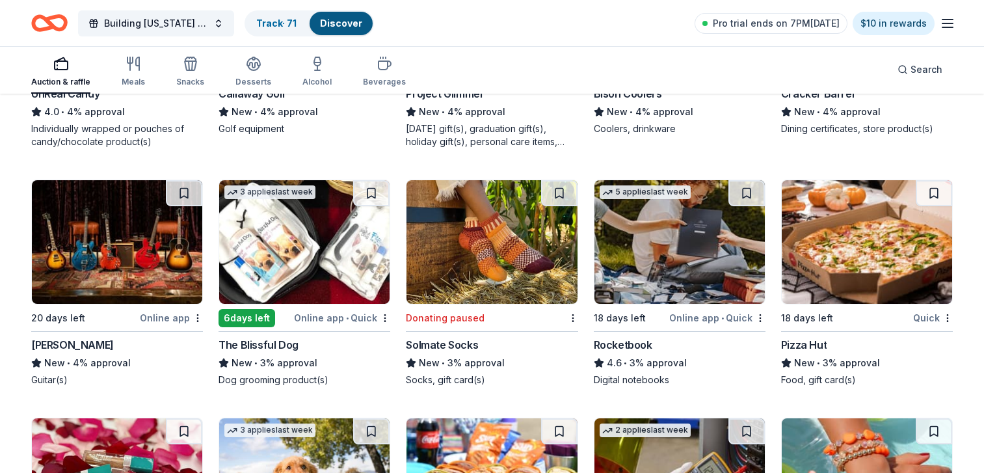
scroll to position [3969, 0]
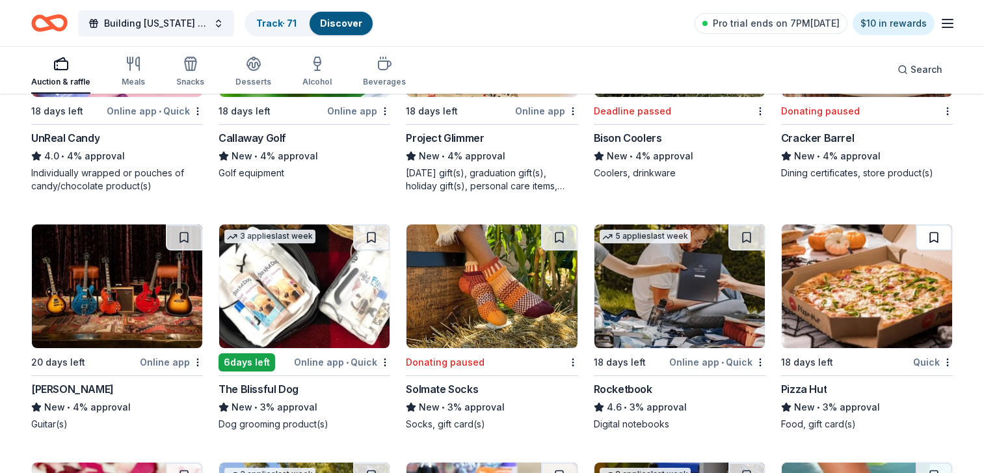
click at [932, 238] on button at bounding box center [934, 237] width 36 height 26
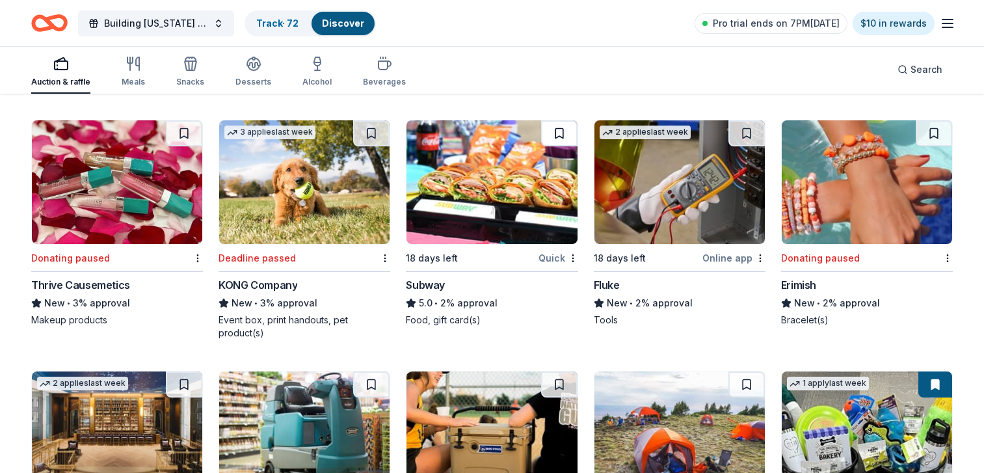
click at [557, 133] on button at bounding box center [559, 133] width 36 height 26
click at [372, 129] on button at bounding box center [371, 133] width 36 height 26
click at [375, 140] on button at bounding box center [373, 133] width 34 height 26
click at [372, 131] on button at bounding box center [373, 133] width 34 height 26
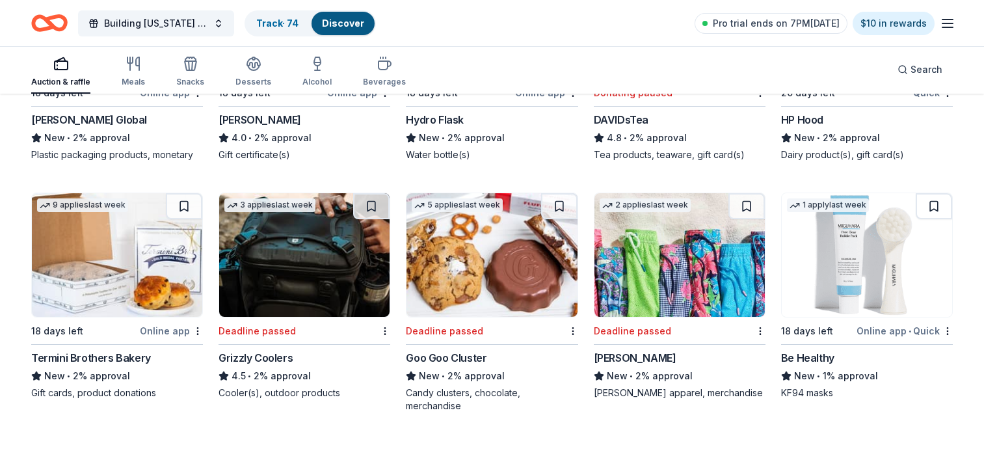
scroll to position [5274, 0]
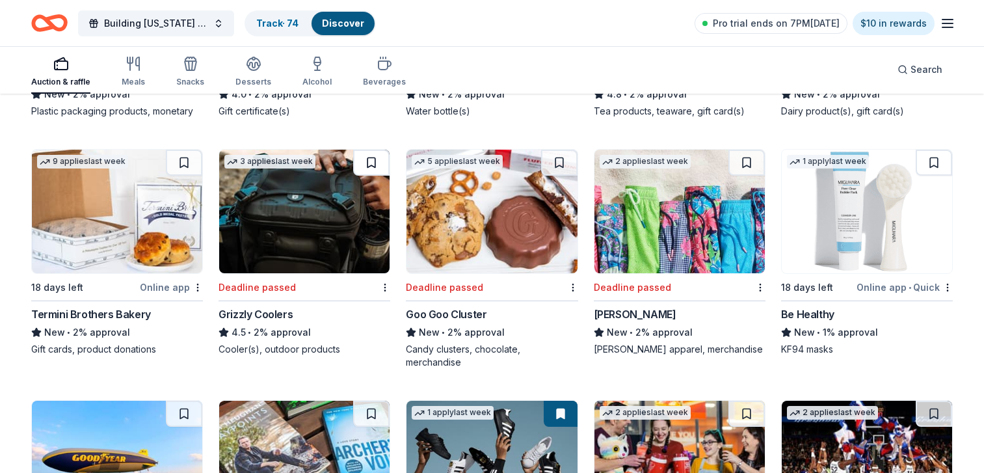
click at [370, 164] on button at bounding box center [371, 163] width 36 height 26
click at [914, 226] on img at bounding box center [867, 212] width 170 height 124
click at [934, 165] on button at bounding box center [934, 163] width 36 height 26
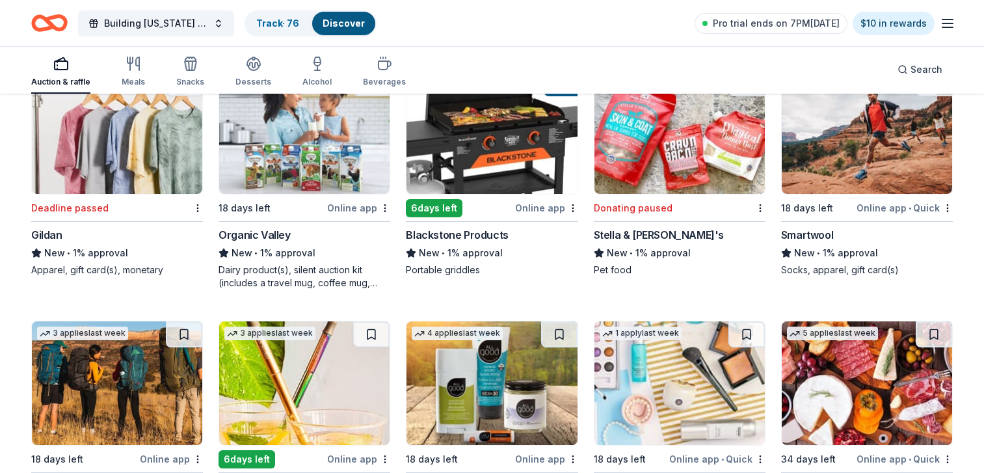
scroll to position [6767, 0]
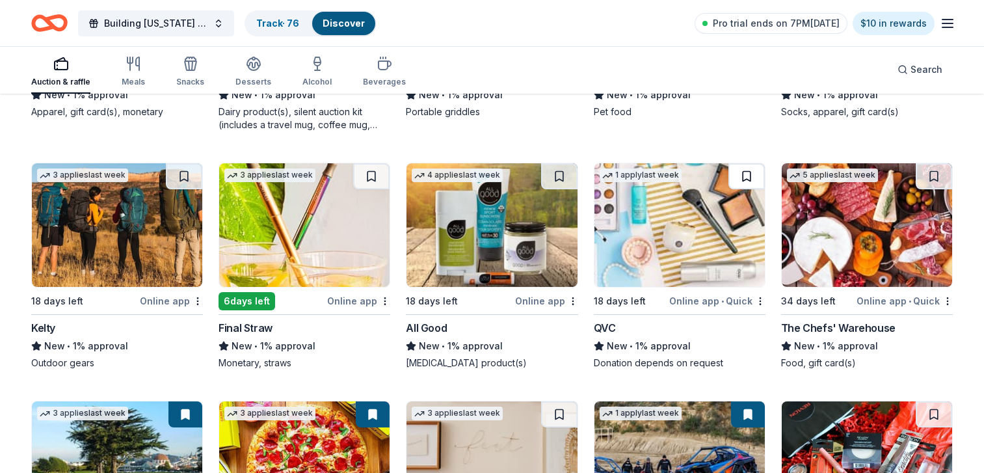
click at [744, 172] on button at bounding box center [747, 176] width 36 height 26
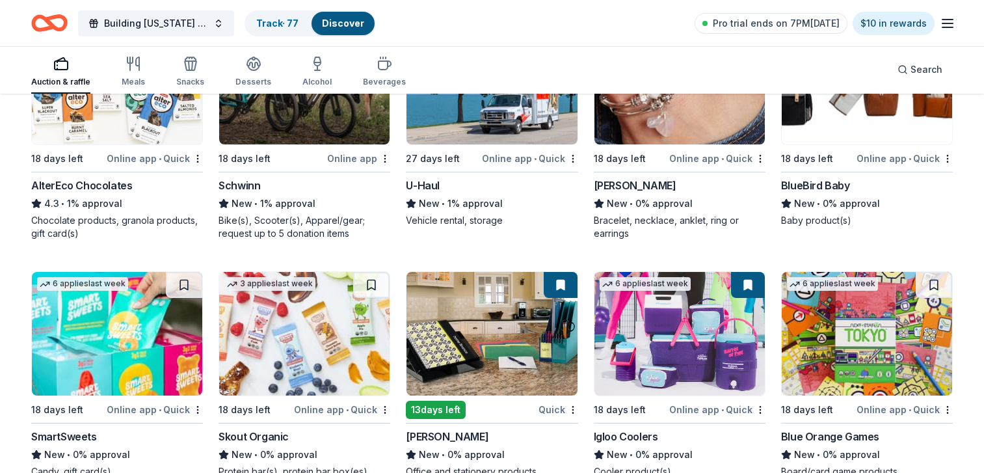
scroll to position [8043, 0]
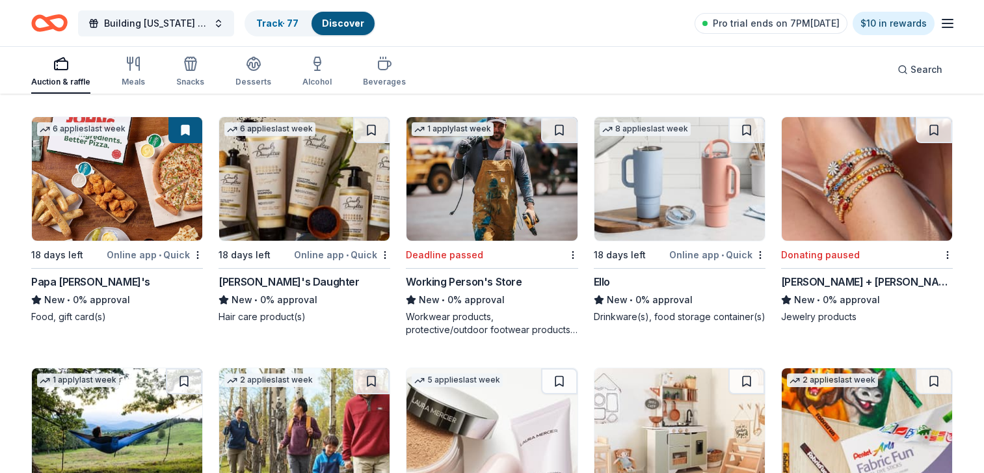
drag, startPoint x: 984, startPoint y: 408, endPoint x: 984, endPoint y: 418, distance: 9.8
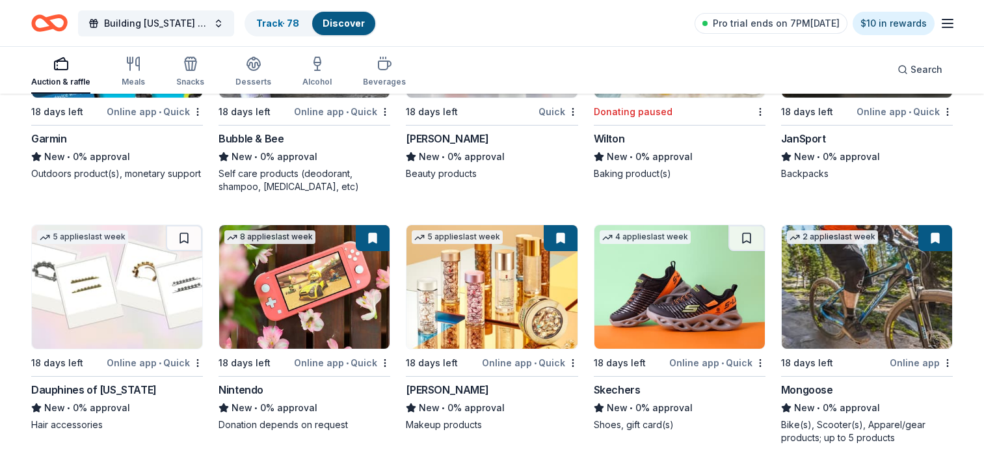
scroll to position [8443, 0]
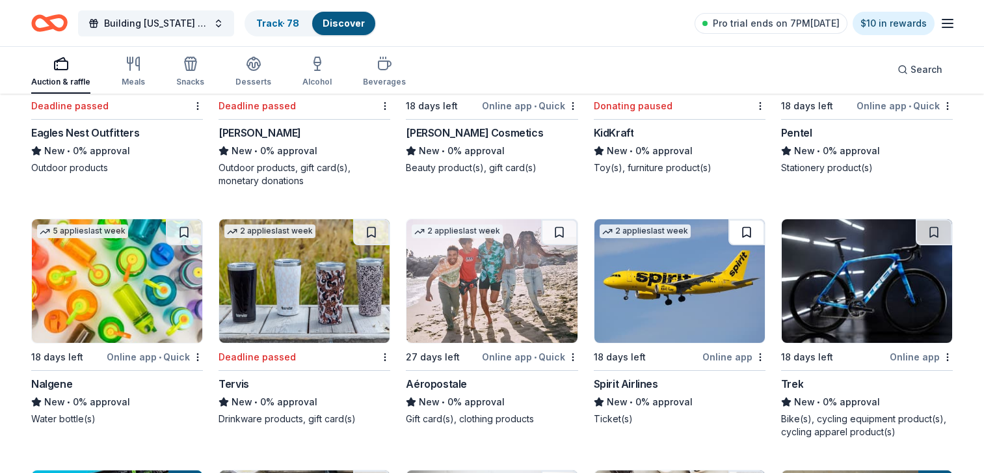
click at [741, 219] on button at bounding box center [747, 232] width 36 height 26
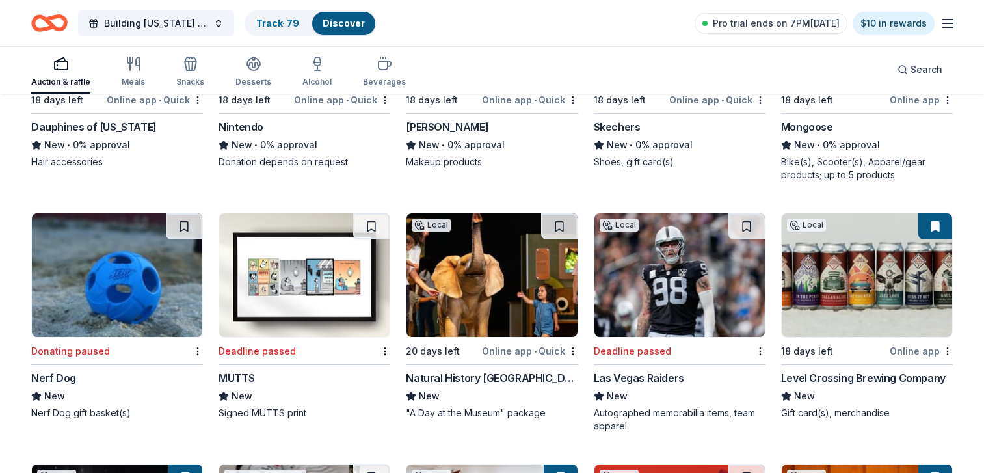
scroll to position [9521, 0]
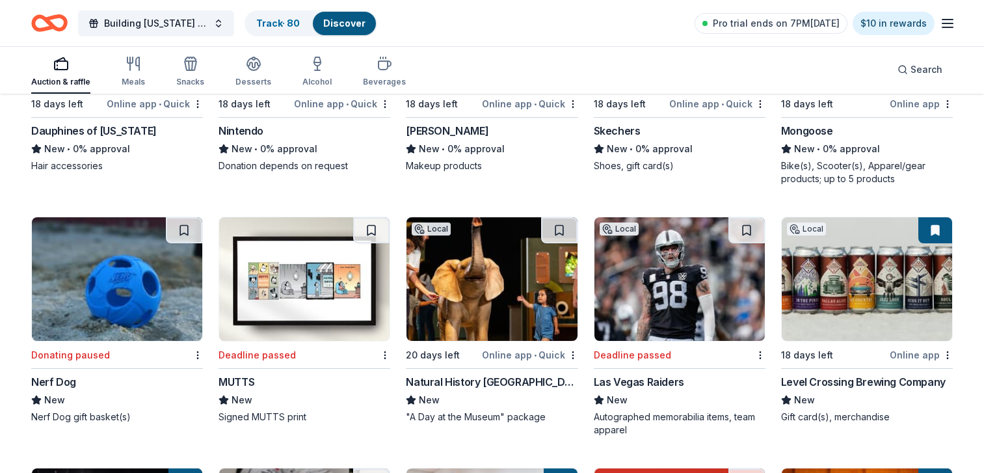
scroll to position [9225, 0]
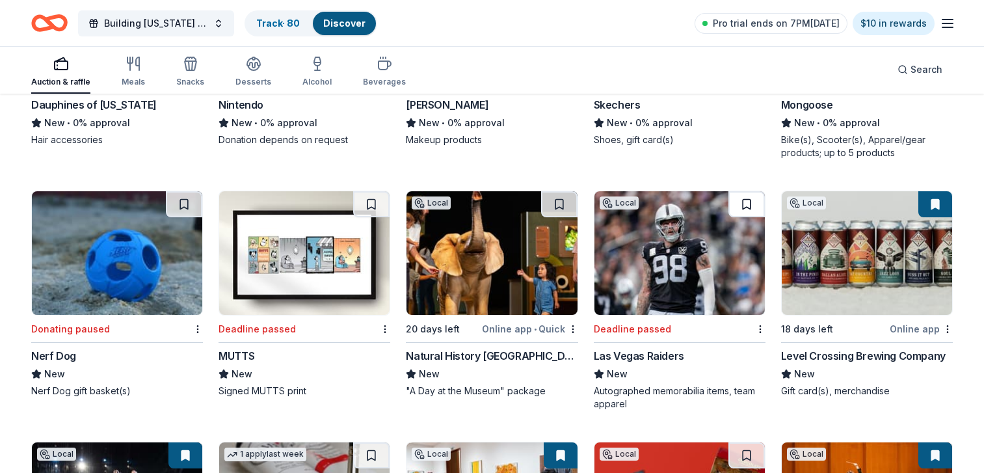
click at [745, 191] on button at bounding box center [747, 204] width 36 height 26
click at [746, 191] on button at bounding box center [748, 204] width 34 height 26
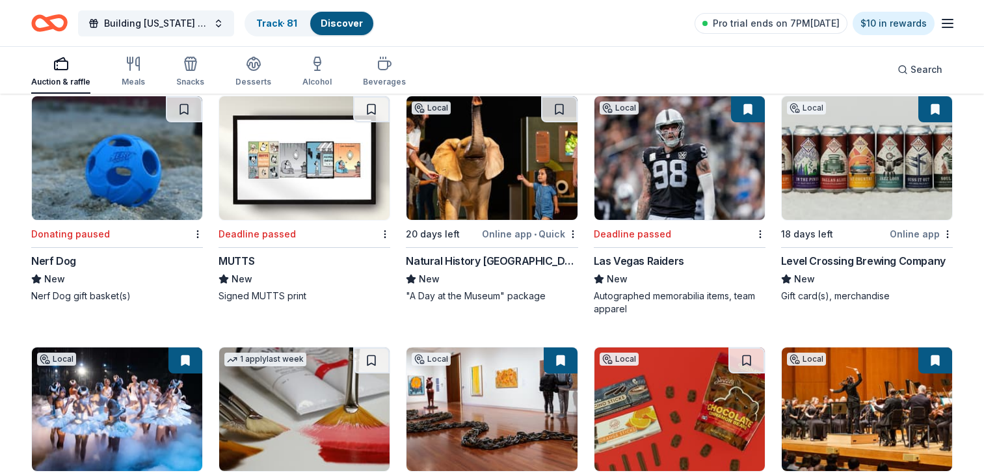
scroll to position [9468, 0]
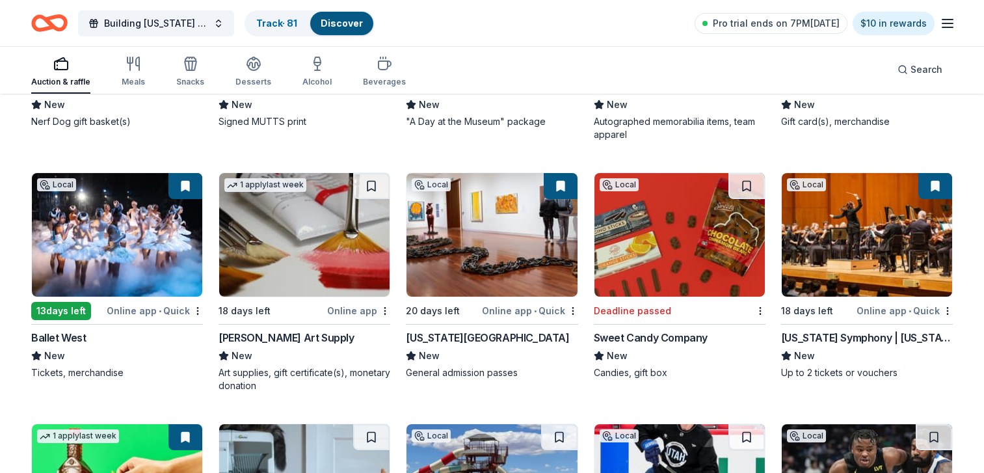
scroll to position [9711, 0]
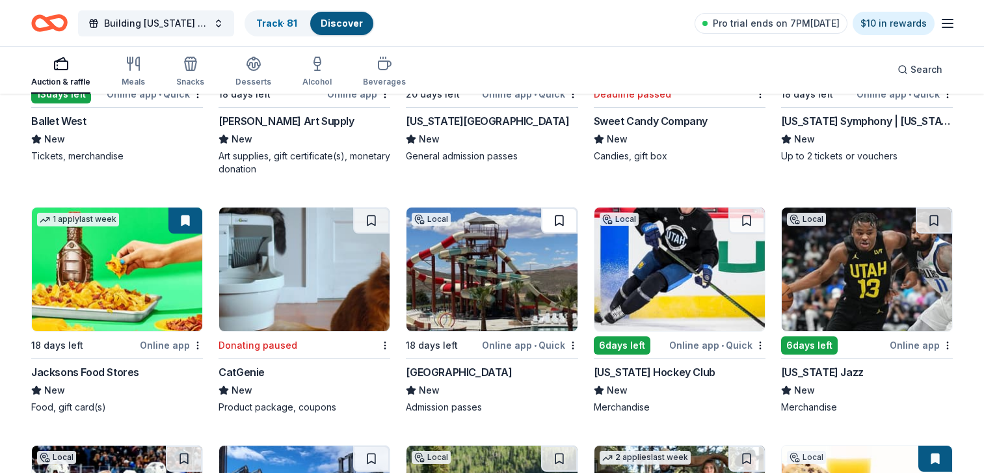
click at [560, 208] on button at bounding box center [559, 221] width 36 height 26
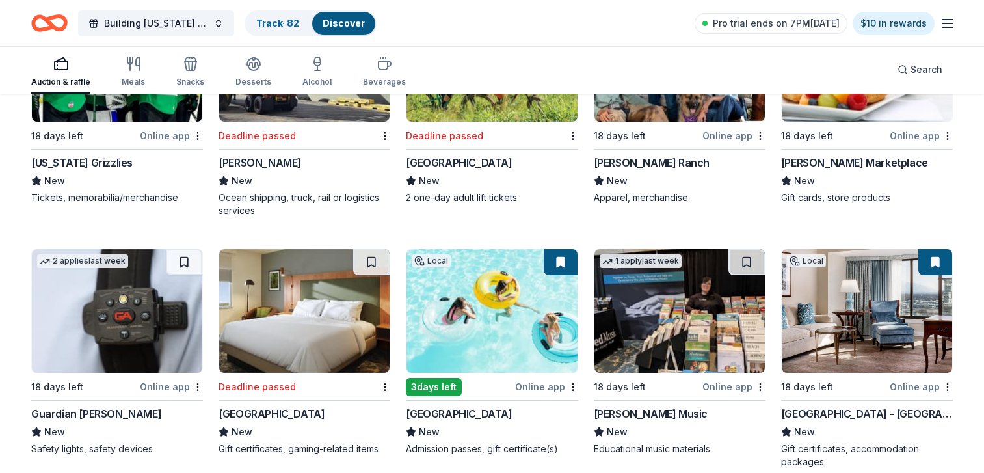
scroll to position [9919, 0]
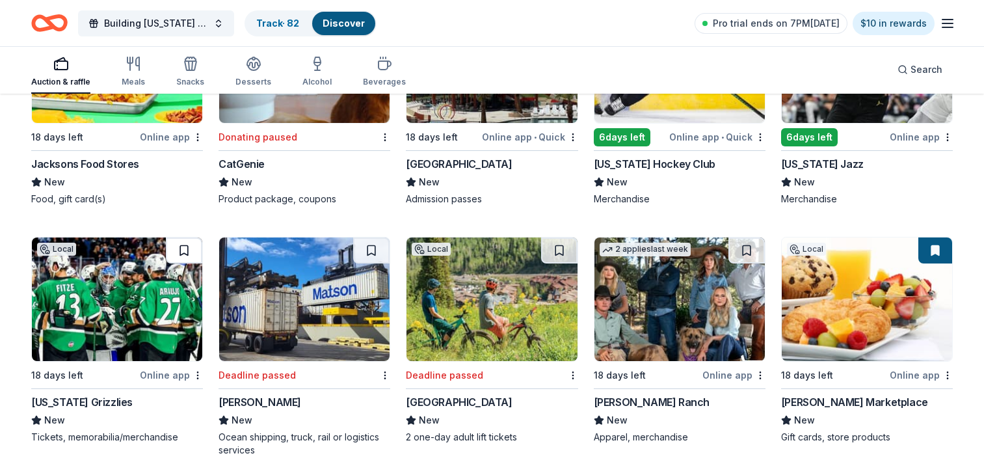
click at [182, 237] on button at bounding box center [184, 250] width 36 height 26
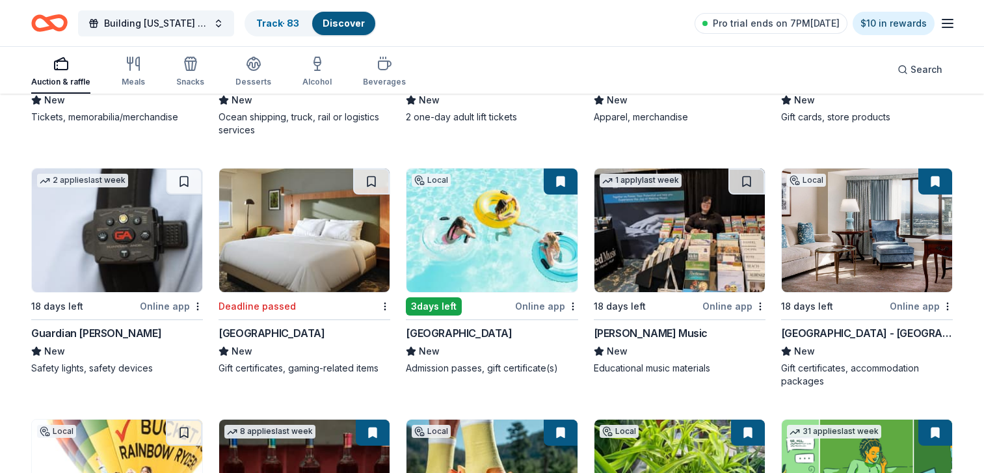
scroll to position [10468, 0]
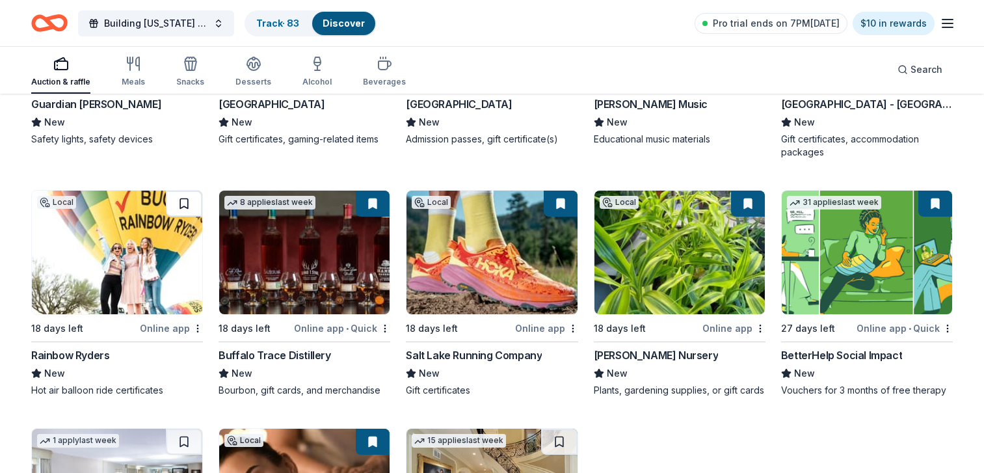
click at [183, 191] on button at bounding box center [184, 204] width 36 height 26
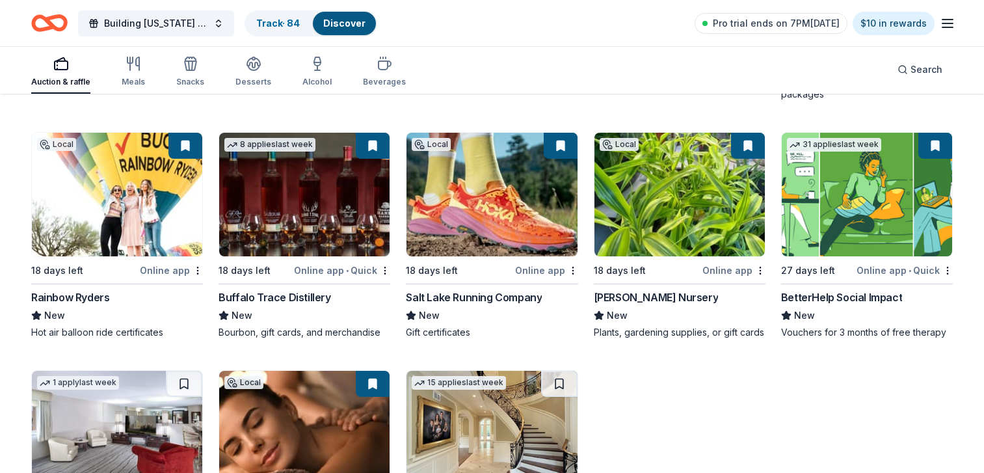
scroll to position [10656, 0]
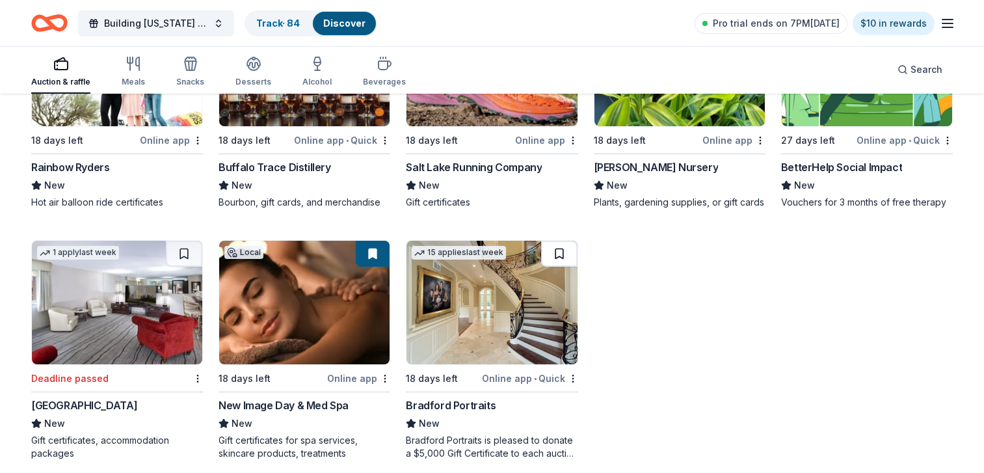
click at [559, 241] on button at bounding box center [559, 254] width 36 height 26
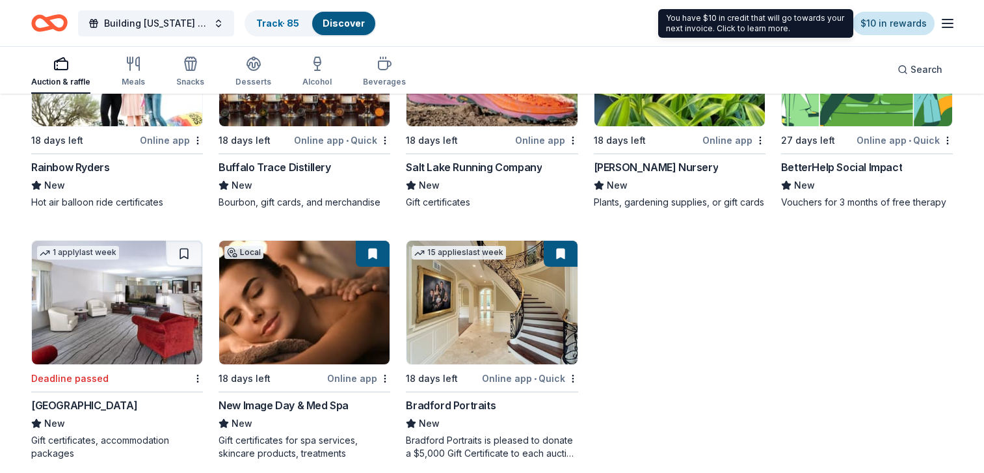
click at [902, 33] on link "$10 in rewards" at bounding box center [894, 23] width 82 height 23
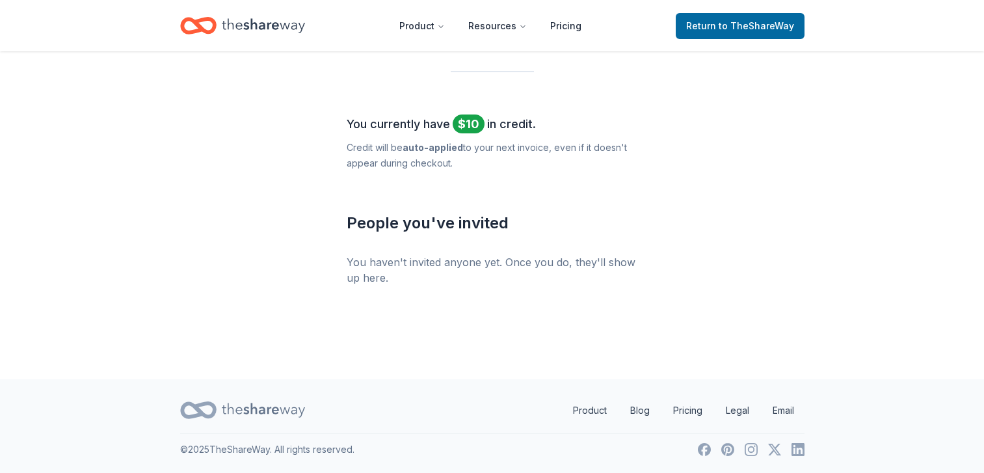
scroll to position [18, 0]
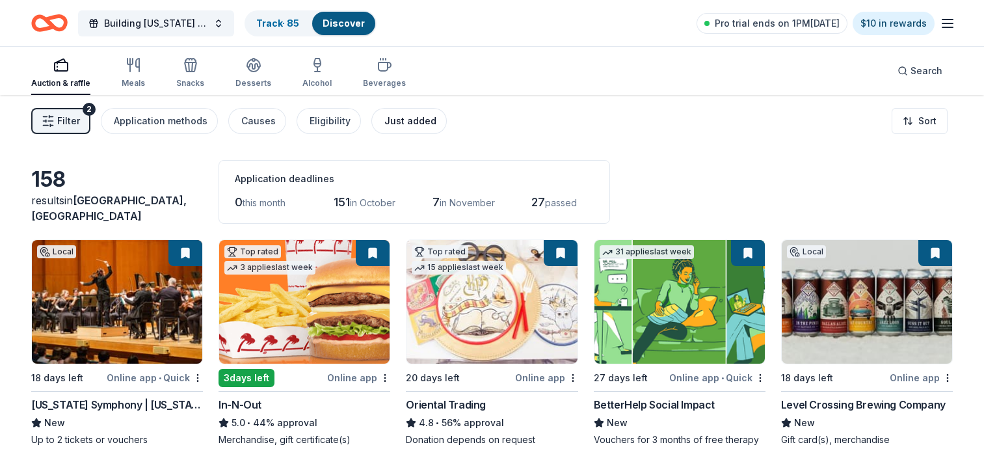
click at [409, 120] on div "Just added" at bounding box center [411, 121] width 52 height 16
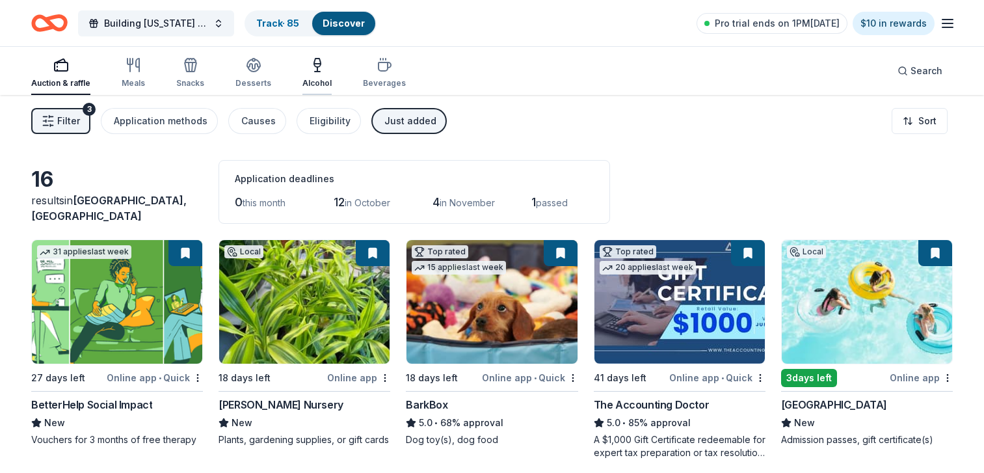
click at [311, 61] on icon "button" at bounding box center [318, 65] width 16 height 16
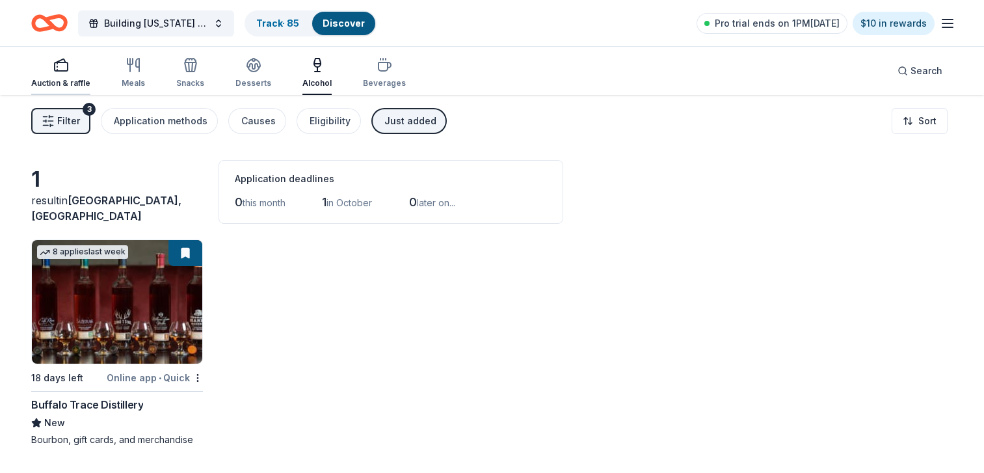
click at [57, 74] on div "Auction & raffle" at bounding box center [60, 72] width 59 height 31
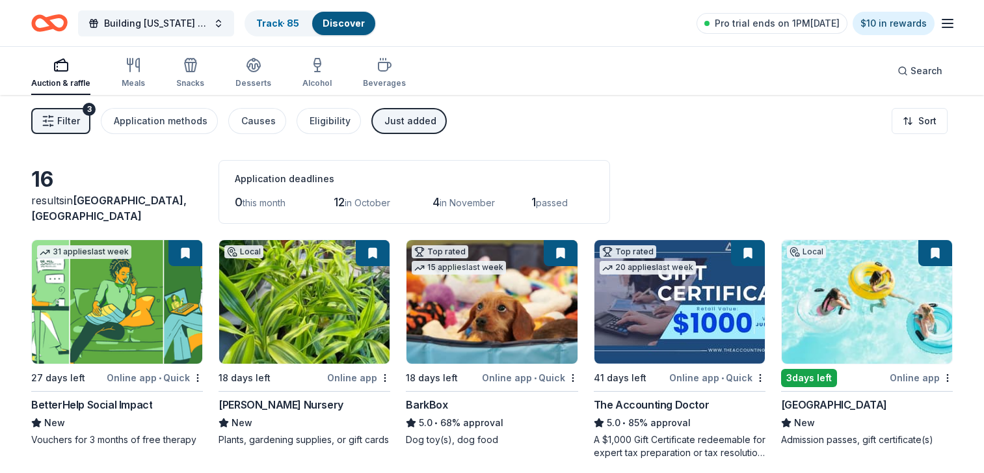
click at [64, 129] on button "Filter 3" at bounding box center [60, 121] width 59 height 26
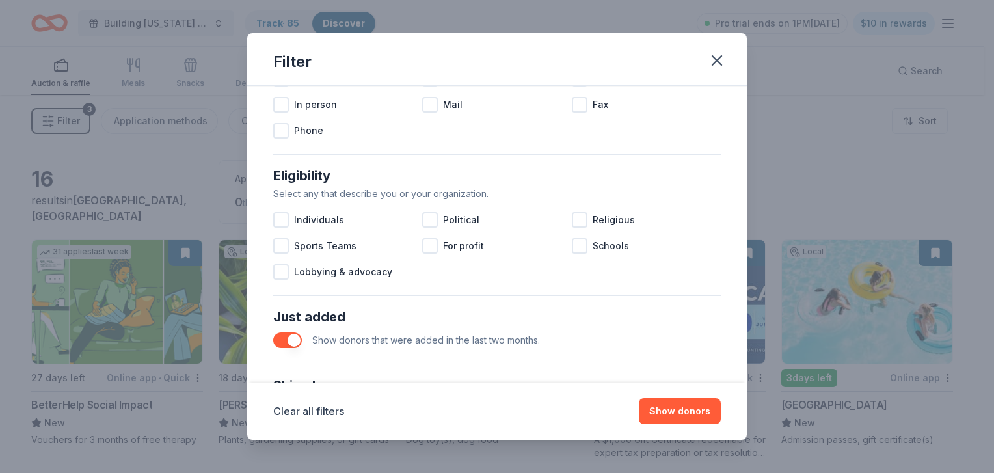
scroll to position [555, 0]
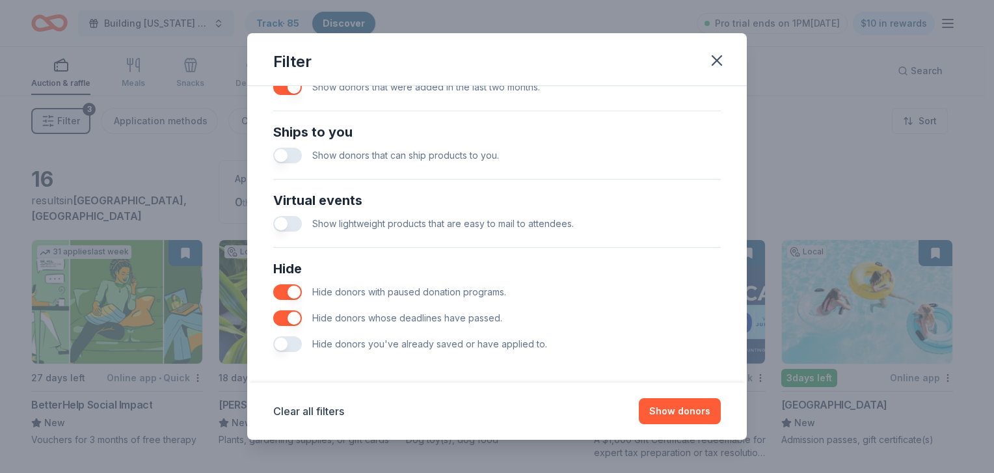
click at [383, 340] on span "Hide donors you've already saved or have applied to." at bounding box center [429, 343] width 235 height 11
click at [291, 348] on button "button" at bounding box center [287, 344] width 29 height 16
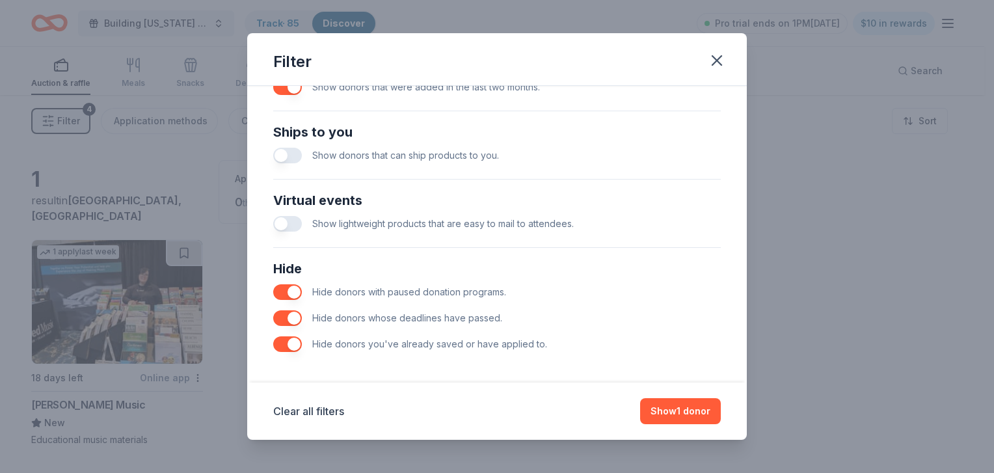
scroll to position [505, 0]
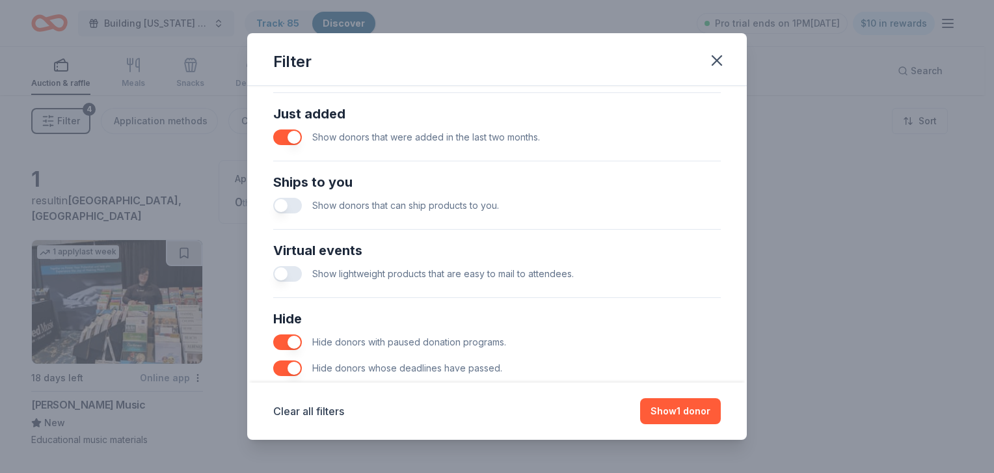
click at [286, 204] on button "button" at bounding box center [287, 206] width 29 height 16
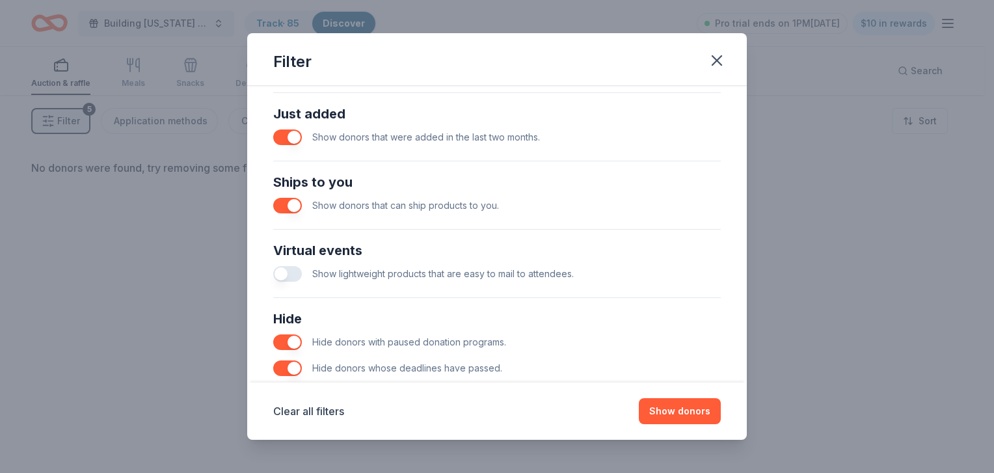
click at [286, 267] on button "button" at bounding box center [287, 274] width 29 height 16
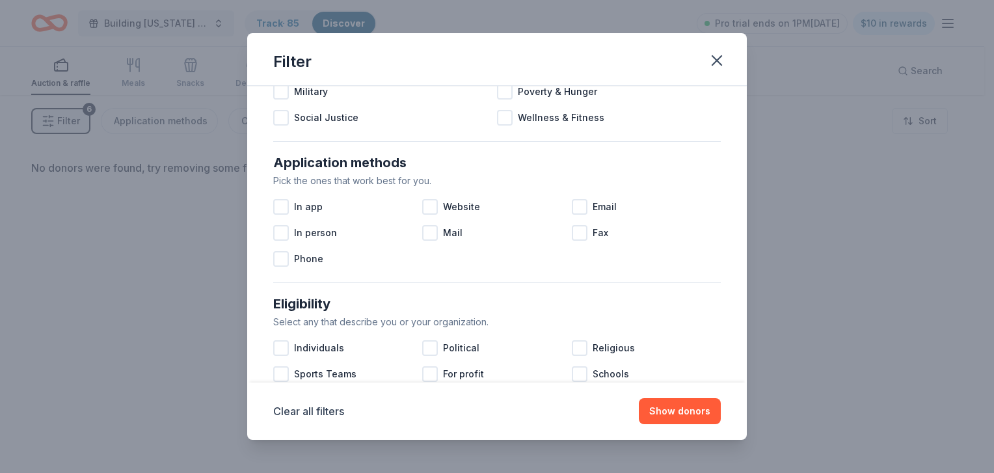
scroll to position [144, 0]
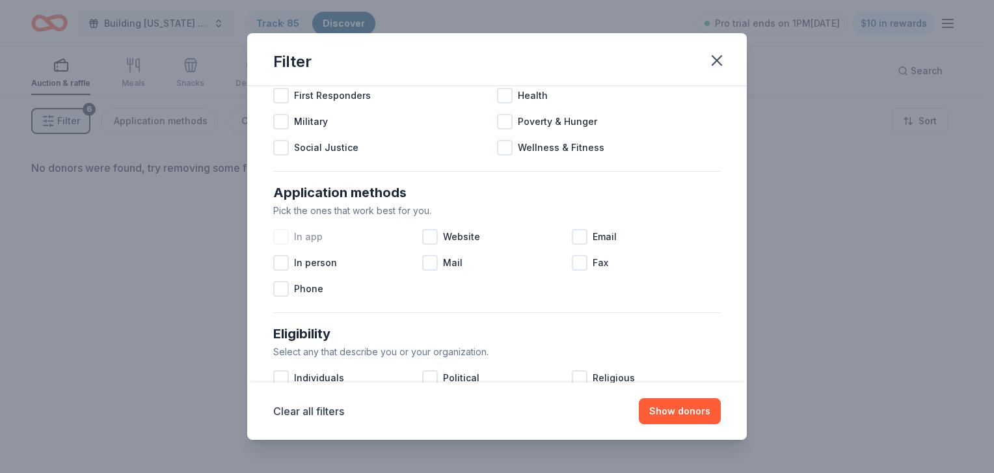
click at [285, 236] on div at bounding box center [281, 237] width 16 height 16
click at [276, 236] on icon at bounding box center [281, 236] width 13 height 13
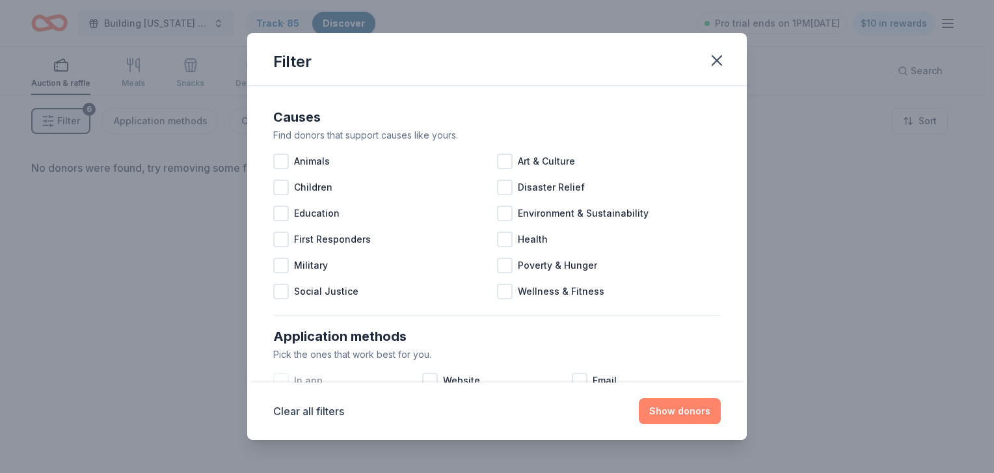
click at [681, 409] on button "Show donors" at bounding box center [680, 411] width 82 height 26
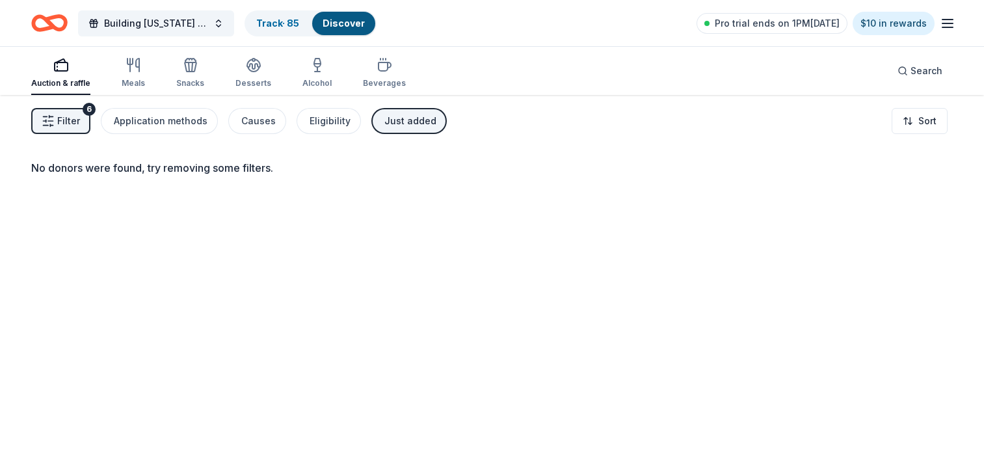
click at [77, 77] on div "Auction & raffle" at bounding box center [60, 72] width 59 height 31
click at [132, 123] on div "Application methods" at bounding box center [161, 121] width 94 height 16
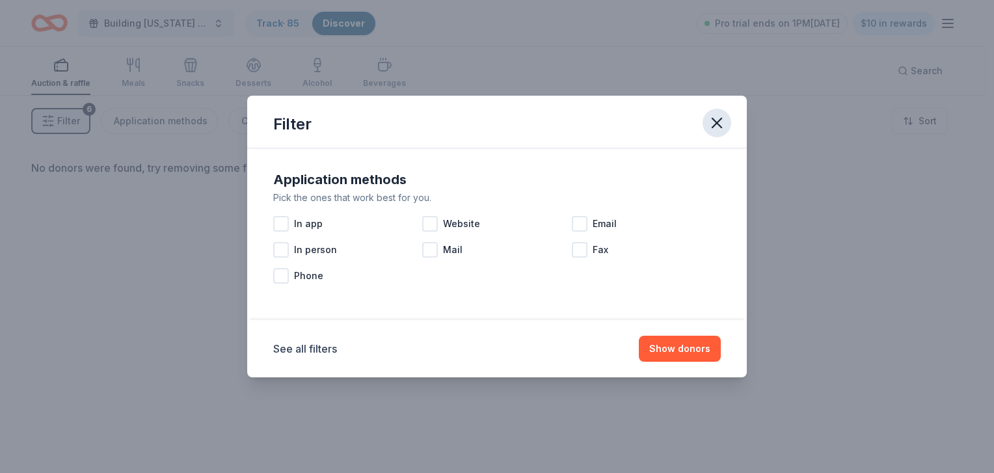
click at [724, 119] on icon "button" at bounding box center [717, 123] width 18 height 18
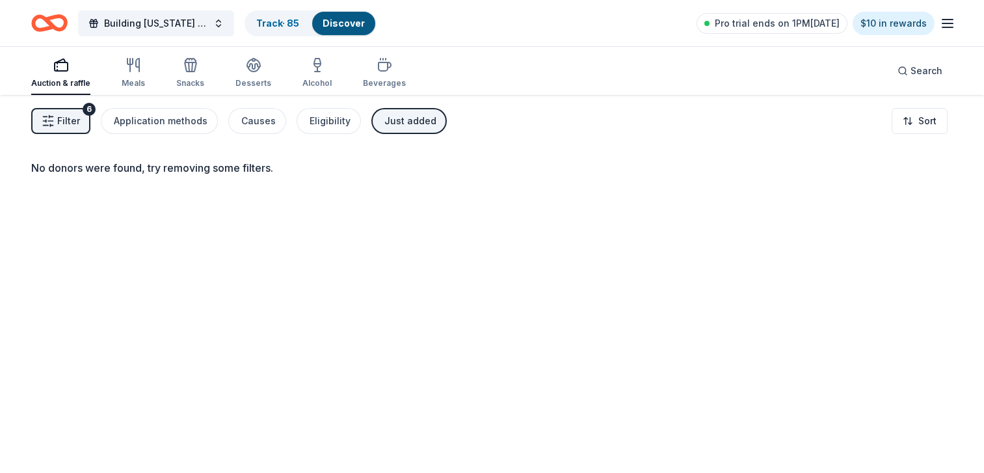
click at [399, 121] on div "Just added" at bounding box center [411, 121] width 52 height 16
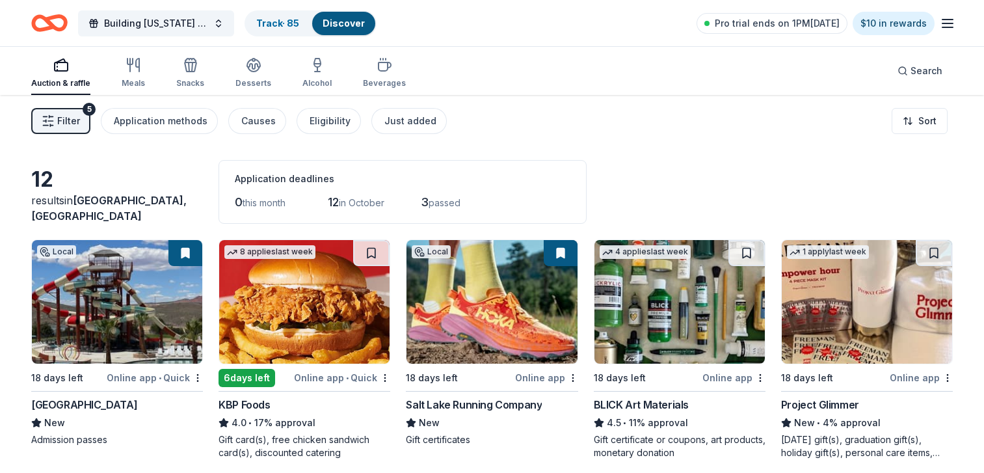
click at [54, 73] on div "Auction & raffle" at bounding box center [60, 72] width 59 height 31
click at [51, 56] on button "Auction & raffle" at bounding box center [60, 73] width 59 height 43
click at [130, 67] on icon "button" at bounding box center [130, 65] width 0 height 13
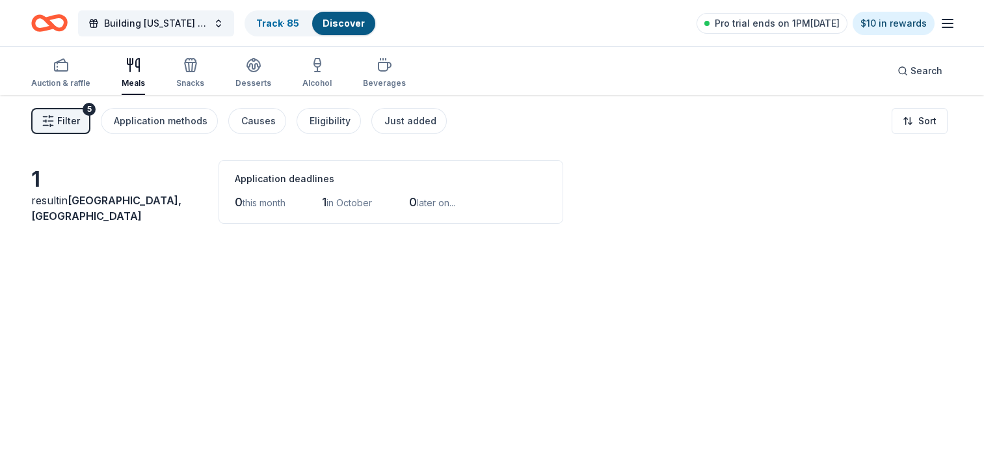
click at [130, 67] on icon "button" at bounding box center [130, 65] width 0 height 13
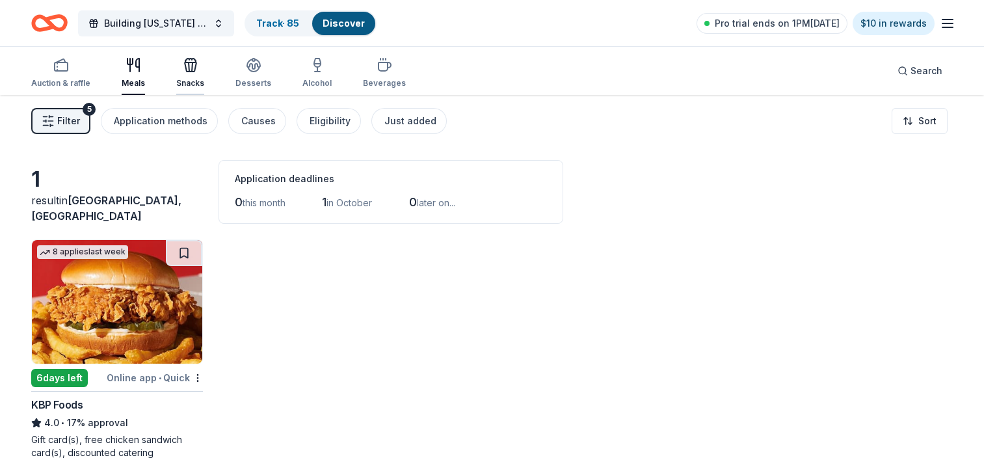
click at [187, 68] on icon "button" at bounding box center [191, 65] width 16 height 16
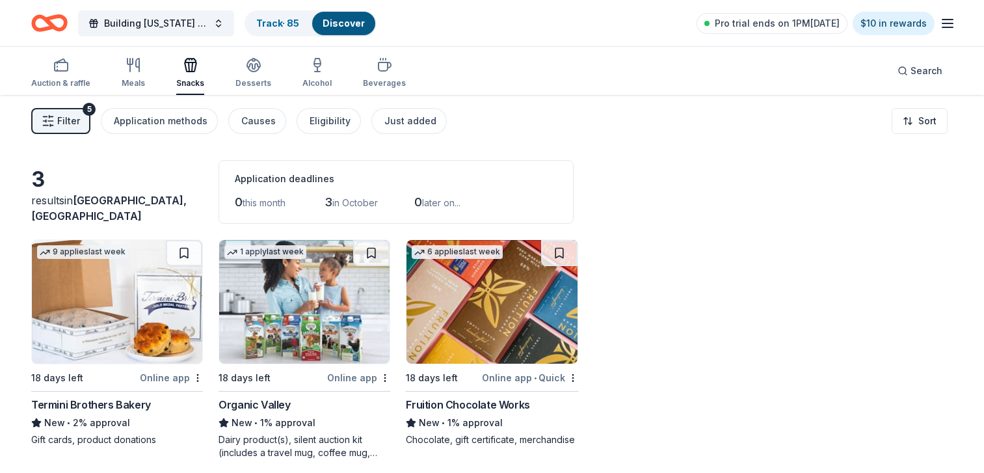
click at [187, 68] on icon "button" at bounding box center [191, 65] width 16 height 16
click at [373, 249] on button at bounding box center [371, 253] width 36 height 26
click at [557, 259] on button at bounding box center [559, 253] width 36 height 26
click at [246, 69] on icon "button" at bounding box center [254, 65] width 16 height 16
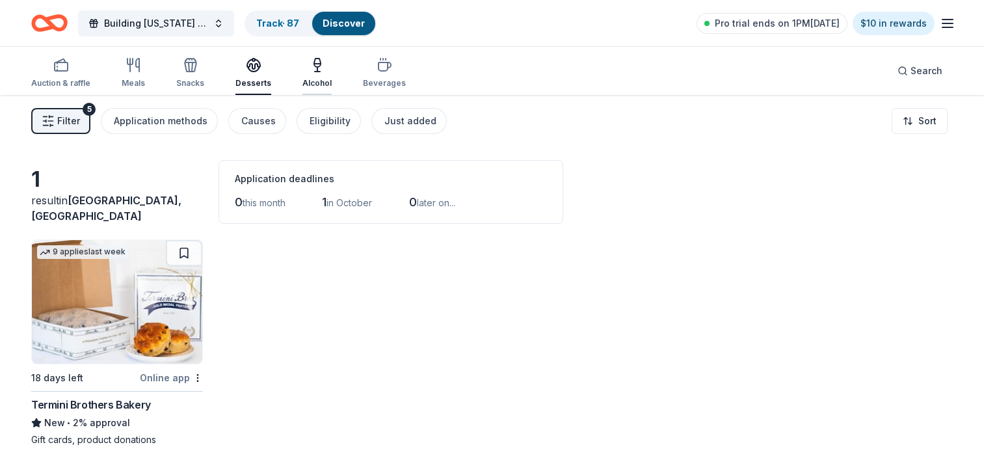
click at [320, 62] on div "button" at bounding box center [317, 65] width 29 height 16
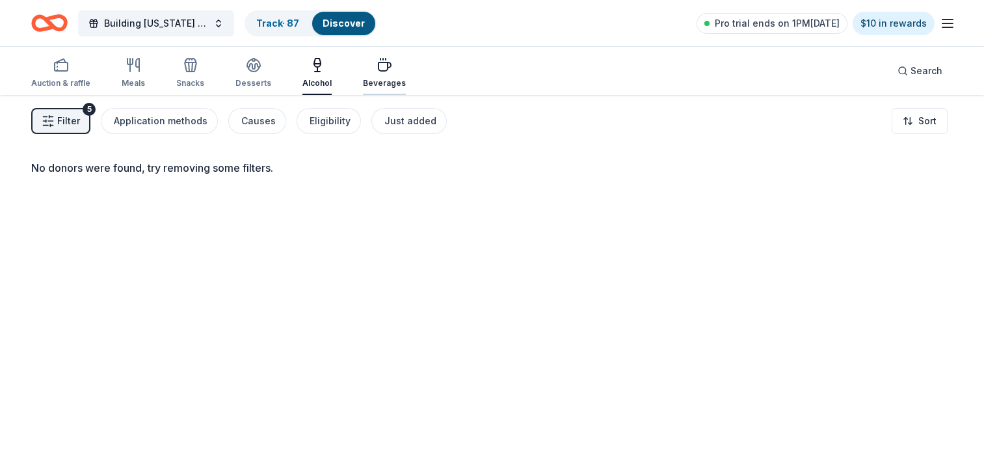
click at [382, 81] on div "Beverages" at bounding box center [384, 83] width 43 height 10
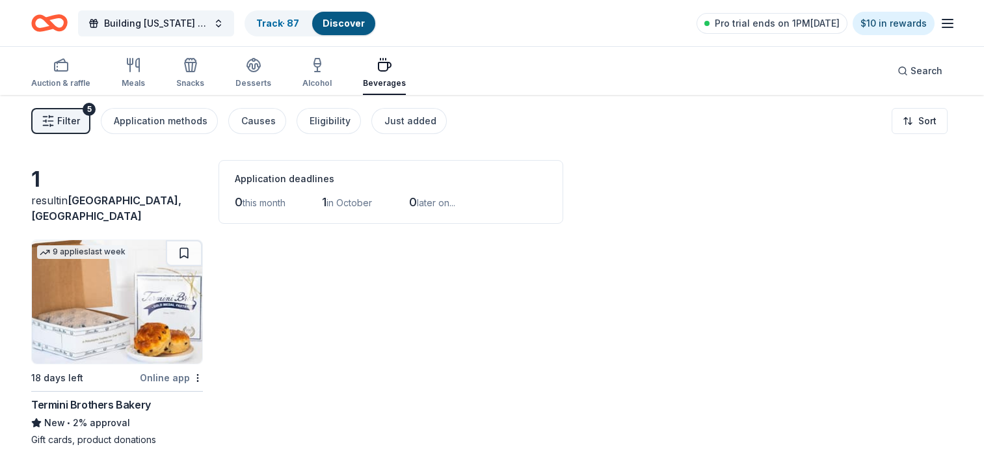
click at [66, 115] on span "Filter" at bounding box center [68, 121] width 23 height 16
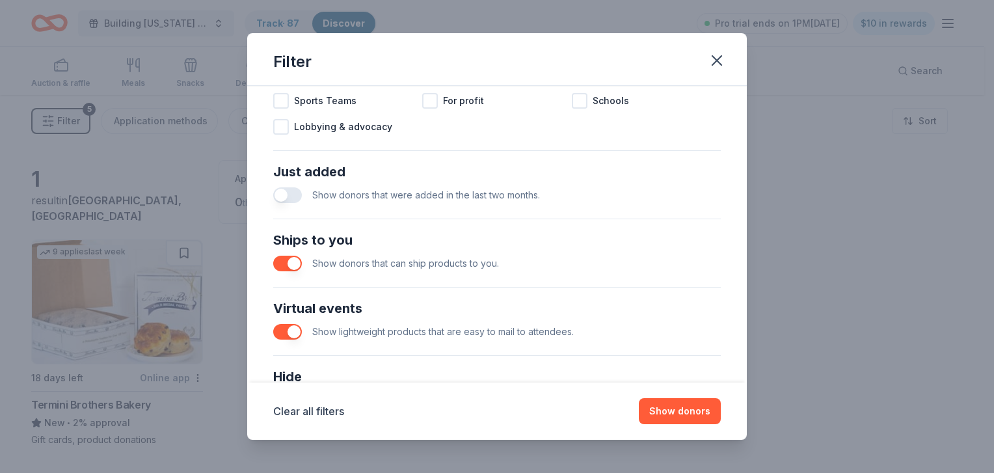
scroll to position [495, 0]
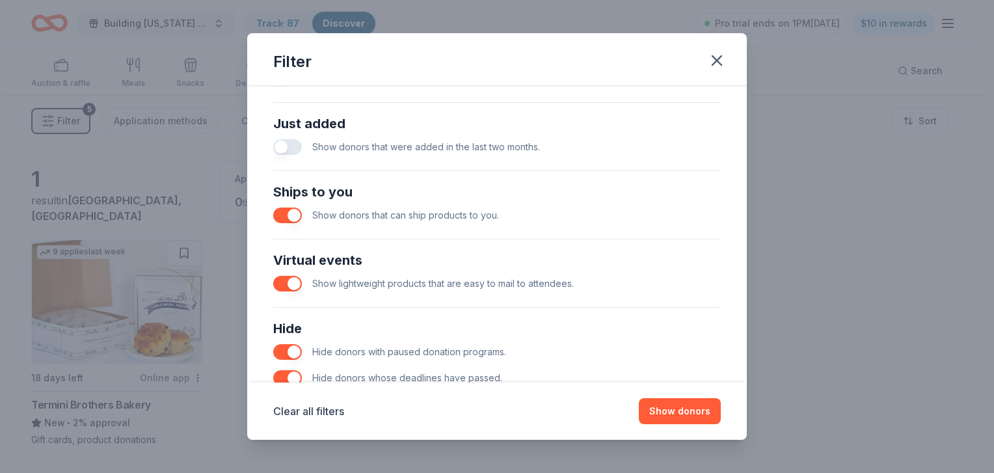
click at [285, 213] on button "button" at bounding box center [287, 216] width 29 height 16
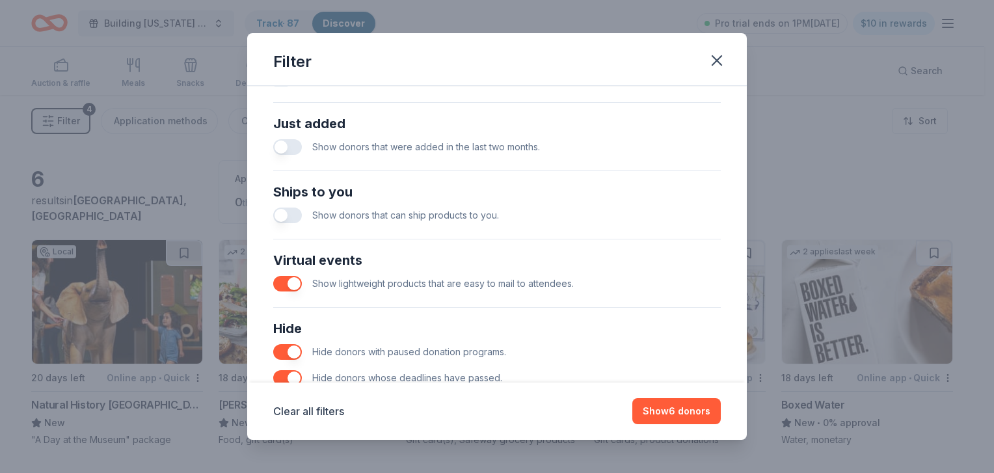
click at [383, 278] on span "Show lightweight products that are easy to mail to attendees." at bounding box center [443, 283] width 262 height 11
click at [277, 282] on button "button" at bounding box center [287, 284] width 29 height 16
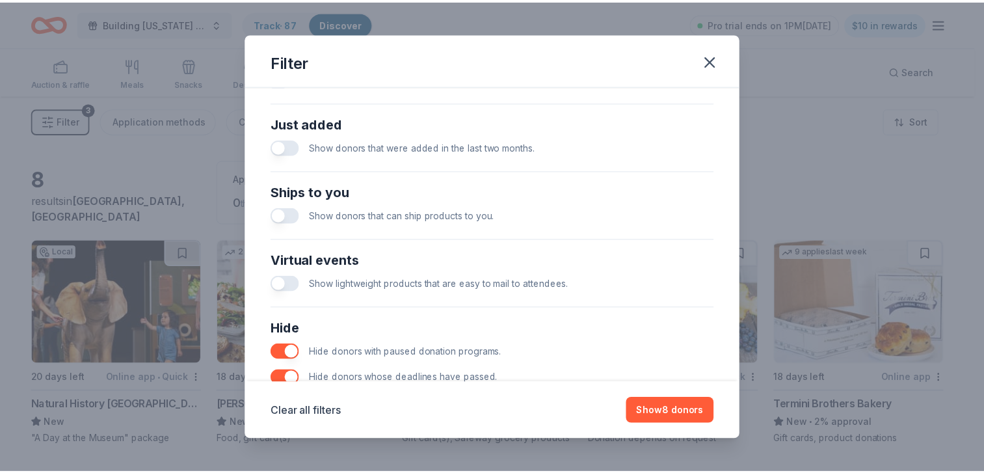
scroll to position [560, 0]
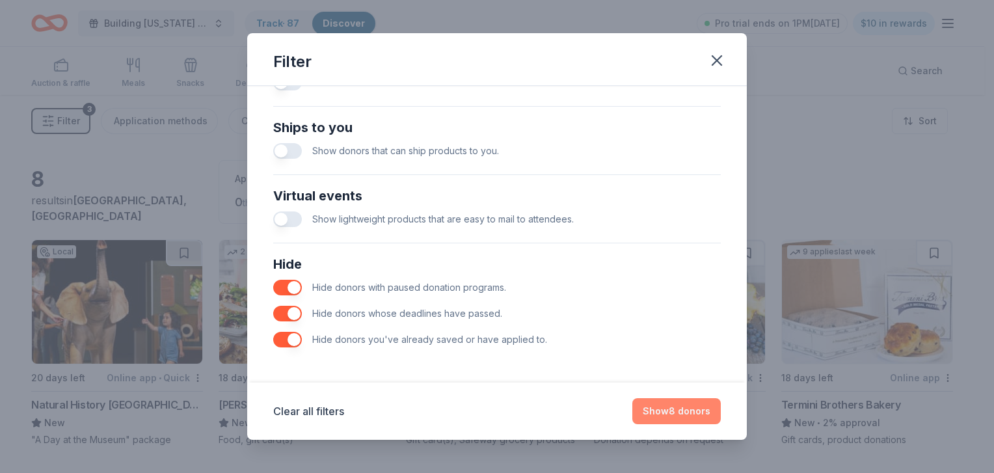
click at [679, 409] on button "Show 8 donors" at bounding box center [676, 411] width 88 height 26
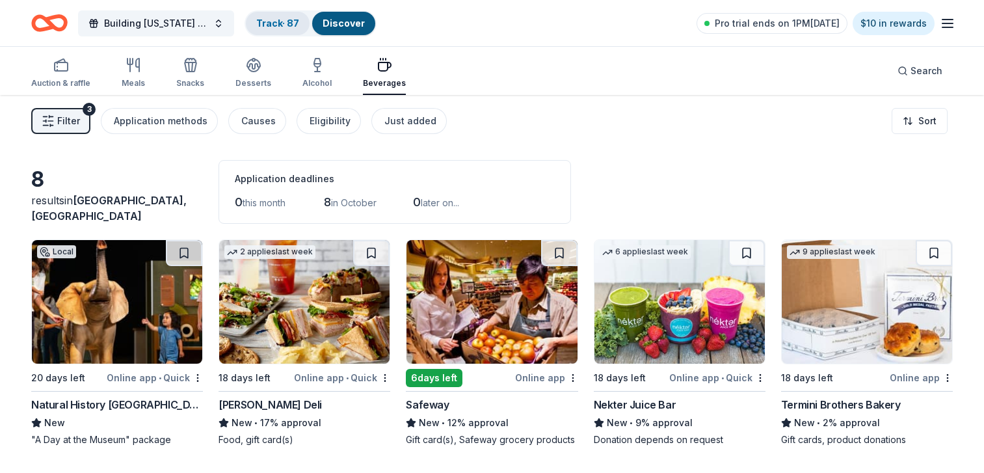
click at [267, 28] on div "Track · 87" at bounding box center [278, 23] width 64 height 23
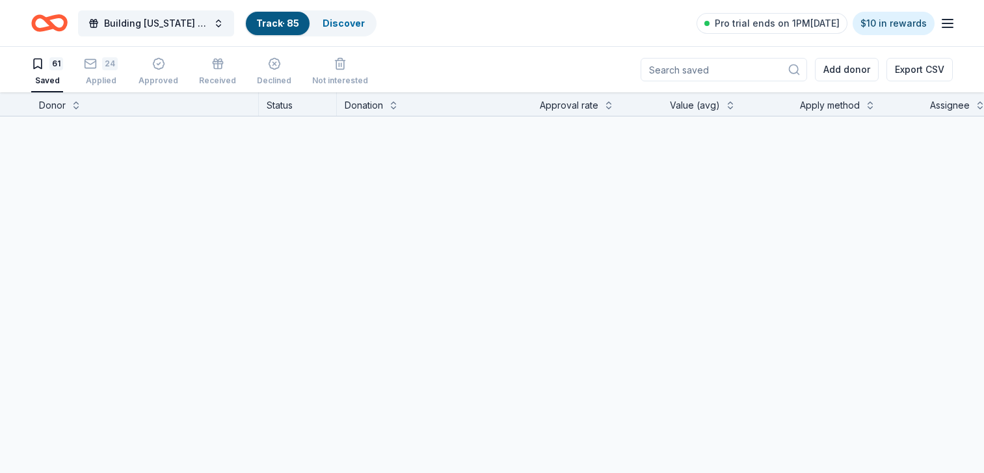
click at [267, 28] on div "Track · 85" at bounding box center [278, 23] width 64 height 23
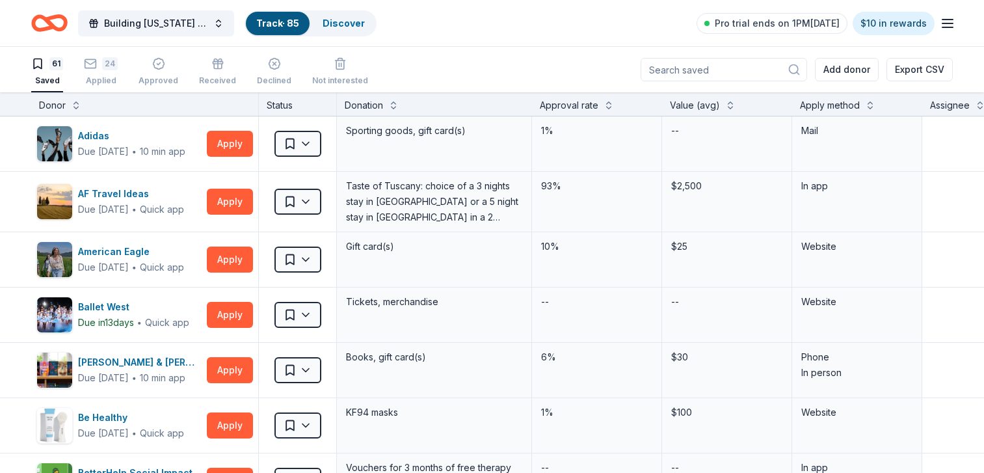
scroll to position [1, 0]
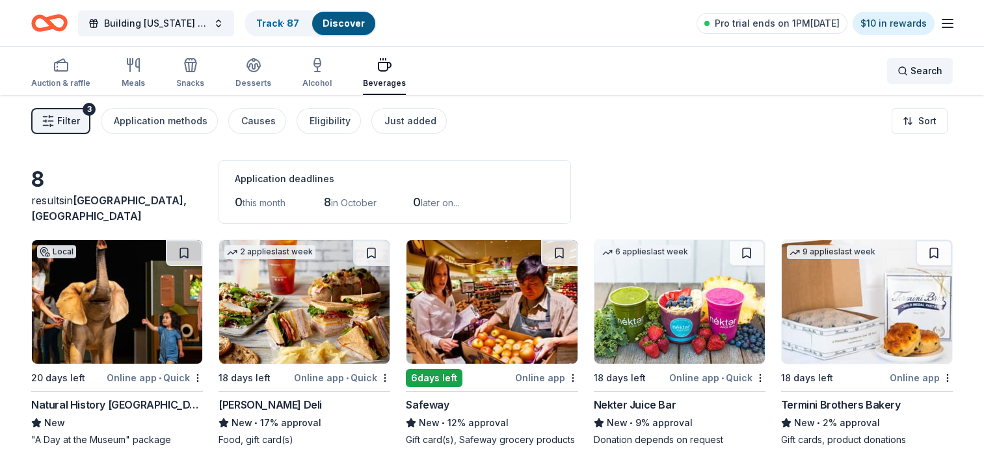
click at [929, 65] on span "Search" at bounding box center [927, 71] width 32 height 16
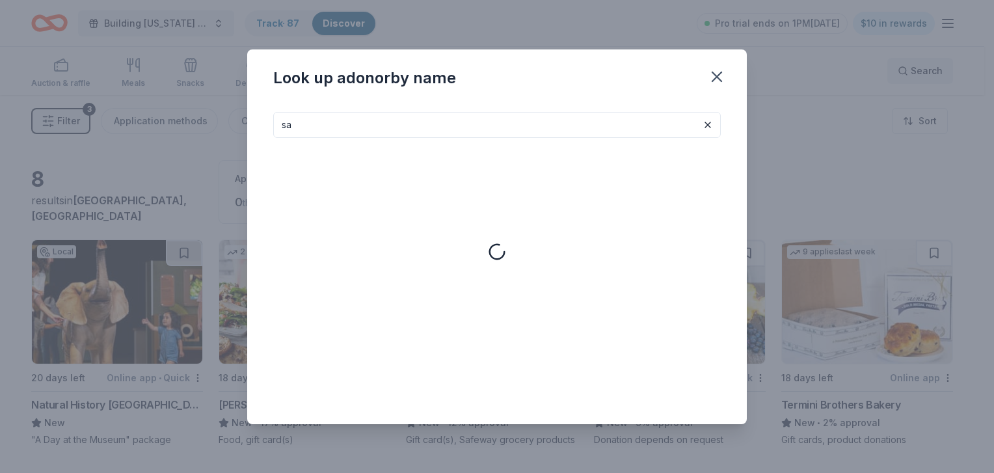
type input "s"
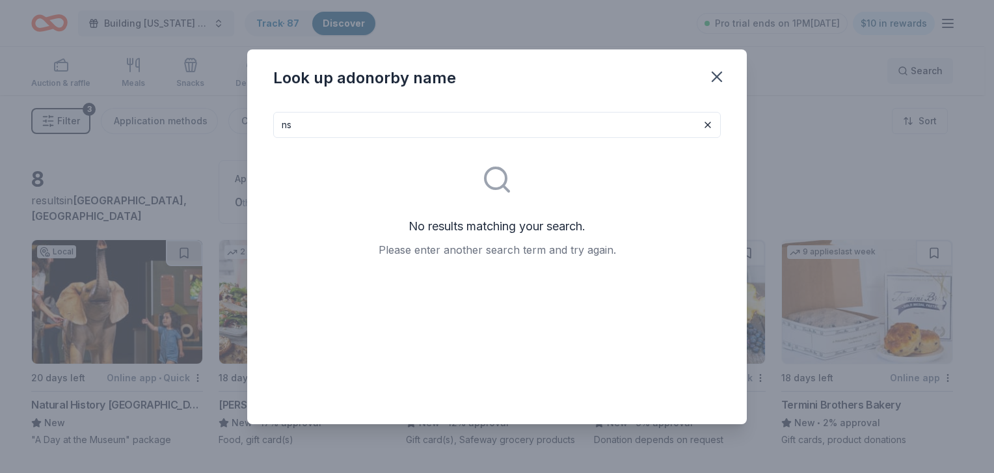
type input "n"
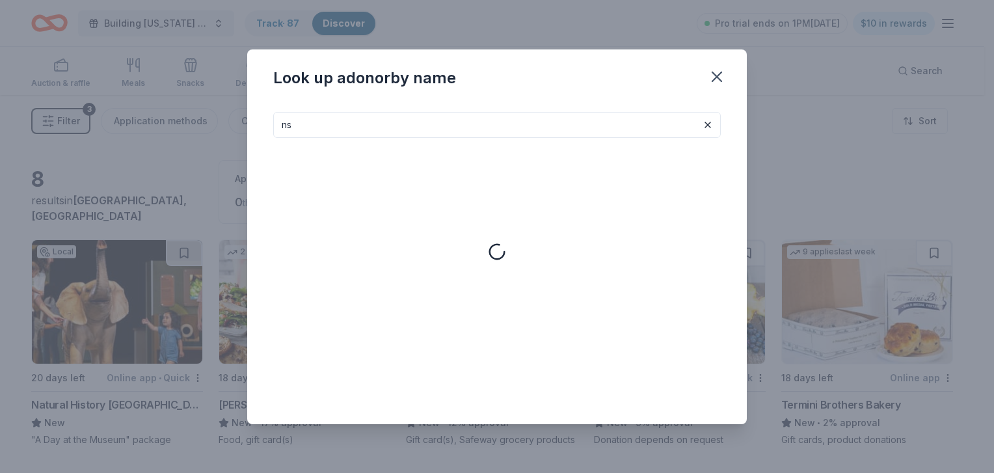
type input "n"
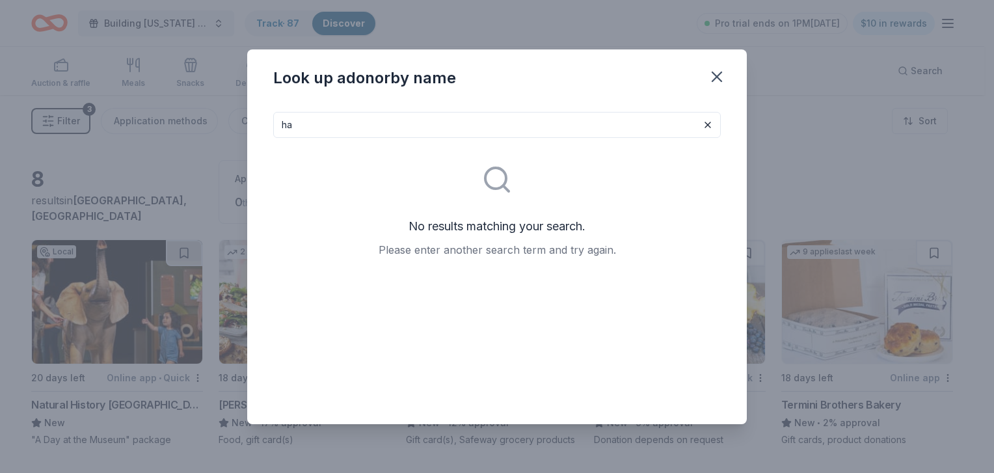
type input "h"
type input "t"
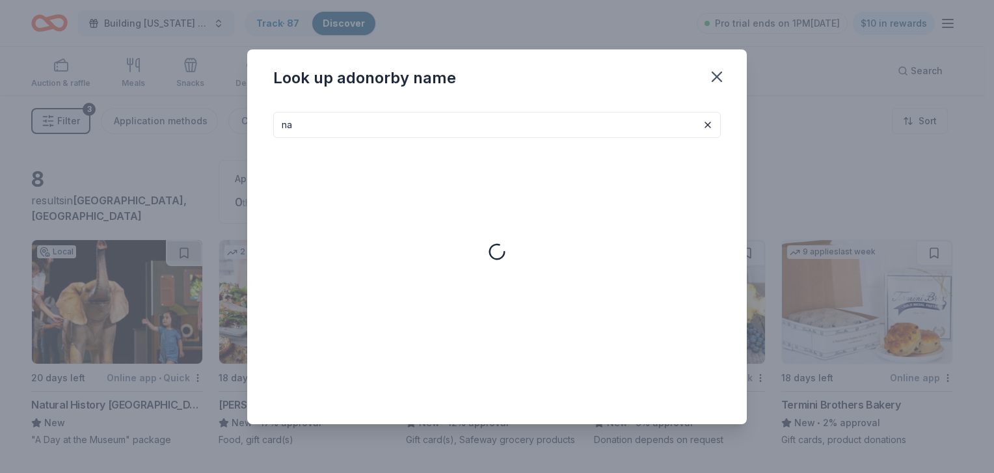
type input "n"
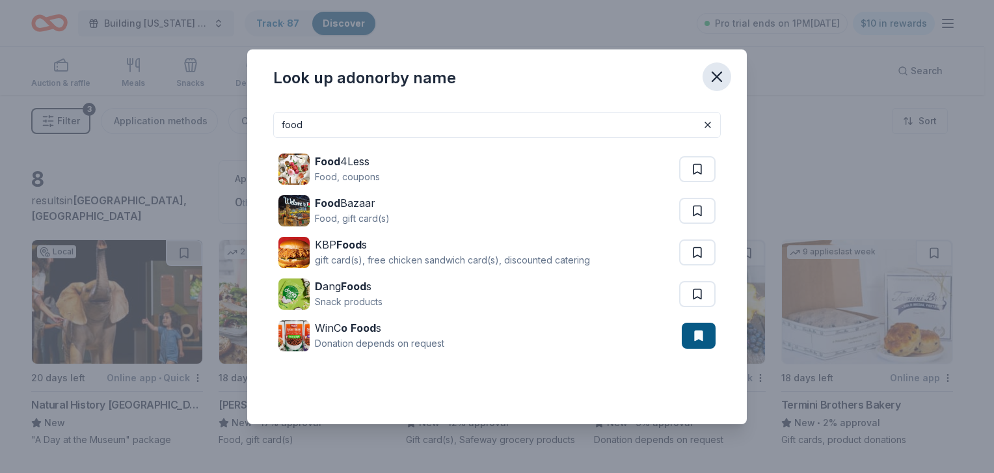
type input "food"
click at [718, 77] on icon "button" at bounding box center [716, 76] width 9 height 9
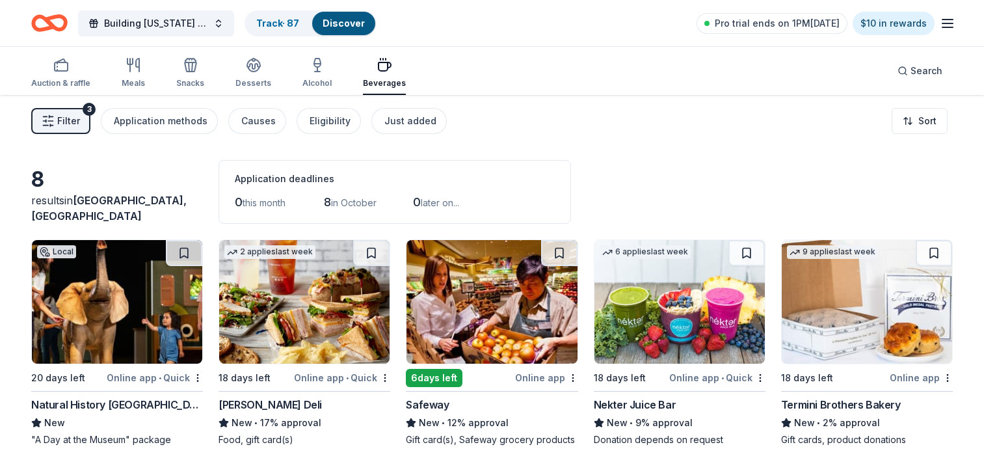
click at [948, 38] on div "Pro trial ends on 1PM, 10/5 $10 in rewards" at bounding box center [826, 23] width 259 height 31
click at [947, 31] on div "Pro trial ends on 1PM, 10/5 $10 in rewards" at bounding box center [826, 23] width 259 height 31
click at [947, 25] on icon "button" at bounding box center [948, 24] width 16 height 16
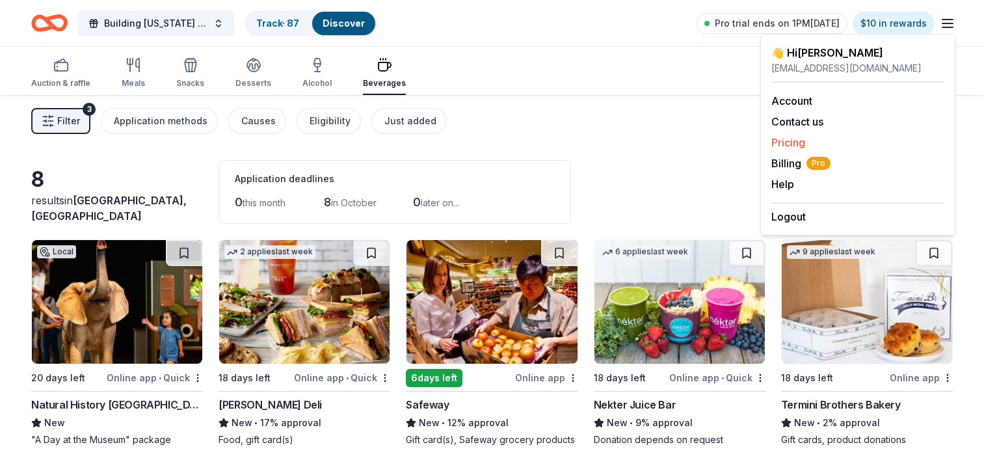
click at [793, 137] on link "Pricing" at bounding box center [789, 142] width 34 height 13
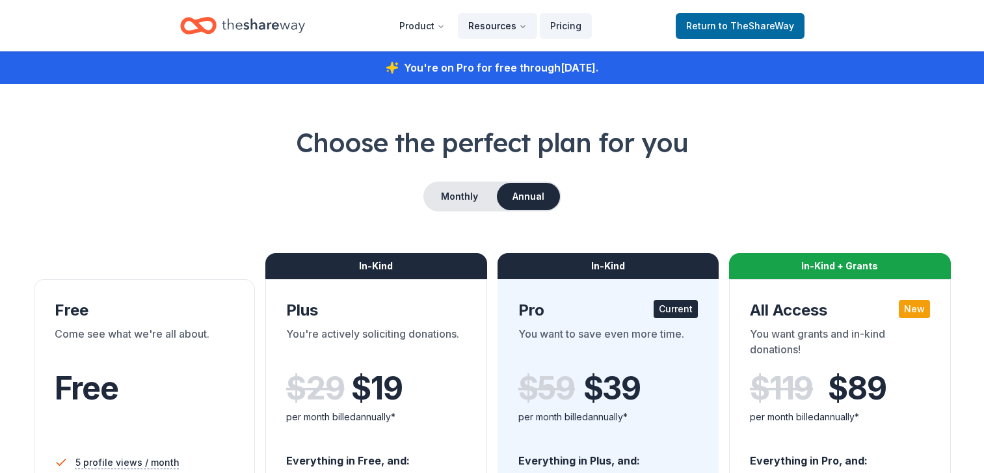
click at [491, 25] on button "Resources" at bounding box center [497, 26] width 79 height 26
click at [491, 24] on button "Resources" at bounding box center [497, 26] width 79 height 26
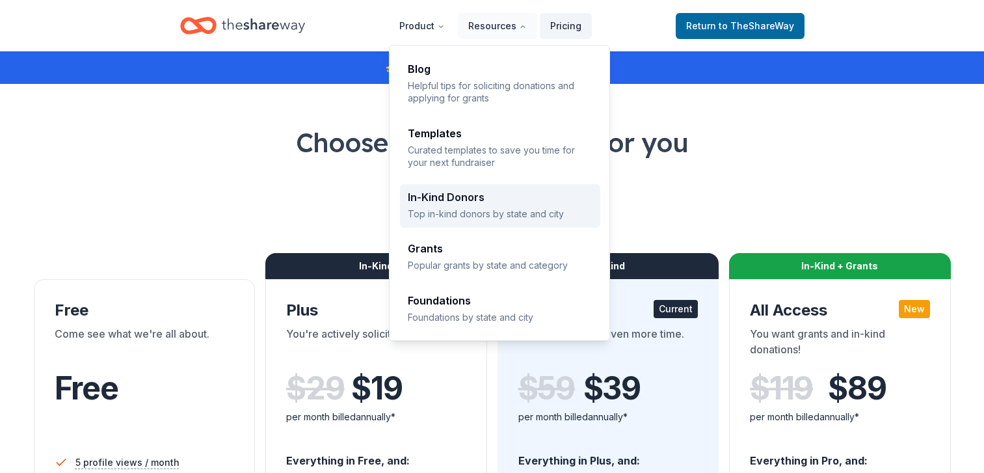
click at [499, 221] on link "In-Kind Donors Top in-kind donors by state and city" at bounding box center [500, 206] width 200 height 44
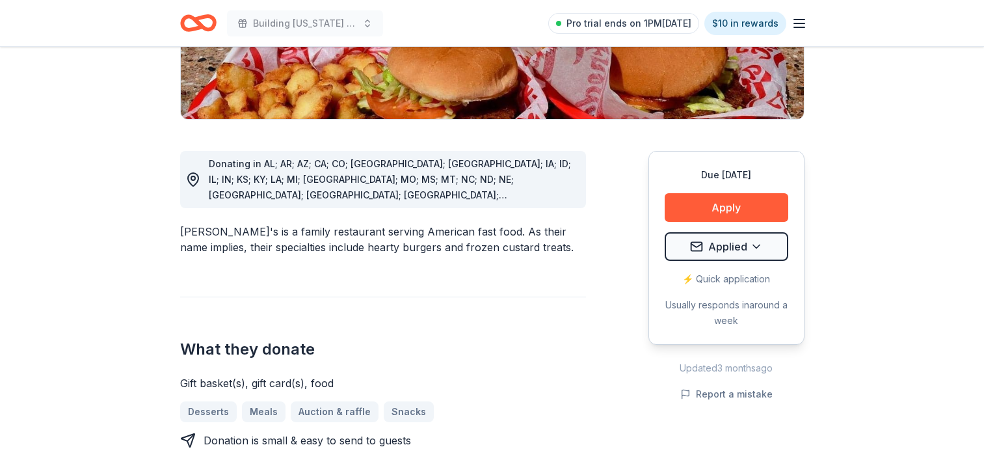
scroll to position [331, 0]
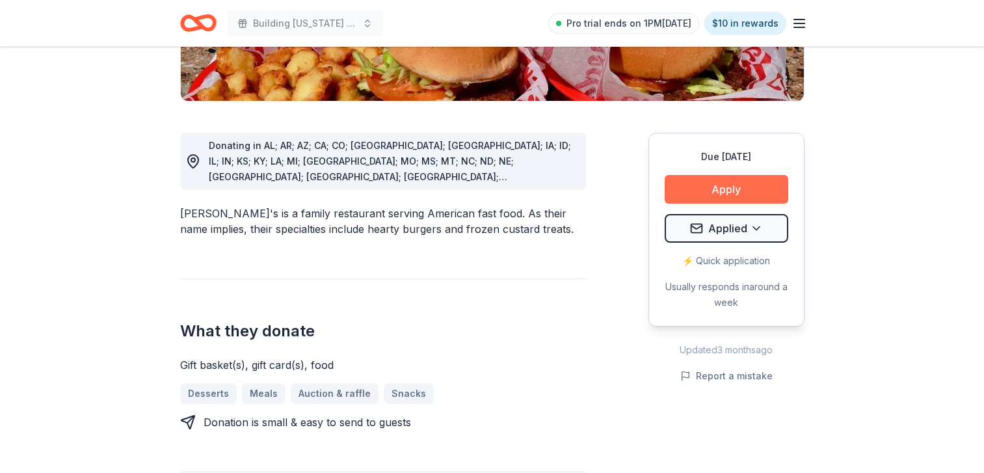
click at [724, 175] on button "Apply" at bounding box center [727, 189] width 124 height 29
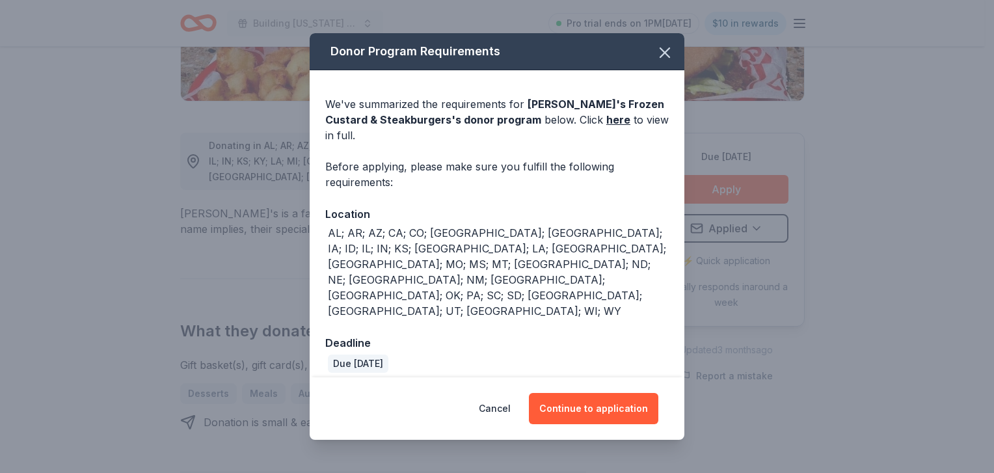
click at [647, 405] on div "Cancel Continue to application" at bounding box center [497, 408] width 375 height 62
click at [635, 393] on button "Continue to application" at bounding box center [593, 408] width 129 height 31
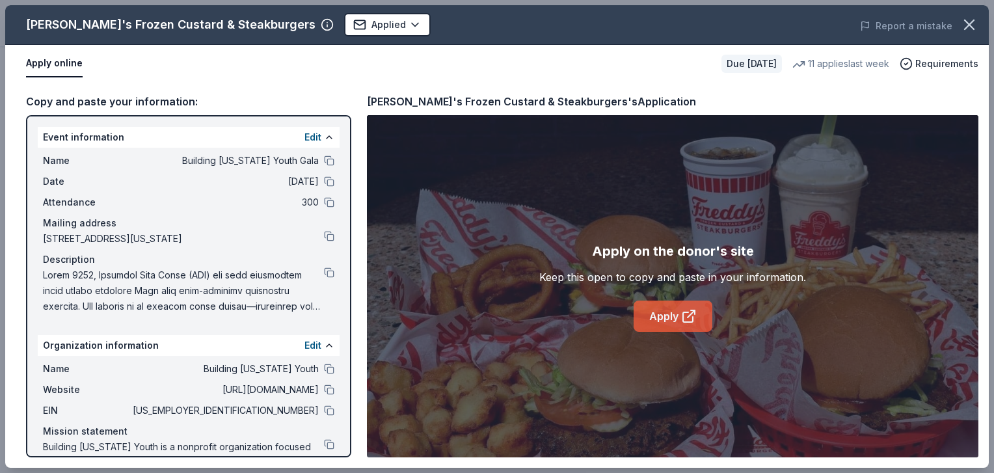
click at [678, 328] on link "Apply" at bounding box center [673, 316] width 79 height 31
click at [324, 278] on button at bounding box center [329, 272] width 10 height 10
click at [961, 25] on icon "button" at bounding box center [969, 25] width 18 height 18
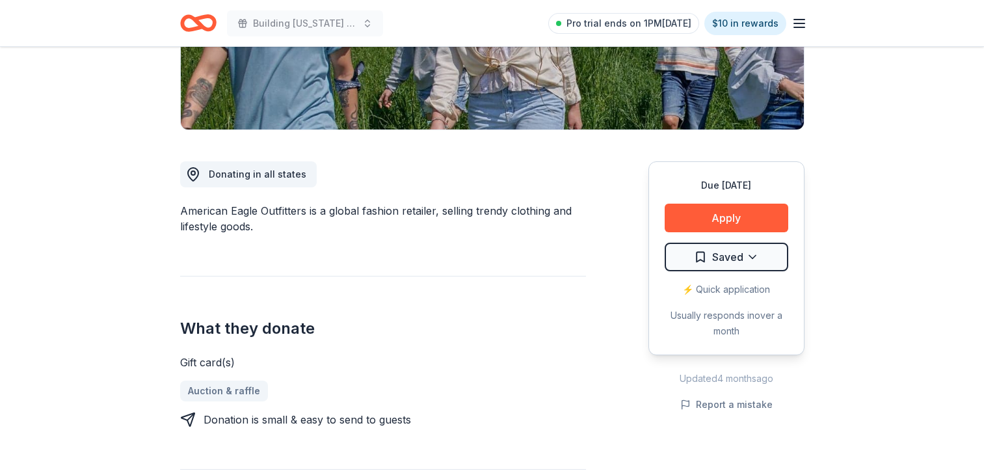
scroll to position [392, 0]
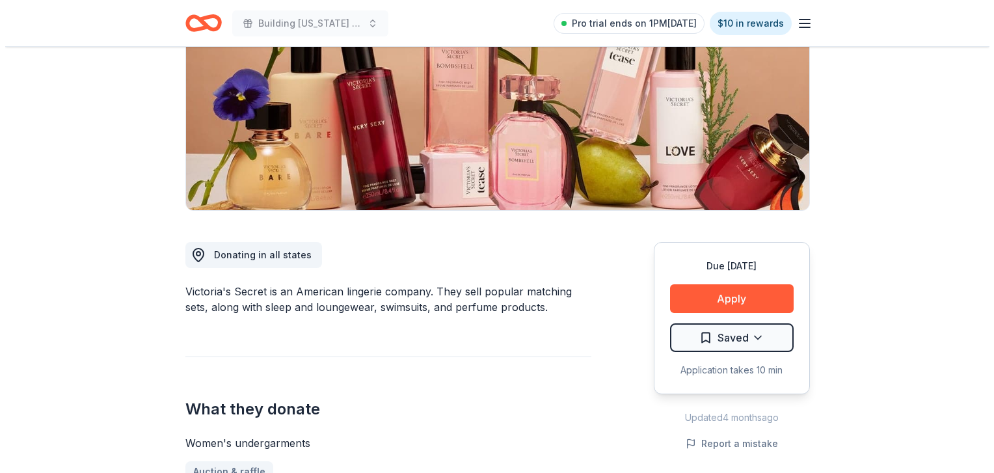
scroll to position [335, 0]
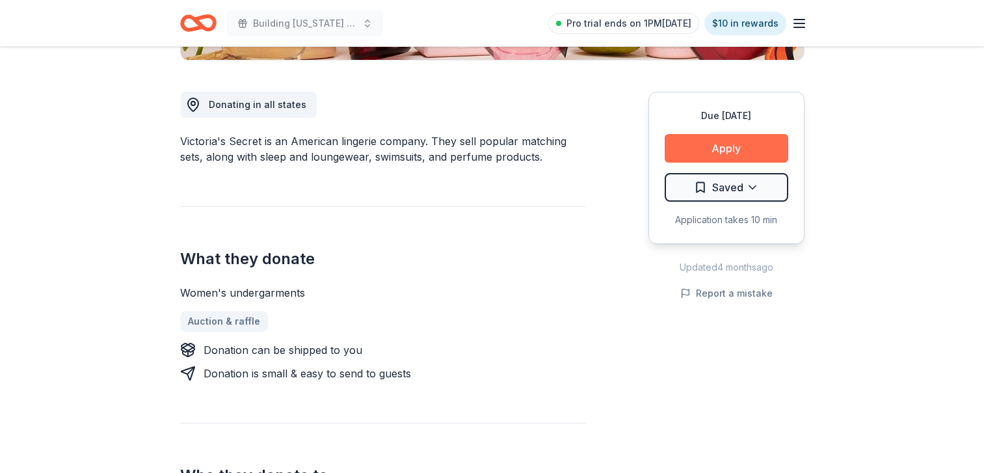
click at [727, 152] on button "Apply" at bounding box center [727, 148] width 124 height 29
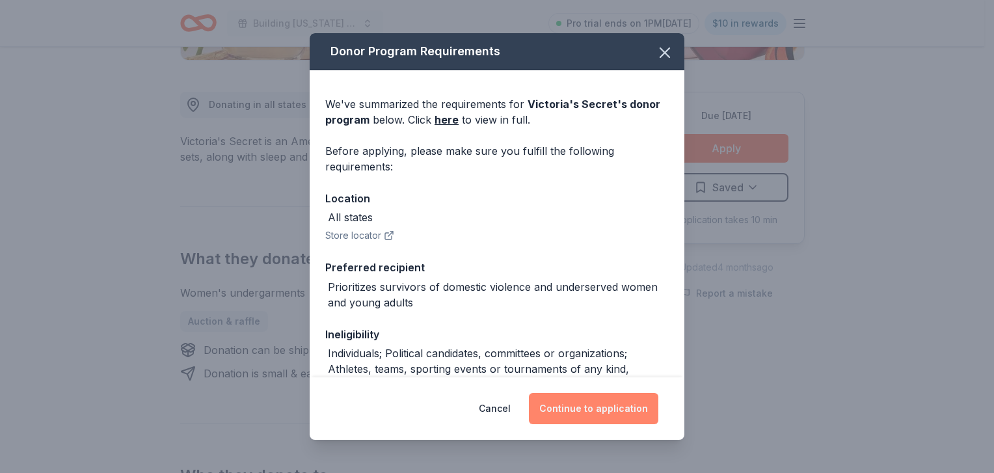
click at [584, 409] on button "Continue to application" at bounding box center [593, 408] width 129 height 31
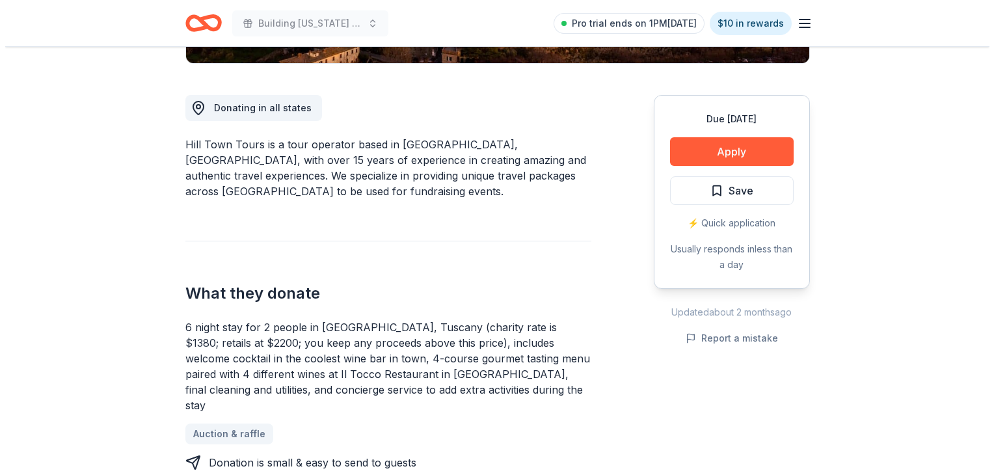
scroll to position [265, 0]
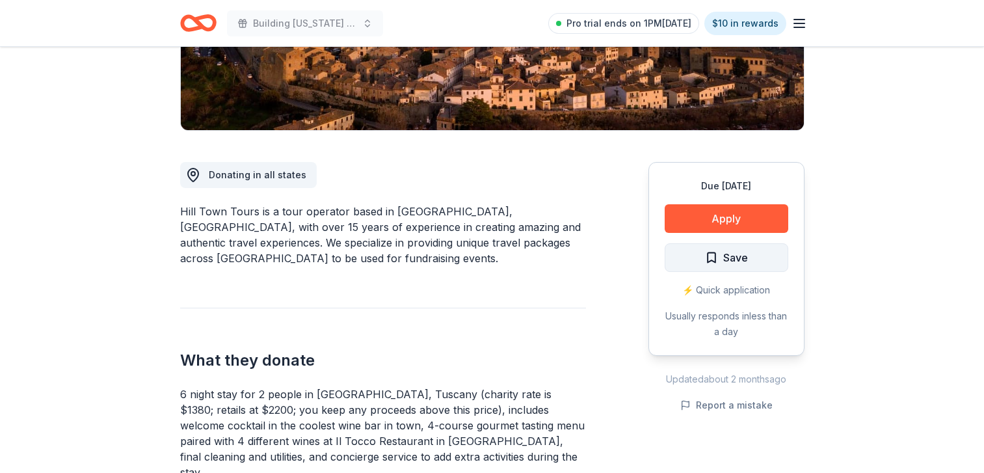
click at [740, 265] on span "Save" at bounding box center [736, 257] width 25 height 17
click at [726, 288] on div "⚡️ Quick application" at bounding box center [727, 290] width 124 height 16
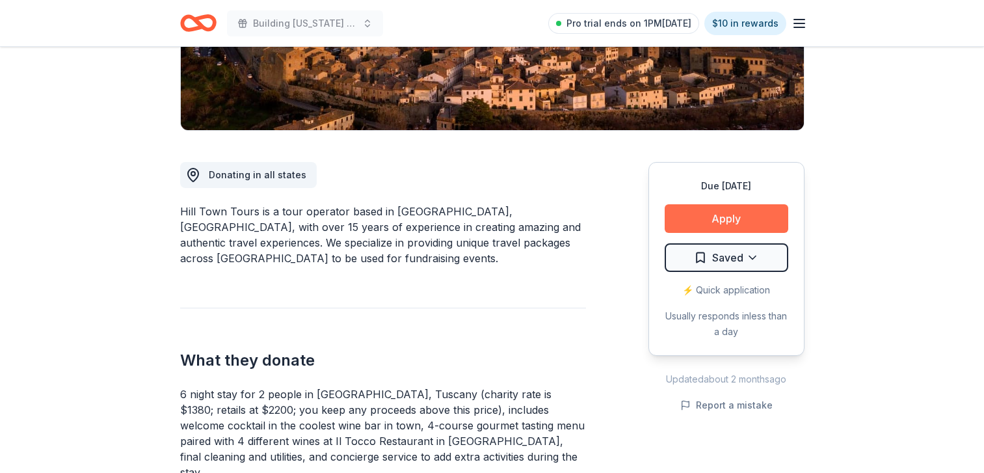
click at [742, 212] on button "Apply" at bounding box center [727, 218] width 124 height 29
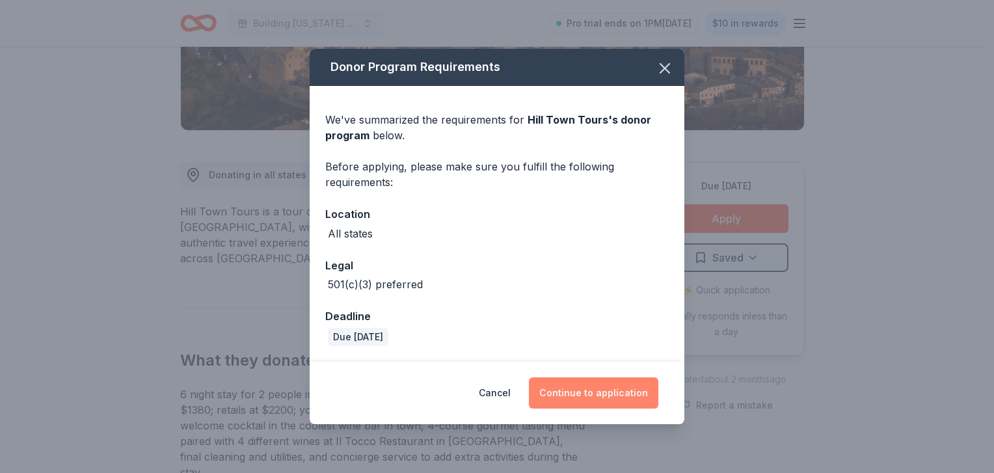
click at [601, 395] on button "Continue to application" at bounding box center [593, 392] width 129 height 31
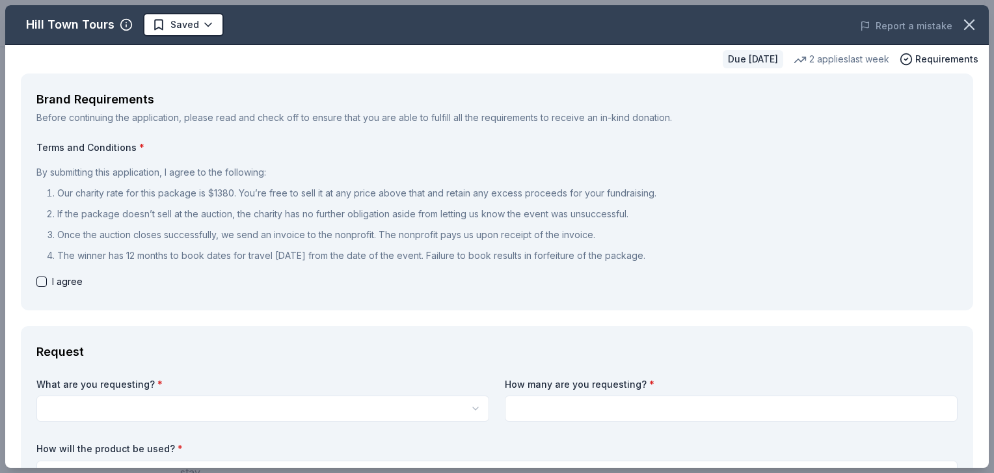
click at [42, 281] on button "button" at bounding box center [41, 282] width 10 height 10
checkbox input "true"
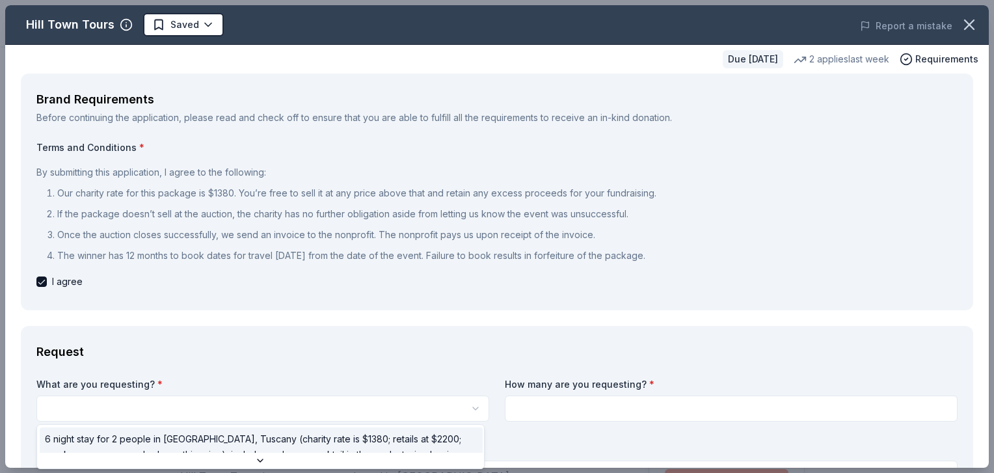
click at [133, 407] on button "button" at bounding box center [262, 409] width 453 height 26
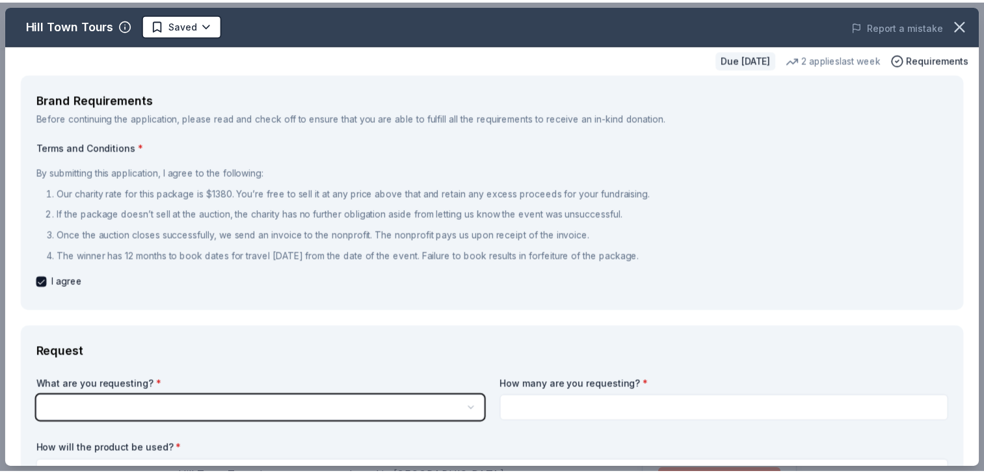
scroll to position [98, 0]
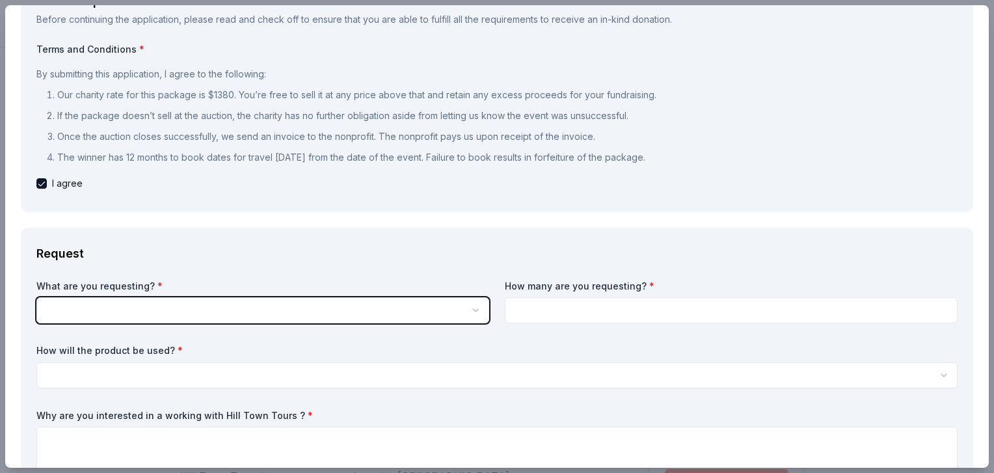
drag, startPoint x: 984, startPoint y: 87, endPoint x: 983, endPoint y: 141, distance: 54.0
click at [983, 141] on html "Building [US_STATE] Youth Gala Saved Apply Due [DATE] [GEOGRAPHIC_DATA] Tours N…" at bounding box center [497, 236] width 994 height 473
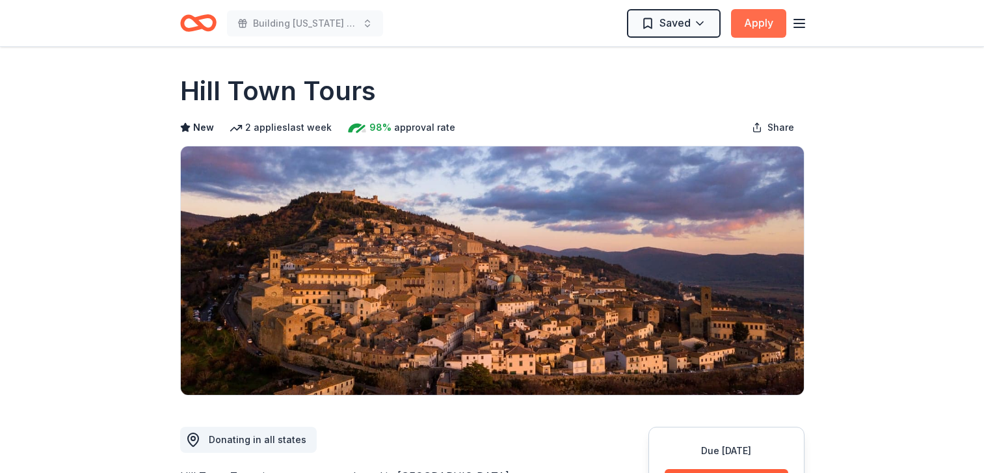
click at [774, 29] on button "Apply" at bounding box center [758, 23] width 55 height 29
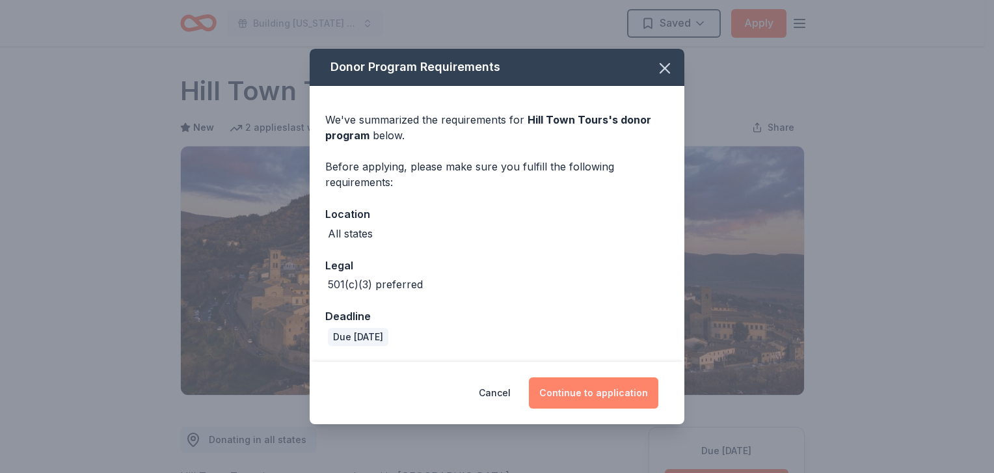
click at [595, 403] on button "Continue to application" at bounding box center [593, 392] width 129 height 31
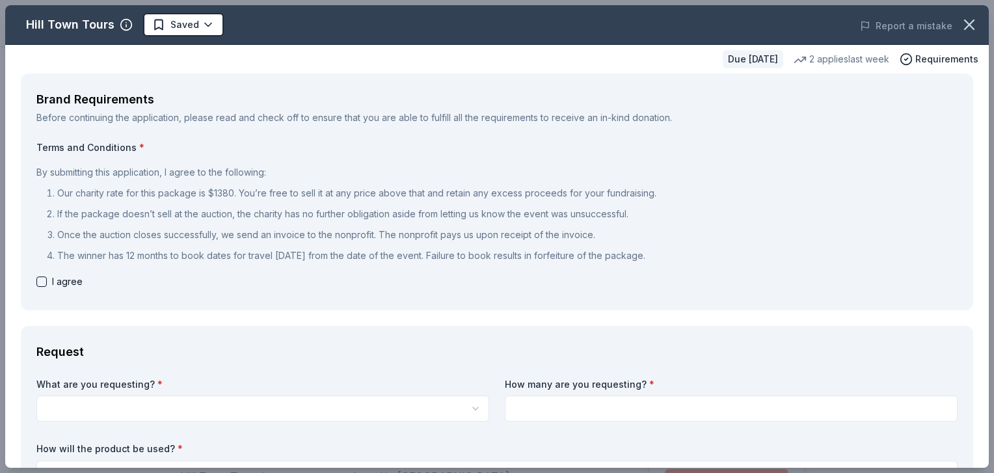
scroll to position [248, 0]
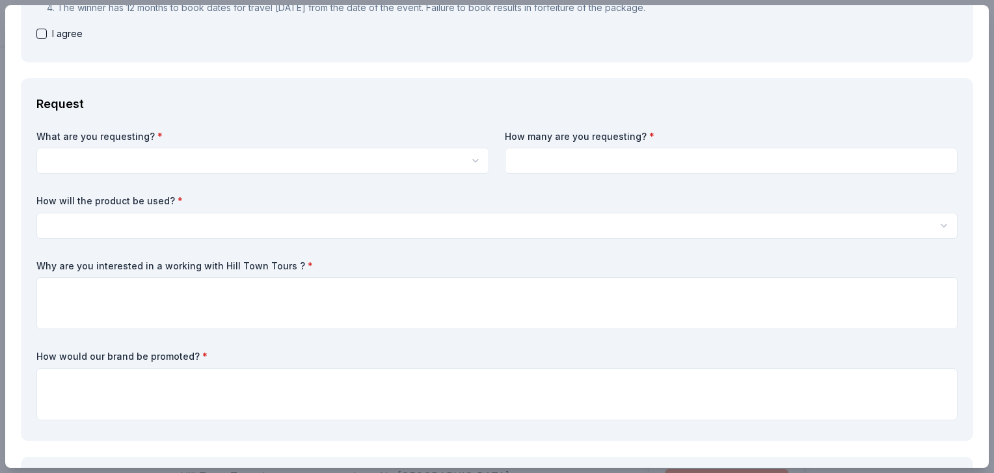
click at [38, 34] on button "button" at bounding box center [41, 34] width 10 height 10
checkbox input "true"
click at [124, 159] on button "button" at bounding box center [262, 161] width 453 height 26
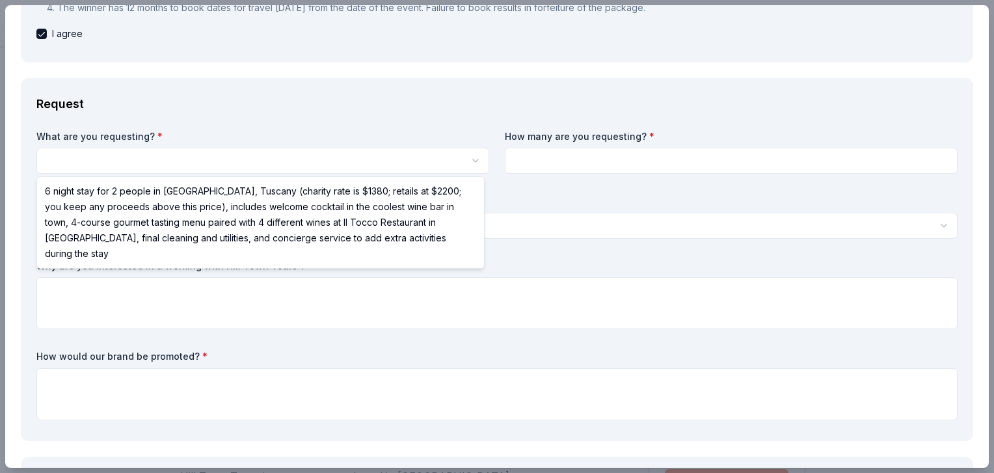
select select "6 night stay for 2 people in [GEOGRAPHIC_DATA], Tuscany (charity rate is $1380;…"
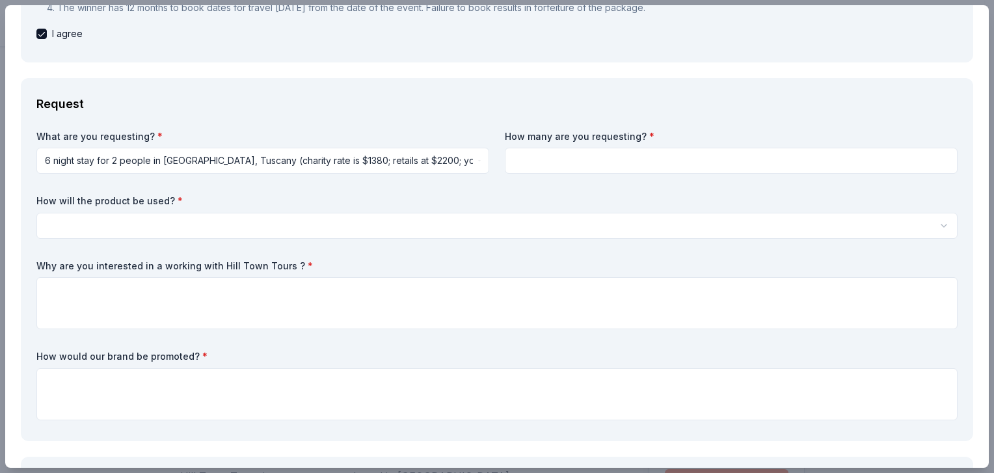
click at [582, 165] on input at bounding box center [731, 161] width 453 height 26
type input "1"
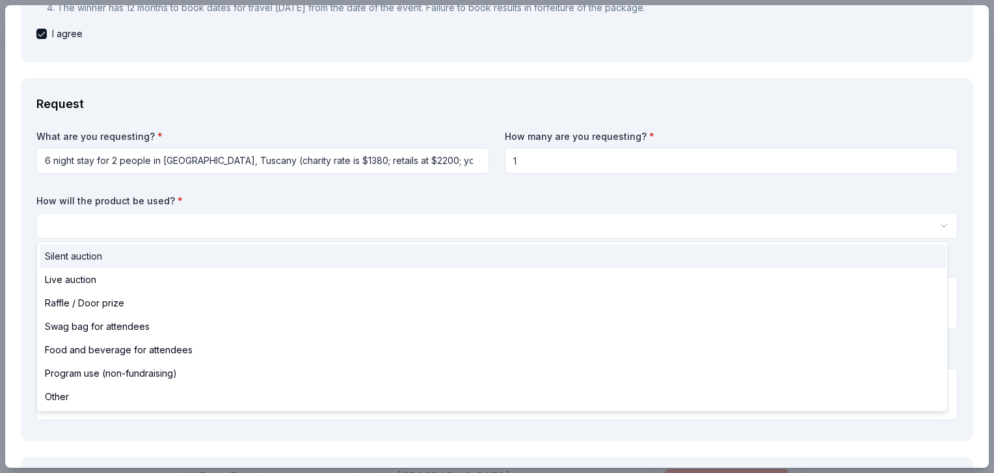
click at [273, 232] on button "button" at bounding box center [496, 226] width 921 height 26
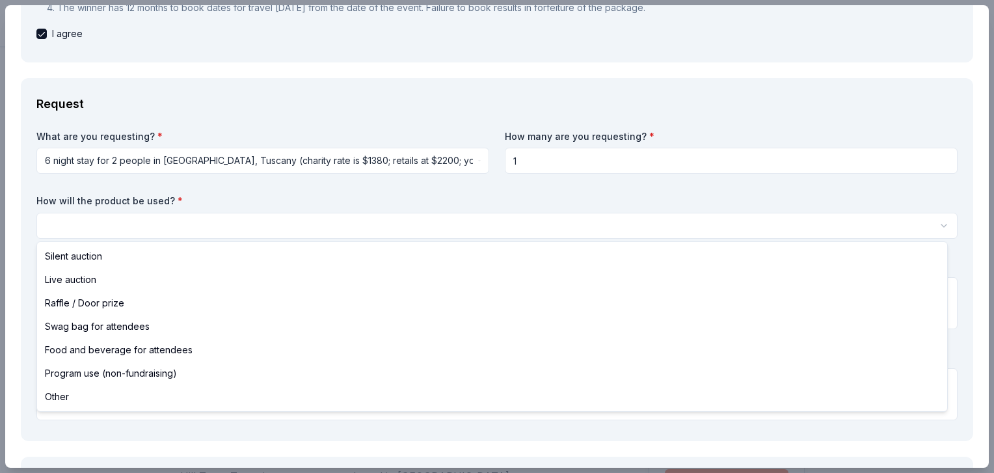
select select "liveAuction"
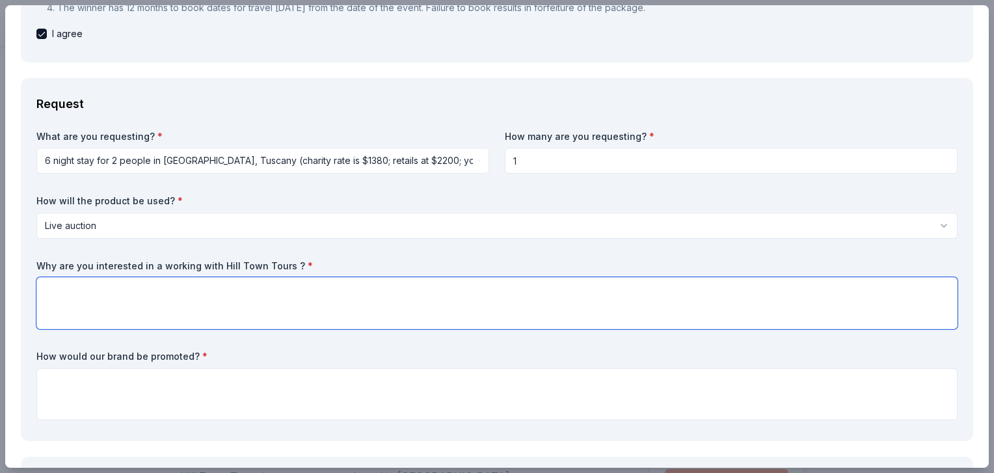
click at [189, 286] on textarea at bounding box center [496, 303] width 921 height 52
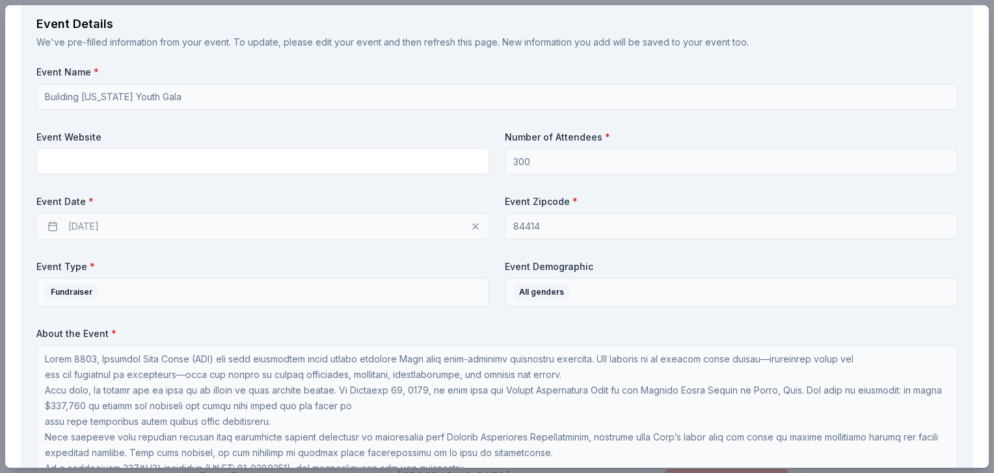
scroll to position [0, 0]
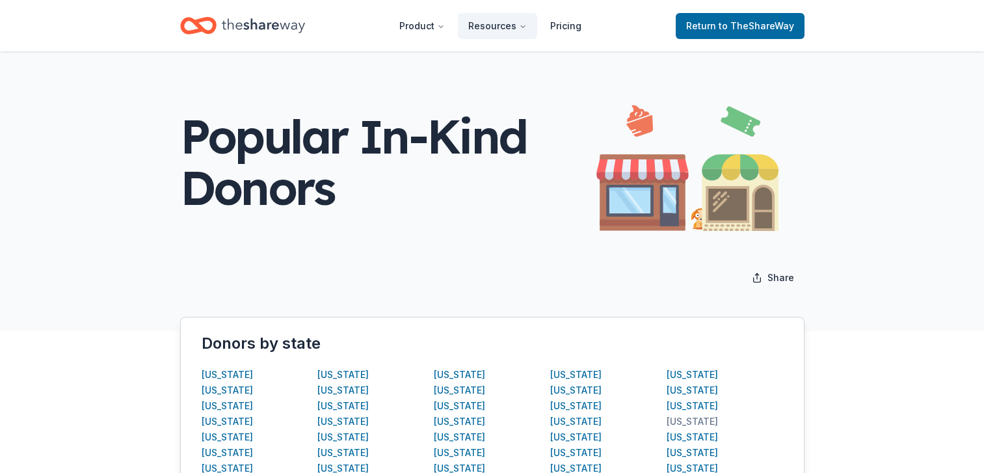
click at [679, 417] on div "[US_STATE]" at bounding box center [692, 422] width 51 height 16
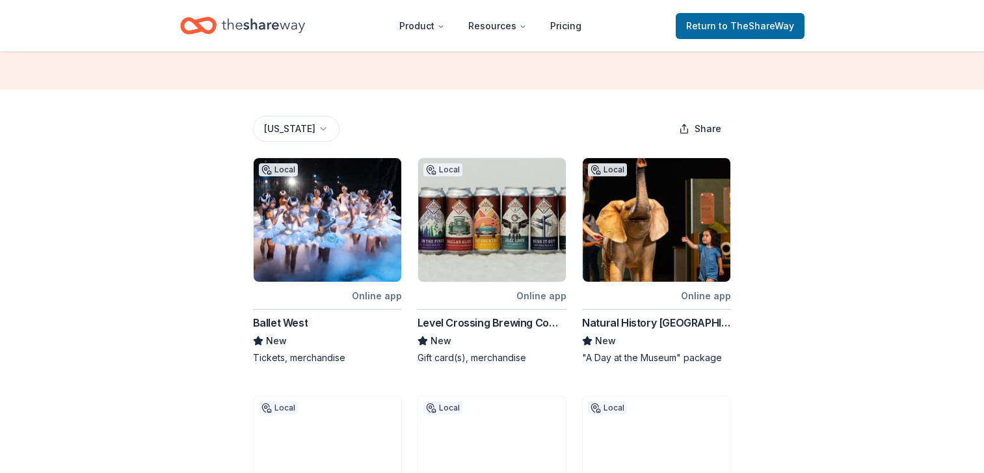
scroll to position [310, 0]
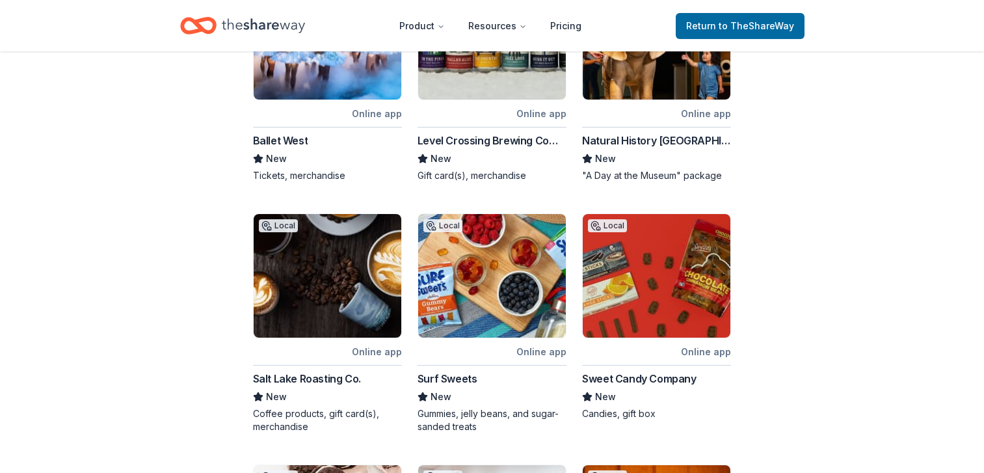
click at [351, 265] on img at bounding box center [328, 276] width 148 height 124
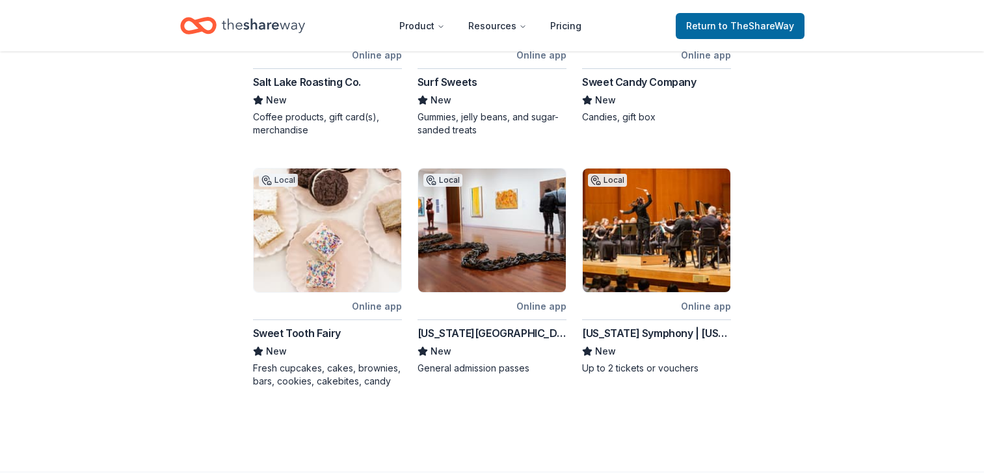
scroll to position [698, 0]
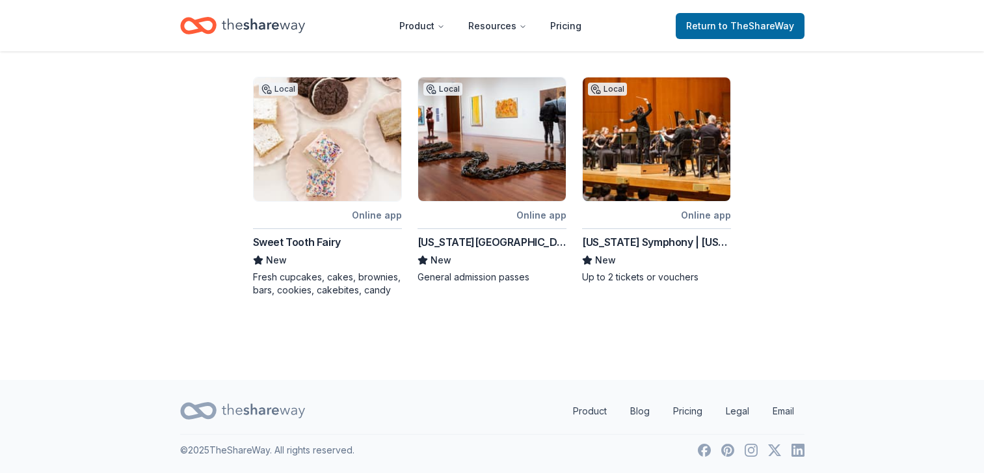
click at [359, 159] on img at bounding box center [328, 139] width 148 height 124
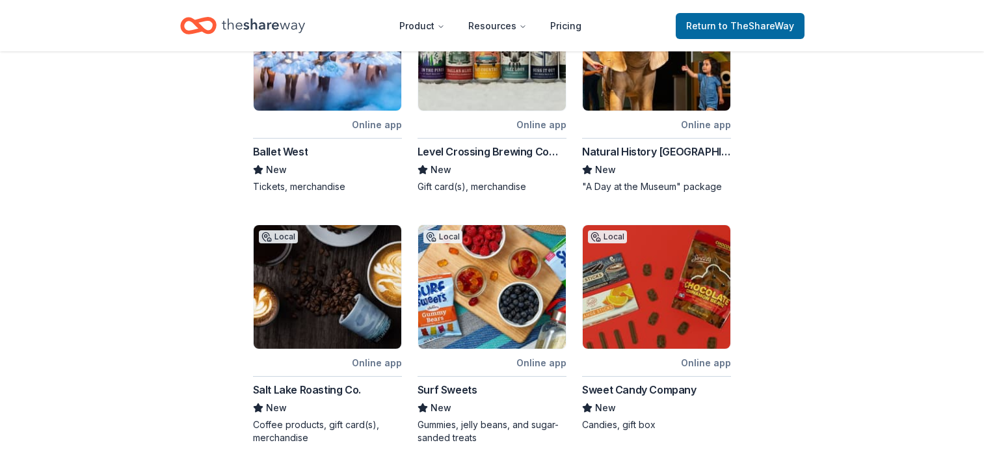
scroll to position [309, 0]
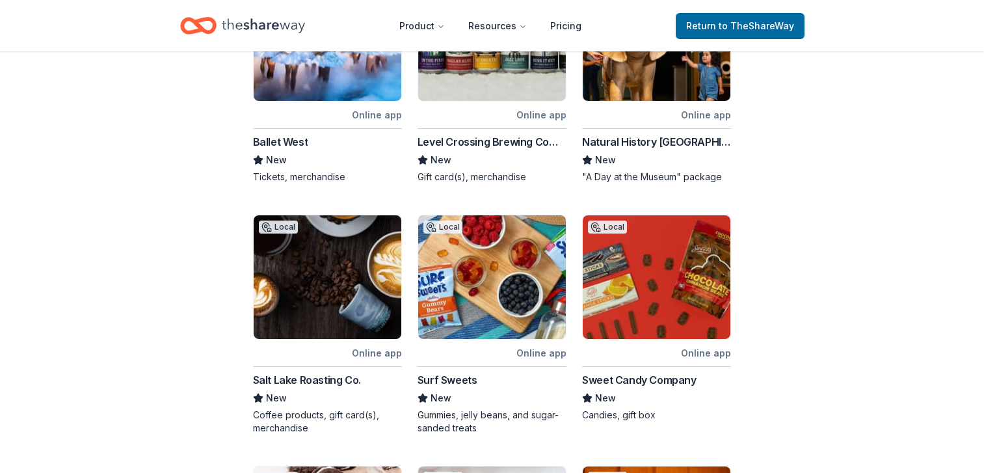
click at [625, 295] on img at bounding box center [657, 277] width 148 height 124
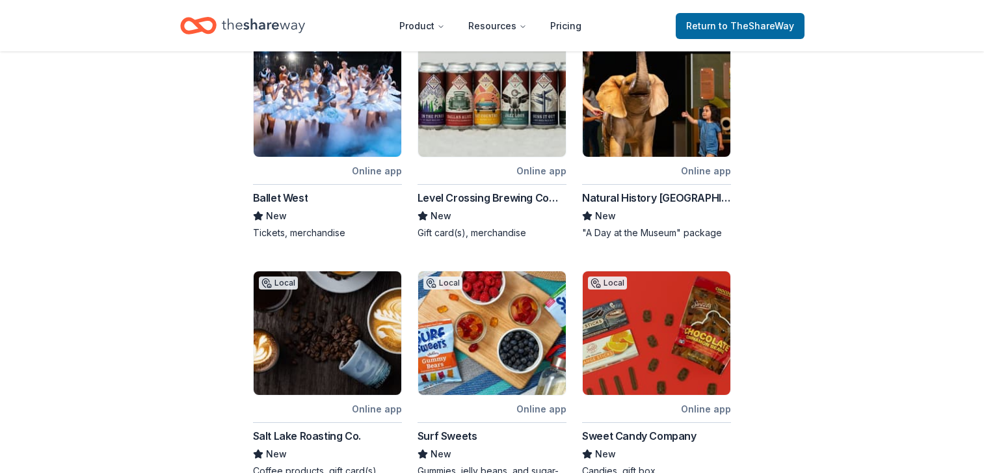
scroll to position [230, 0]
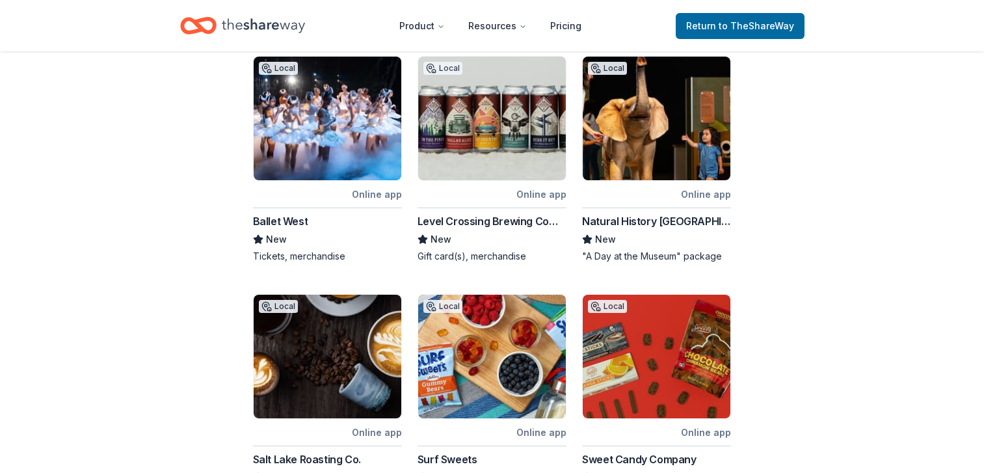
click at [651, 133] on img at bounding box center [657, 119] width 148 height 124
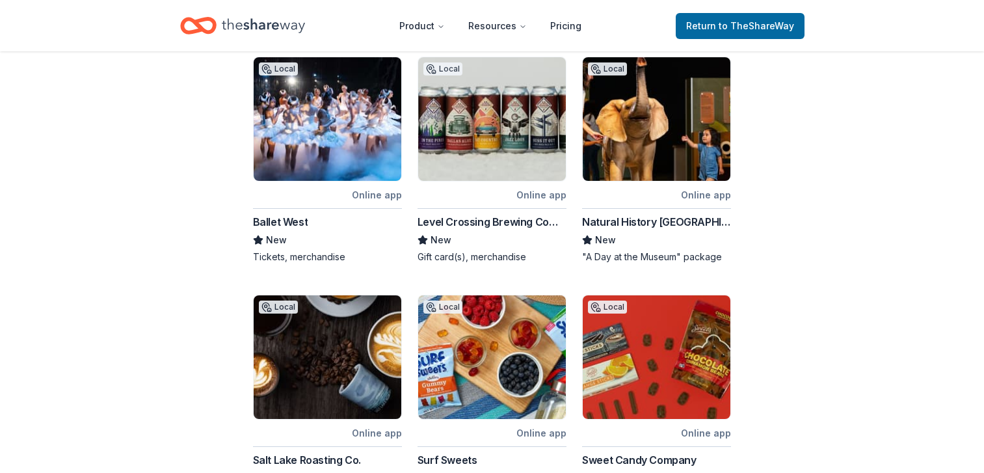
scroll to position [0, 0]
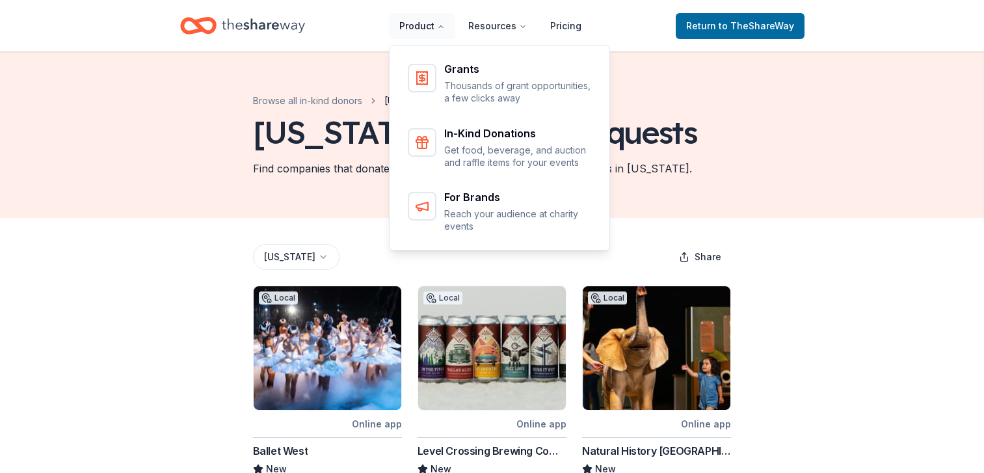
click at [426, 31] on button "Product" at bounding box center [422, 26] width 66 height 26
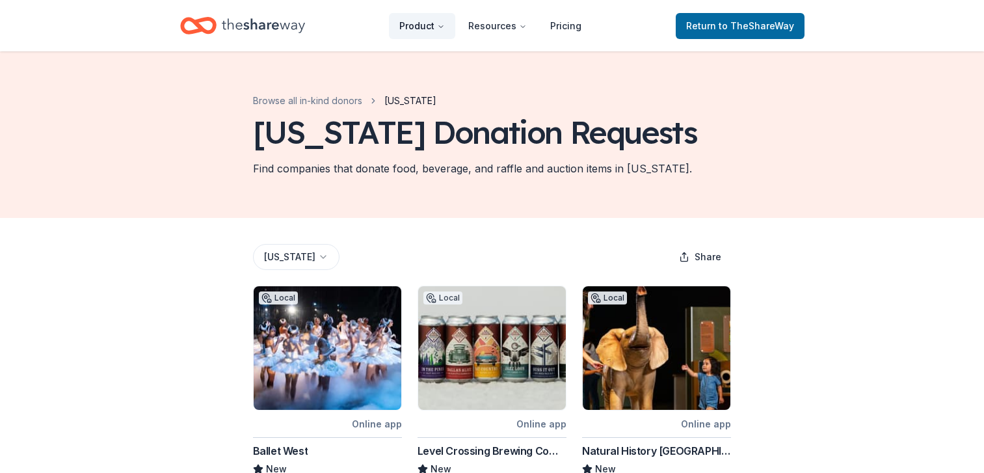
click at [420, 31] on button "Product" at bounding box center [422, 26] width 66 height 26
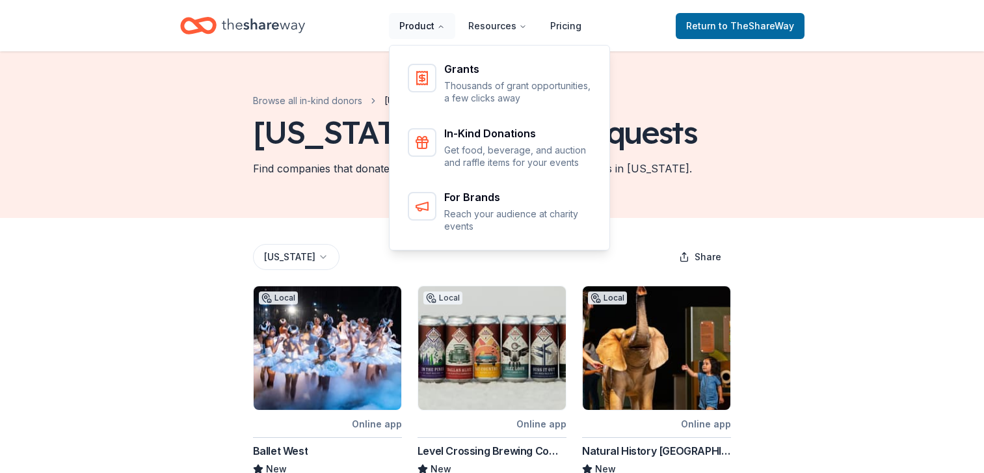
click at [420, 31] on button "Product" at bounding box center [422, 26] width 66 height 26
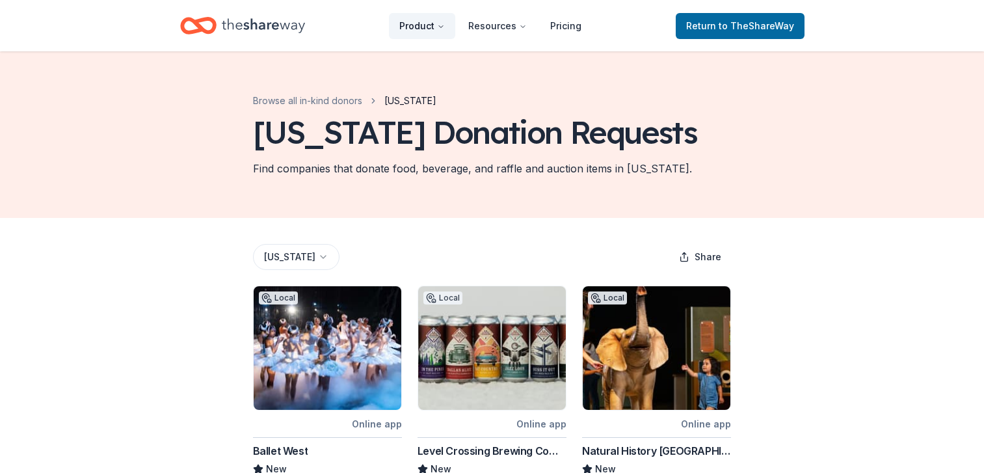
click at [420, 31] on button "Product" at bounding box center [422, 26] width 66 height 26
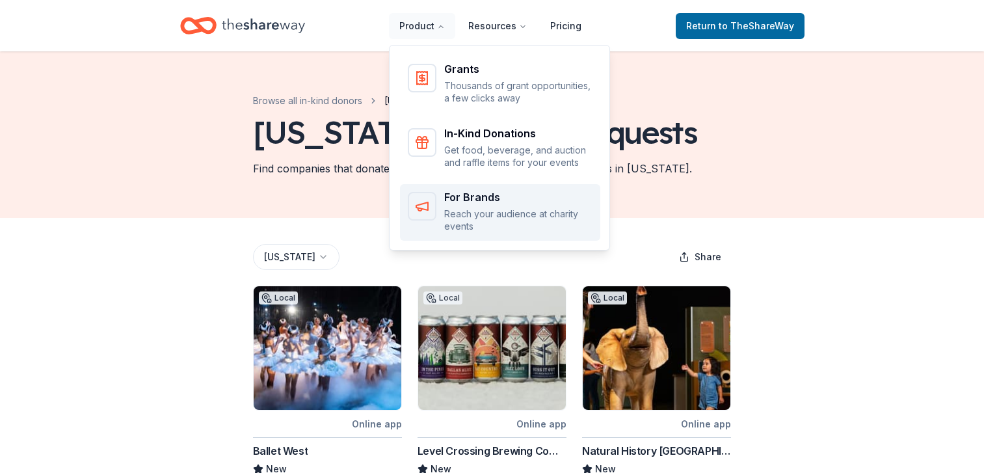
click at [446, 224] on div "For Brands Reach your audience at charity events" at bounding box center [500, 212] width 185 height 41
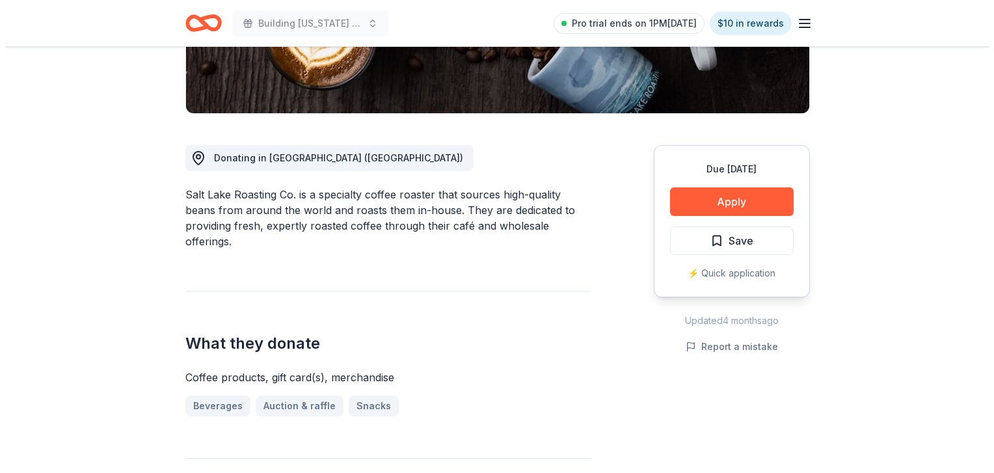
scroll to position [318, 0]
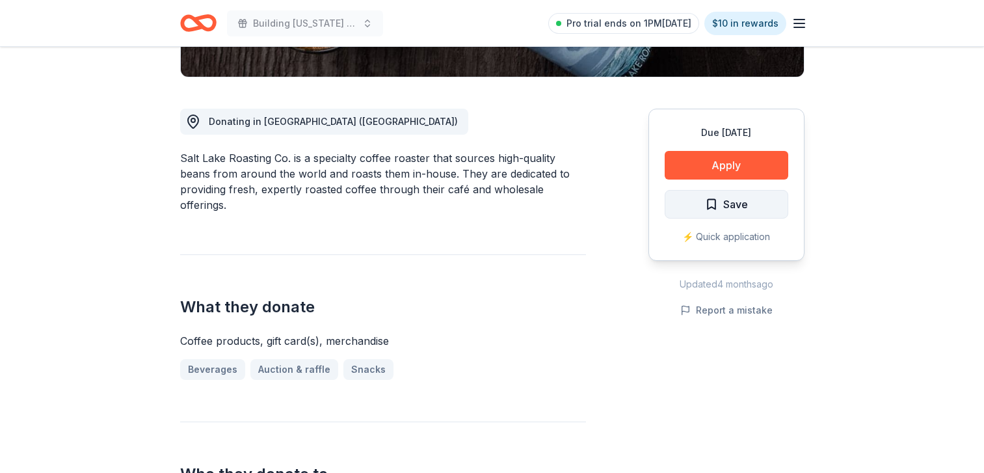
click at [729, 193] on button "Save" at bounding box center [727, 204] width 124 height 29
click at [742, 166] on button "Apply" at bounding box center [727, 165] width 124 height 29
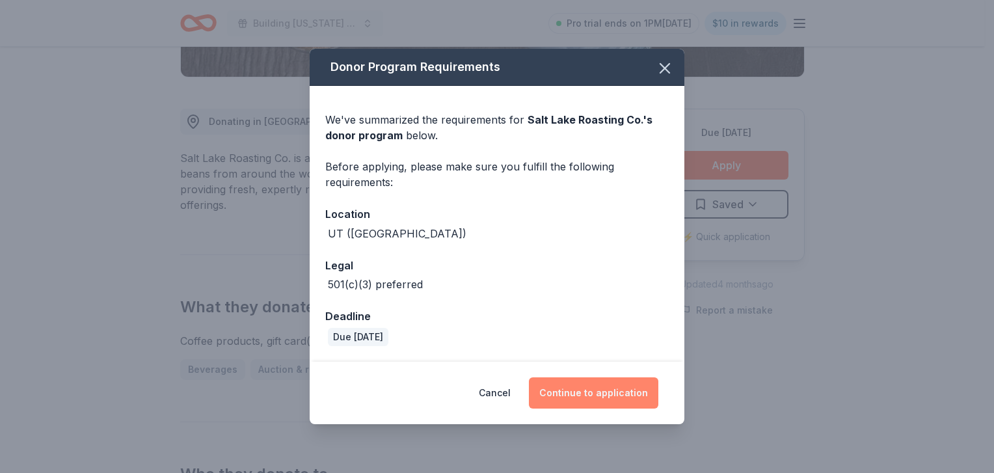
click at [564, 393] on button "Continue to application" at bounding box center [593, 392] width 129 height 31
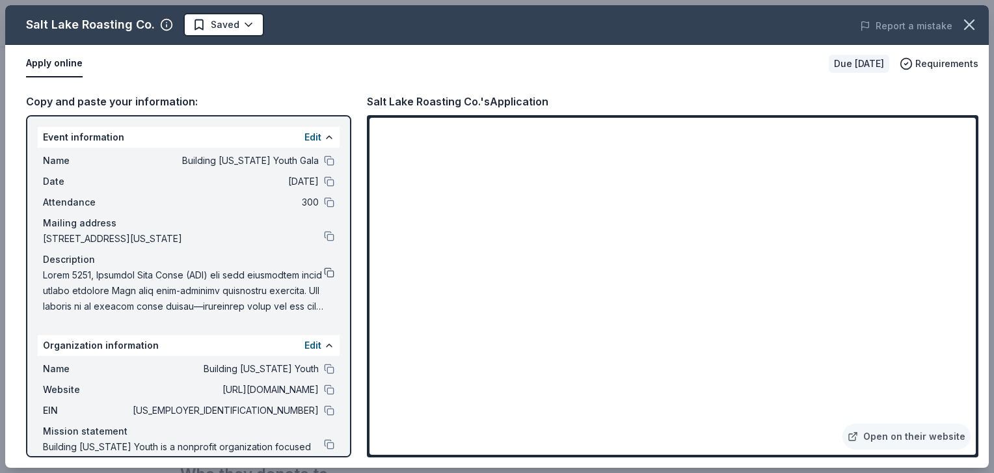
click at [324, 278] on button at bounding box center [329, 272] width 10 height 10
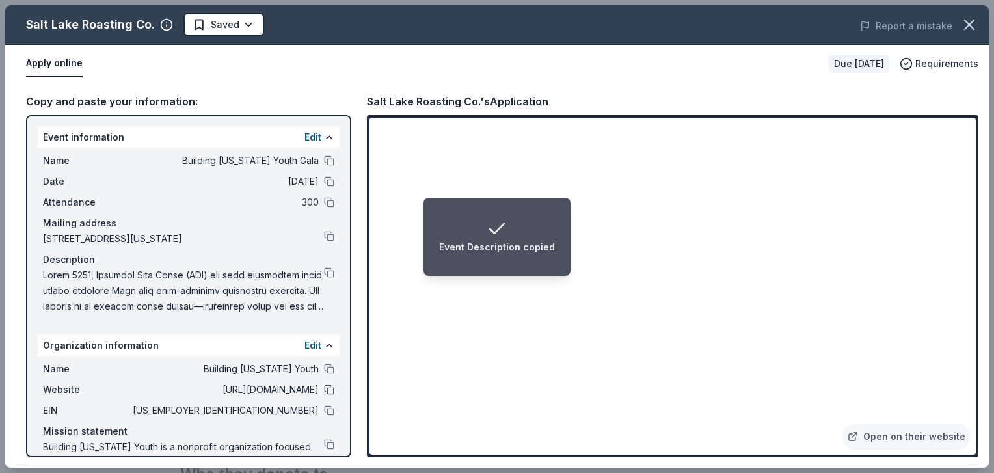
click at [324, 395] on button at bounding box center [329, 390] width 10 height 10
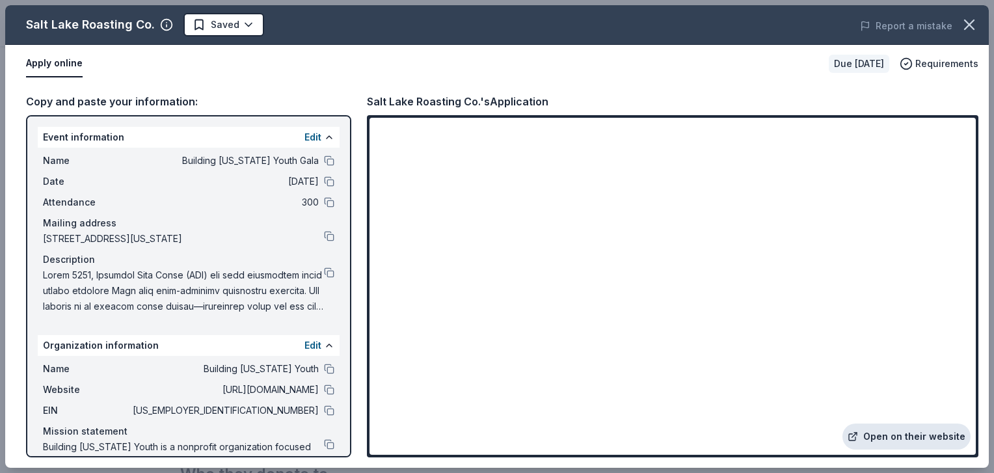
click at [856, 438] on icon at bounding box center [853, 436] width 10 height 10
click at [324, 395] on button at bounding box center [329, 390] width 10 height 10
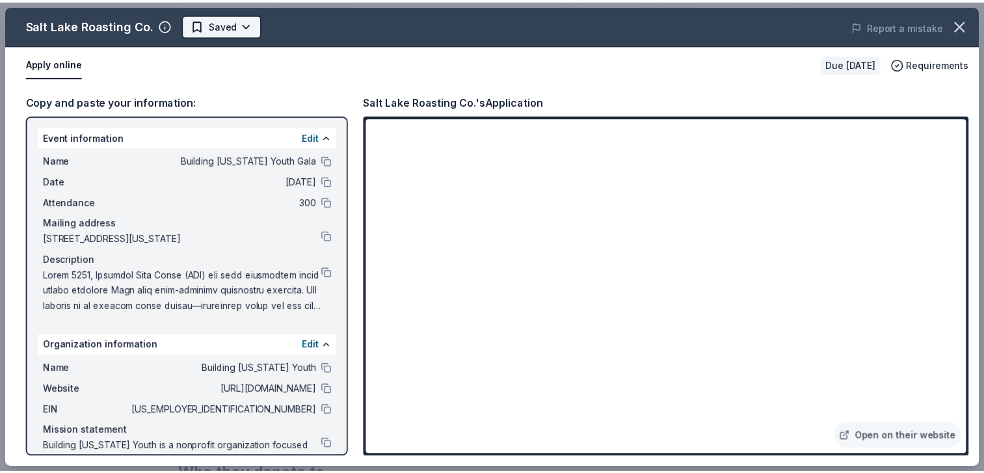
scroll to position [0, 0]
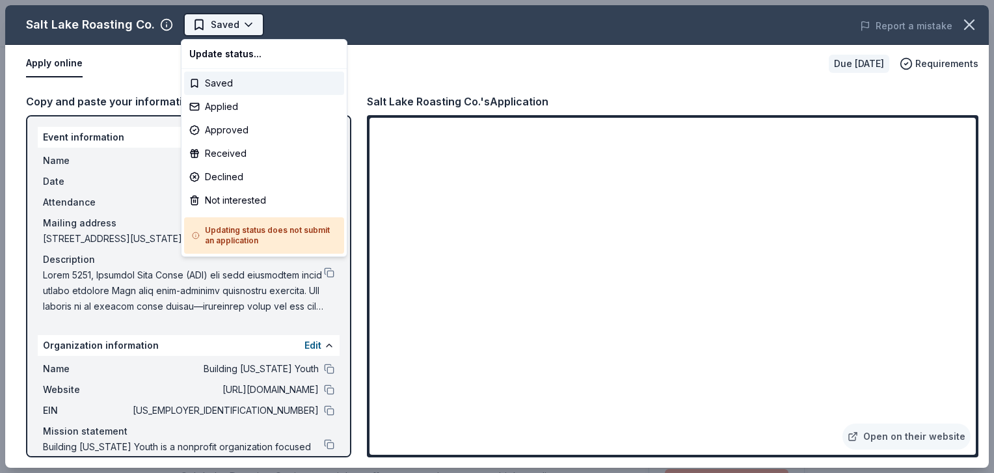
click at [189, 33] on html "Building [US_STATE] Youth Gala Saved Apply Due [DATE] Share [GEOGRAPHIC_DATA] R…" at bounding box center [497, 236] width 994 height 473
click at [225, 108] on div "Applied" at bounding box center [264, 106] width 160 height 23
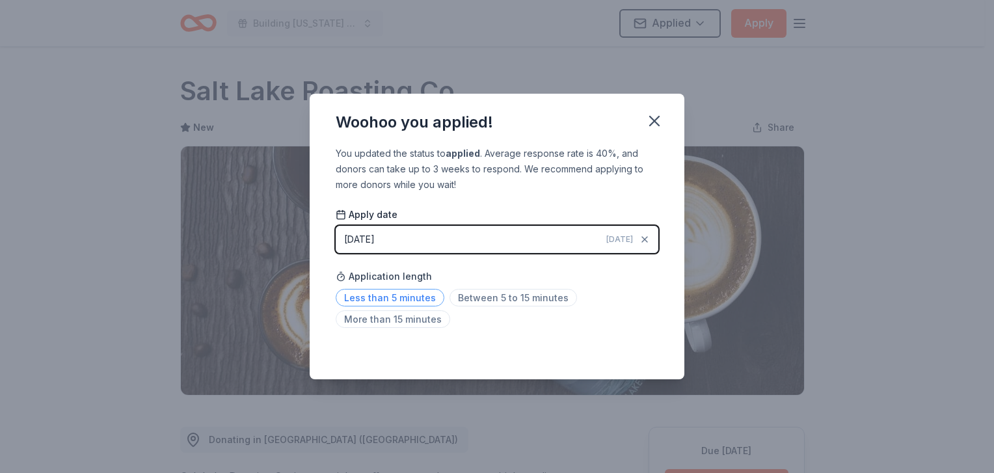
click at [396, 294] on span "Less than 5 minutes" at bounding box center [390, 298] width 109 height 18
click at [658, 123] on icon "button" at bounding box center [654, 120] width 9 height 9
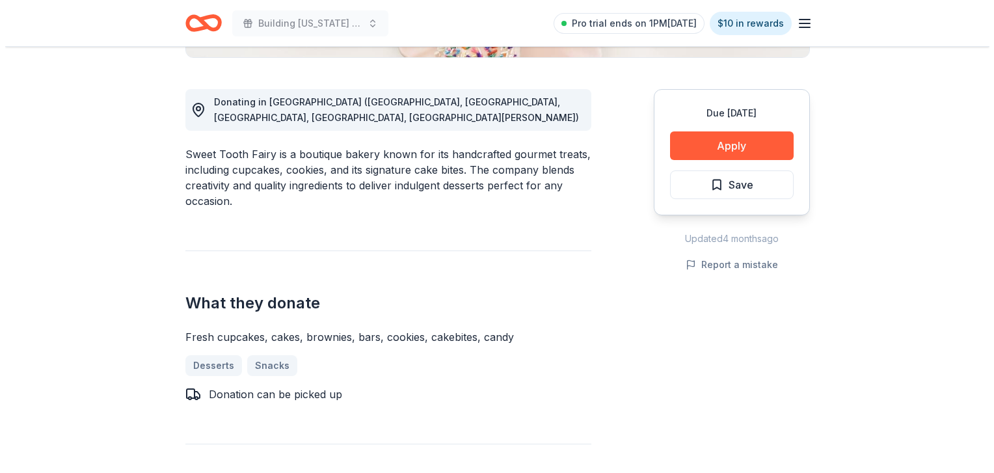
scroll to position [342, 0]
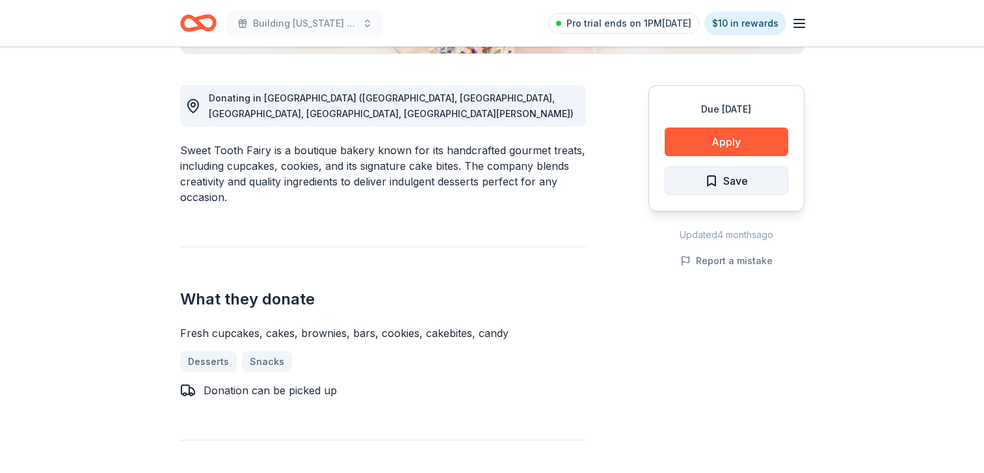
click at [749, 172] on button "Save" at bounding box center [727, 181] width 124 height 29
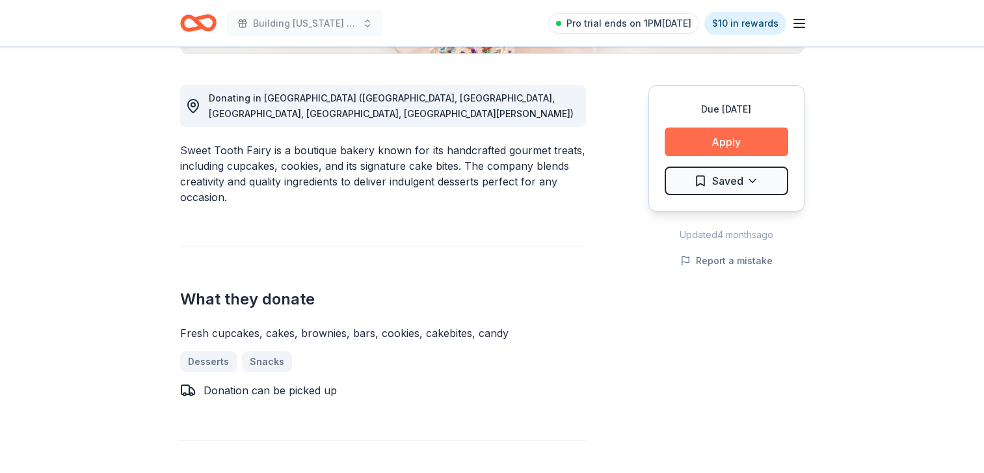
click at [729, 145] on button "Apply" at bounding box center [727, 142] width 124 height 29
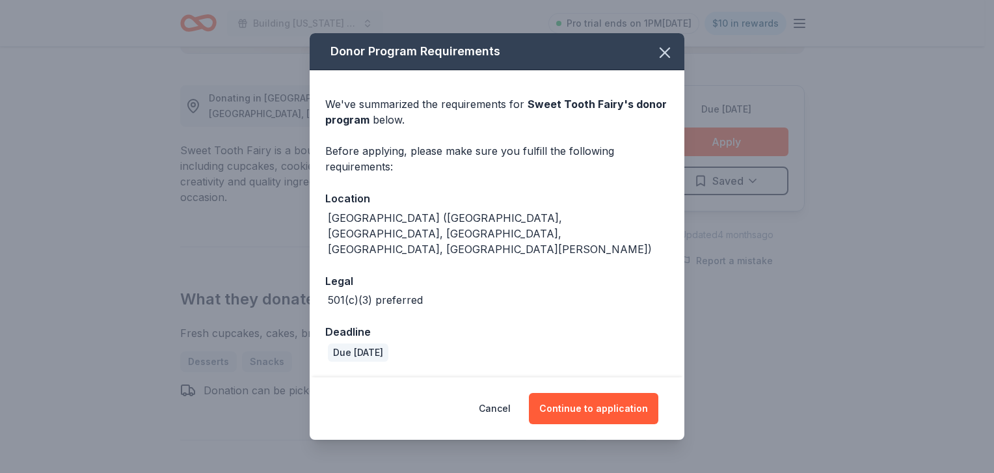
click at [601, 413] on div "Cancel Continue to application" at bounding box center [497, 408] width 375 height 62
click at [594, 401] on button "Continue to application" at bounding box center [593, 408] width 129 height 31
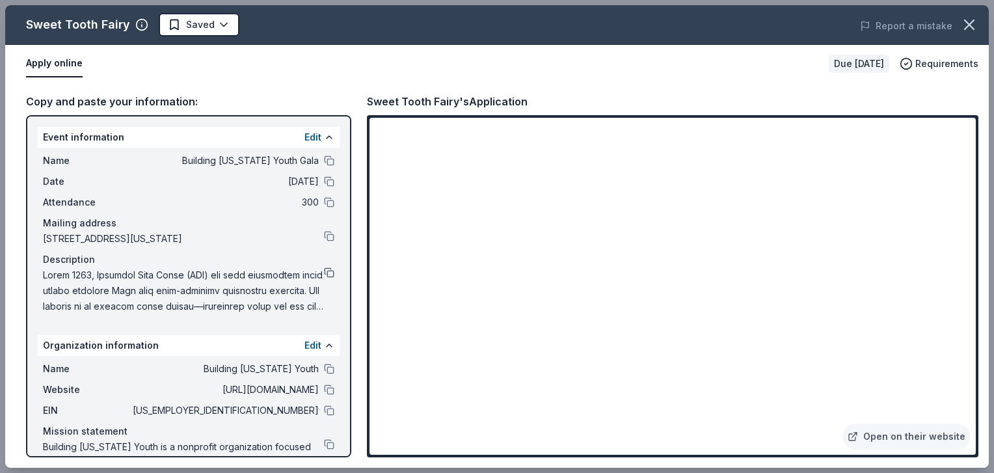
click at [324, 278] on button at bounding box center [329, 272] width 10 height 10
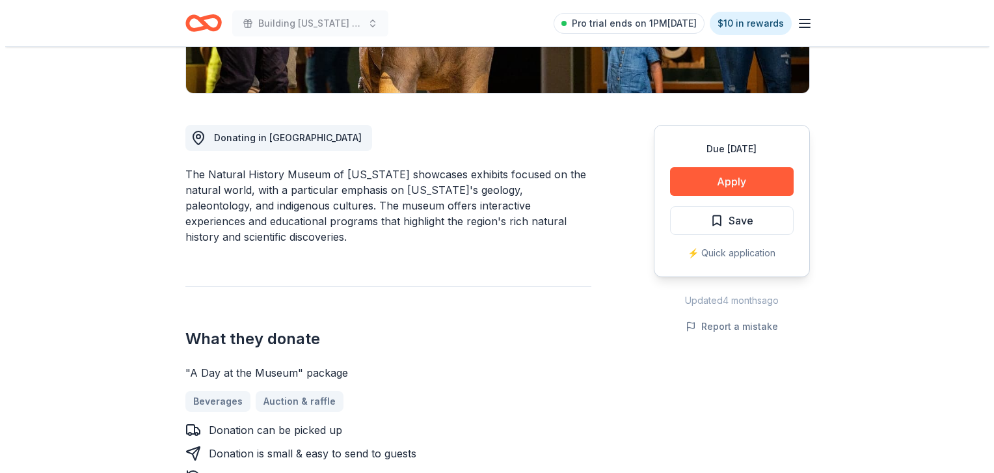
scroll to position [306, 0]
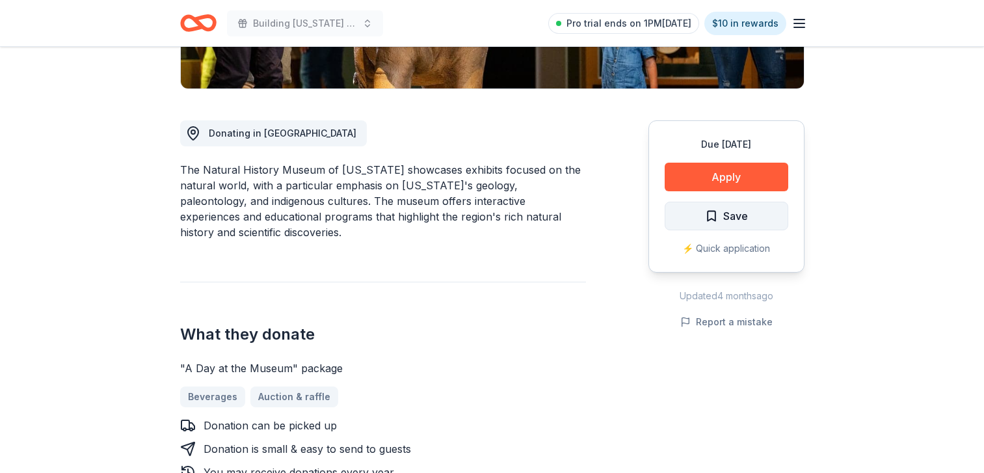
click at [690, 213] on button "Save" at bounding box center [727, 216] width 124 height 29
click at [692, 184] on button "Apply" at bounding box center [727, 177] width 124 height 29
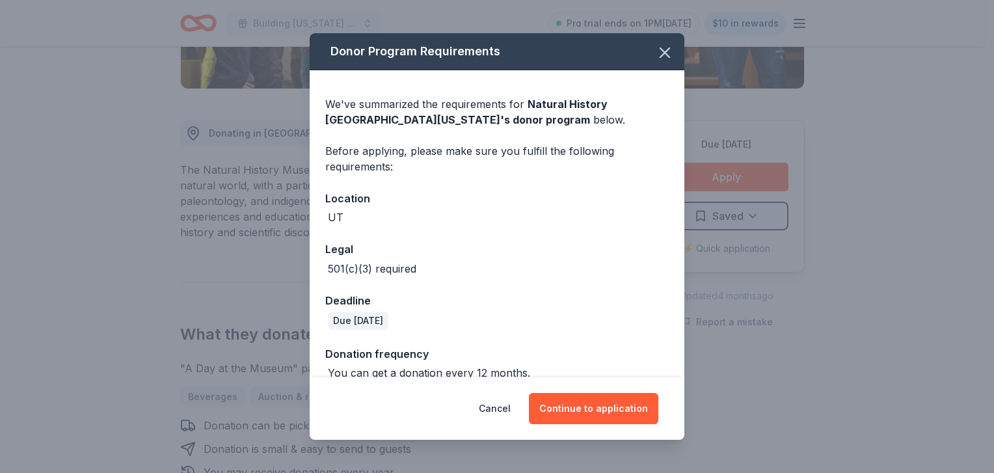
click at [586, 427] on div "Cancel Continue to application" at bounding box center [497, 408] width 375 height 62
click at [581, 413] on button "Continue to application" at bounding box center [593, 408] width 129 height 31
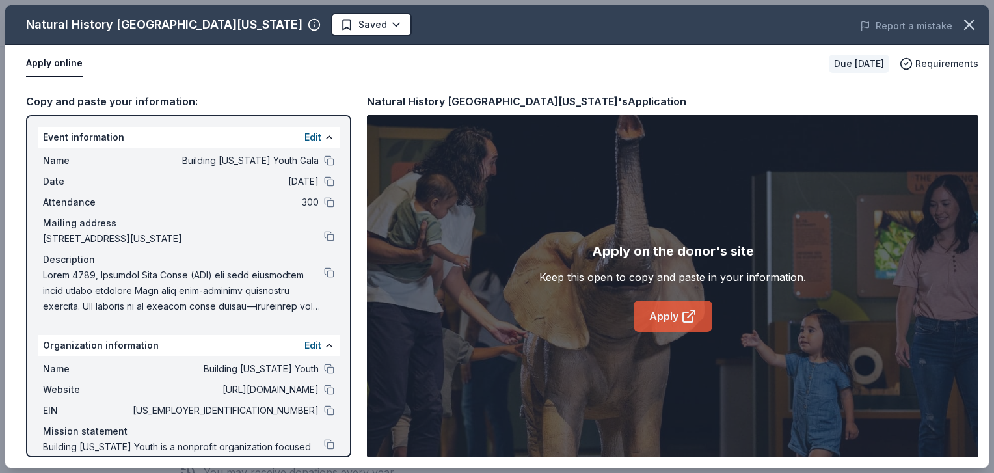
click at [663, 324] on link "Apply" at bounding box center [673, 316] width 79 height 31
click at [324, 395] on button at bounding box center [329, 390] width 10 height 10
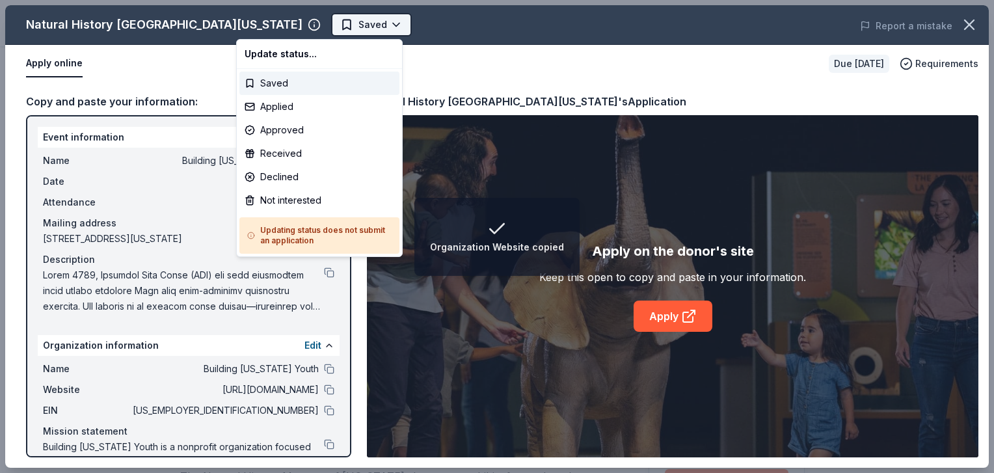
click at [359, 25] on span "Saved" at bounding box center [373, 25] width 29 height 16
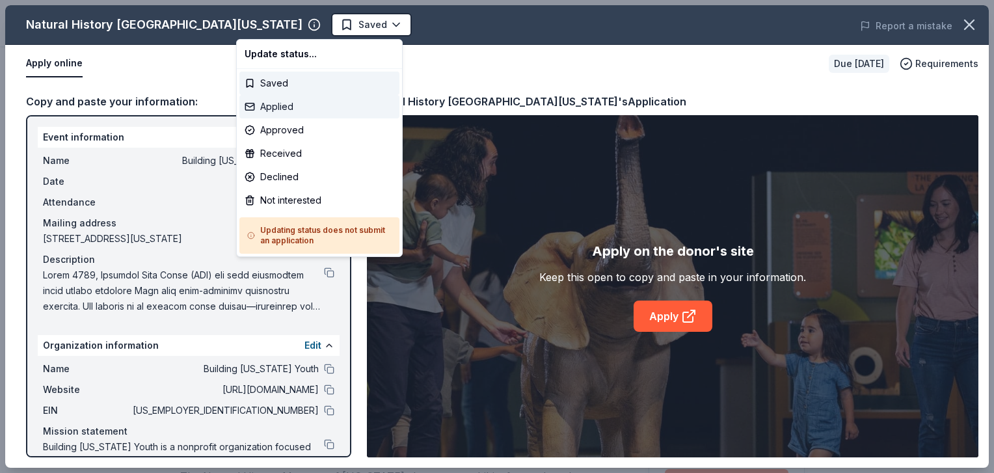
click at [280, 105] on div "Applied" at bounding box center [319, 106] width 160 height 23
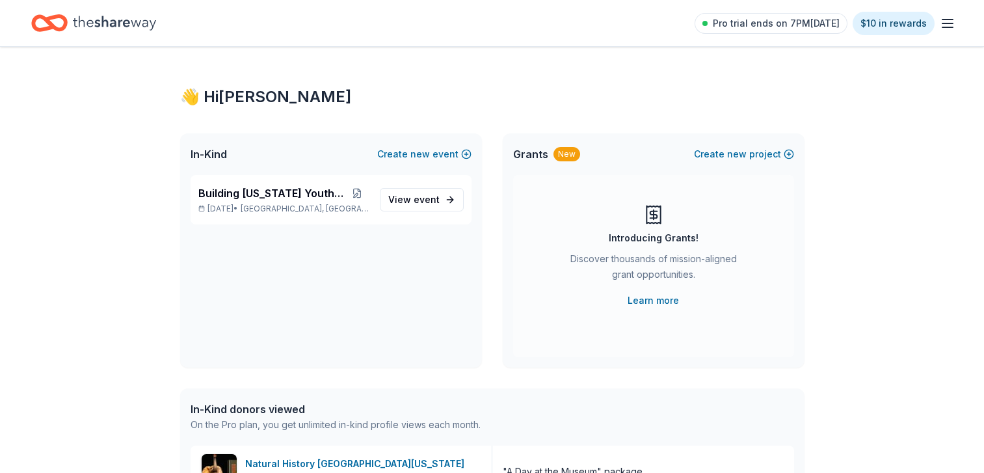
scroll to position [90, 0]
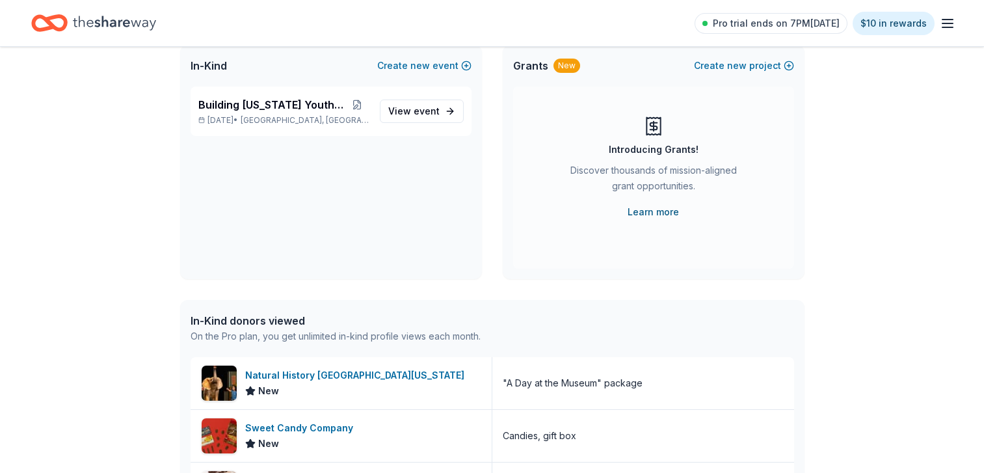
click at [657, 207] on link "Learn more" at bounding box center [653, 212] width 51 height 16
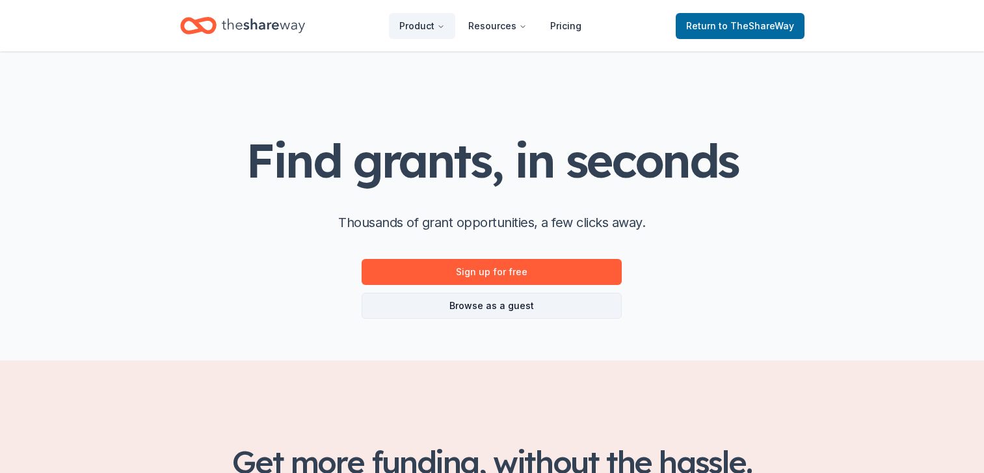
click at [492, 303] on link "Browse as a guest" at bounding box center [492, 306] width 260 height 26
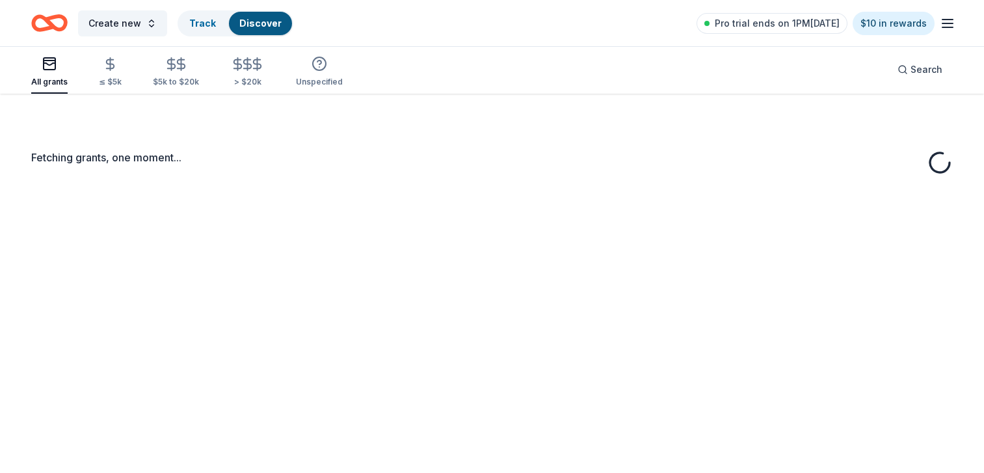
drag, startPoint x: 987, startPoint y: 84, endPoint x: 986, endPoint y: 91, distance: 7.3
click at [984, 91] on html "Create new Track Discover Pro trial ends on 1PM[DATE] $10 in rewards All grants…" at bounding box center [492, 226] width 984 height 473
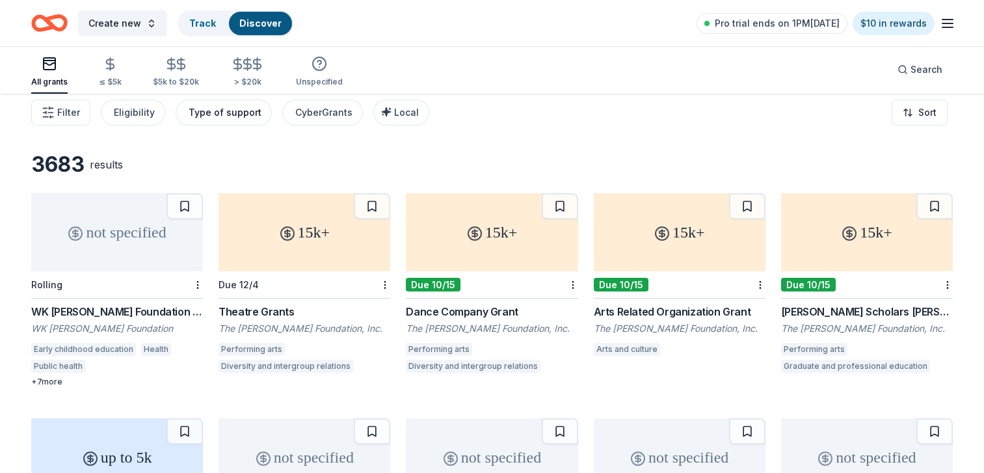
click at [202, 115] on div "Type of support" at bounding box center [225, 113] width 73 height 16
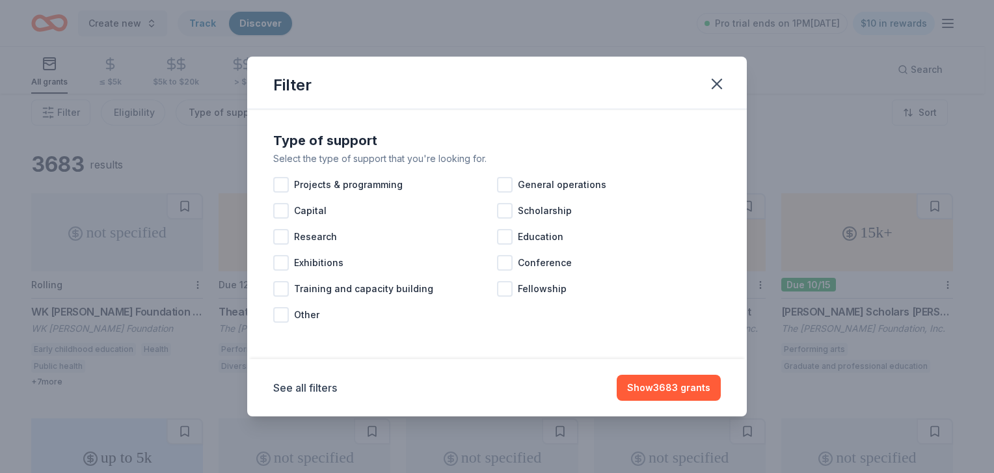
click at [202, 115] on div "Filter Type of support Select the type of support that you're looking for. Proj…" at bounding box center [497, 236] width 994 height 473
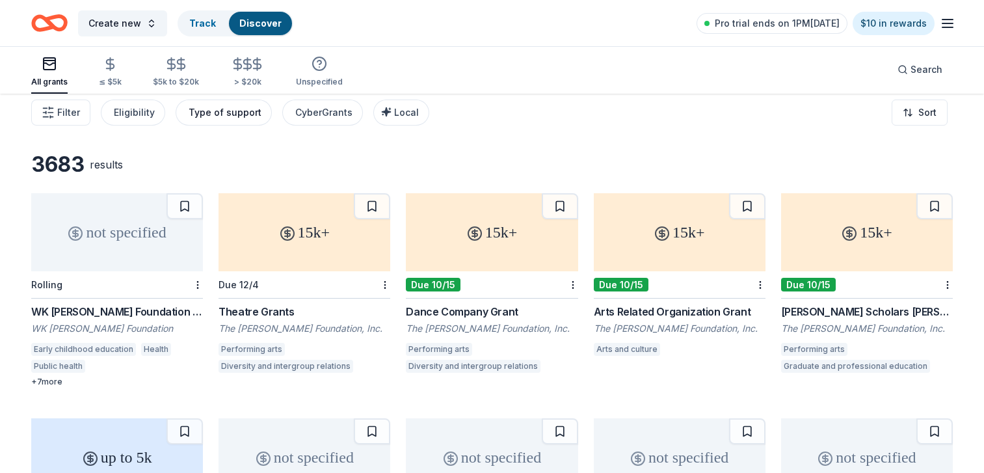
click at [202, 115] on div "Type of support" at bounding box center [225, 113] width 73 height 16
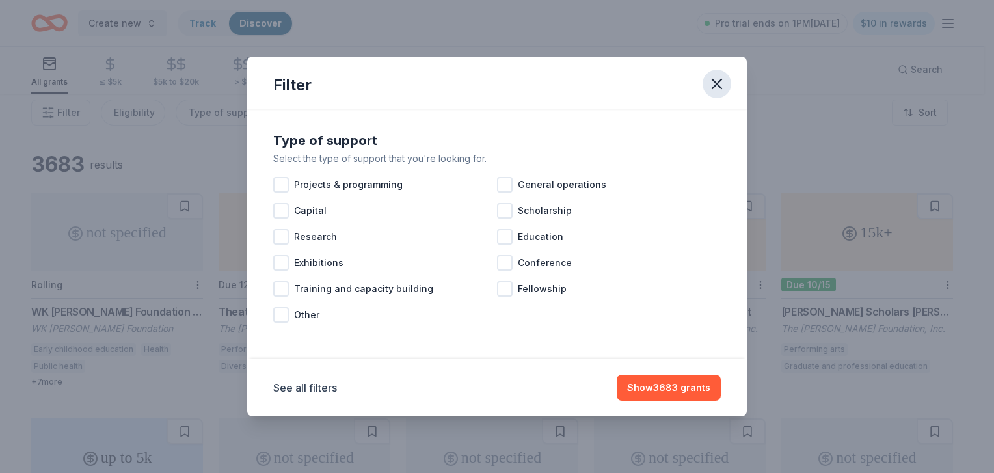
click at [714, 92] on button "button" at bounding box center [717, 84] width 29 height 29
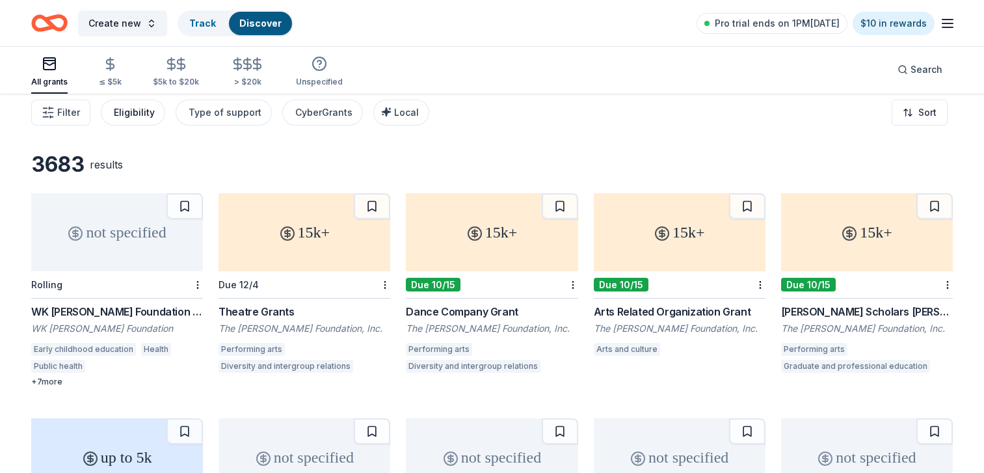
click at [132, 109] on div "Eligibility" at bounding box center [134, 113] width 41 height 16
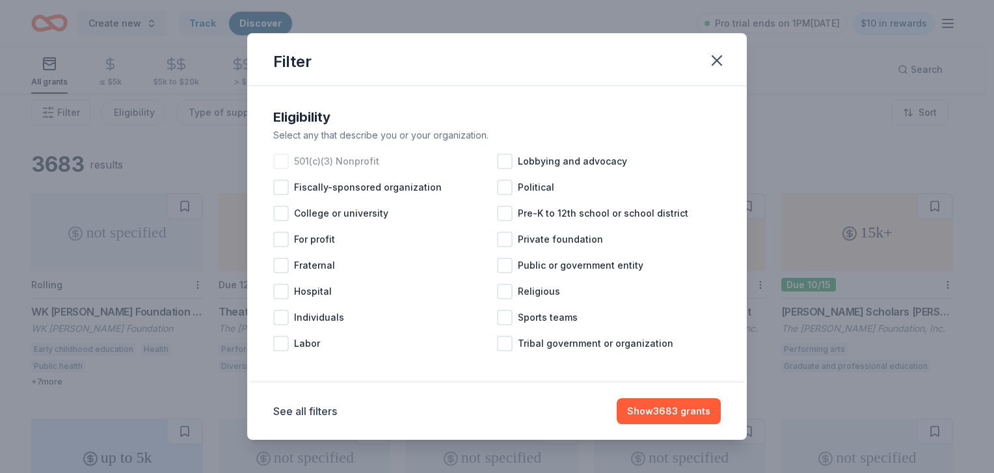
click at [284, 160] on div at bounding box center [281, 162] width 16 height 16
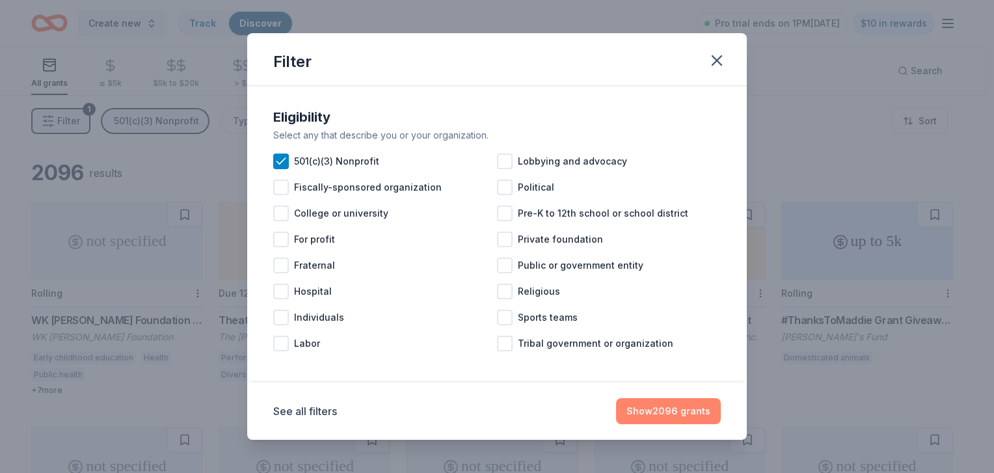
click at [696, 412] on button "Show 2096 grants" at bounding box center [668, 411] width 105 height 26
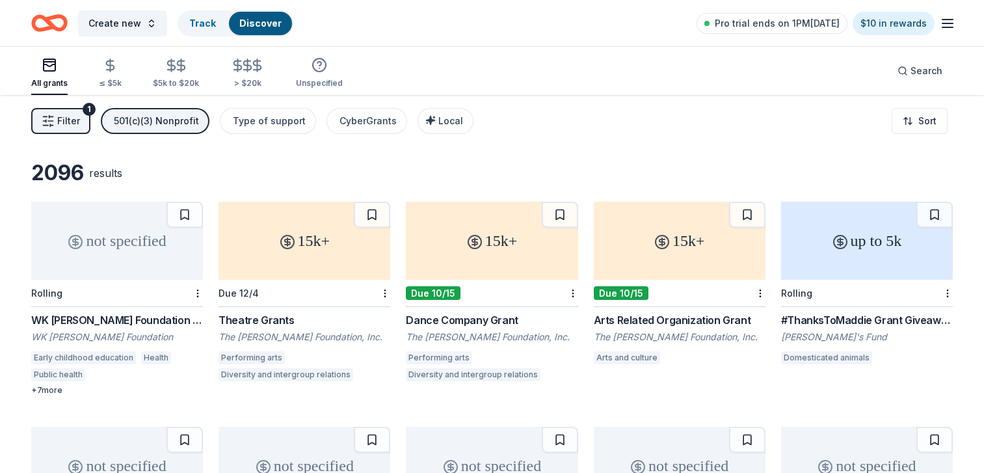
click at [66, 118] on span "Filter" at bounding box center [68, 121] width 23 height 16
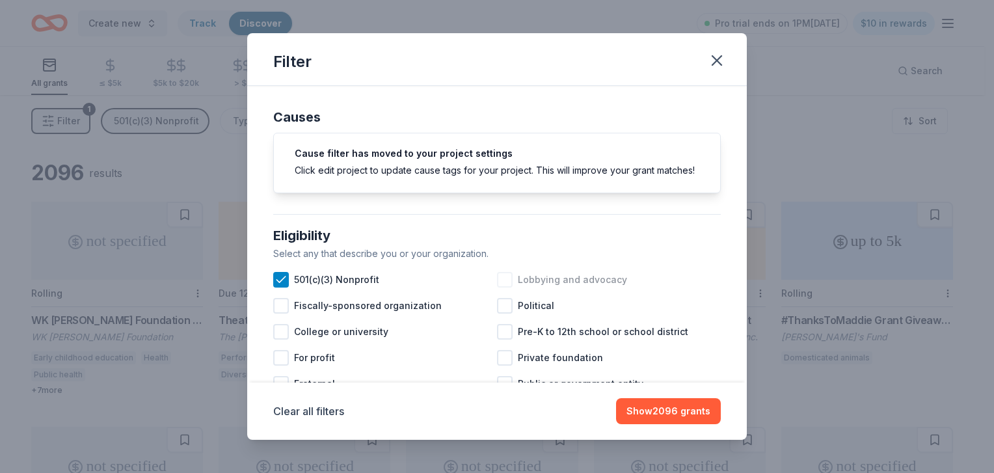
click at [658, 282] on div "Lobbying and advocacy" at bounding box center [609, 280] width 224 height 26
click at [498, 286] on icon at bounding box center [504, 279] width 13 height 13
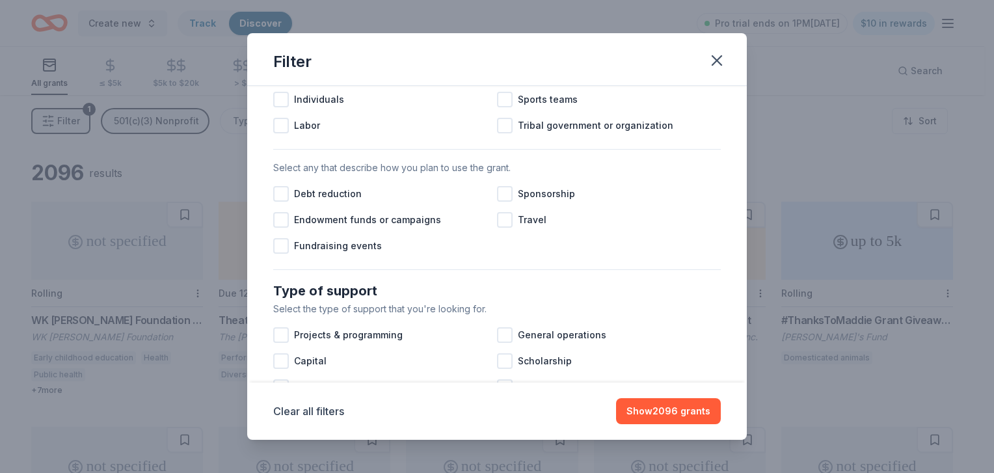
scroll to position [338, 0]
click at [279, 252] on div at bounding box center [281, 244] width 16 height 16
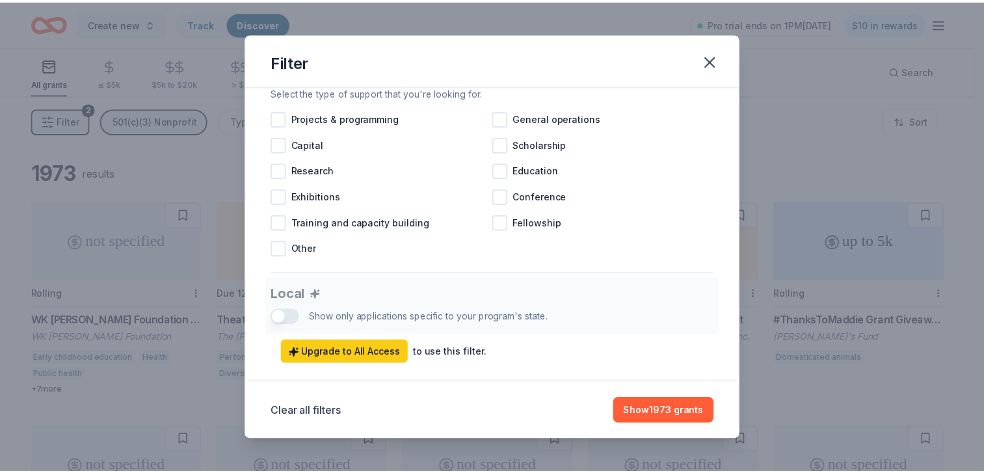
scroll to position [562, 0]
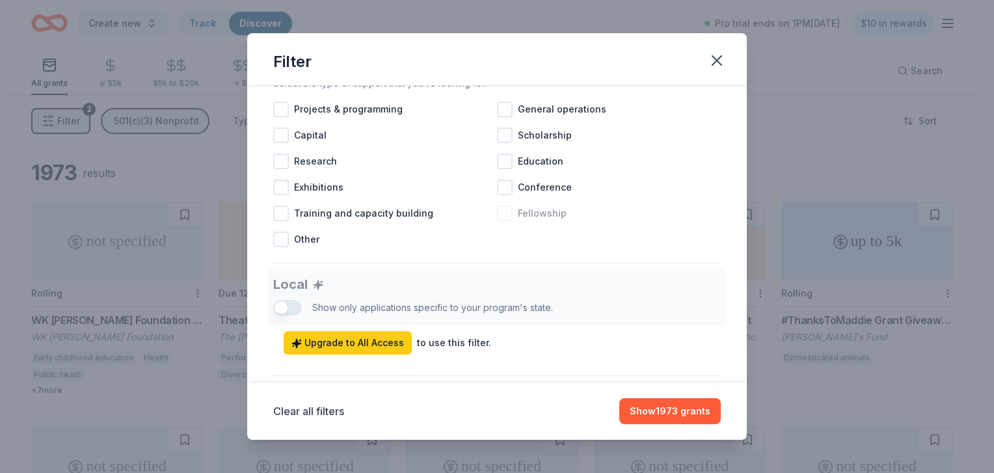
click at [500, 221] on div at bounding box center [505, 214] width 16 height 16
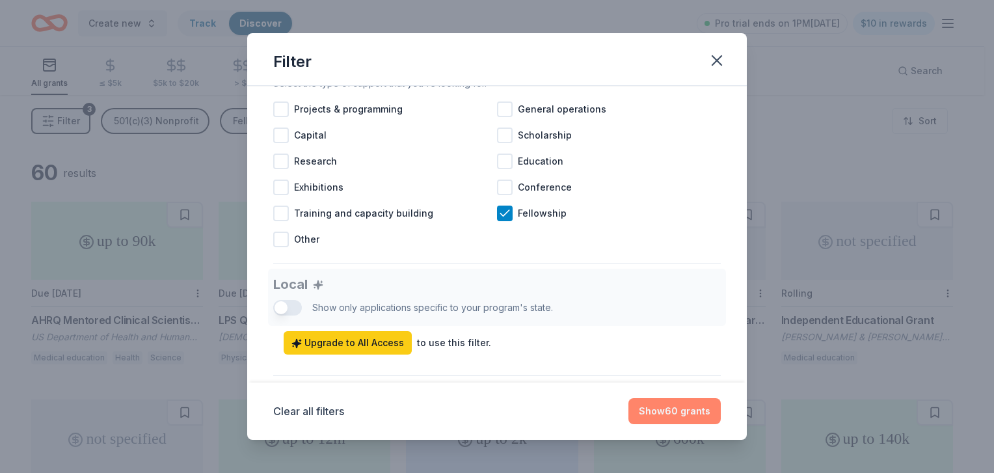
click at [671, 401] on button "Show 60 grants" at bounding box center [675, 411] width 92 height 26
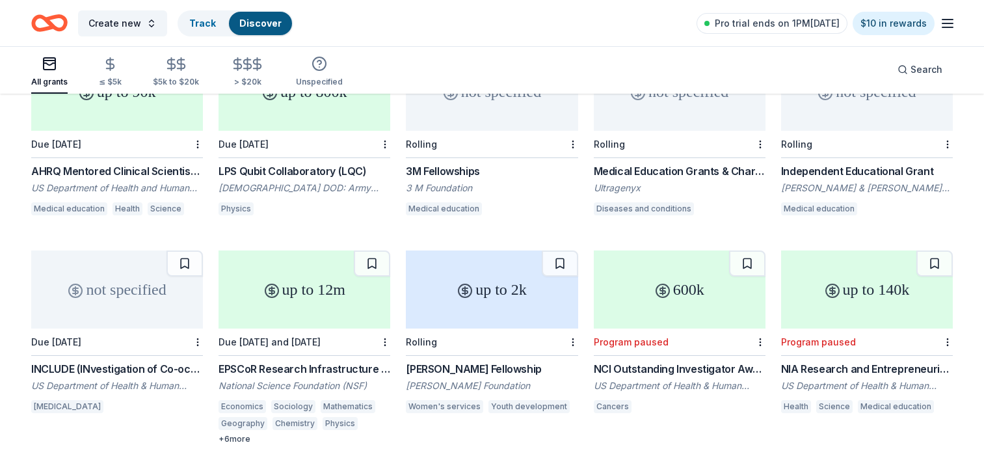
scroll to position [148, 0]
click at [480, 293] on div "up to 2k" at bounding box center [492, 291] width 172 height 78
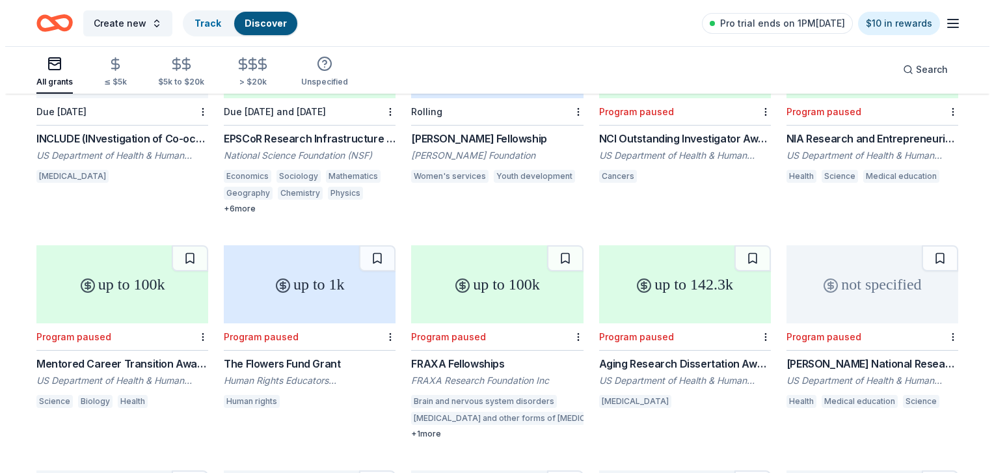
scroll to position [286, 0]
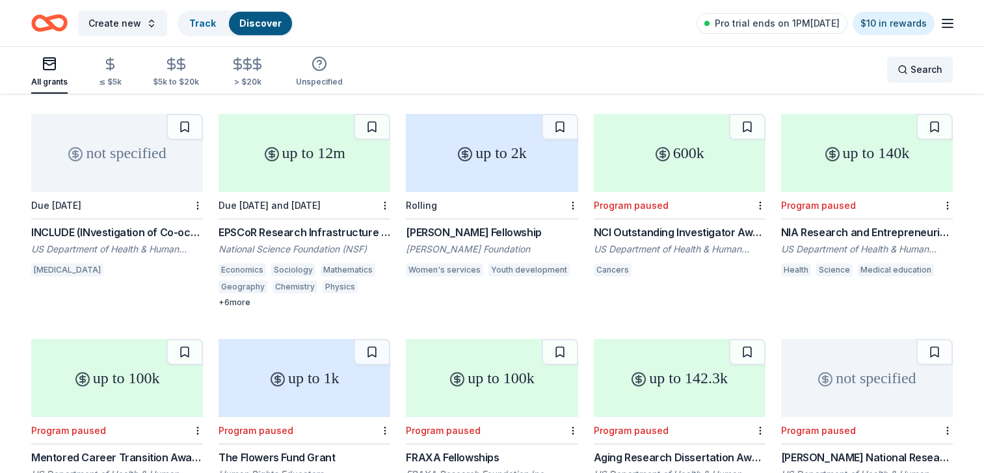
click at [918, 70] on span "Search" at bounding box center [927, 70] width 32 height 16
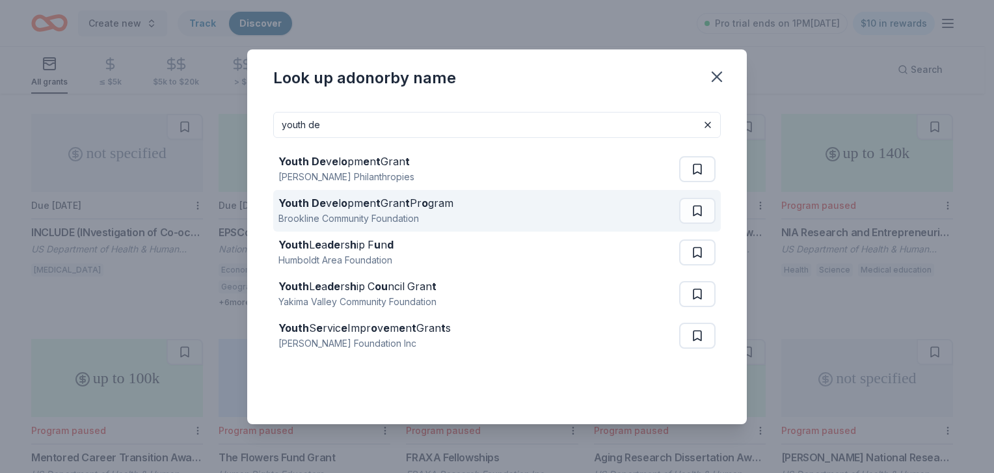
click at [425, 200] on strong "o" at bounding box center [425, 203] width 7 height 13
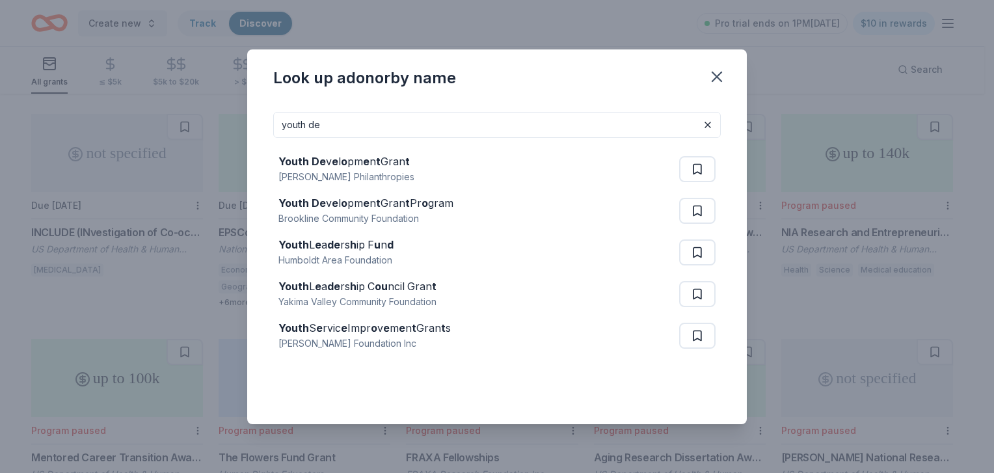
click at [380, 131] on input "youth de" at bounding box center [497, 125] width 448 height 26
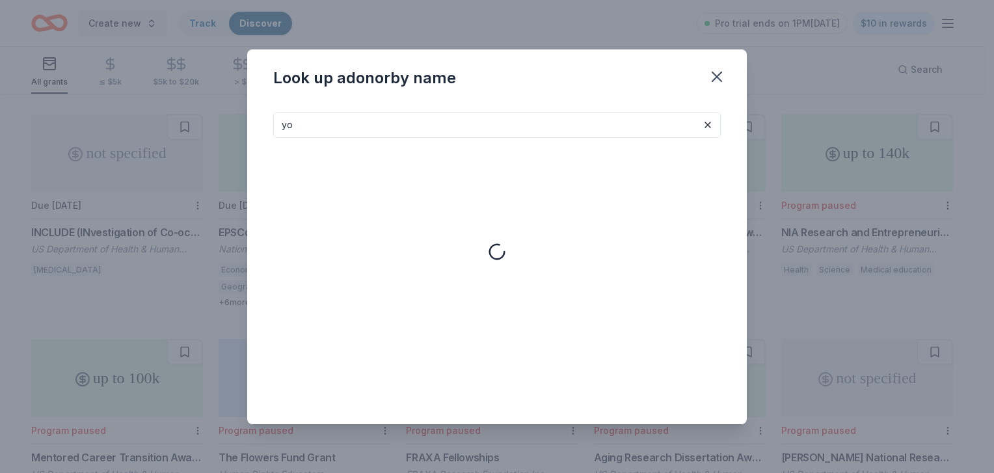
type input "y"
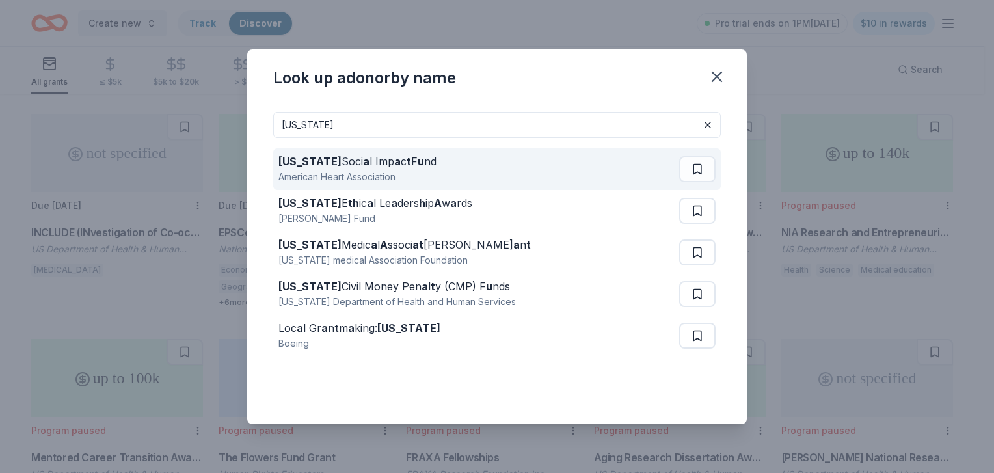
type input "[US_STATE]"
click at [364, 162] on div "[US_STATE] Soci a l Imp a c t F u nd" at bounding box center [357, 162] width 158 height 16
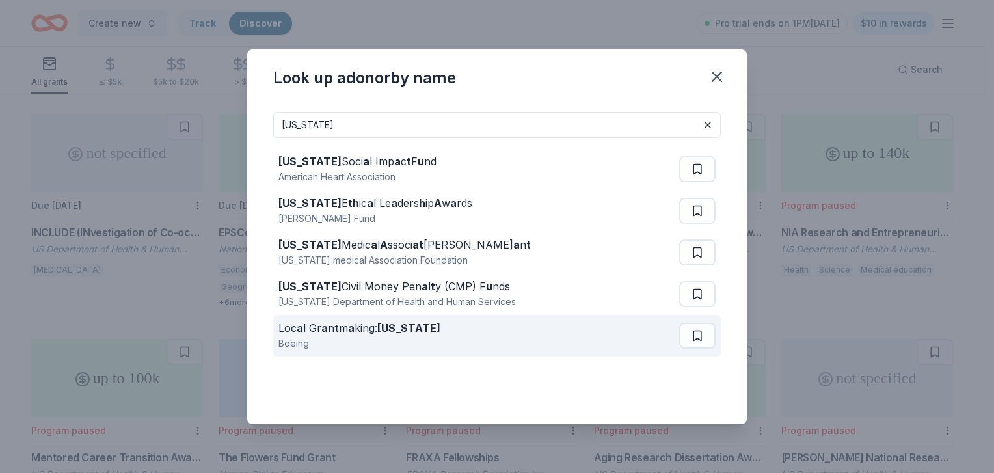
click at [331, 318] on div "Loc a l Gr a n t m a king: [US_STATE] Boeing" at bounding box center [478, 336] width 401 height 42
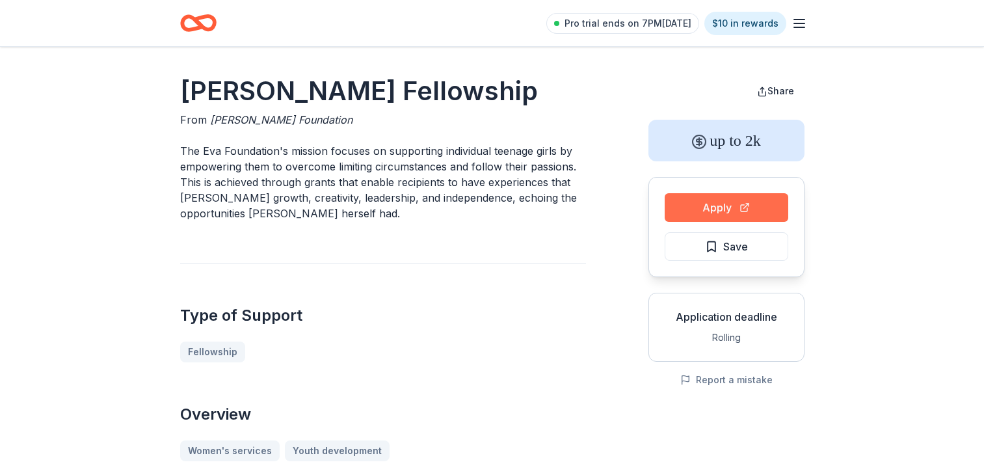
click at [733, 202] on button "Apply" at bounding box center [727, 207] width 124 height 29
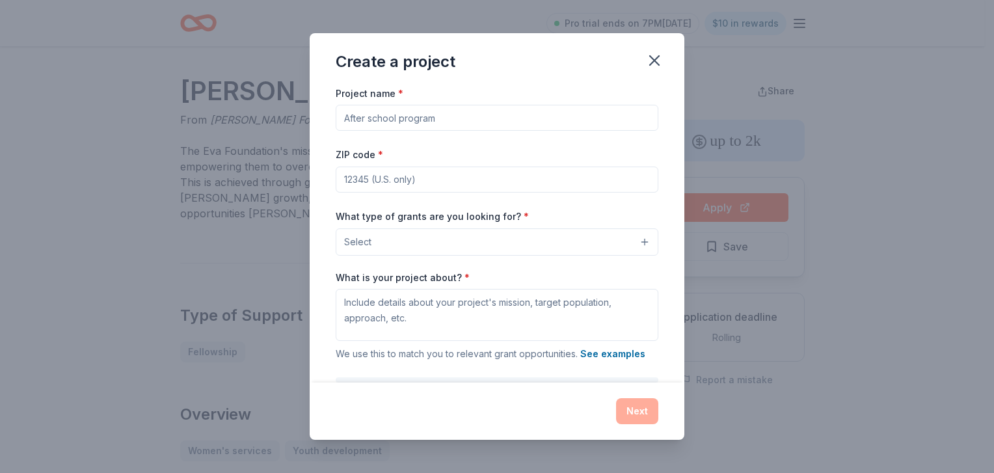
click at [519, 118] on input "Project name *" at bounding box center [497, 118] width 323 height 26
type input "Building [US_STATE] Youth"
type input "84414"
click at [488, 251] on button "Select" at bounding box center [497, 241] width 323 height 27
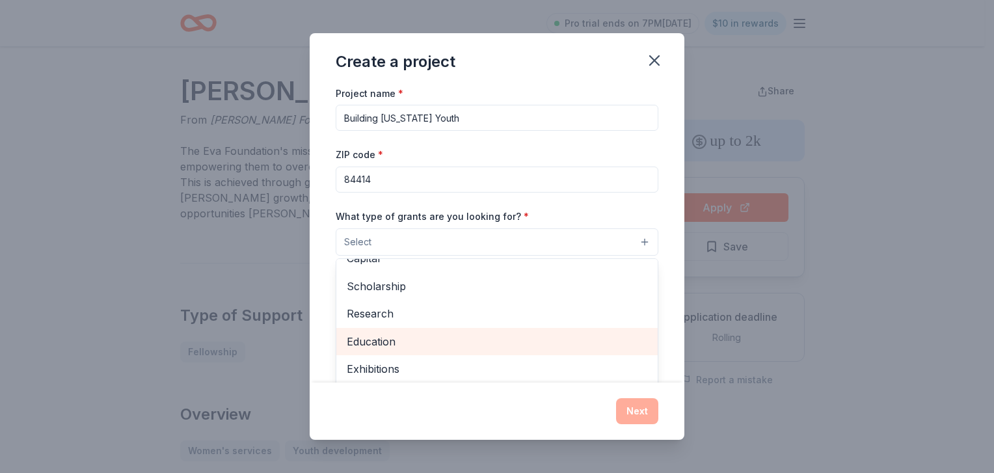
scroll to position [73, 0]
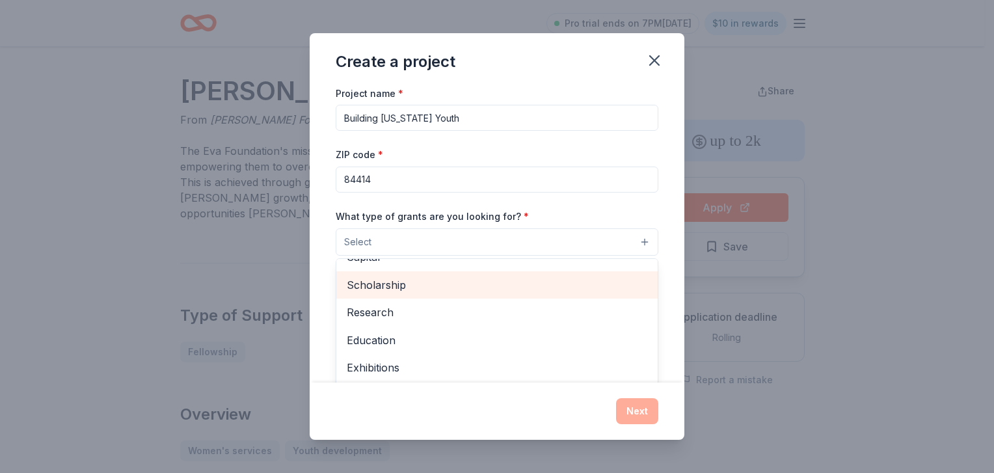
drag, startPoint x: 399, startPoint y: 293, endPoint x: 395, endPoint y: 287, distance: 7.0
click at [394, 285] on span "Scholarship" at bounding box center [497, 285] width 301 height 17
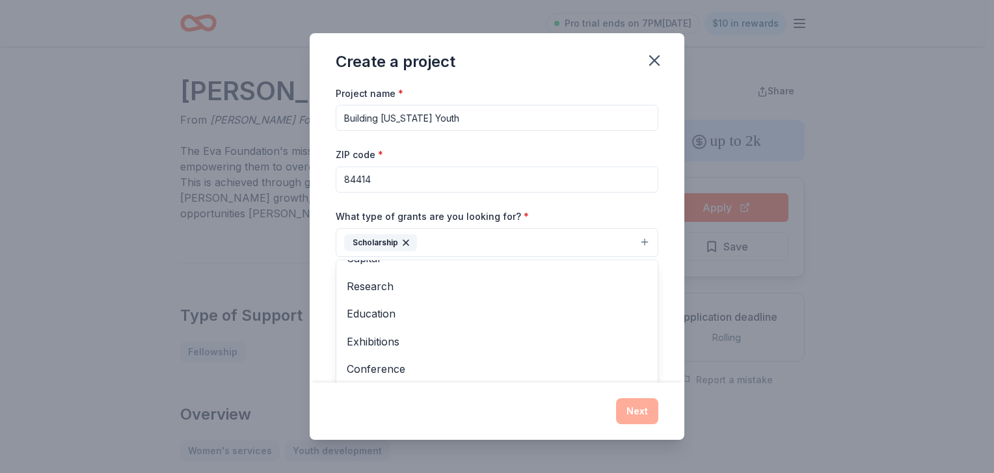
click at [634, 414] on div "Create a project Project name * Building [US_STATE] Youth ZIP code * 84414 What…" at bounding box center [497, 236] width 375 height 407
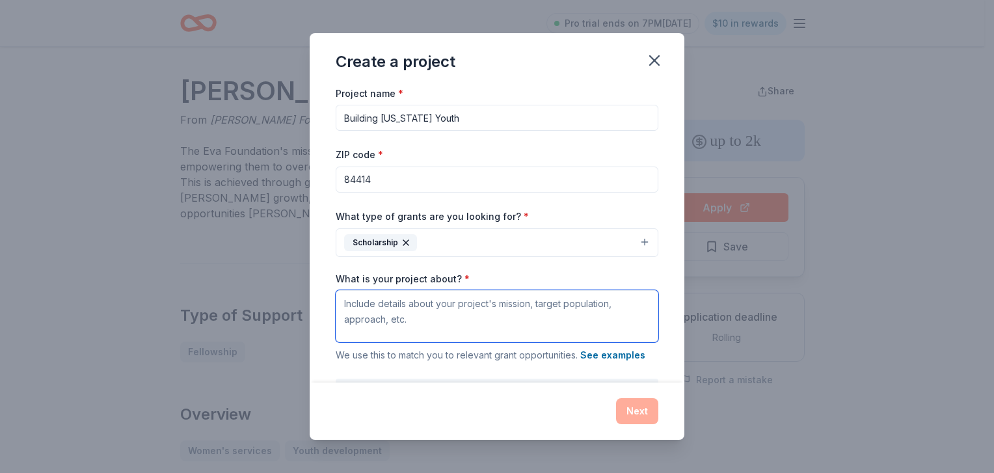
click at [494, 308] on textarea "What is your project about? *" at bounding box center [497, 316] width 323 height 52
paste textarea "Building [US_STATE] Youth is committed to building a better future for [US_STAT…"
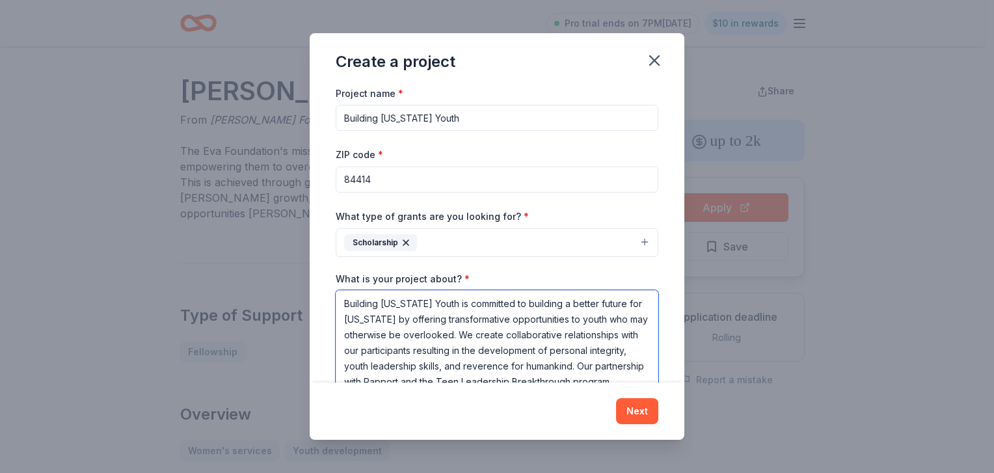
scroll to position [24, 0]
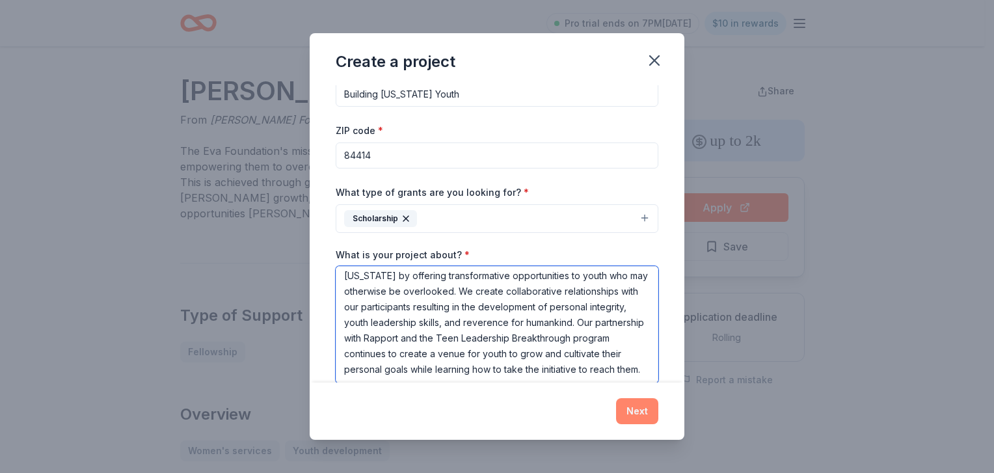
type textarea "Building [US_STATE] Youth is committed to building a better future for [US_STAT…"
click at [635, 409] on button "Next" at bounding box center [637, 411] width 42 height 26
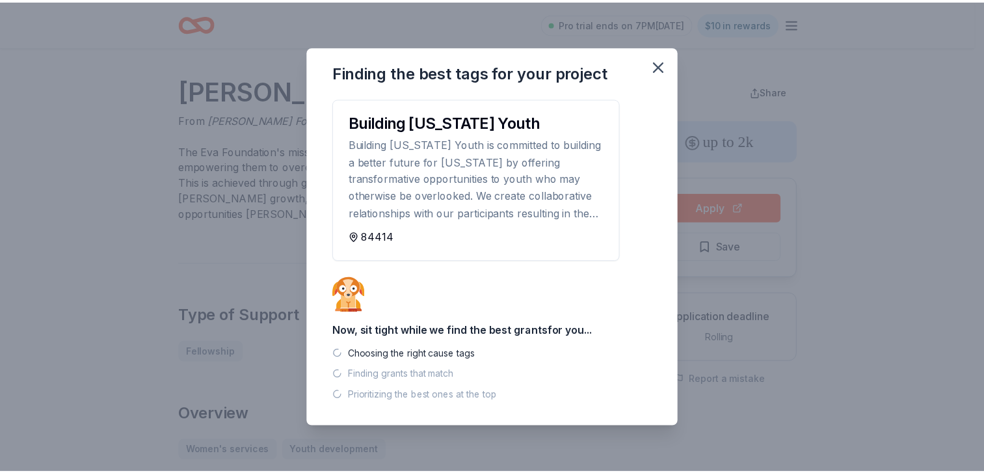
scroll to position [0, 0]
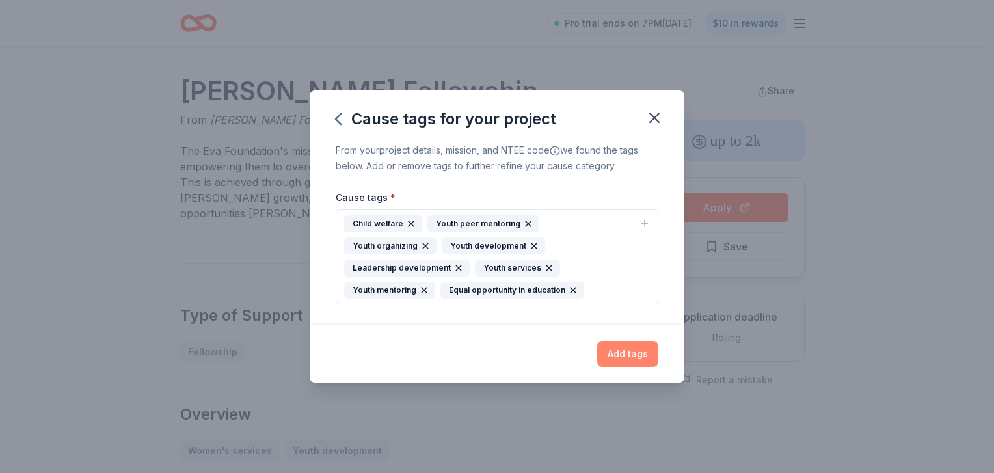
click at [625, 356] on button "Add tags" at bounding box center [627, 354] width 61 height 26
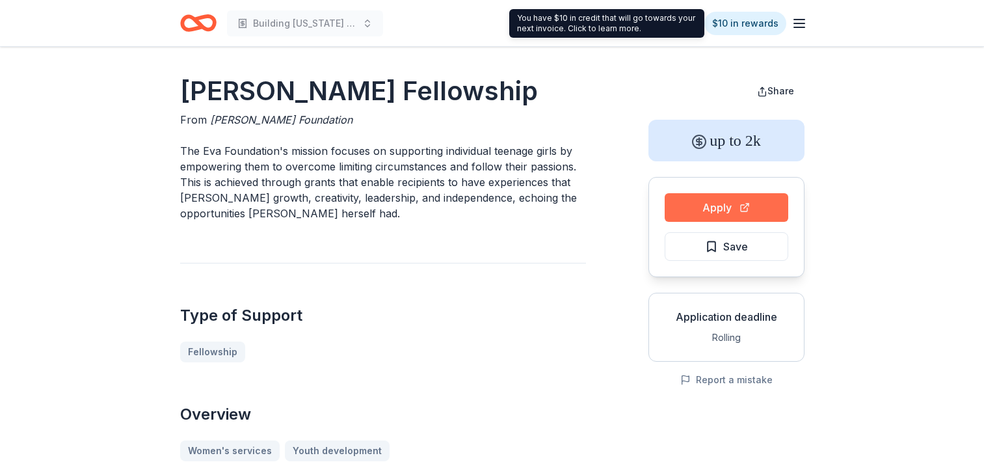
click at [721, 207] on button "Apply" at bounding box center [727, 207] width 124 height 29
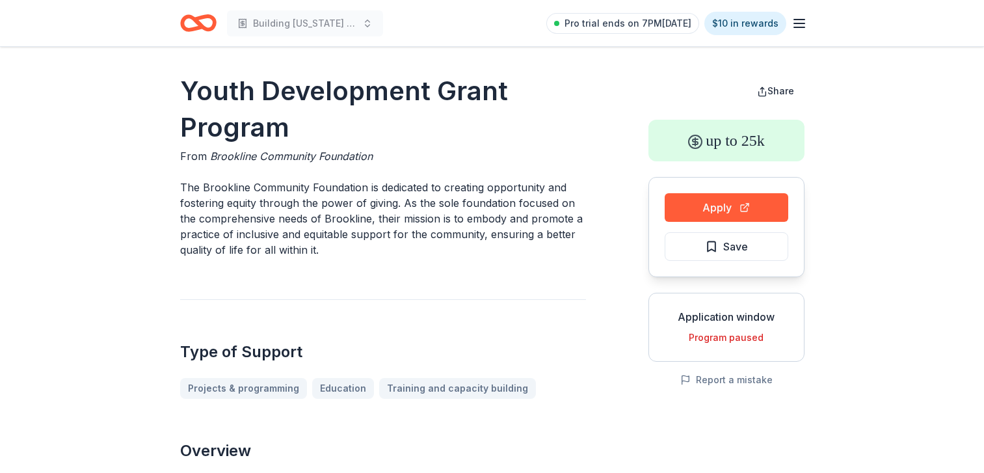
click at [701, 189] on div "Apply Save" at bounding box center [727, 227] width 156 height 100
click at [703, 208] on button "Apply" at bounding box center [727, 207] width 124 height 29
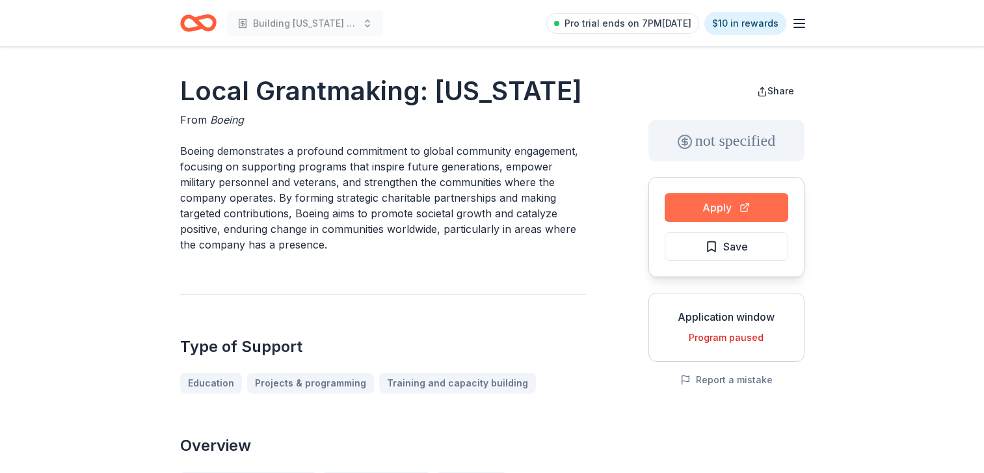
click at [732, 204] on button "Apply" at bounding box center [727, 207] width 124 height 29
